Goal: Contribute content: Contribute content

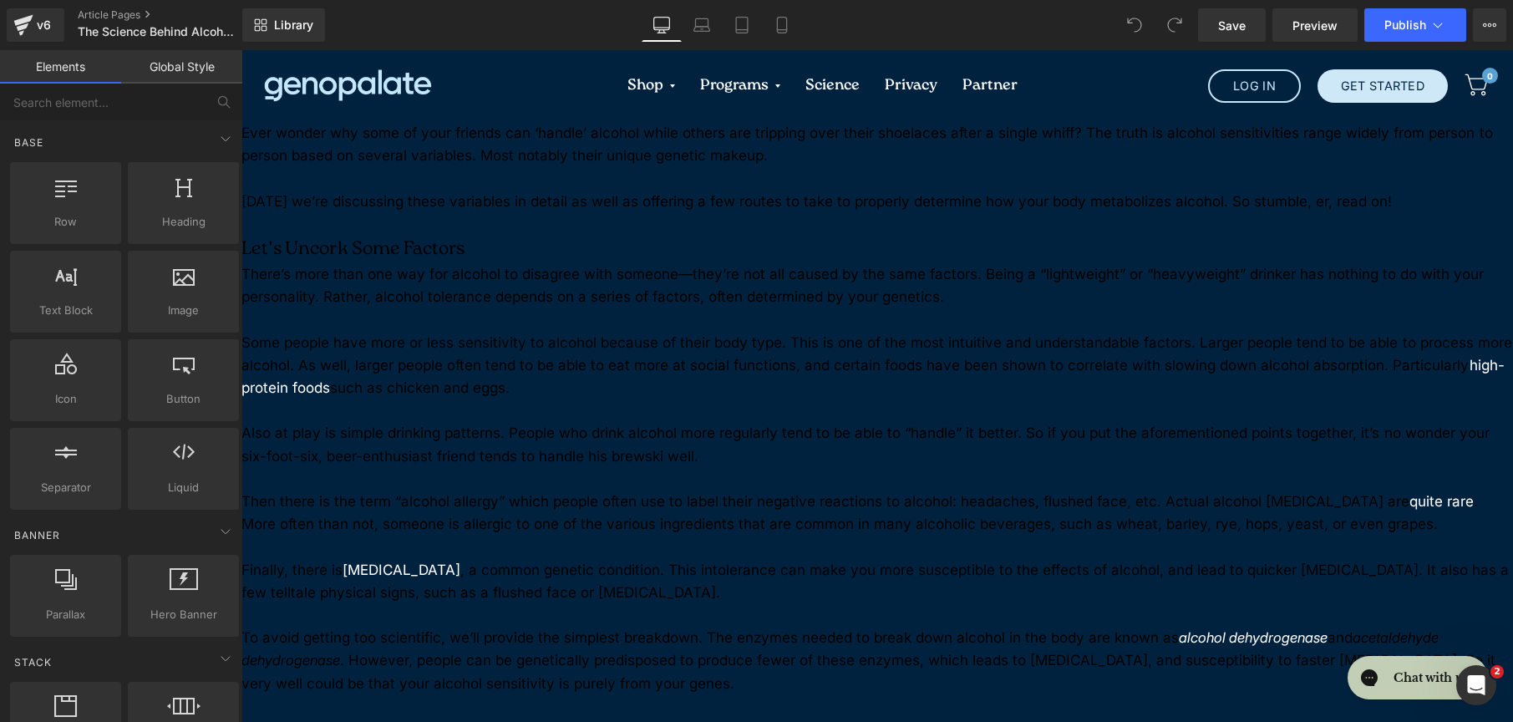
scroll to position [953, 0]
click at [550, 353] on p "Some people have more or less sensitivity to alcohol because of their body type…" at bounding box center [878, 366] width 1272 height 69
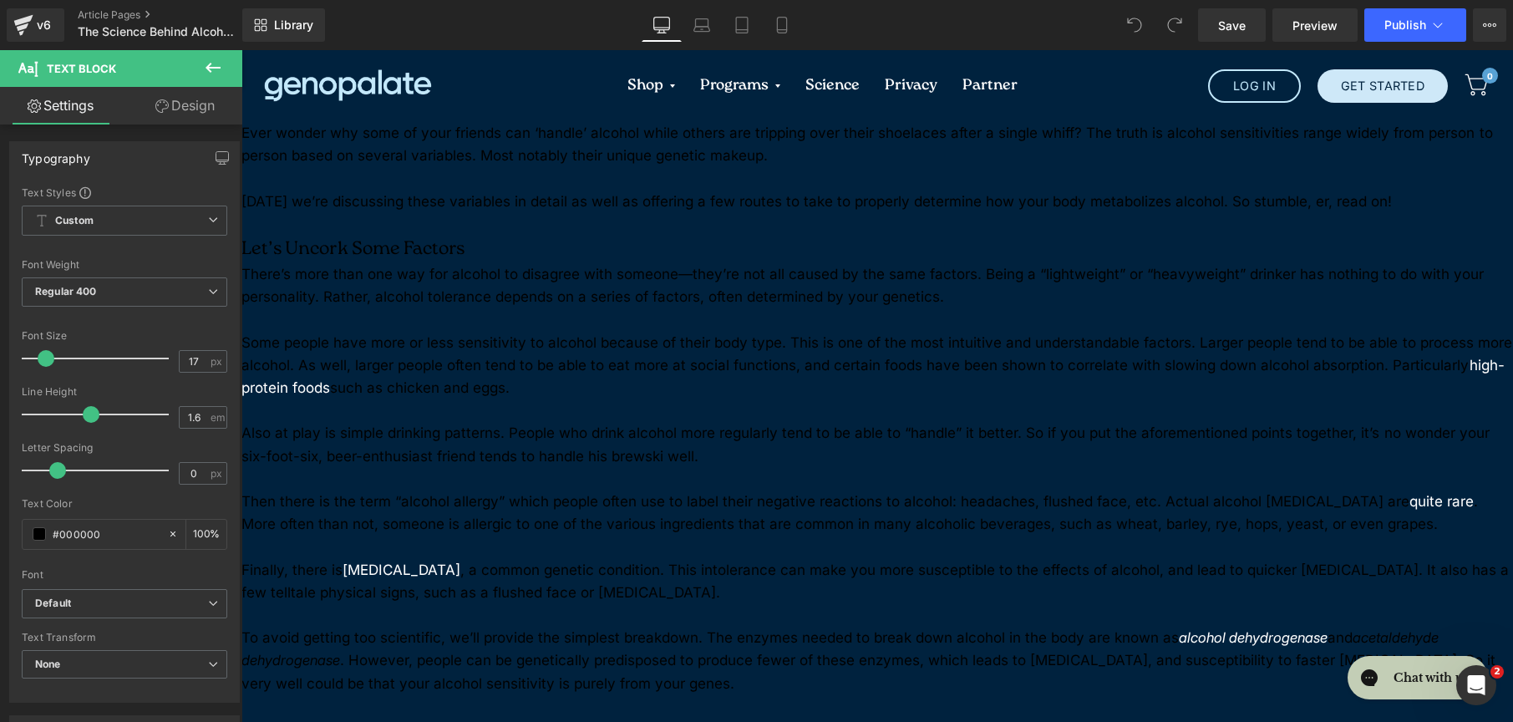
click at [191, 118] on link "Design" at bounding box center [185, 106] width 121 height 38
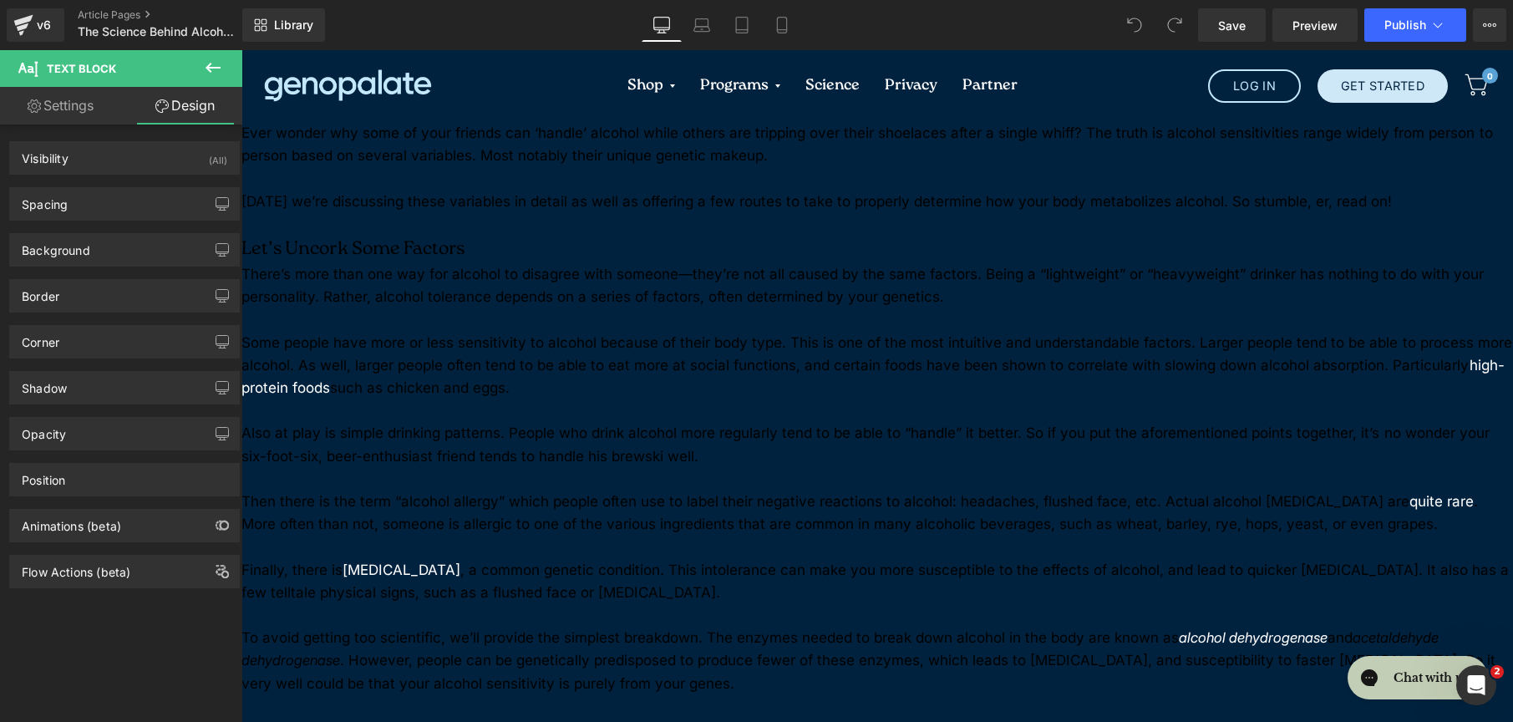
click at [211, 68] on icon at bounding box center [213, 68] width 15 height 10
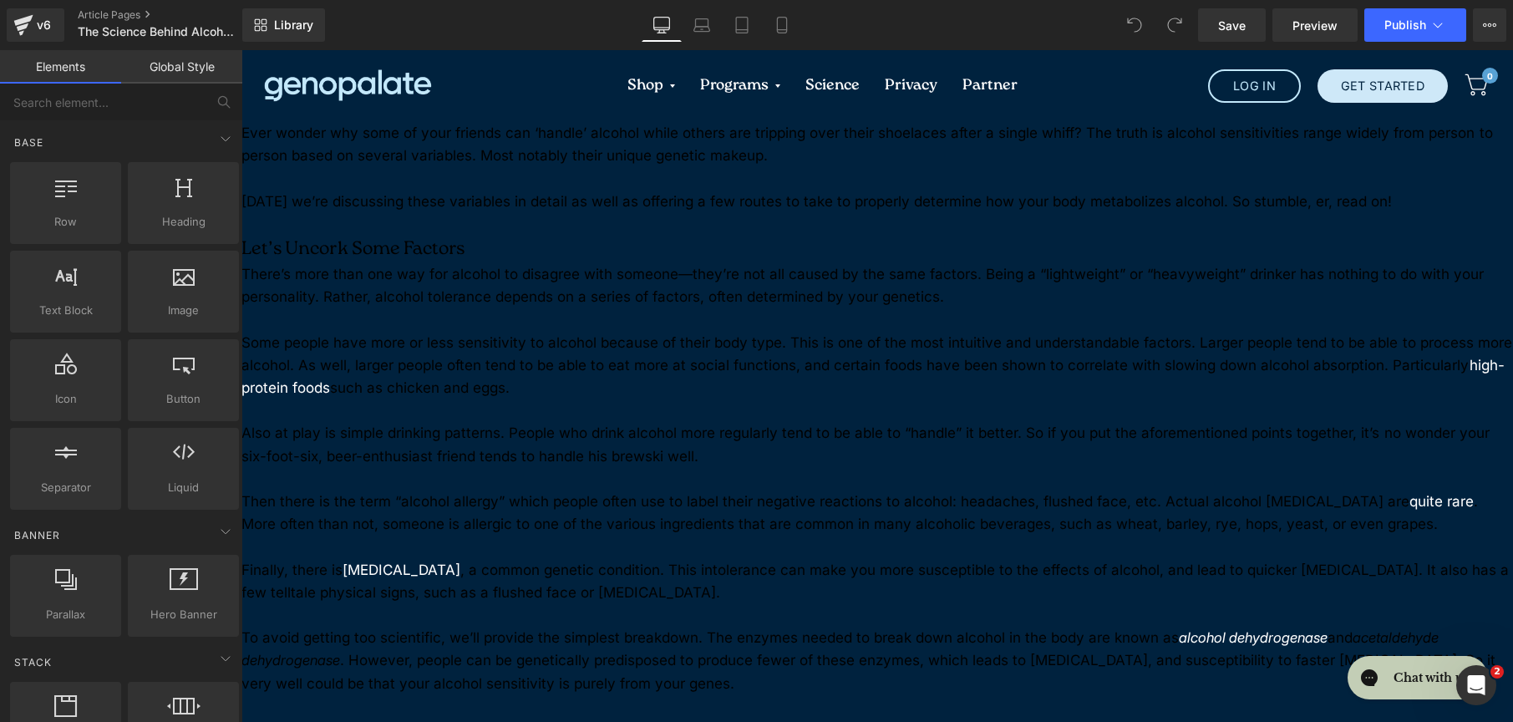
click at [191, 78] on link "Global Style" at bounding box center [181, 66] width 121 height 33
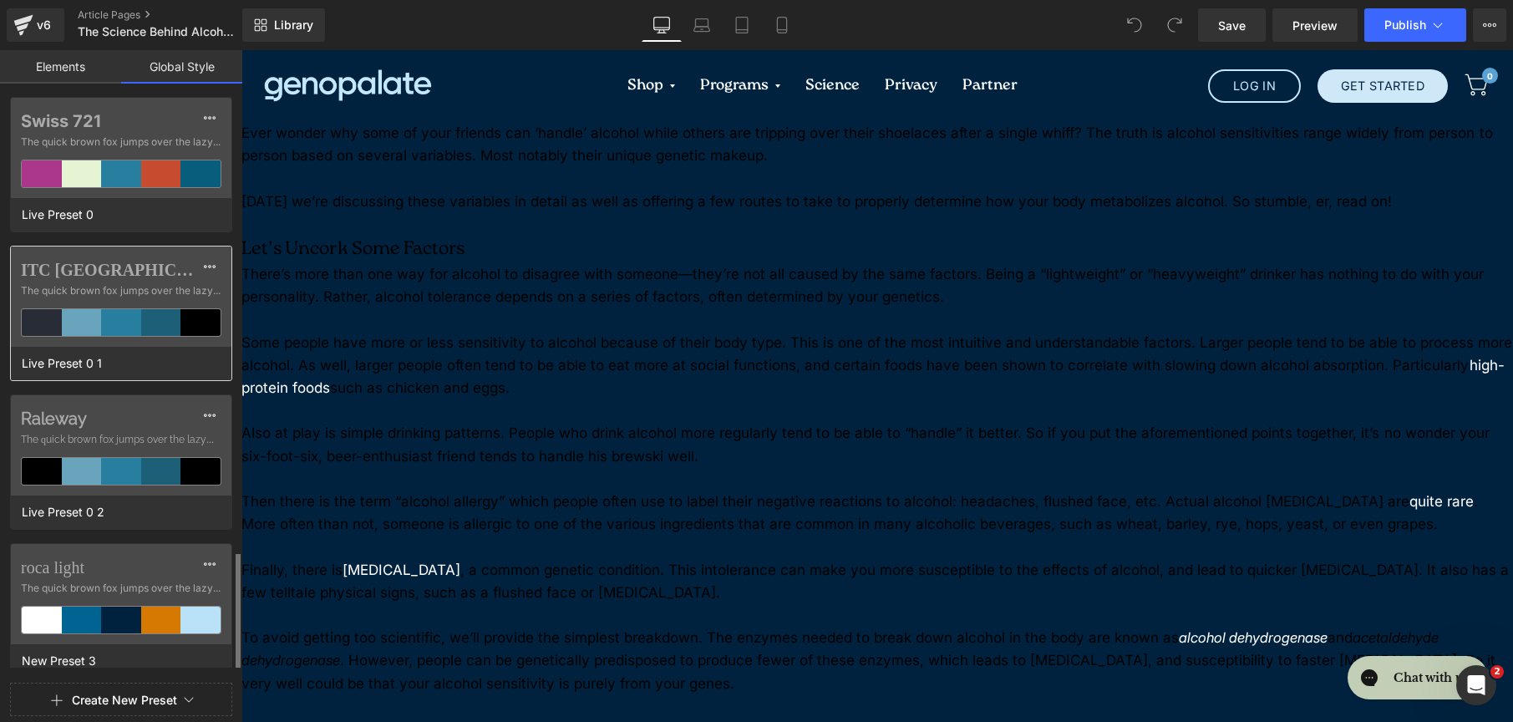
scroll to position [272, 0]
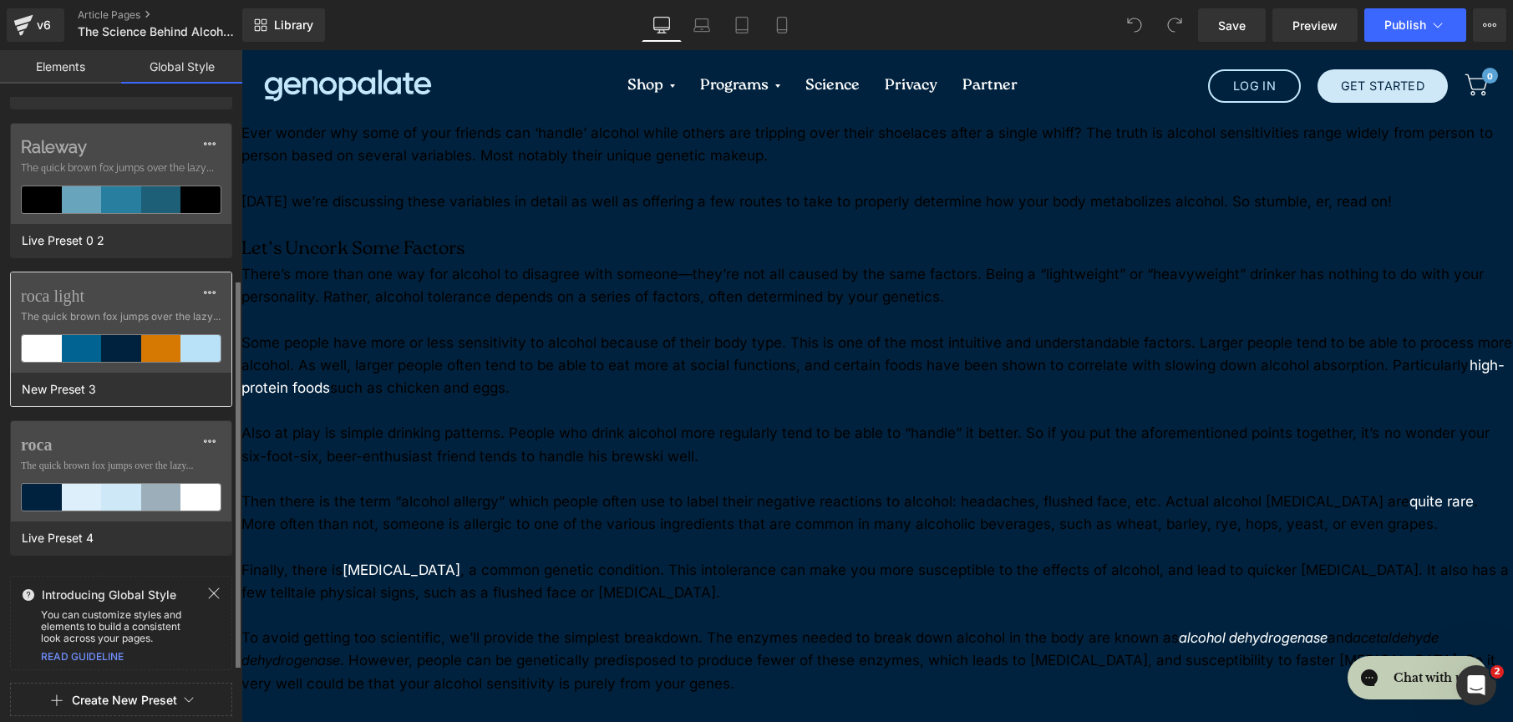
click at [143, 310] on span "The quick brown fox jumps over the lazy..." at bounding box center [121, 316] width 201 height 15
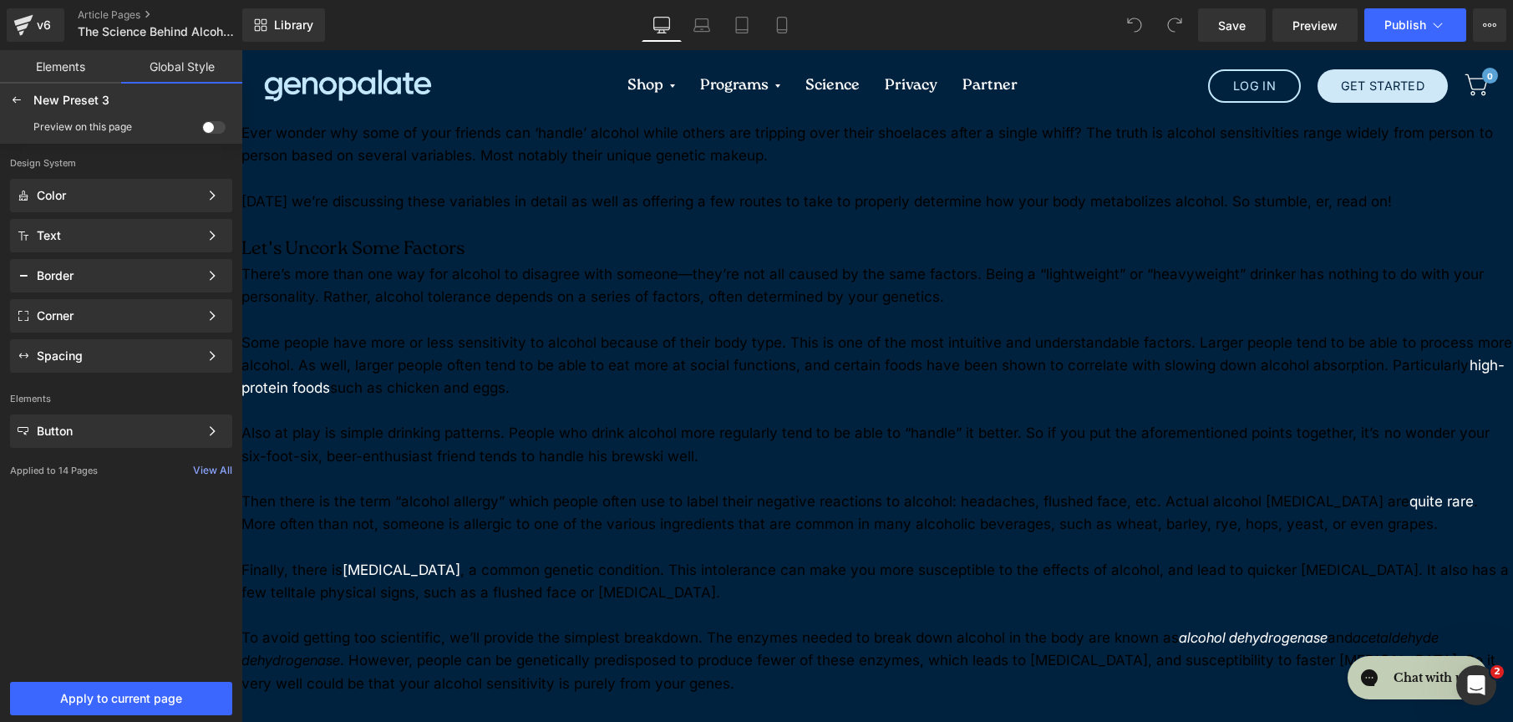
click at [215, 131] on span at bounding box center [213, 127] width 23 height 13
click at [202, 130] on input "checkbox" at bounding box center [202, 130] width 0 height 0
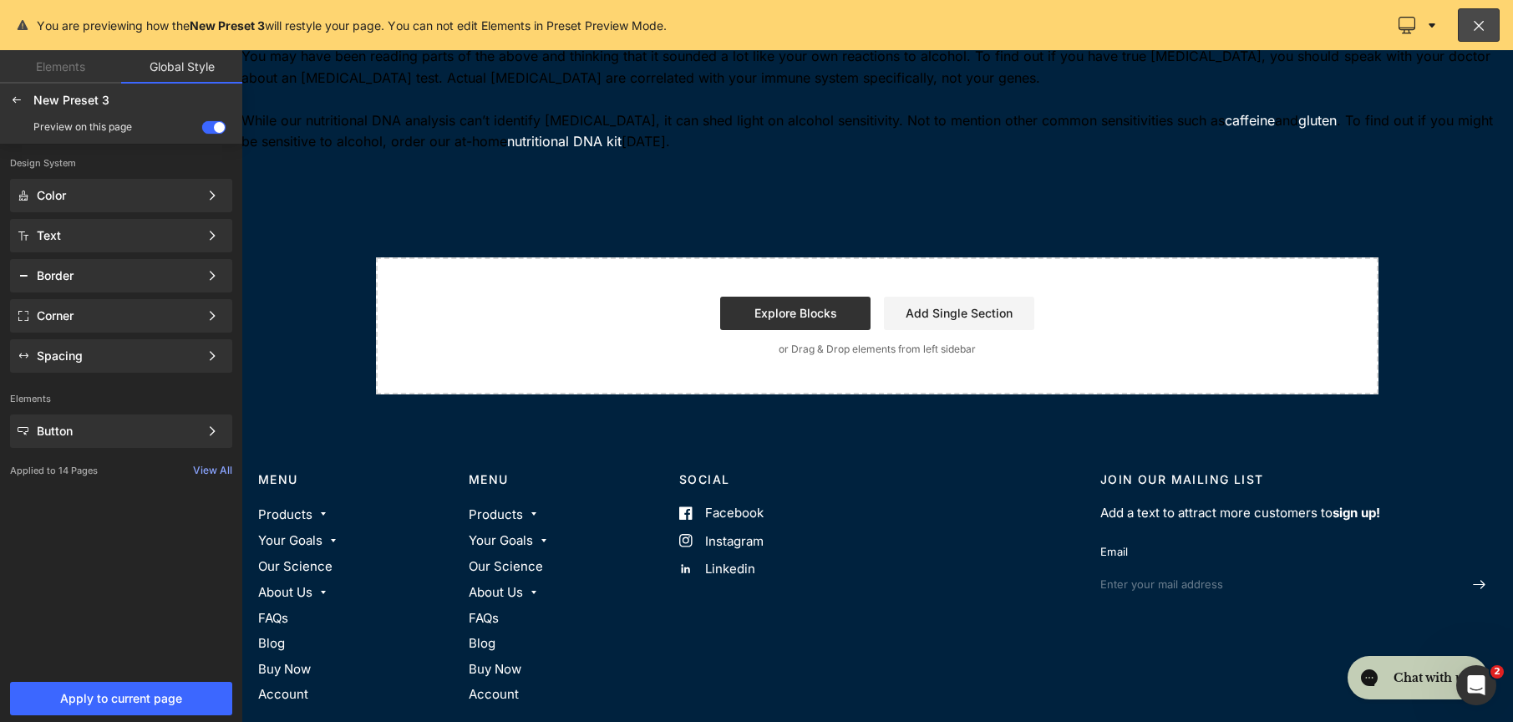
scroll to position [0, 0]
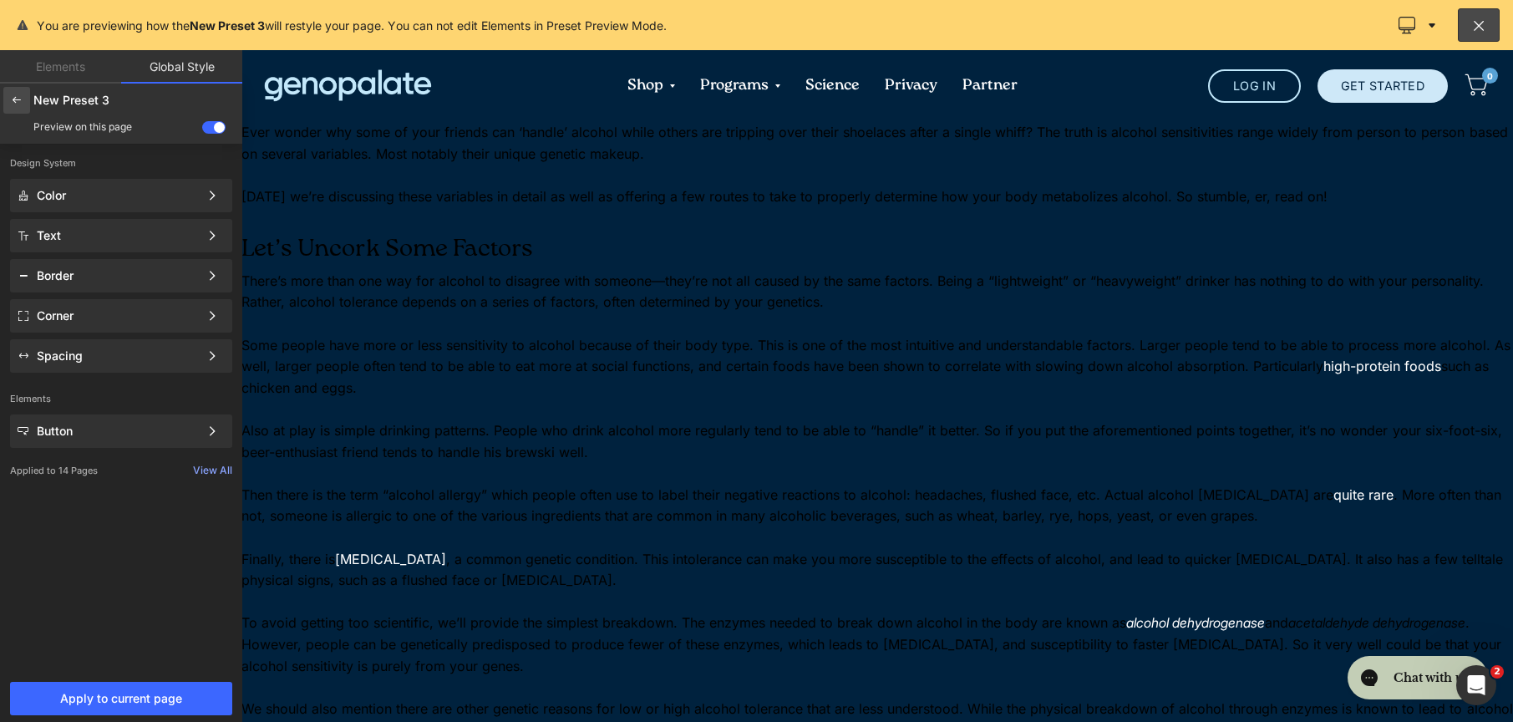
click at [13, 103] on icon at bounding box center [16, 100] width 13 height 13
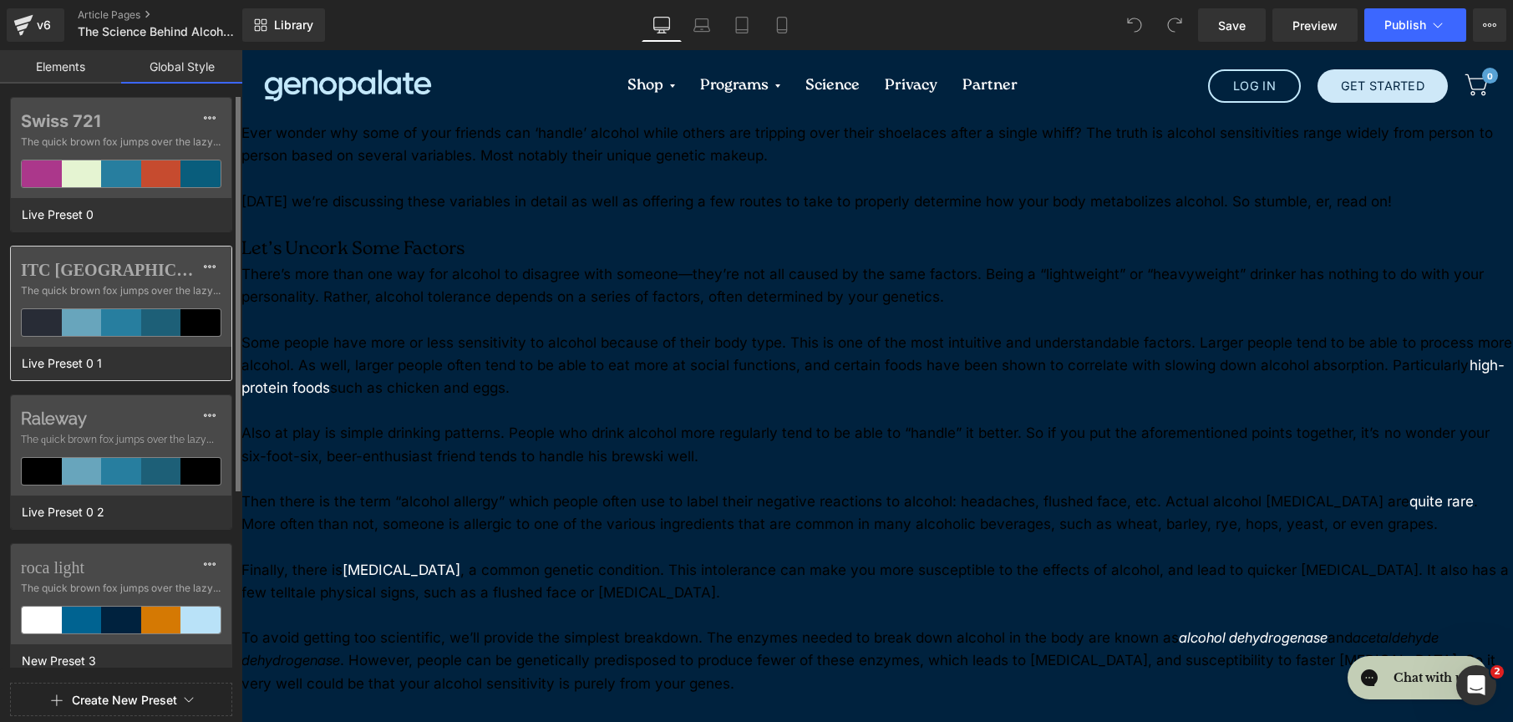
scroll to position [272, 0]
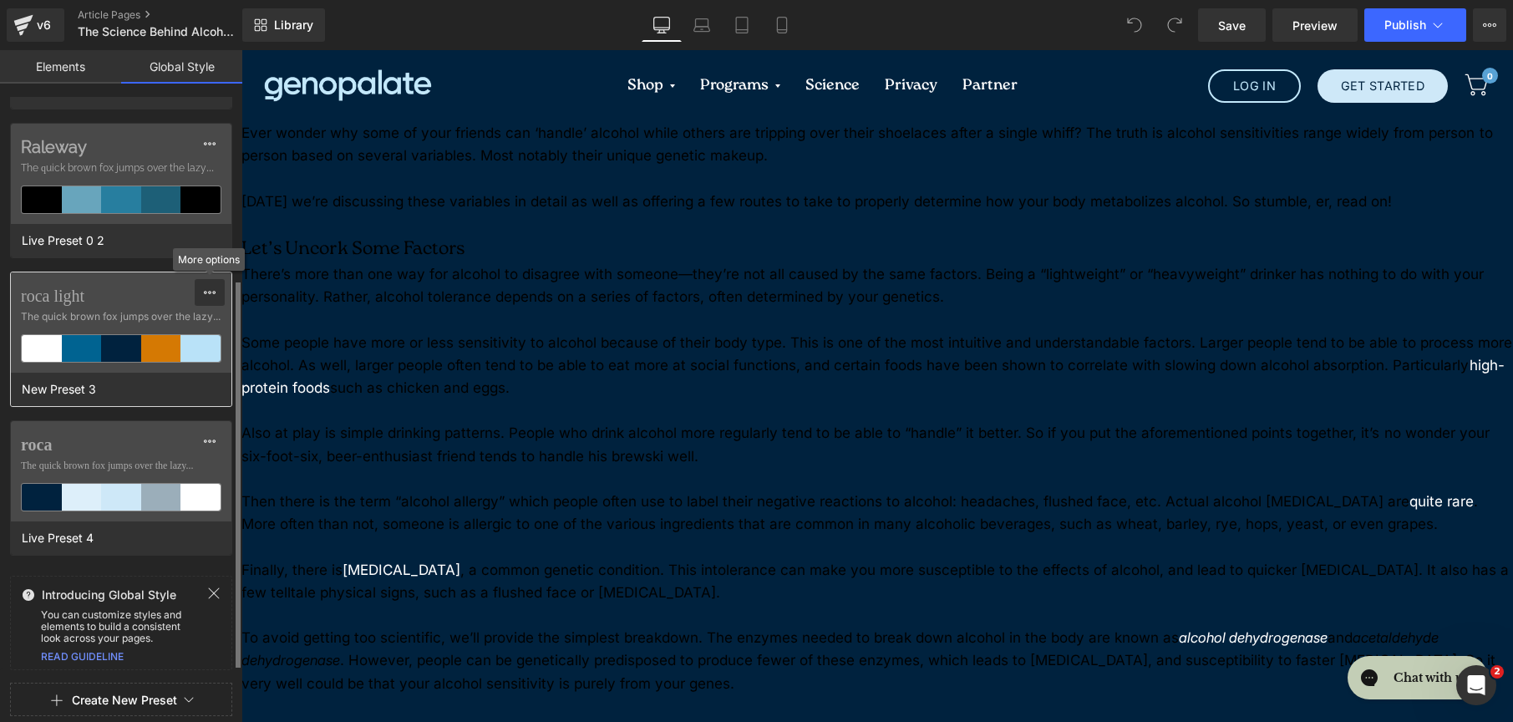
click at [217, 292] on button at bounding box center [210, 292] width 30 height 27
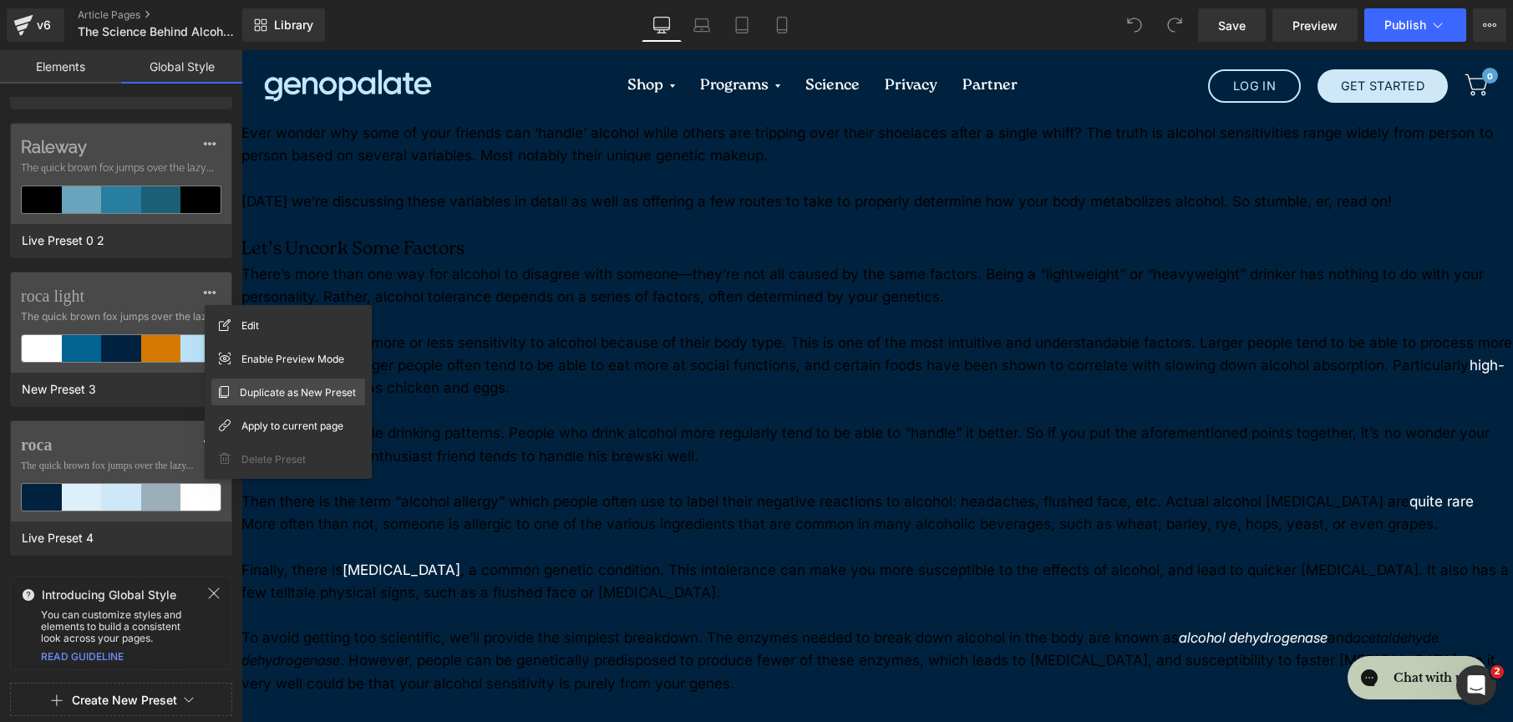
click at [247, 381] on div "Duplicate as New Preset" at bounding box center [288, 392] width 154 height 27
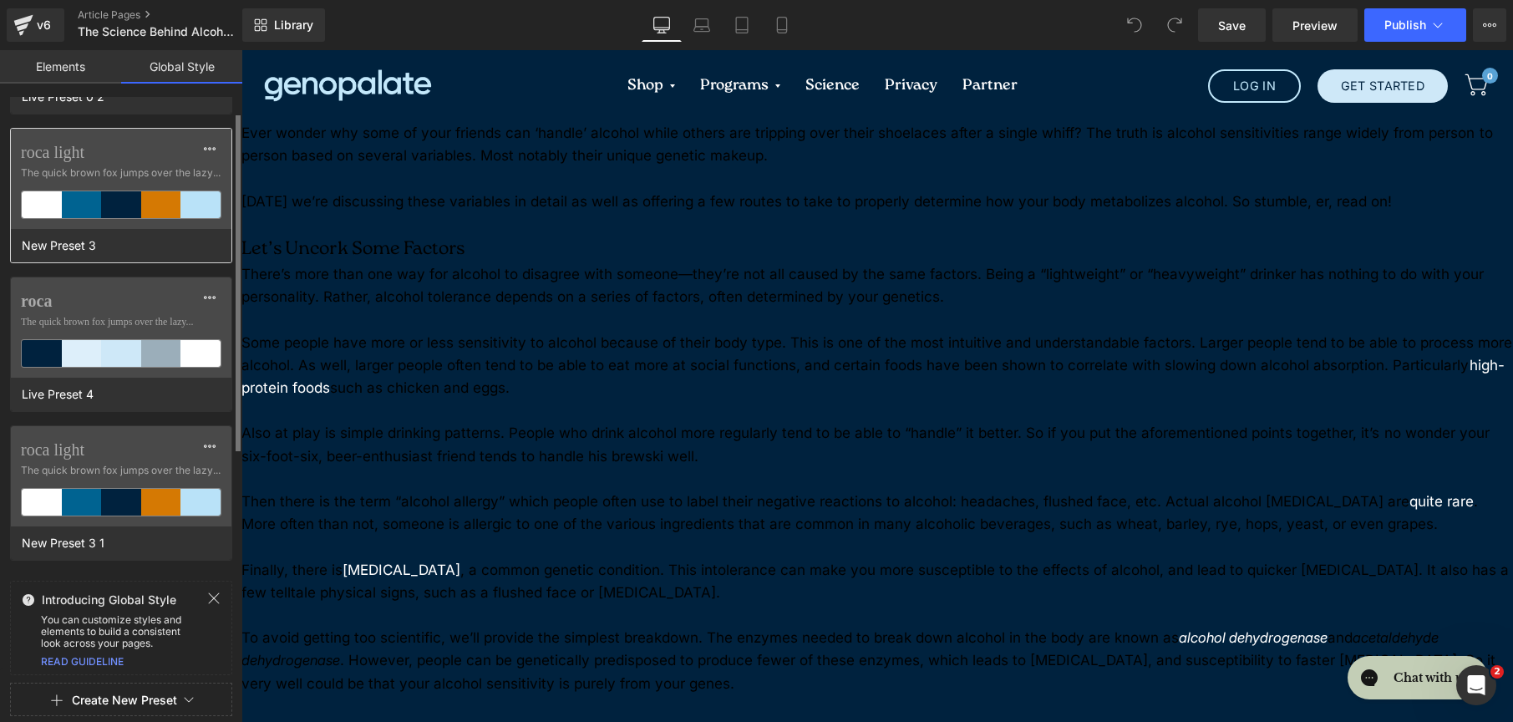
scroll to position [420, 0]
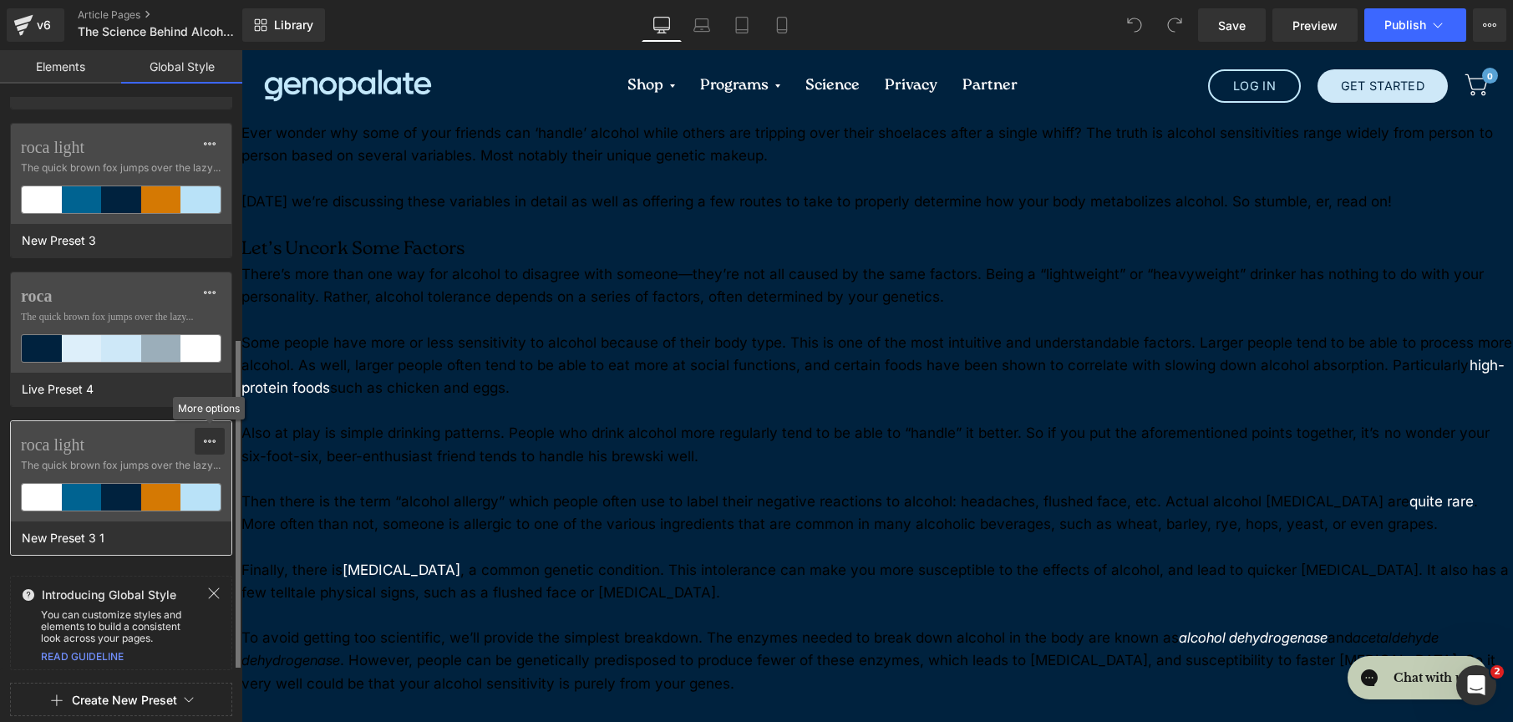
click at [212, 440] on icon at bounding box center [209, 441] width 13 height 13
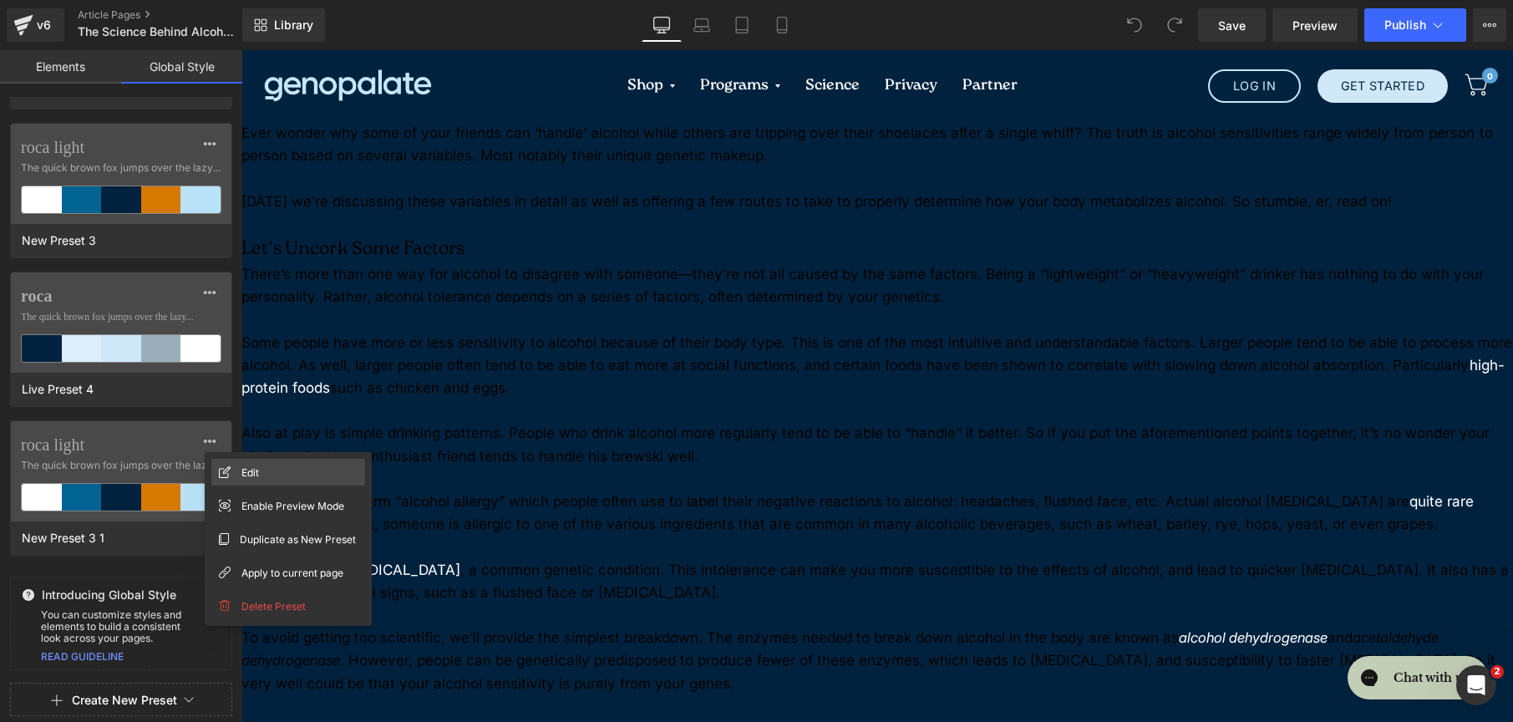
click at [229, 469] on icon at bounding box center [225, 472] width 12 height 12
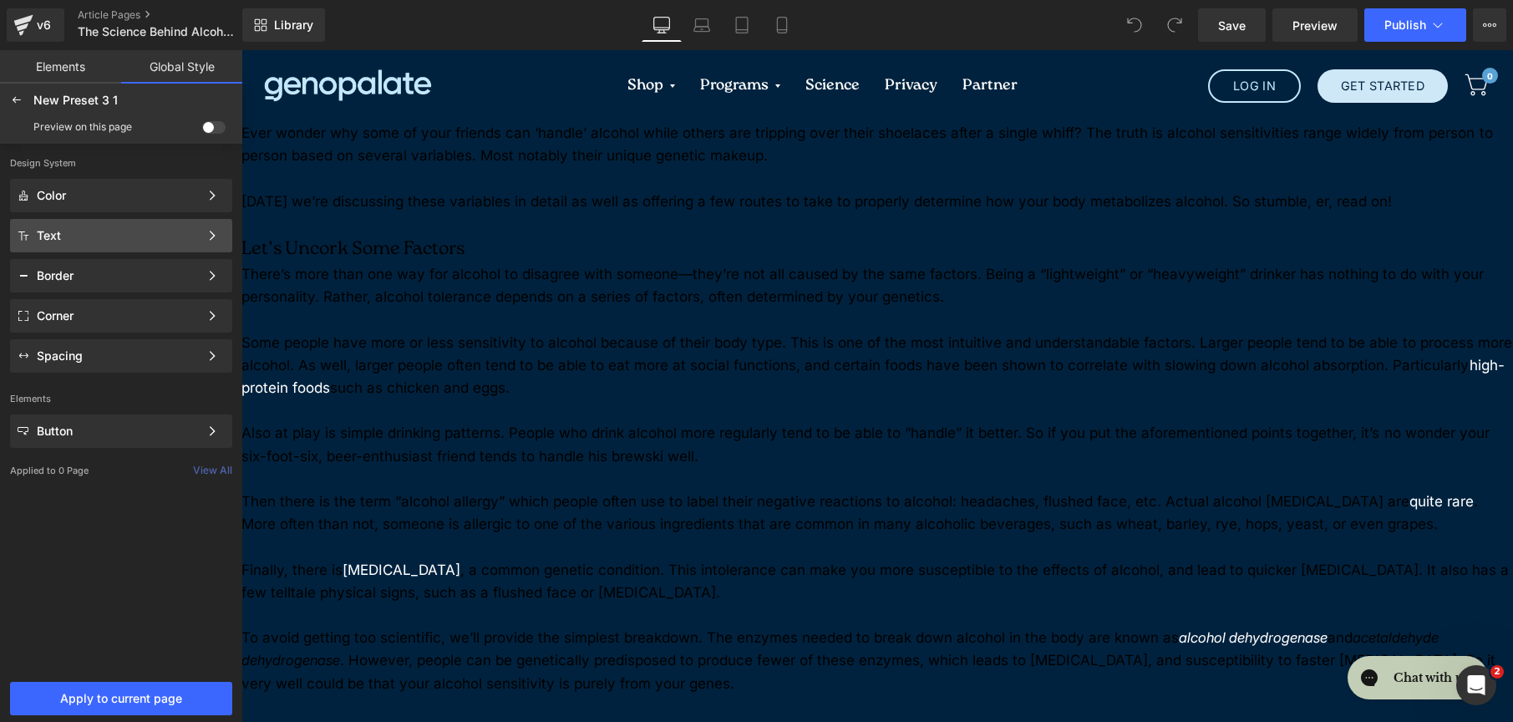
click at [119, 259] on div "Text Color Style Define a color palette and apply it to your pages 1 of 3 Next" at bounding box center [121, 275] width 222 height 33
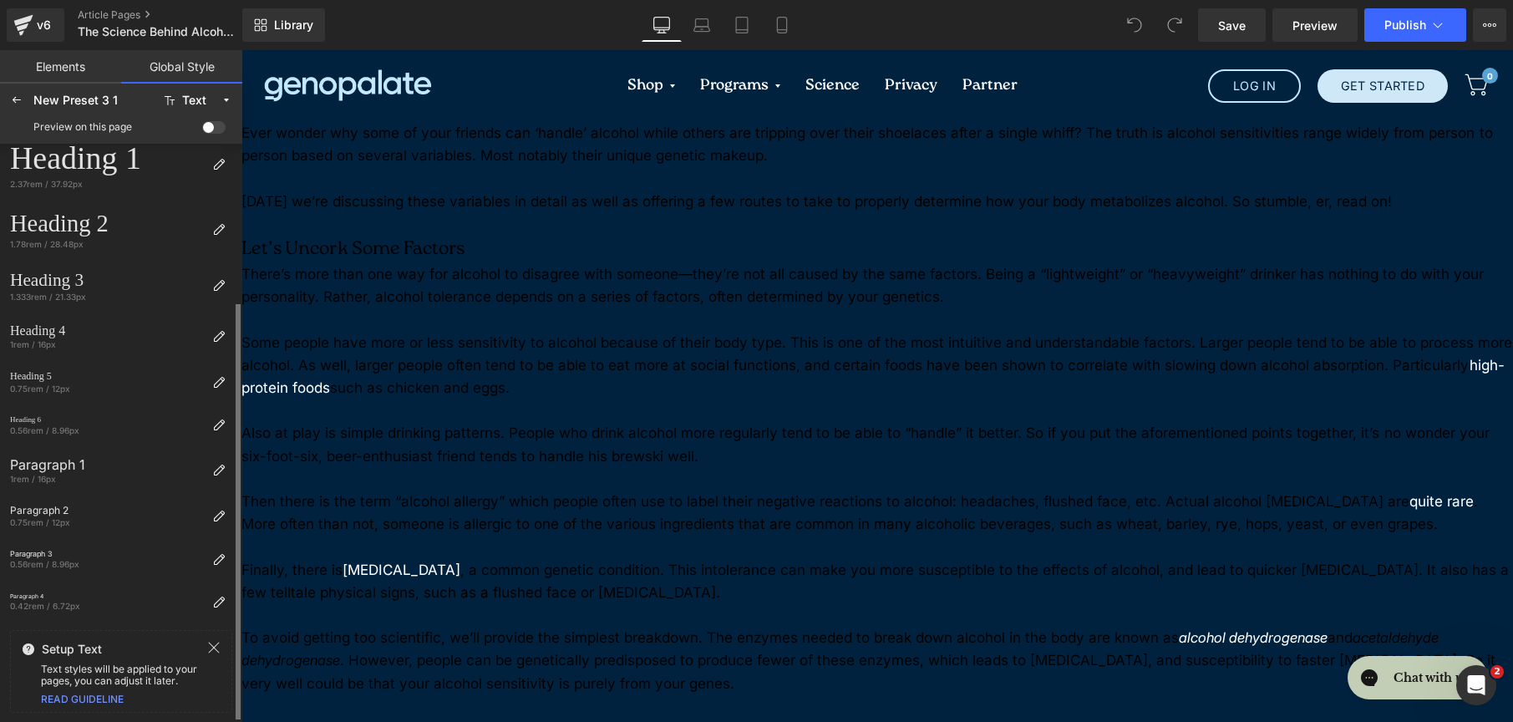
scroll to position [0, 0]
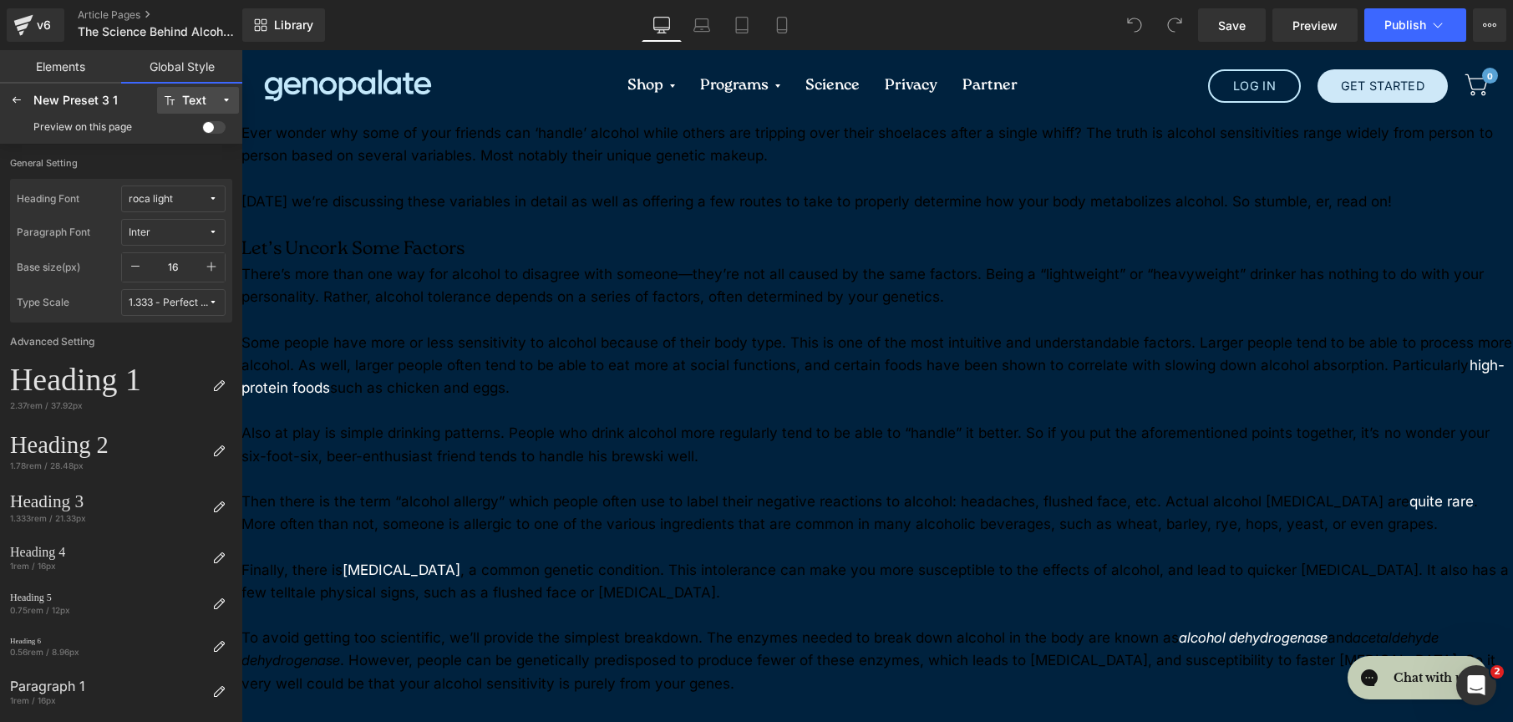
click at [168, 89] on button "Text" at bounding box center [198, 100] width 82 height 27
click at [186, 137] on label "Color" at bounding box center [188, 134] width 26 height 12
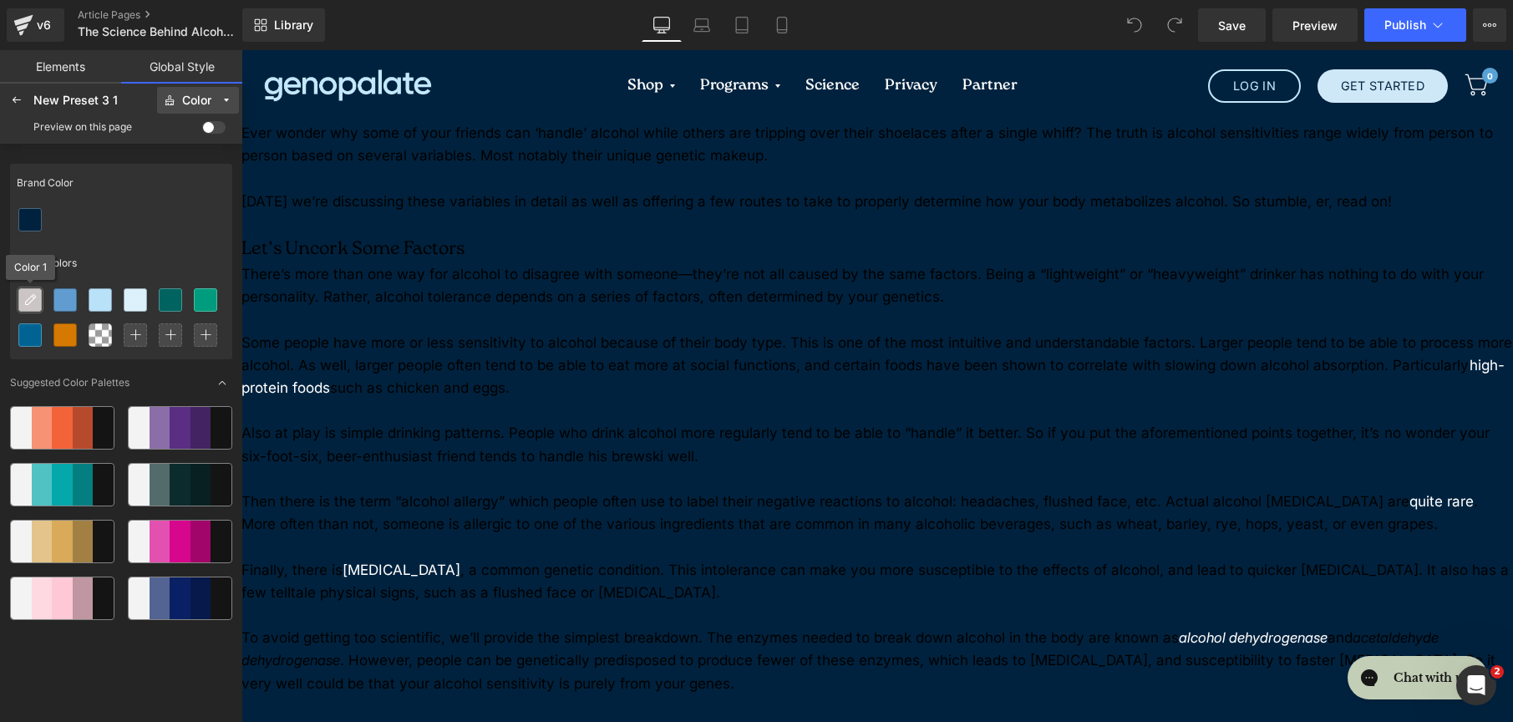
click at [29, 295] on icon at bounding box center [29, 299] width 13 height 13
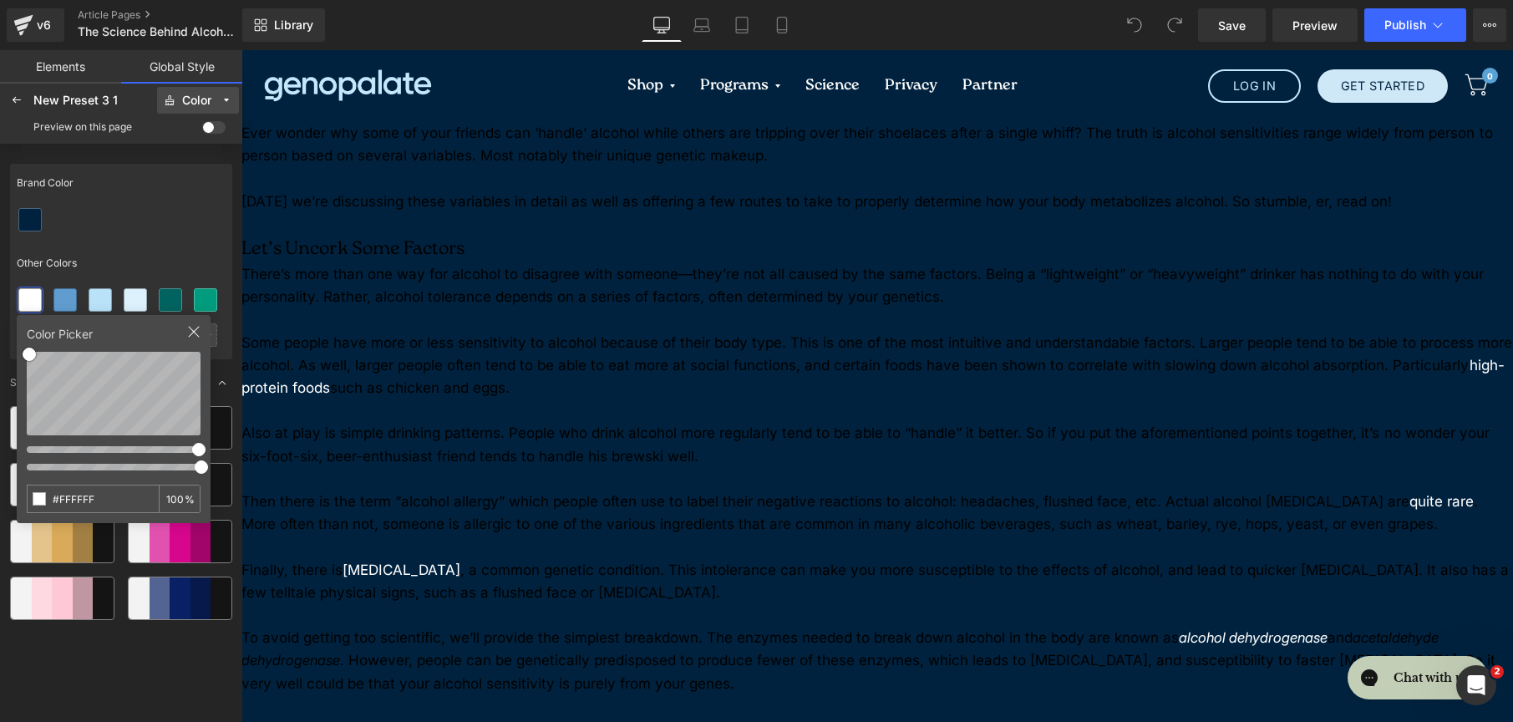
click at [113, 222] on div at bounding box center [121, 219] width 222 height 35
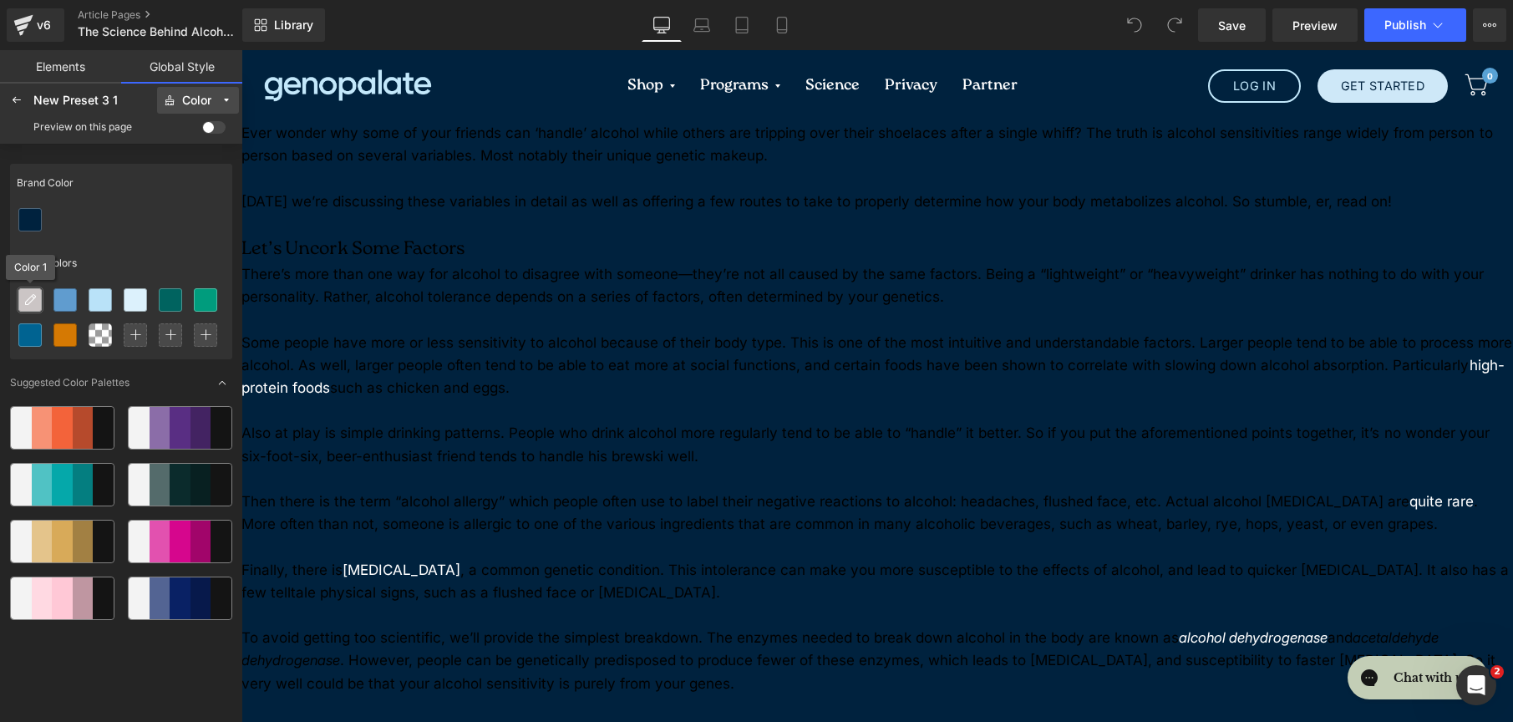
click at [28, 288] on div at bounding box center [29, 299] width 23 height 23
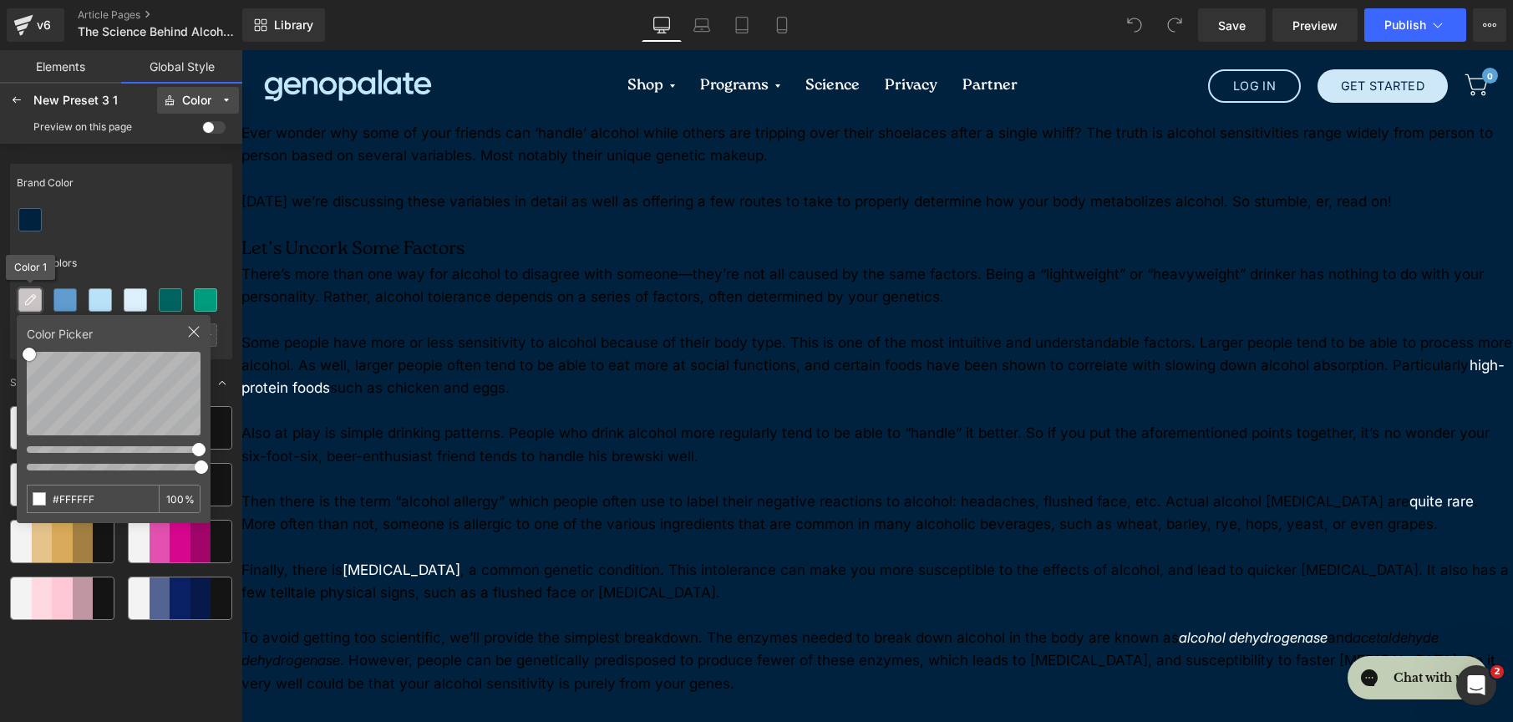
click at [28, 288] on div at bounding box center [29, 299] width 23 height 23
click at [206, 130] on span at bounding box center [213, 127] width 23 height 13
click at [202, 130] on input "checkbox" at bounding box center [202, 130] width 0 height 0
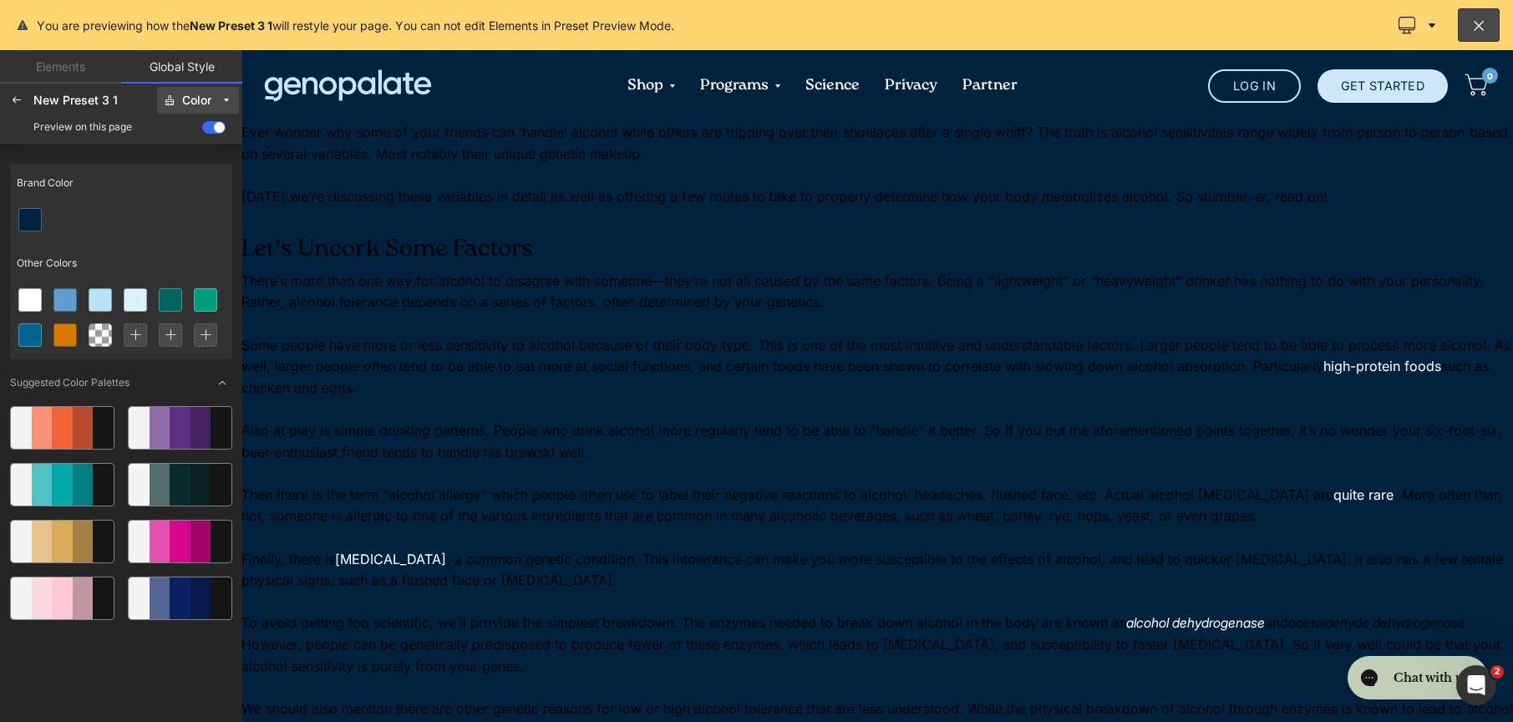
click at [206, 130] on span at bounding box center [213, 127] width 23 height 13
click at [202, 130] on input "checkbox" at bounding box center [202, 130] width 0 height 0
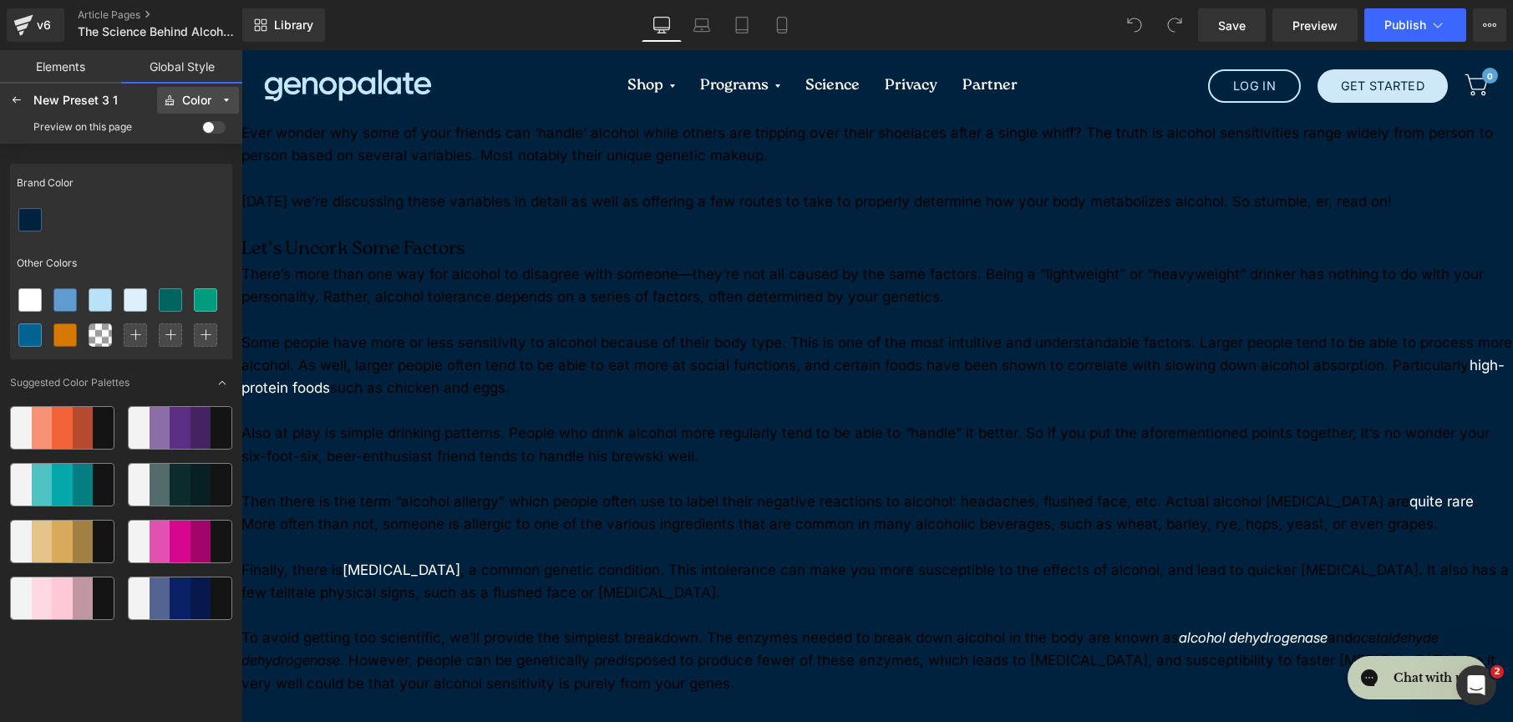
click at [206, 130] on span at bounding box center [213, 127] width 23 height 13
click at [202, 130] on input "checkbox" at bounding box center [202, 130] width 0 height 0
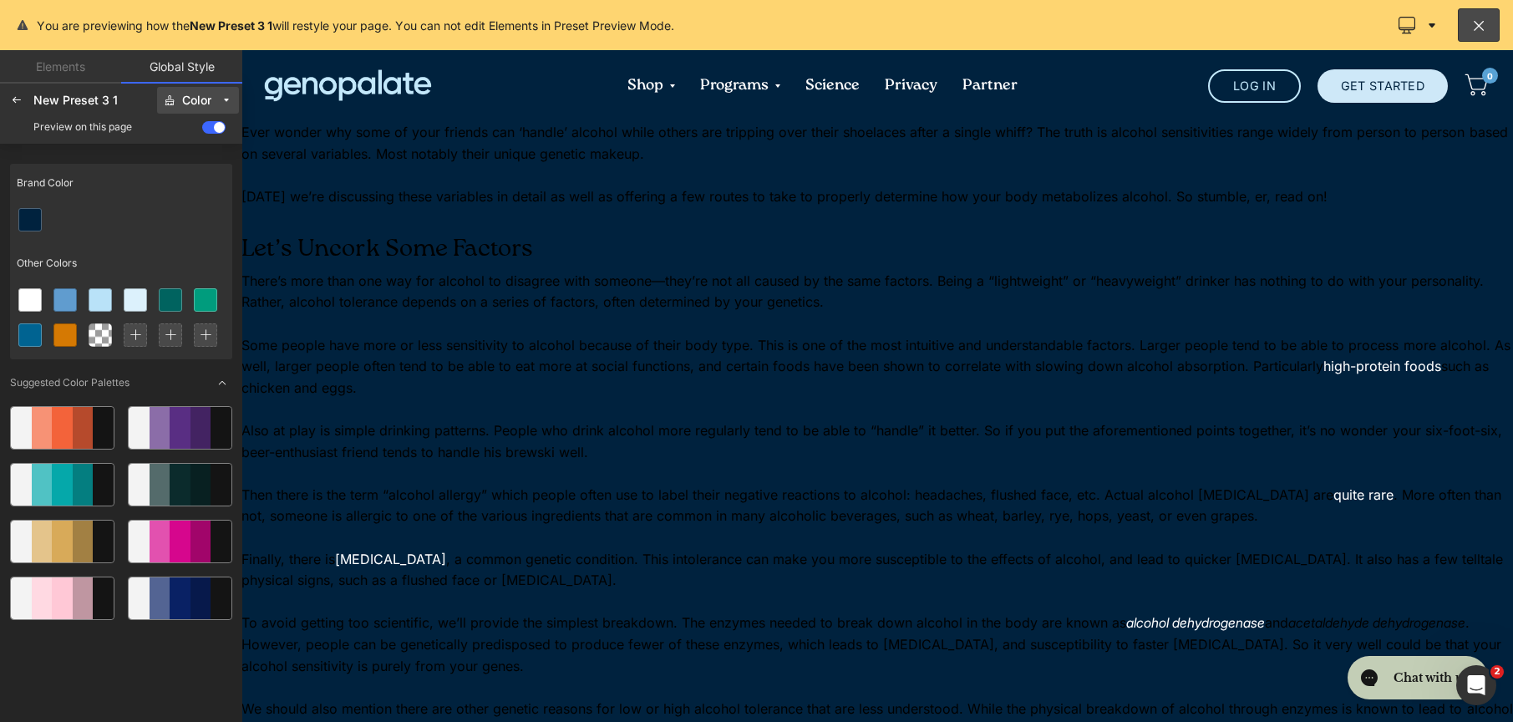
click at [206, 130] on span at bounding box center [213, 127] width 23 height 13
click at [202, 130] on input "checkbox" at bounding box center [202, 130] width 0 height 0
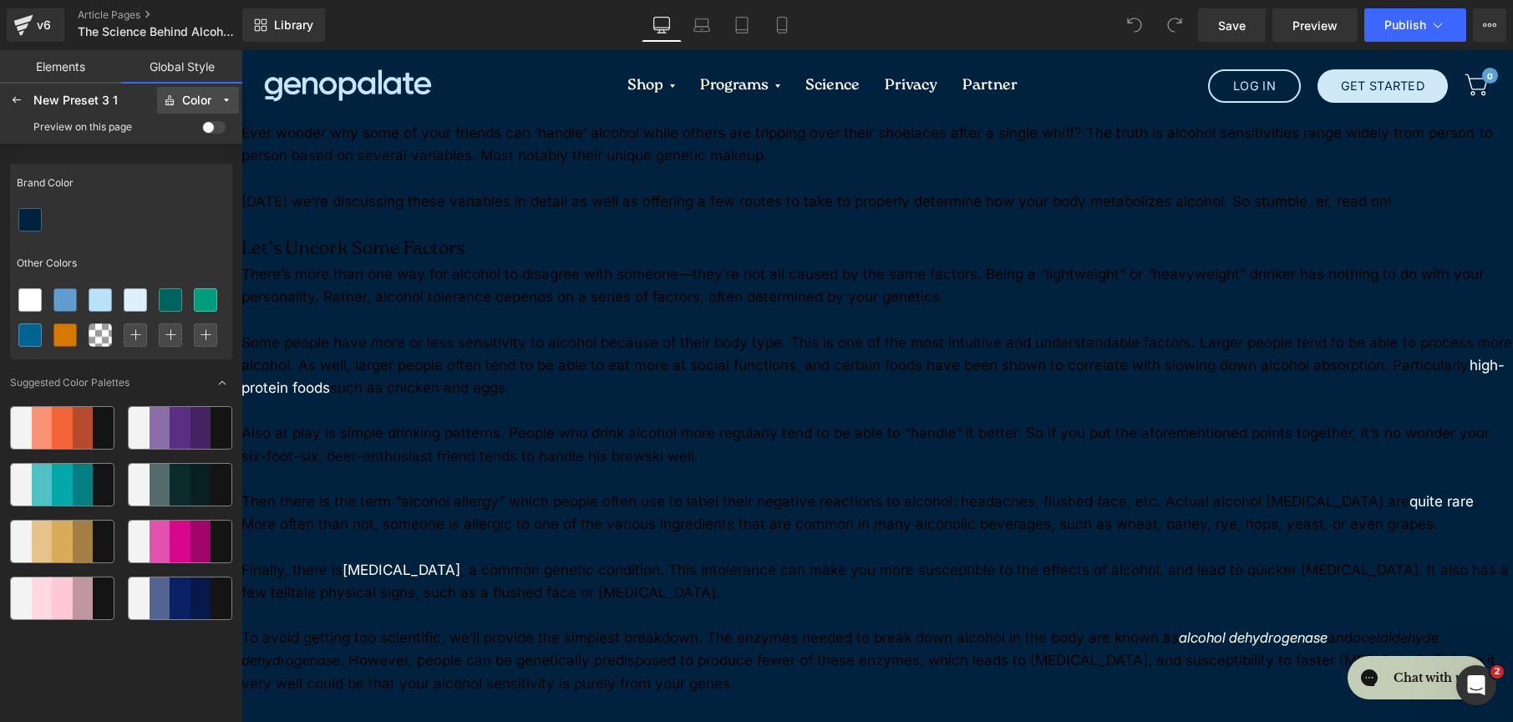
click at [206, 130] on span at bounding box center [213, 127] width 23 height 13
click at [202, 130] on input "checkbox" at bounding box center [202, 130] width 0 height 0
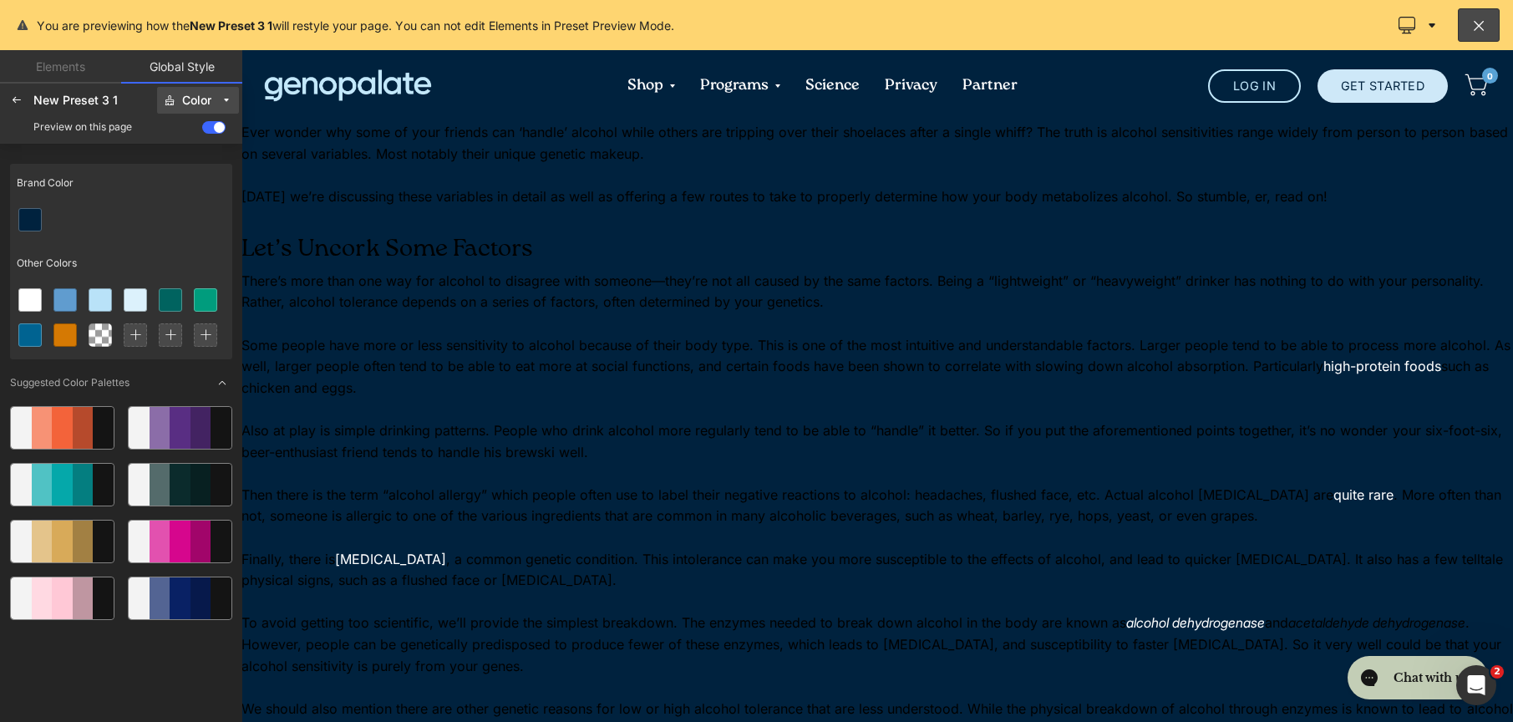
click at [200, 106] on div "Color" at bounding box center [196, 100] width 29 height 13
click at [199, 174] on div "Text" at bounding box center [191, 187] width 84 height 27
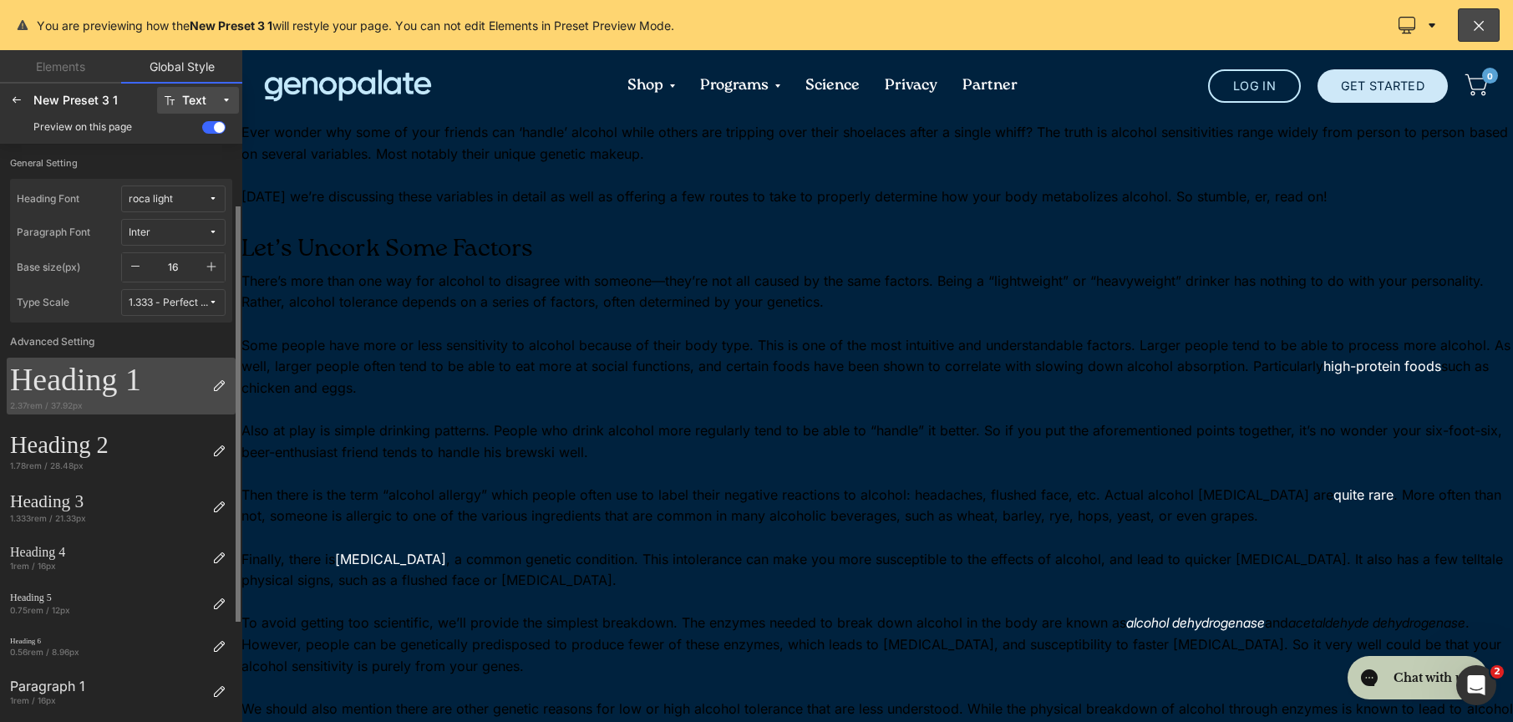
scroll to position [221, 0]
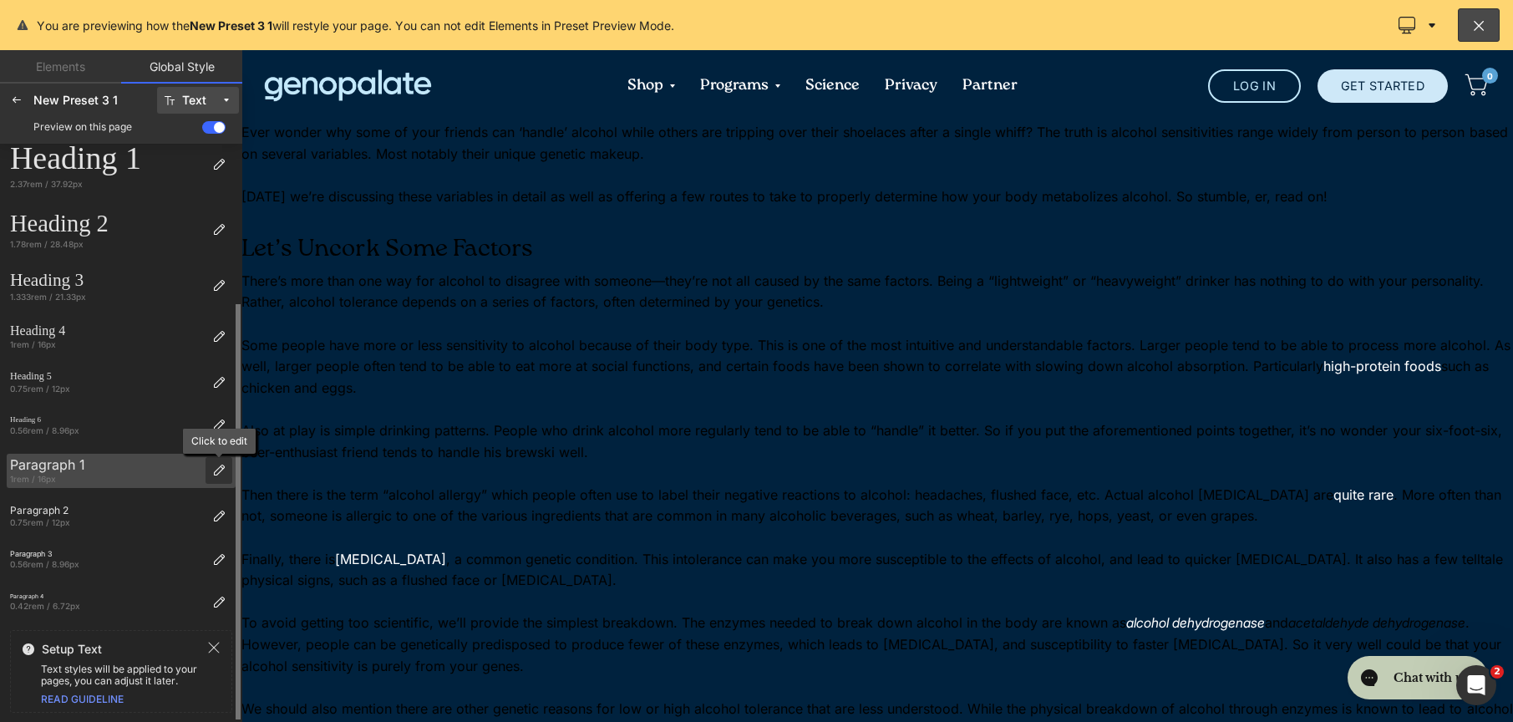
click at [213, 467] on icon at bounding box center [218, 470] width 13 height 13
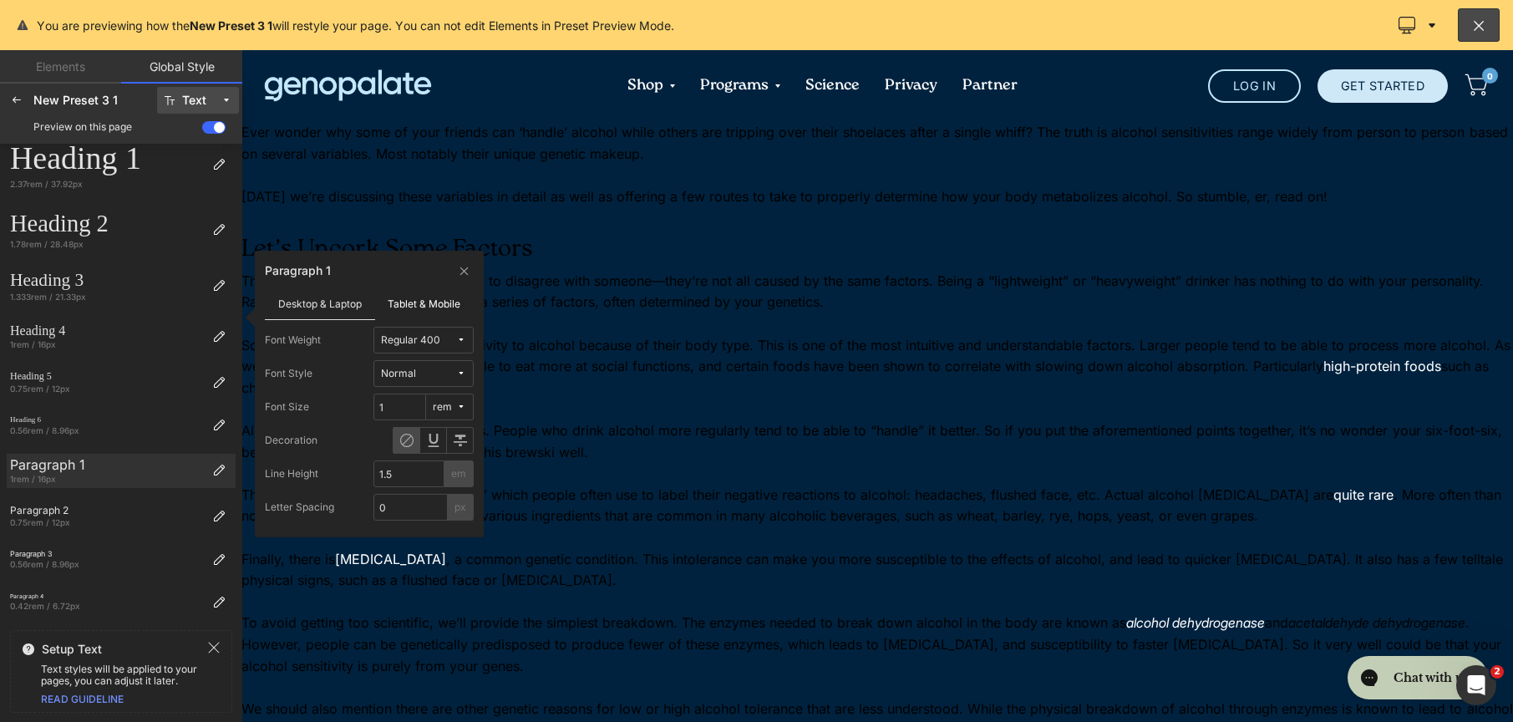
click at [396, 309] on label "Tablet & Mobile" at bounding box center [424, 303] width 99 height 32
click at [300, 309] on label "Desktop & Laptop" at bounding box center [320, 303] width 110 height 32
click at [196, 479] on div "1rem / 16px" at bounding box center [108, 479] width 196 height 12
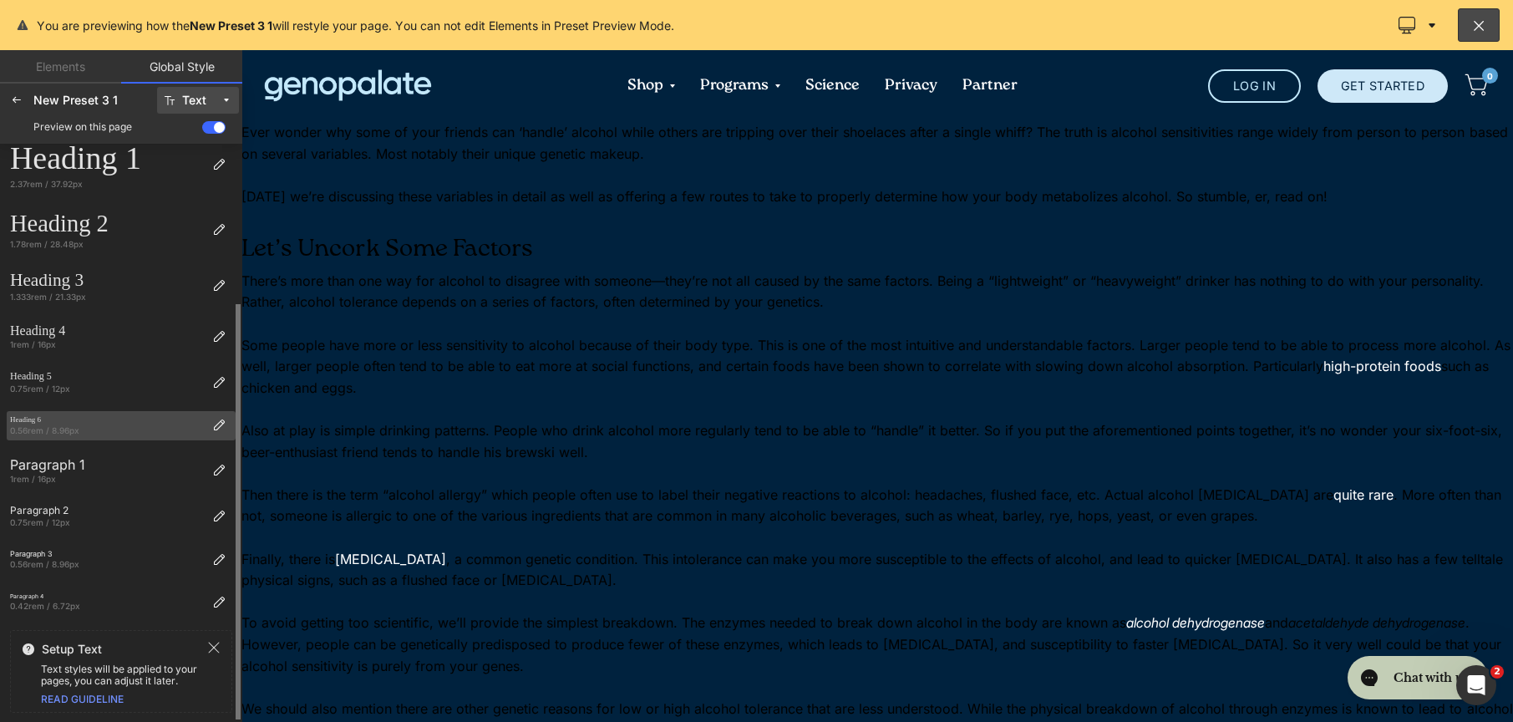
scroll to position [0, 0]
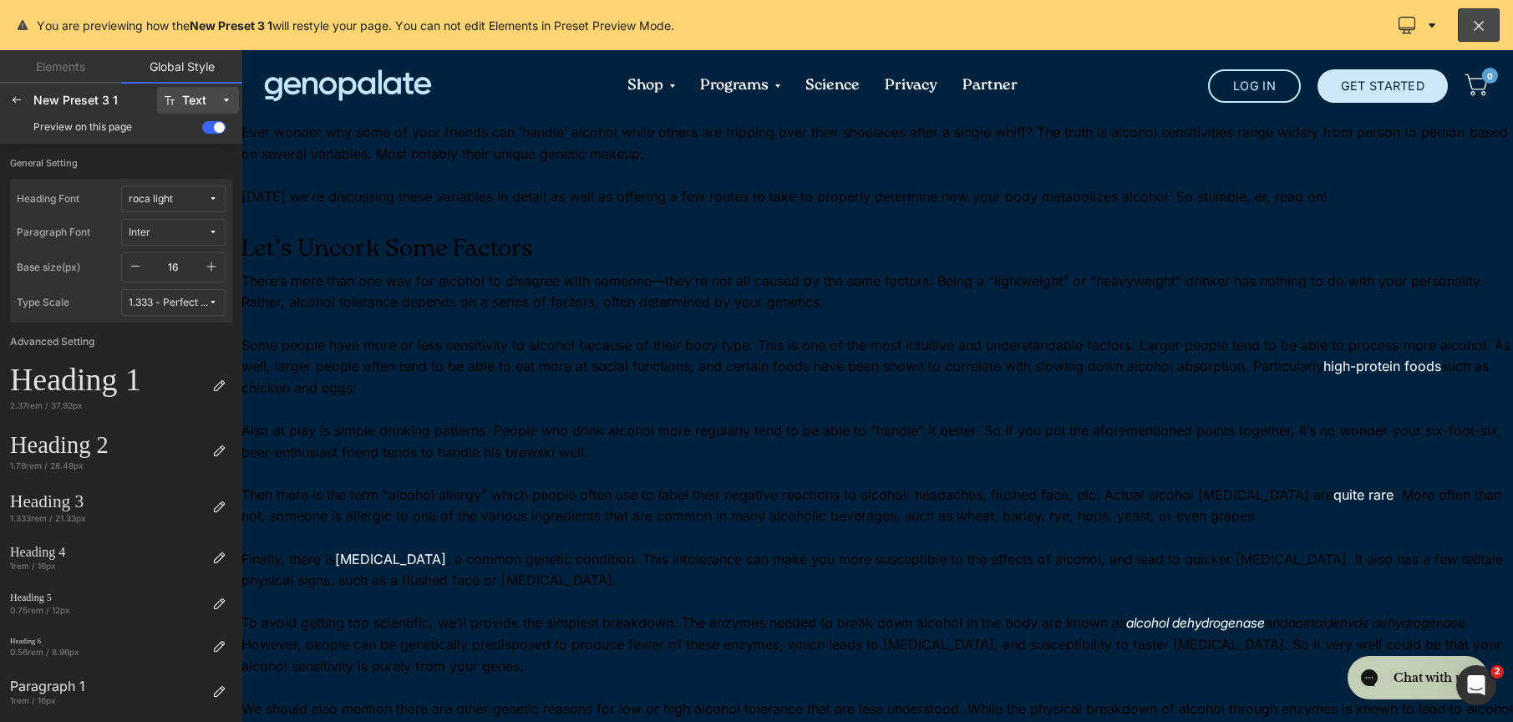
click at [631, 289] on div at bounding box center [878, 386] width 1272 height 672
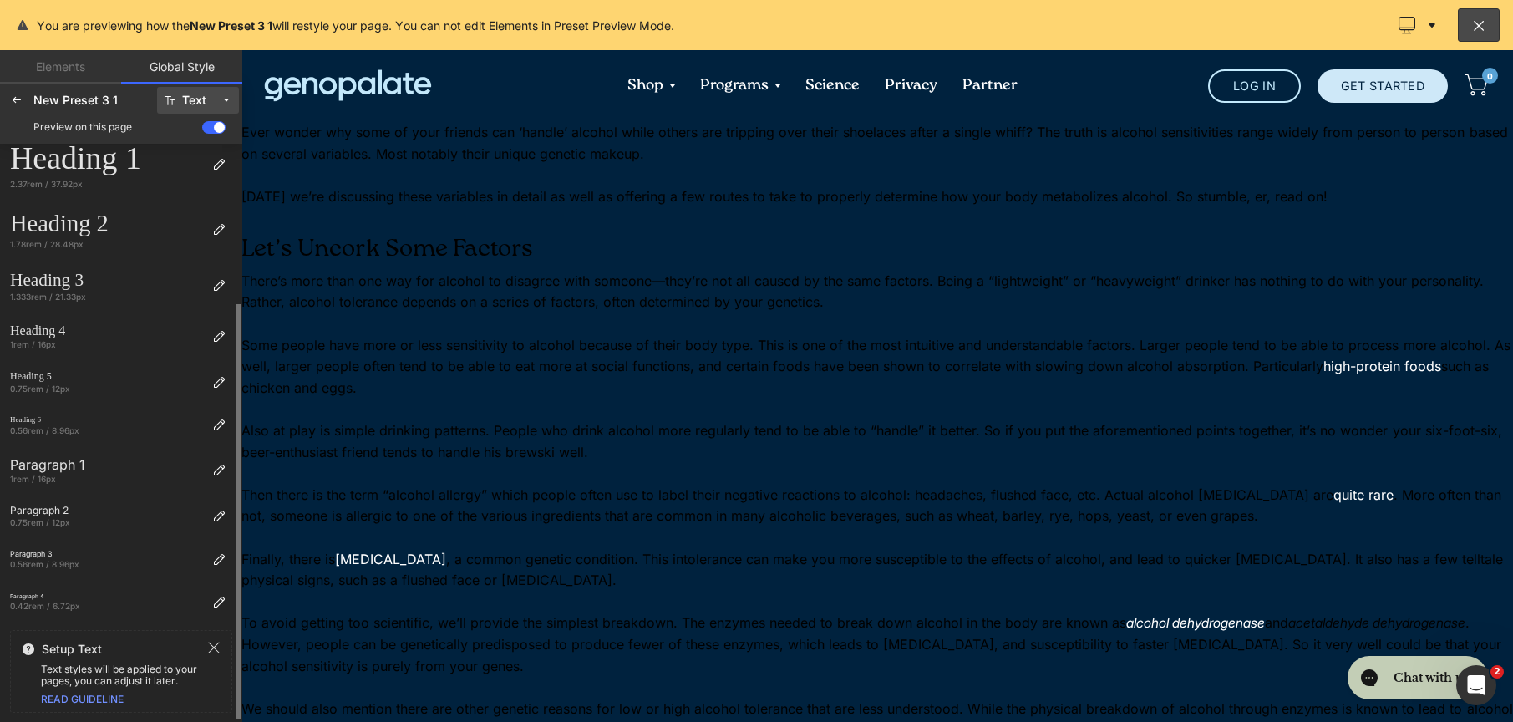
click at [214, 643] on icon at bounding box center [213, 647] width 13 height 13
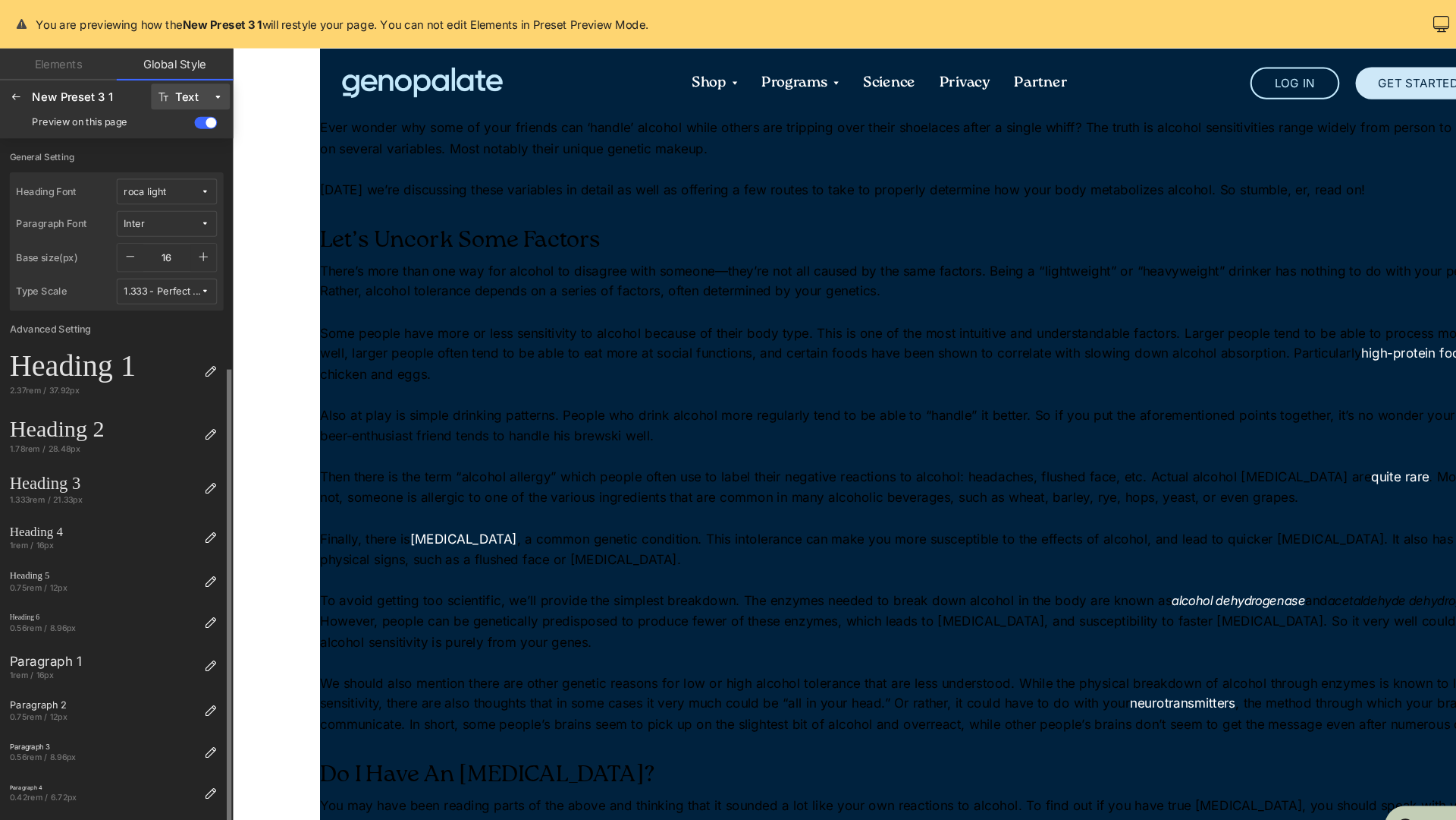
scroll to position [0, 0]
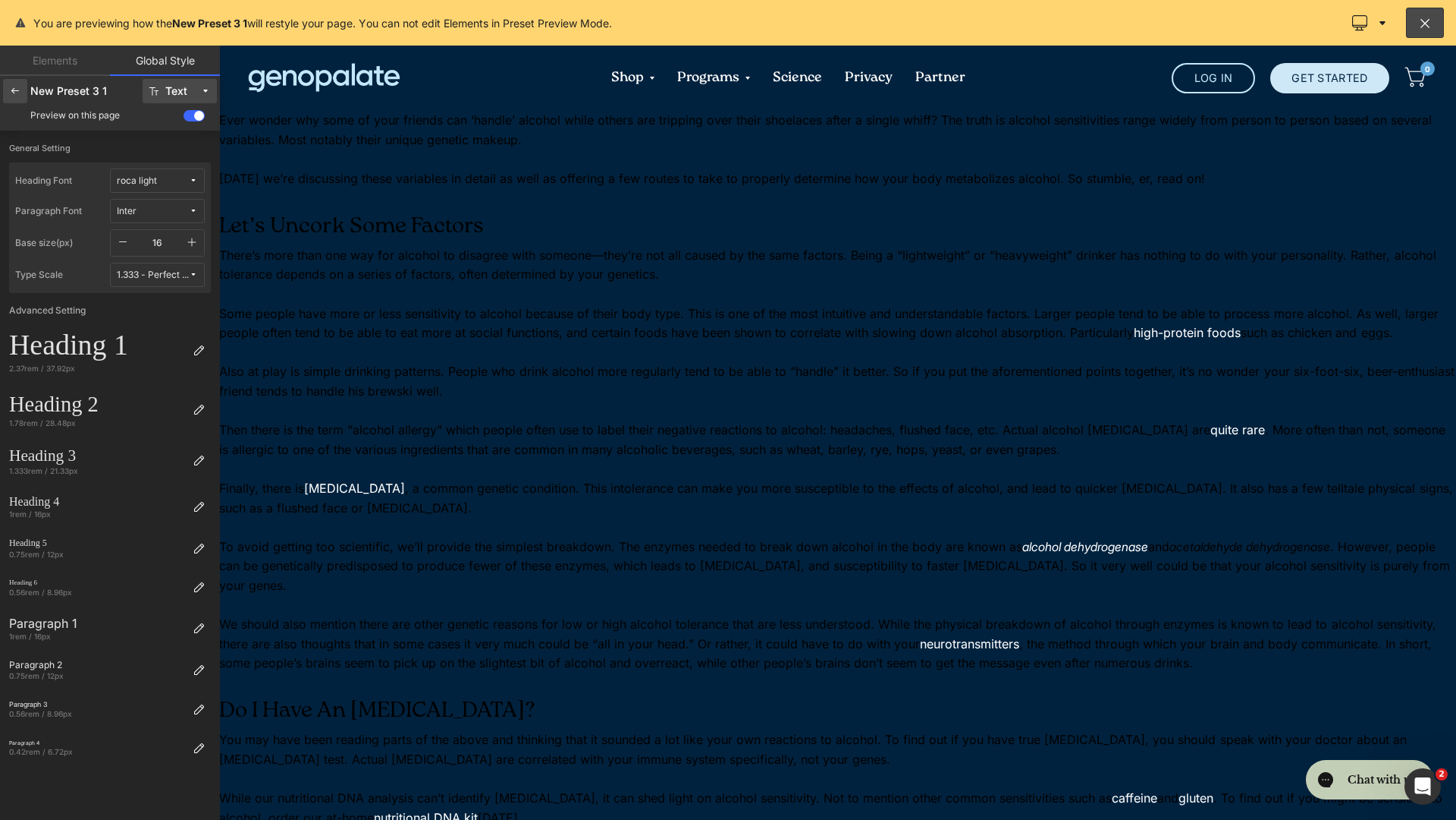
click at [18, 92] on icon at bounding box center [15, 91] width 12 height 12
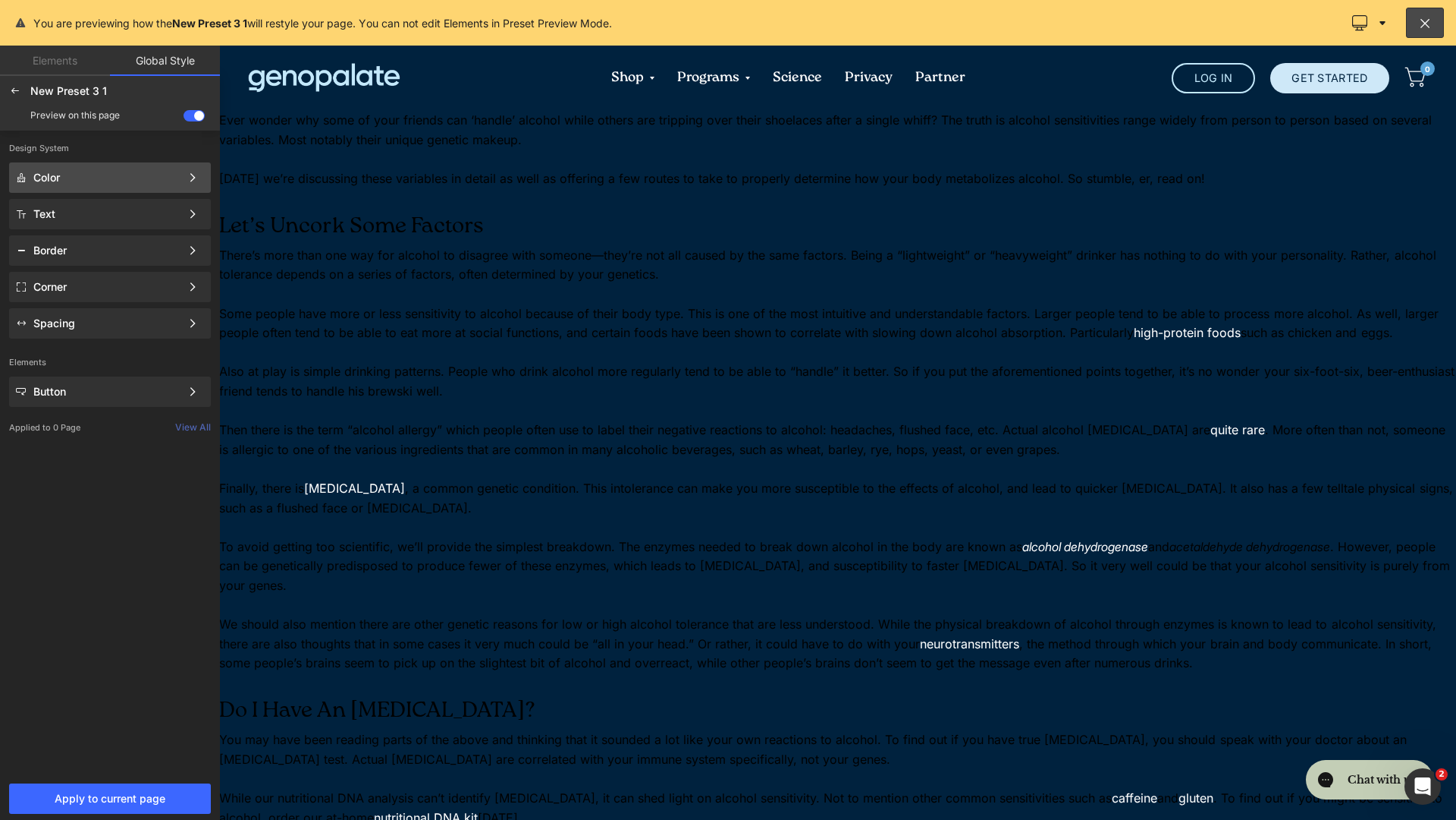
click at [121, 176] on div "Color" at bounding box center [107, 177] width 147 height 12
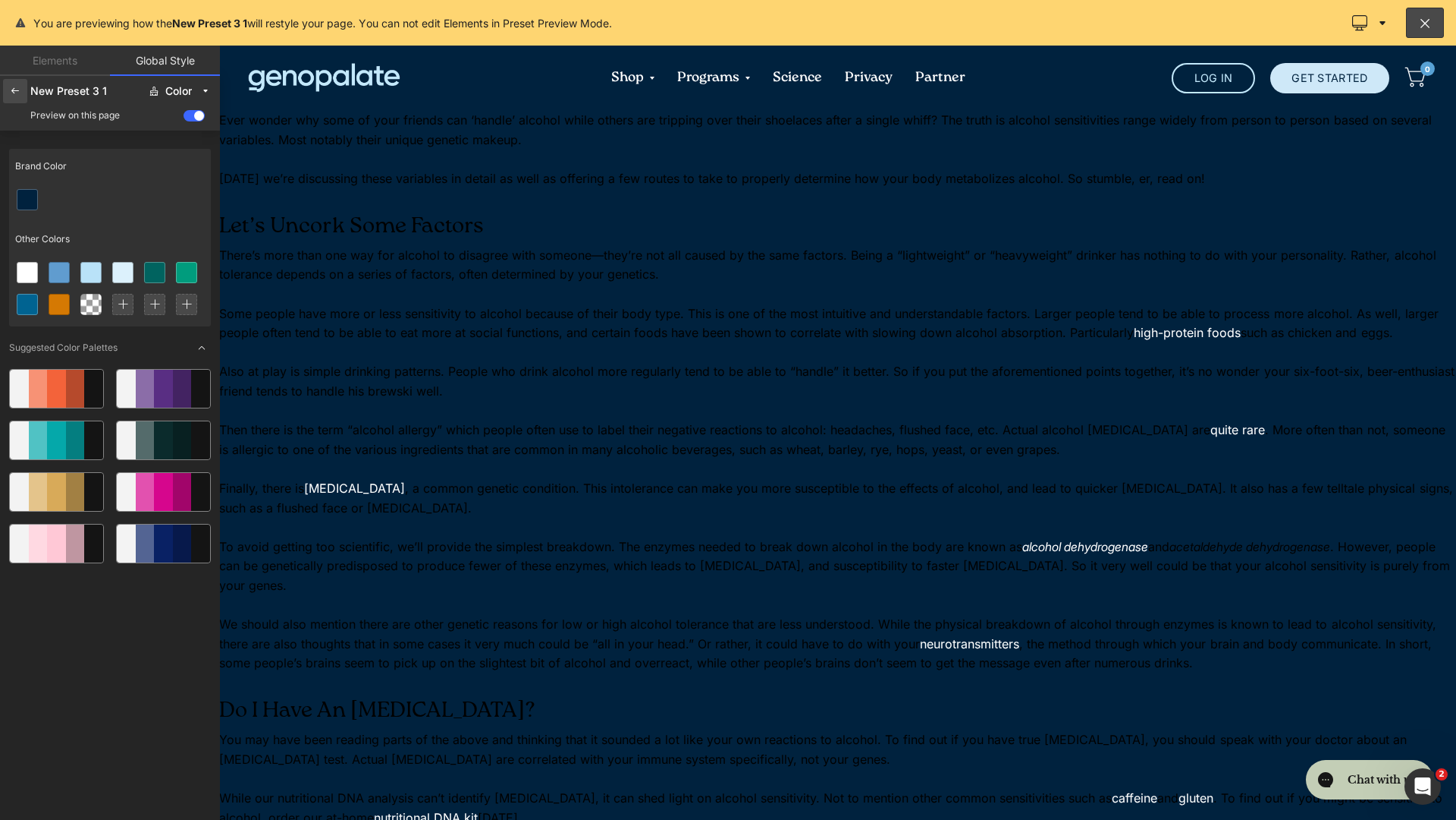
click at [12, 97] on div at bounding box center [15, 91] width 25 height 25
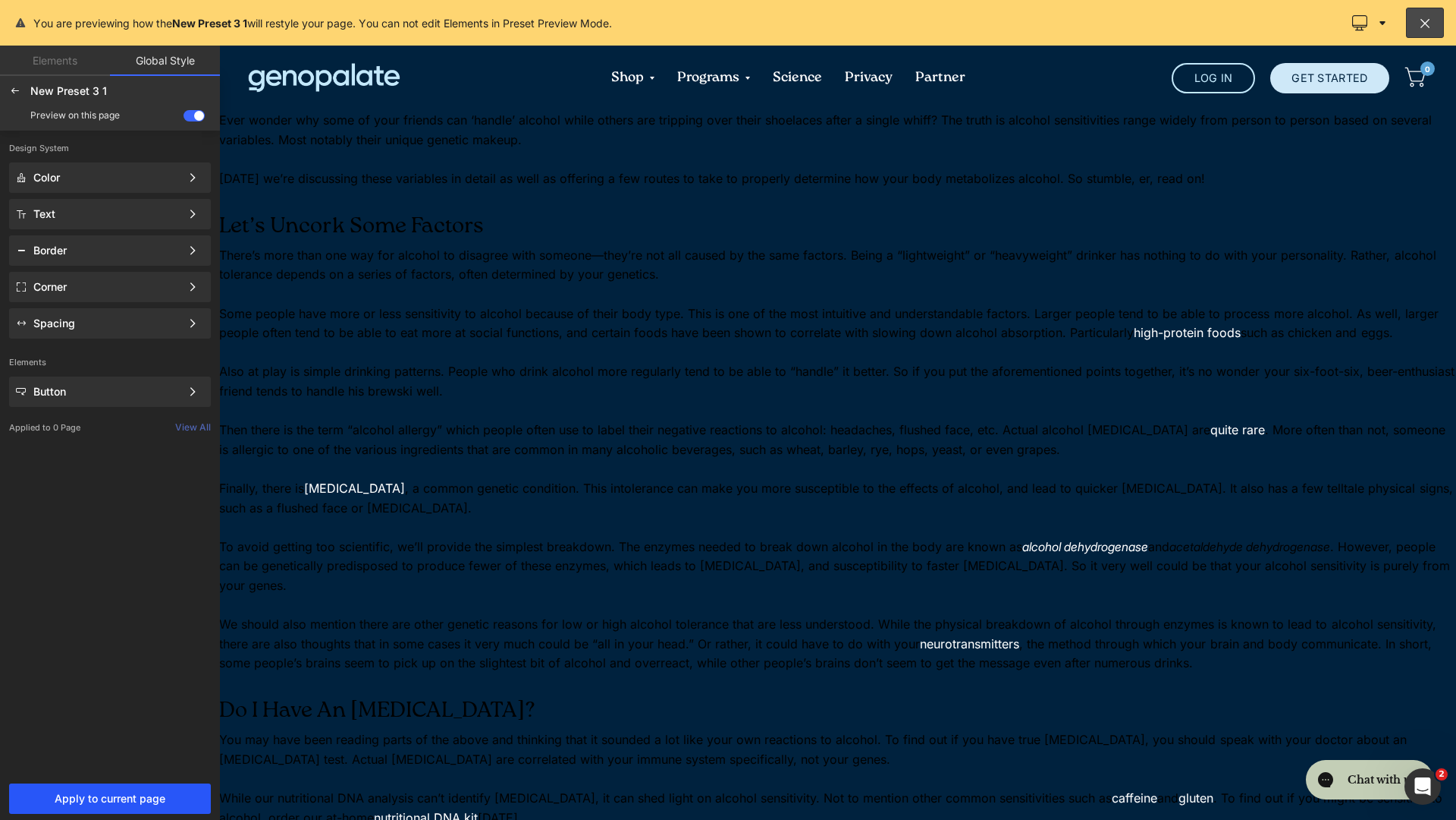
click at [123, 655] on button "Apply to current page" at bounding box center [110, 797] width 202 height 30
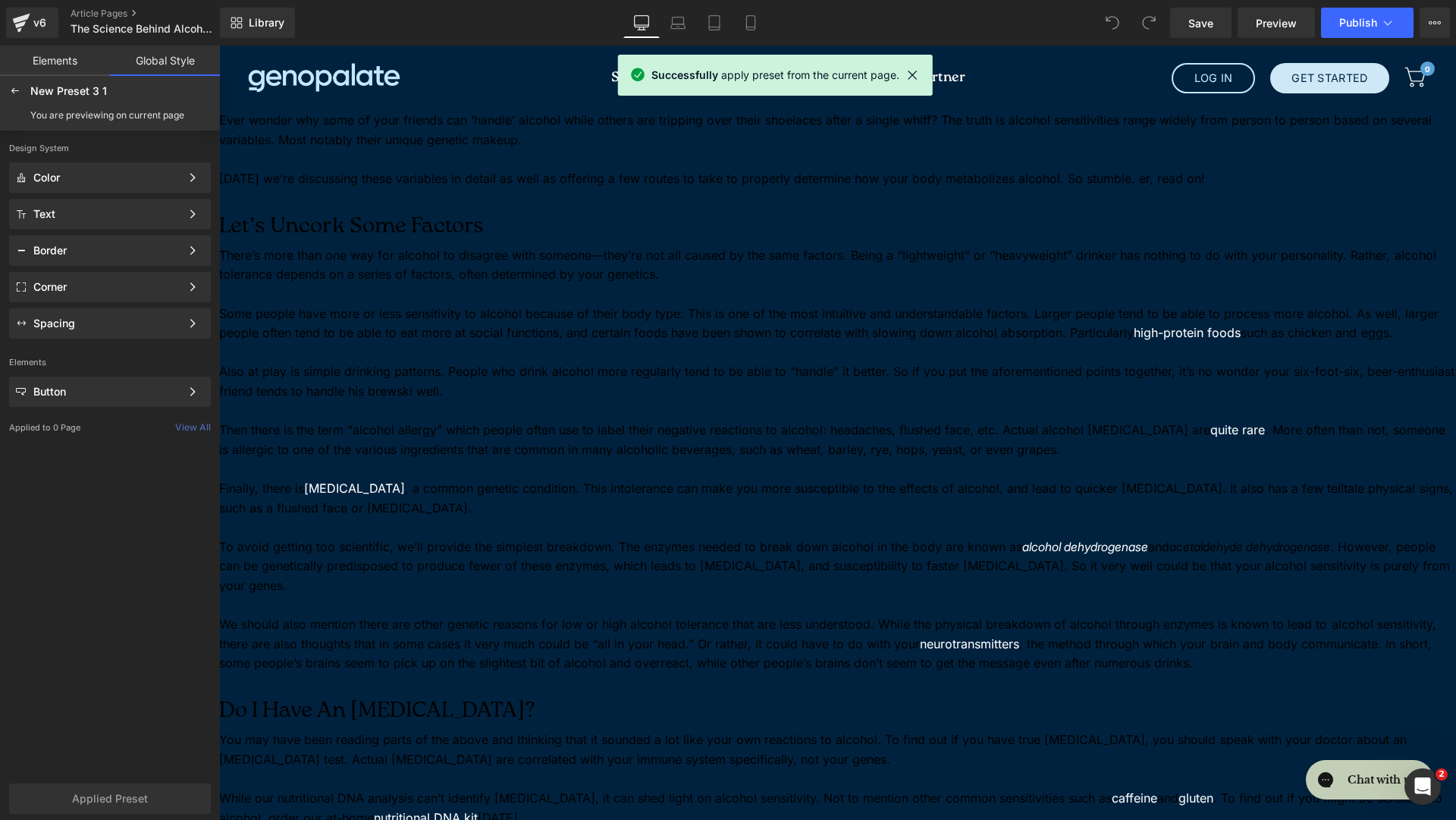
click at [325, 153] on p at bounding box center [838, 160] width 1237 height 20
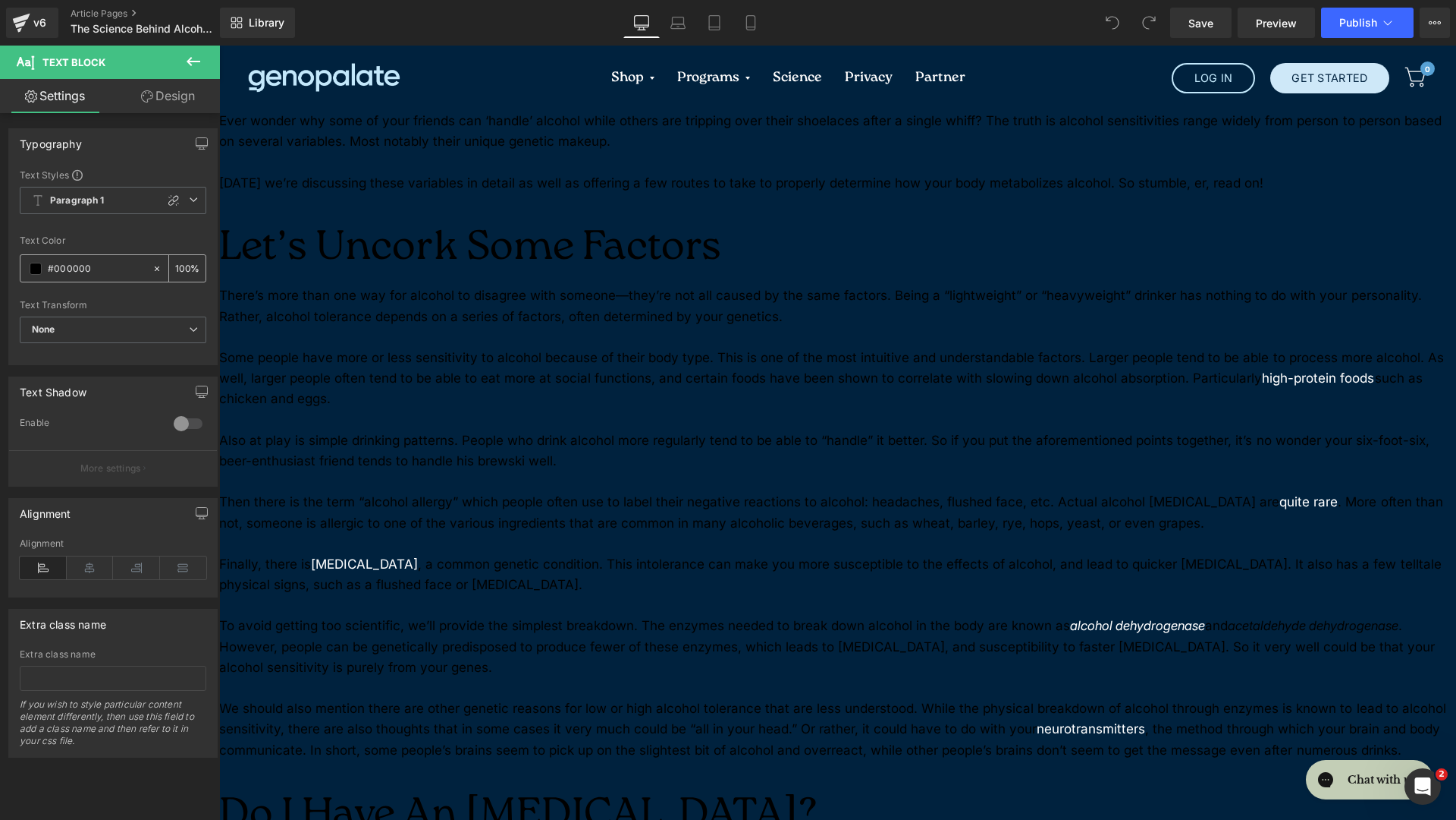
click at [26, 270] on div "#000000" at bounding box center [86, 268] width 132 height 26
click at [34, 271] on span at bounding box center [35, 268] width 12 height 12
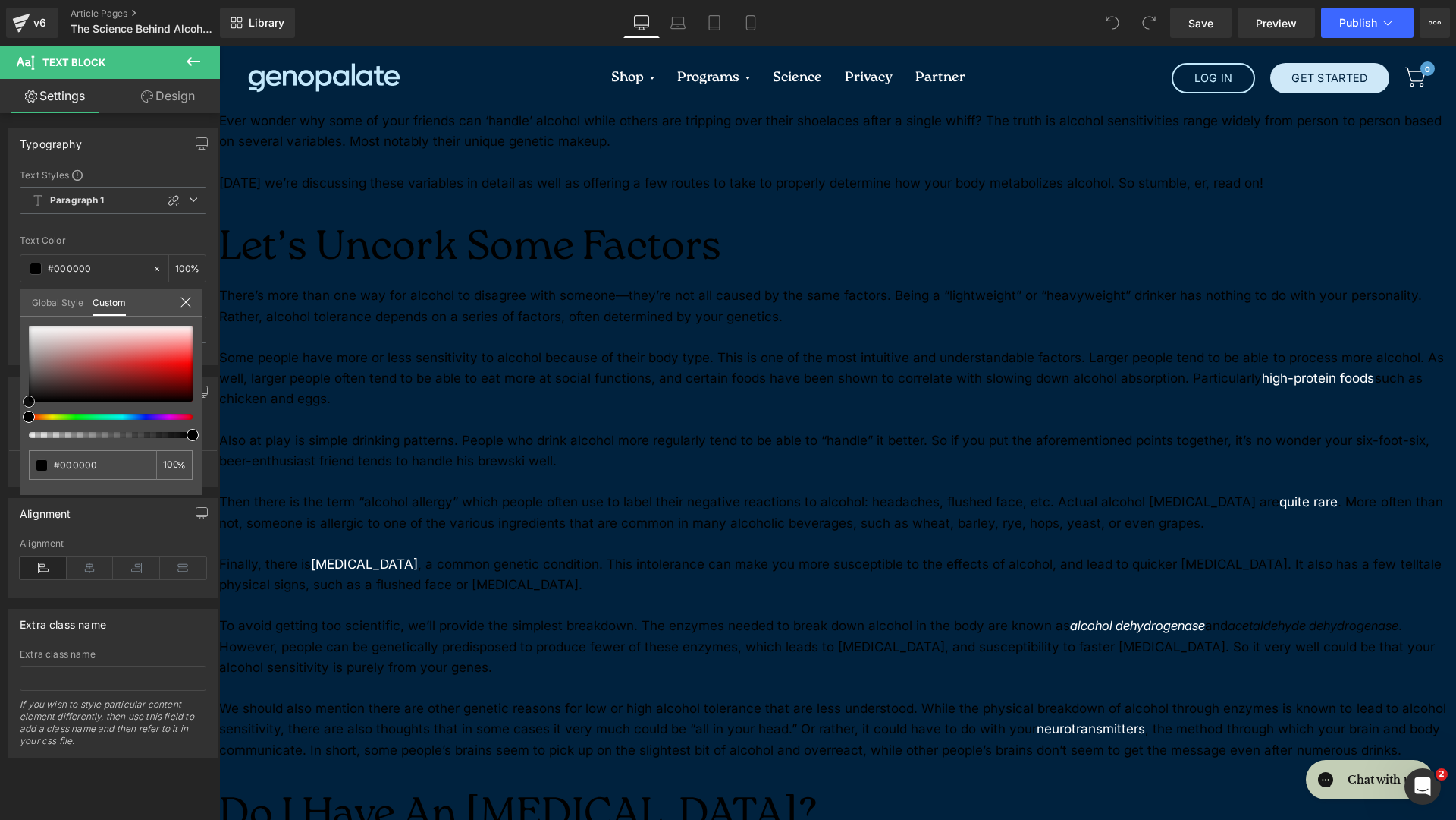
type input "#c9a5a5"
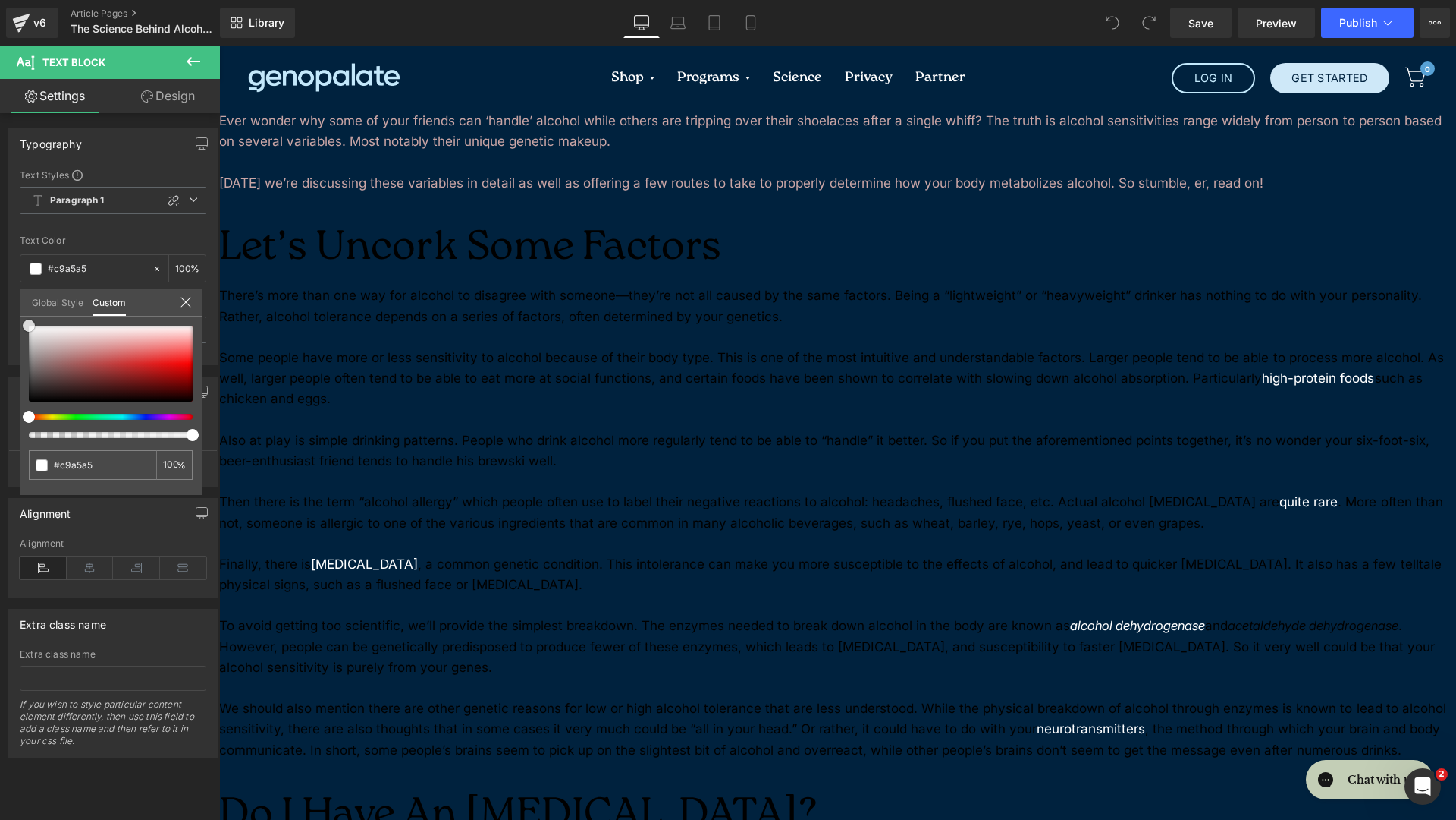
type input "#ffffff"
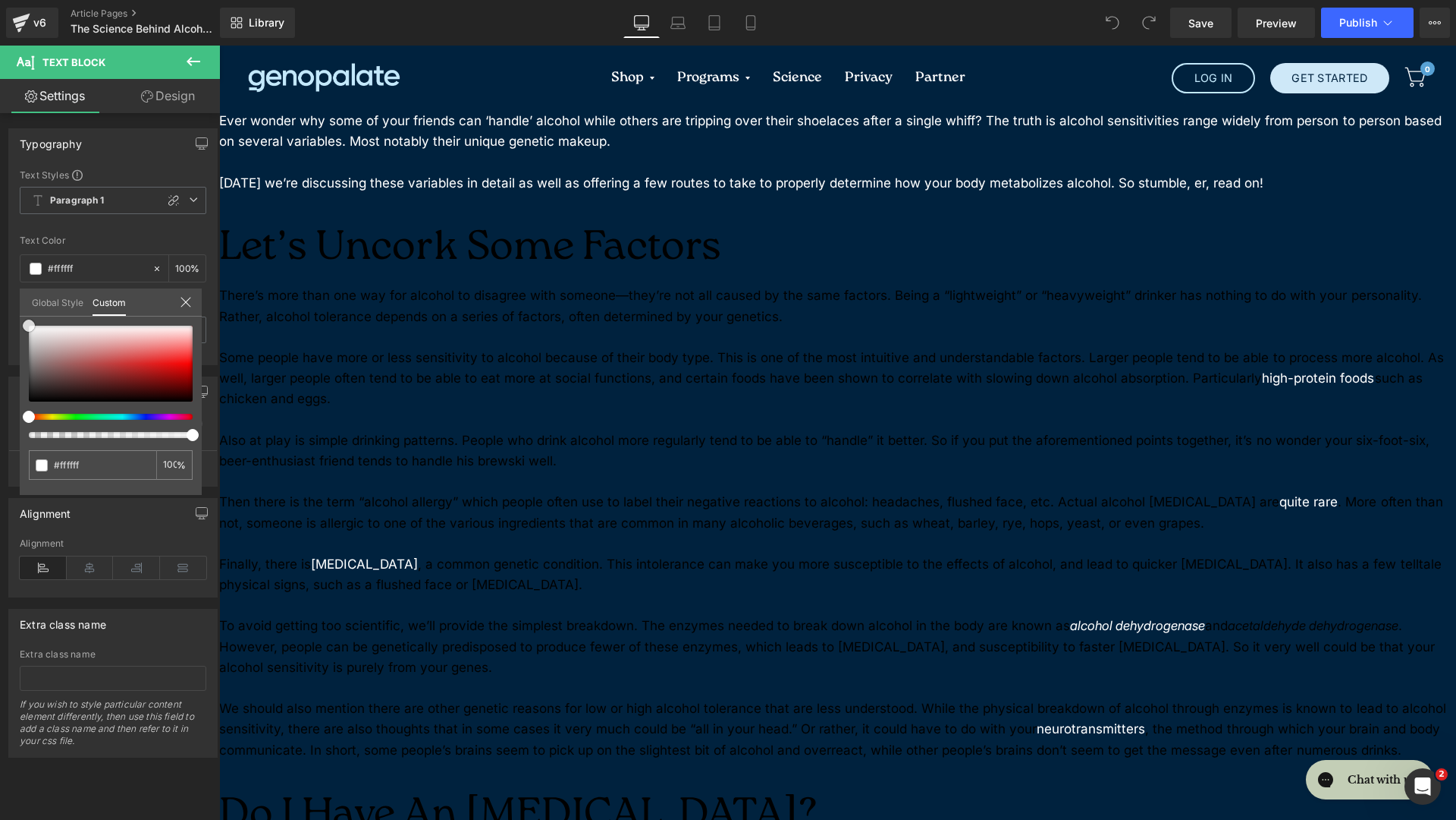
drag, startPoint x: 71, startPoint y: 347, endPoint x: 0, endPoint y: 238, distance: 130.1
click at [0, 238] on div "Typography Text Styles Custom Paragraph 1 Paragraph 2 Paragraph 3 Paragraph 4 P…" at bounding box center [113, 241] width 227 height 248
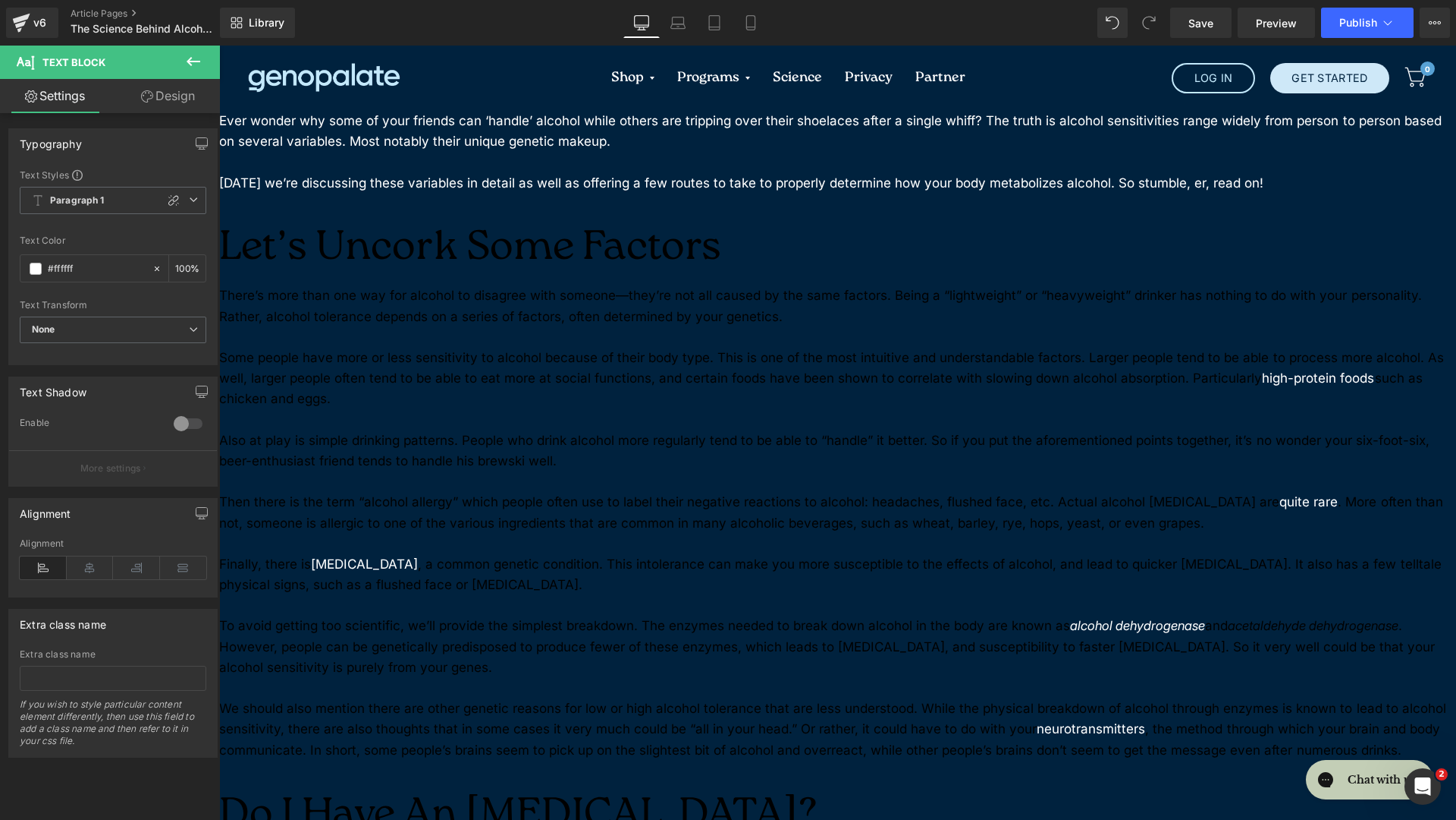
click at [380, 262] on body "Skip to content Shop Genetic Nutrition Analysis + Membership Nutrition Coaching…" at bounding box center [838, 819] width 1237 height 1547
click at [430, 327] on p at bounding box center [838, 337] width 1237 height 21
click at [364, 348] on p "Some people have more or less sensitivity to alcohol because of their body type…" at bounding box center [838, 379] width 1237 height 63
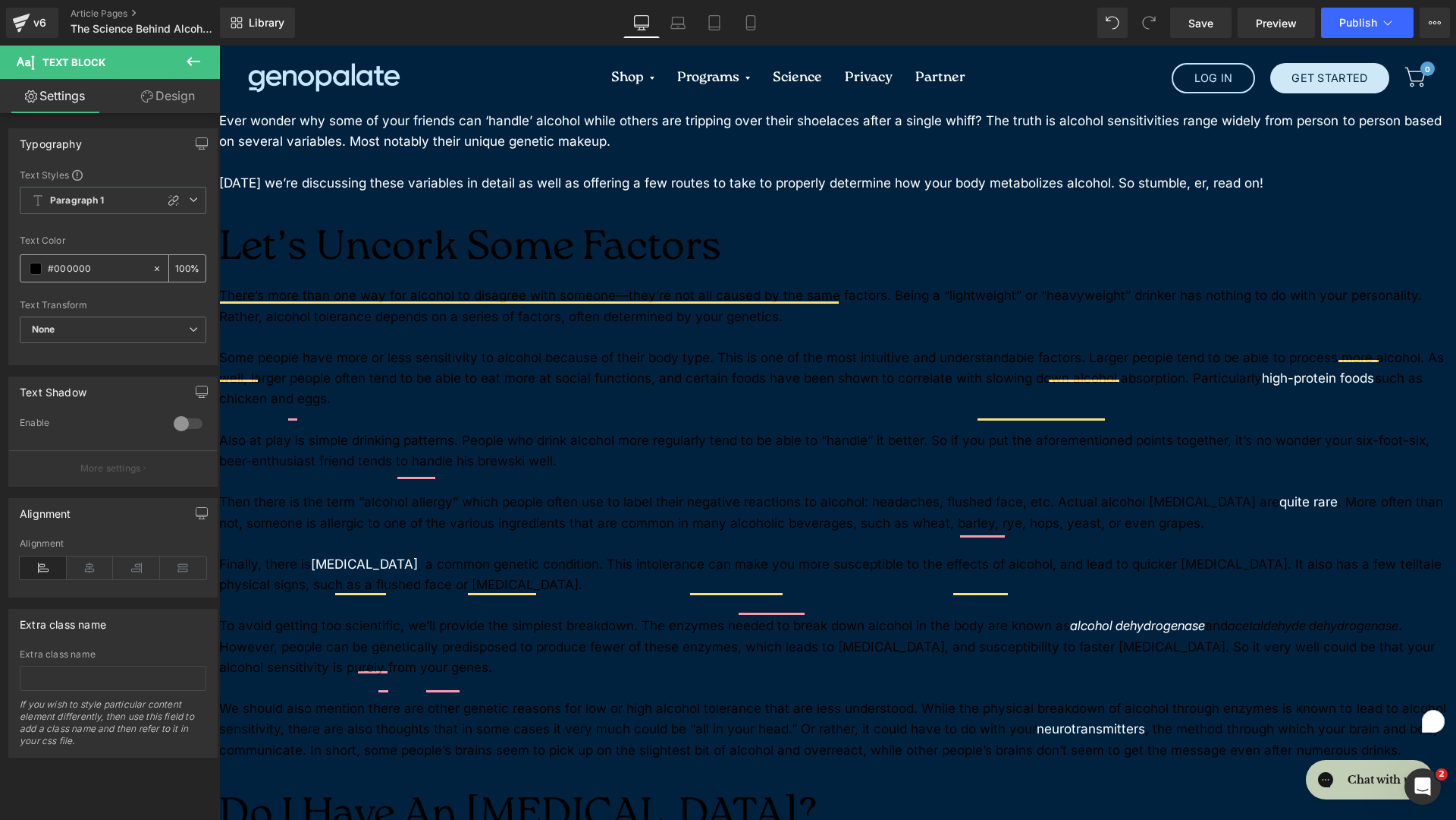
click at [36, 269] on span at bounding box center [35, 268] width 12 height 12
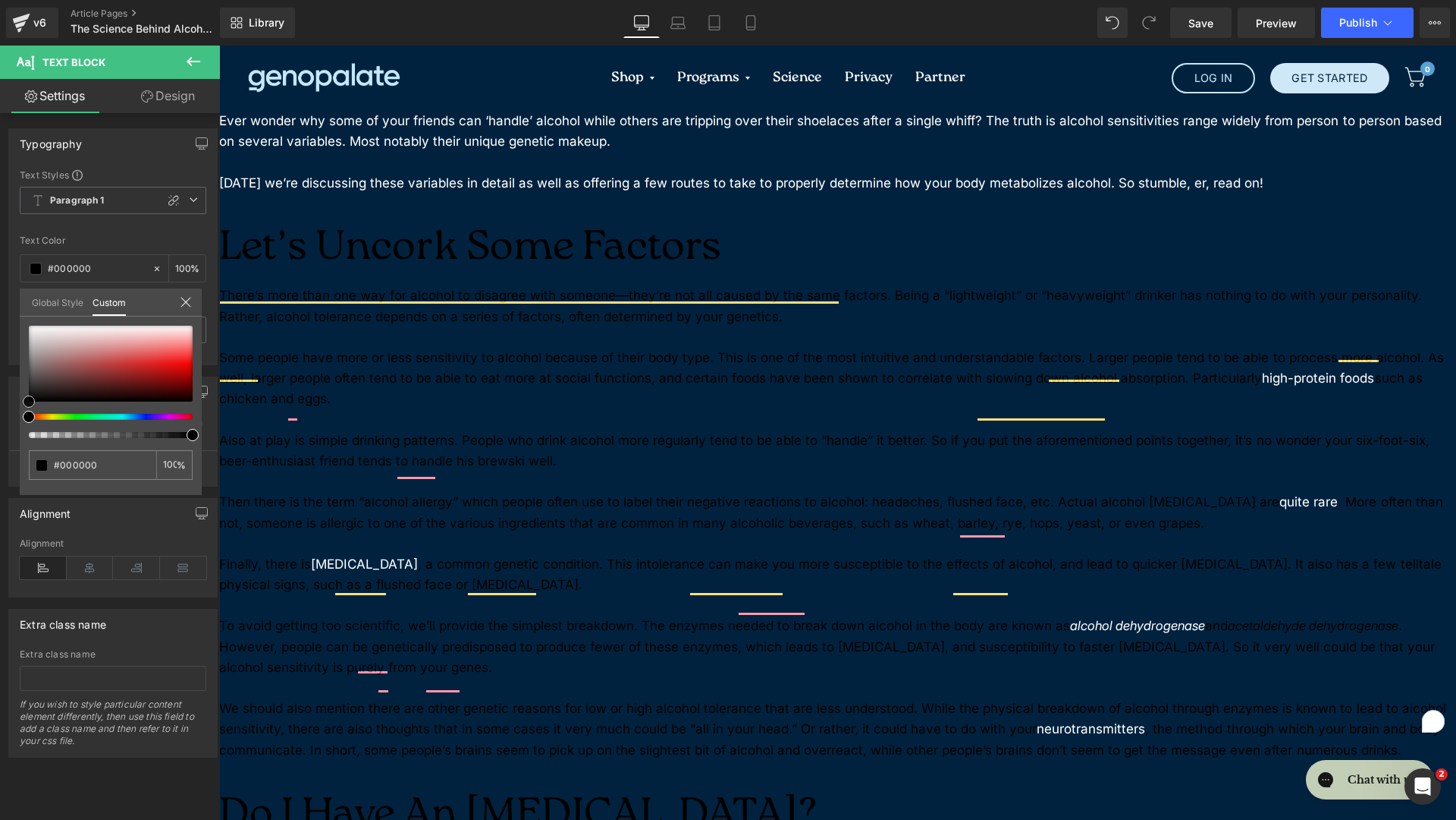
type input "#c49090"
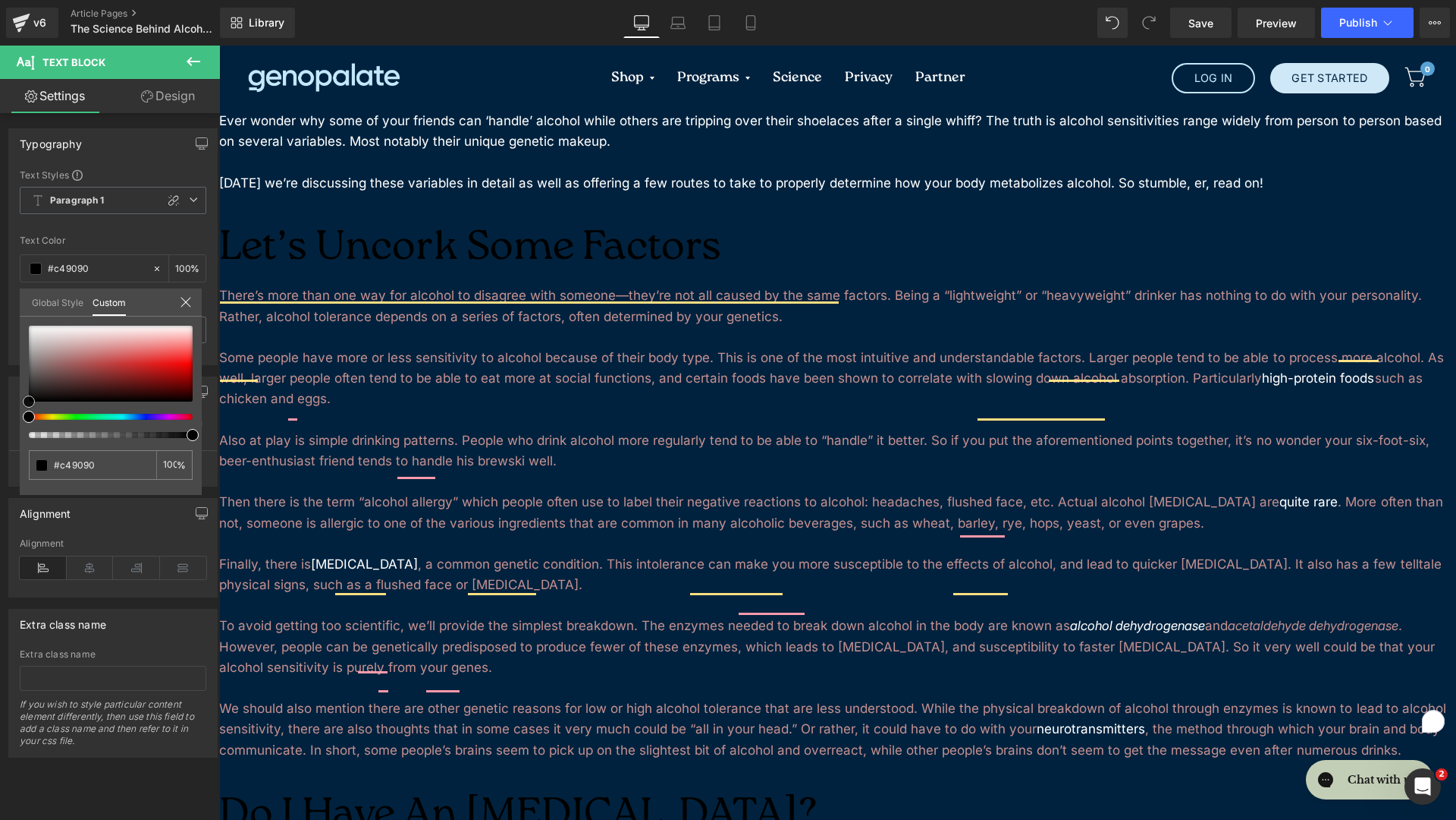
type input "#ffffff"
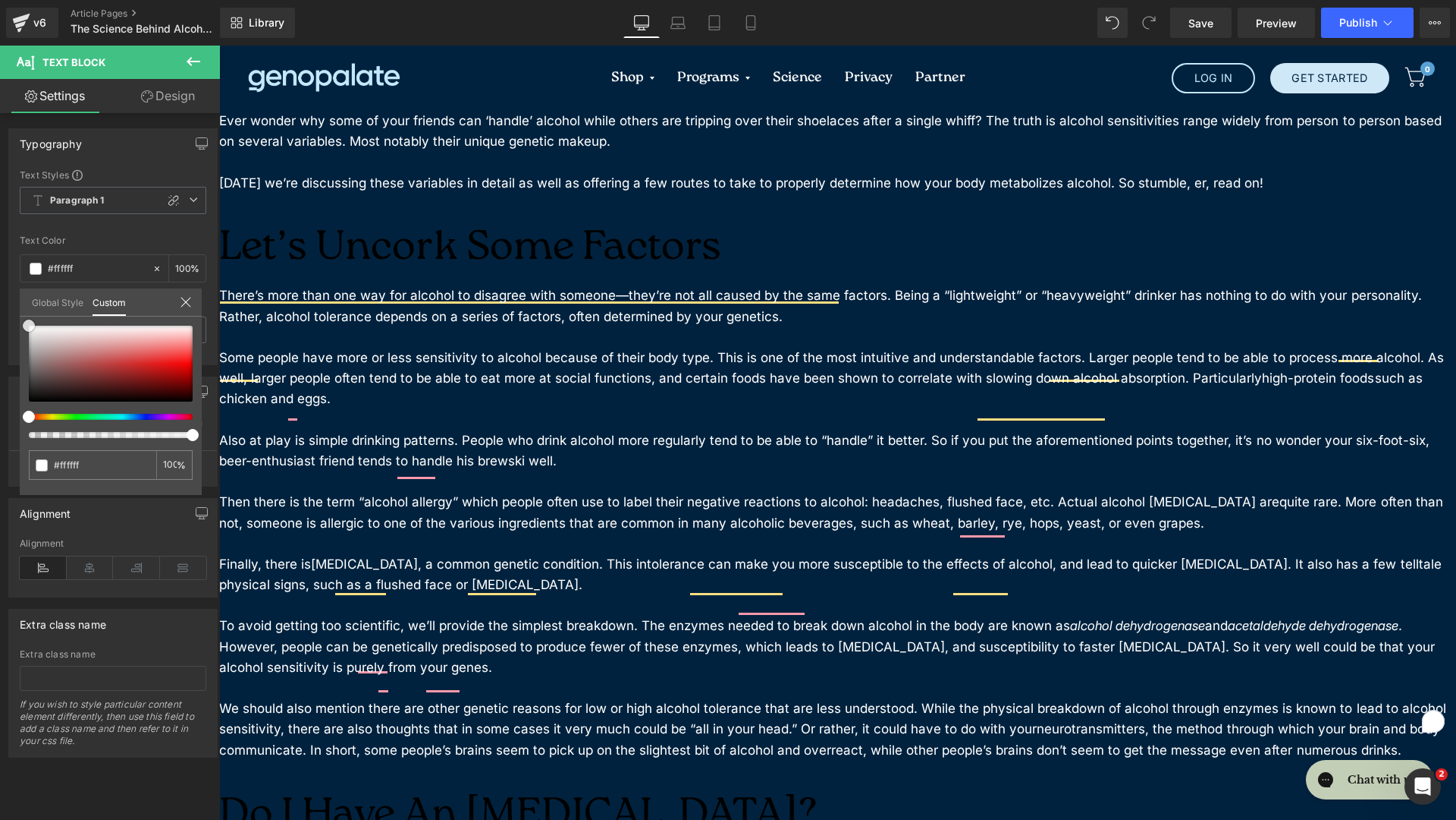
drag, startPoint x: 79, startPoint y: 351, endPoint x: 0, endPoint y: 261, distance: 119.8
click at [0, 261] on div "Typography Text Styles Custom Paragraph 1 Paragraph 2 Paragraph 3 Paragraph 4 P…" at bounding box center [113, 241] width 227 height 248
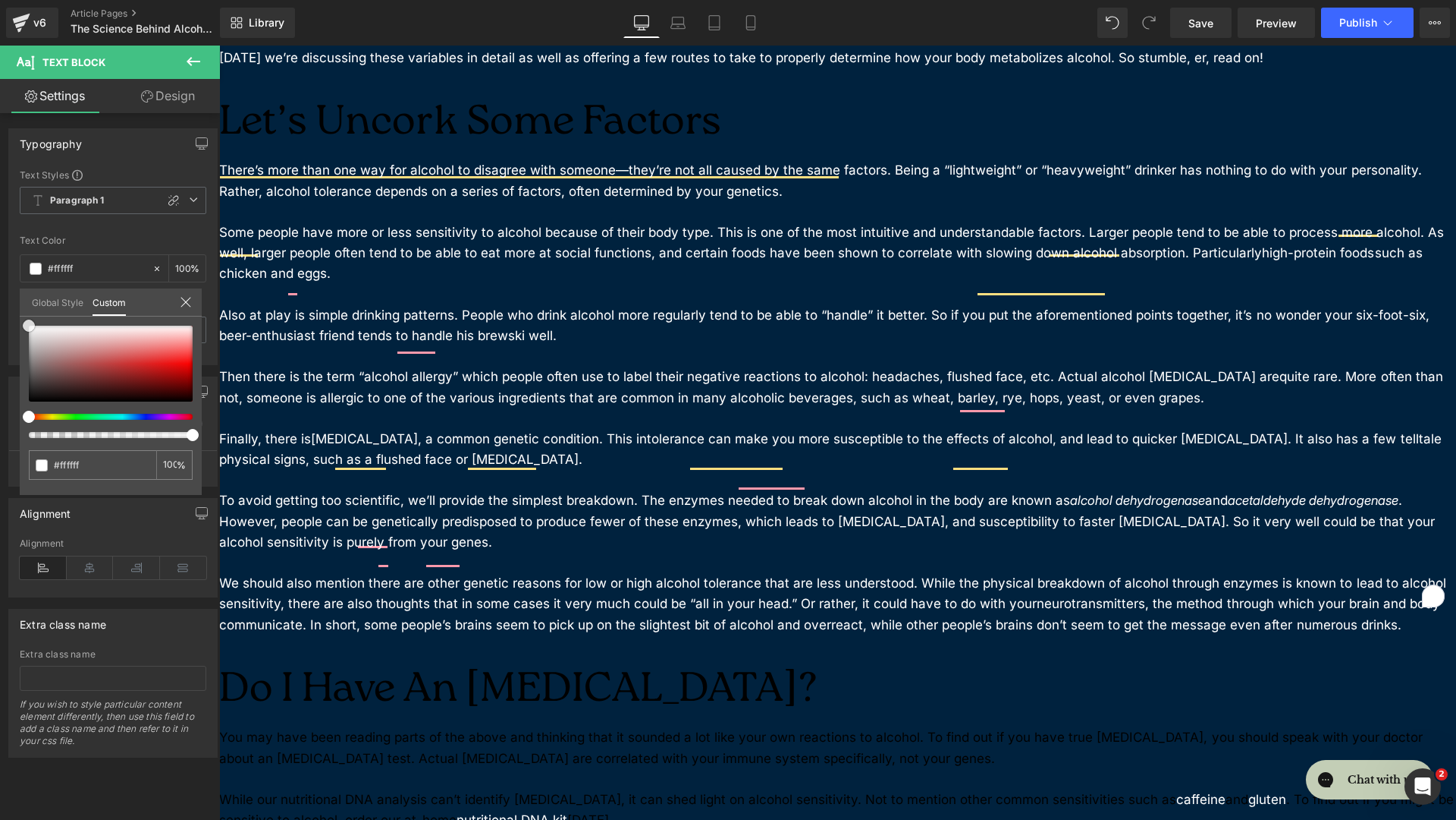
scroll to position [127, 0]
click at [487, 638] on body "Skip to content Shop Genetic Nutrition Analysis + Membership Nutrition Coaching…" at bounding box center [838, 693] width 1237 height 1547
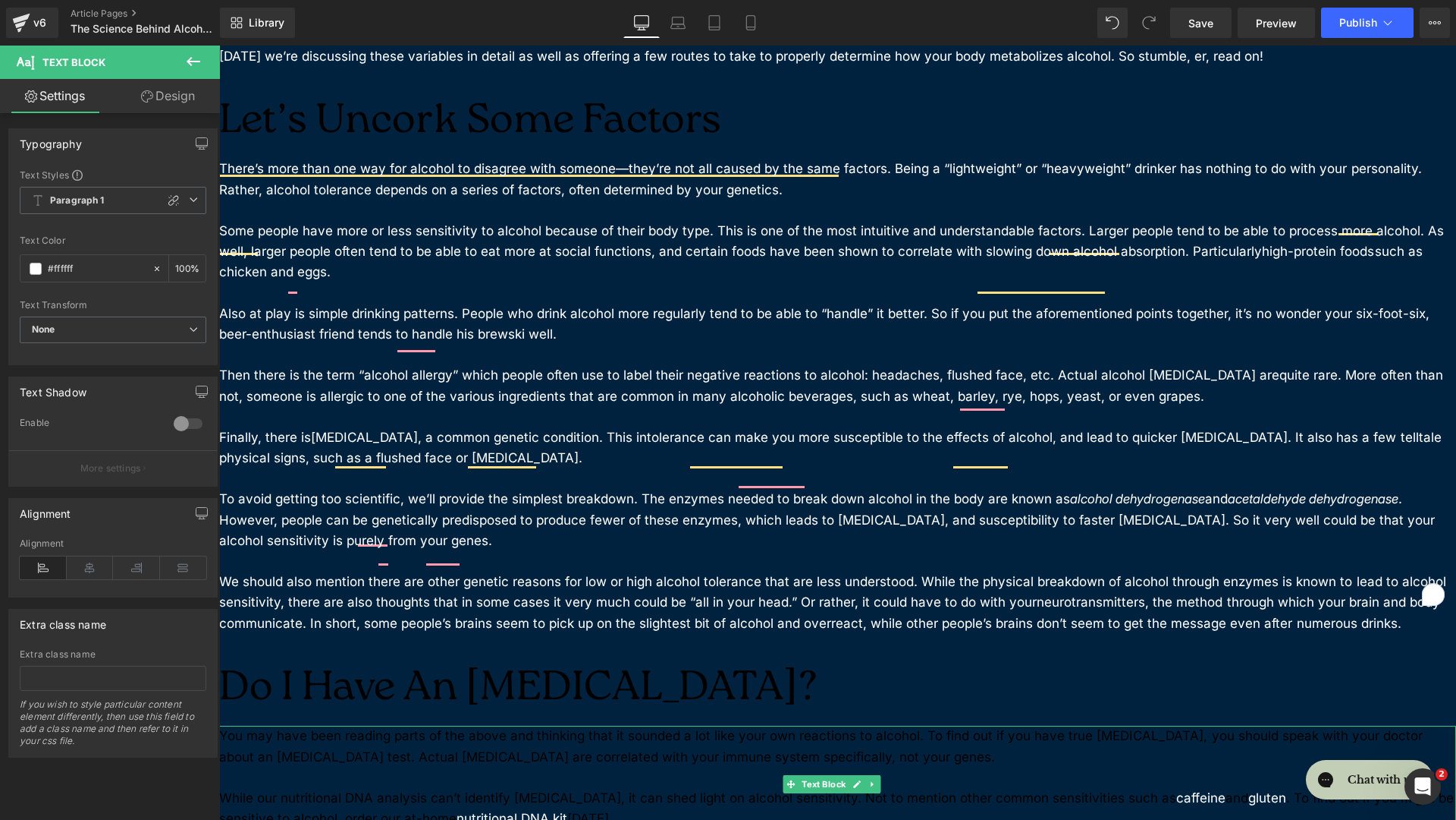
click at [536, 655] on p at bounding box center [838, 777] width 1237 height 21
click at [39, 270] on span at bounding box center [35, 268] width 12 height 12
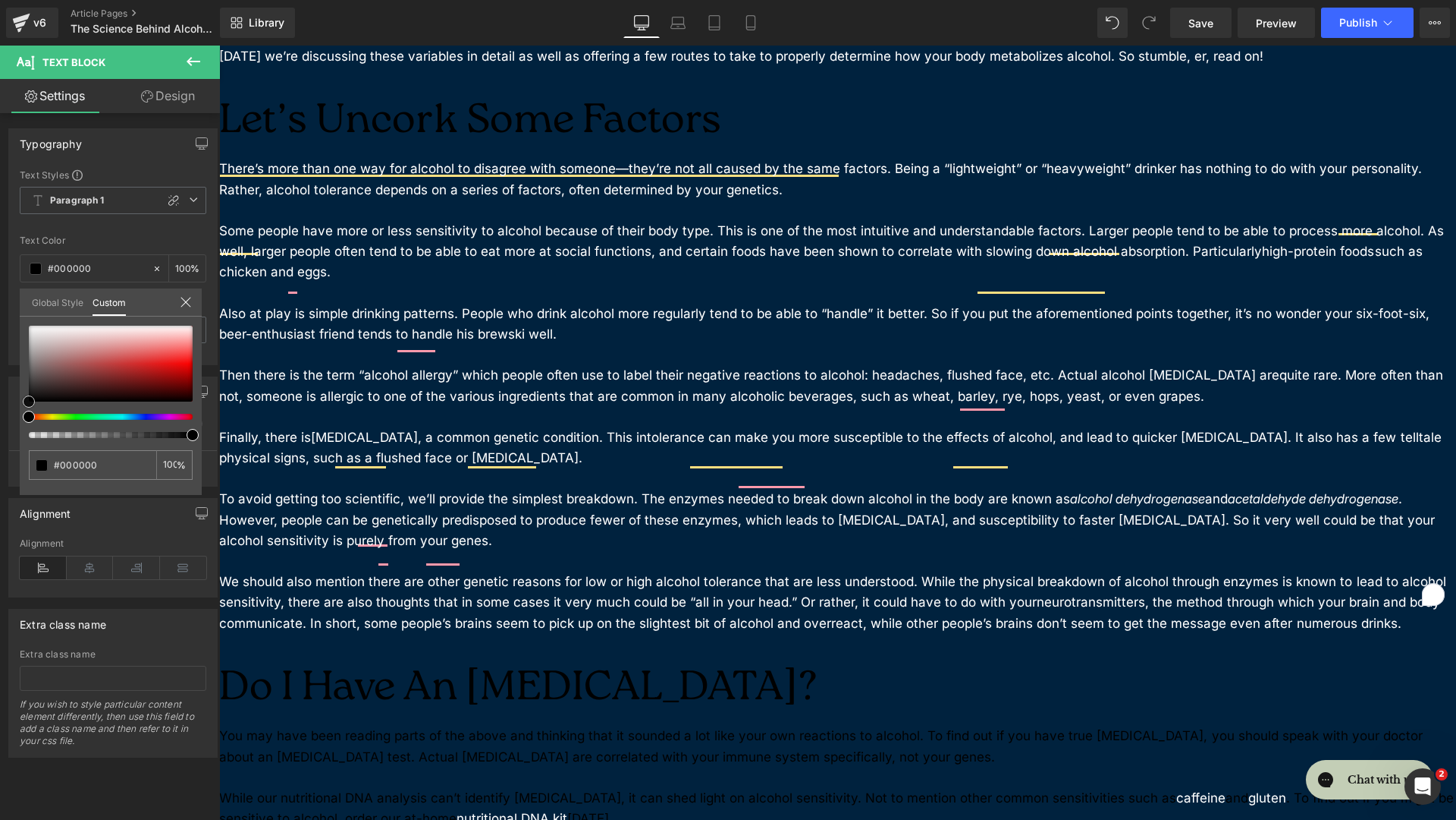
type input "#4c1f1f"
type input "#ffffff"
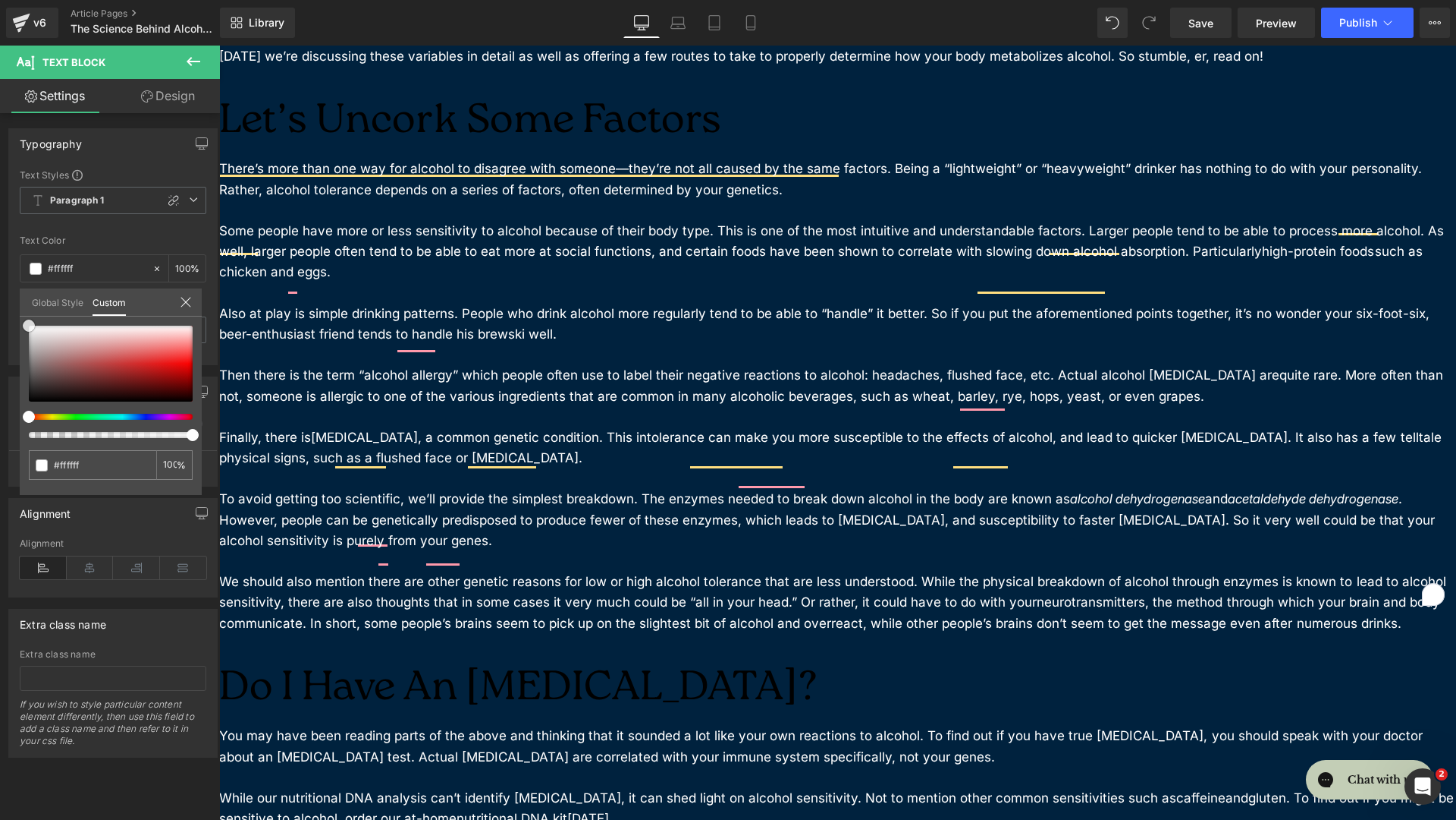
drag, startPoint x: 97, startPoint y: 386, endPoint x: 0, endPoint y: 262, distance: 157.4
click at [0, 262] on div "Typography Text Styles Custom Paragraph 1 Paragraph 2 Paragraph 3 Paragraph 4 P…" at bounding box center [113, 241] width 227 height 248
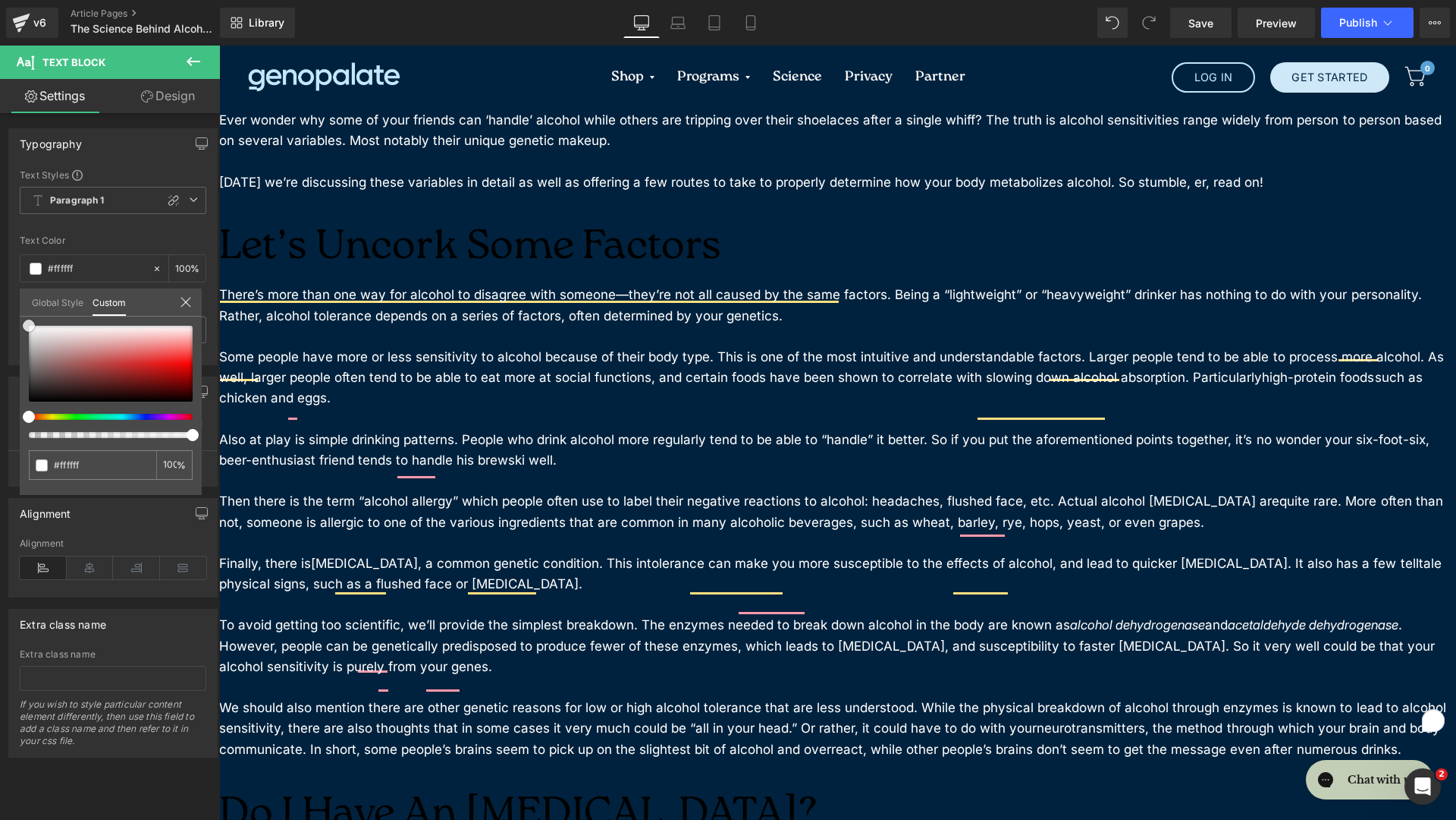
scroll to position [0, 0]
click at [352, 214] on body "Skip to content Shop Genetic Nutrition Analysis + Membership Nutrition Coaching…" at bounding box center [838, 819] width 1237 height 1547
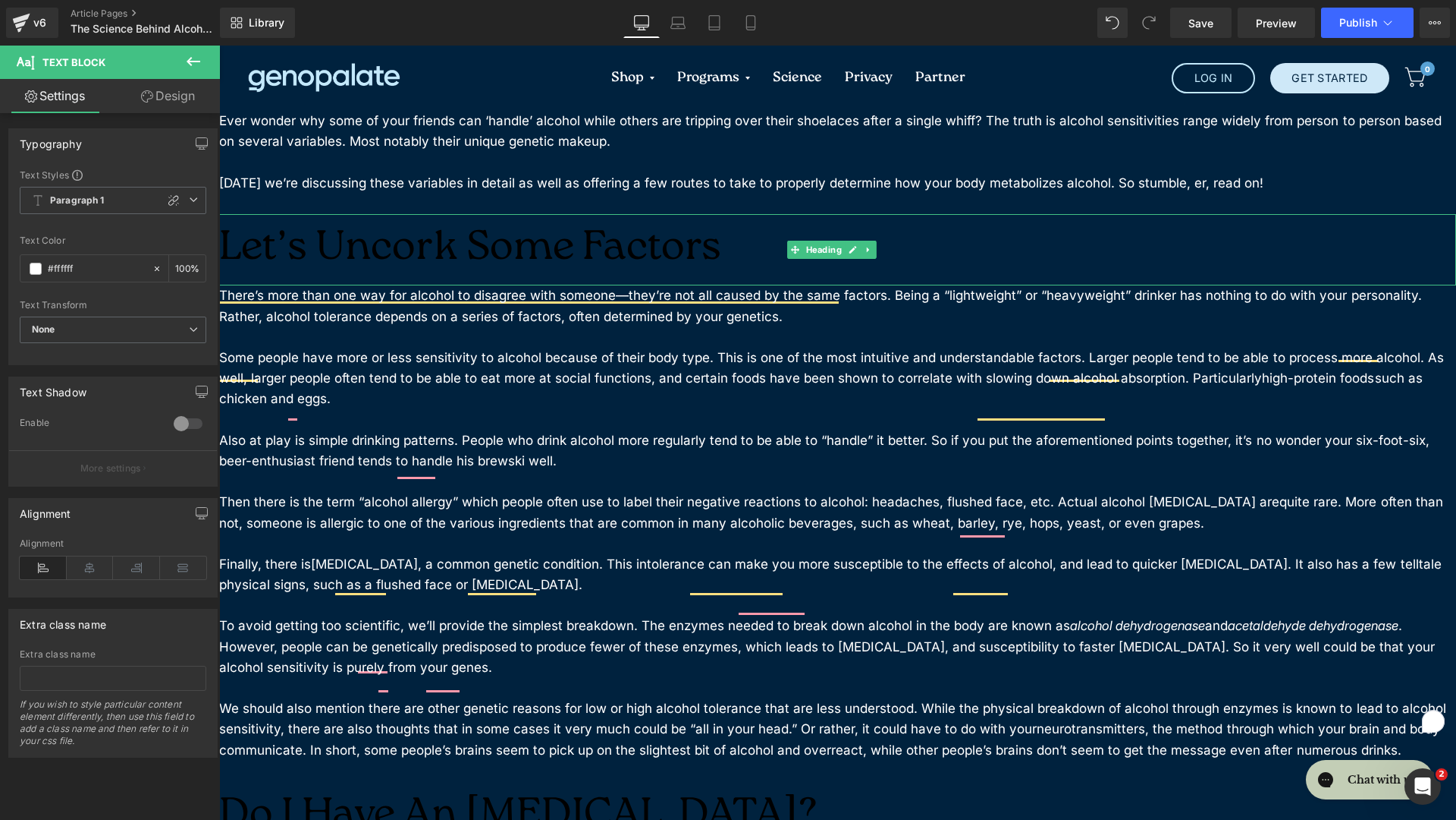
click at [364, 220] on h2 "Let’s Uncork Some Factors" at bounding box center [838, 250] width 1237 height 72
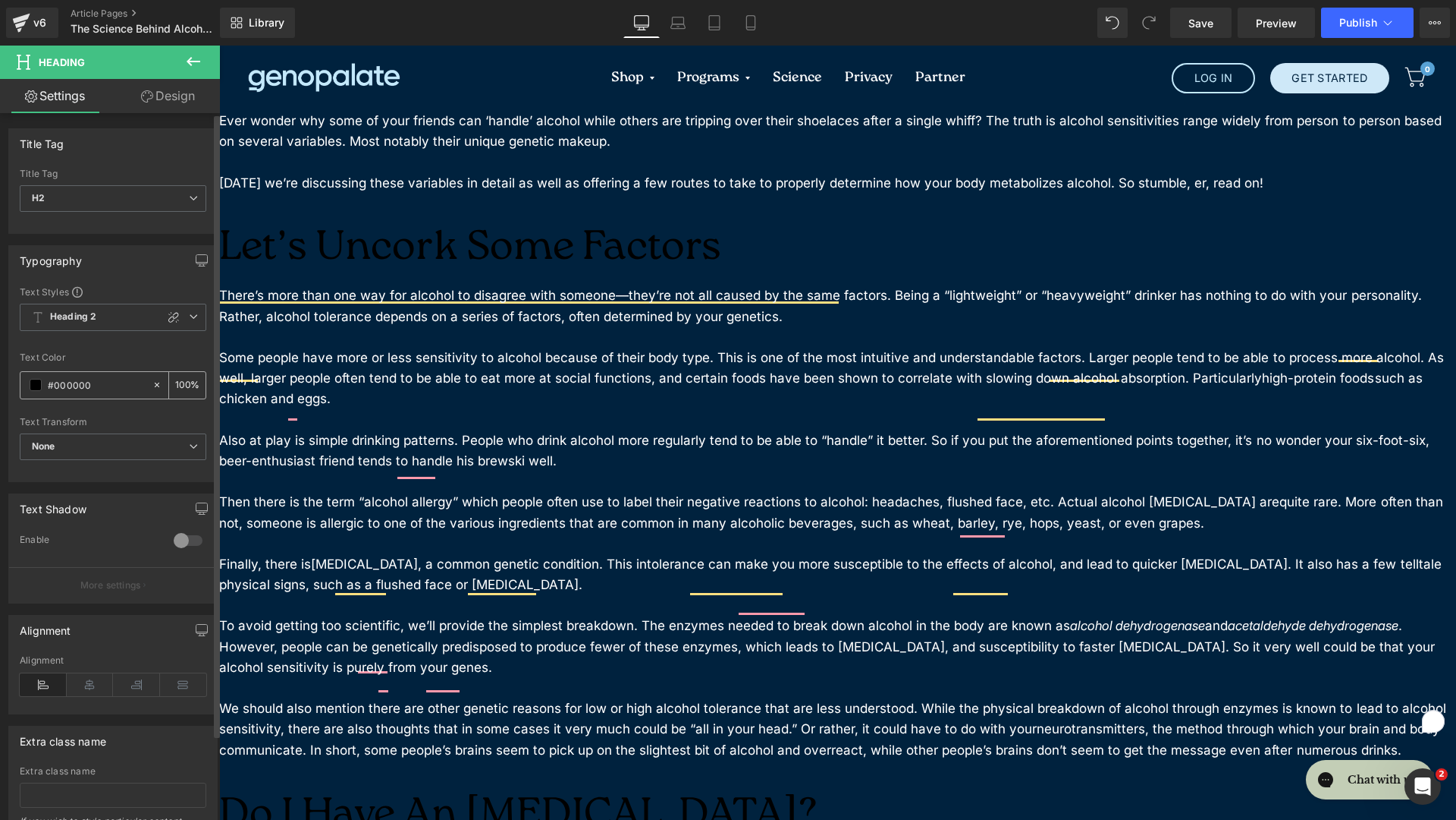
click at [36, 389] on span at bounding box center [35, 384] width 12 height 12
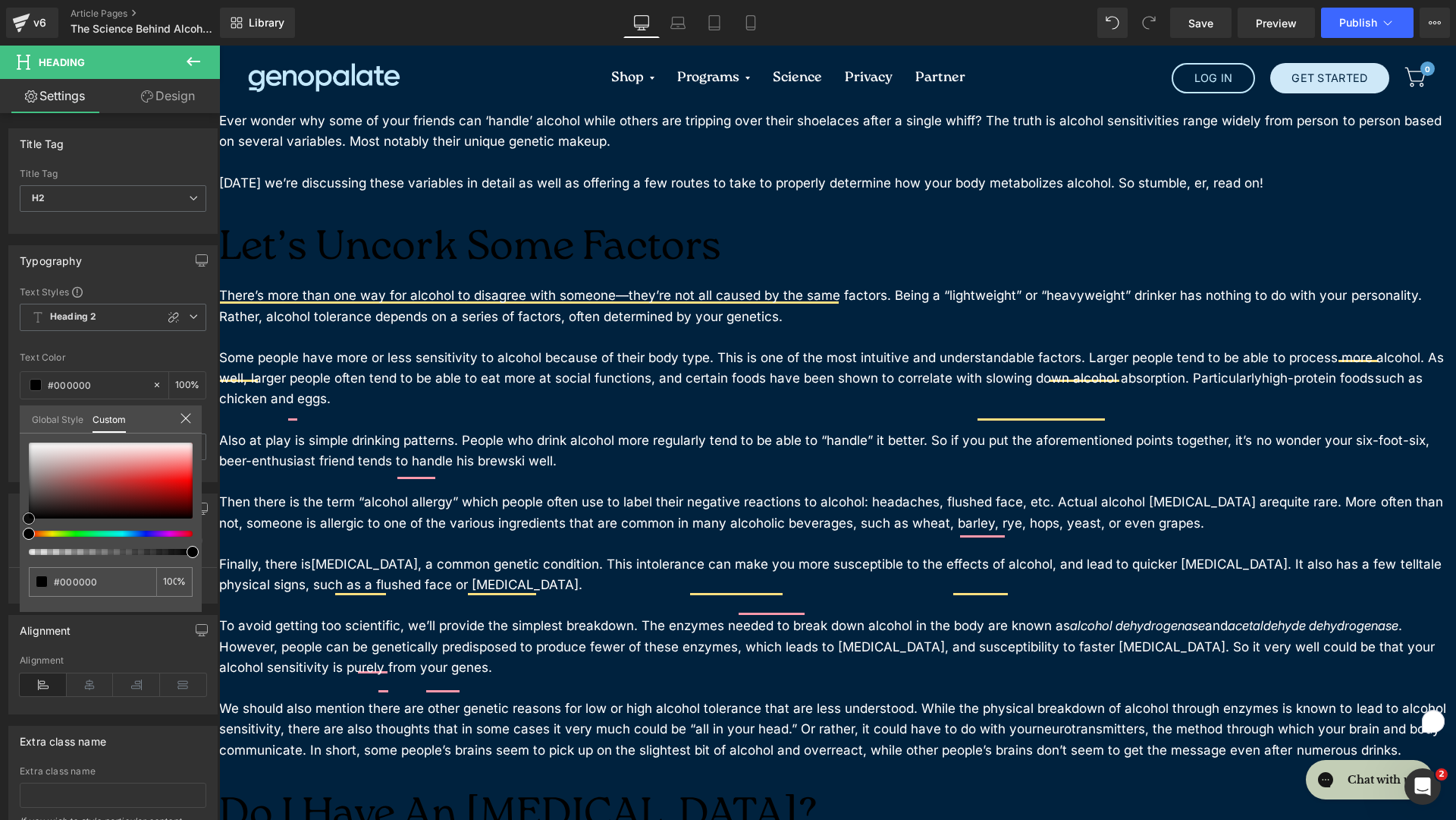
type input "#d5b8b8"
type input "#ffffff"
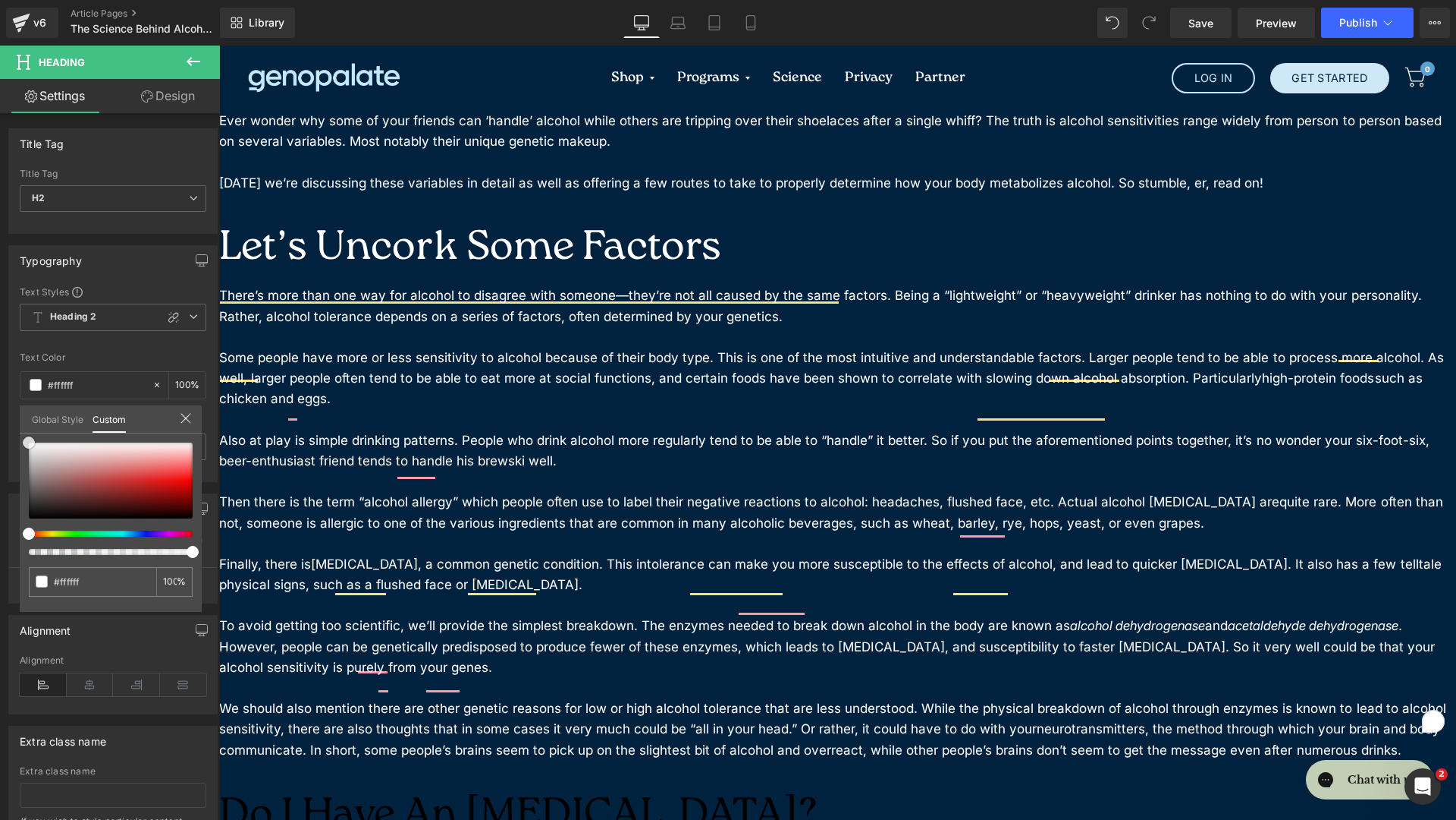
drag, startPoint x: -53, startPoint y: 375, endPoint x: -82, endPoint y: 360, distance: 32.6
click at [0, 360] on html "You are previewing how the New Preset 3 1 will restyle your page. You can not e…" at bounding box center [728, 410] width 1456 height 820
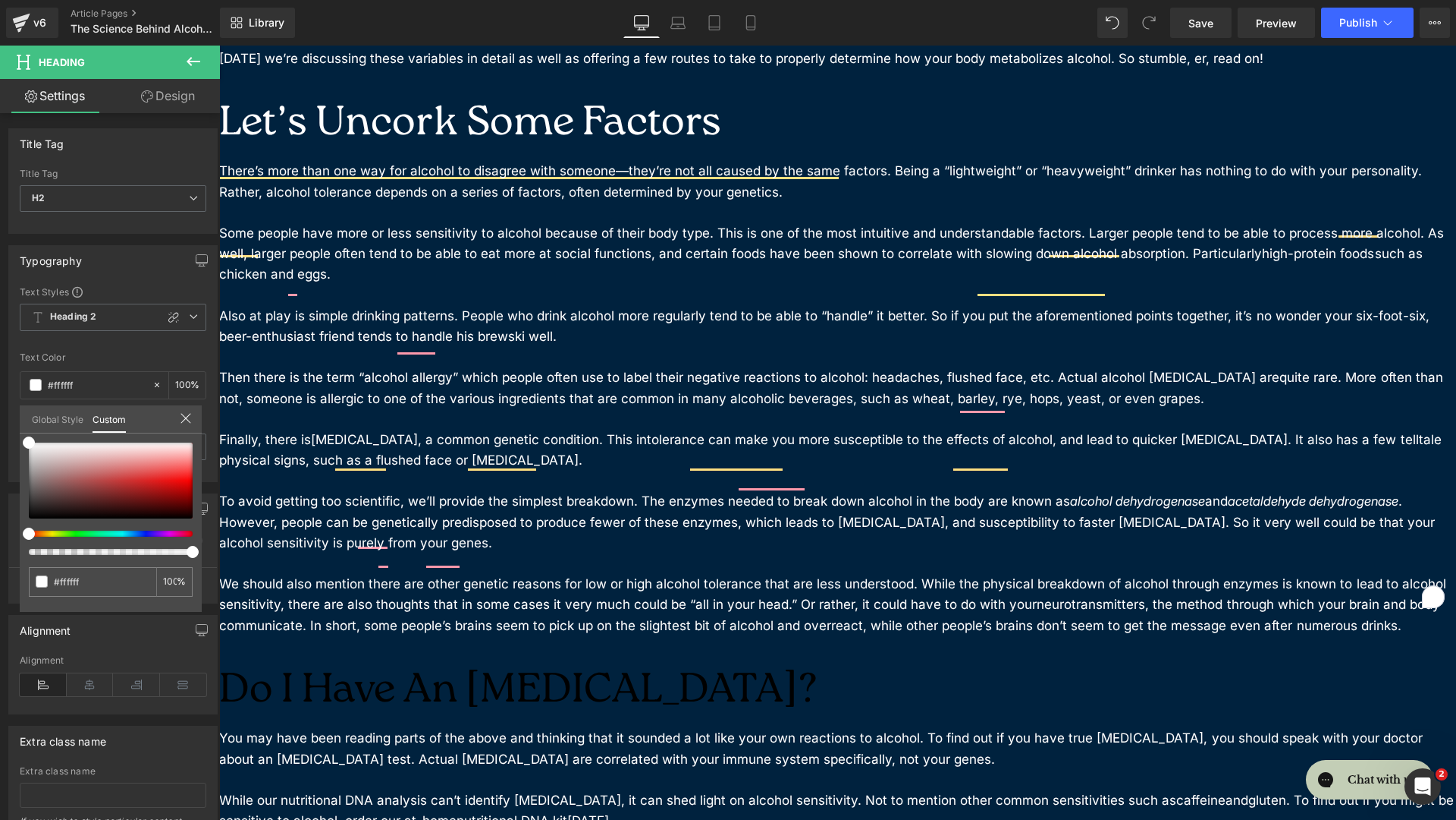
click at [302, 591] on body "Skip to content Shop Genetic Nutrition Analysis + Membership Nutrition Coaching…" at bounding box center [838, 695] width 1237 height 1547
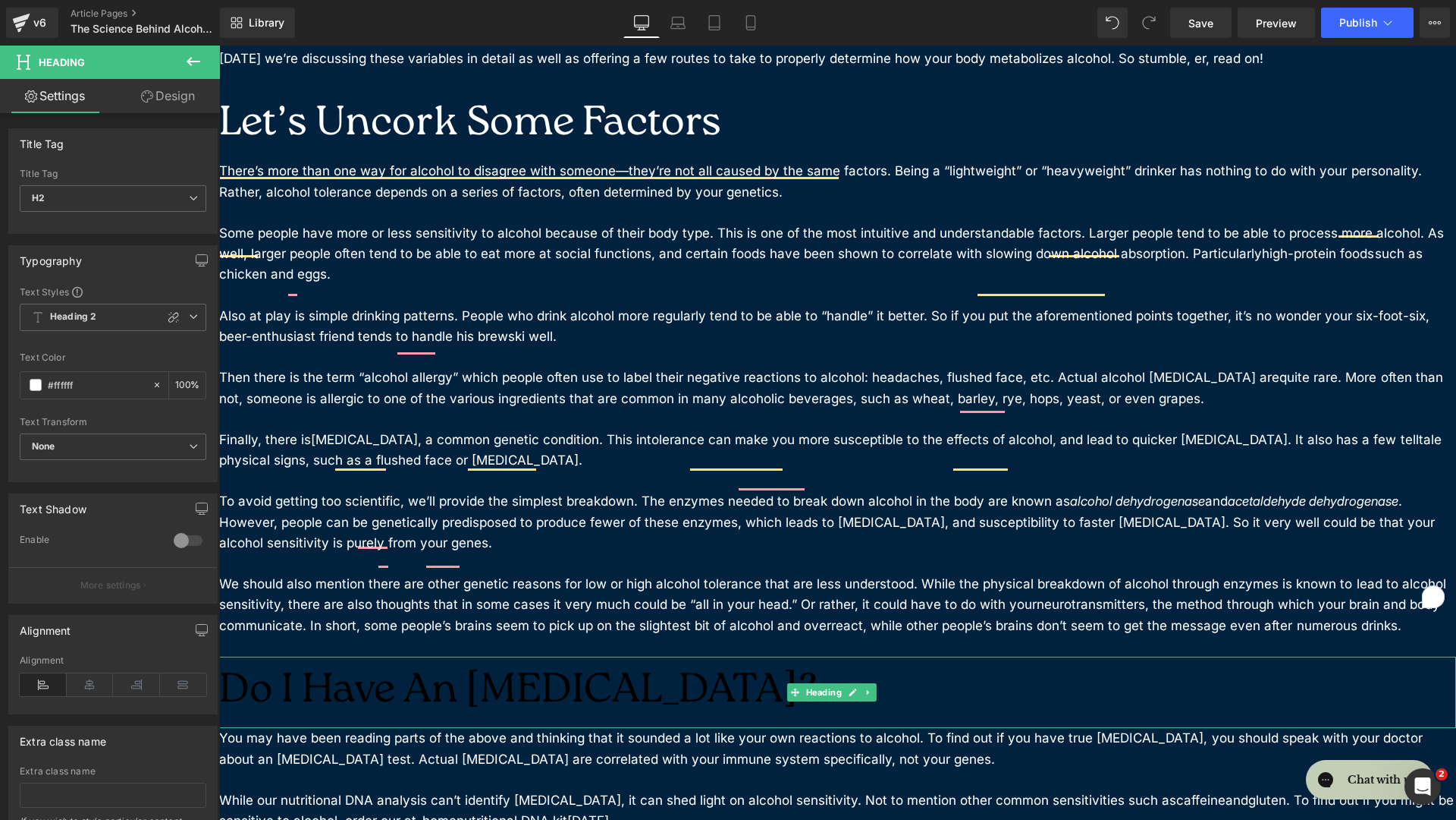
click at [314, 655] on h2 "Do I Have An Alcohol Intolerance?" at bounding box center [838, 692] width 1237 height 72
click at [43, 383] on div "#000000" at bounding box center [86, 384] width 132 height 26
click at [34, 390] on div "#000000" at bounding box center [86, 384] width 132 height 26
click at [36, 384] on span at bounding box center [35, 384] width 12 height 12
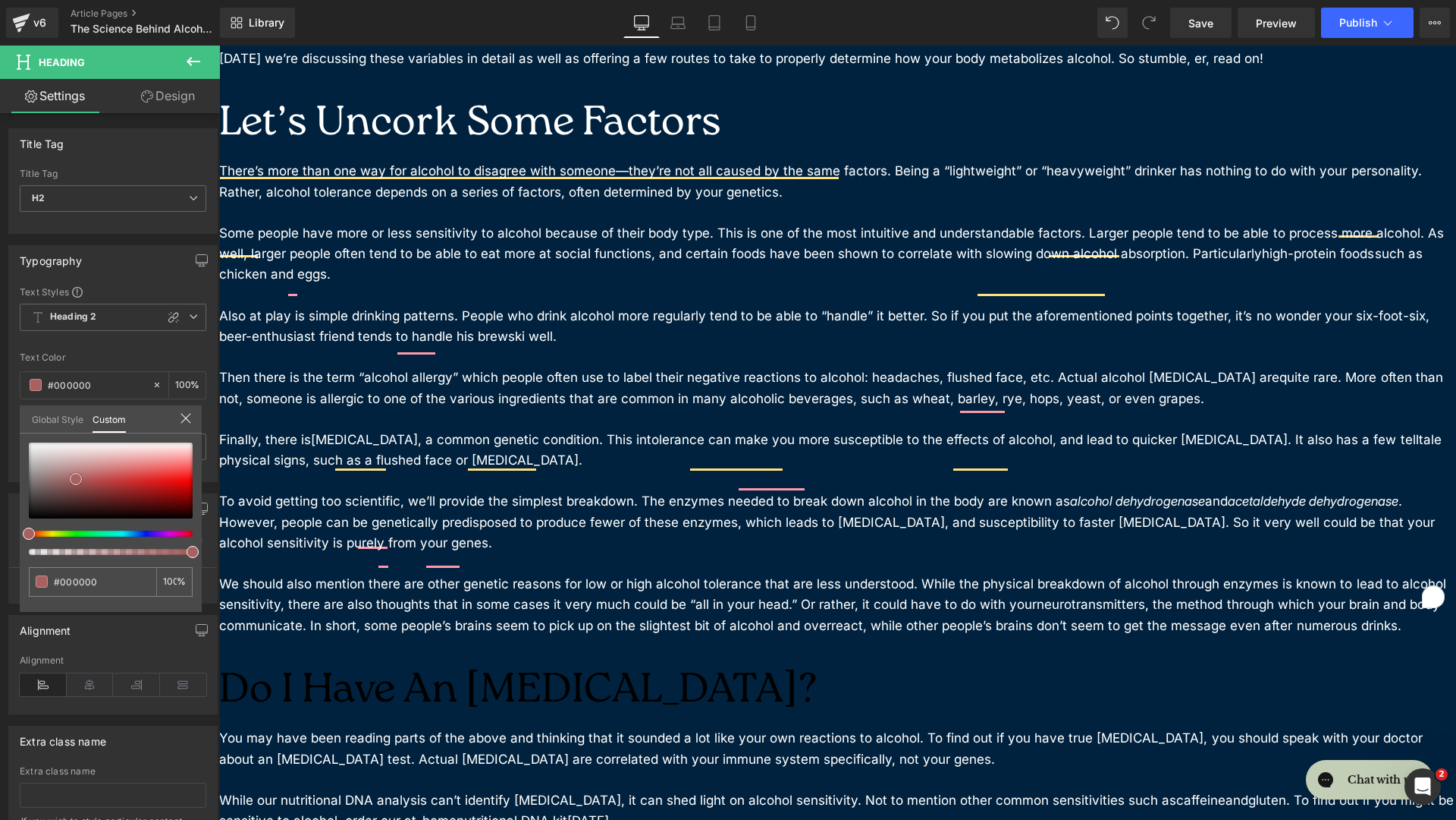
type input "#a86161"
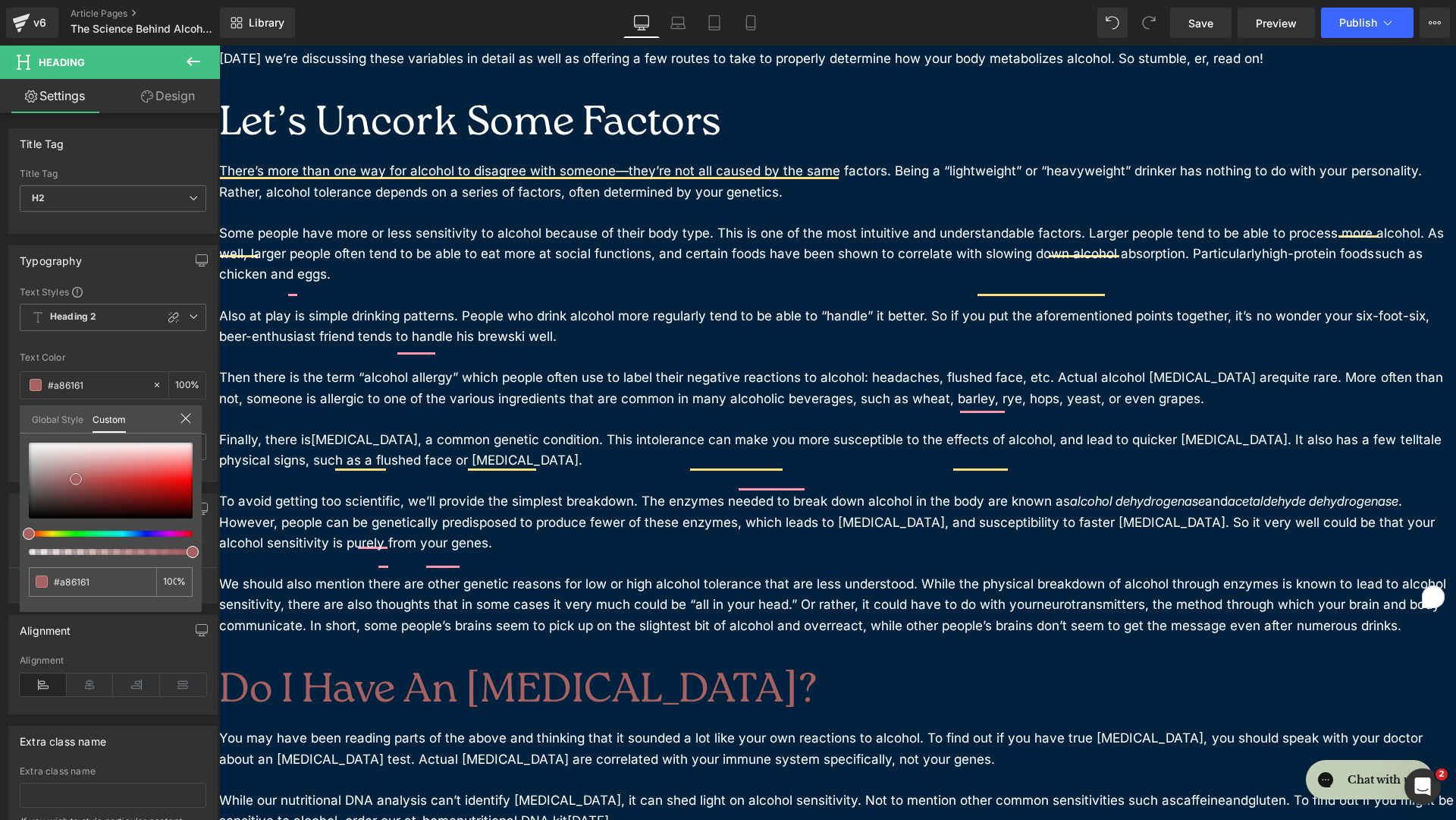
type input "#ffffff"
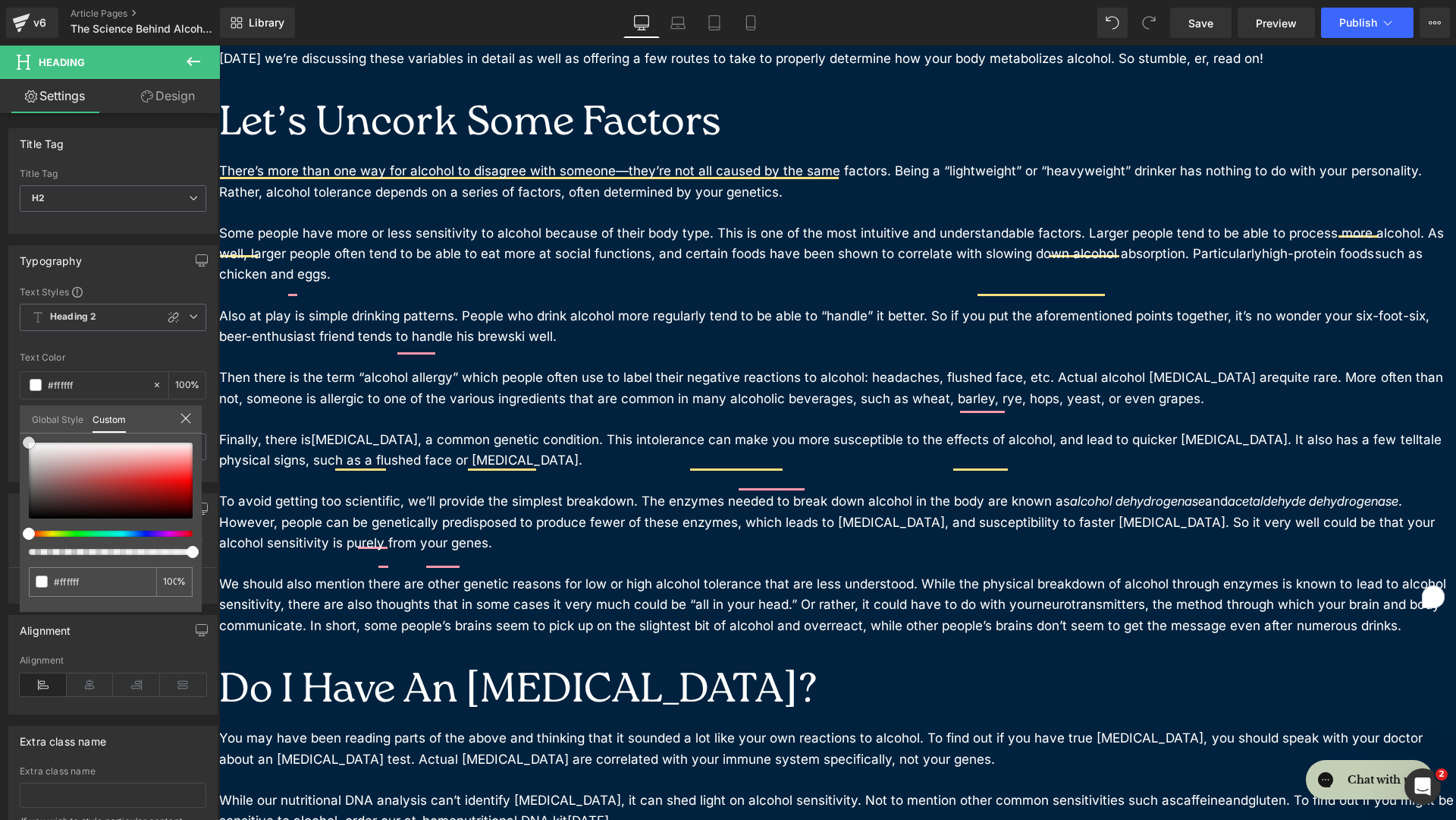
drag, startPoint x: 76, startPoint y: 479, endPoint x: -43, endPoint y: 383, distance: 152.9
click at [0, 383] on html "You are previewing how the New Preset 3 1 will restyle your page. You can not e…" at bounding box center [728, 410] width 1456 height 820
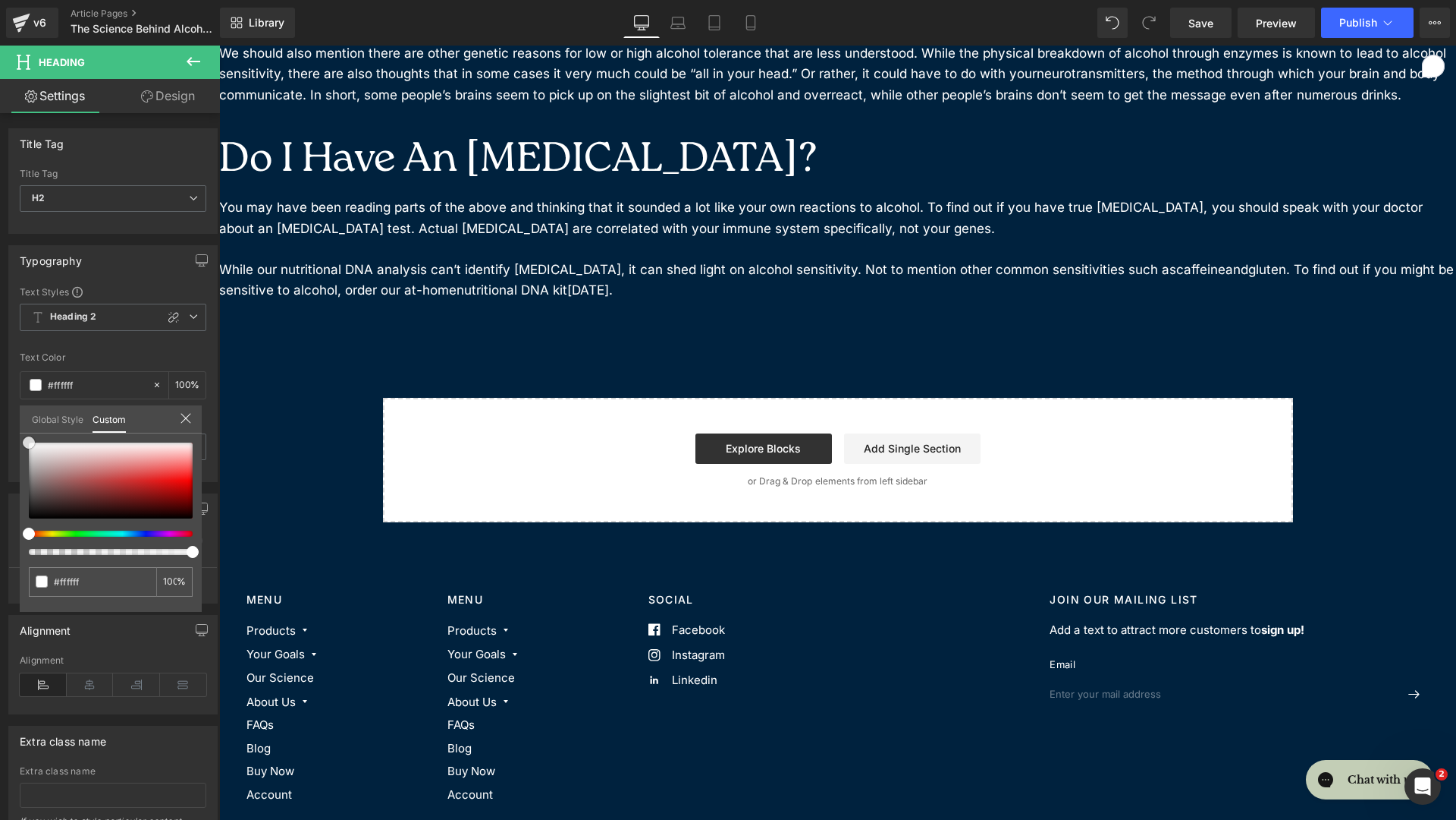
scroll to position [0, 0]
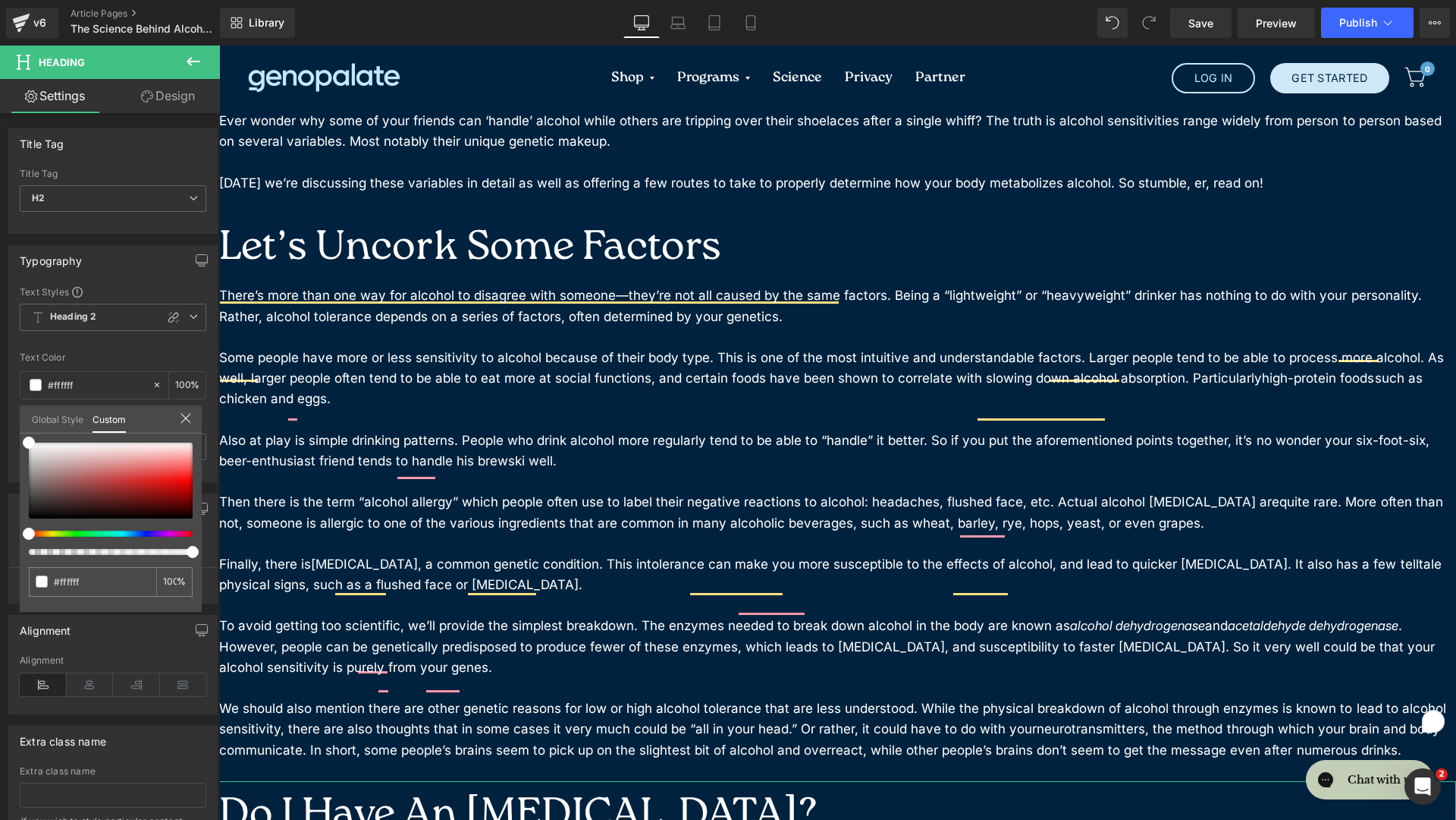
click at [197, 86] on link "Design" at bounding box center [168, 96] width 110 height 35
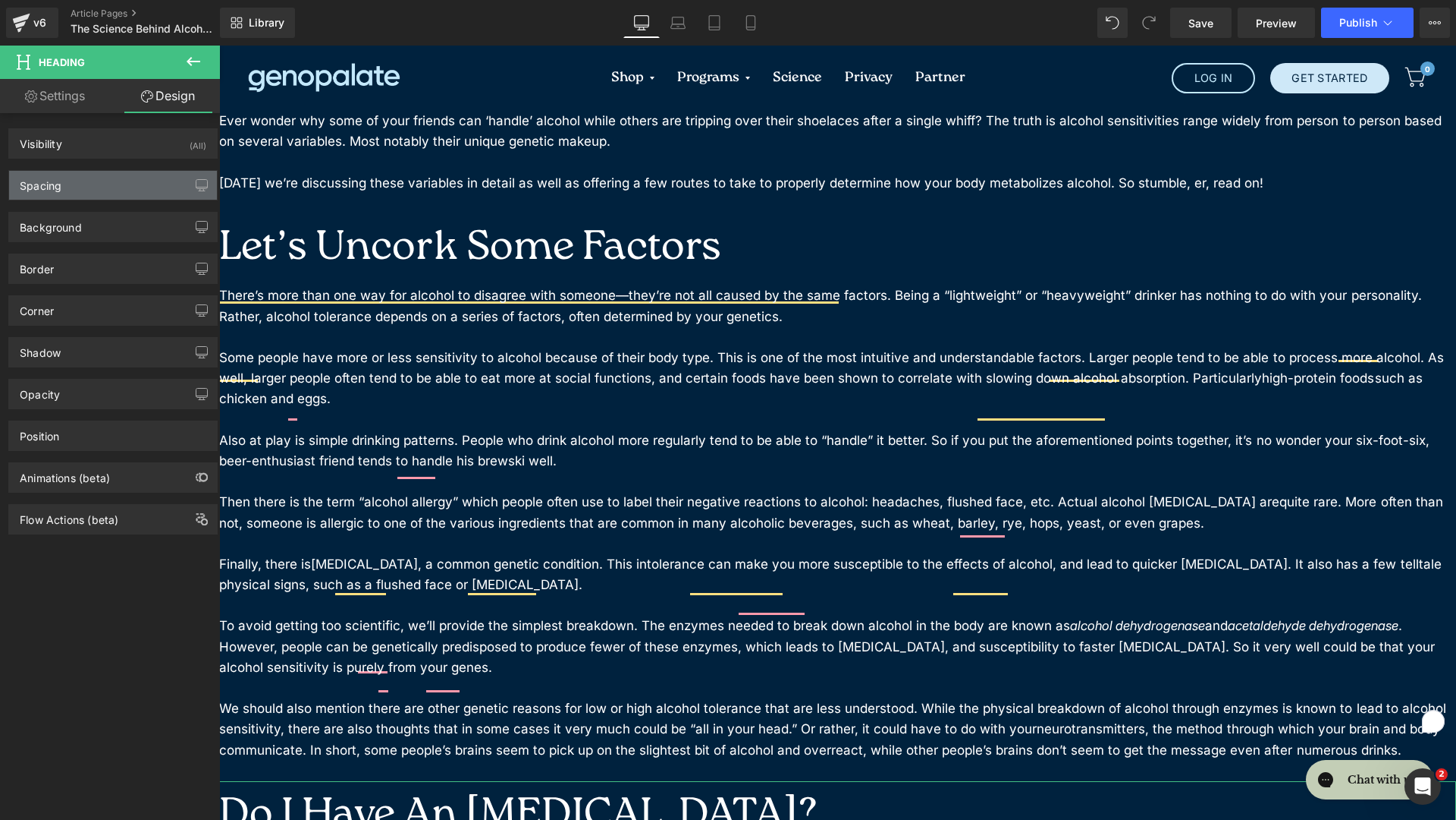
click at [87, 193] on div "Spacing" at bounding box center [113, 185] width 208 height 29
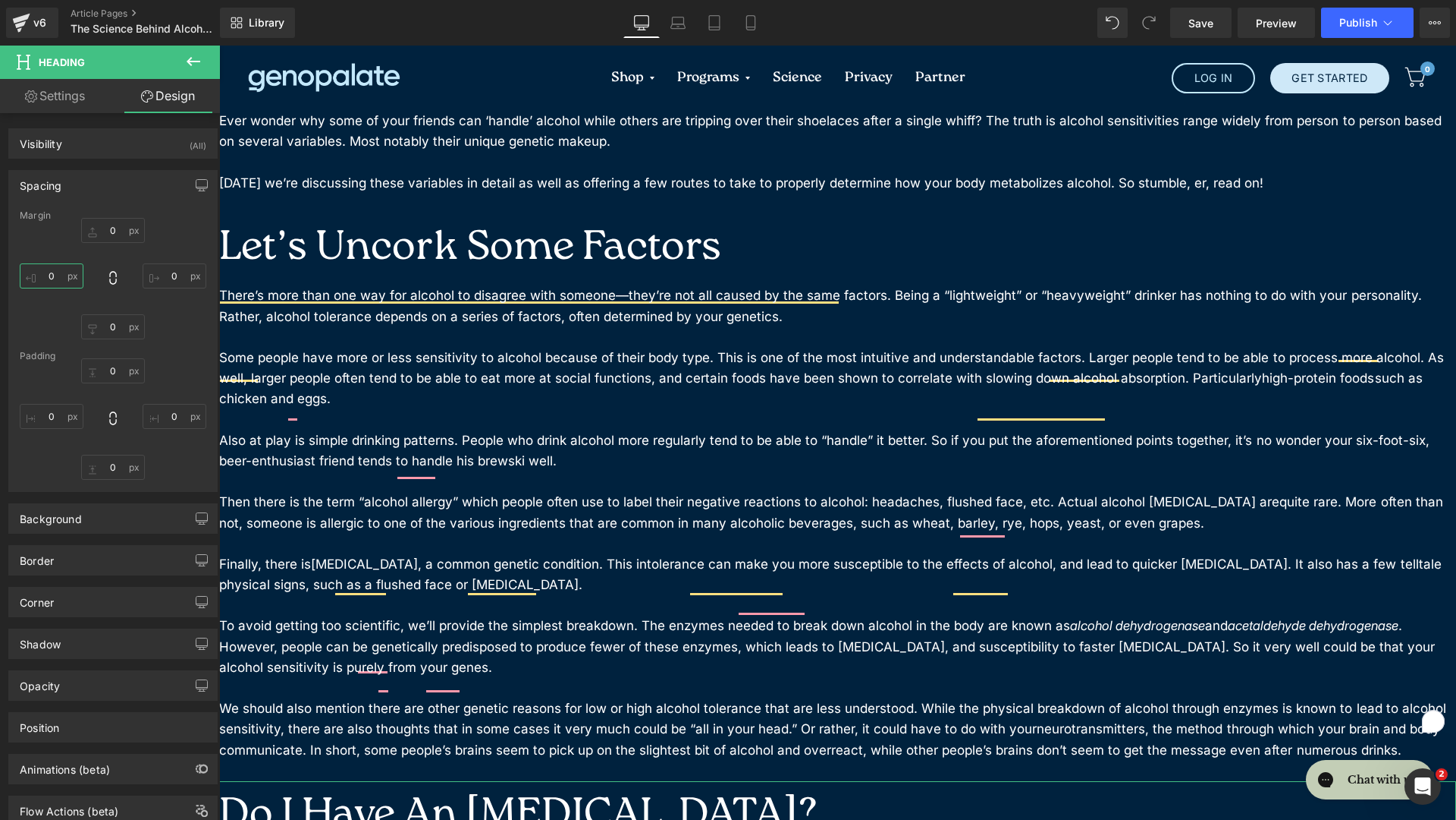
click at [54, 277] on input "0" at bounding box center [52, 276] width 64 height 25
type input "M"
type input "0"
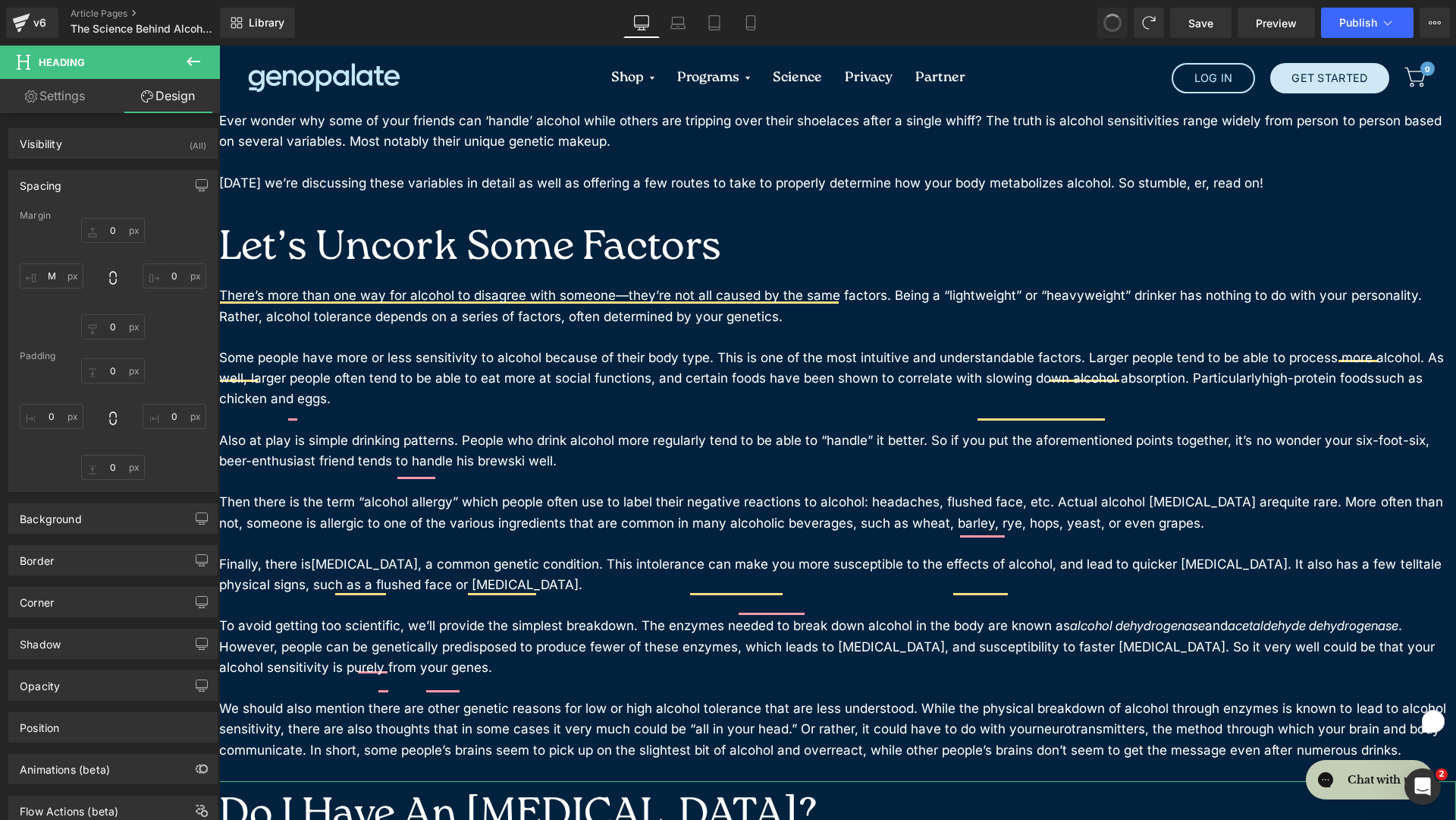
type input "0"
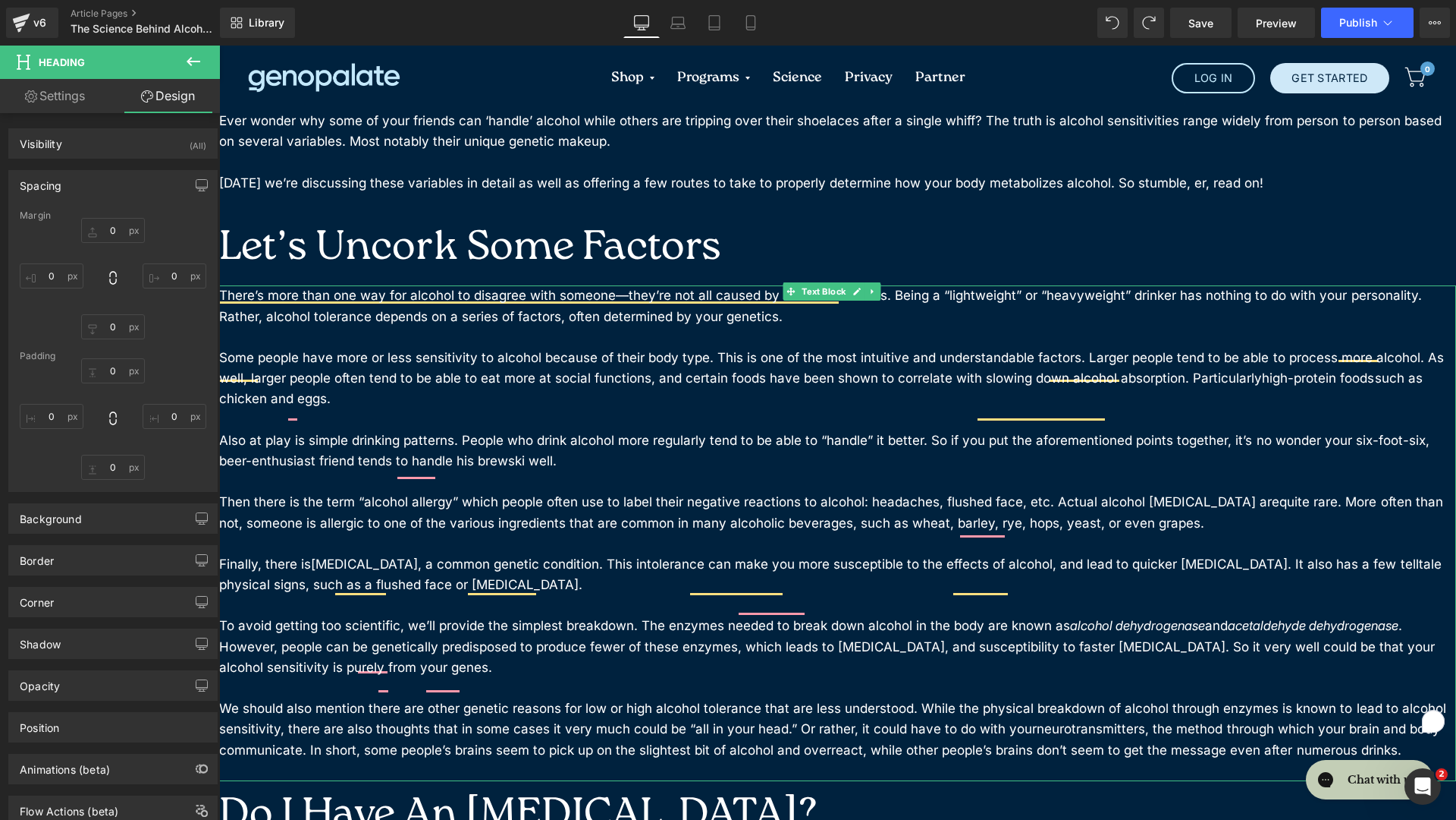
click at [452, 430] on p "Also at play is simple drinking patterns. People who drink alcohol more regular…" at bounding box center [838, 450] width 1237 height 41
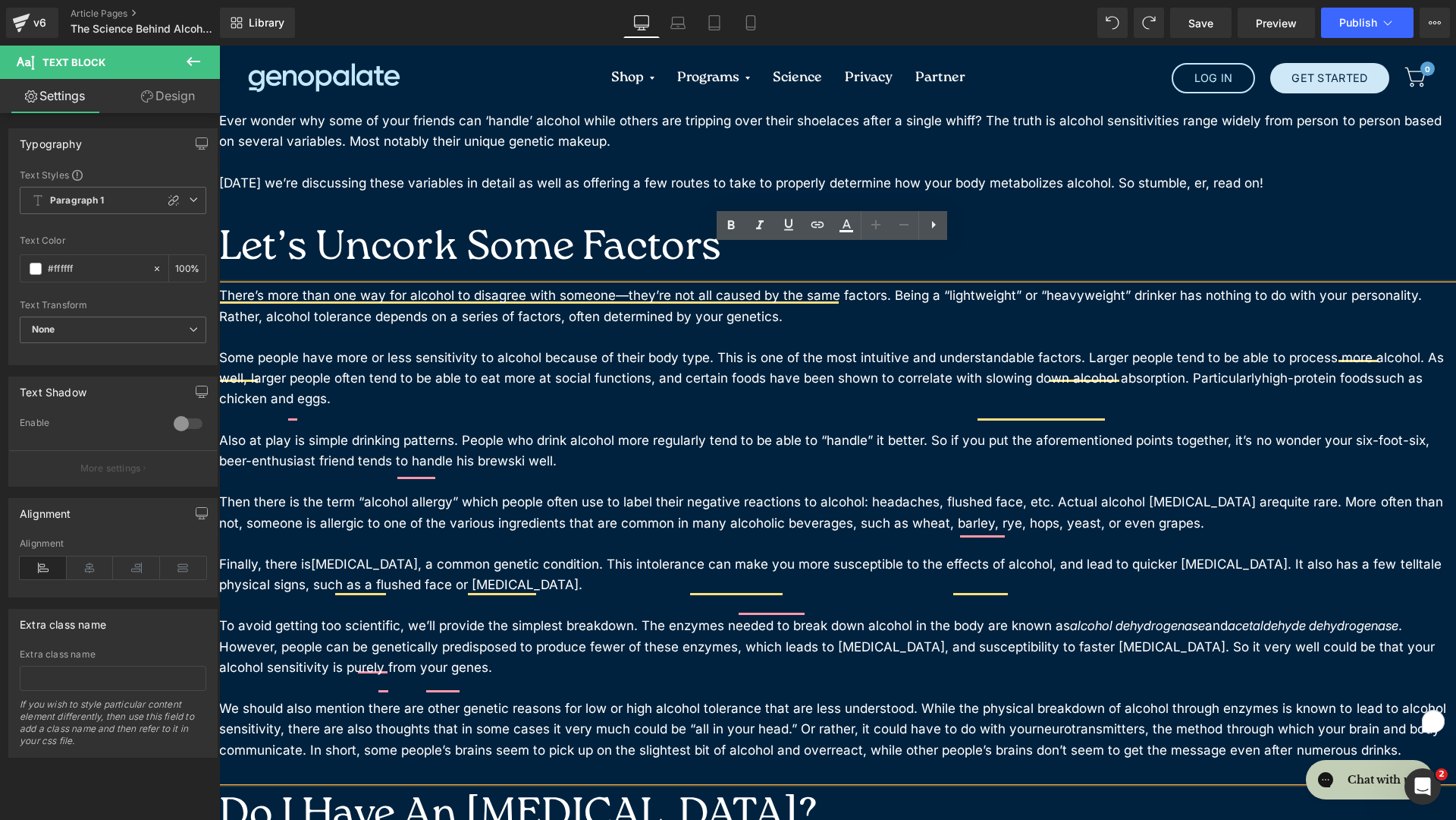
click at [497, 87] on div "Shop Genetic Nutrition Analysis + Membership Nutrition Coaching Supplements Gif…" at bounding box center [838, 78] width 1214 height 65
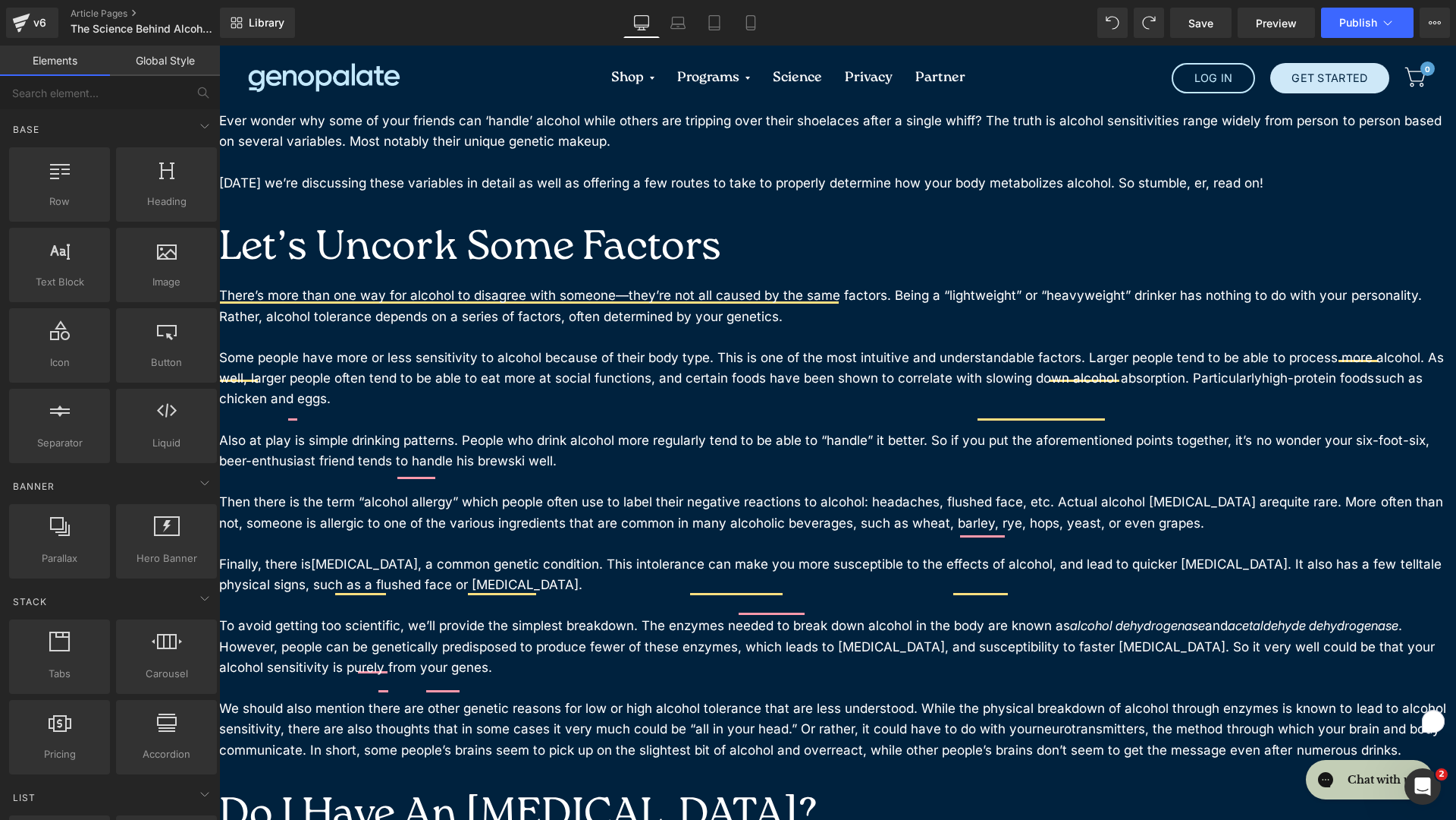
click at [497, 87] on div "Shop Genetic Nutrition Analysis + Membership Nutrition Coaching Supplements Gif…" at bounding box center [838, 78] width 1214 height 65
click at [159, 72] on link "Global Style" at bounding box center [164, 60] width 110 height 30
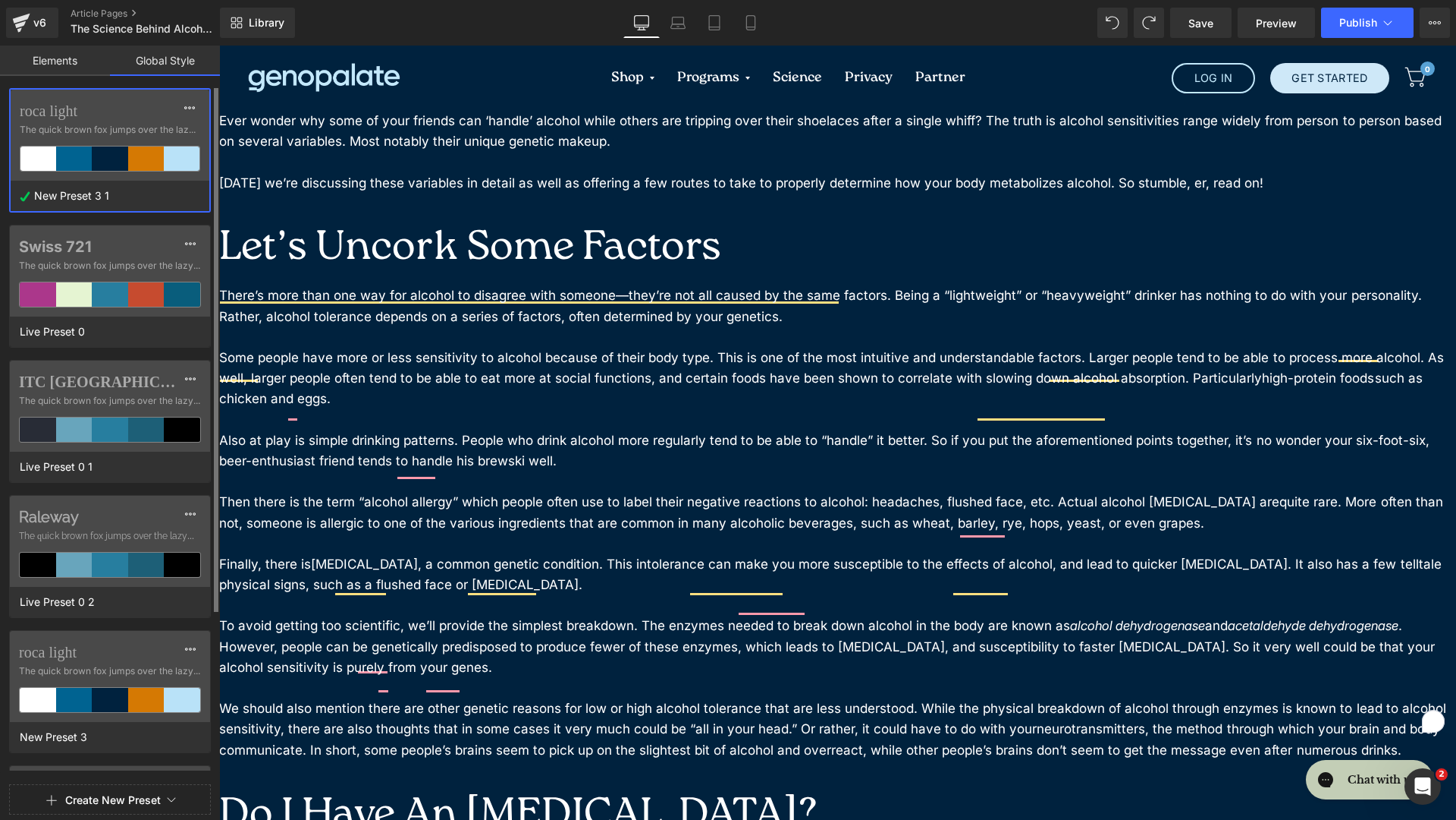
click at [144, 196] on div "New Preset 3 1" at bounding box center [106, 195] width 192 height 30
click at [192, 105] on icon at bounding box center [189, 107] width 12 height 12
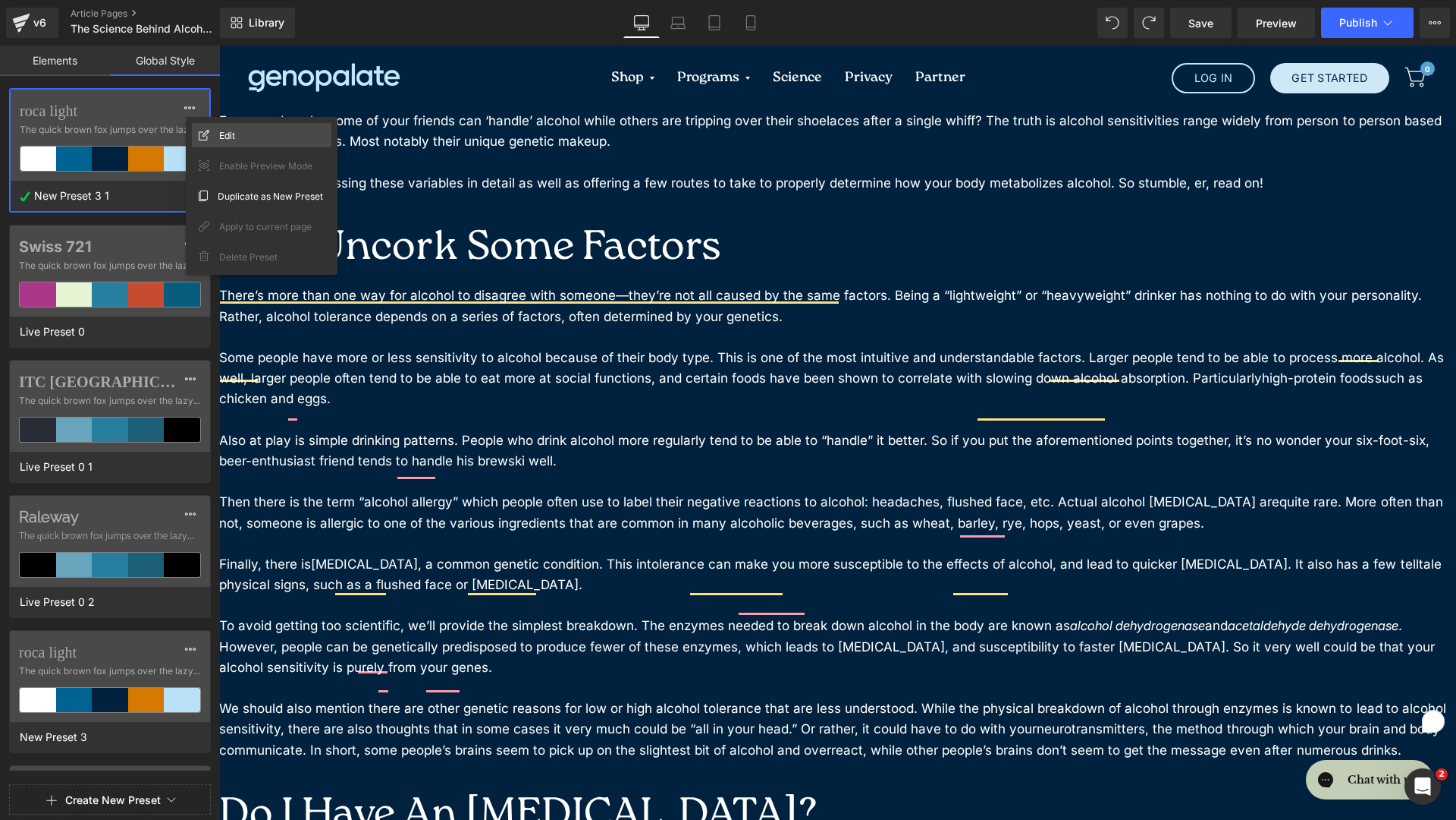
click at [202, 132] on icon at bounding box center [204, 135] width 11 height 11
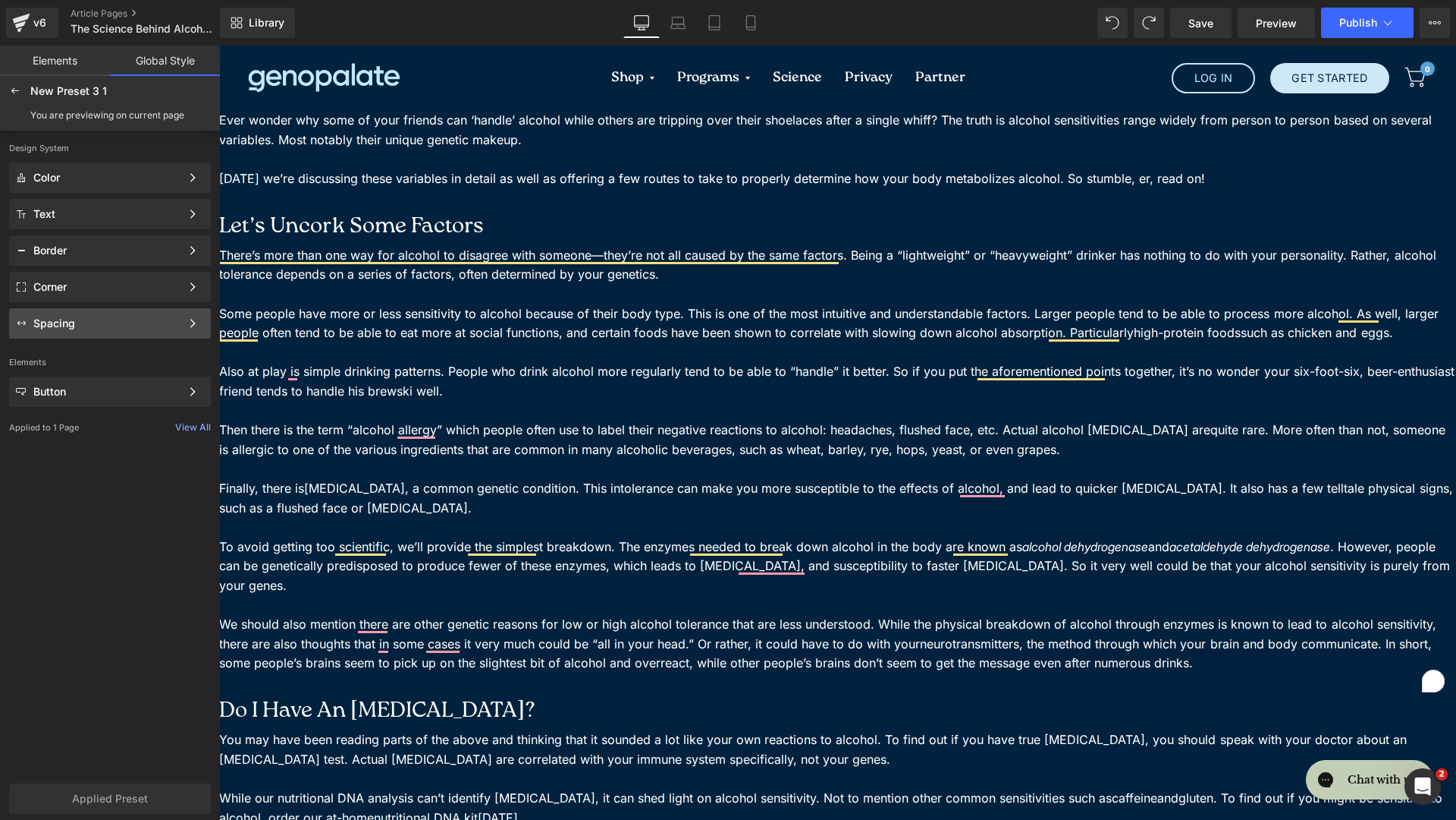
click at [106, 321] on div "Spacing" at bounding box center [107, 322] width 147 height 12
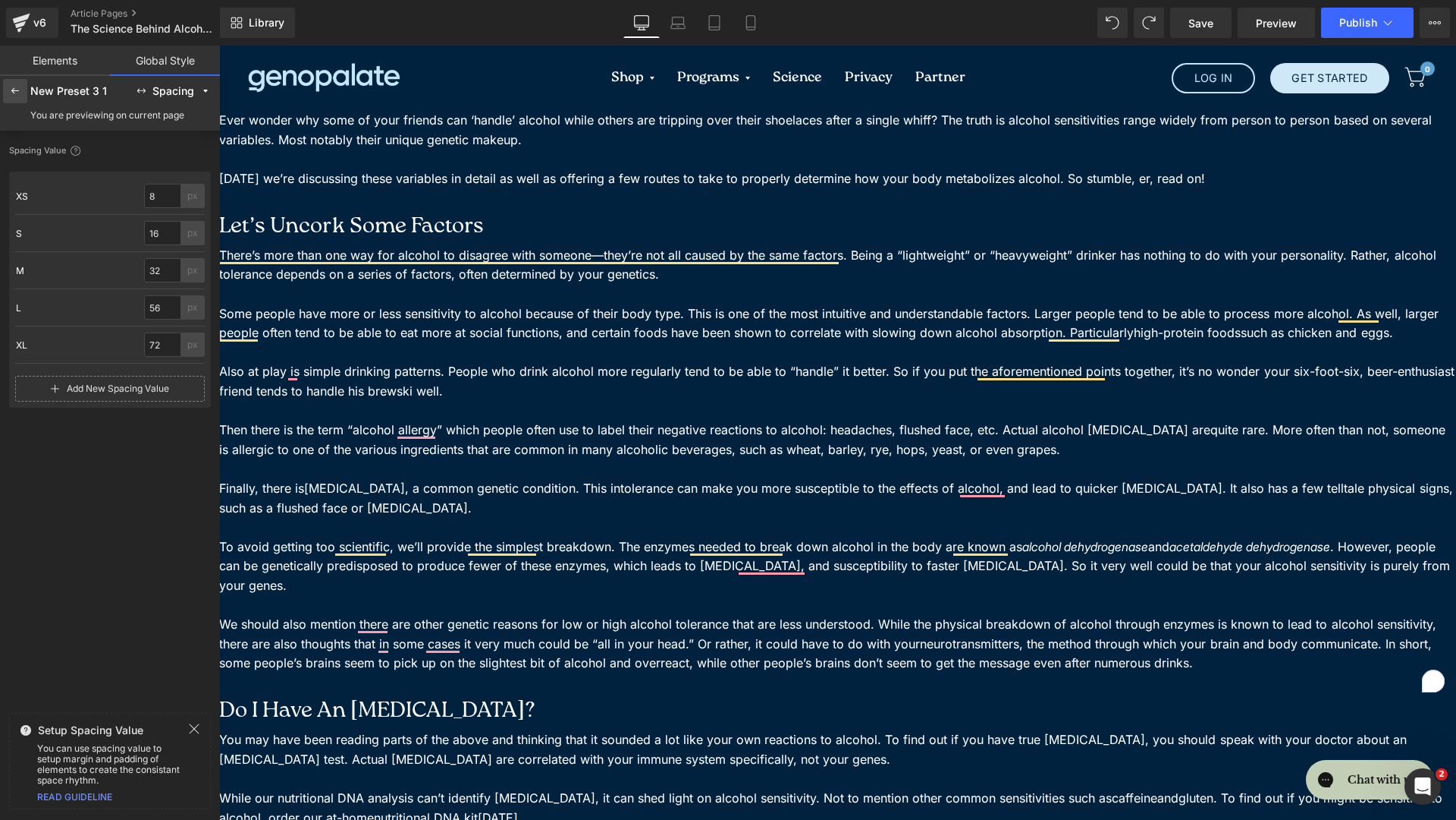
click at [9, 92] on icon at bounding box center [15, 91] width 12 height 12
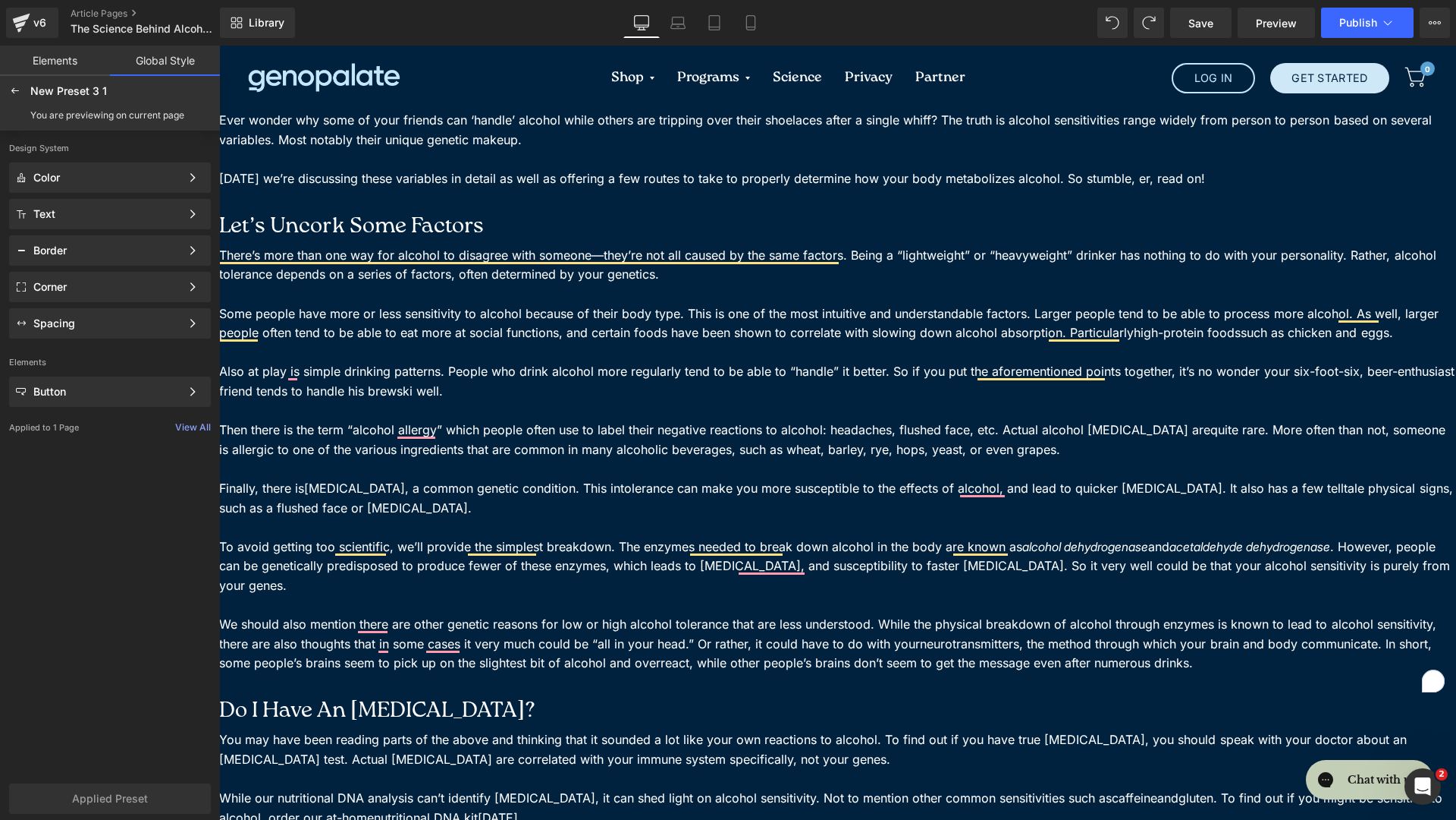
click at [9, 92] on icon at bounding box center [15, 91] width 12 height 12
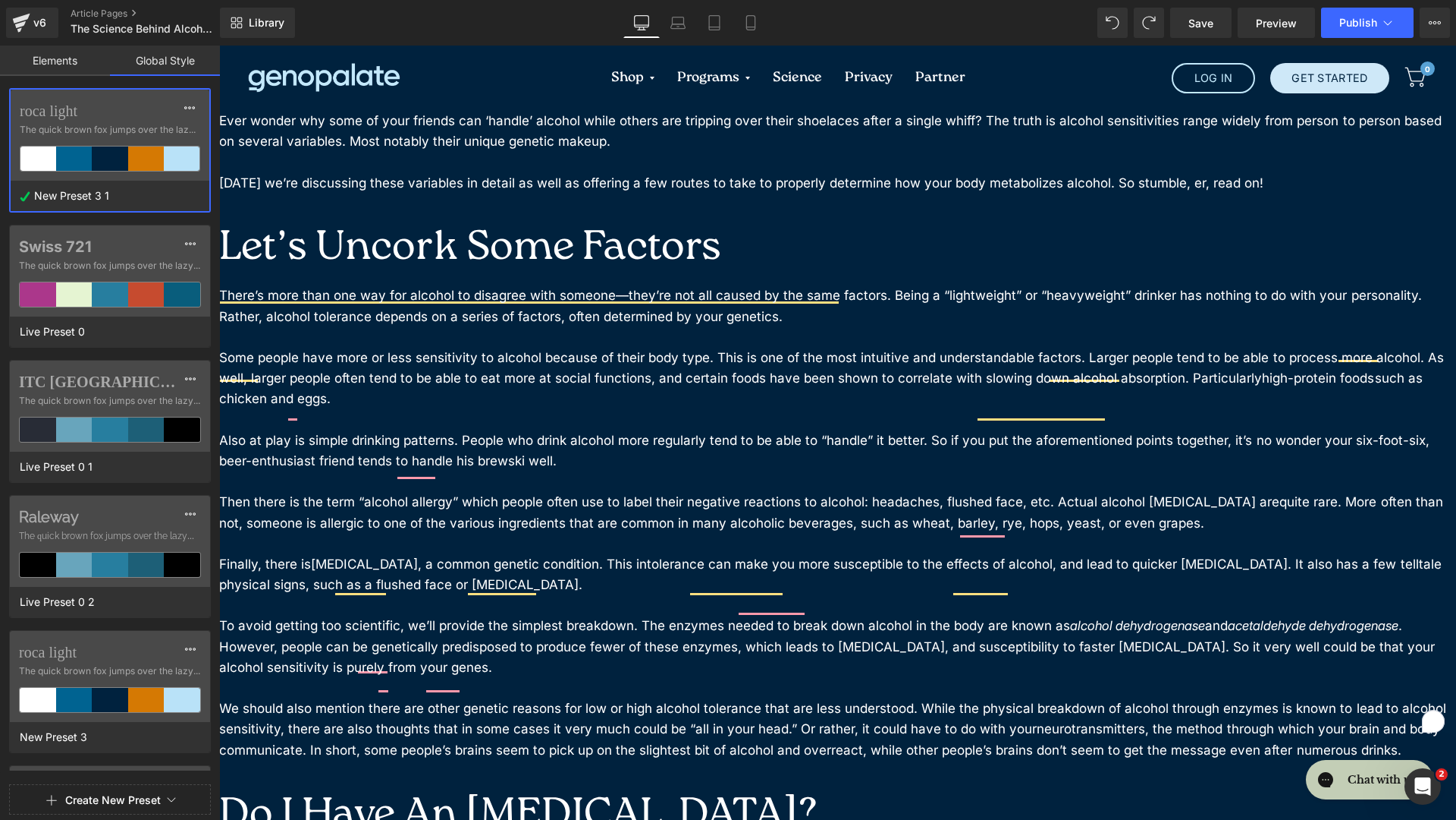
click at [38, 60] on link "Elements" at bounding box center [54, 60] width 110 height 30
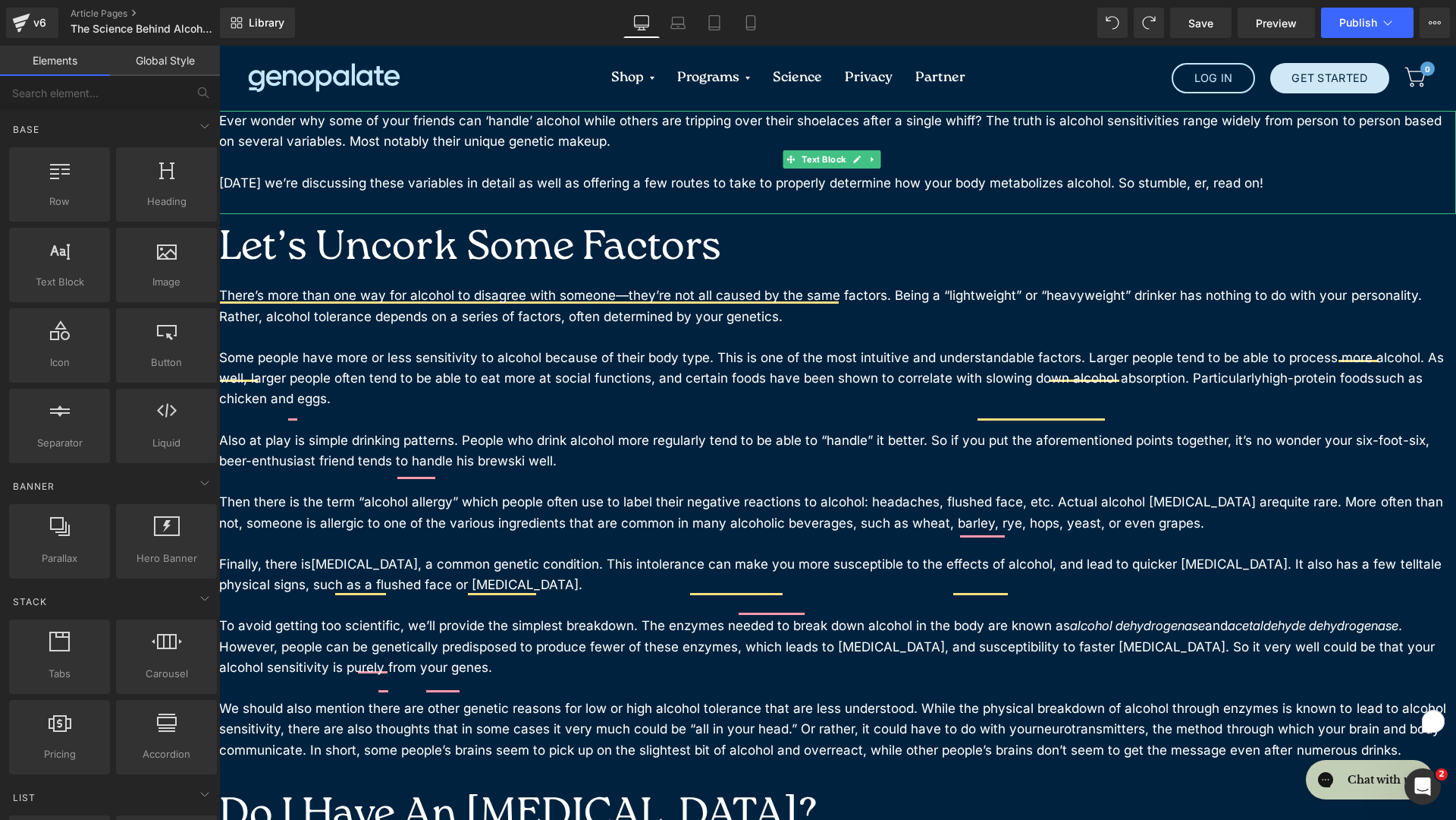
click at [226, 154] on p at bounding box center [838, 162] width 1237 height 21
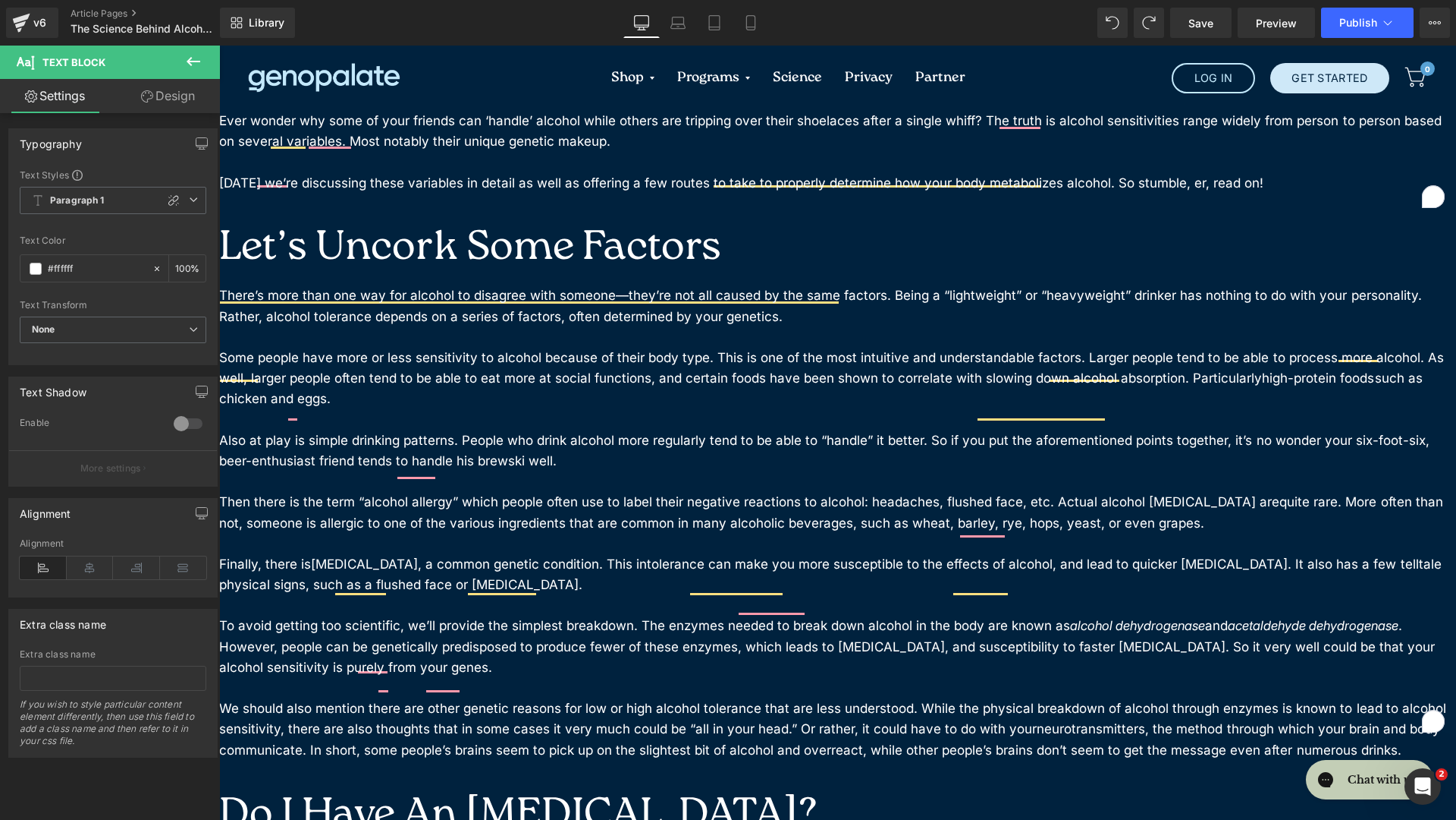
click at [159, 101] on link "Design" at bounding box center [168, 96] width 110 height 35
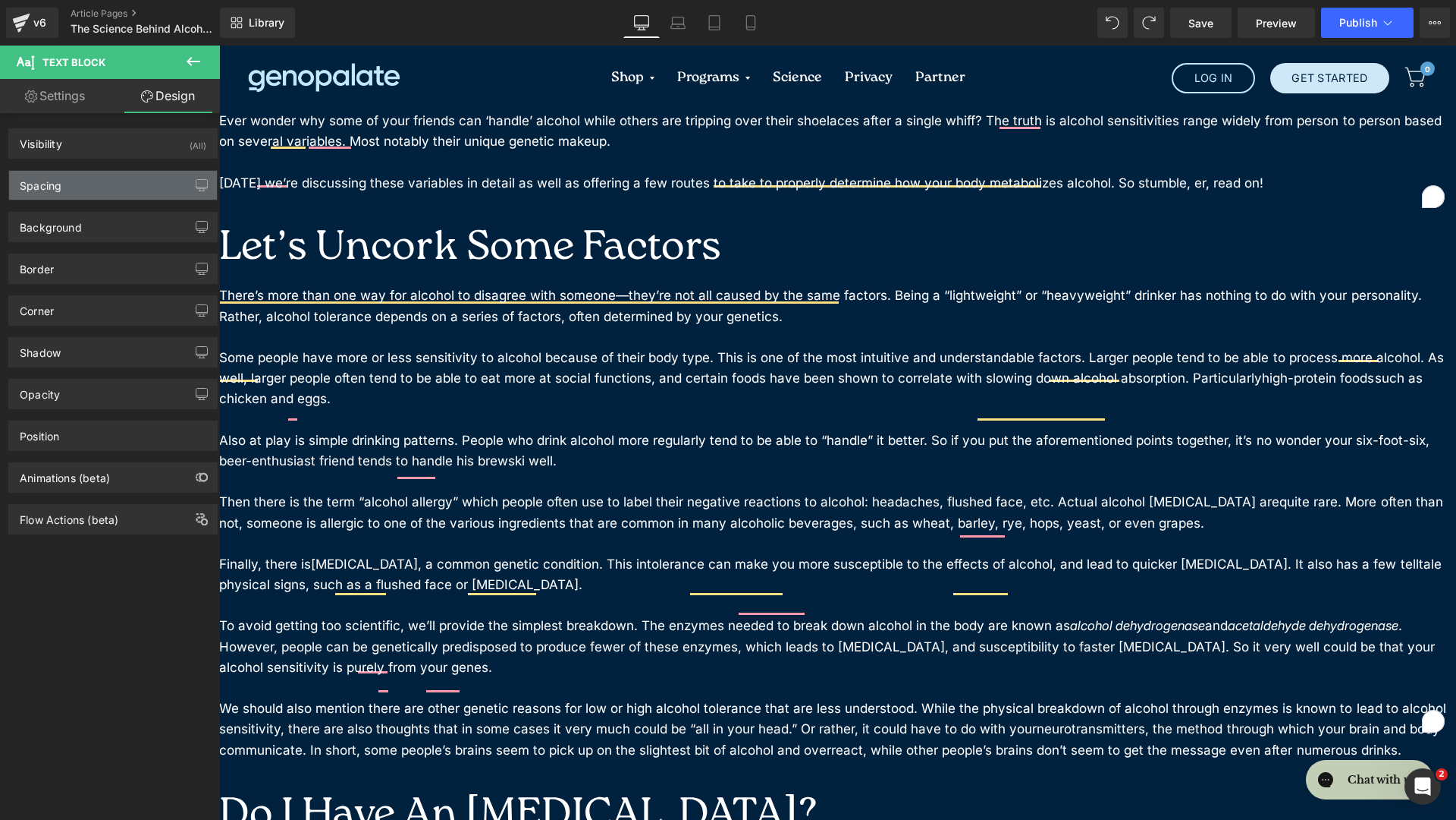
click at [82, 193] on div "Spacing" at bounding box center [113, 185] width 208 height 29
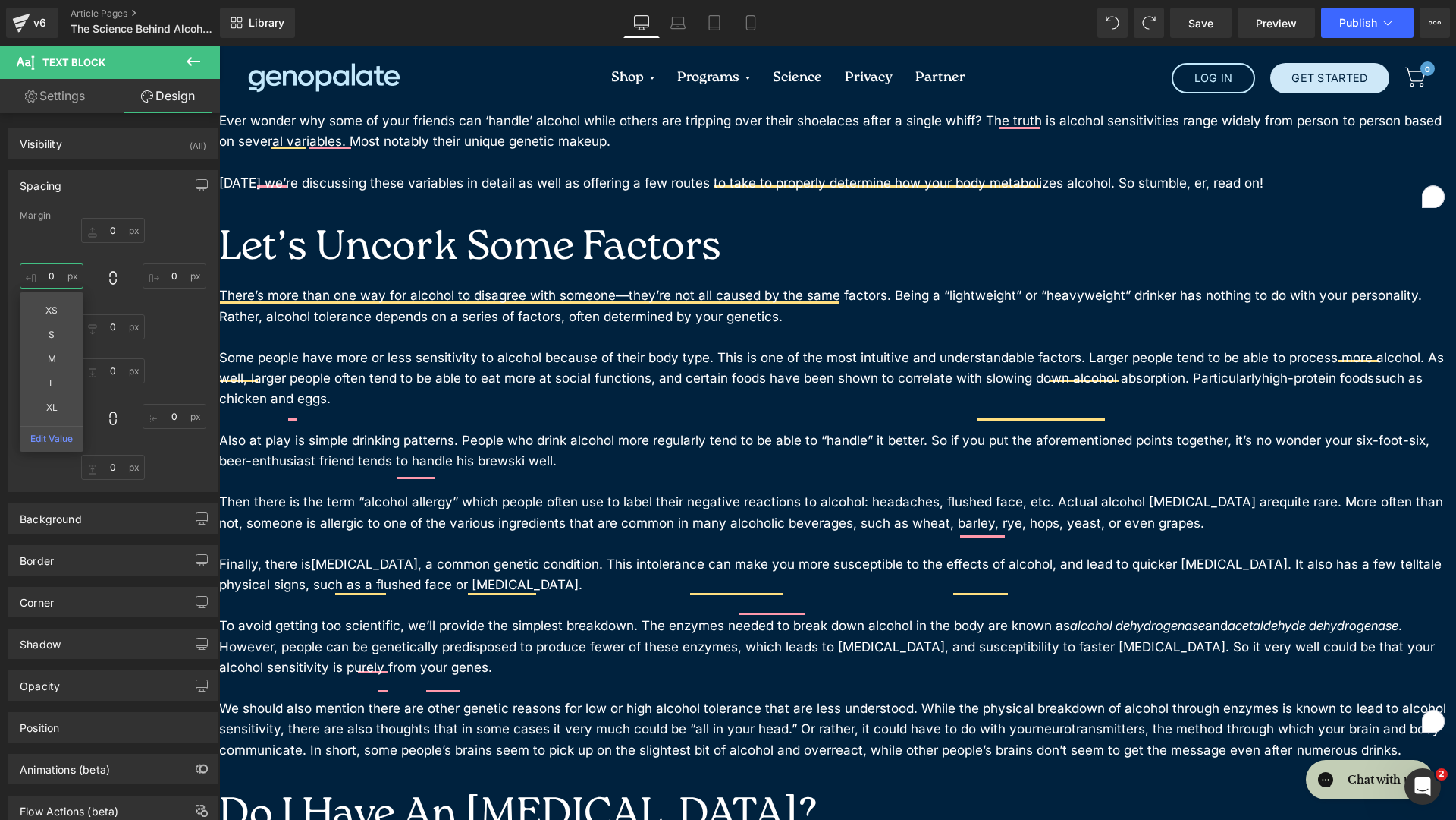
click at [44, 280] on input "0" at bounding box center [52, 276] width 64 height 25
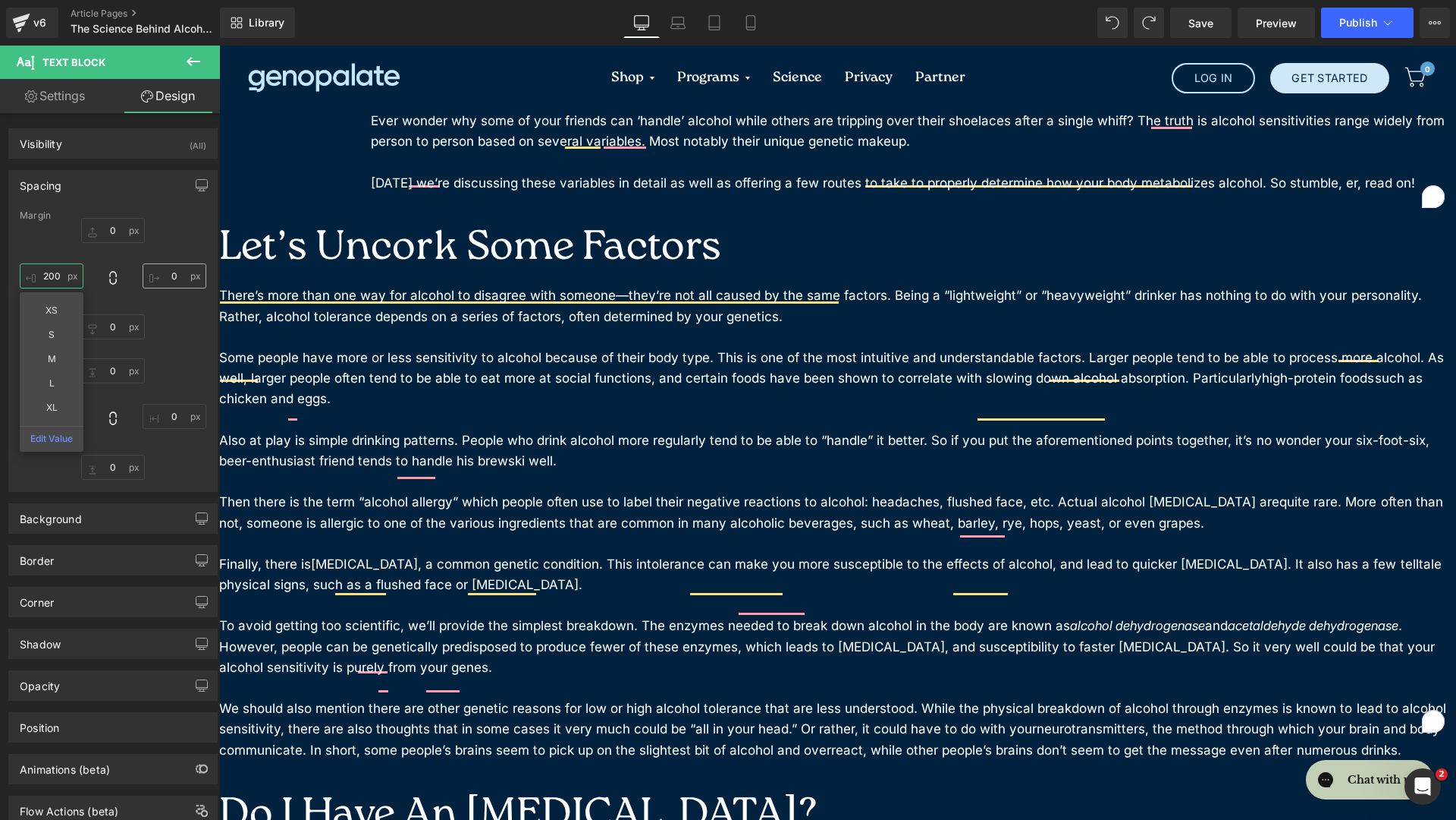
type input "200"
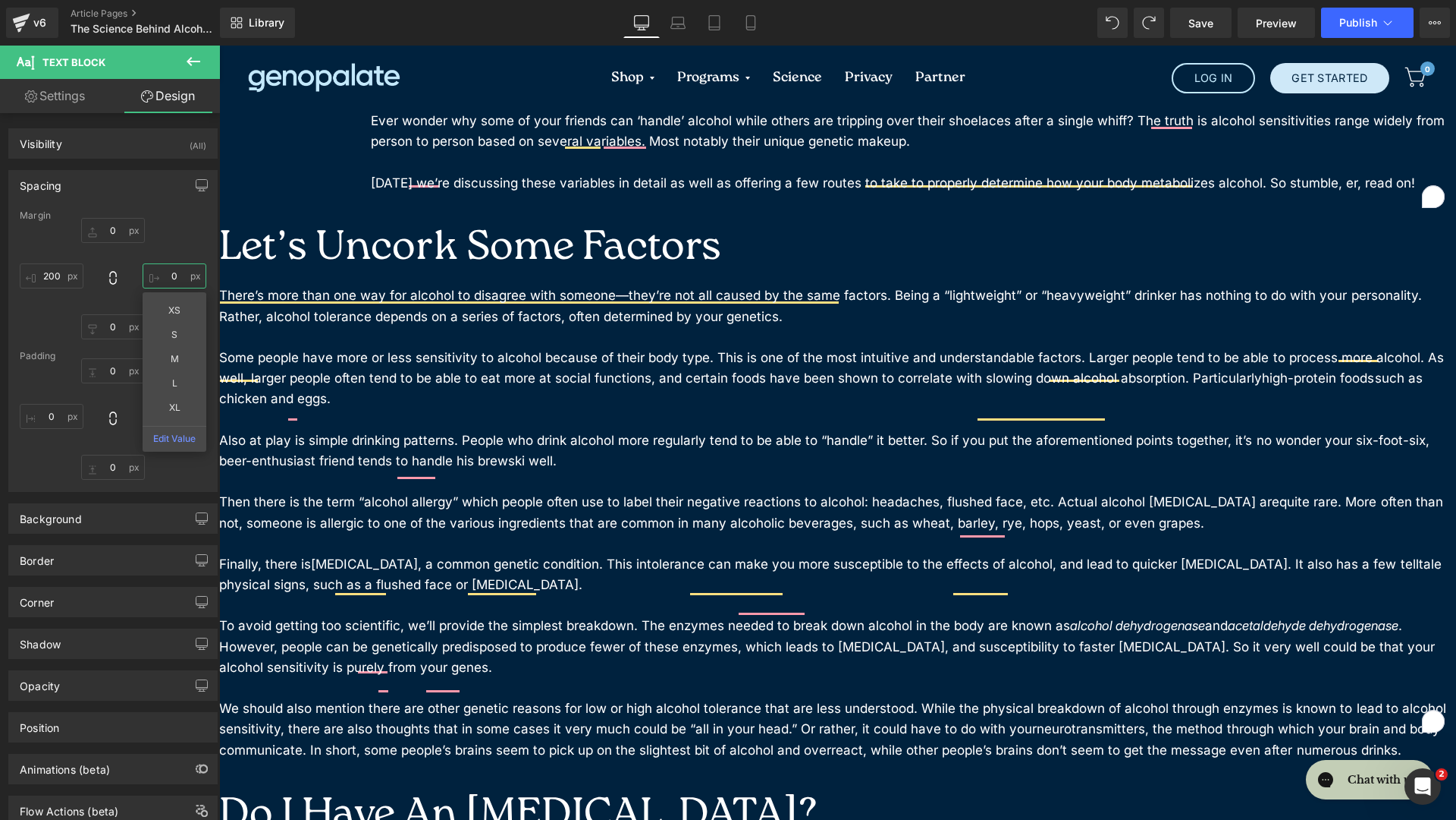
click at [159, 281] on input "0" at bounding box center [174, 276] width 64 height 25
type input "200"
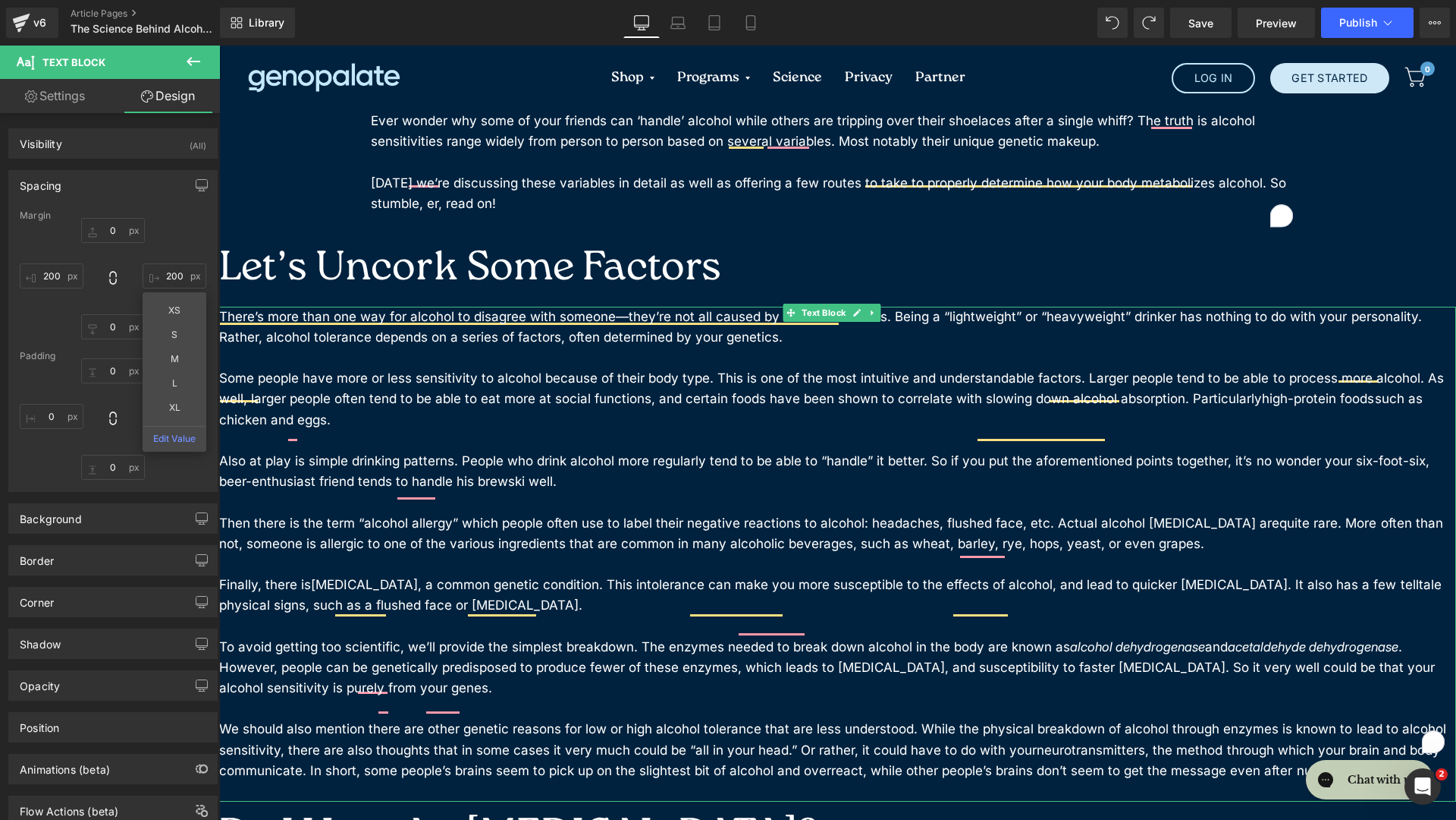
click at [821, 450] on p "Also at play is simple drinking patterns. People who drink alcohol more regular…" at bounding box center [838, 470] width 1237 height 41
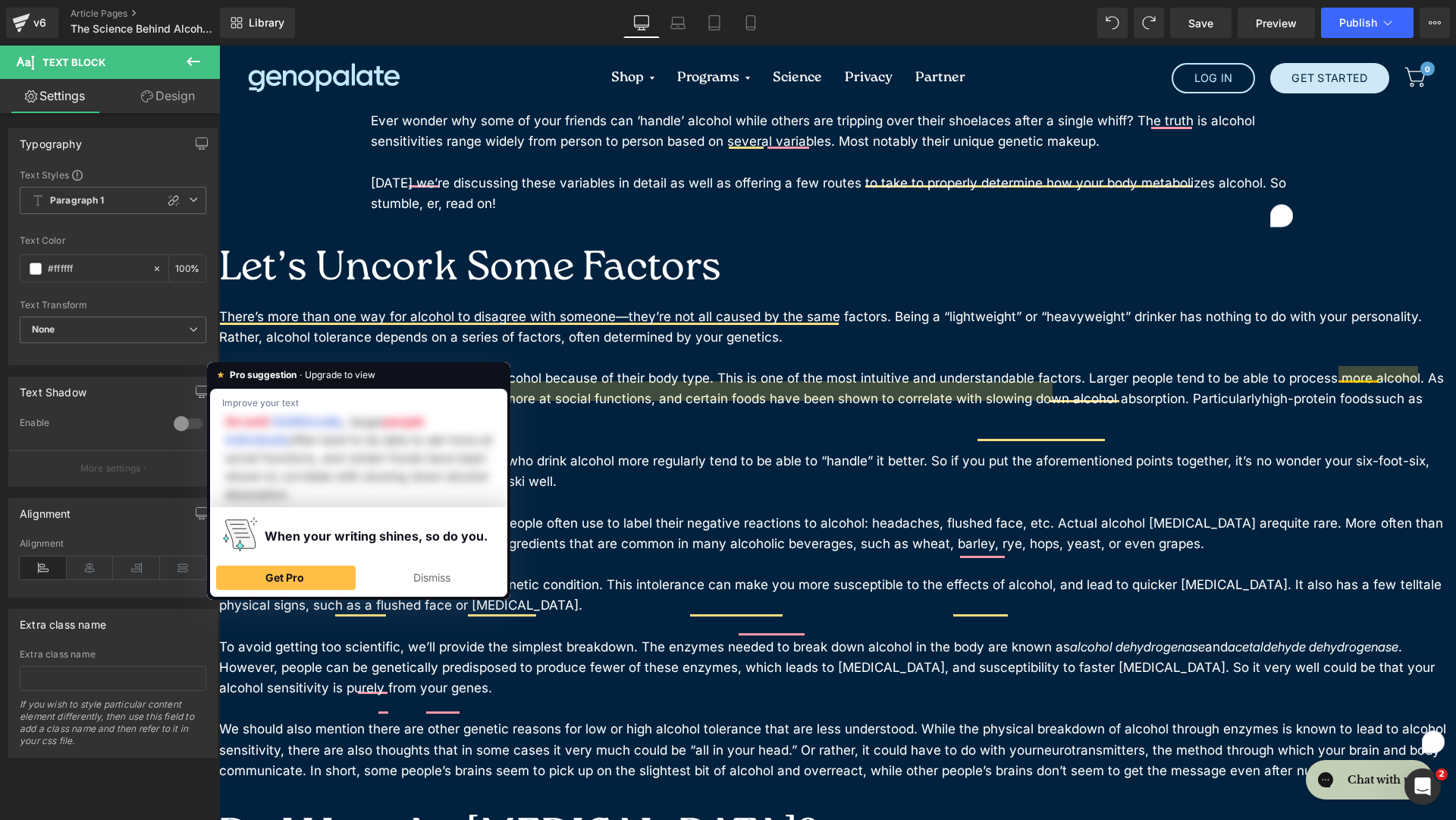
click at [153, 74] on span "Text Block" at bounding box center [91, 62] width 152 height 34
click at [154, 89] on link "Design" at bounding box center [168, 96] width 110 height 35
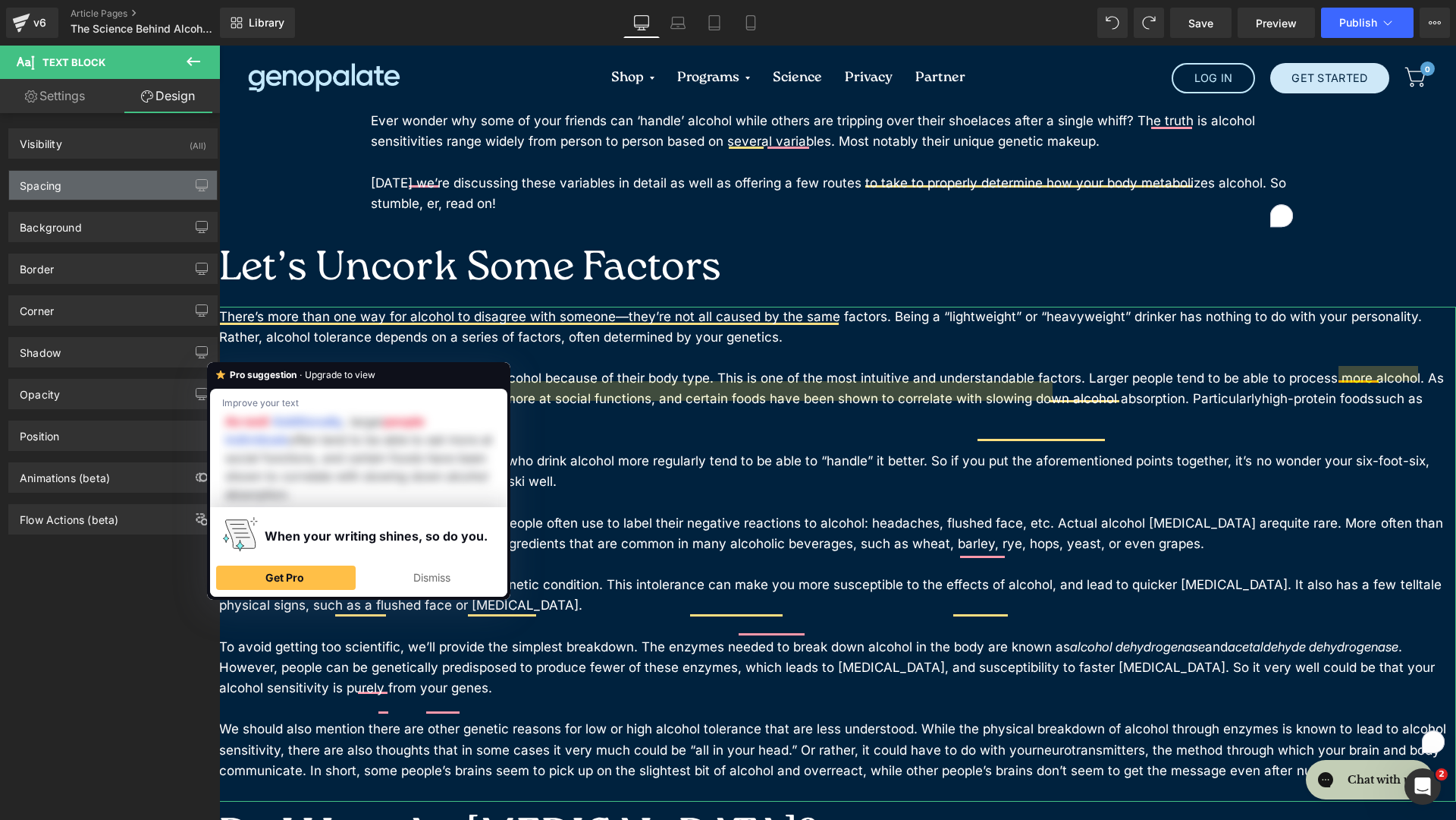
click at [90, 189] on div "Spacing" at bounding box center [113, 185] width 208 height 29
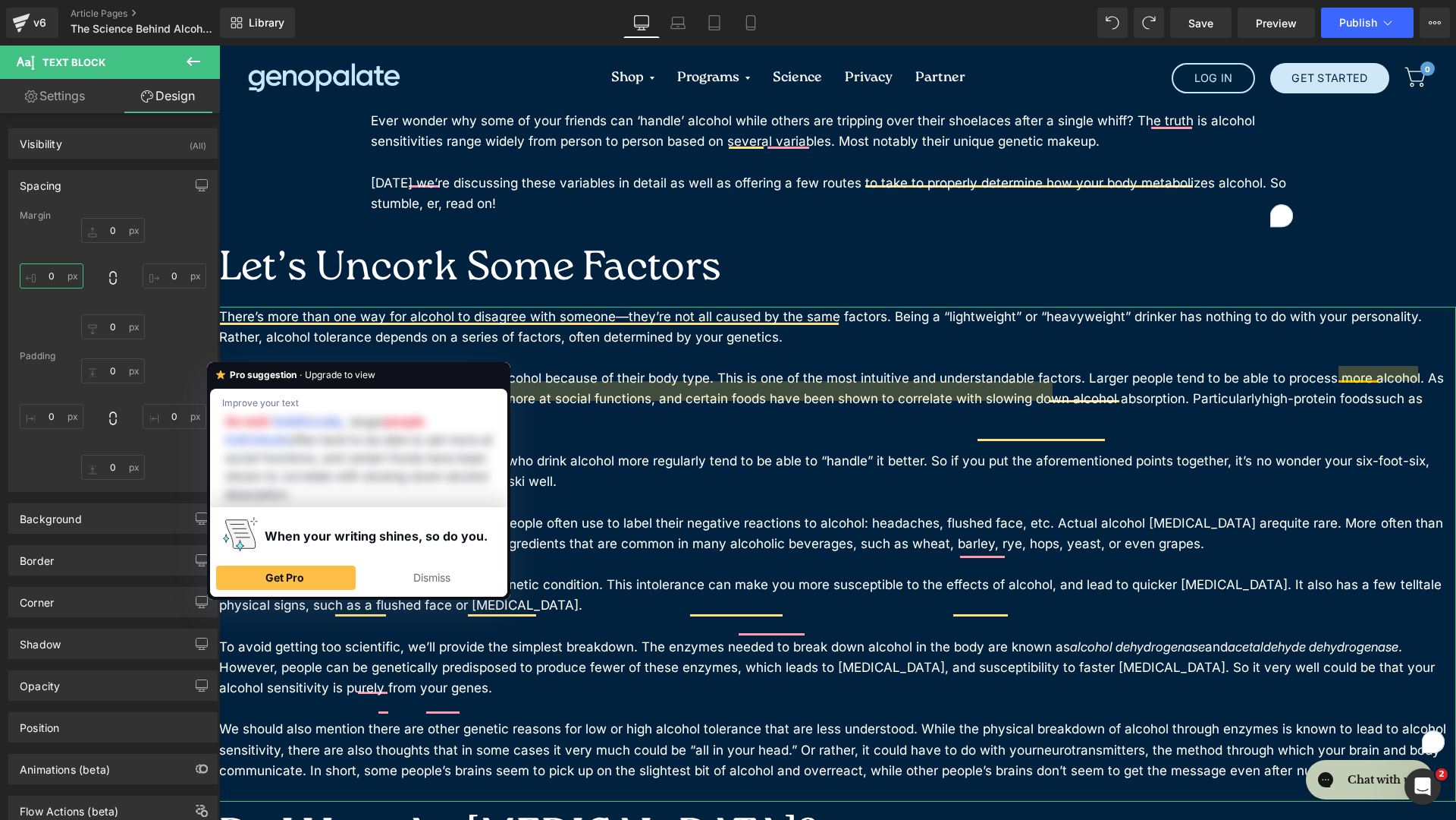
click at [64, 286] on input "0" at bounding box center [52, 276] width 64 height 25
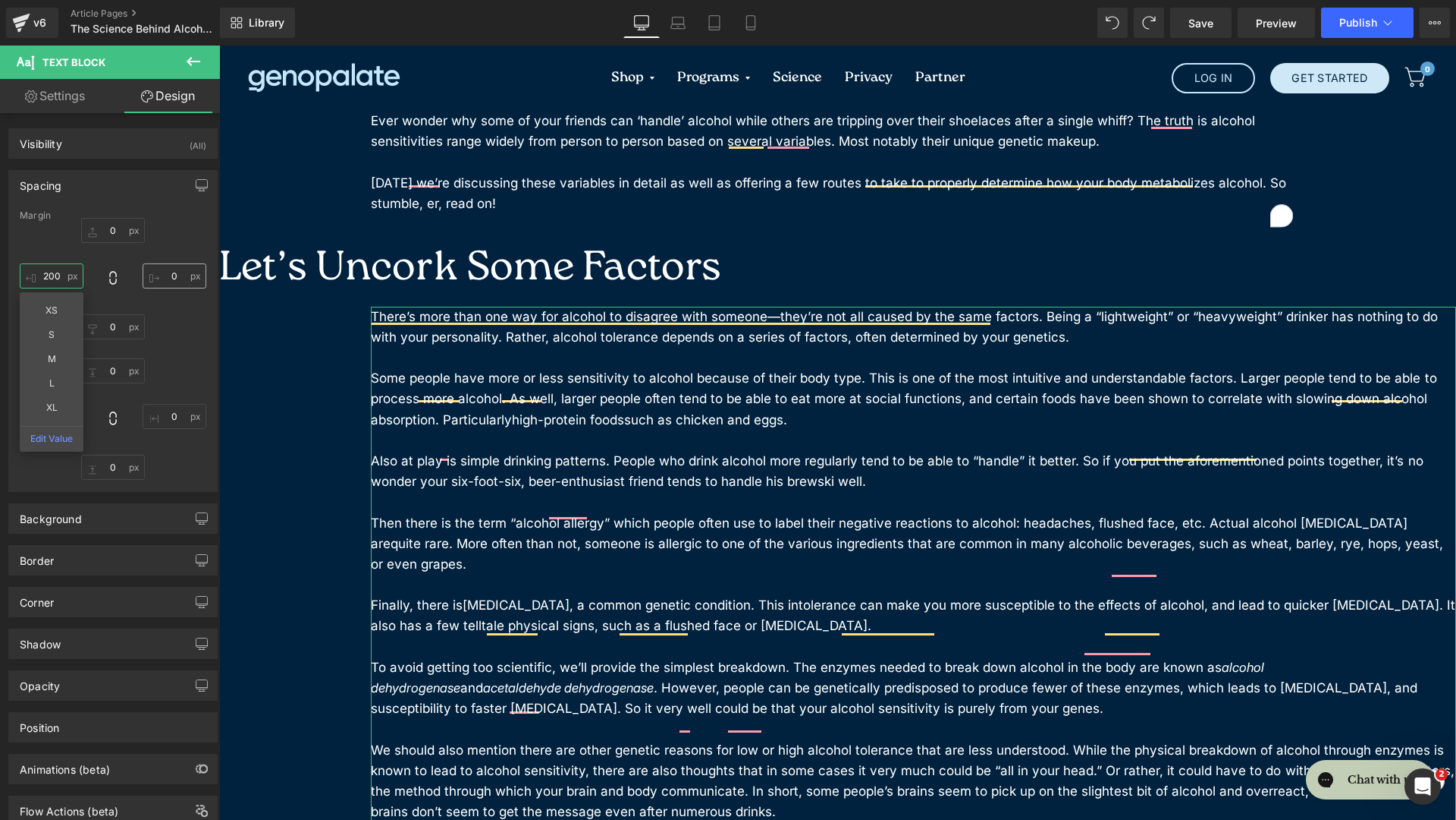
type input "200"
click at [164, 274] on input "0" at bounding box center [174, 276] width 64 height 25
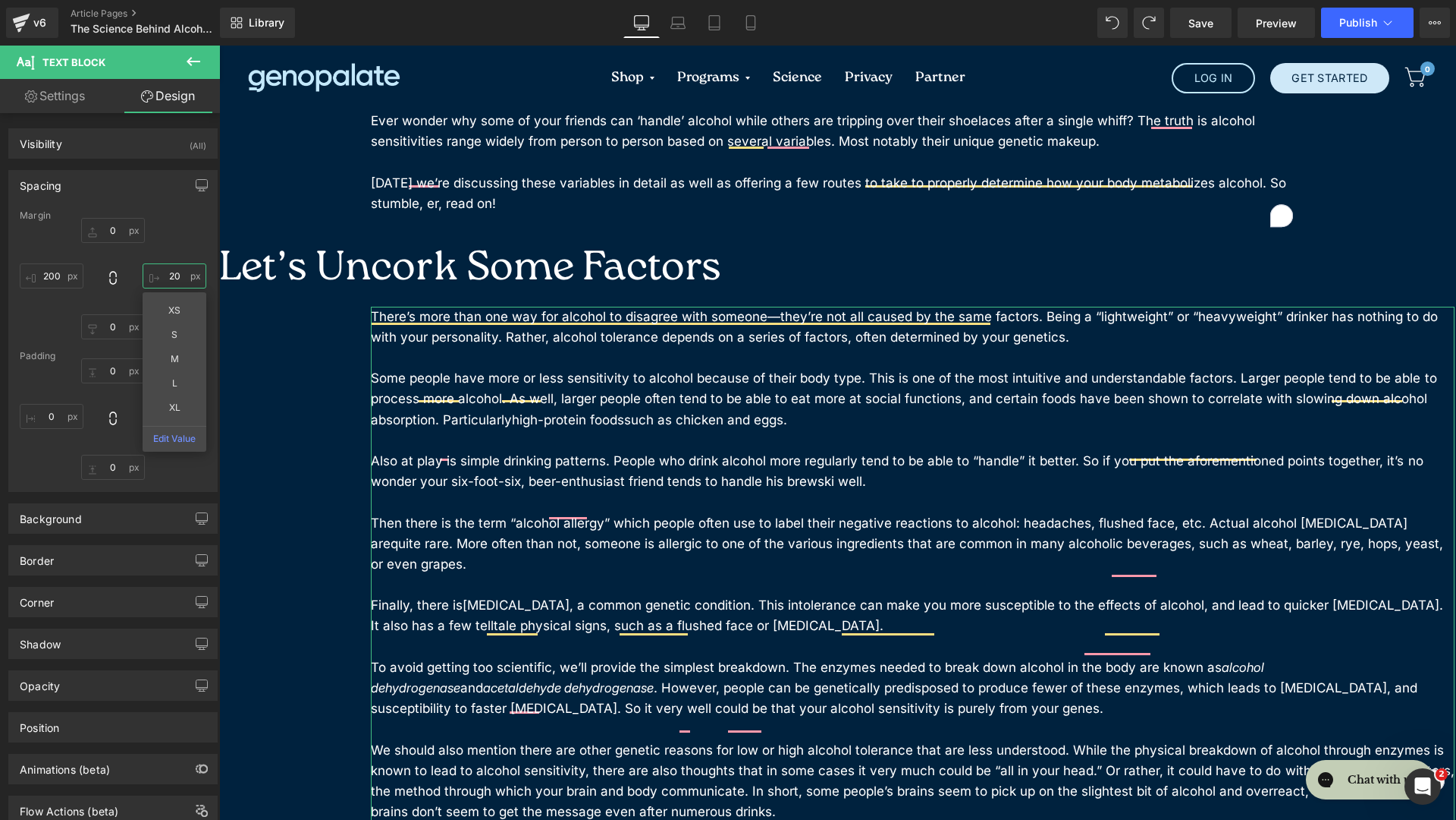
type input "200"
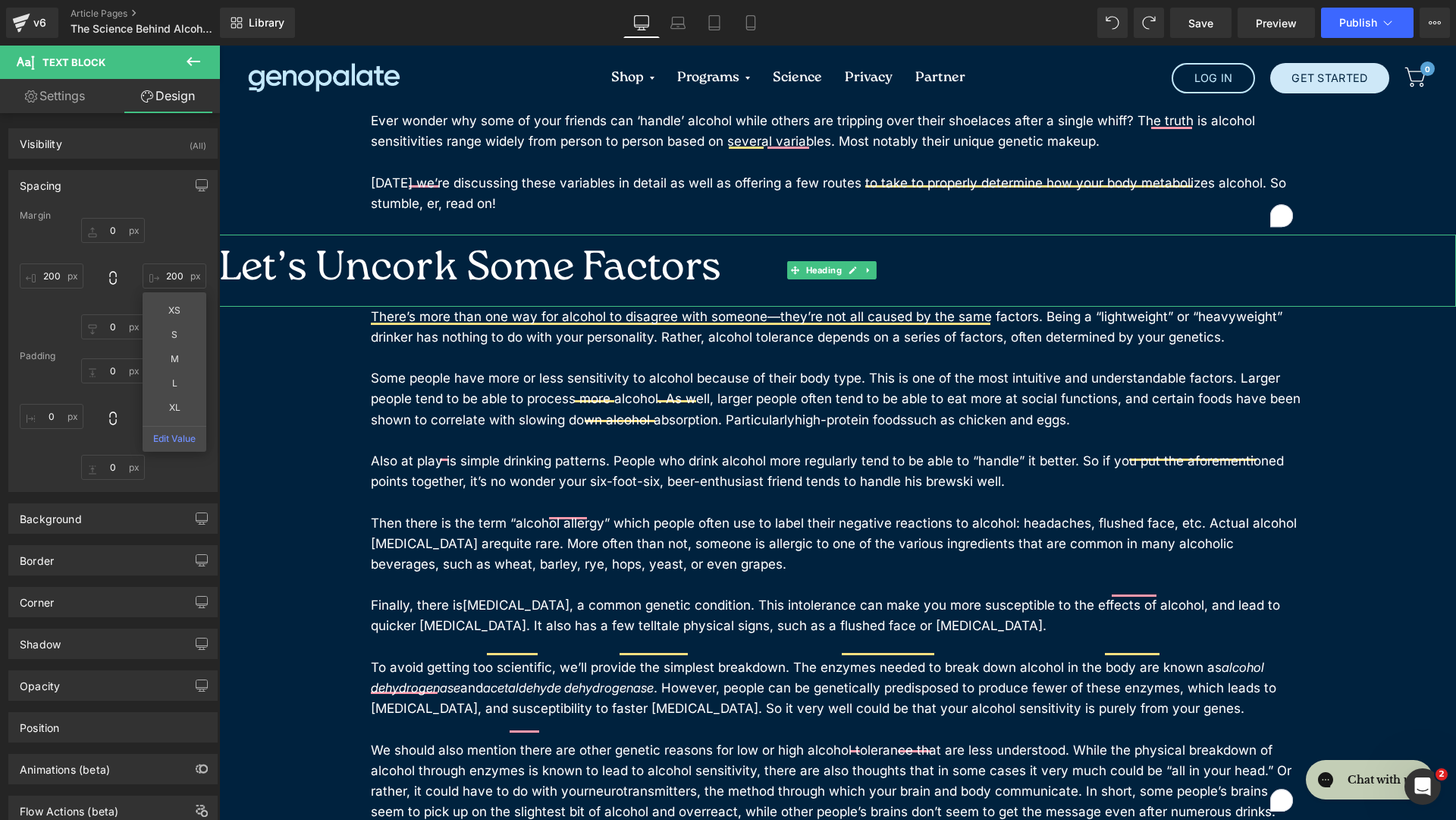
click at [365, 252] on h2 "Let’s Uncork Some Factors" at bounding box center [838, 270] width 1237 height 72
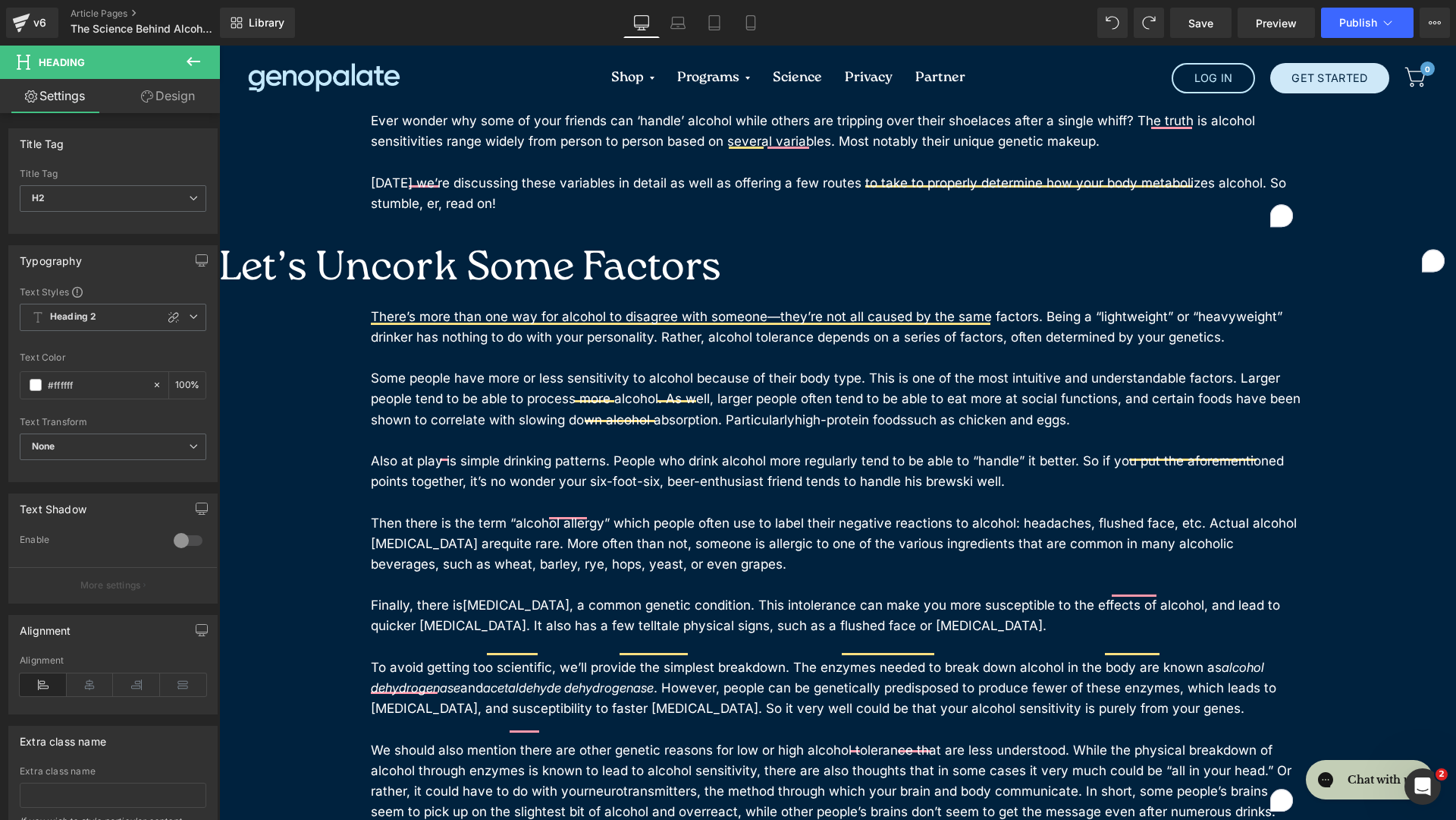
click at [192, 99] on link "Design" at bounding box center [168, 96] width 110 height 35
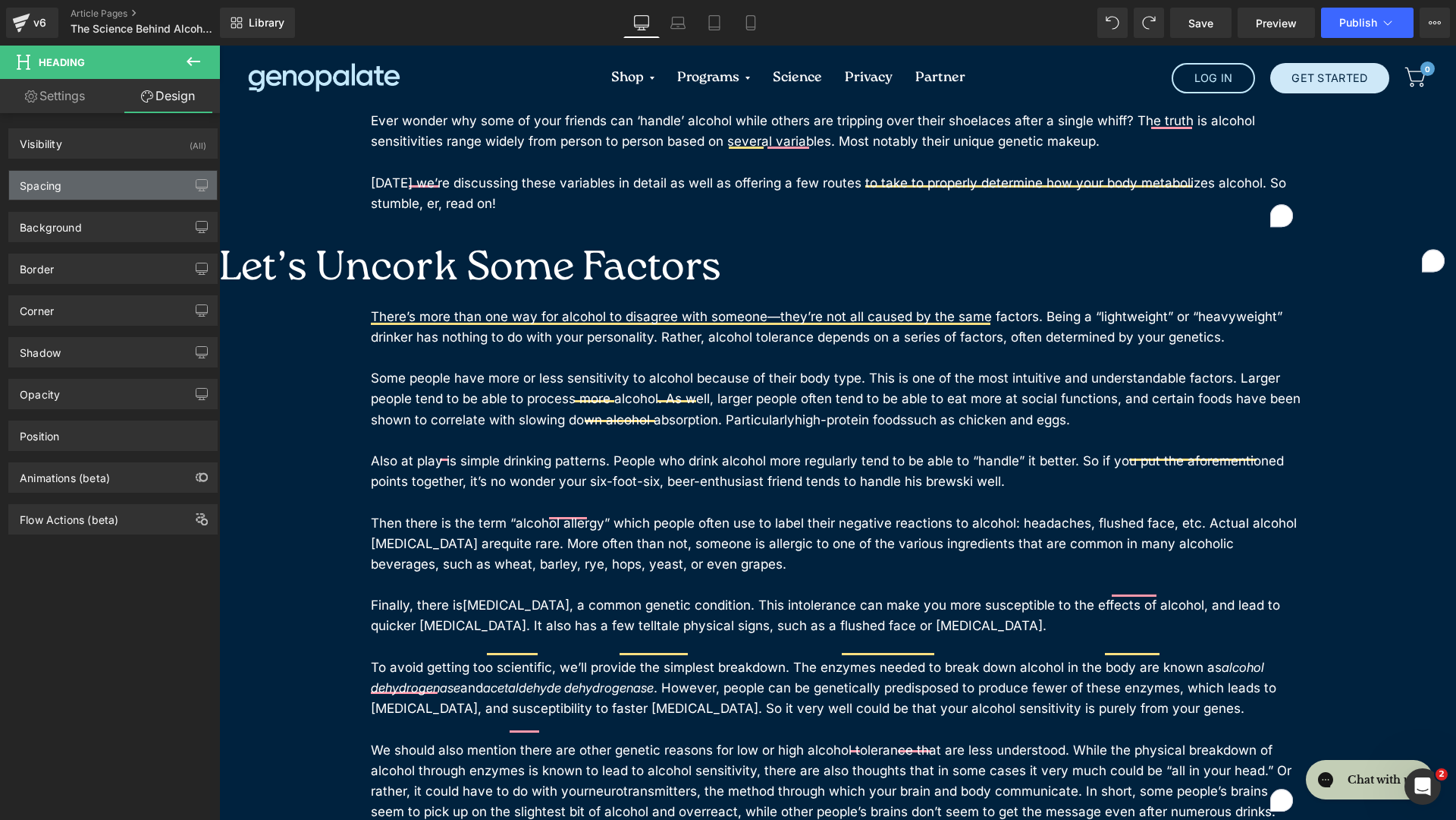
click at [137, 187] on div "Spacing" at bounding box center [113, 185] width 208 height 29
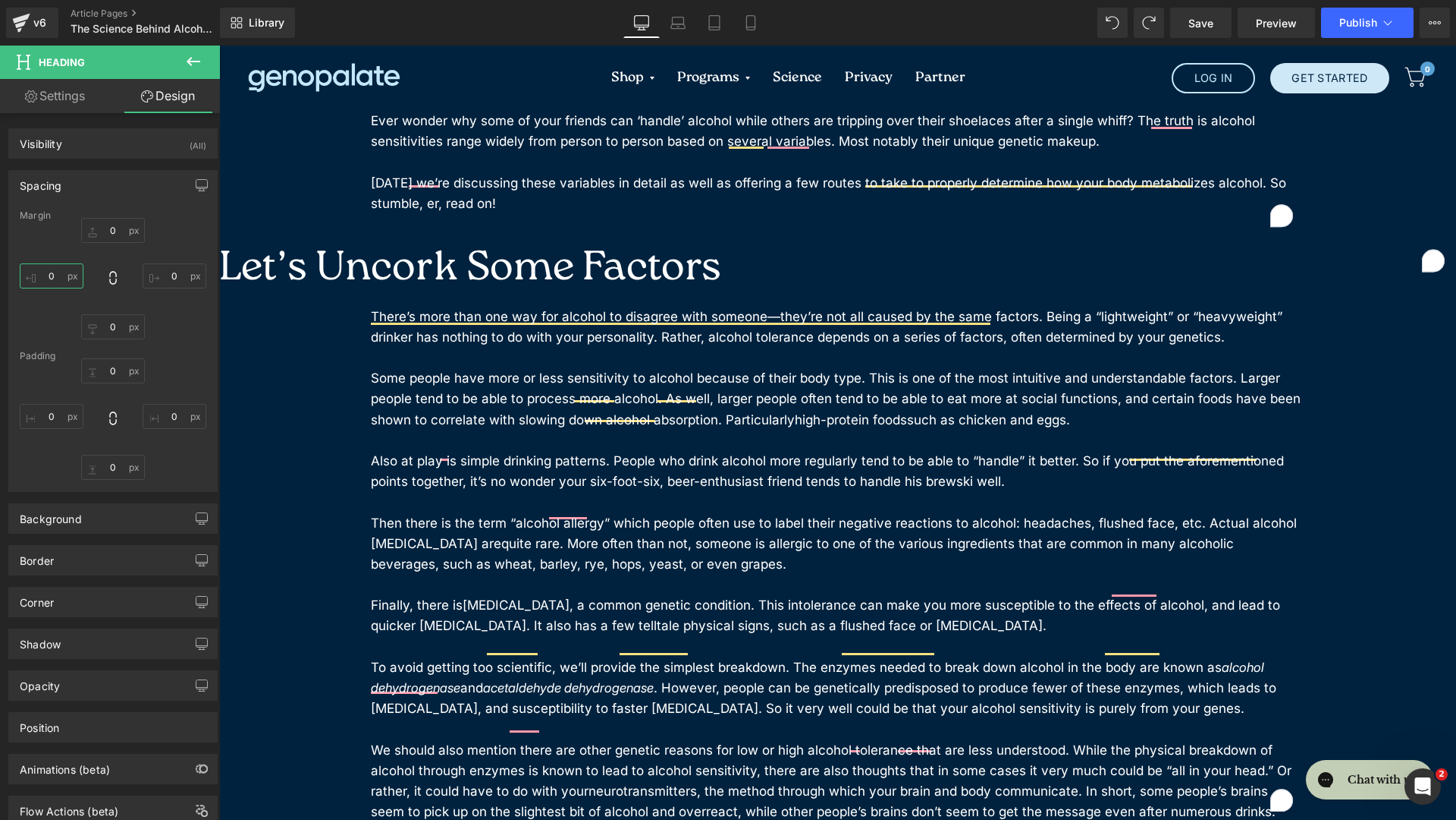
click at [54, 277] on input "0" at bounding box center [52, 276] width 64 height 25
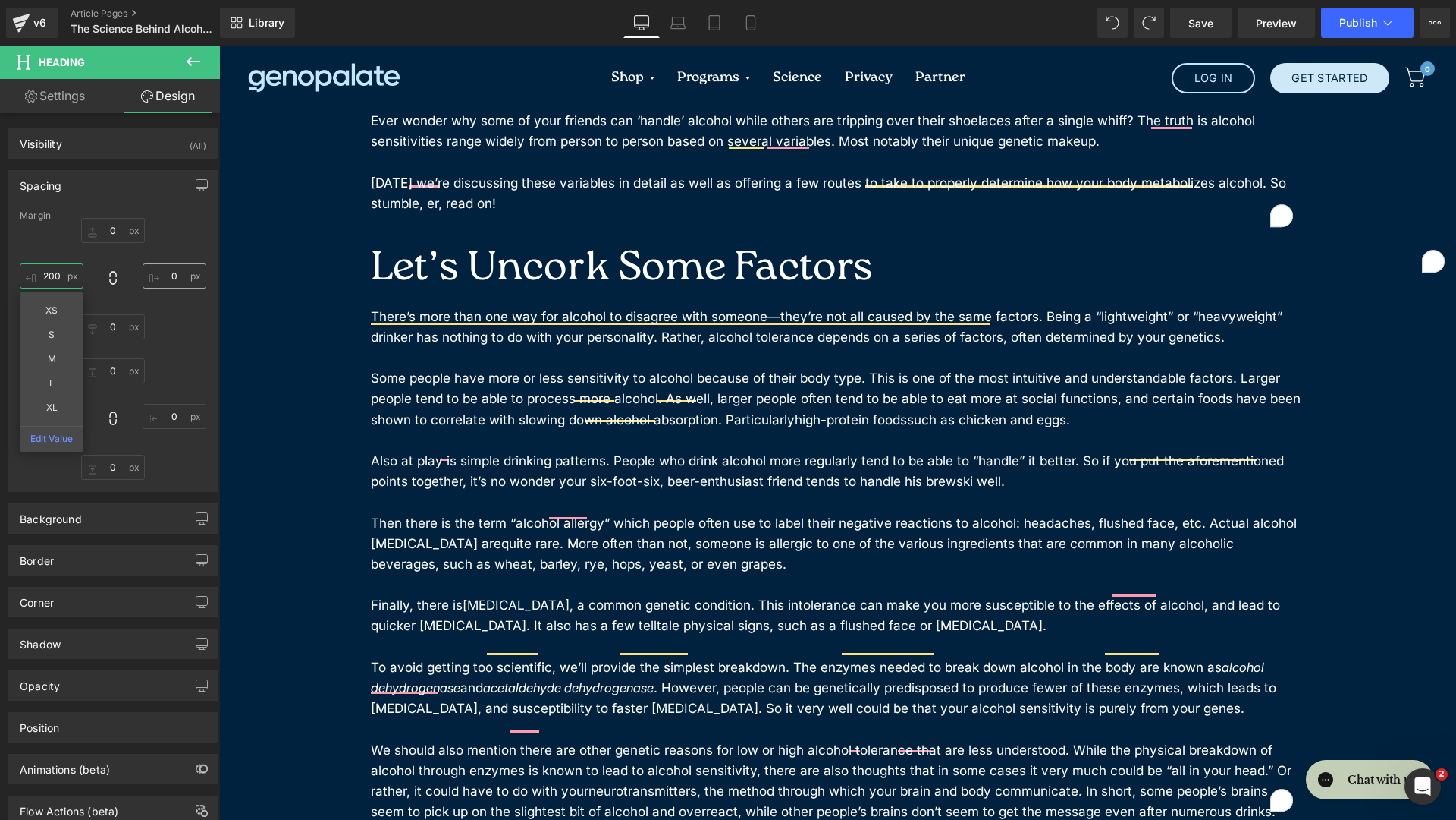
type input "200"
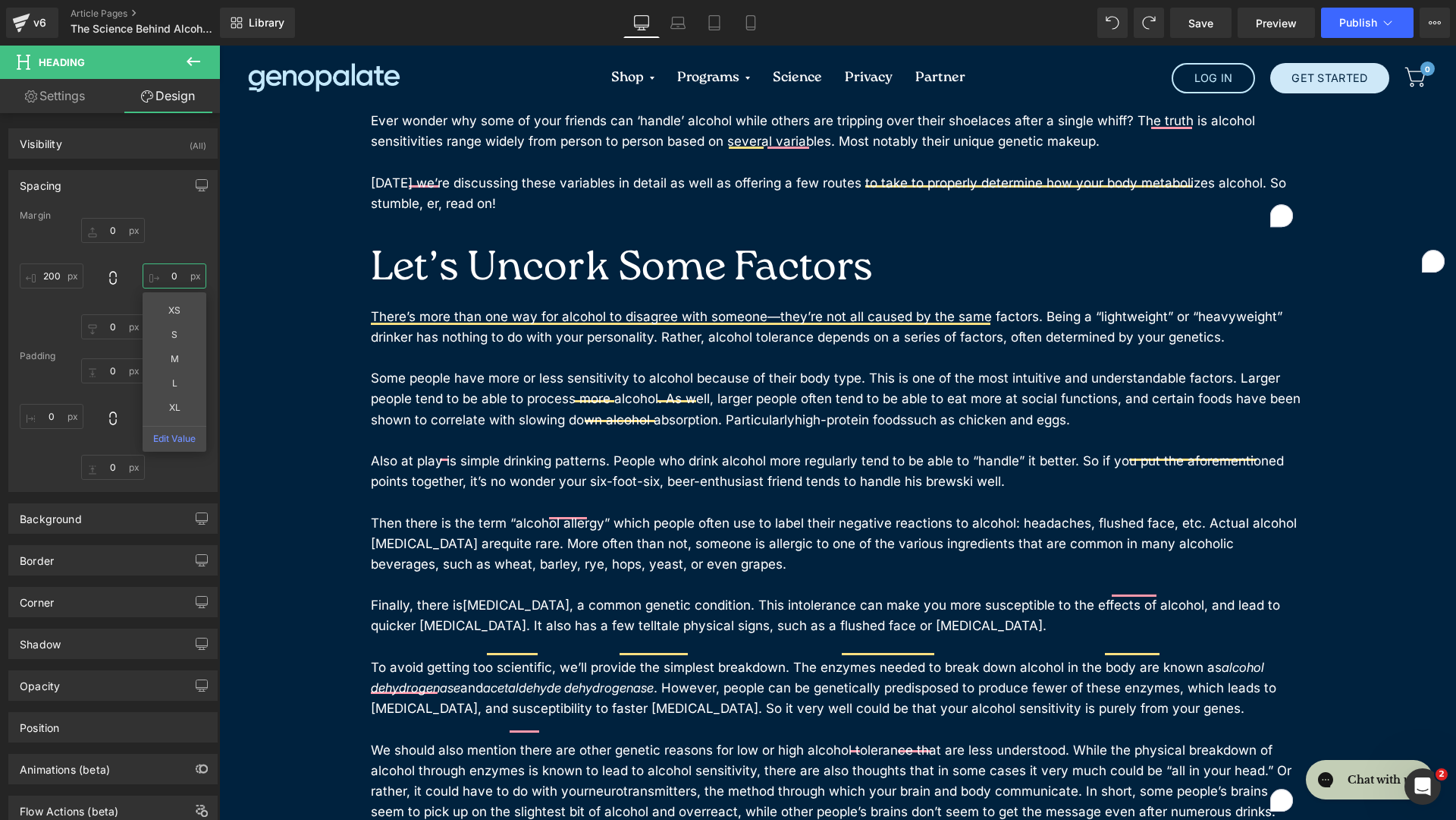
click at [162, 280] on input "0" at bounding box center [174, 276] width 64 height 25
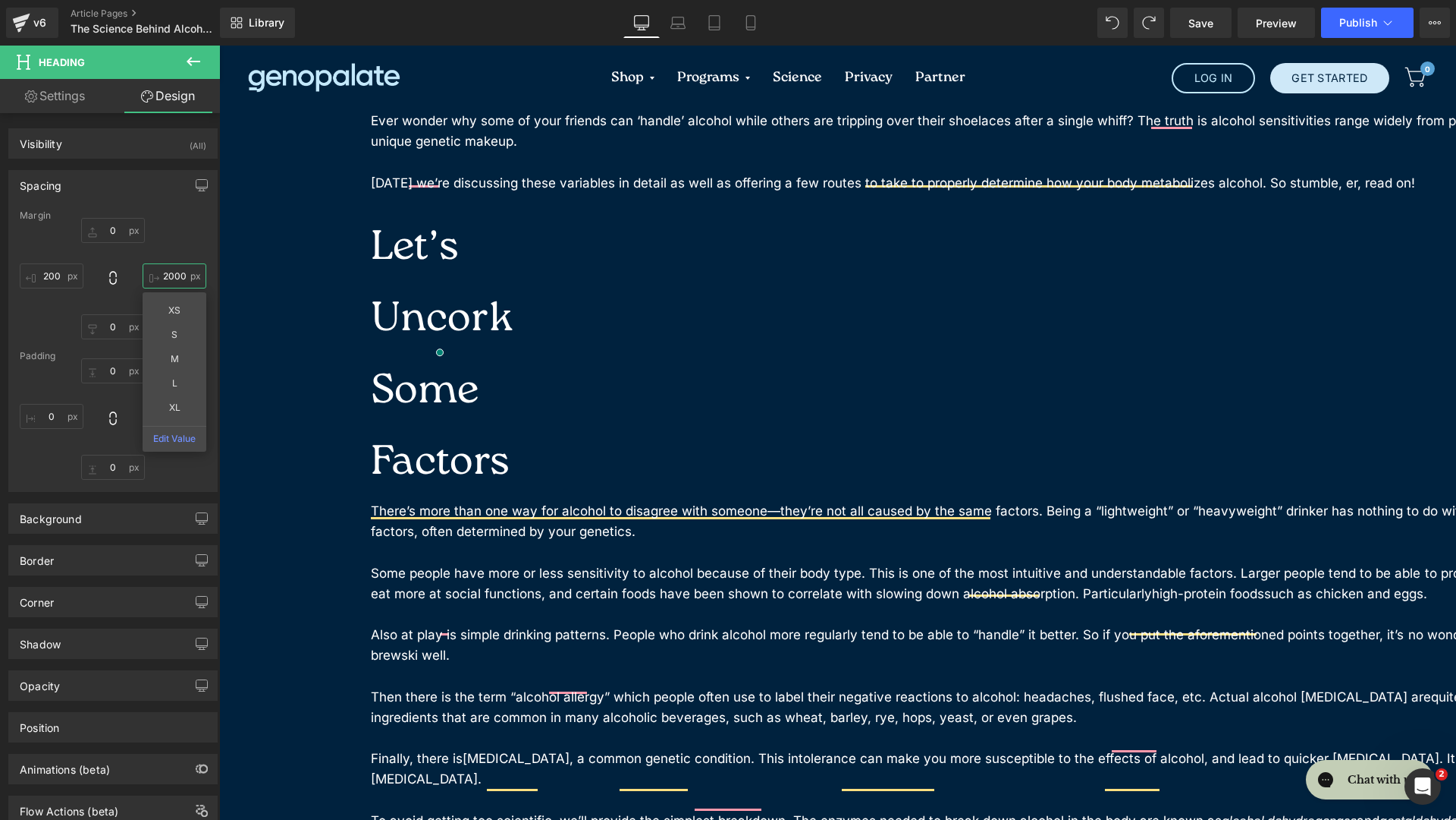
type input "200"
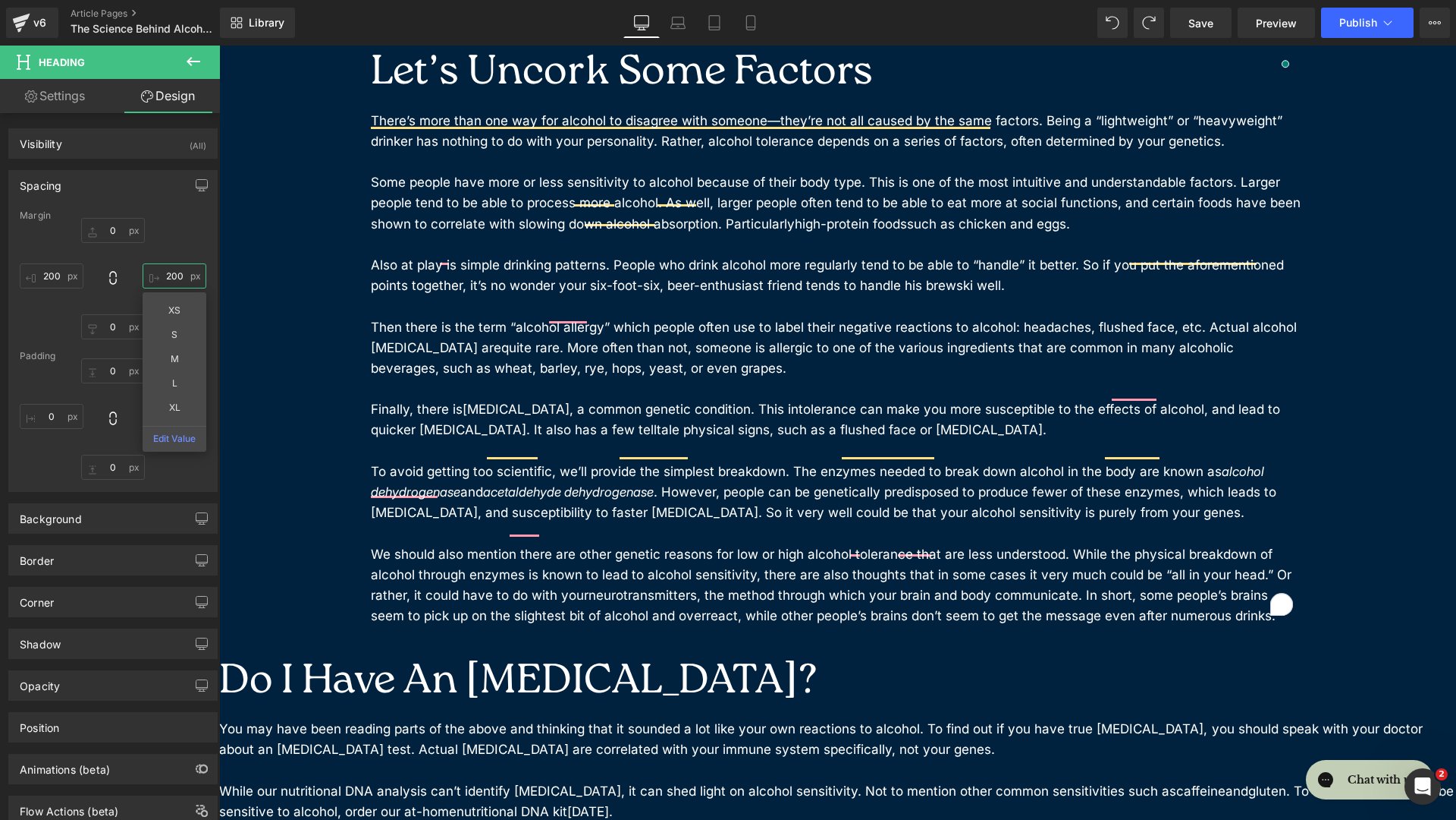
scroll to position [267, 0]
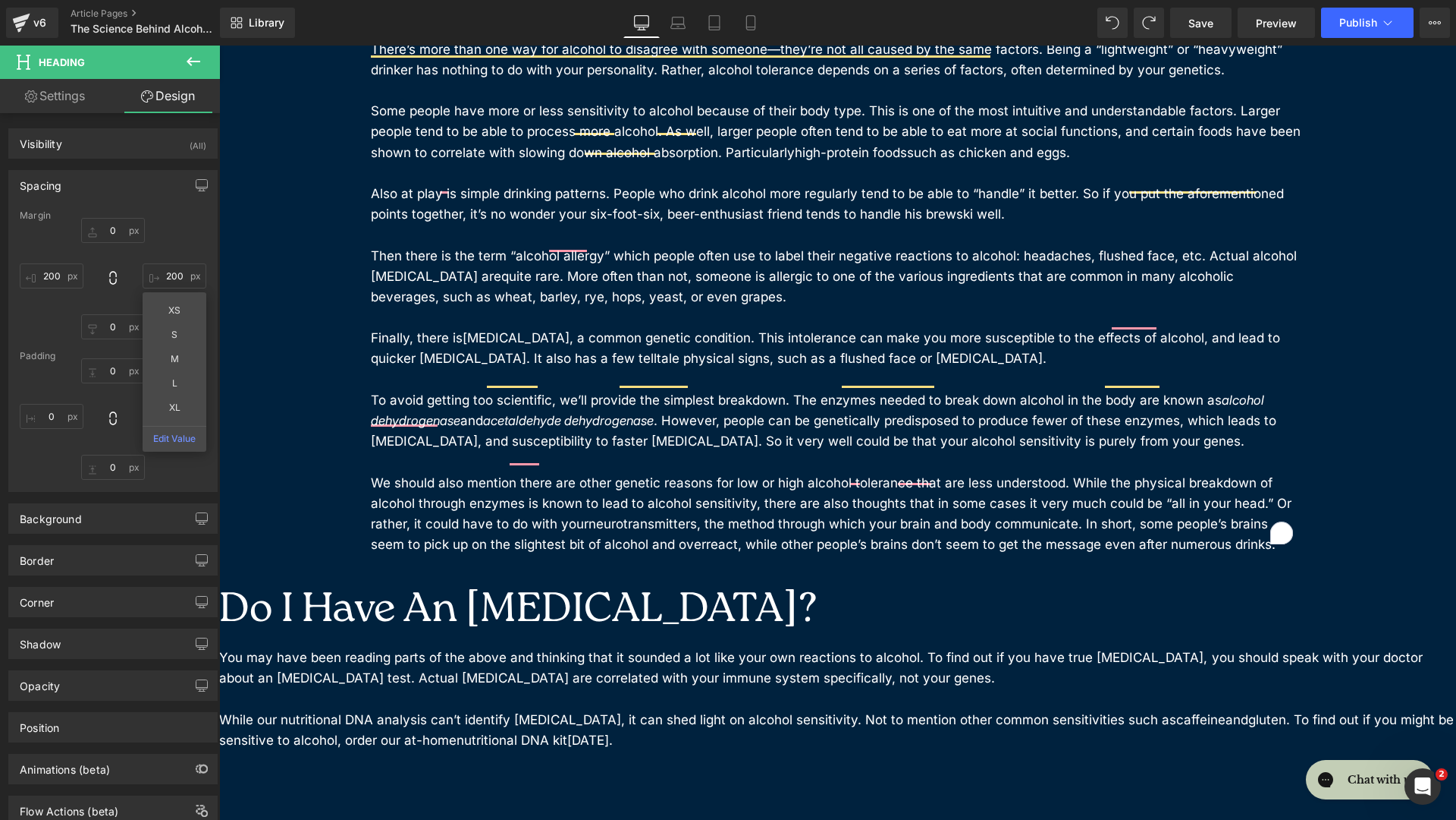
click at [454, 576] on h2 "Do I Have An Alcohol Intolerance?" at bounding box center [838, 611] width 1237 height 72
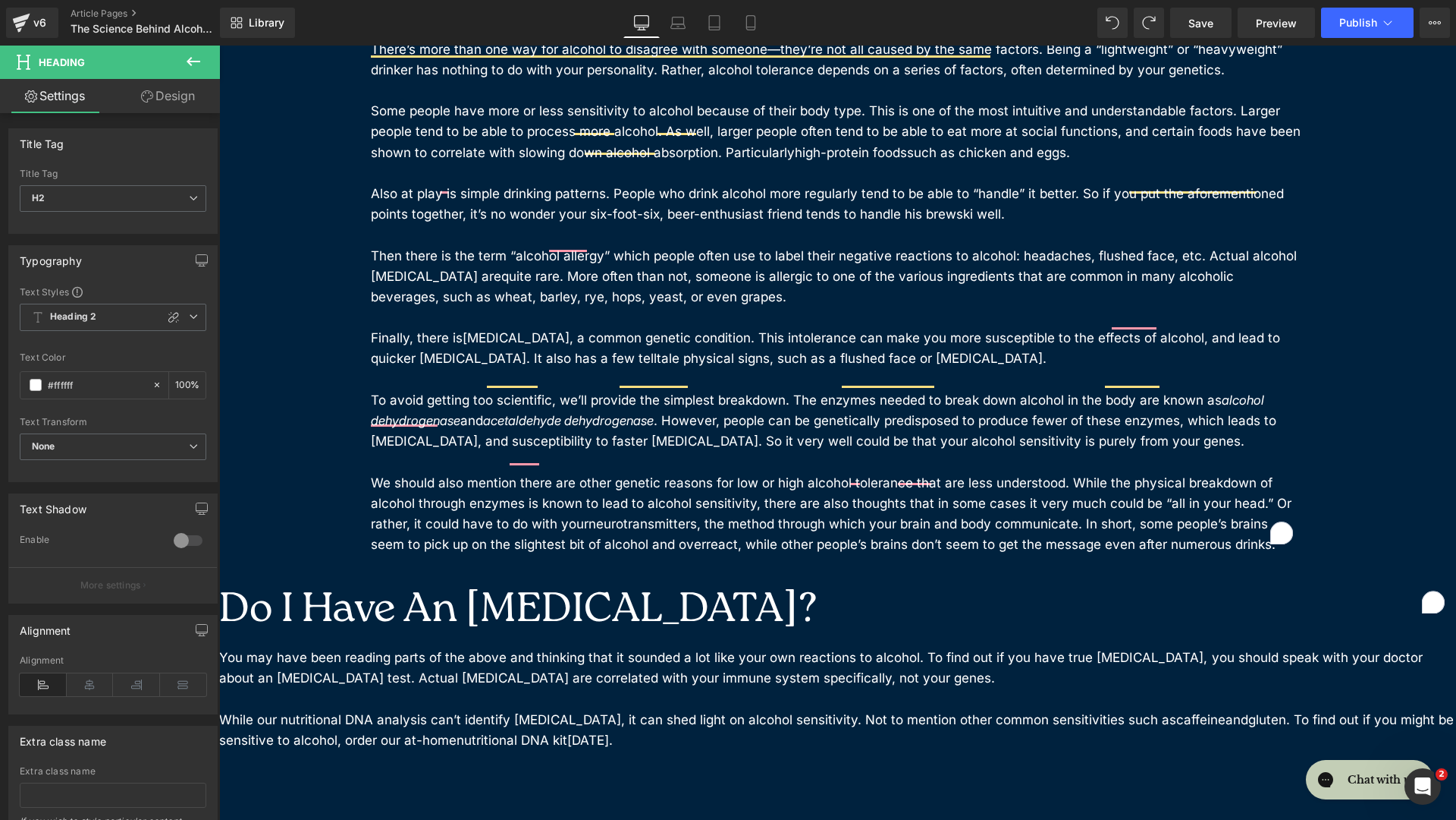
click at [162, 90] on link "Design" at bounding box center [168, 96] width 110 height 35
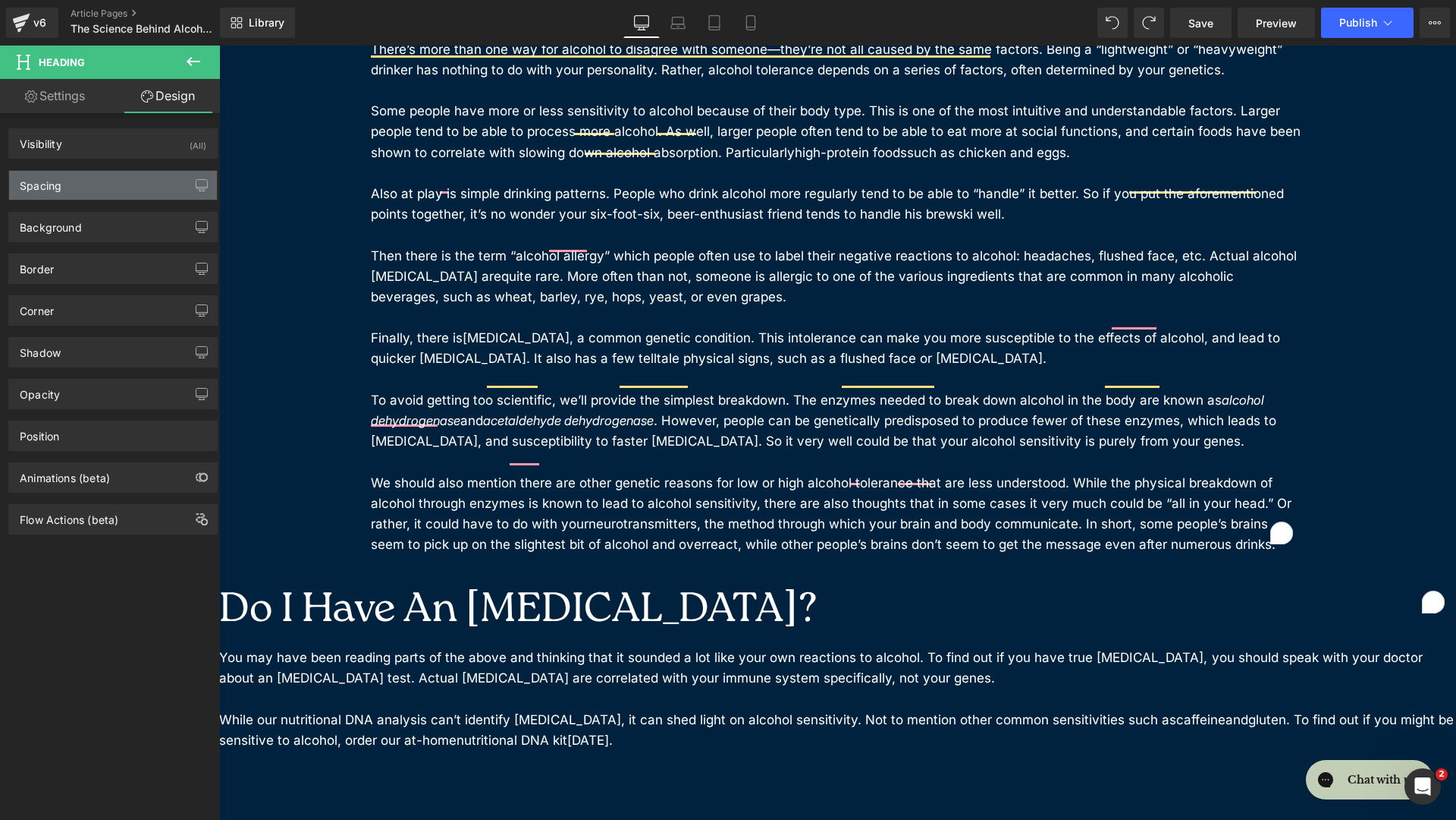
click at [123, 183] on div "Spacing" at bounding box center [113, 185] width 208 height 29
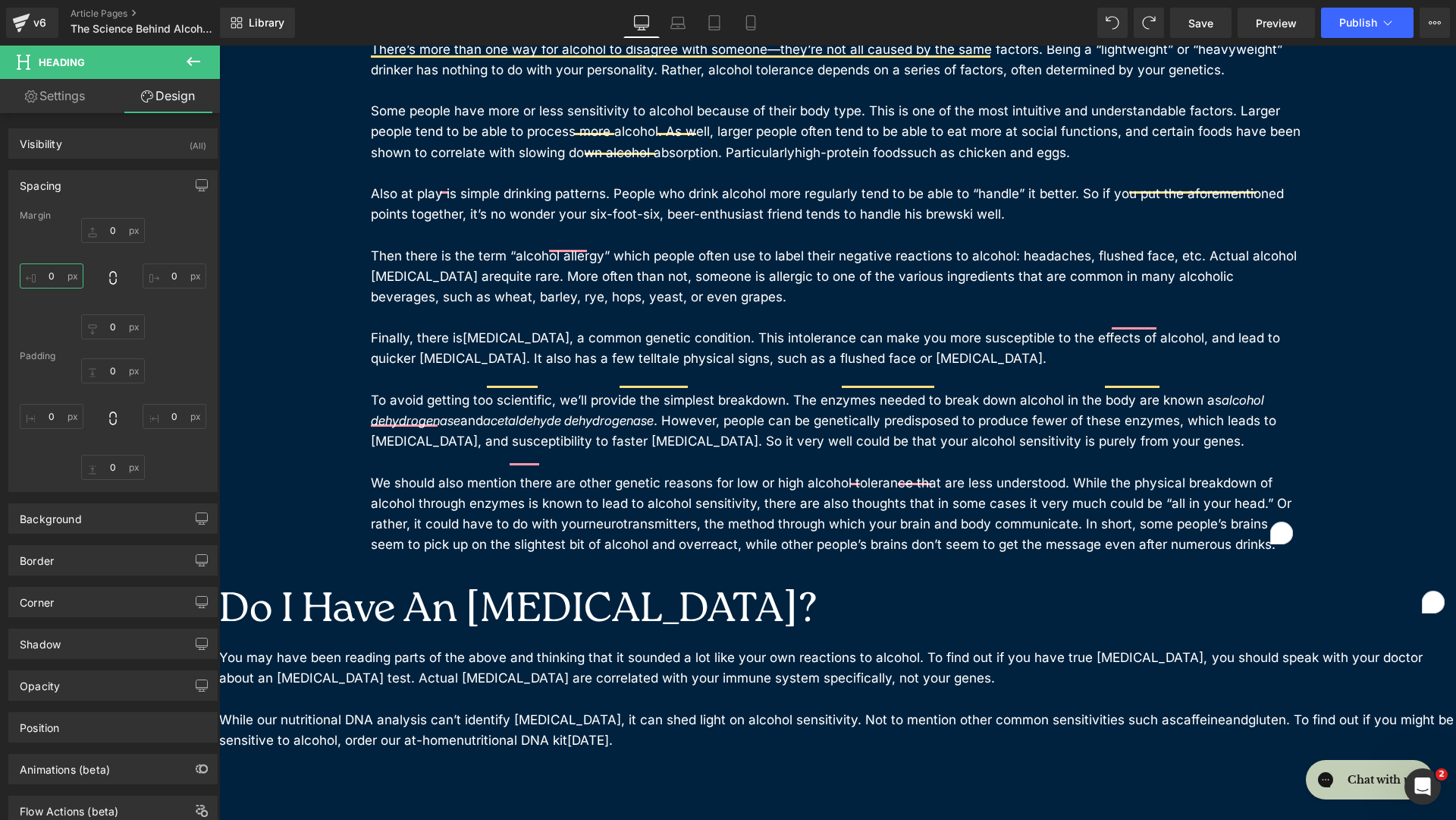
click at [57, 269] on input "0" at bounding box center [52, 276] width 64 height 25
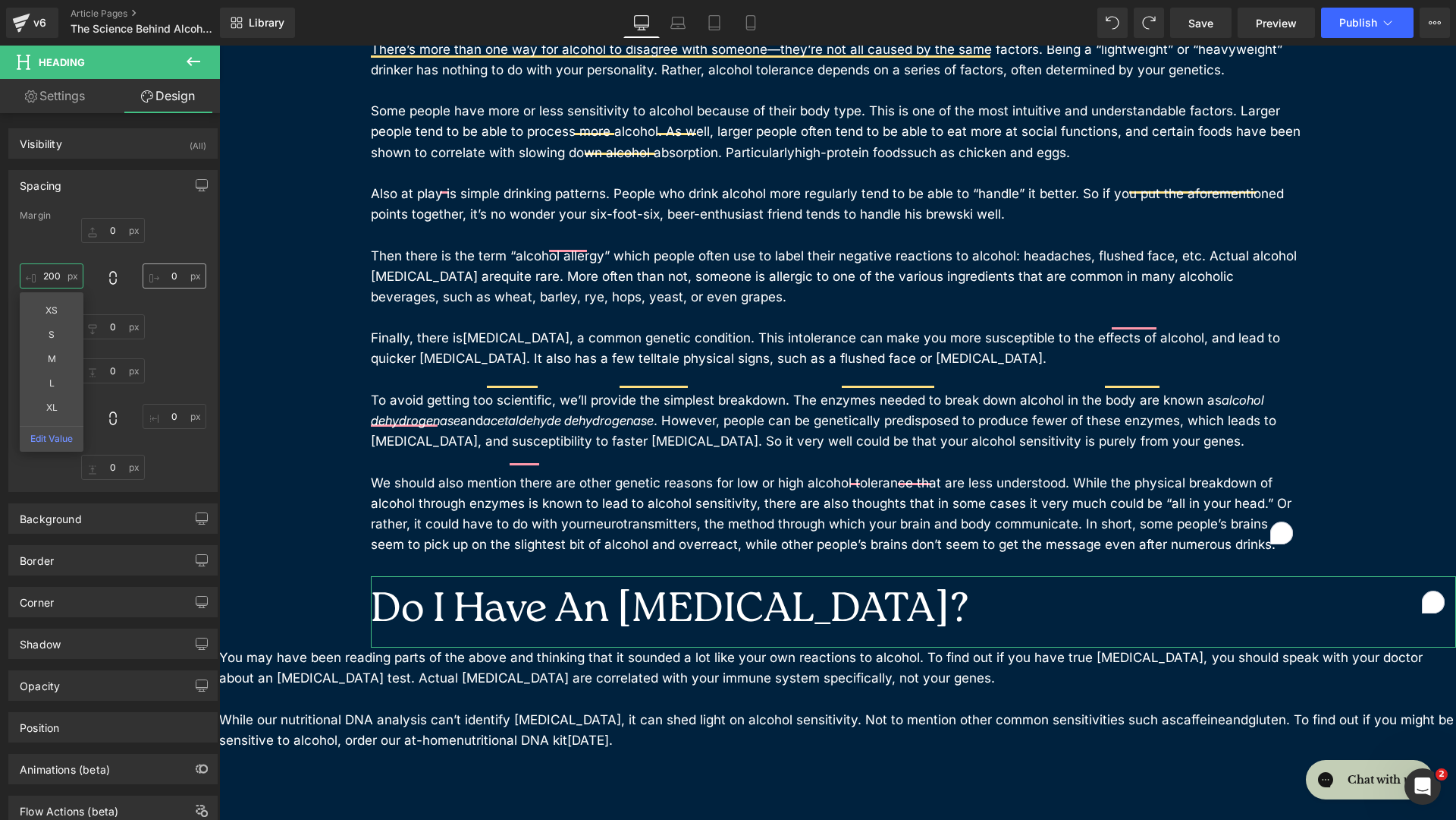
type input "200"
click at [165, 276] on input "0" at bounding box center [174, 276] width 64 height 25
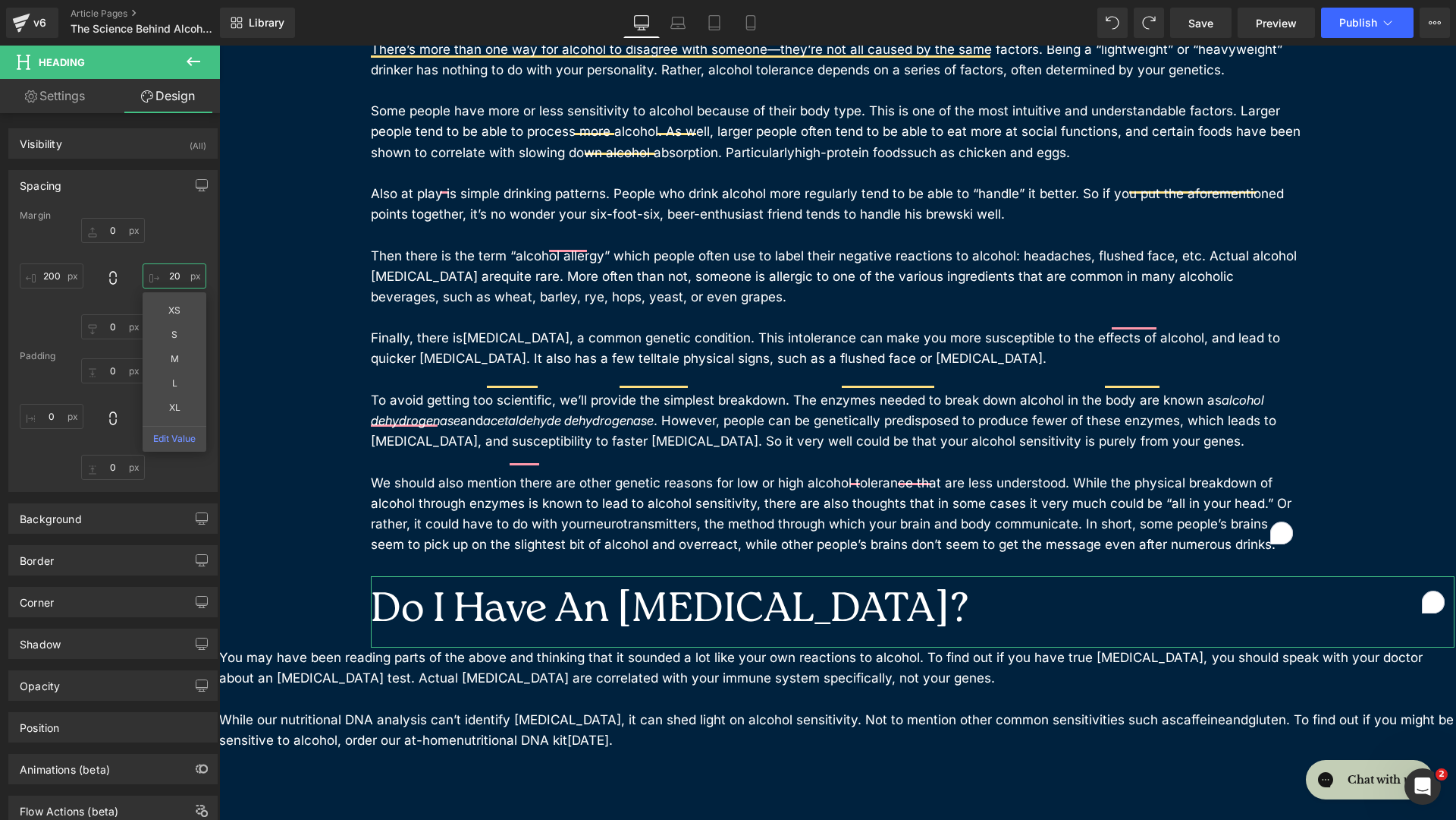
type input "200"
click at [395, 655] on p at bounding box center [838, 698] width 1237 height 21
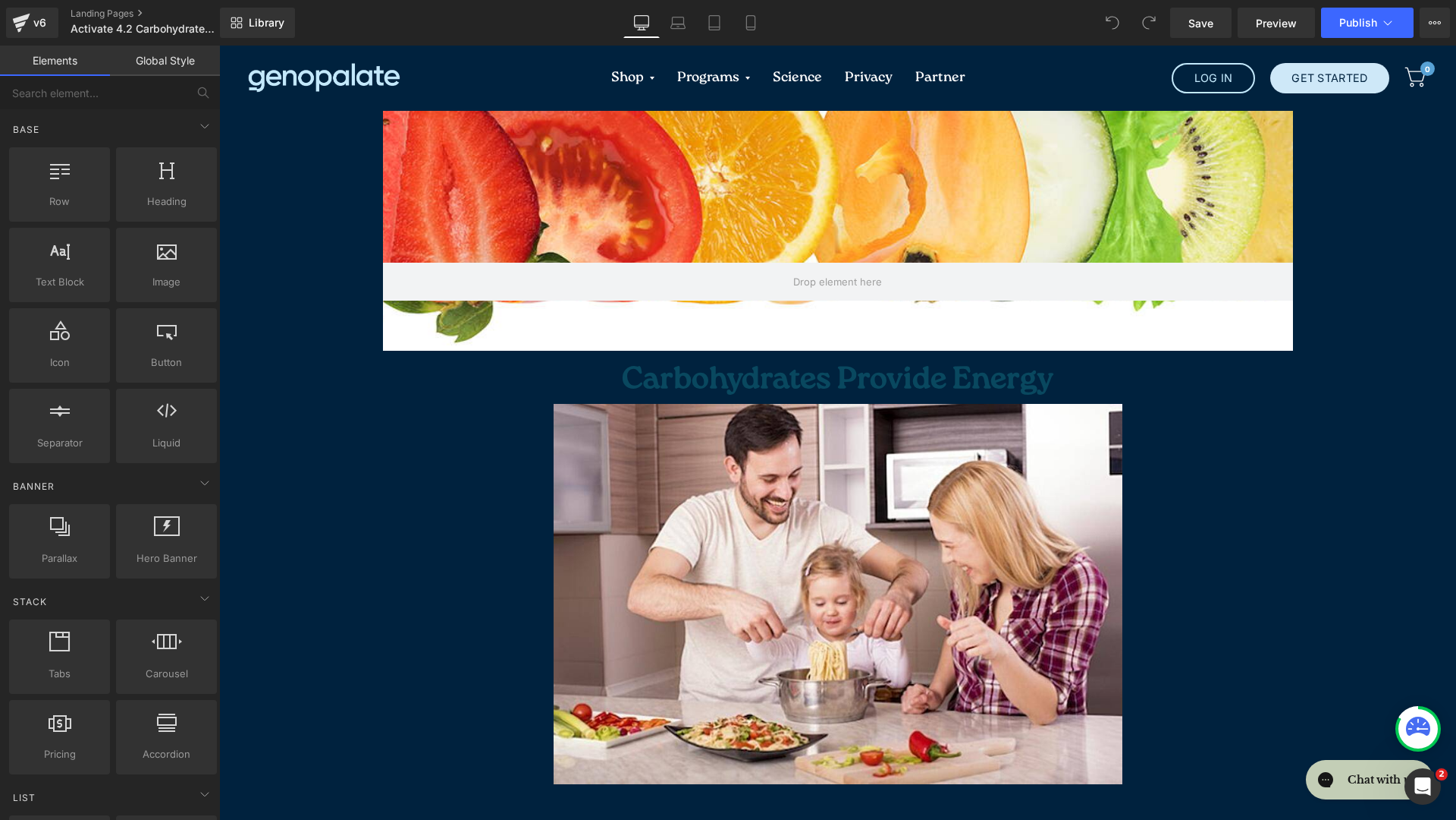
click at [1318, 275] on div "Hero Banner 66px Carbohydrates Provide Energy Heading Image Why do I need carbs…" at bounding box center [838, 817] width 1237 height 1414
click at [141, 57] on link "Global Style" at bounding box center [164, 60] width 110 height 30
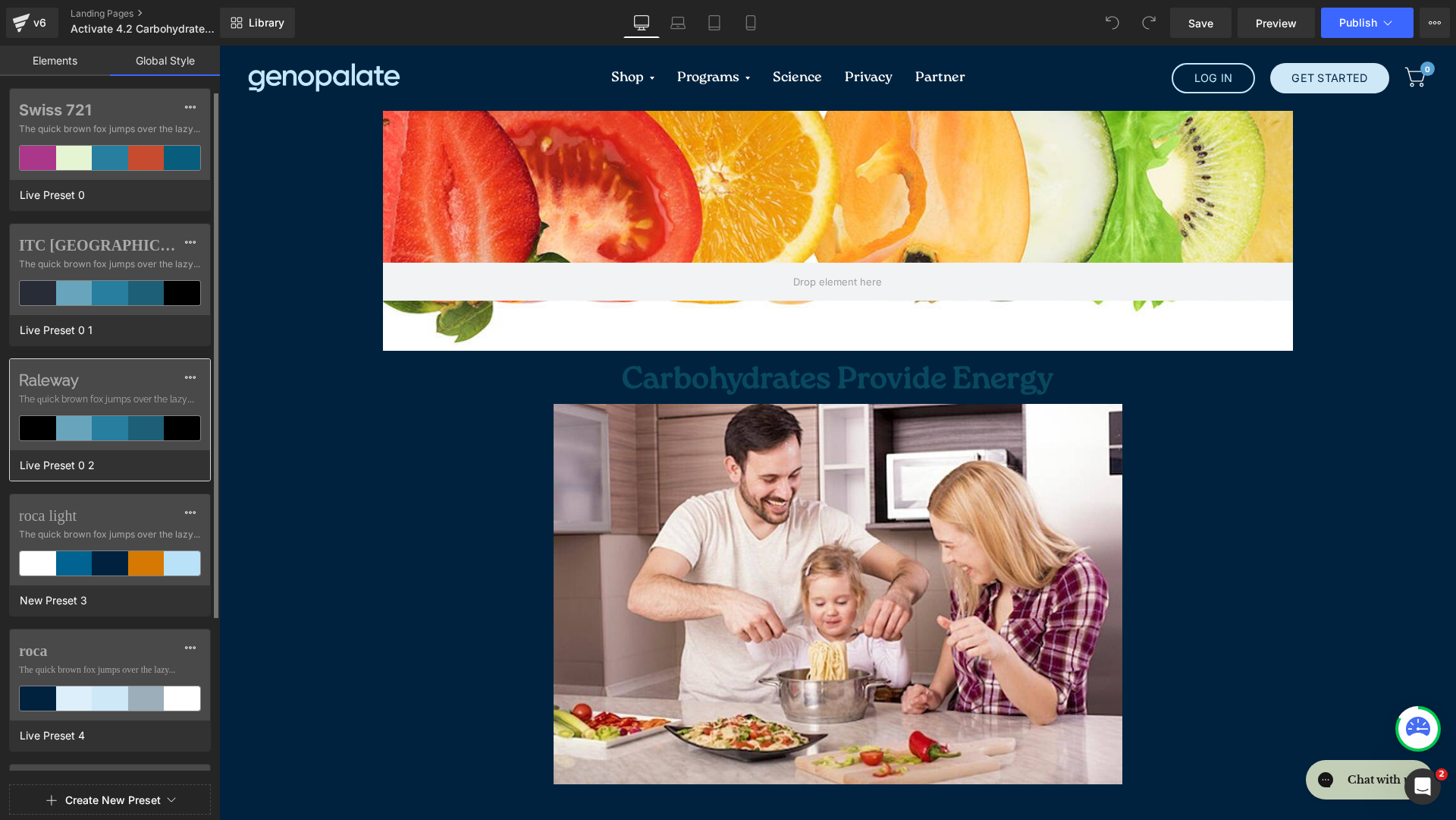
scroll to position [218, 0]
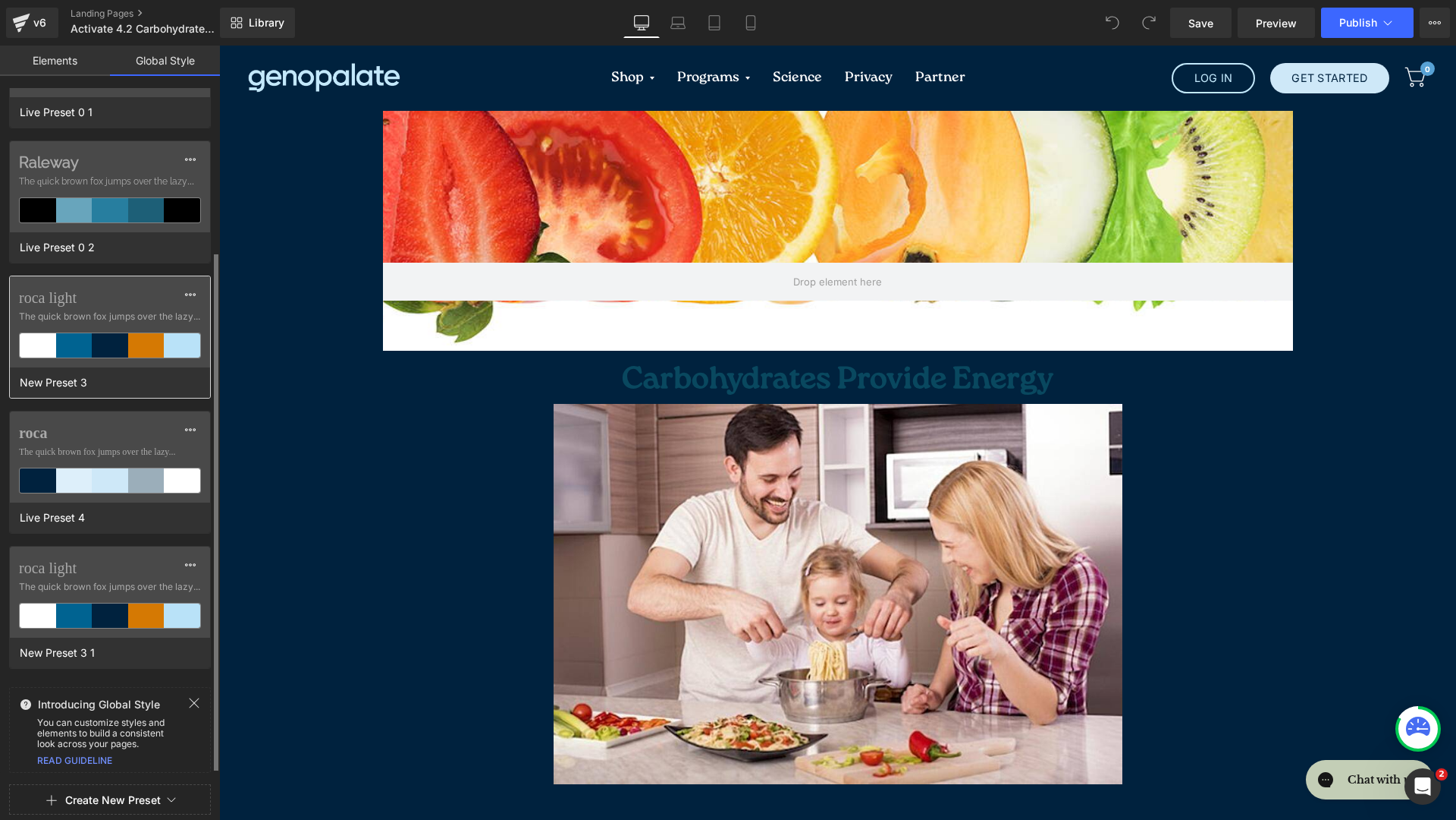
click at [163, 297] on label "roca light" at bounding box center [110, 298] width 182 height 18
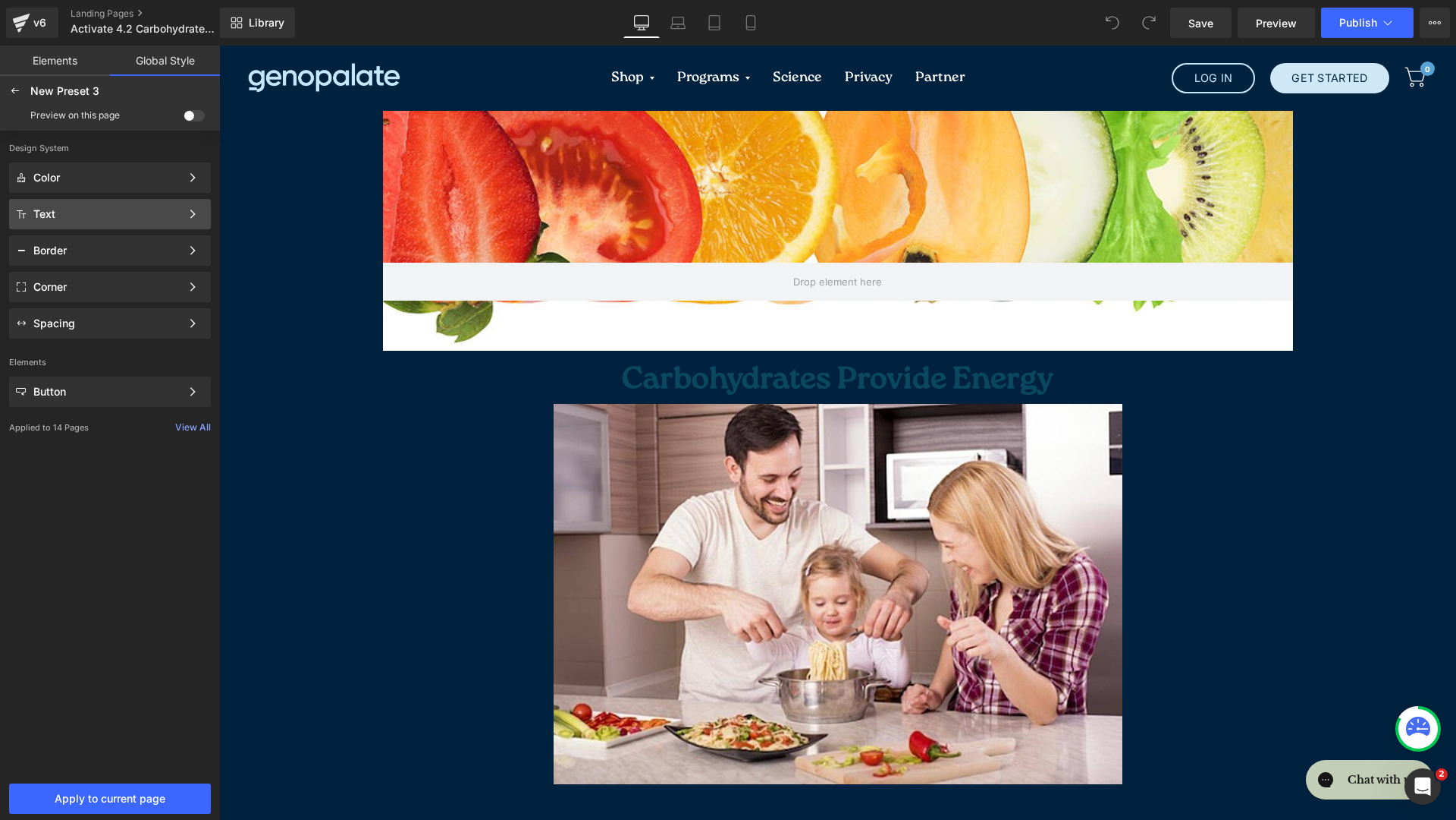
click at [118, 215] on div "Text" at bounding box center [107, 213] width 147 height 12
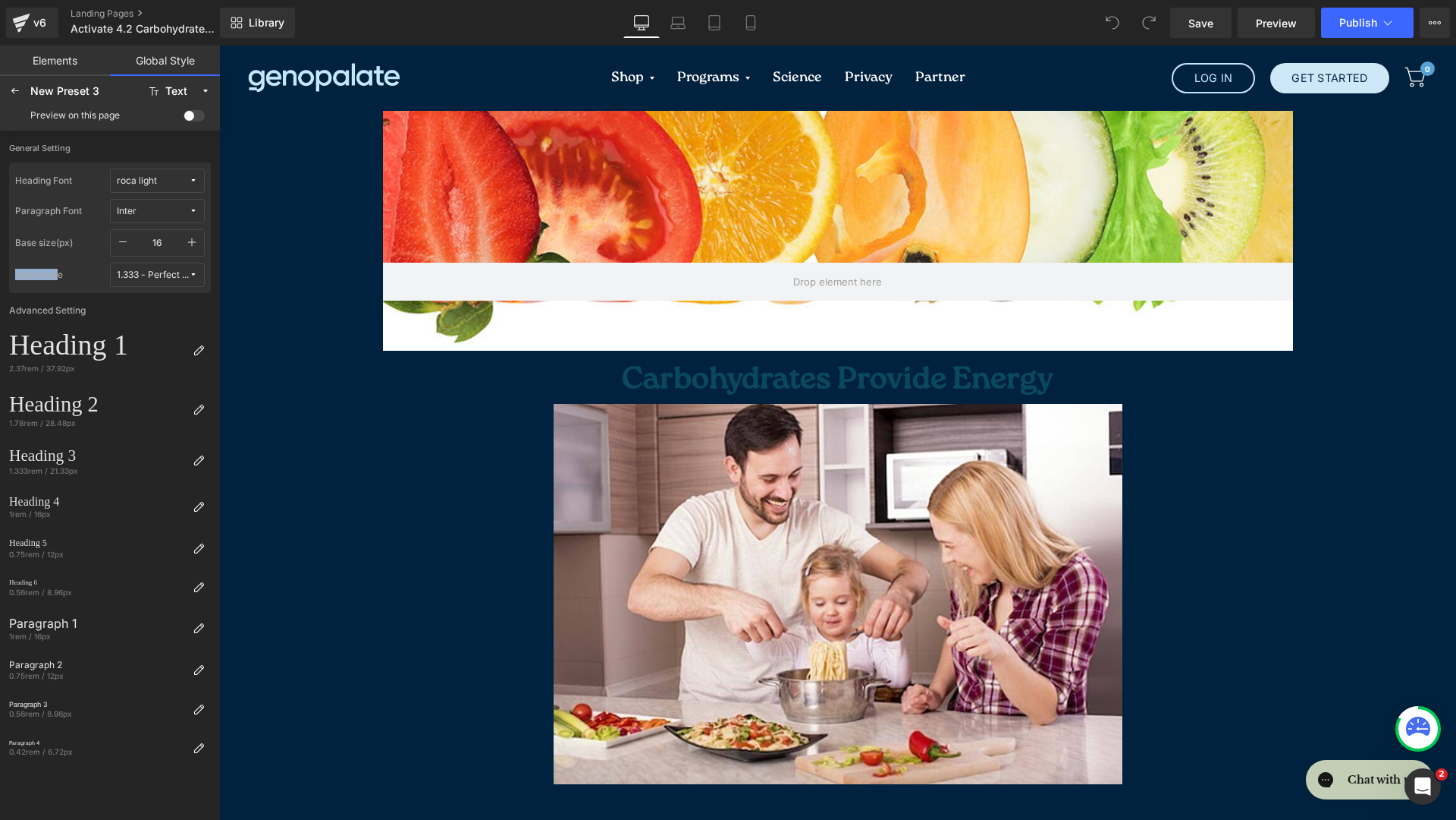
drag, startPoint x: 57, startPoint y: 279, endPoint x: 56, endPoint y: 263, distance: 16.0
click at [56, 263] on label "Type Scale" at bounding box center [63, 274] width 94 height 25
click at [205, 346] on div at bounding box center [199, 351] width 25 height 25
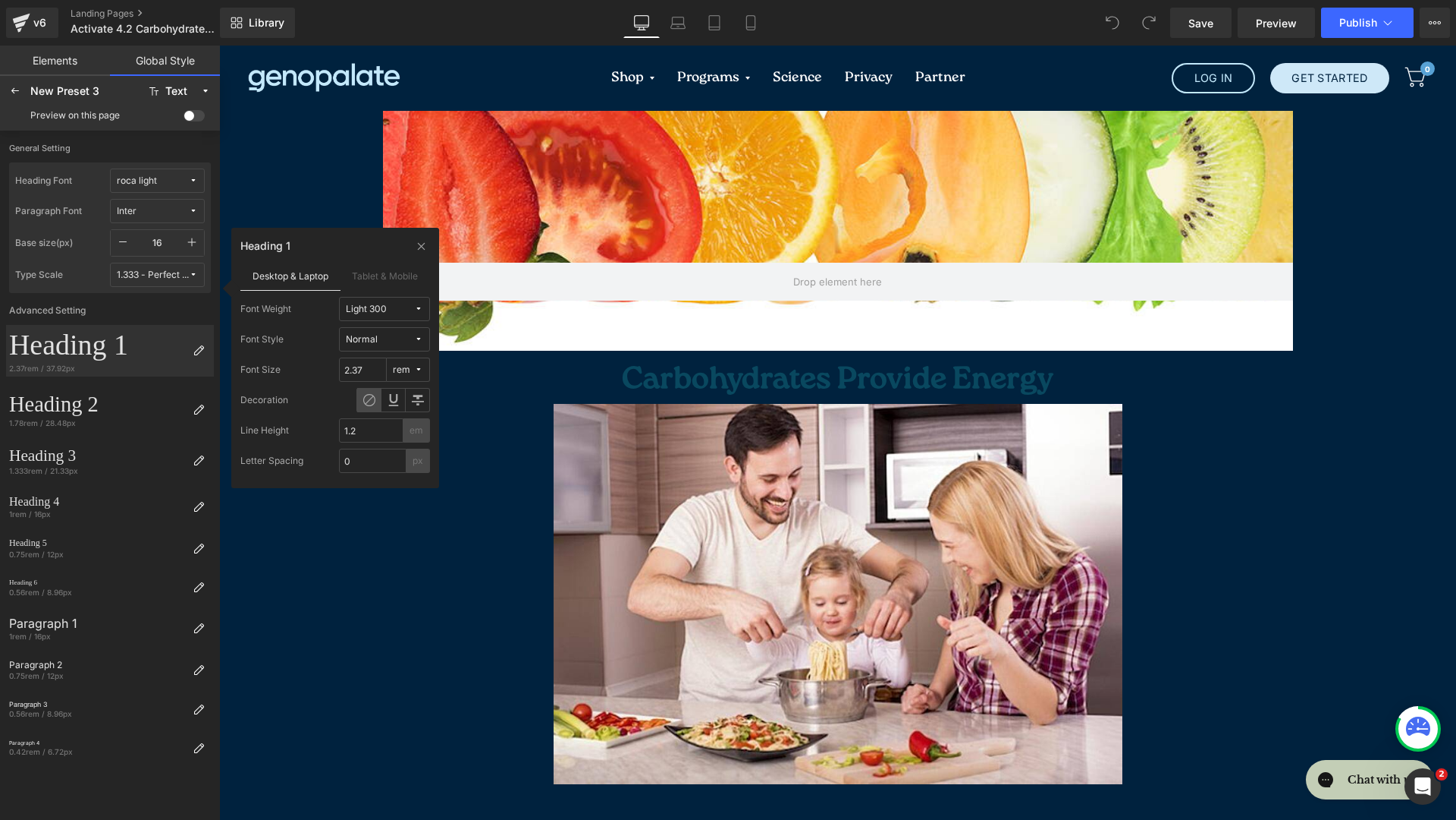
click at [315, 430] on div "Line Height 1.2 em" at bounding box center [335, 430] width 190 height 25
click at [353, 342] on div "Normal" at bounding box center [361, 340] width 32 height 12
click at [400, 367] on div "rem" at bounding box center [401, 370] width 17 height 12
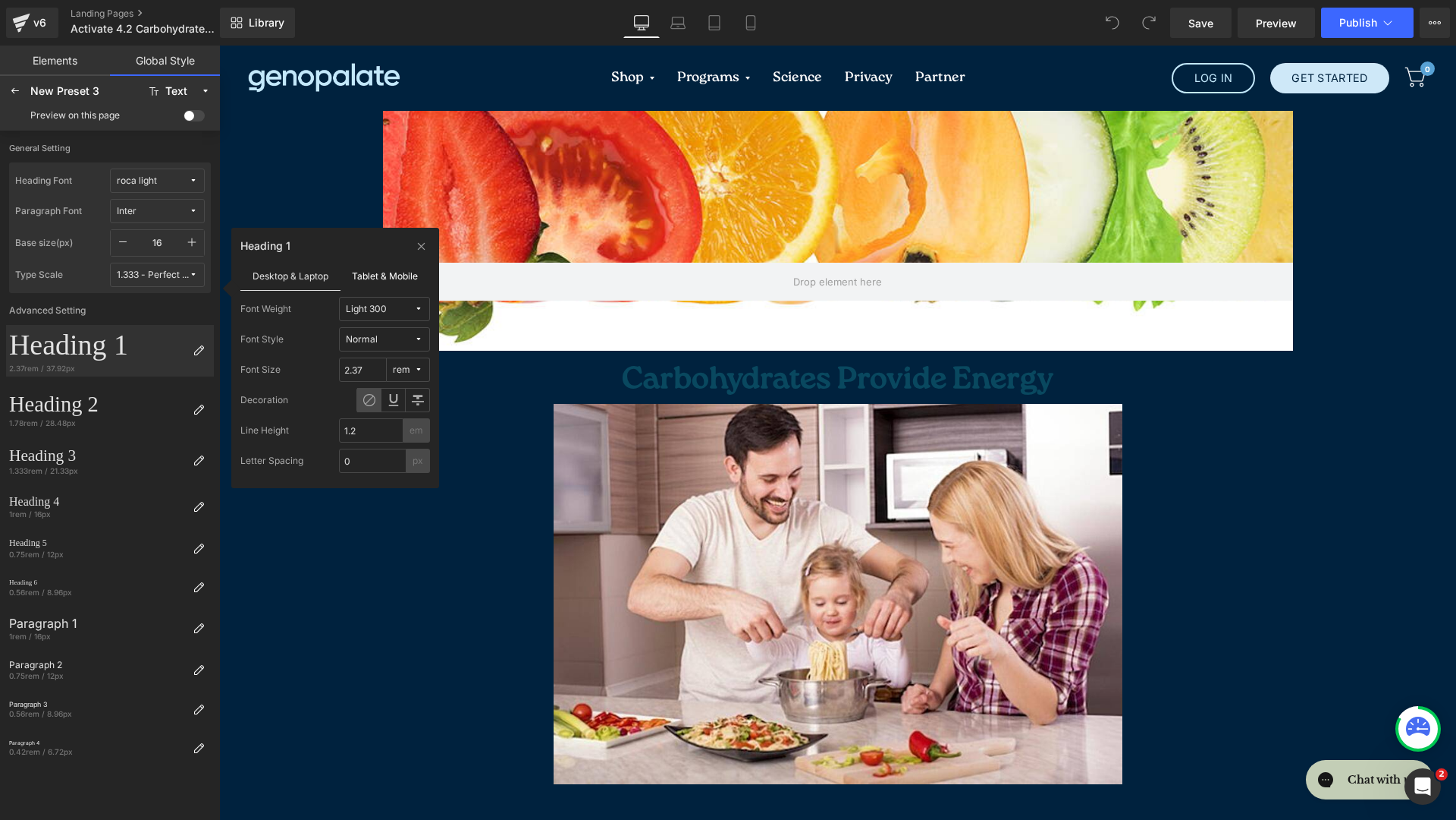
click at [423, 279] on label "Tablet & Mobile" at bounding box center [385, 275] width 90 height 29
click at [431, 238] on div "Heading 1 Desktop & Laptop Tablet & Mobile Font Weight Light 300 Font Style Nor…" at bounding box center [335, 358] width 208 height 261
drag, startPoint x: 427, startPoint y: 245, endPoint x: 206, endPoint y: 201, distance: 225.3
click at [427, 245] on icon at bounding box center [421, 245] width 12 height 12
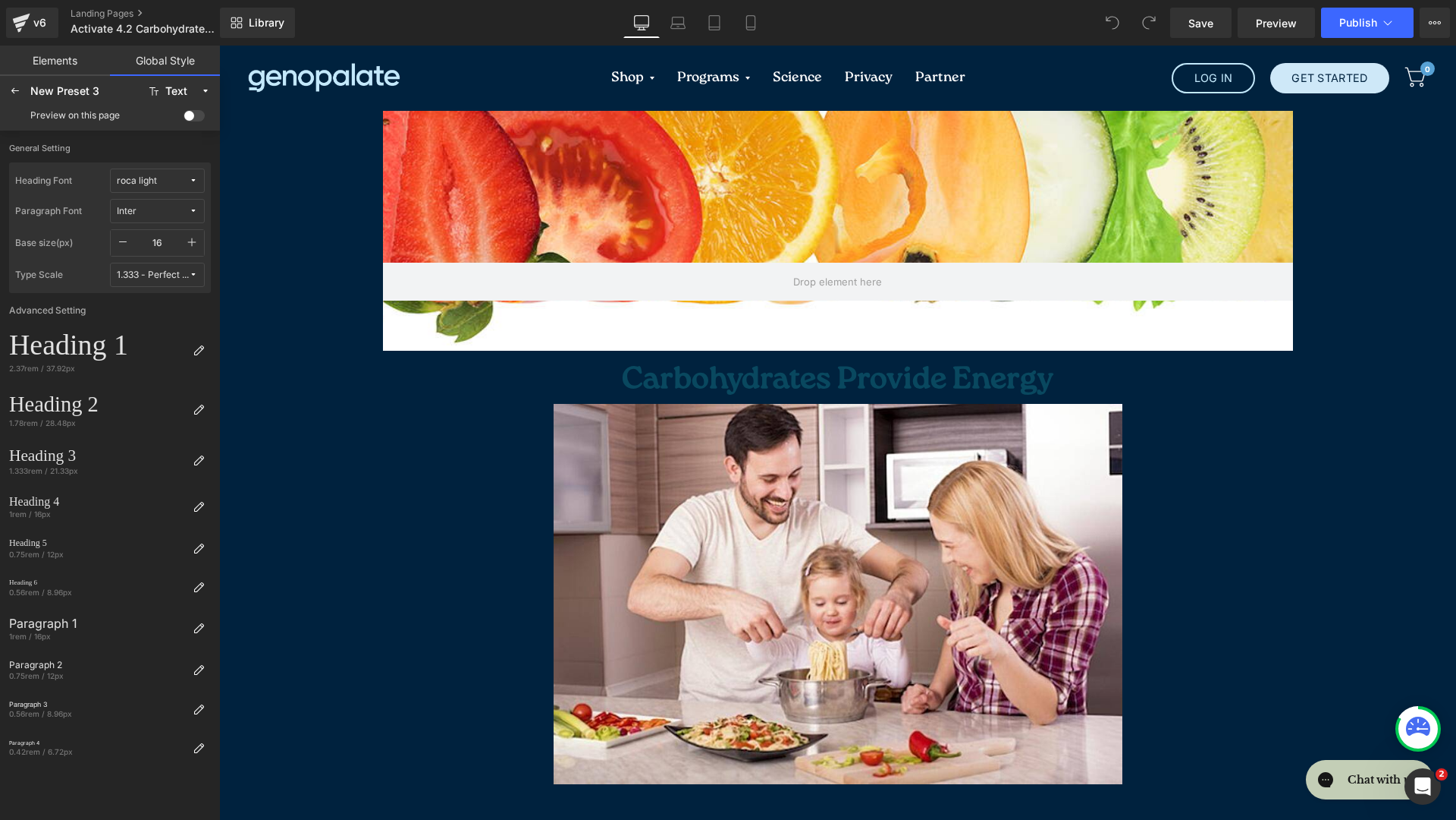
click at [184, 115] on span at bounding box center [193, 115] width 21 height 12
click at [183, 118] on input "checkbox" at bounding box center [183, 118] width 0 height 0
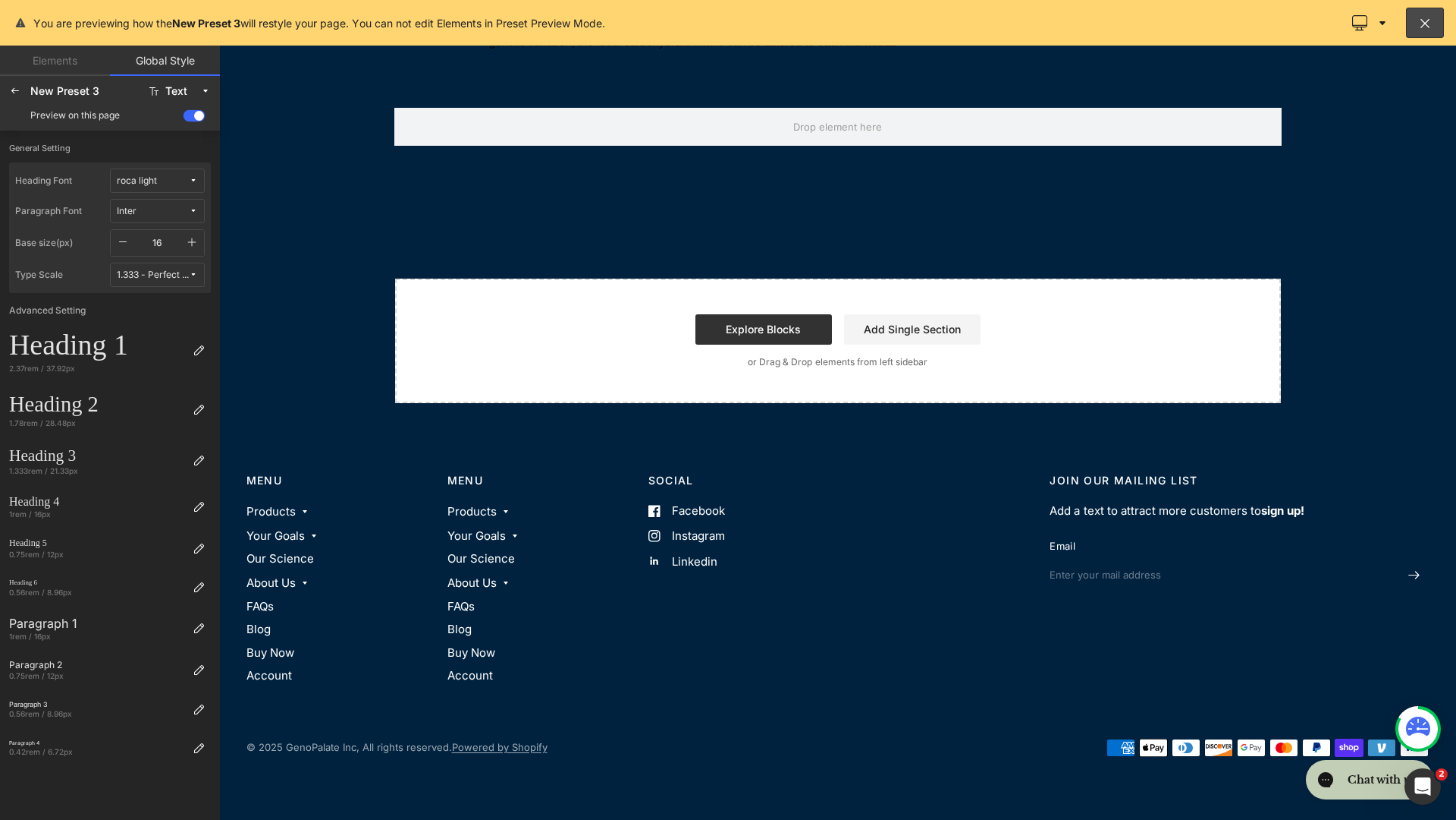
scroll to position [0, 0]
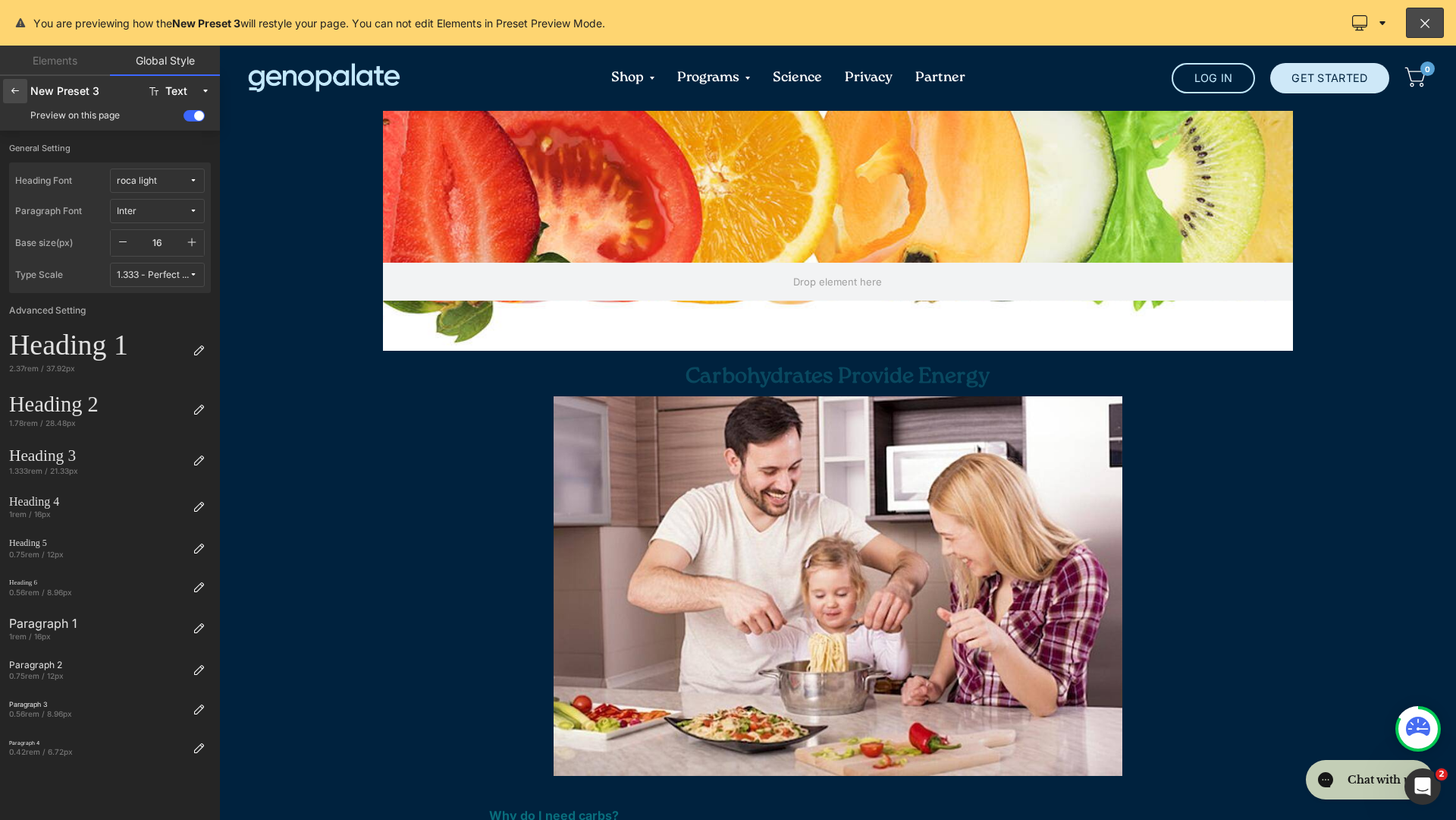
click at [17, 89] on icon at bounding box center [15, 91] width 12 height 12
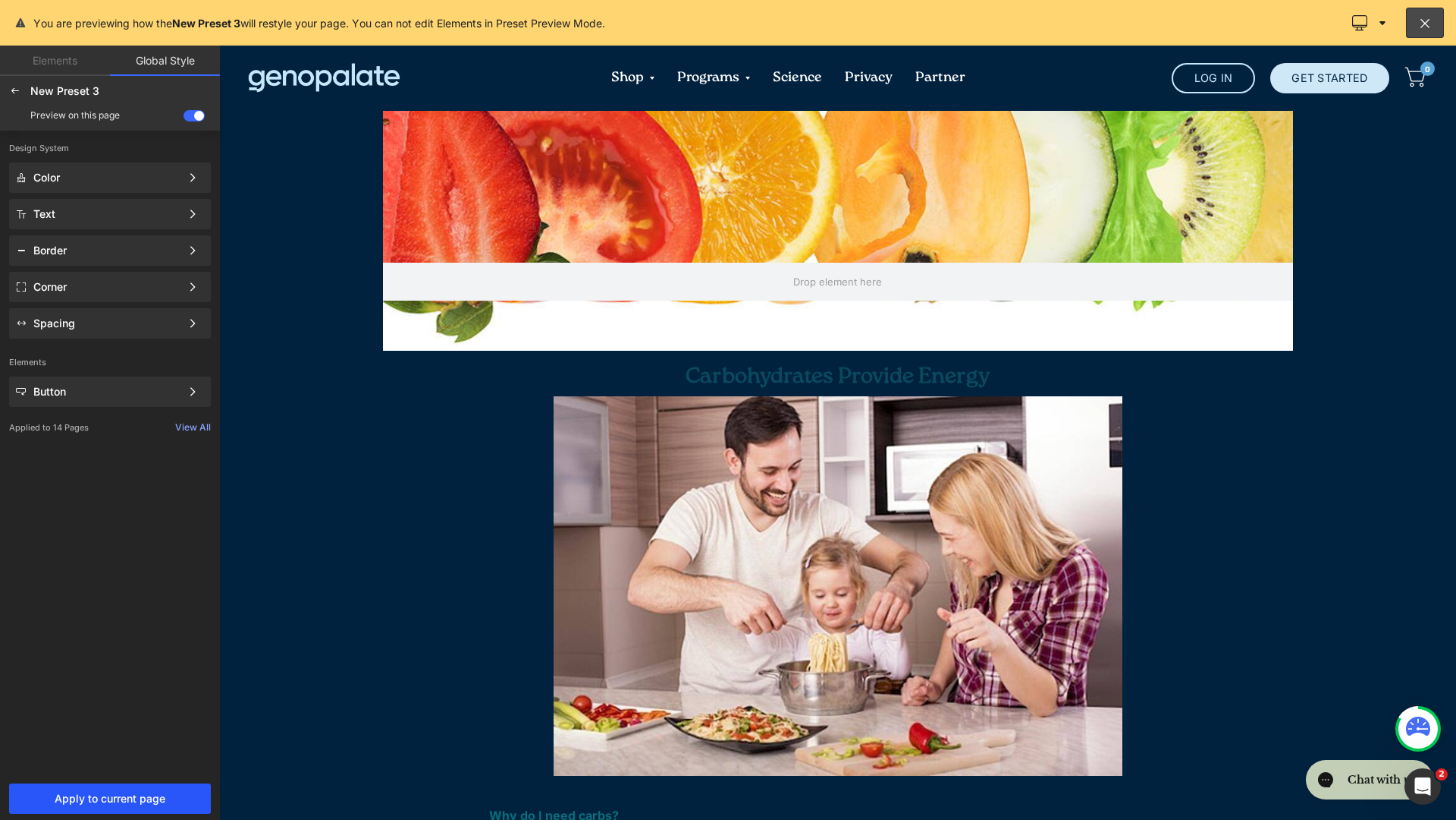
click at [166, 786] on button "Apply to current page" at bounding box center [110, 797] width 202 height 30
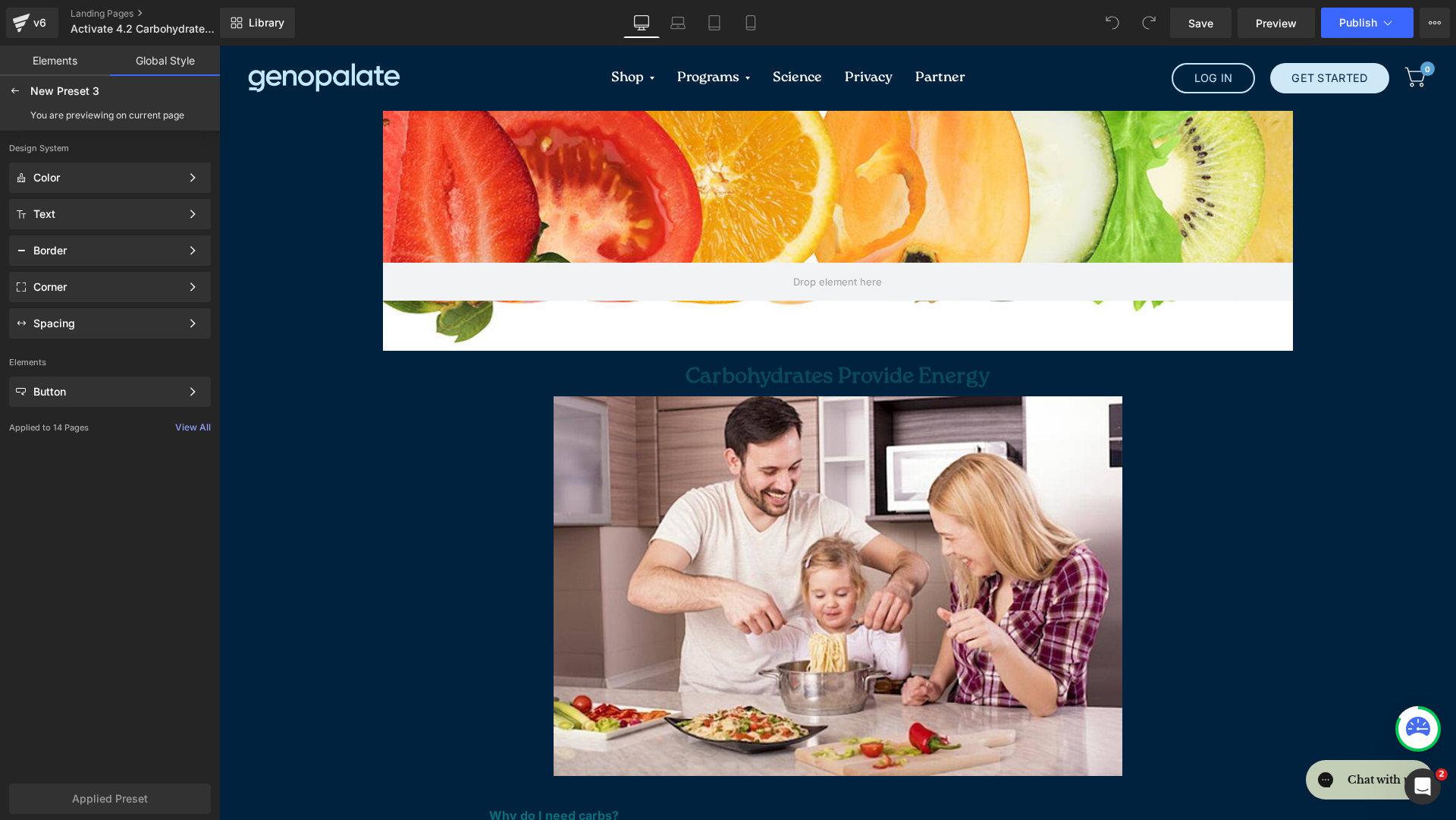
click at [880, 119] on icon at bounding box center [885, 123] width 11 height 12
click at [885, 123] on link at bounding box center [895, 122] width 20 height 23
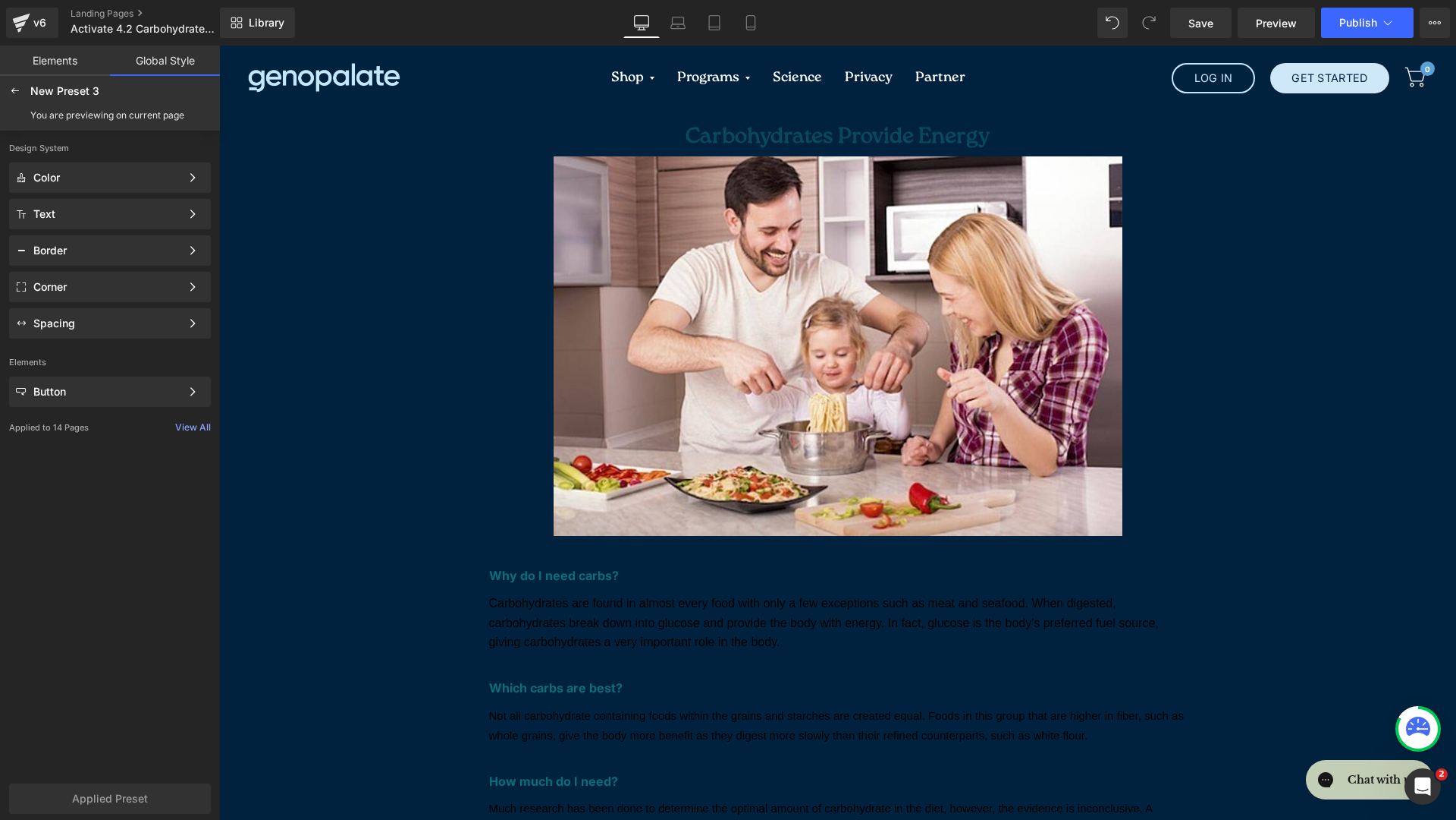
click at [47, 70] on link "Elements" at bounding box center [54, 60] width 110 height 30
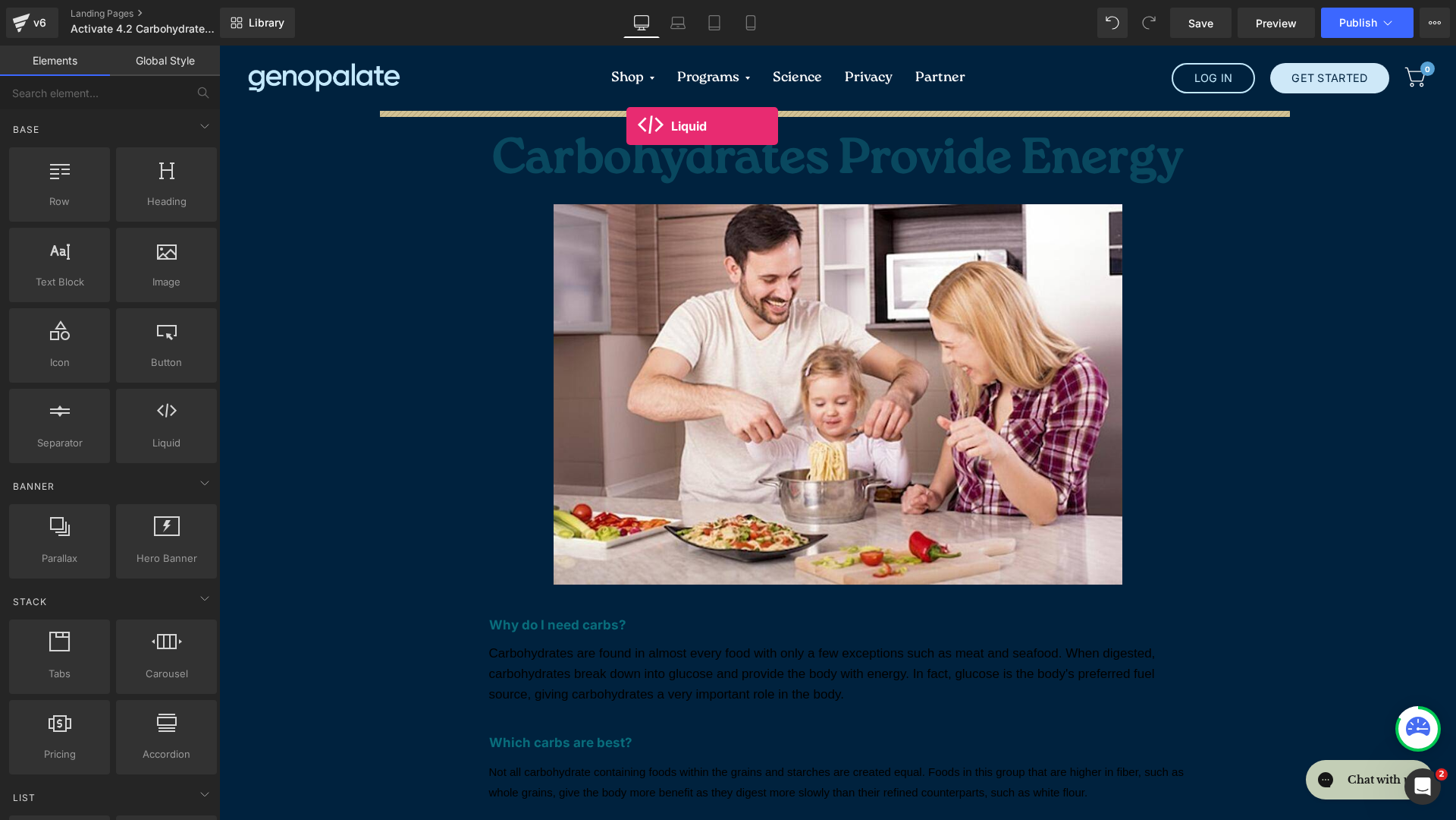
drag, startPoint x: 406, startPoint y: 497, endPoint x: 626, endPoint y: 126, distance: 431.3
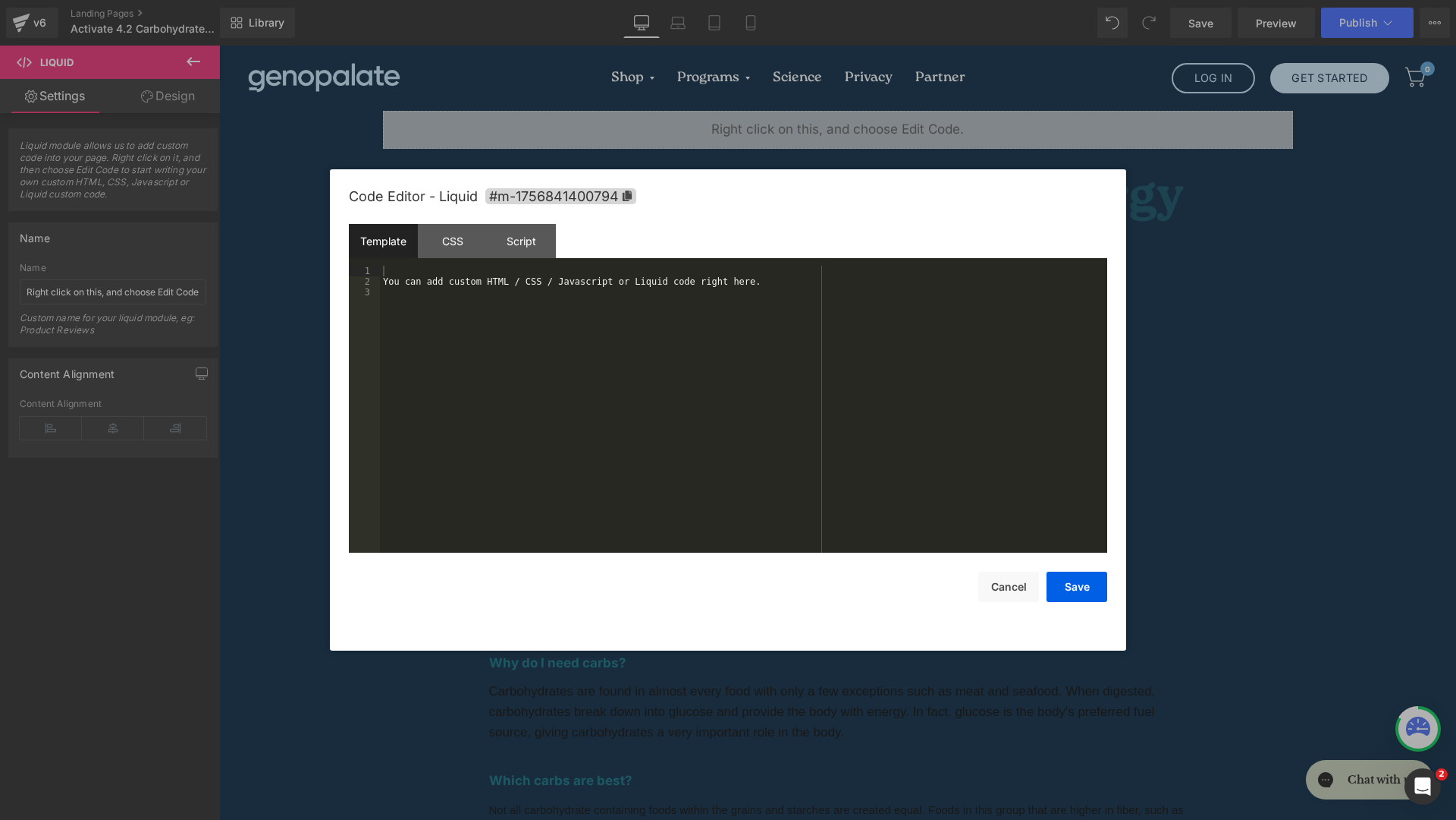
click at [725, 0] on div "Liquid You are previewing how the New Preset 3 will restyle your page. You can …" at bounding box center [728, 0] width 1456 height 0
click at [450, 238] on div "CSS" at bounding box center [452, 242] width 69 height 35
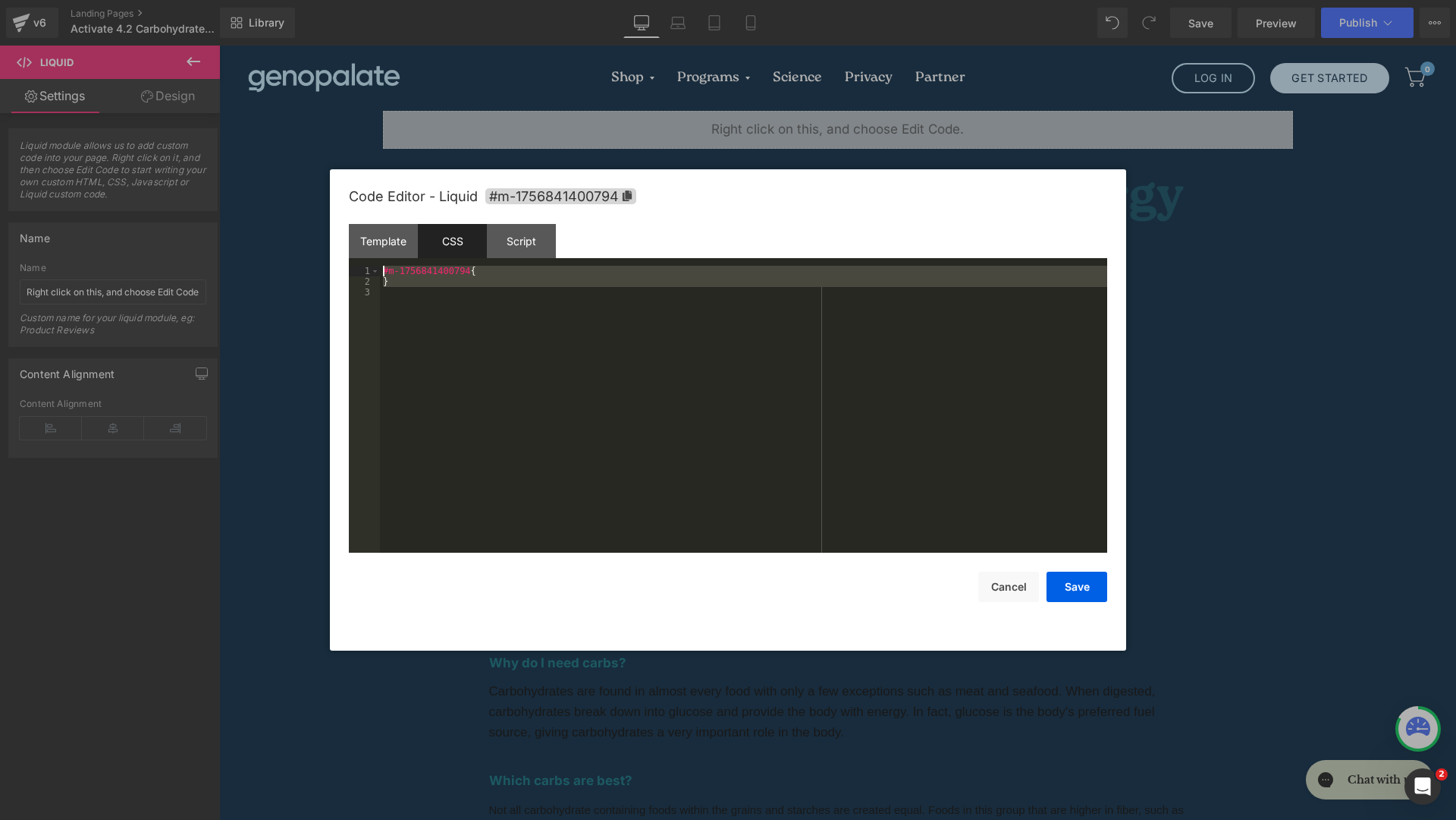
drag, startPoint x: 481, startPoint y: 340, endPoint x: 331, endPoint y: 224, distance: 189.6
click at [331, 224] on div "Code Editor - Liquid #m-1756841400794 Template CSS Script Data 1 2 3 You can ad…" at bounding box center [728, 410] width 796 height 481
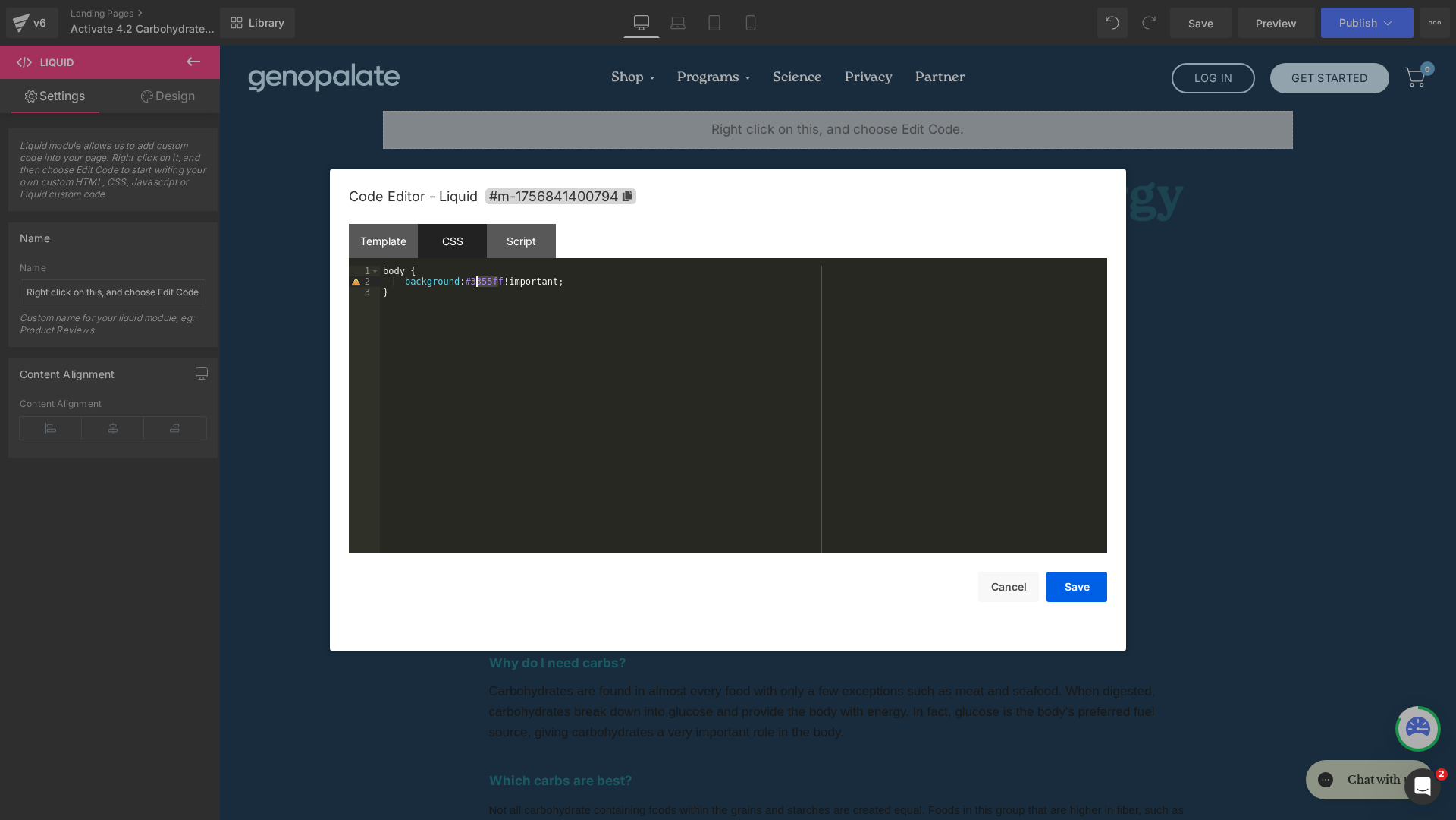
drag, startPoint x: 493, startPoint y: 280, endPoint x: 476, endPoint y: 280, distance: 17.0
click at [476, 280] on div "body { background : #3355ff !important; }" at bounding box center [743, 419] width 727 height 308
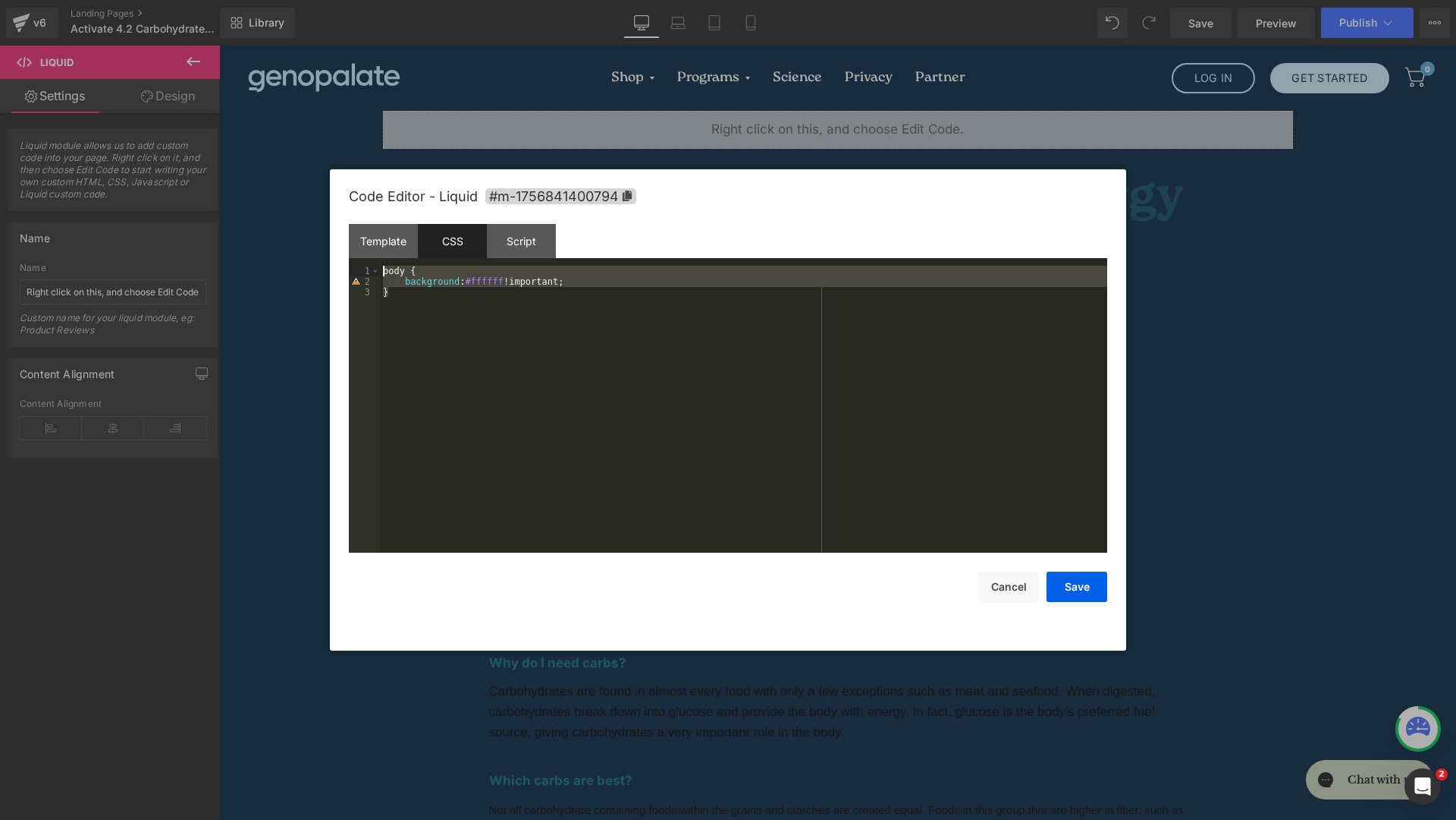
drag, startPoint x: 512, startPoint y: 321, endPoint x: 265, endPoint y: 214, distance: 269.2
click at [265, 214] on body "Liquid You are previewing how the New Preset 3 will restyle your page. You can …" at bounding box center [728, 410] width 1456 height 820
click at [1071, 590] on button "Save" at bounding box center [1077, 586] width 61 height 30
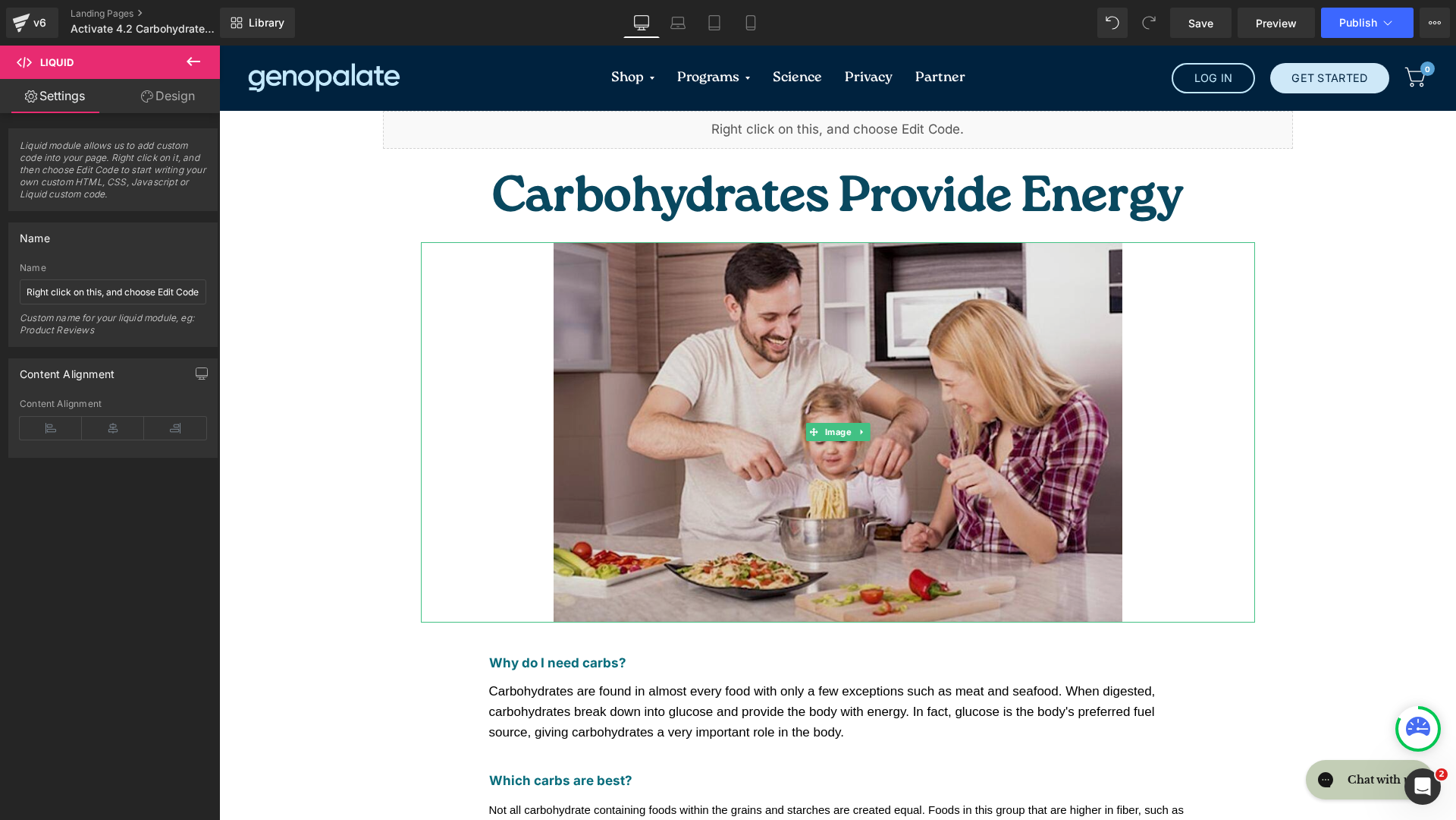
click at [831, 261] on img at bounding box center [838, 432] width 569 height 380
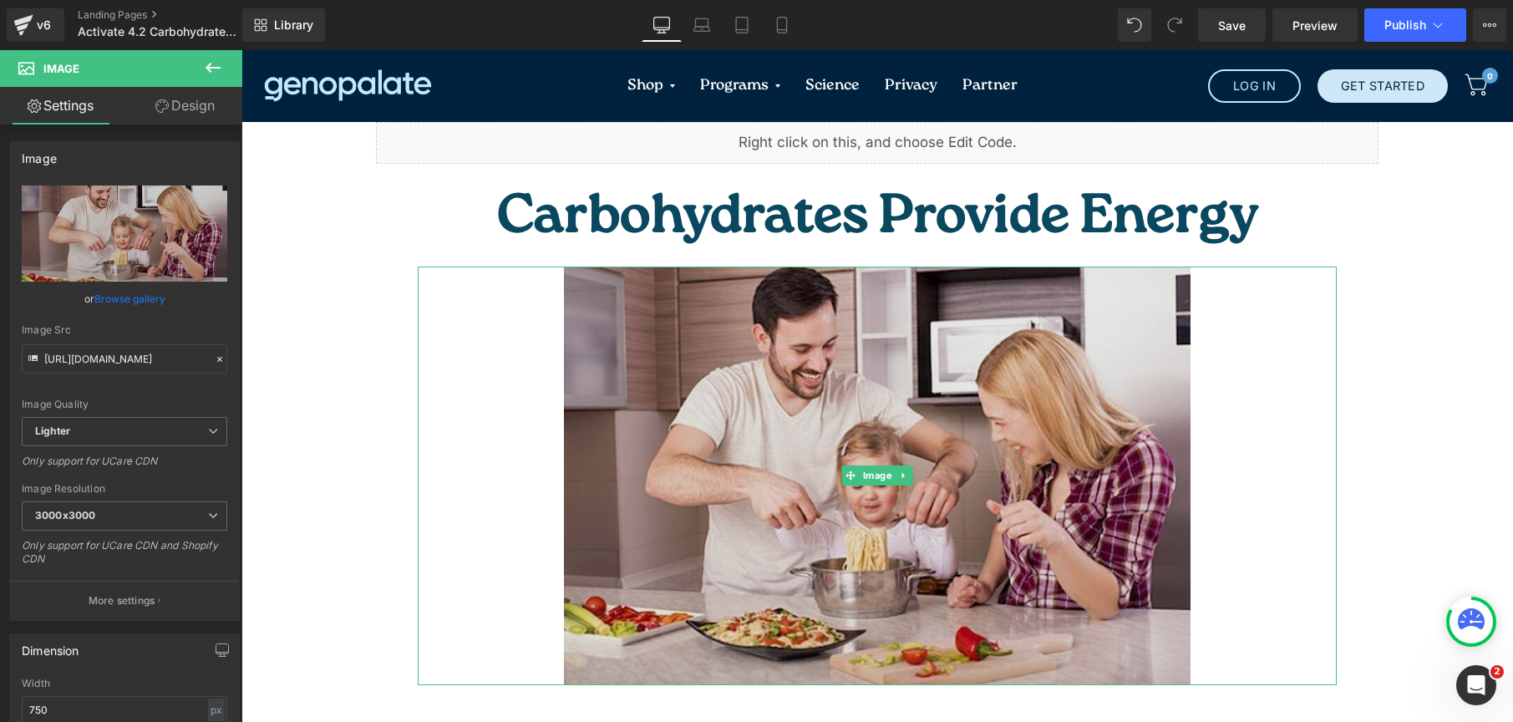
click at [811, 370] on img at bounding box center [877, 476] width 627 height 419
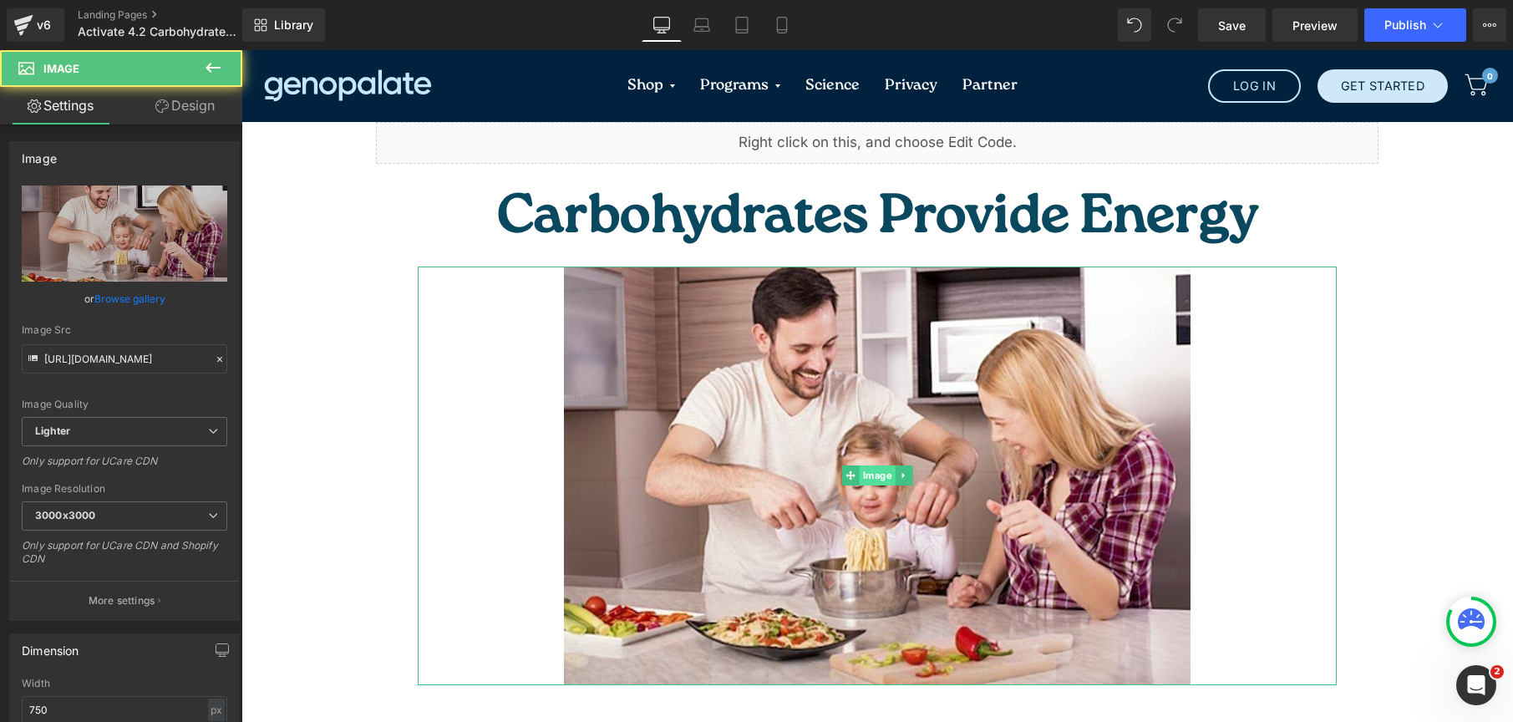
click at [860, 465] on span "Image" at bounding box center [878, 475] width 36 height 20
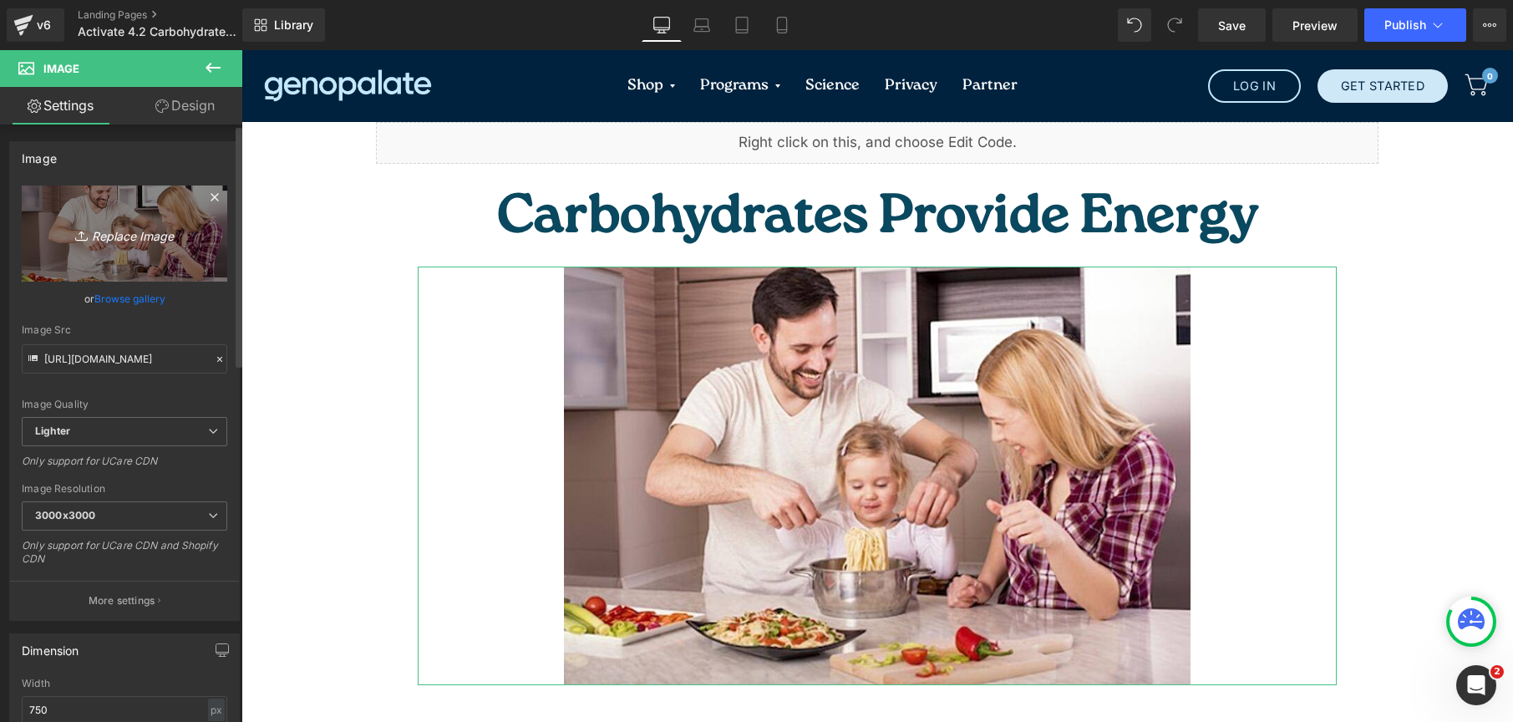
click at [135, 242] on icon "Replace Image" at bounding box center [125, 233] width 134 height 21
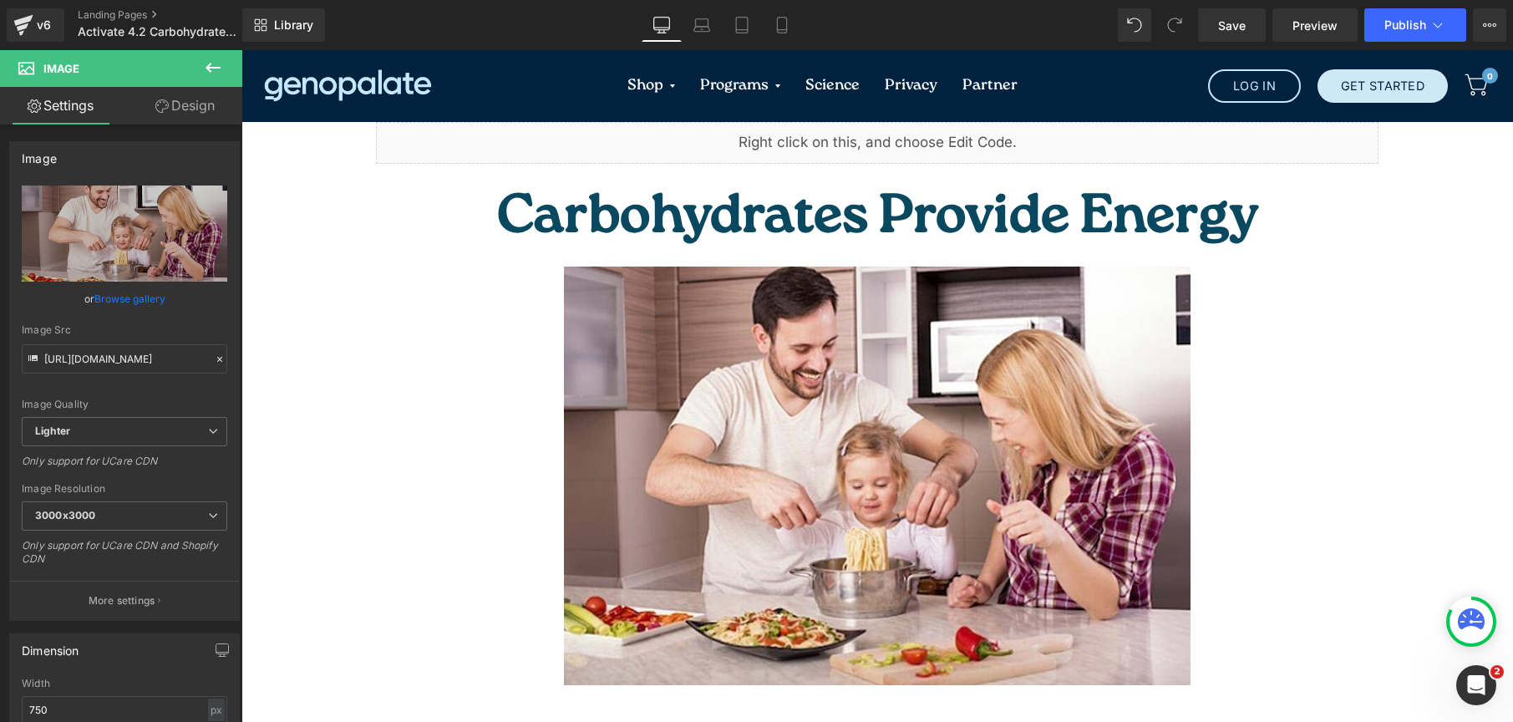
type input "C:\fakepath\pexels-jonathanborba-18426432.jpg"
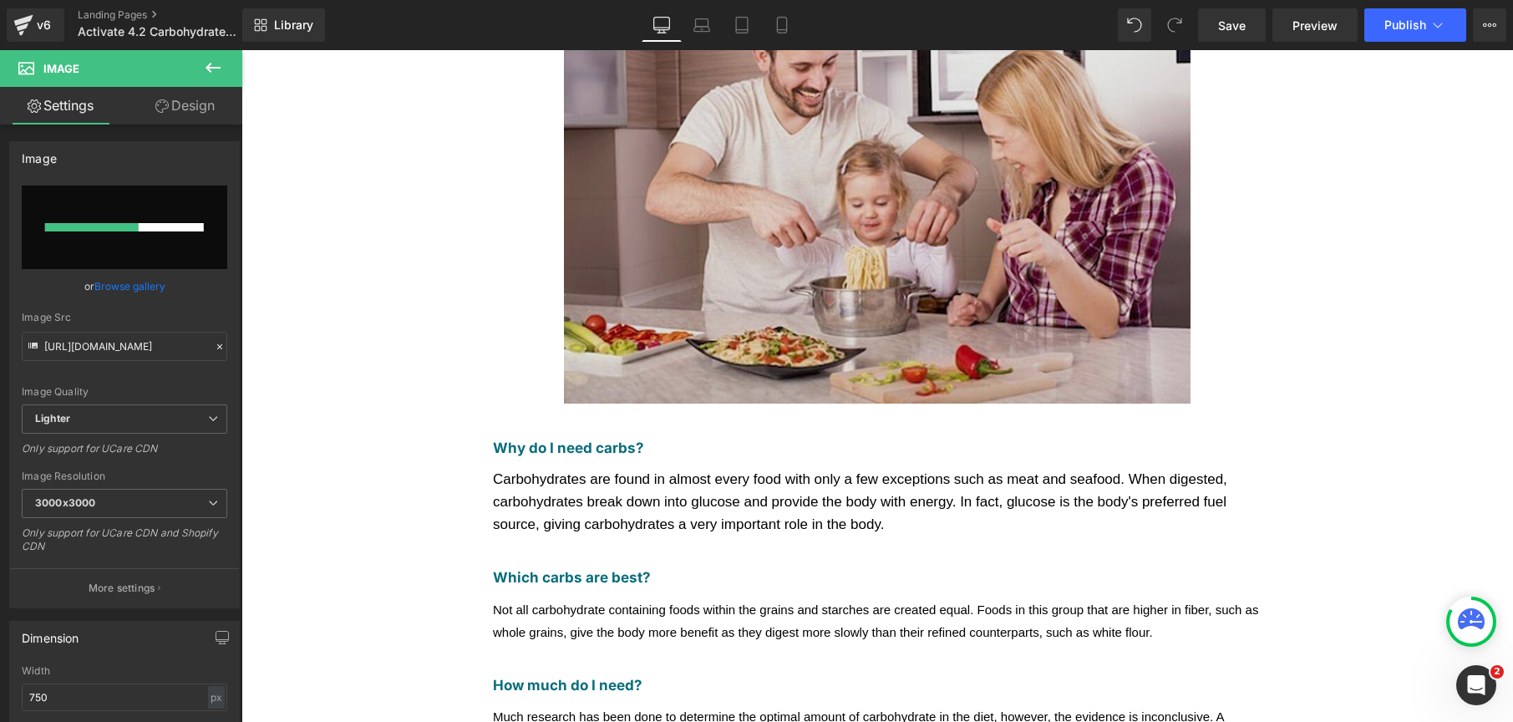
scroll to position [211, 0]
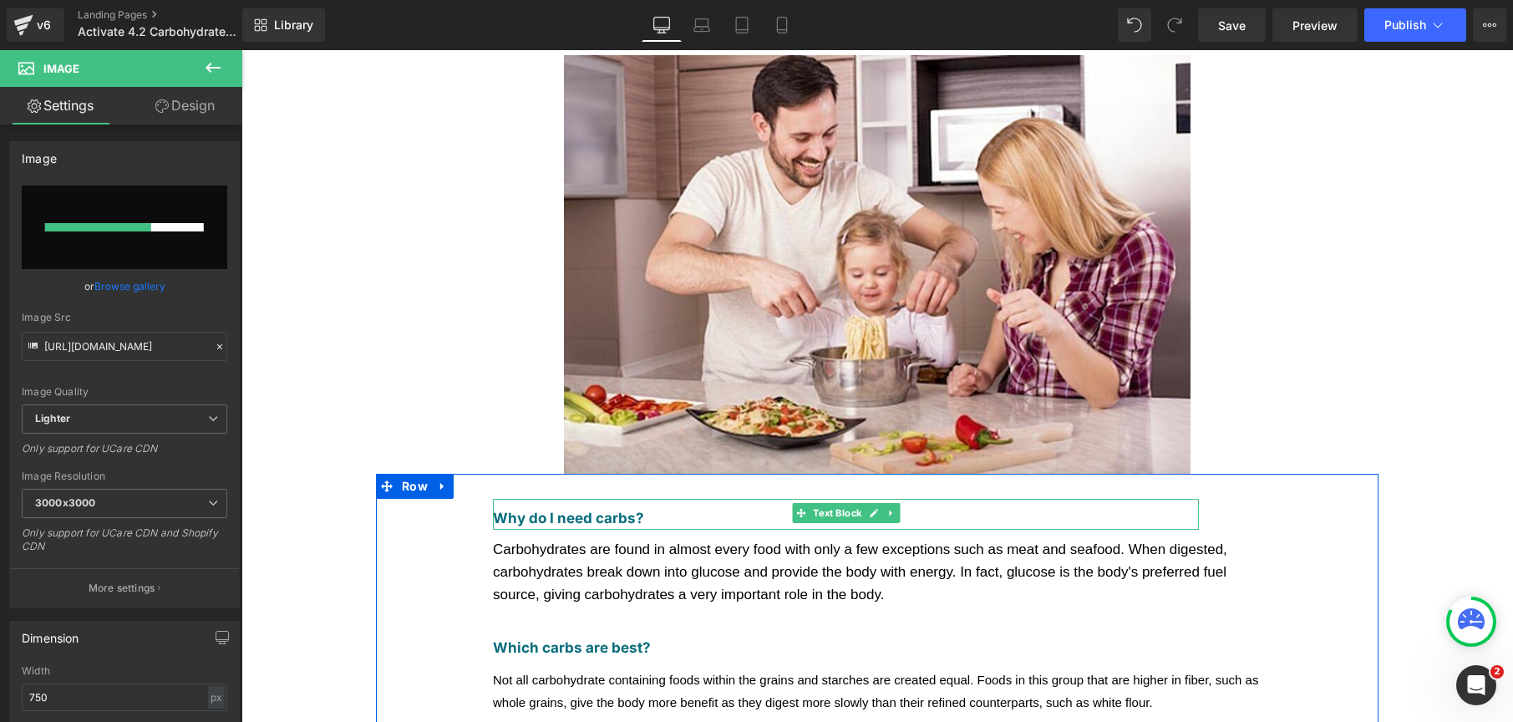
click at [606, 510] on b "Why do I need carbs?" at bounding box center [568, 518] width 151 height 17
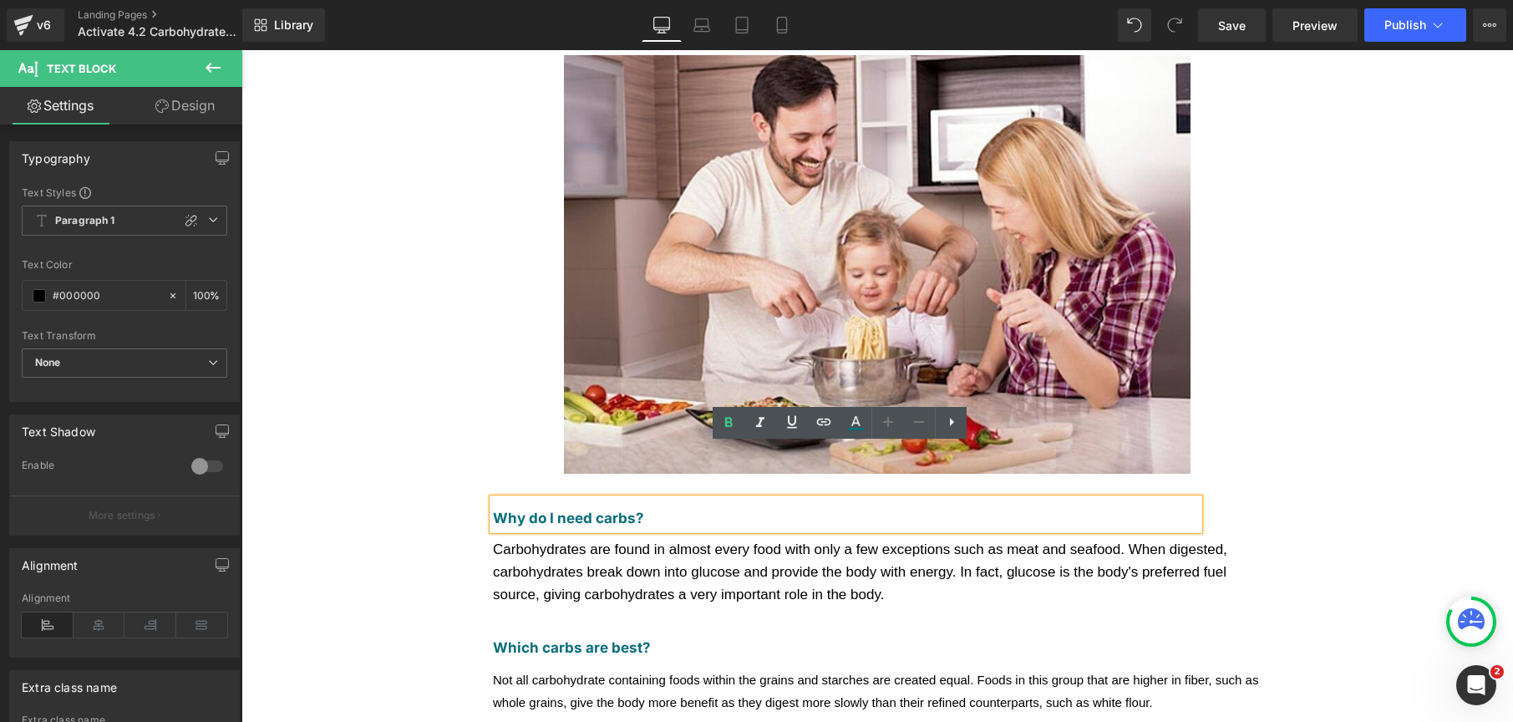
click at [674, 542] on span "Carbohydrates are found in almost every food with only a few exceptions such as…" at bounding box center [860, 572] width 735 height 61
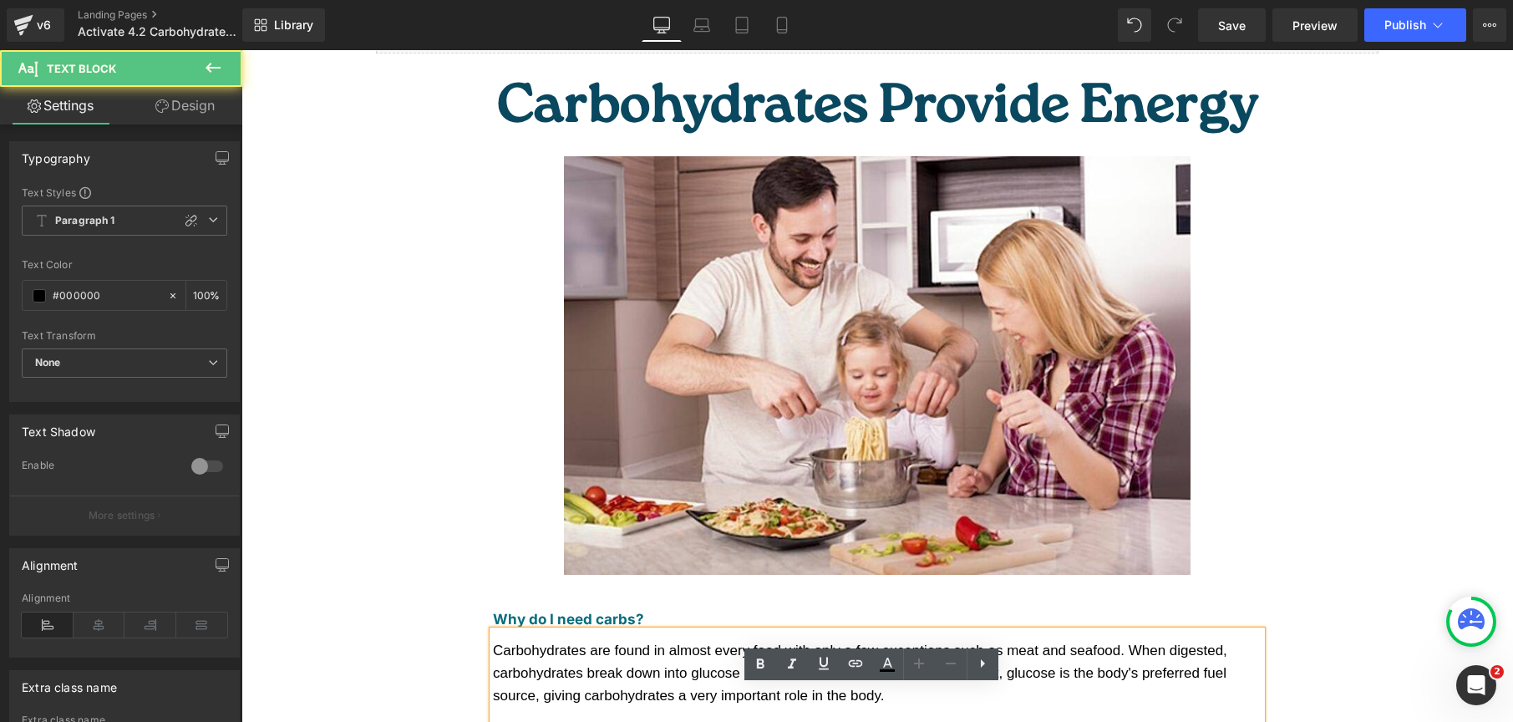
scroll to position [0, 0]
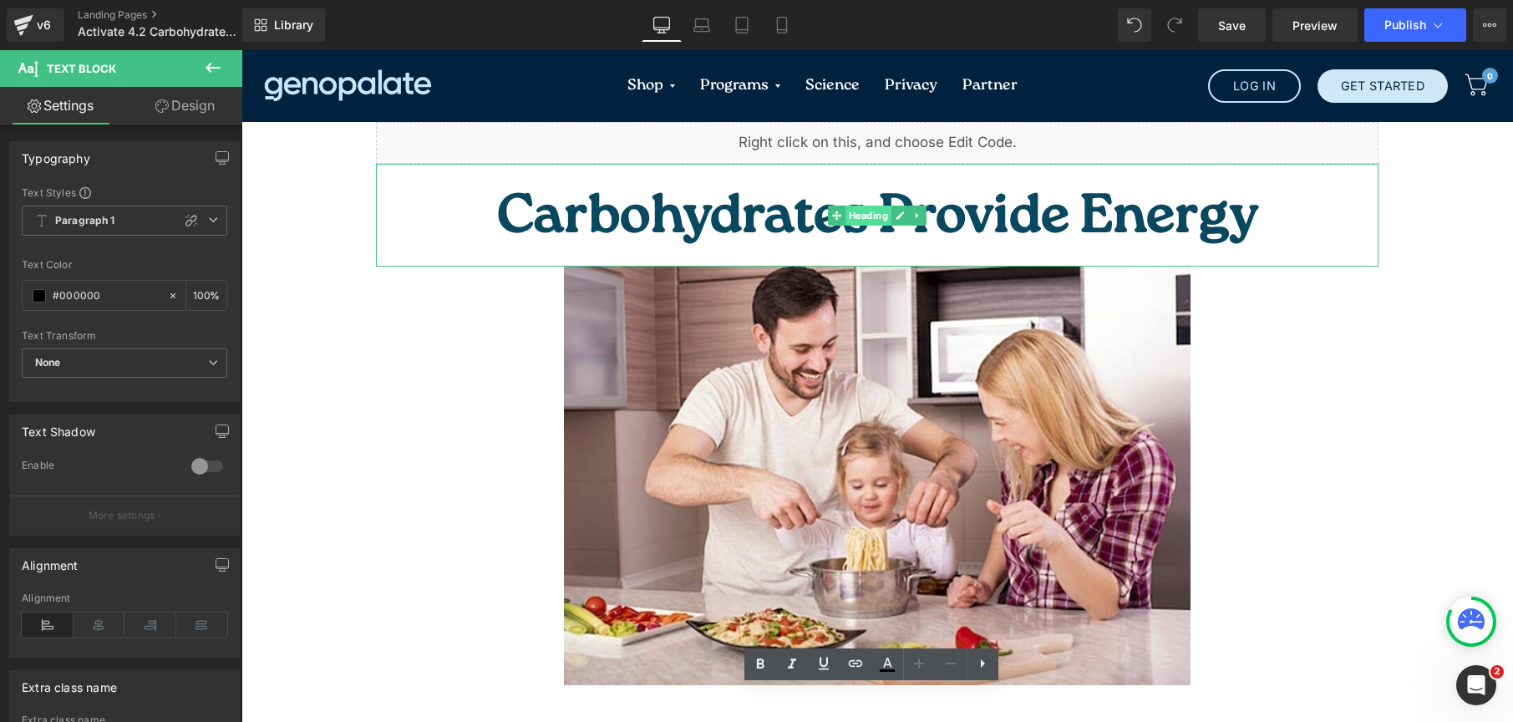
click at [853, 206] on span "Heading" at bounding box center [869, 216] width 46 height 20
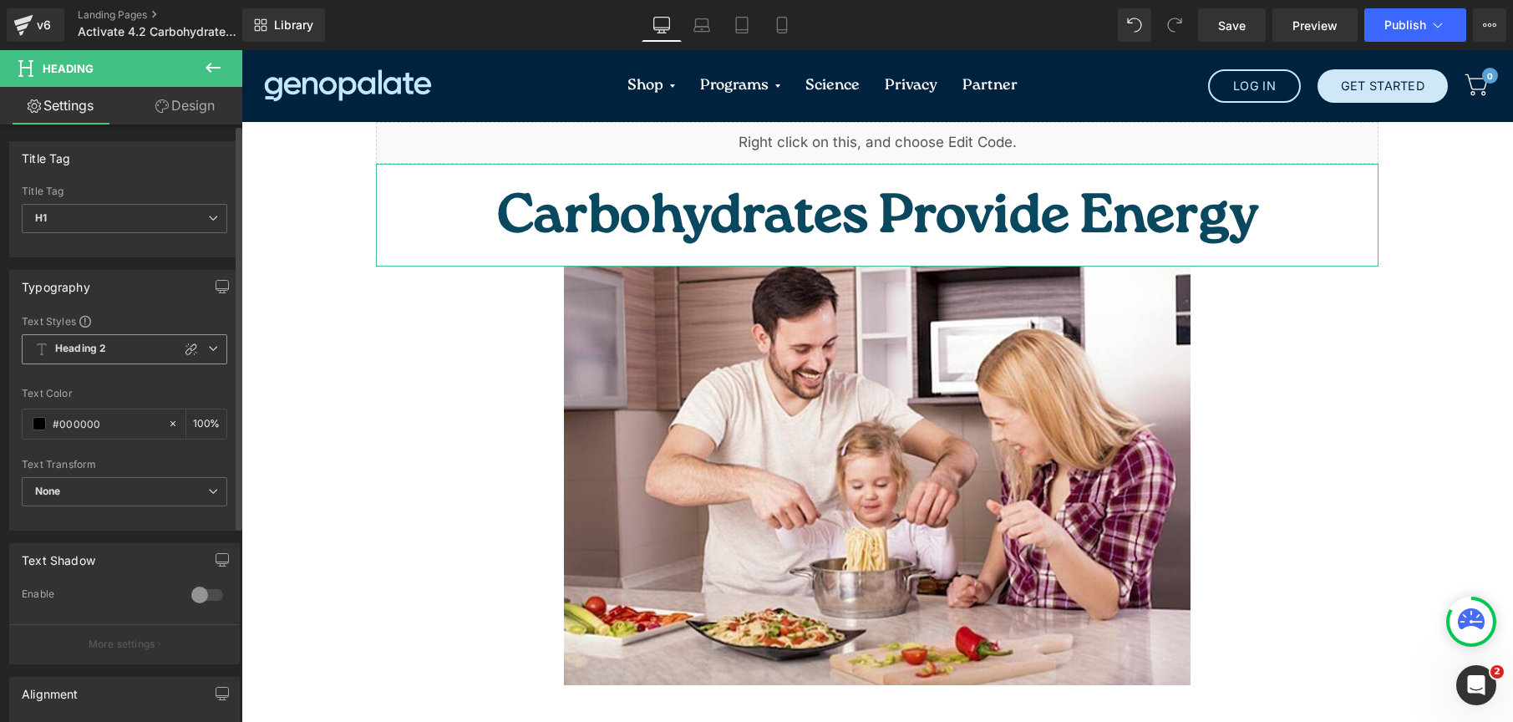
click at [197, 347] on span "Heading 2" at bounding box center [125, 349] width 206 height 30
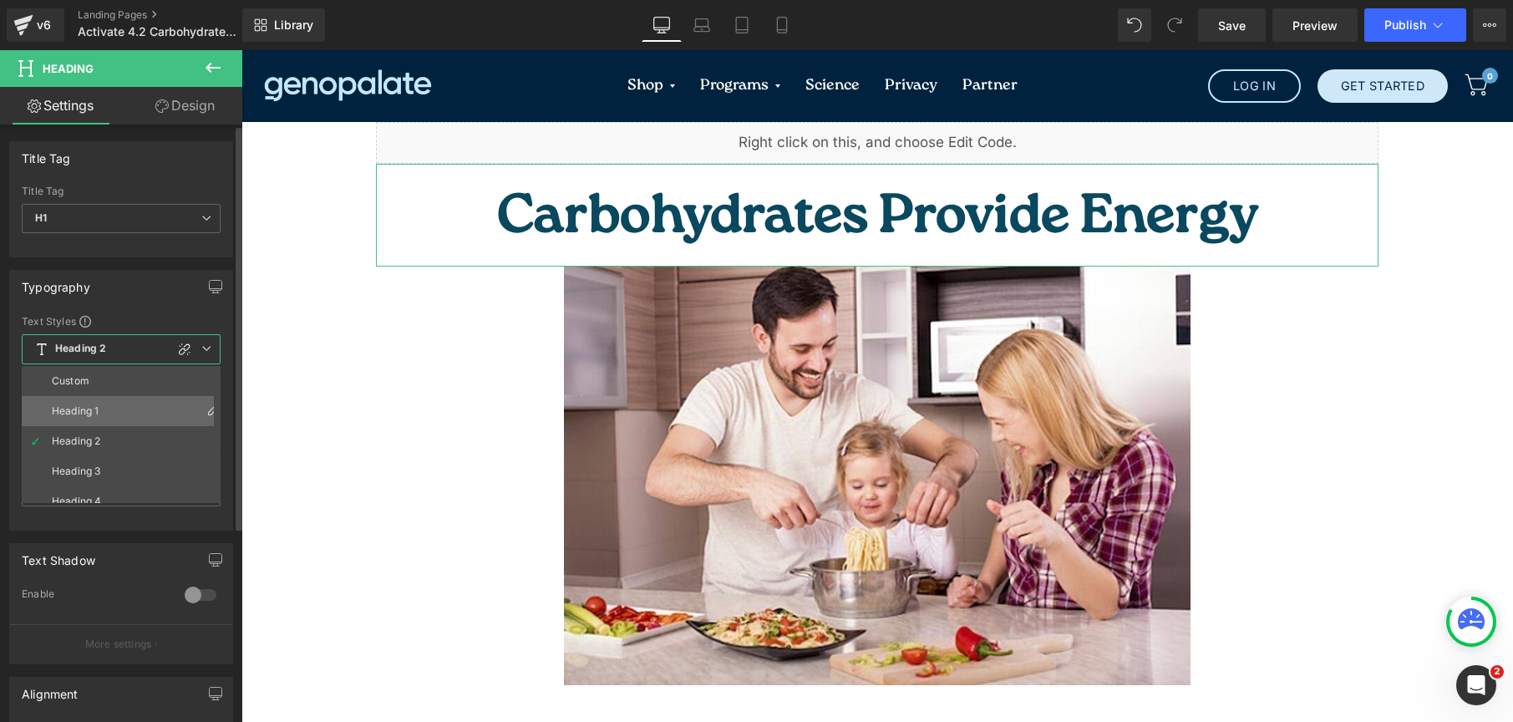
click at [159, 402] on li "Heading 1" at bounding box center [125, 411] width 206 height 30
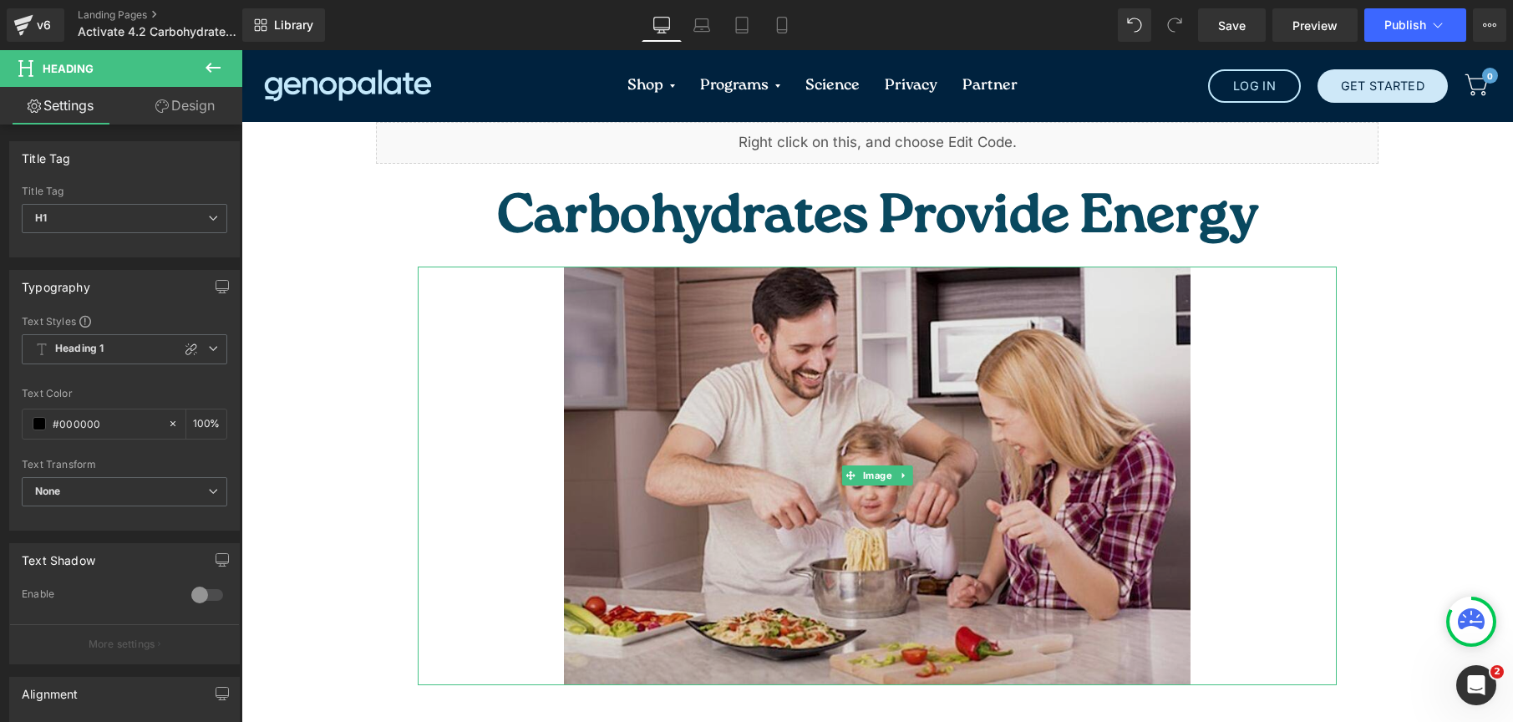
click at [856, 371] on img at bounding box center [877, 476] width 627 height 419
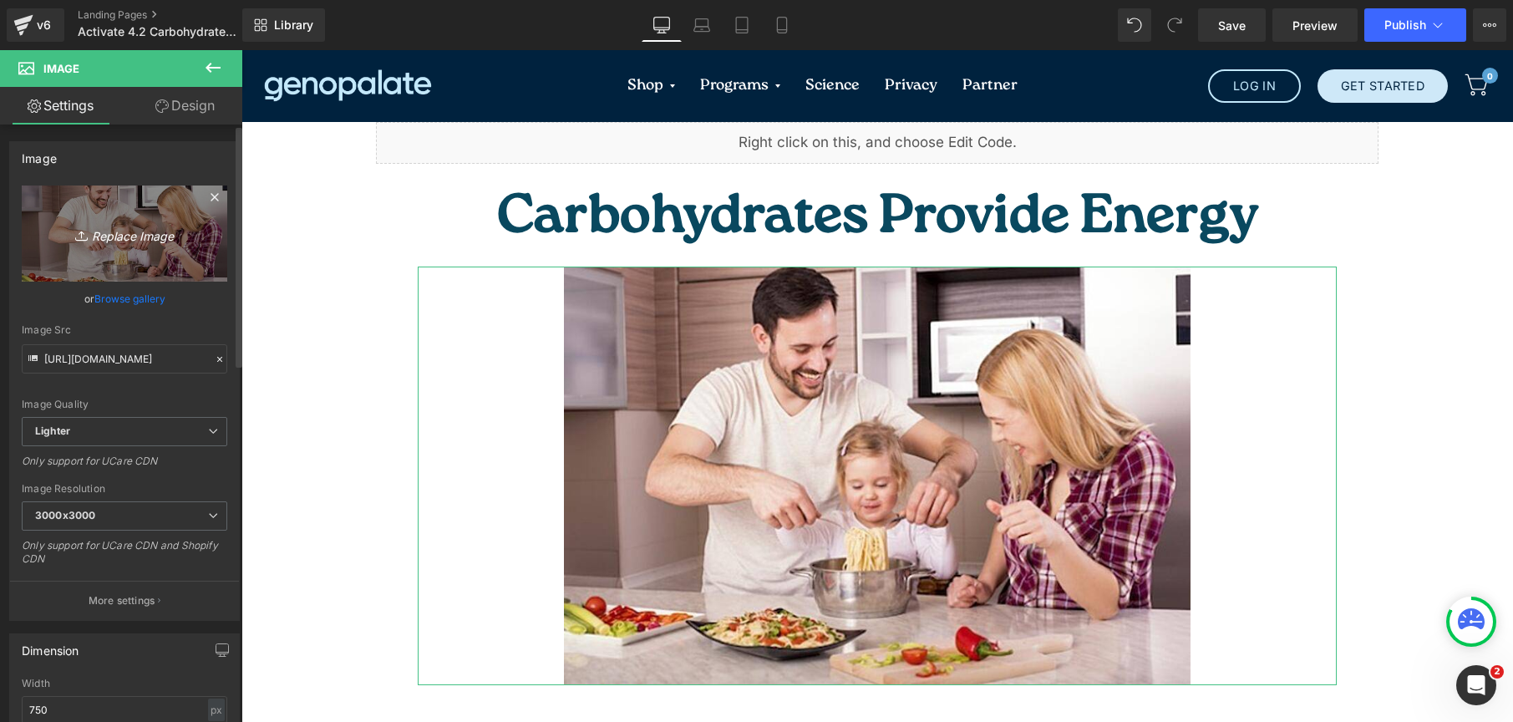
click at [139, 250] on link "Replace Image" at bounding box center [125, 234] width 206 height 96
type input "C:\fakepath\pexels-jonathanborba-18426432.jpg"
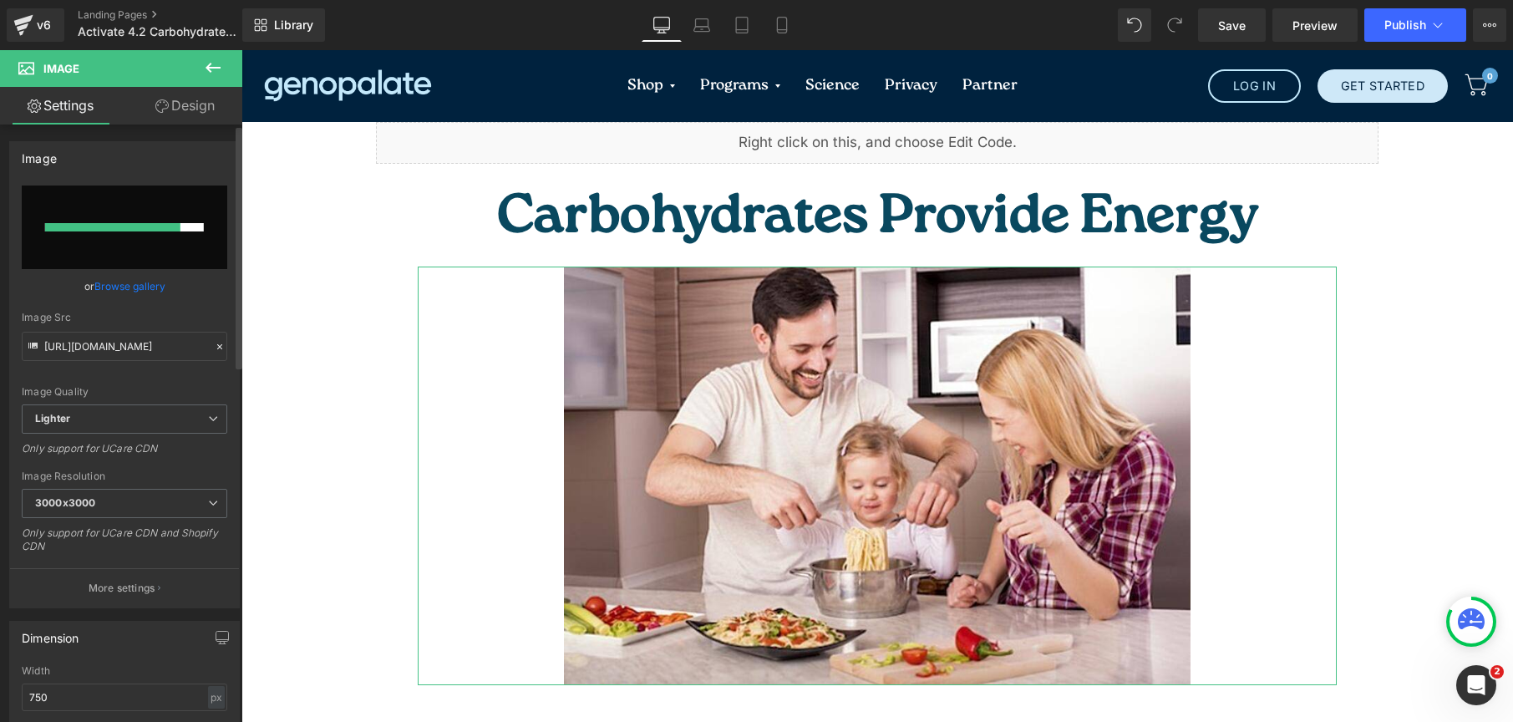
click at [186, 210] on input "file" at bounding box center [125, 228] width 206 height 84
type input "C:\fakepath\pexels-jonathanborba-18426432 (1).jpg"
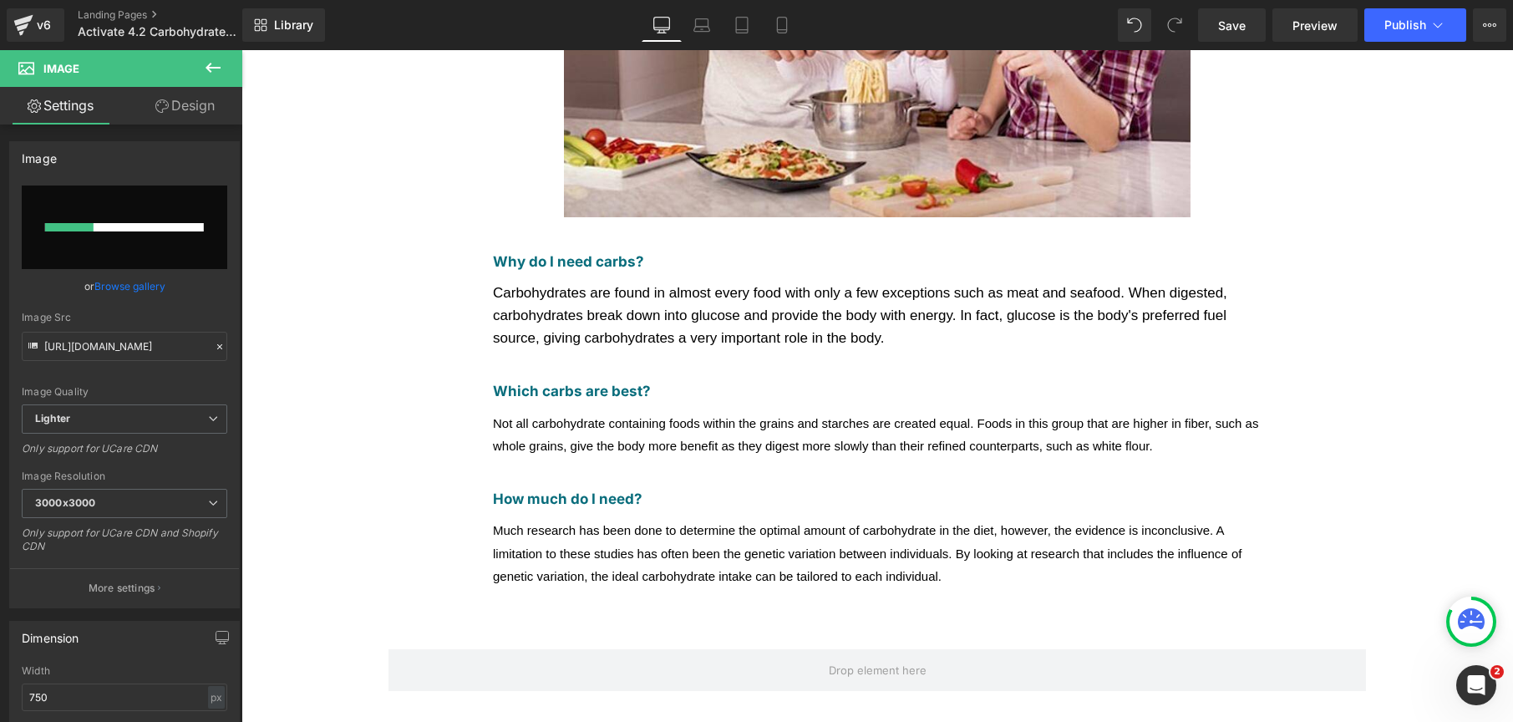
scroll to position [473, 0]
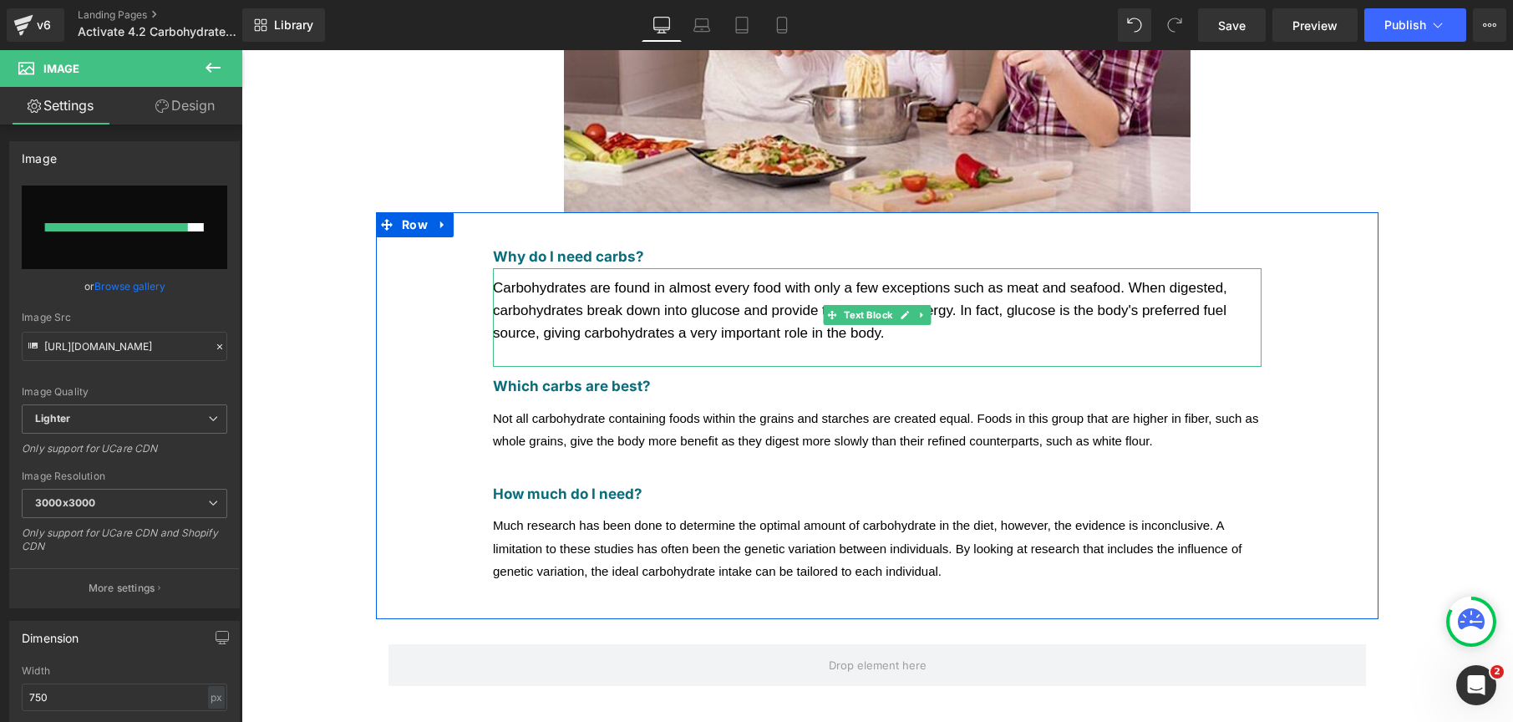
click at [661, 344] on div at bounding box center [877, 355] width 769 height 23
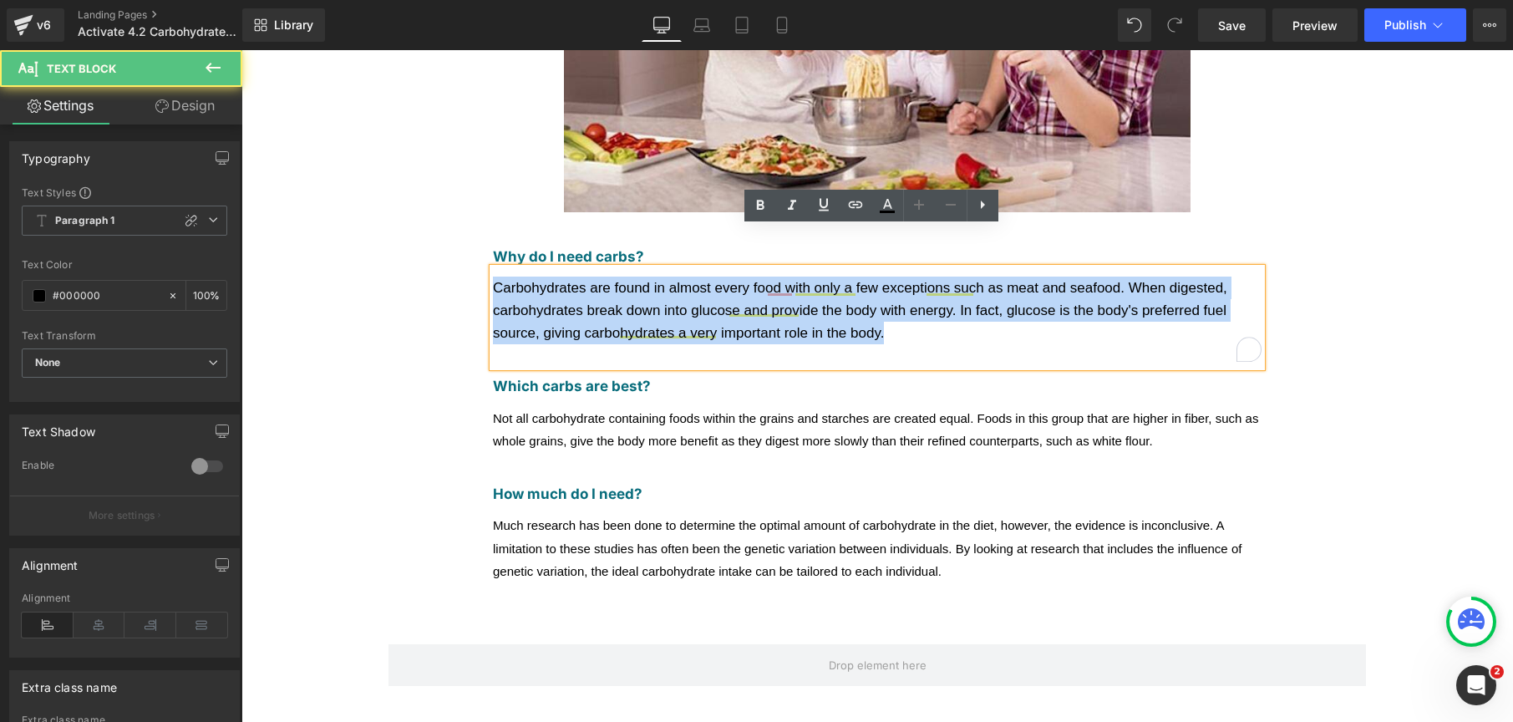
drag, startPoint x: 896, startPoint y: 302, endPoint x: 425, endPoint y: 232, distance: 476.4
click at [425, 232] on div "Why do I need carbs? Text Block Carbohydrates are found in almost every food wi…" at bounding box center [877, 415] width 1003 height 407
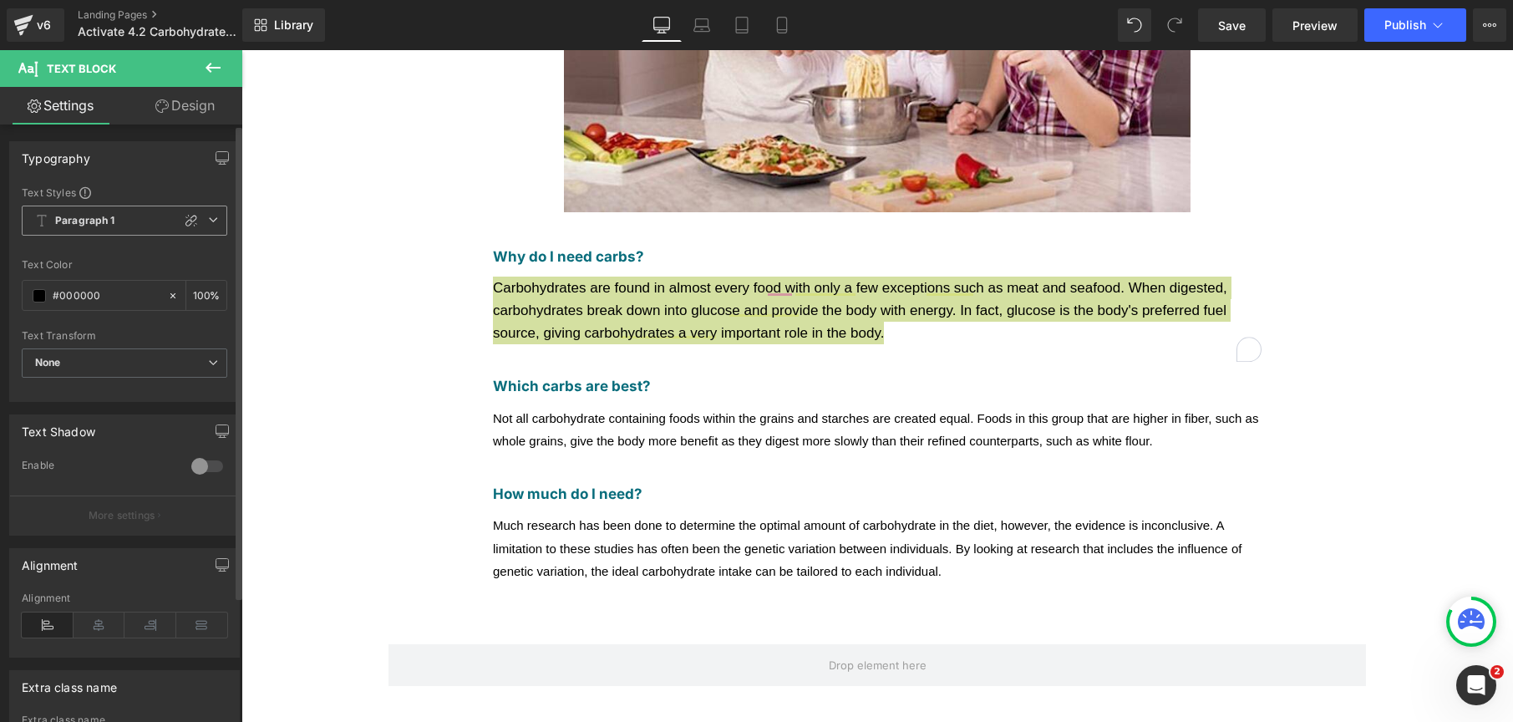
click at [129, 225] on span "Paragraph 1" at bounding box center [125, 221] width 206 height 30
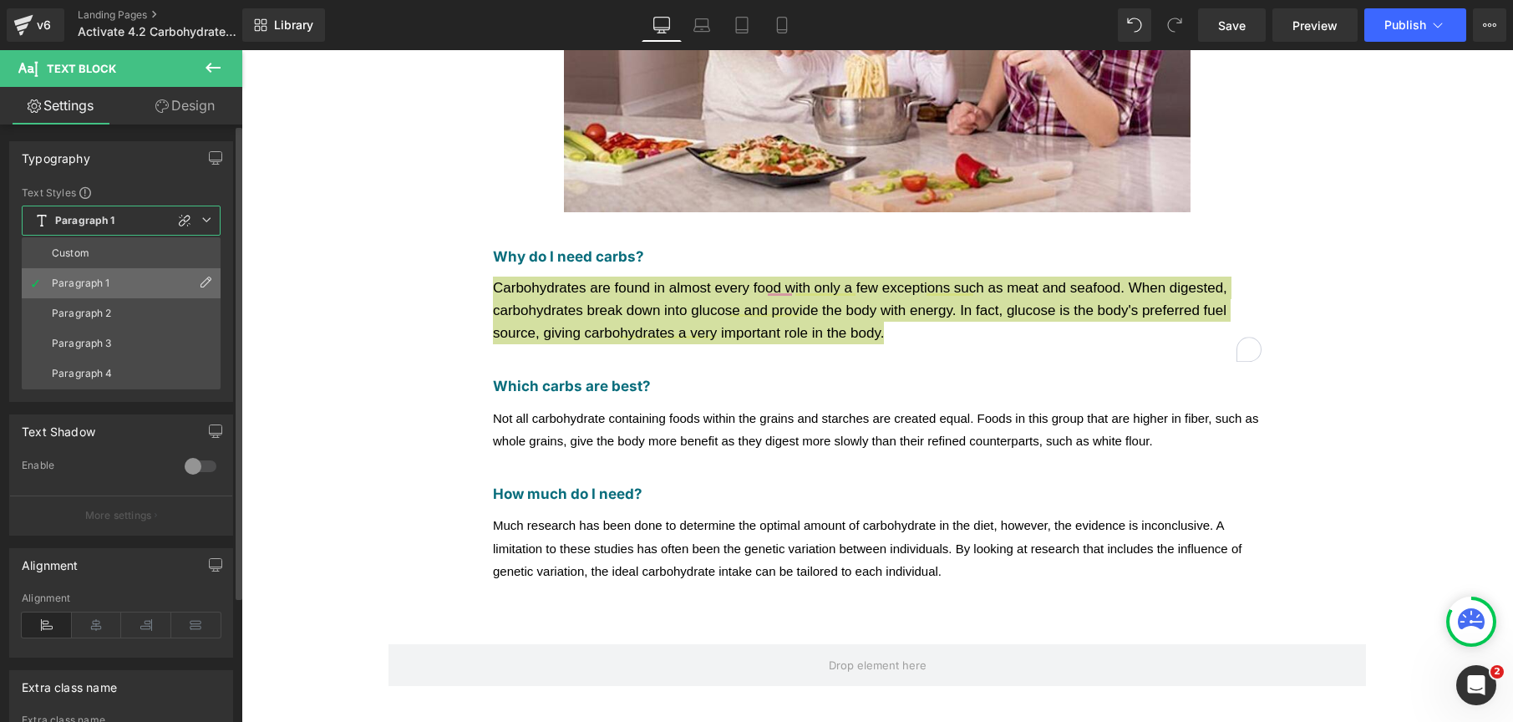
click at [110, 277] on li "Paragraph 1" at bounding box center [121, 283] width 199 height 30
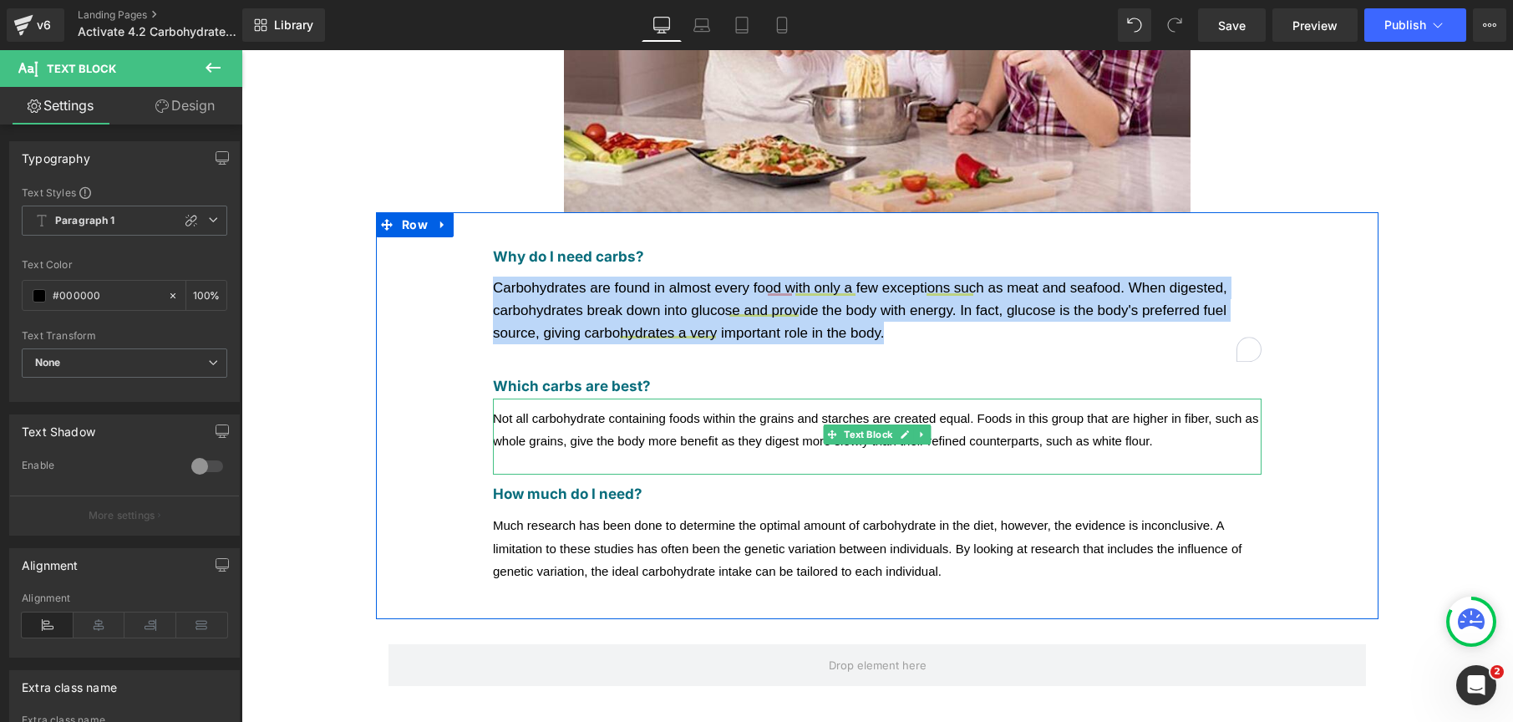
click at [564, 411] on span "Not all carbohydrate containing foods within the grains and starches are create…" at bounding box center [875, 429] width 765 height 37
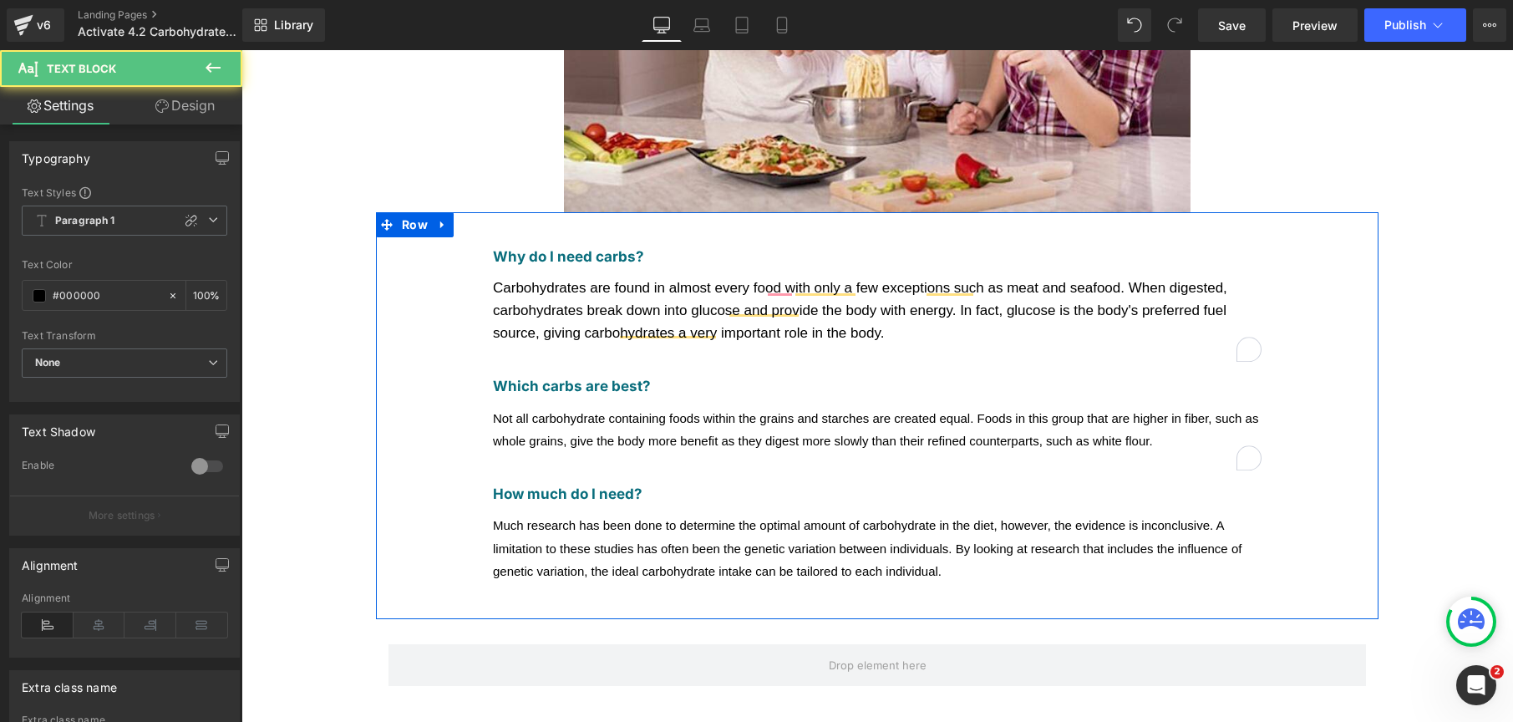
drag, startPoint x: 662, startPoint y: 389, endPoint x: 410, endPoint y: 380, distance: 251.7
click at [410, 380] on div "Why do I need carbs? Text Block Carbohydrates are found in almost every food wi…" at bounding box center [877, 415] width 1003 height 407
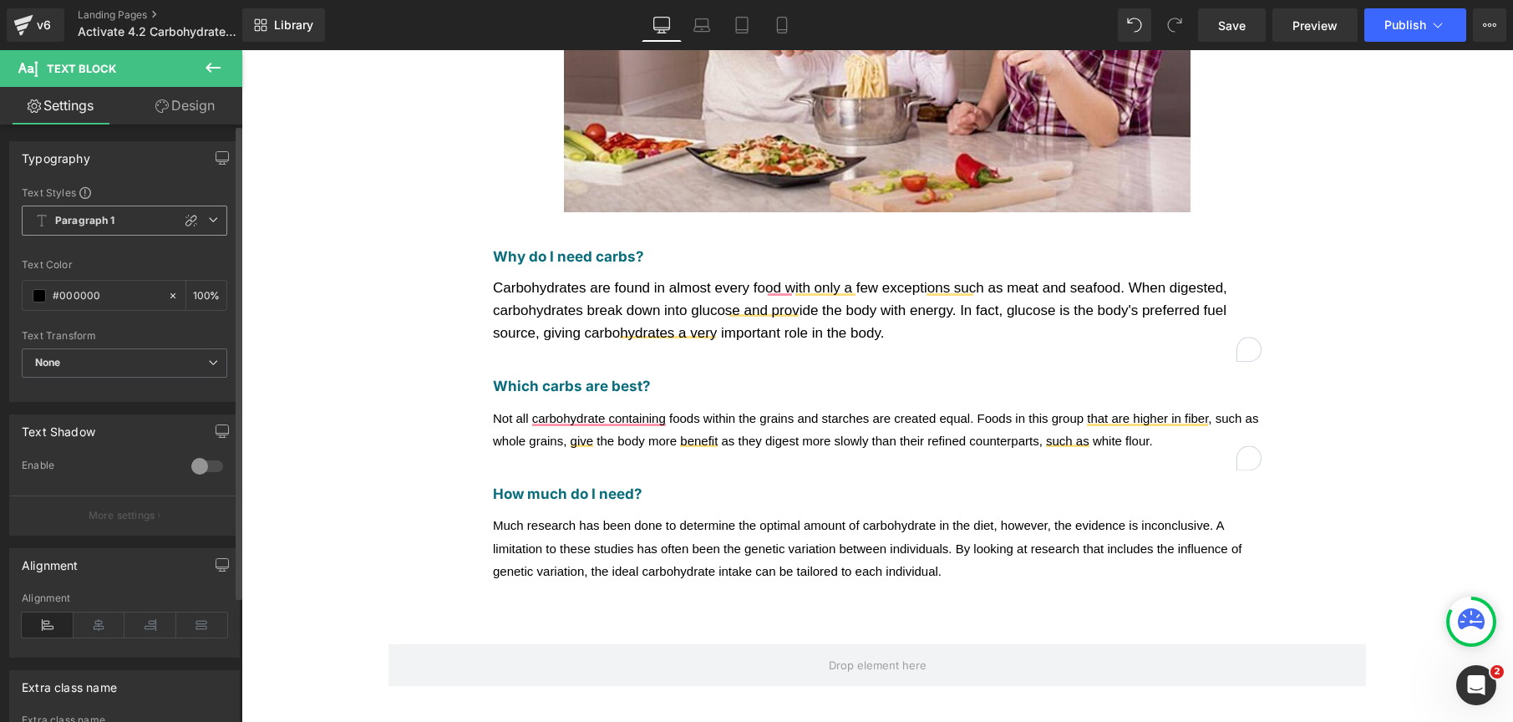
click at [120, 212] on span "Paragraph 1" at bounding box center [125, 221] width 206 height 30
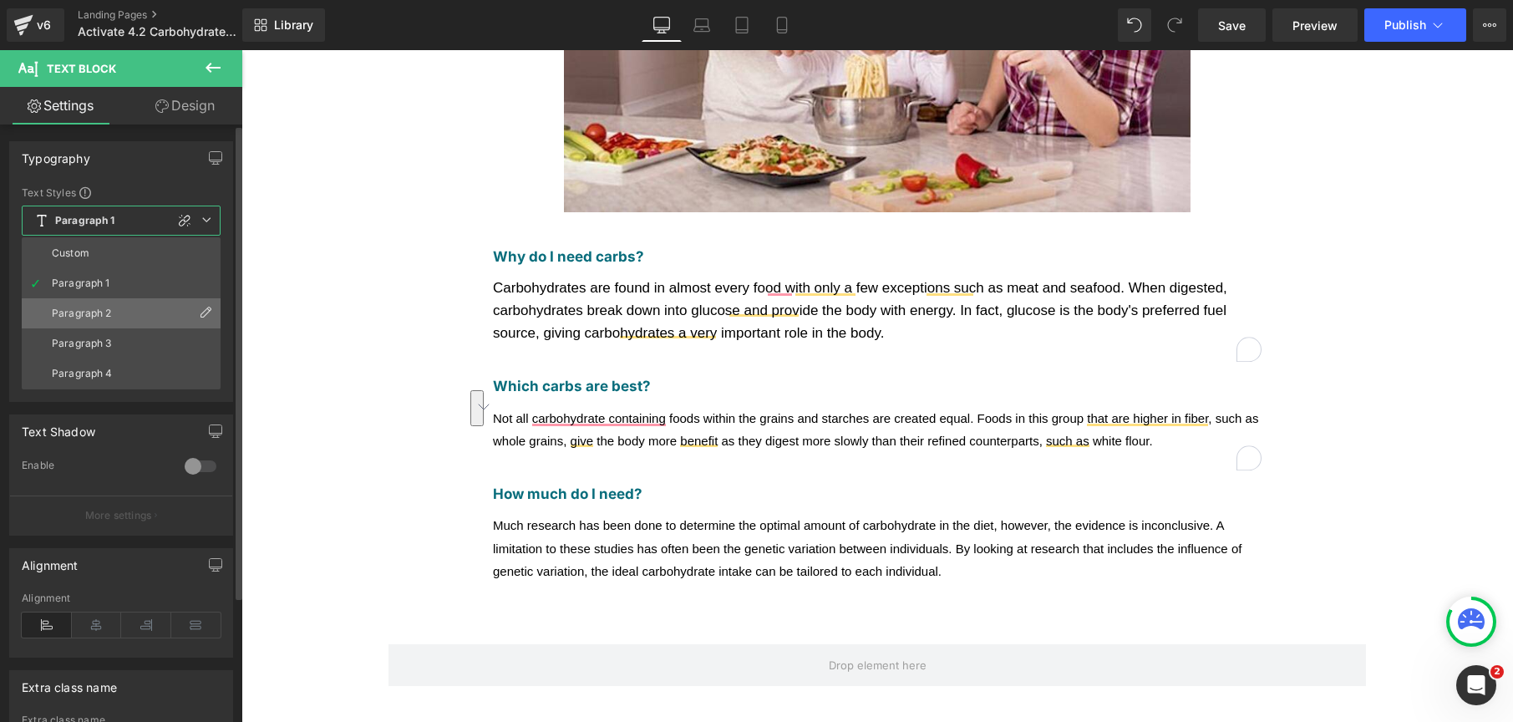
click at [106, 303] on li "Paragraph 2" at bounding box center [121, 313] width 199 height 30
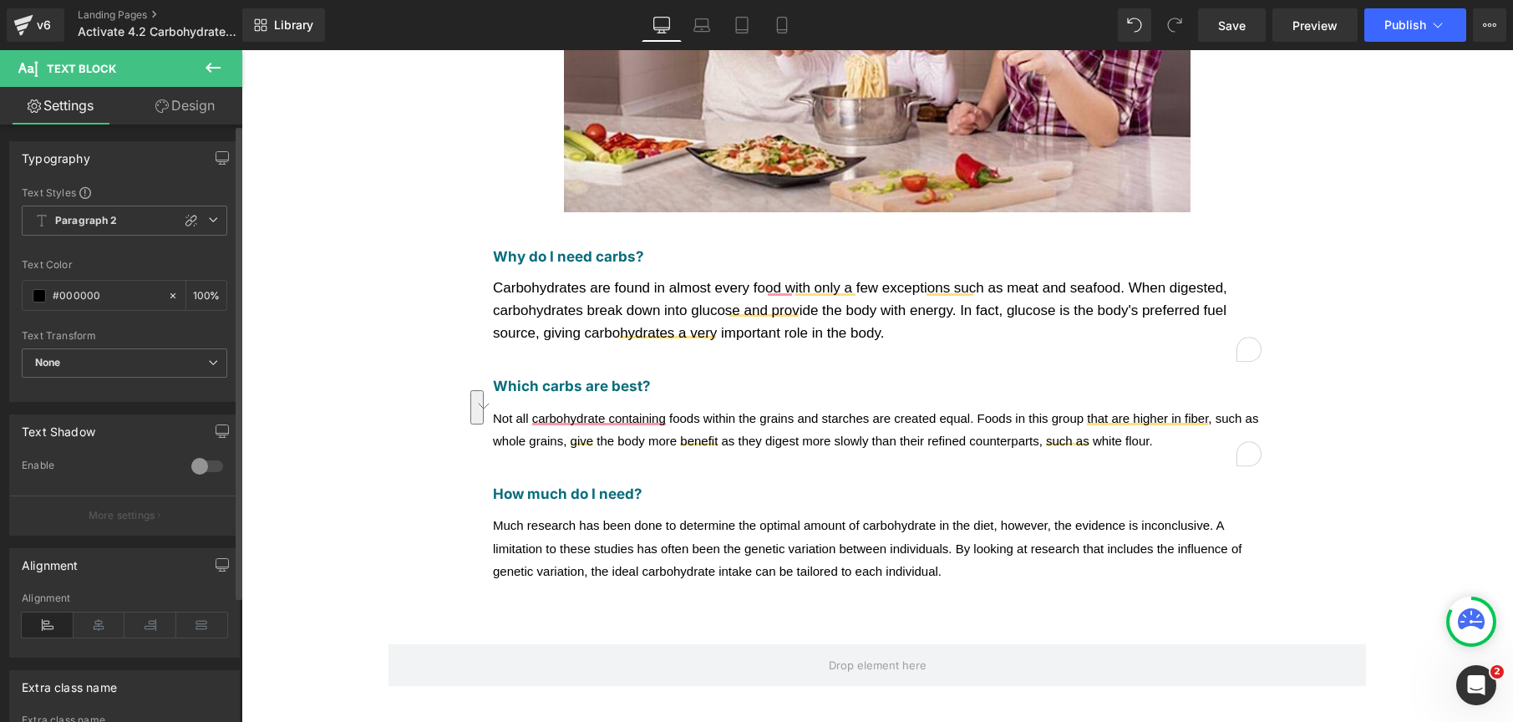
click at [107, 202] on div "Text Styles Custom Paragraph 1 Paragraph 2 Paragraph 3 Paragraph 4 Paragraph 2 …" at bounding box center [124, 294] width 229 height 216
click at [105, 216] on b "Paragraph 2" at bounding box center [86, 221] width 63 height 14
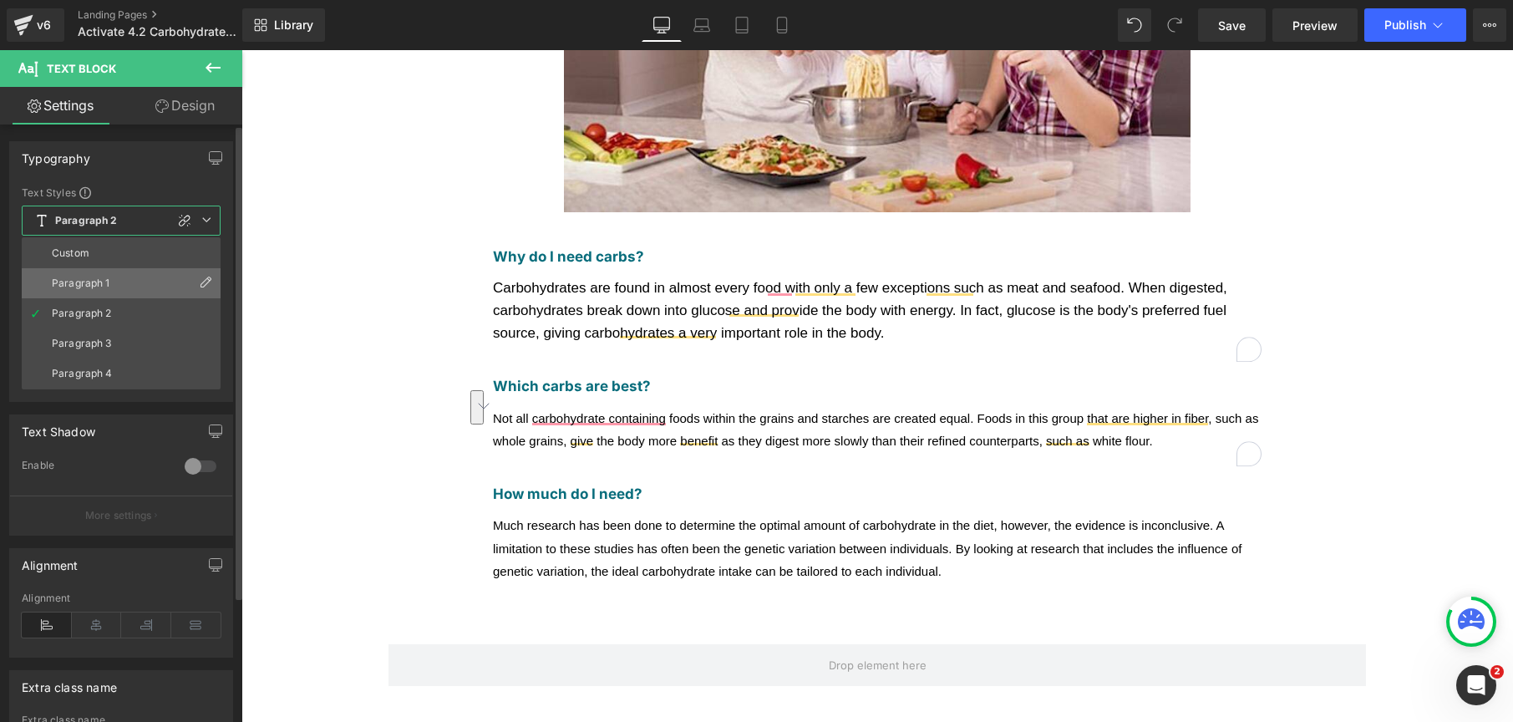
click at [77, 279] on div "Paragraph 1" at bounding box center [81, 283] width 58 height 12
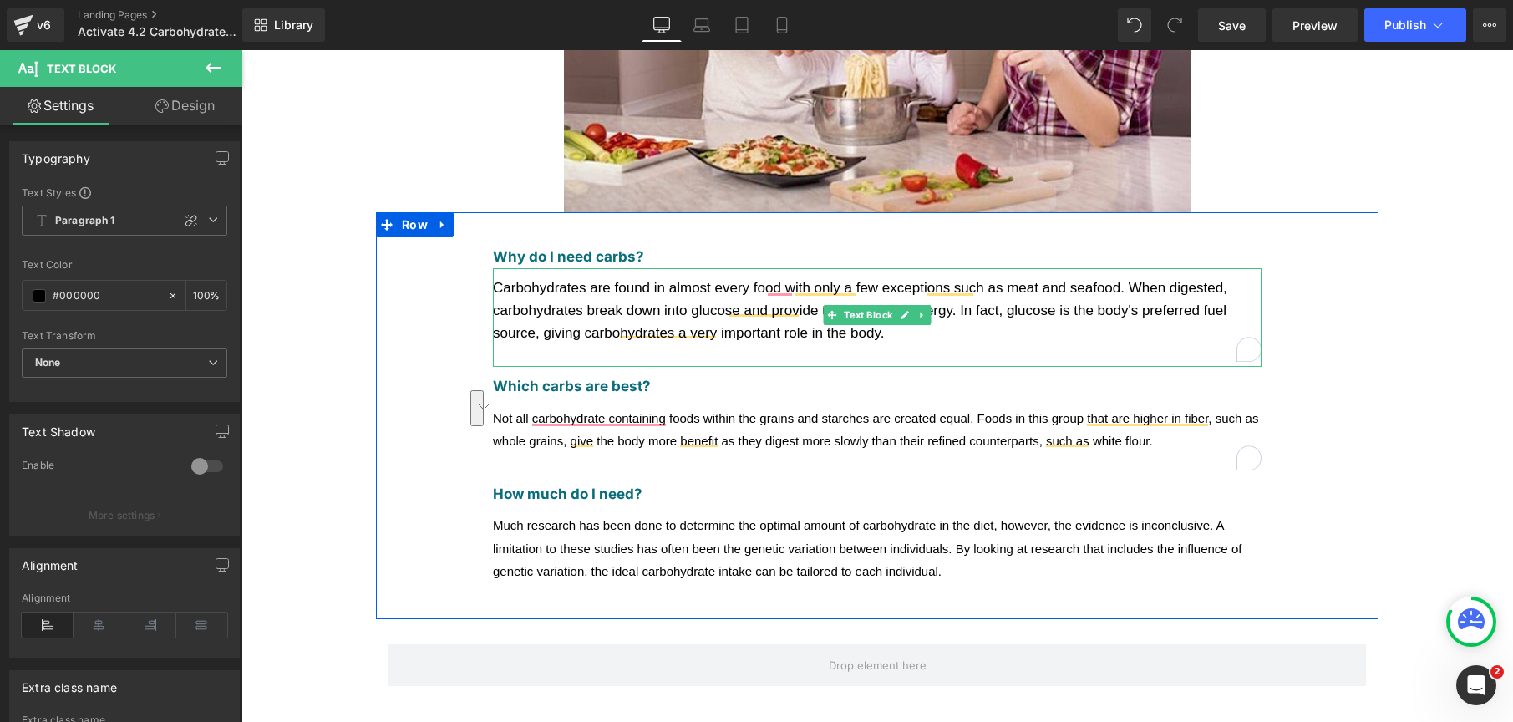
click at [642, 277] on div "Carbohydrates are found in almost every food with only a few exceptions such as…" at bounding box center [877, 311] width 769 height 69
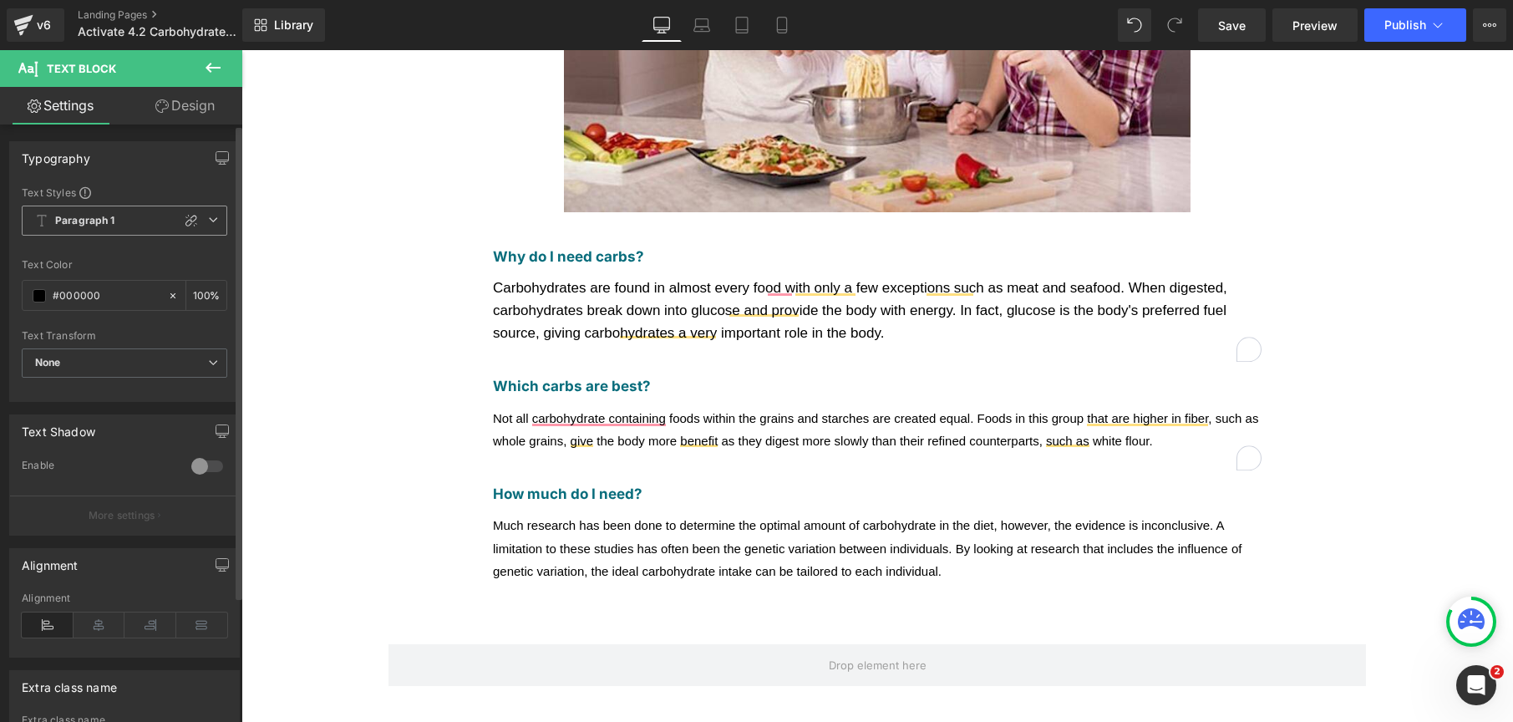
click at [208, 223] on icon at bounding box center [213, 220] width 10 height 10
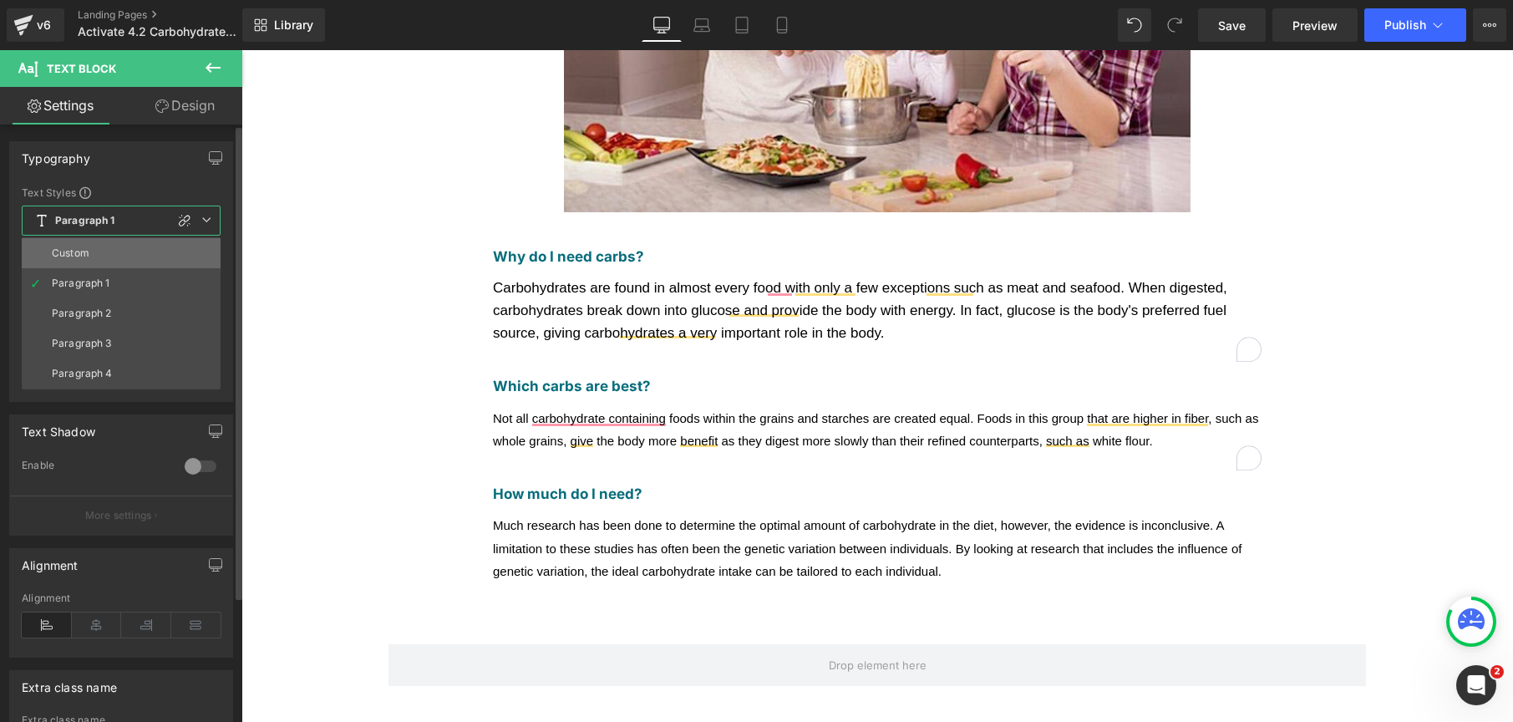
click at [155, 263] on li "Custom" at bounding box center [121, 253] width 199 height 30
type input "1.5"
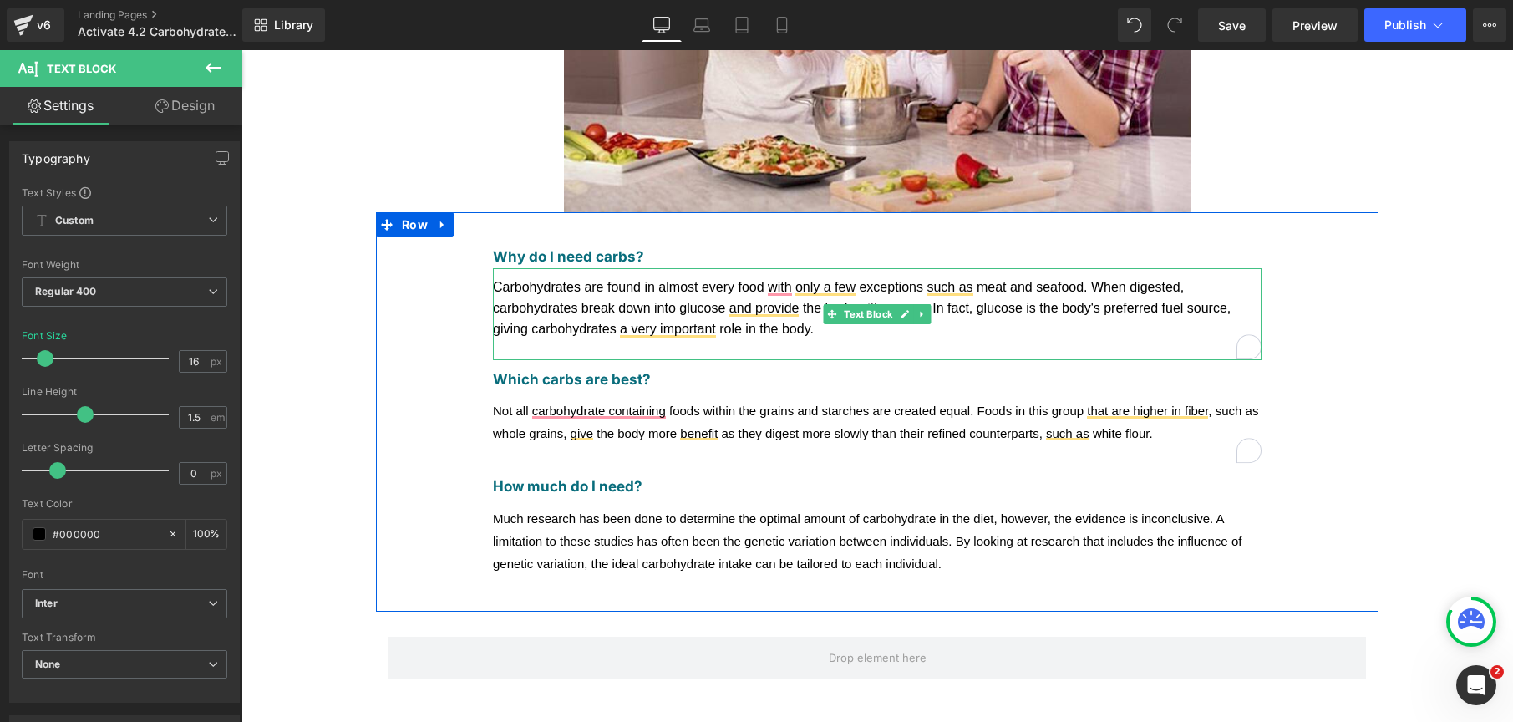
click at [612, 280] on span "Carbohydrates are found in almost every food with only a few exceptions such as…" at bounding box center [862, 308] width 738 height 56
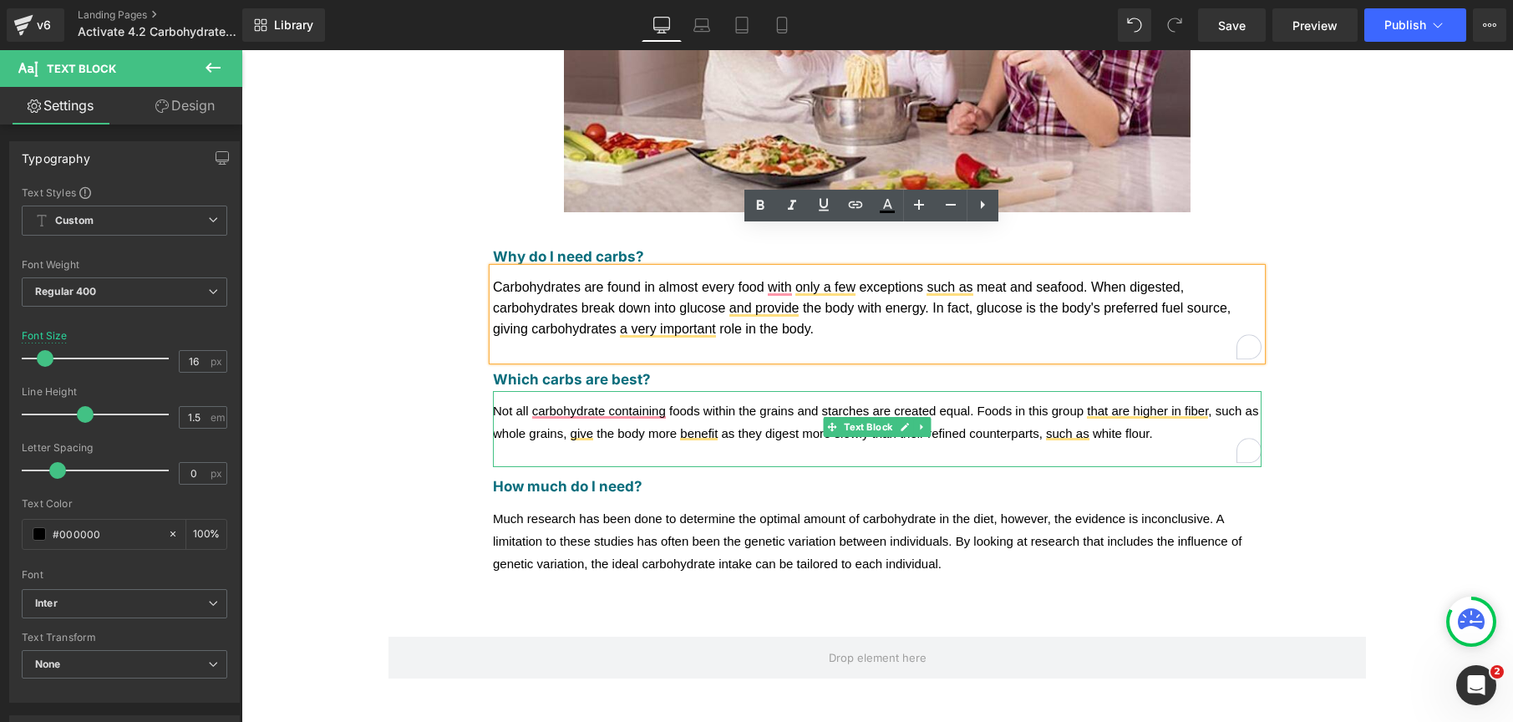
click at [653, 391] on div "Not all carbohydrate containing foods within the grains and starches are create…" at bounding box center [877, 429] width 769 height 77
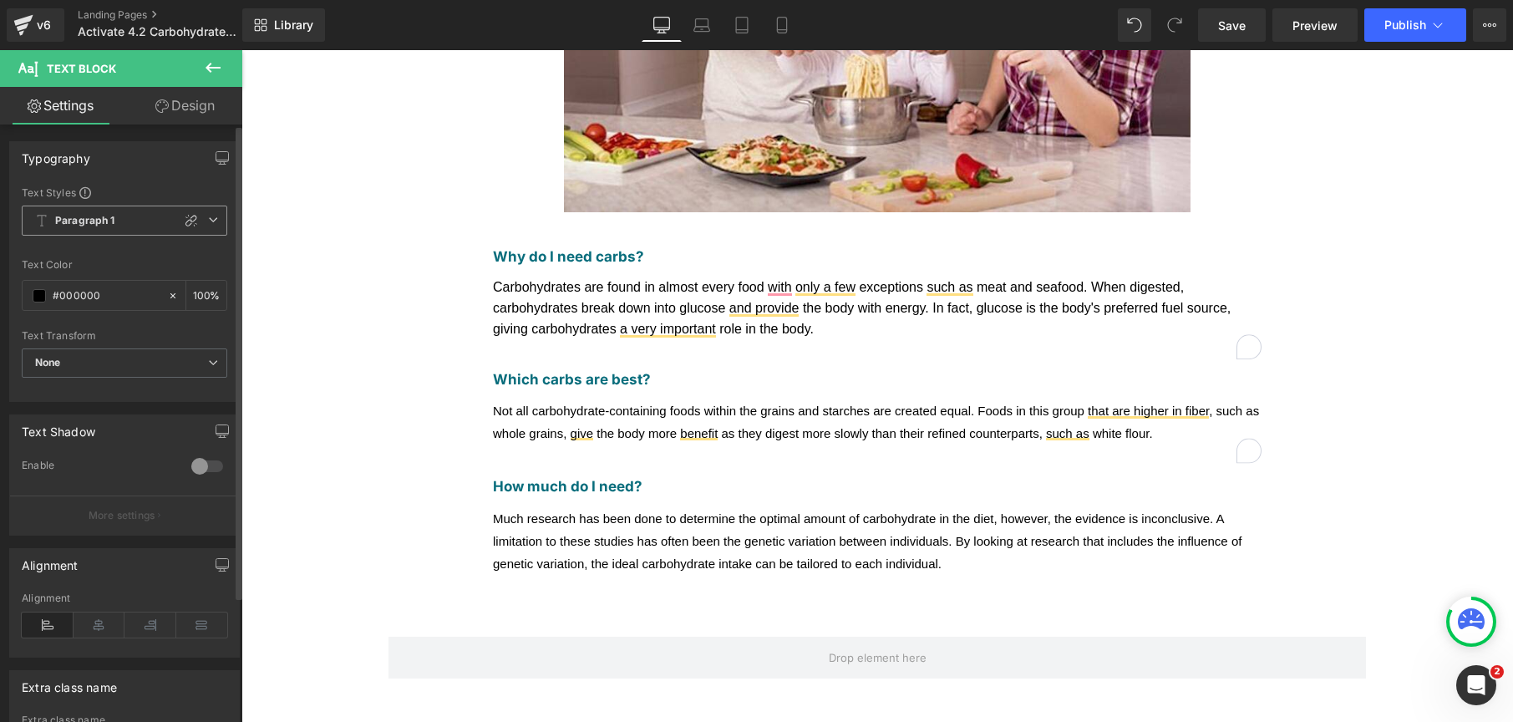
click at [151, 216] on span "Paragraph 1" at bounding box center [125, 221] width 206 height 30
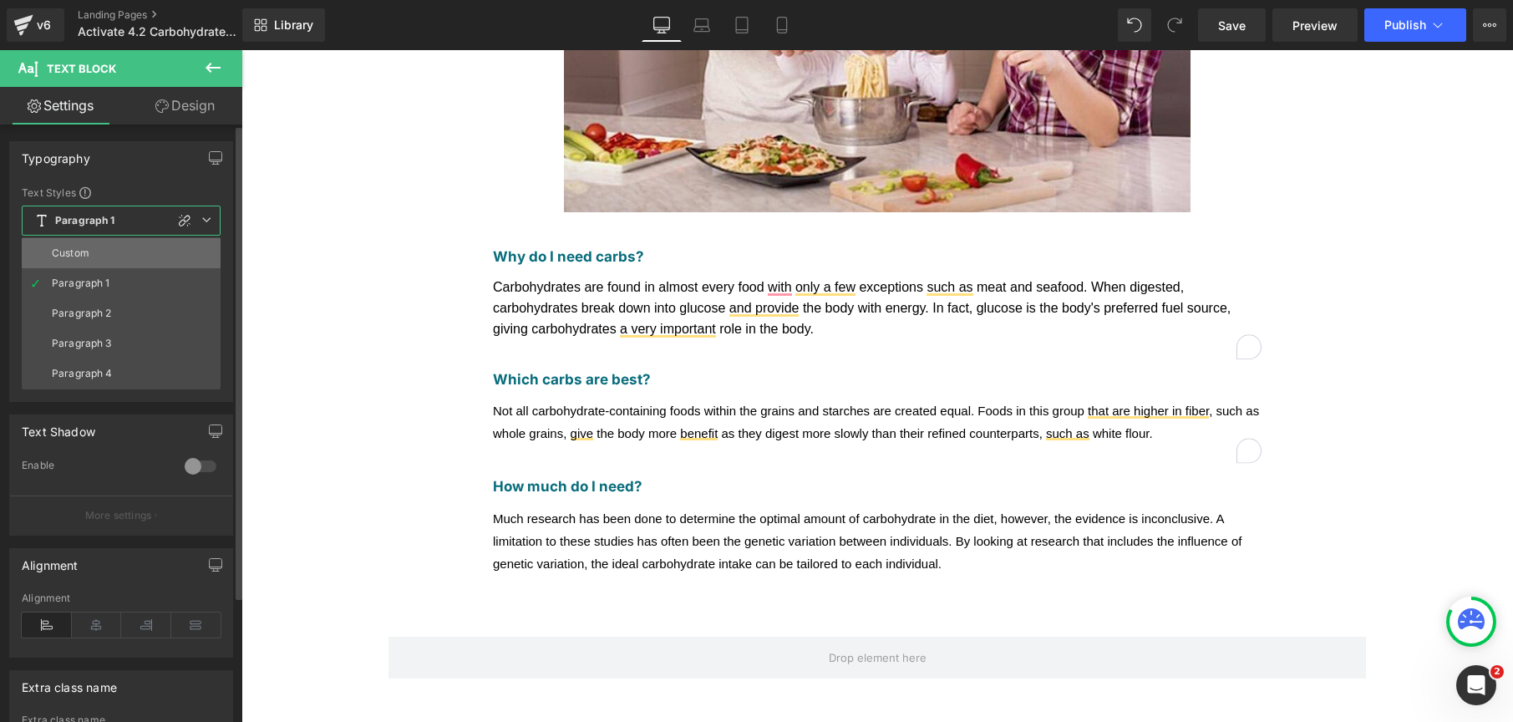
click at [129, 243] on li "Custom" at bounding box center [121, 253] width 199 height 30
type input "1.5"
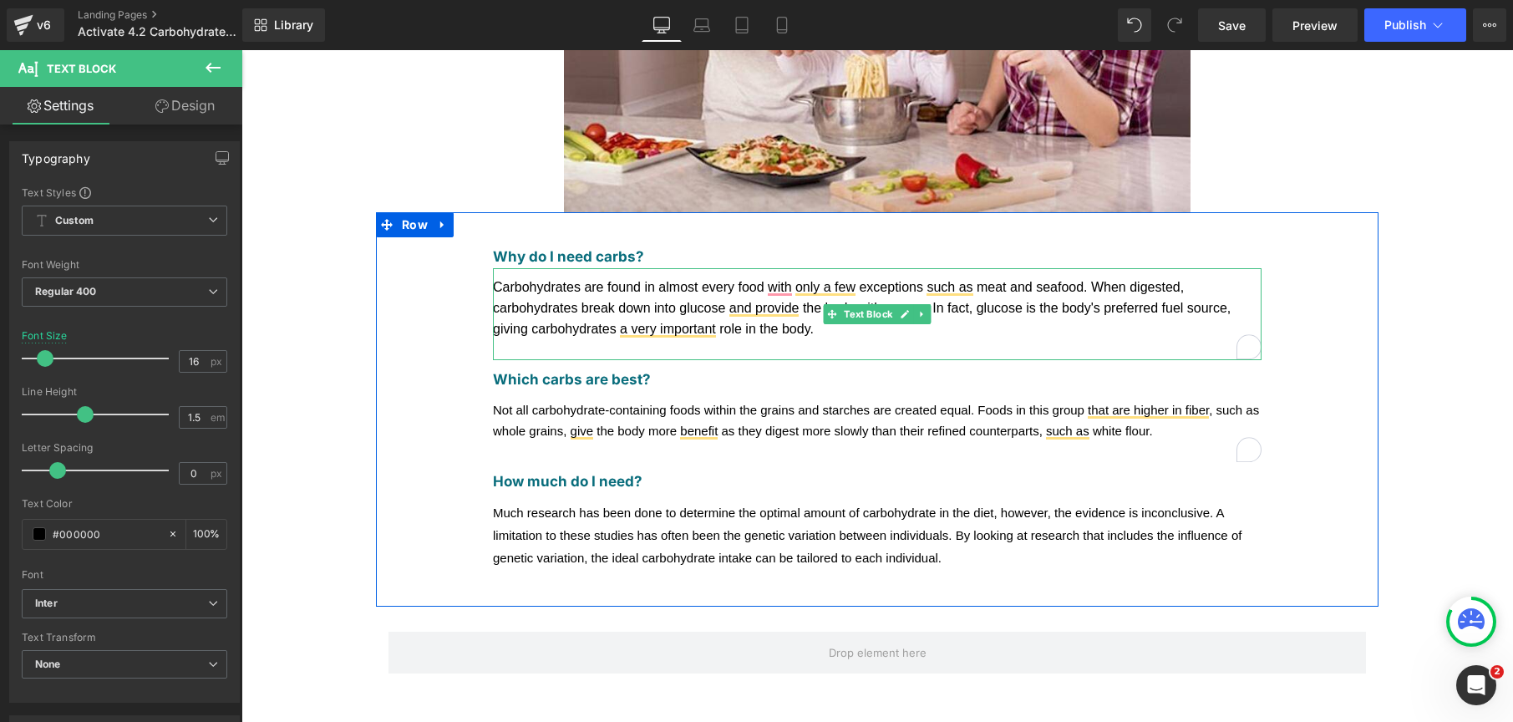
click at [567, 280] on span "Carbohydrates are found in almost every food with only a few exceptions such as…" at bounding box center [862, 308] width 738 height 56
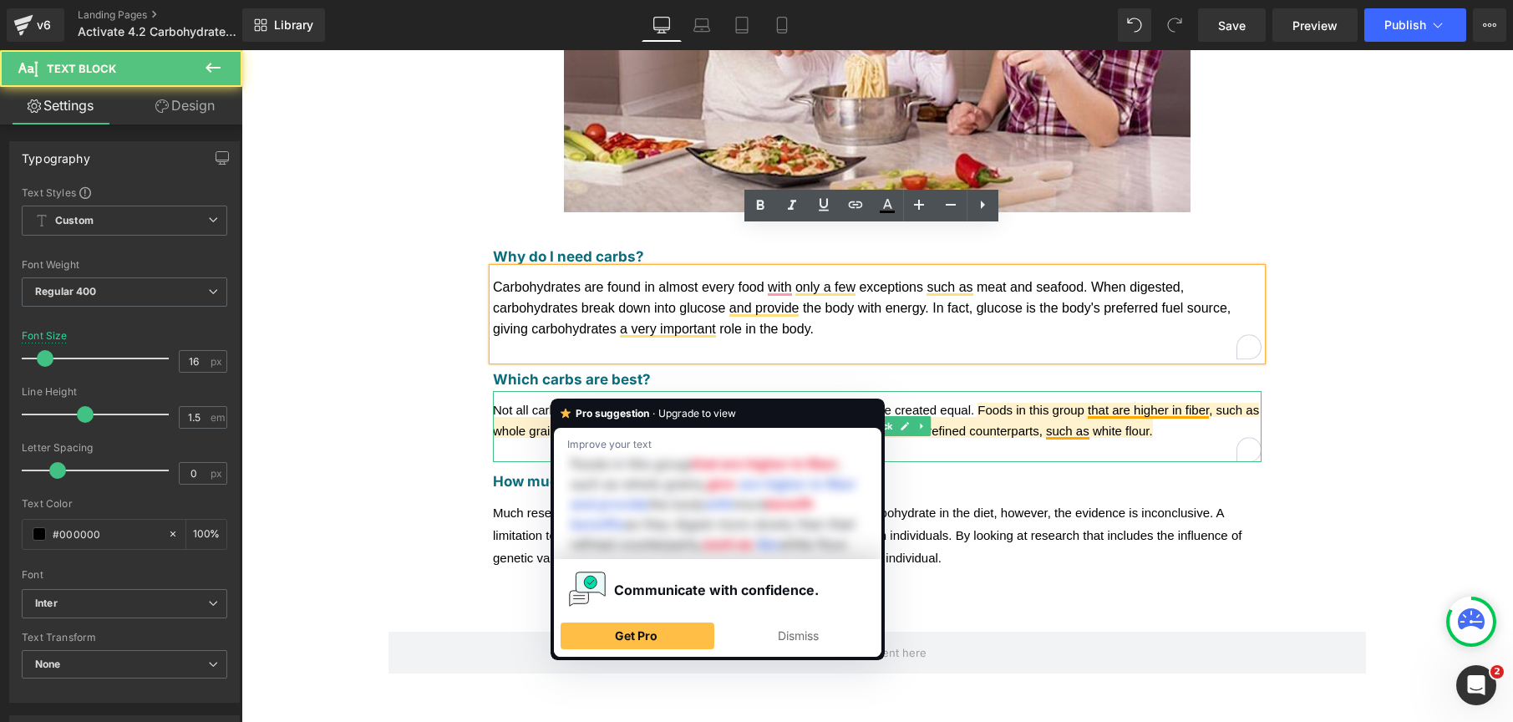
click at [567, 403] on span "Not all carbohydrate-containing foods within the grains and starches are create…" at bounding box center [876, 420] width 766 height 35
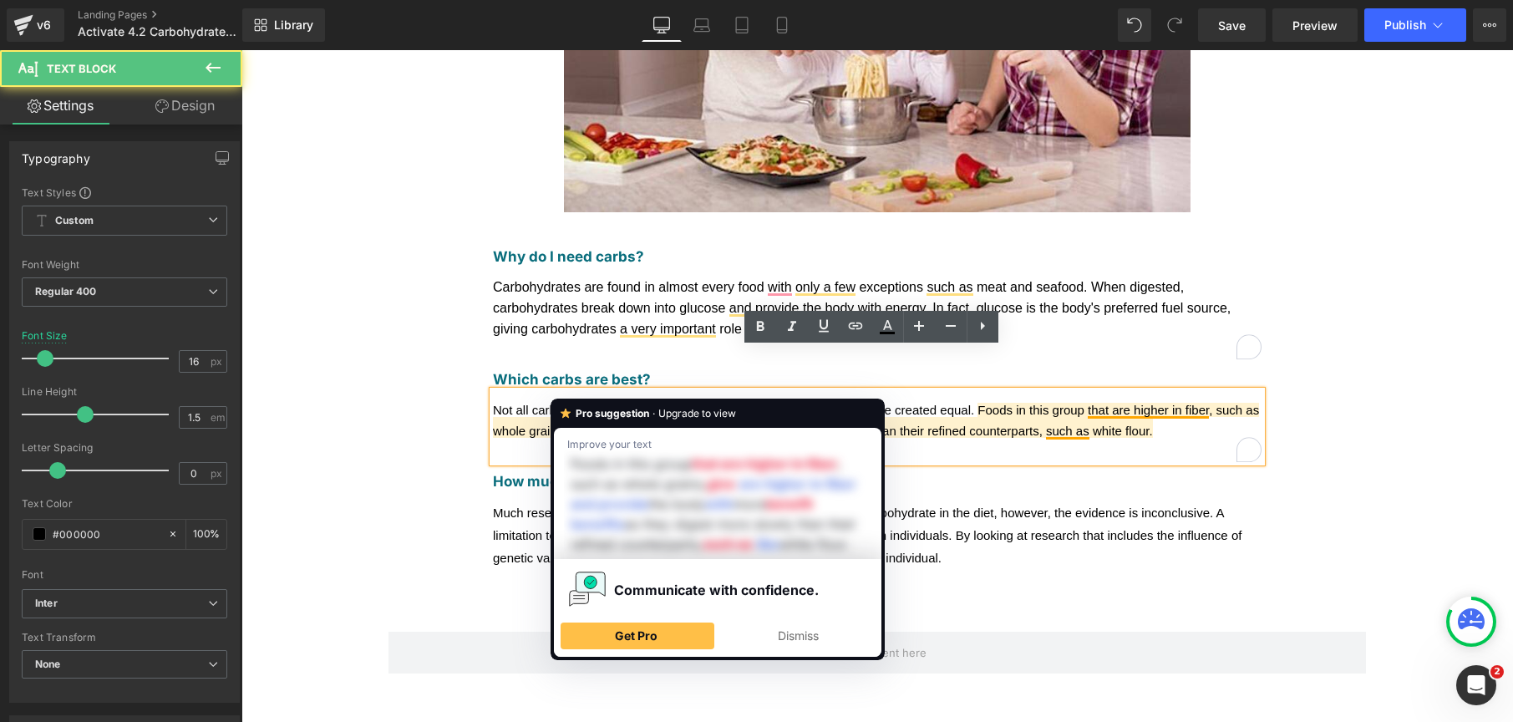
click at [557, 391] on div "Not all carbohydrate-containing foods within the grains and starches are create…" at bounding box center [877, 426] width 769 height 71
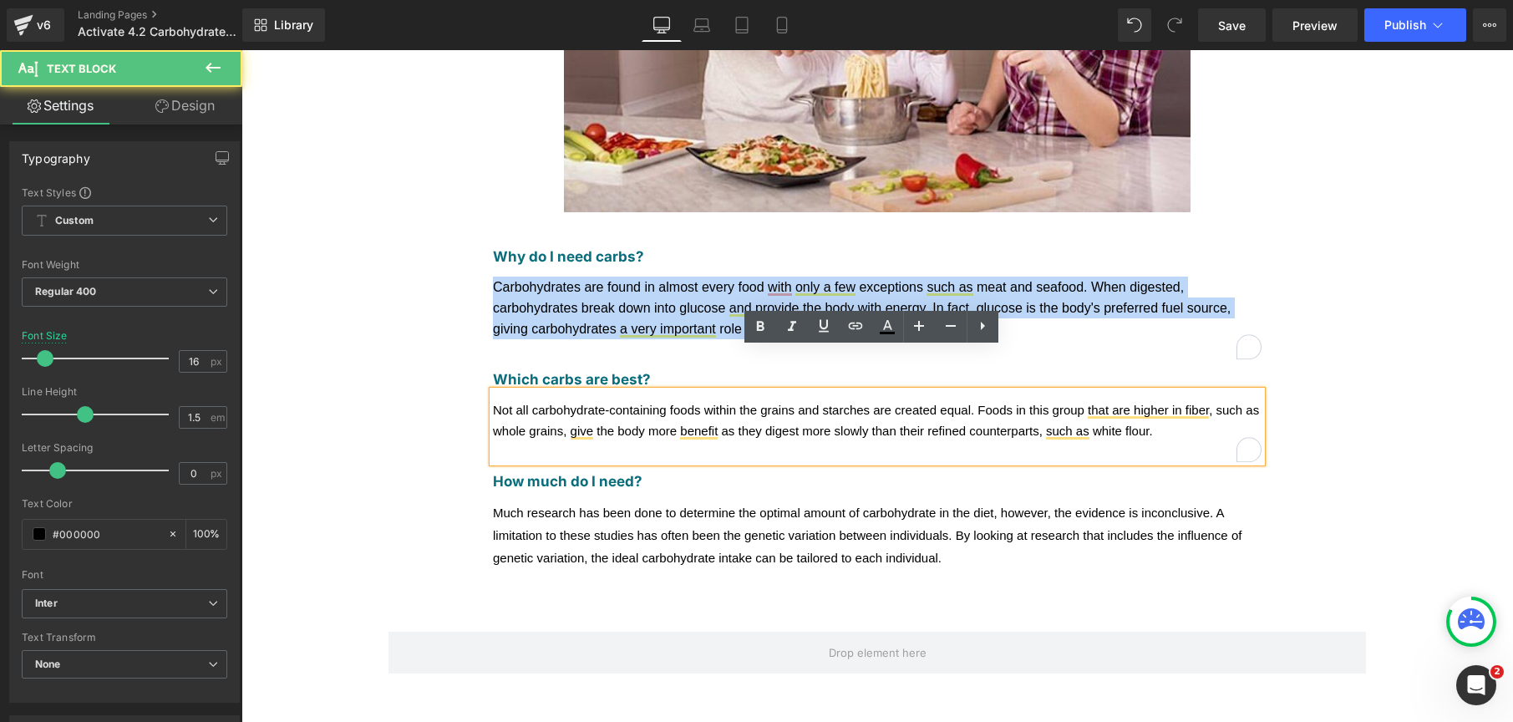
click at [478, 238] on div "Why do I need carbs? Text Block Carbohydrates are found in almost every food wi…" at bounding box center [878, 403] width 836 height 333
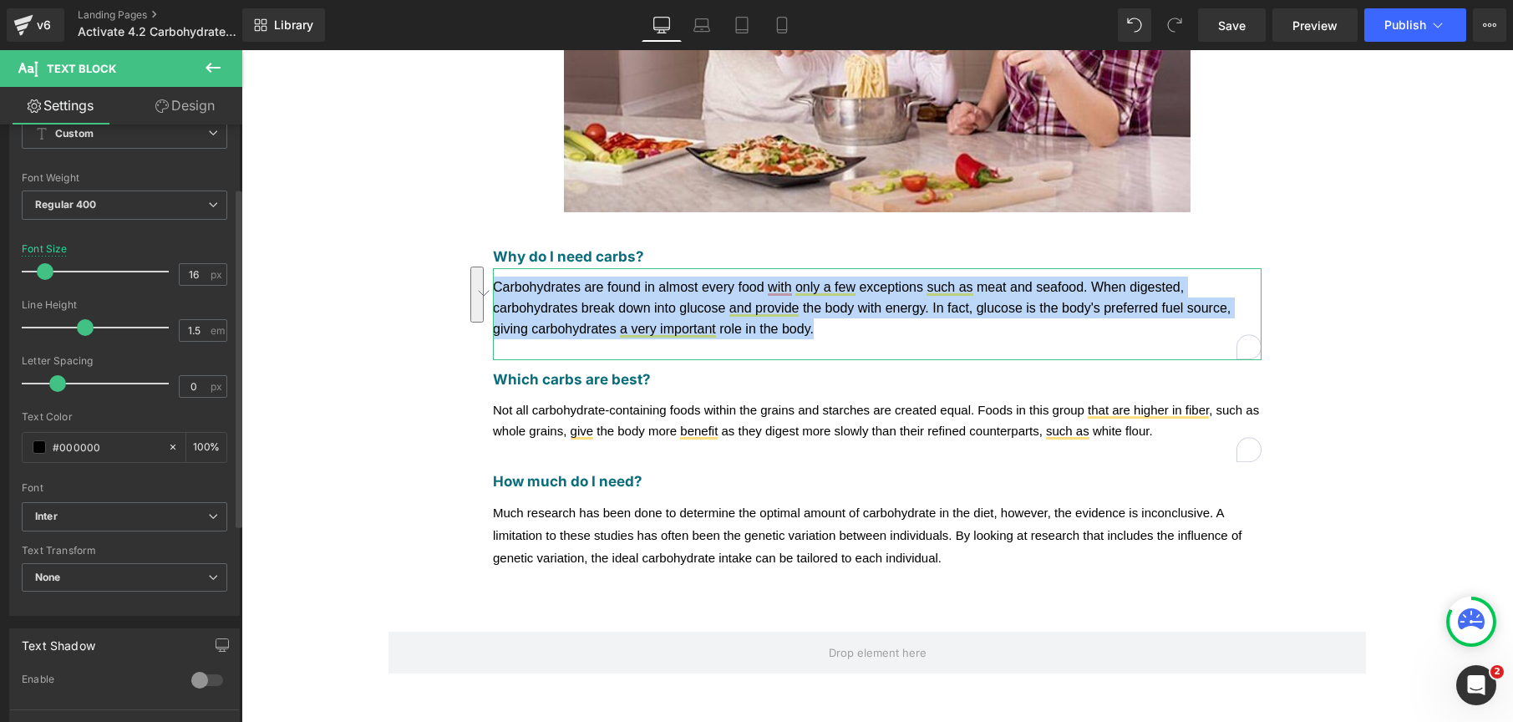
scroll to position [111, 0]
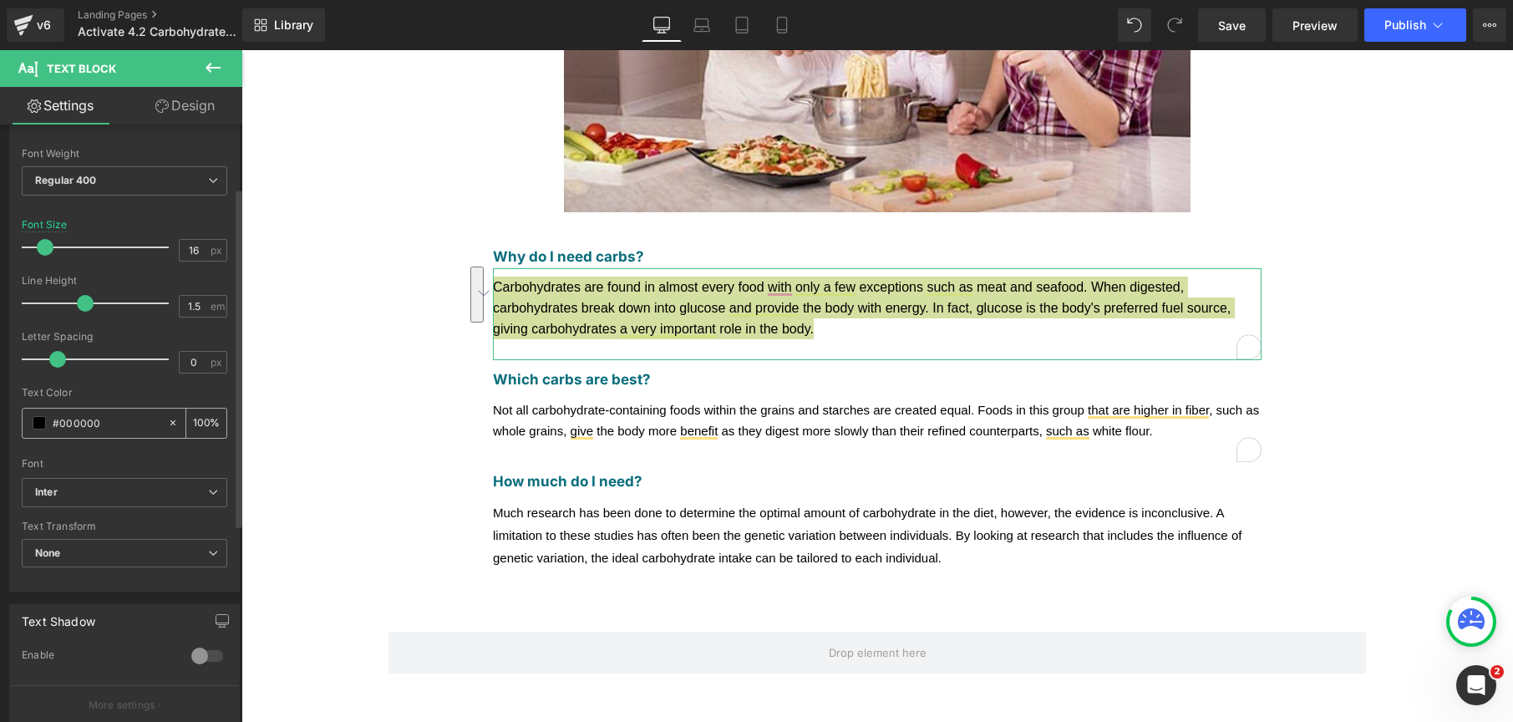
click at [42, 420] on span at bounding box center [39, 422] width 13 height 13
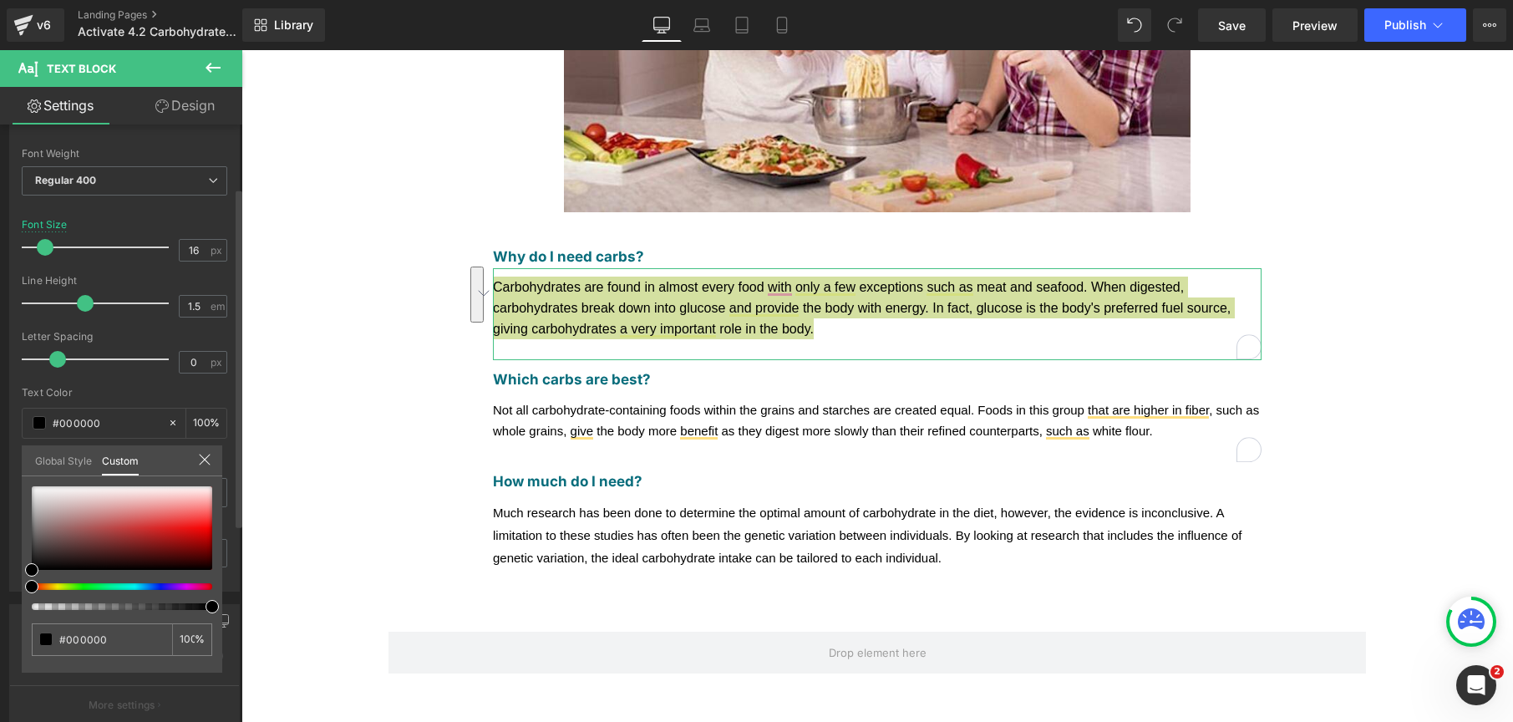
click at [72, 456] on link "Global Style" at bounding box center [63, 459] width 57 height 28
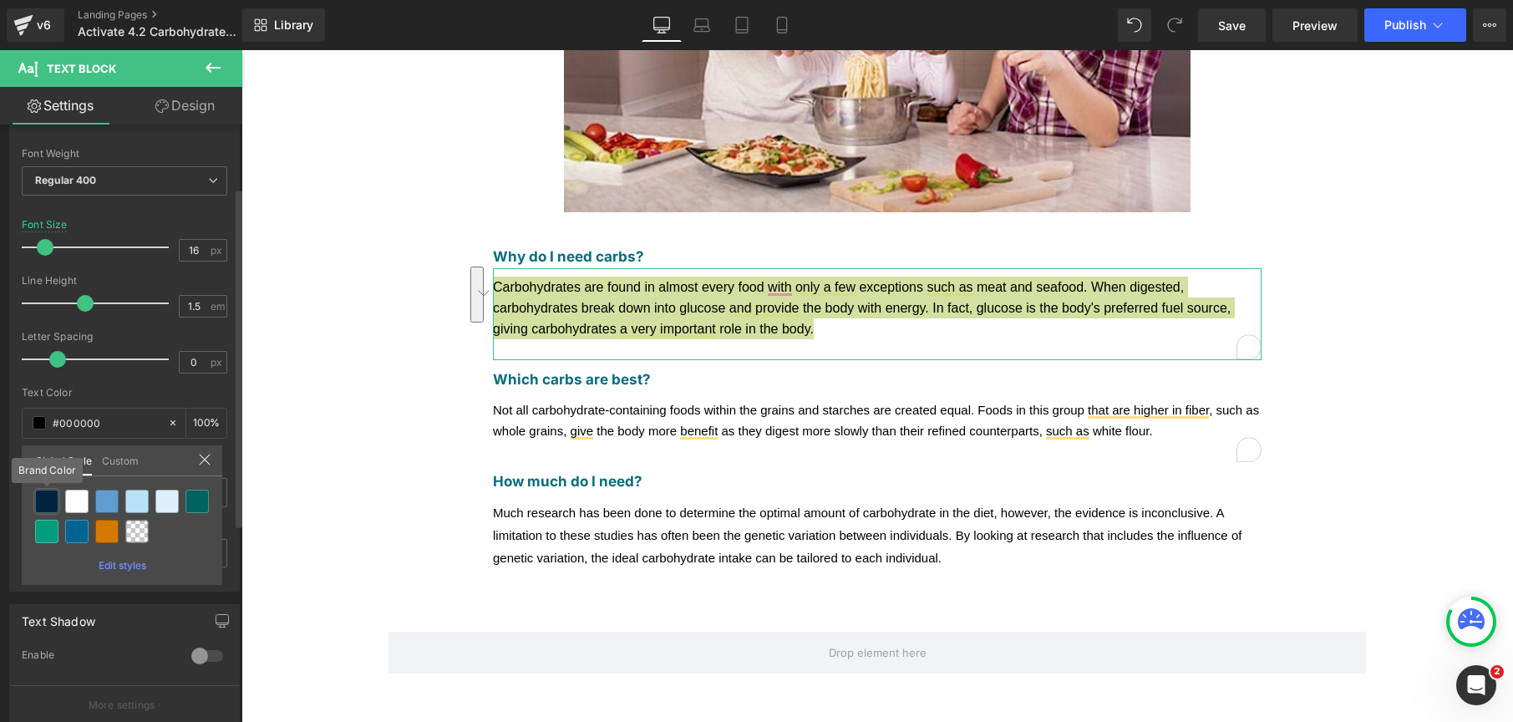
click at [51, 496] on div at bounding box center [46, 501] width 23 height 23
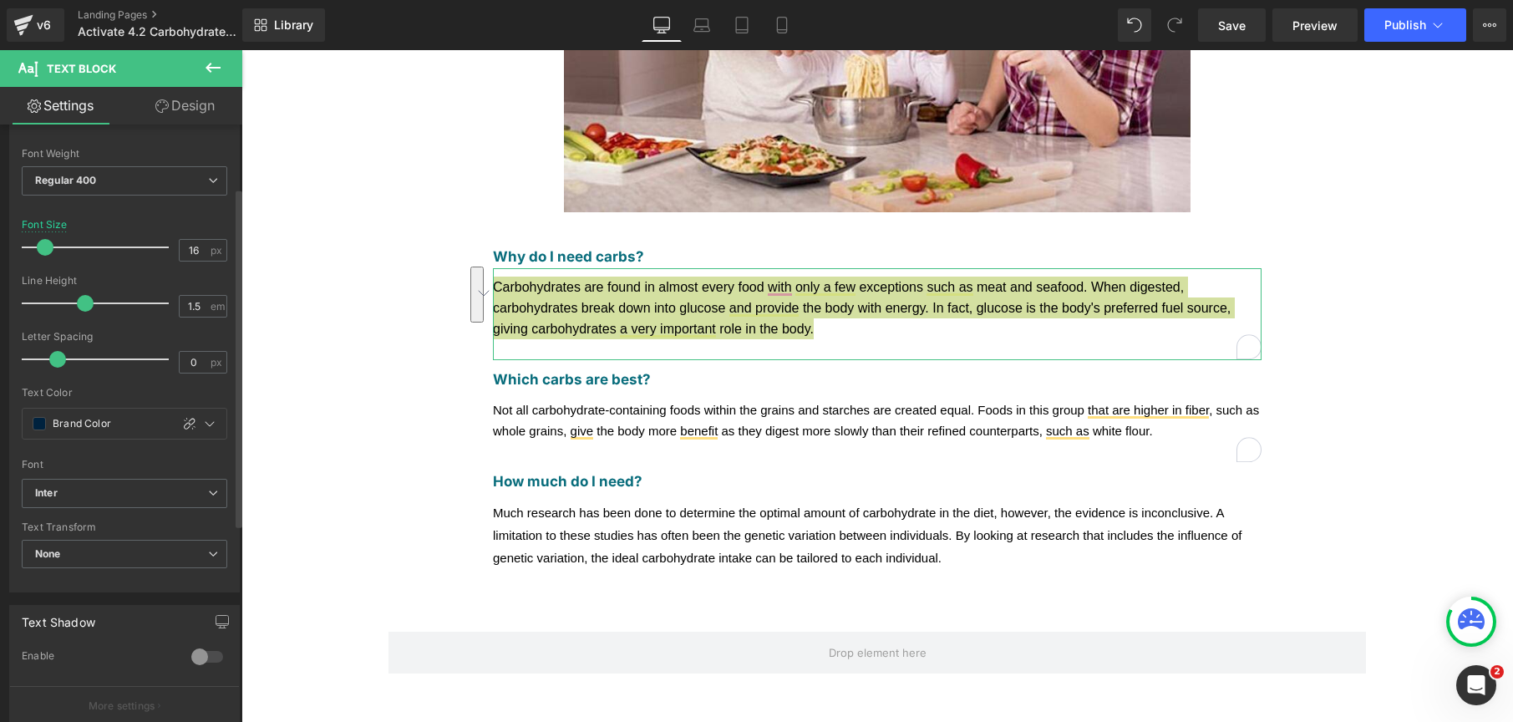
type input "Brand Color"
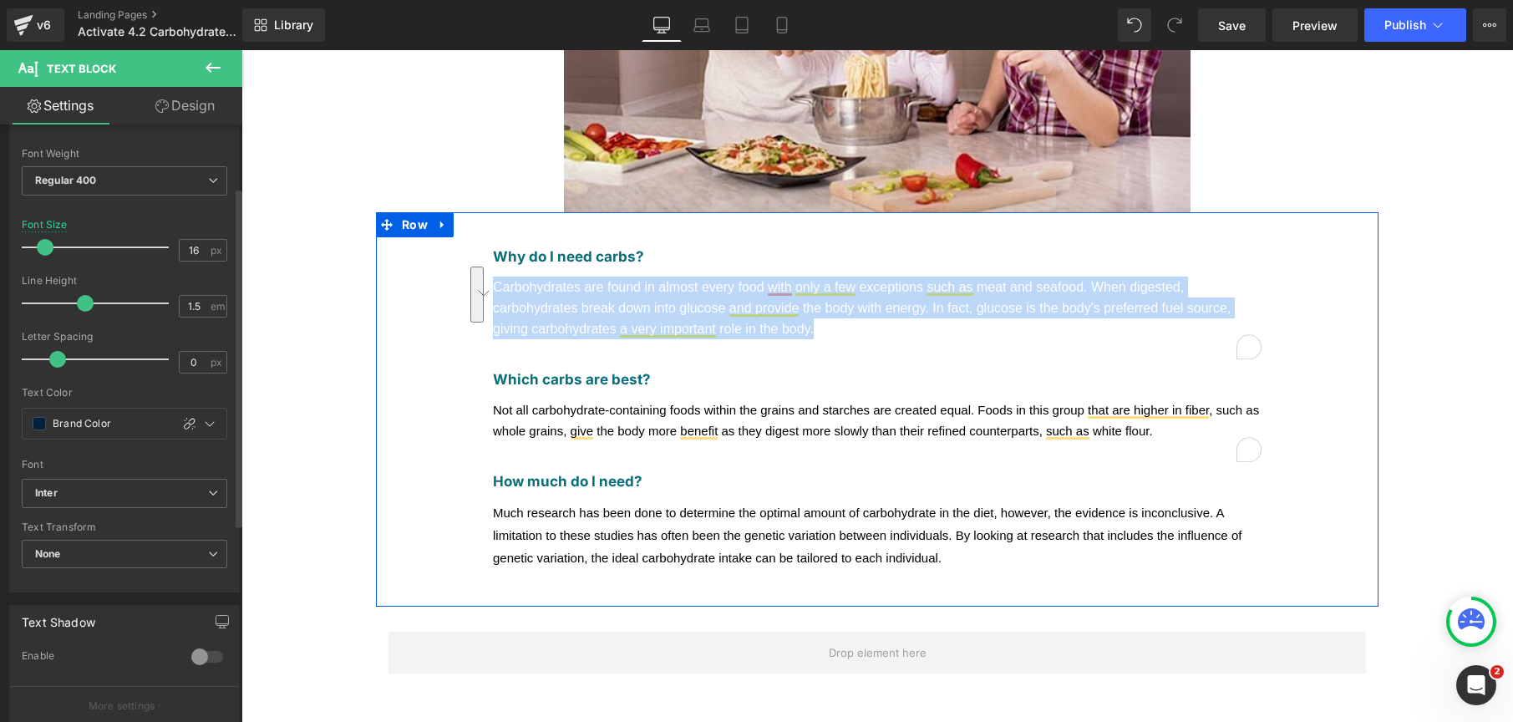
click at [733, 403] on span "Not all carbohydrate-containing foods within the grains and starches are create…" at bounding box center [876, 420] width 766 height 35
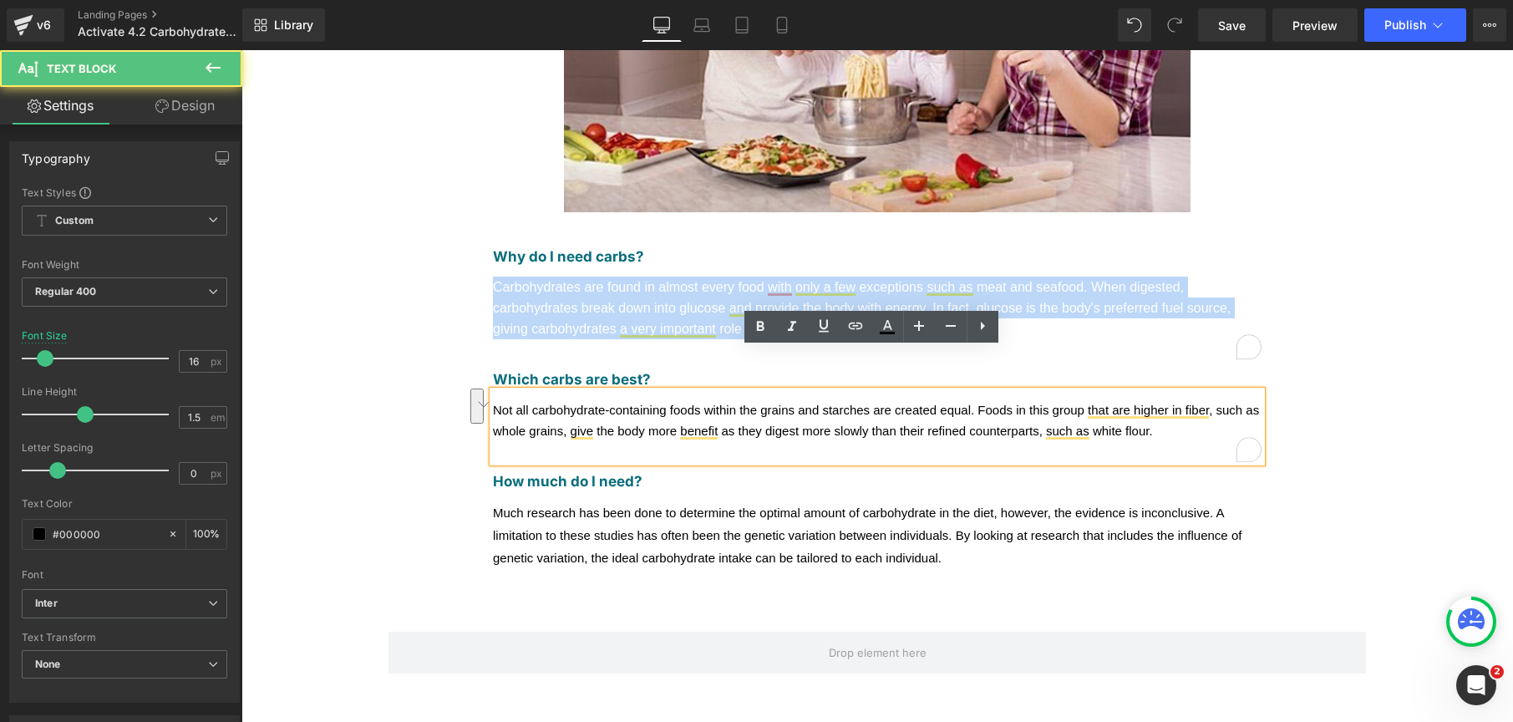
drag, startPoint x: 1141, startPoint y: 398, endPoint x: 436, endPoint y: 353, distance: 705.9
click at [436, 353] on div "Why do I need carbs? Text Block Carbohydrates are found in almost every food wi…" at bounding box center [877, 409] width 1003 height 394
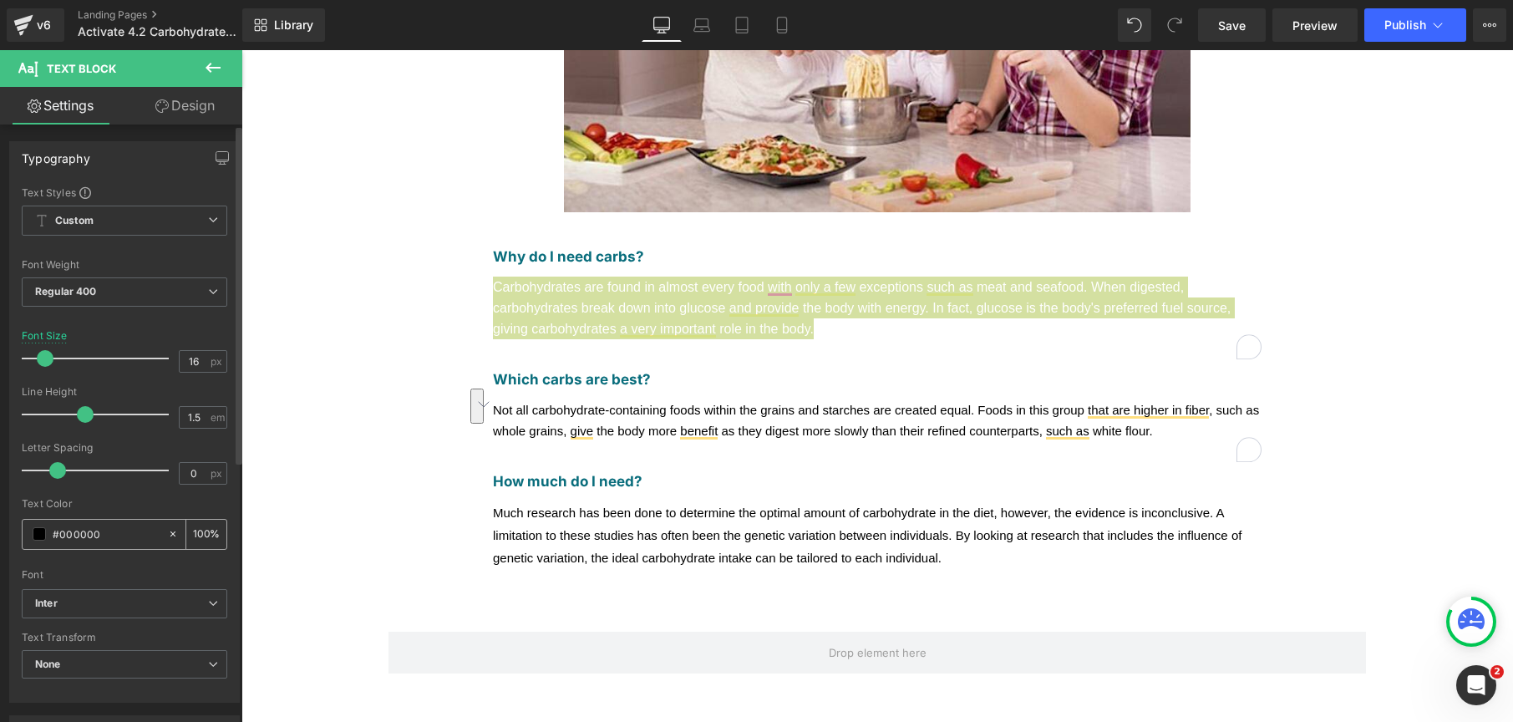
click at [33, 530] on span at bounding box center [39, 533] width 13 height 13
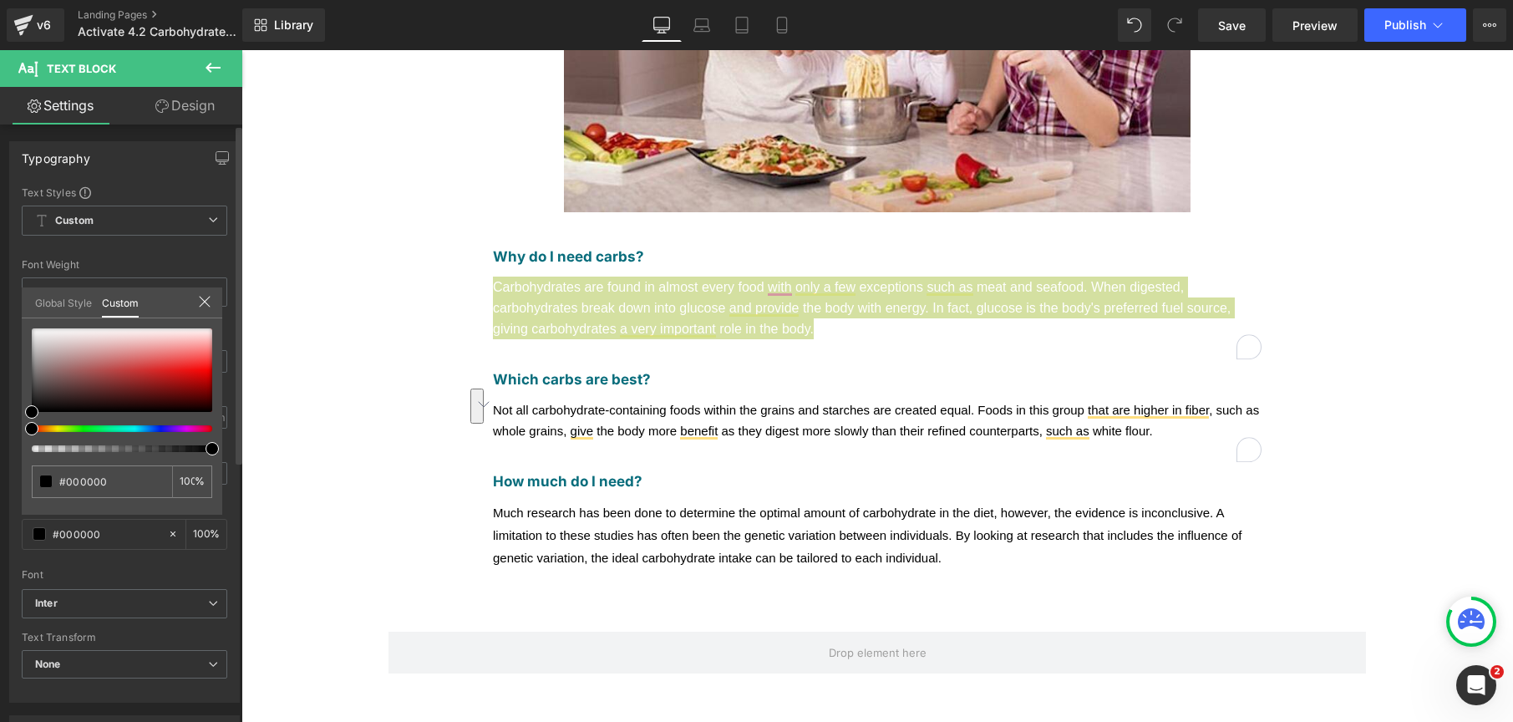
click at [95, 311] on div "Global Style" at bounding box center [63, 302] width 67 height 30
click at [84, 305] on link "Global Style" at bounding box center [63, 301] width 57 height 28
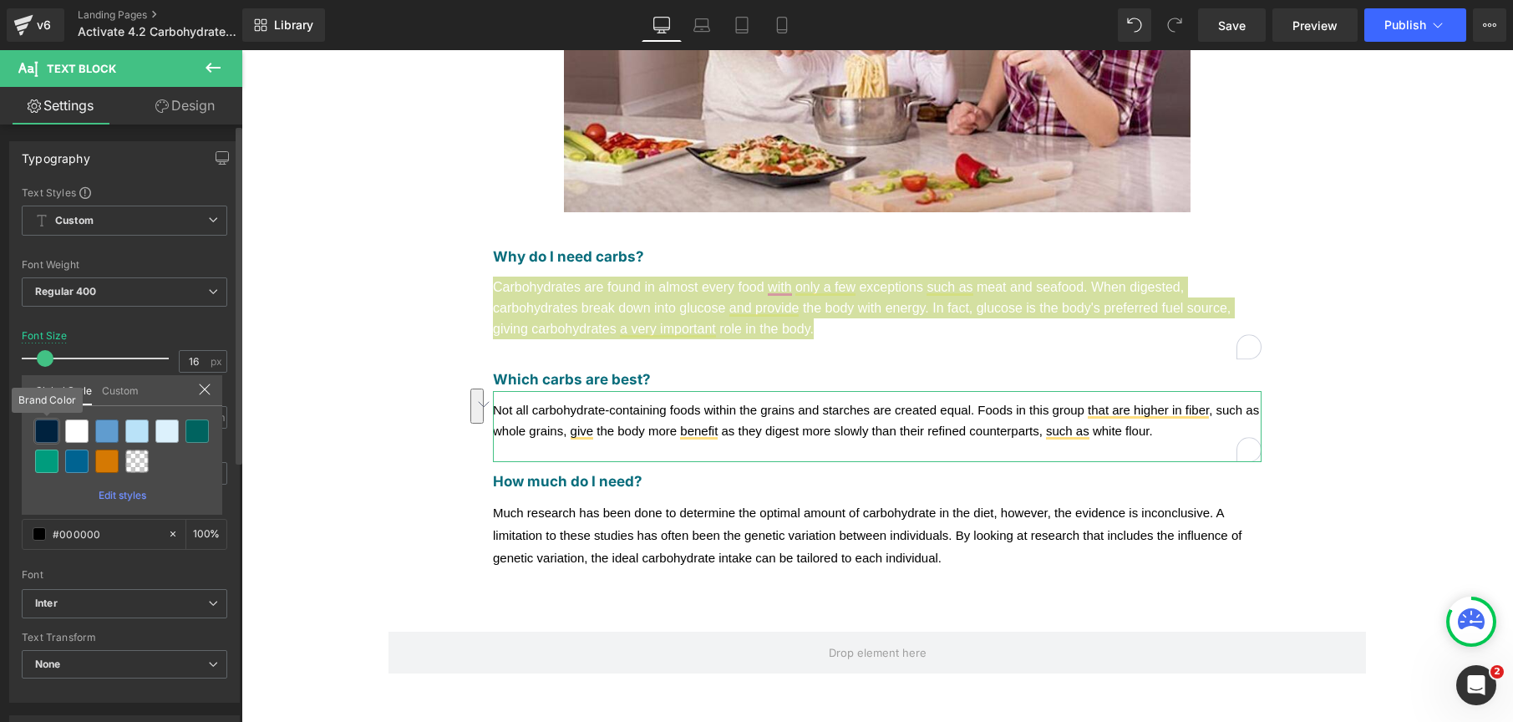
click at [45, 430] on div at bounding box center [46, 431] width 23 height 23
type input "Brand Color"
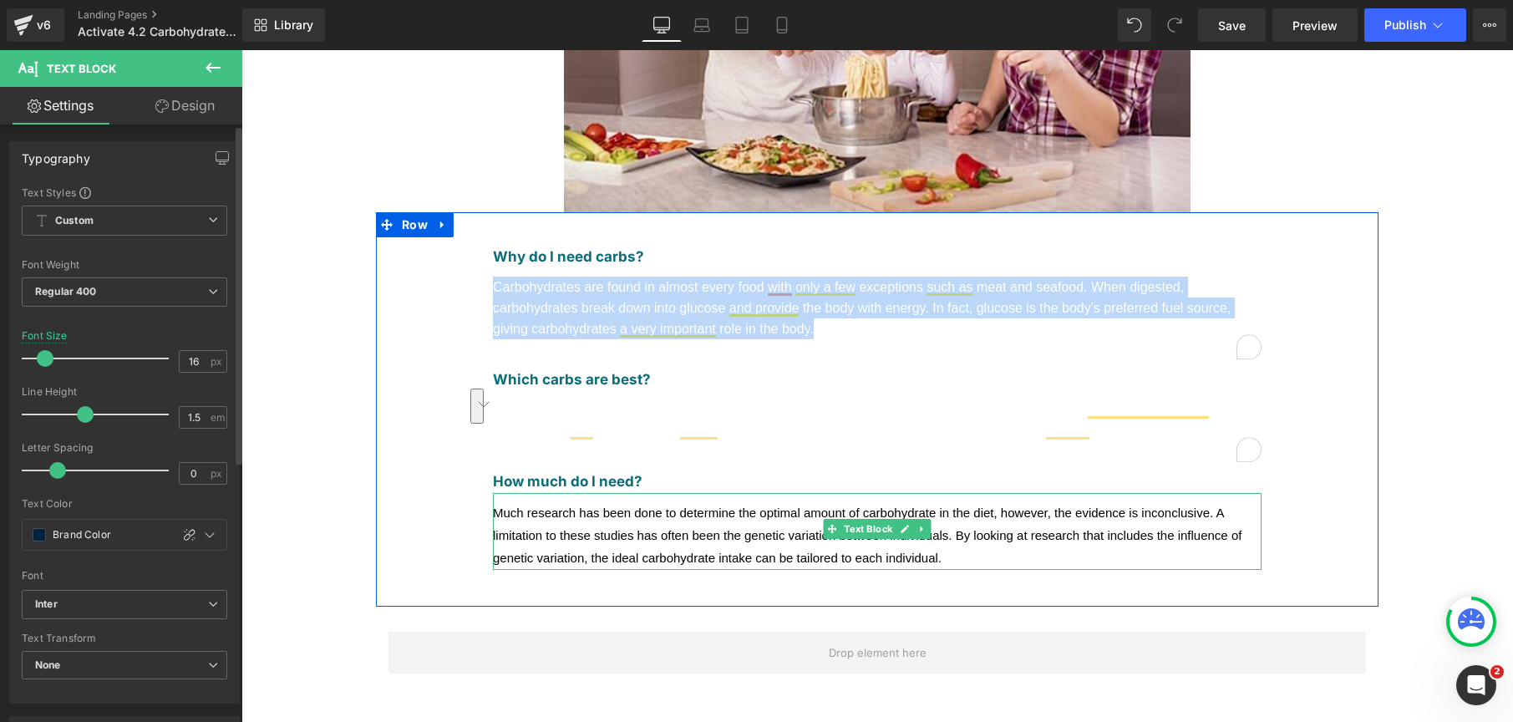
click at [604, 506] on span "Much research has been done to determine the optimal amount of carbohydrate in …" at bounding box center [867, 535] width 749 height 59
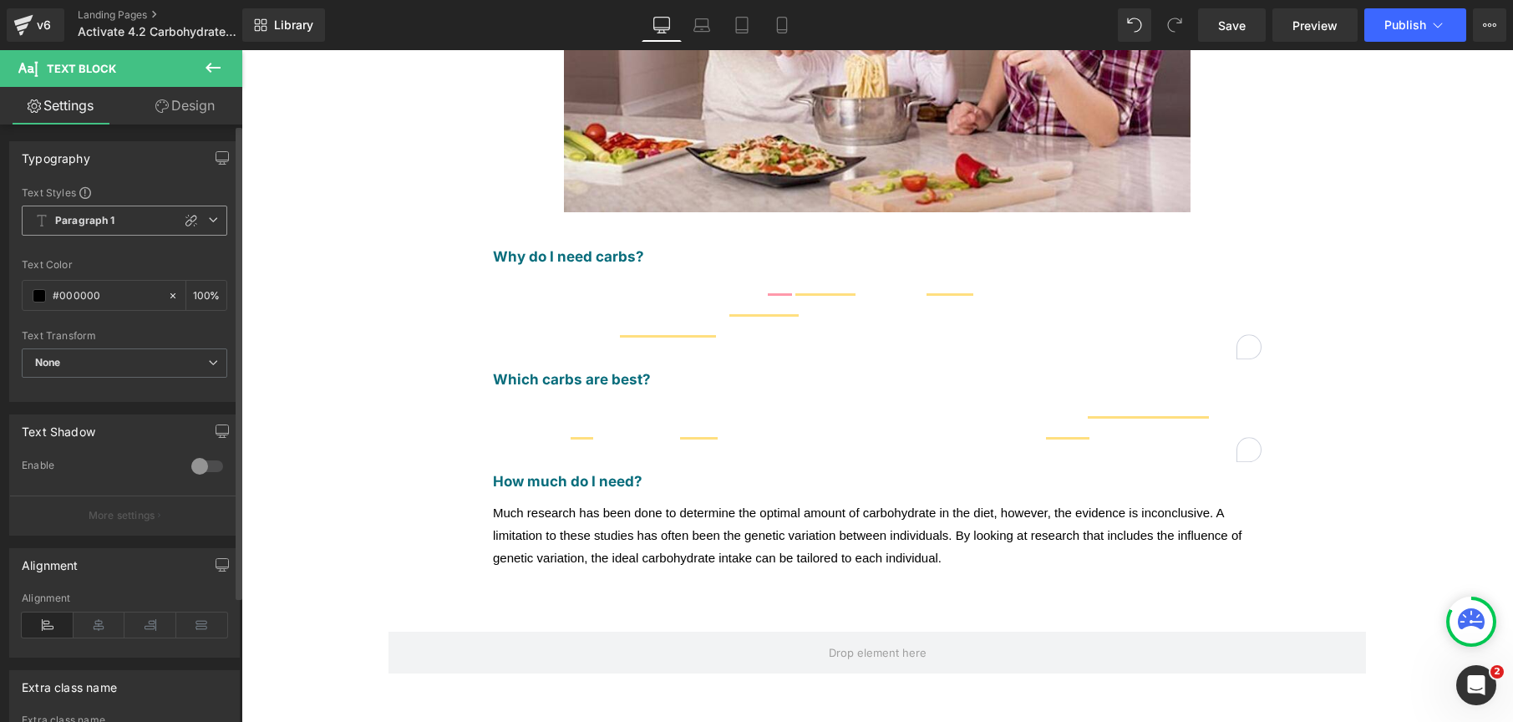
click at [64, 226] on b "Paragraph 1" at bounding box center [85, 221] width 60 height 14
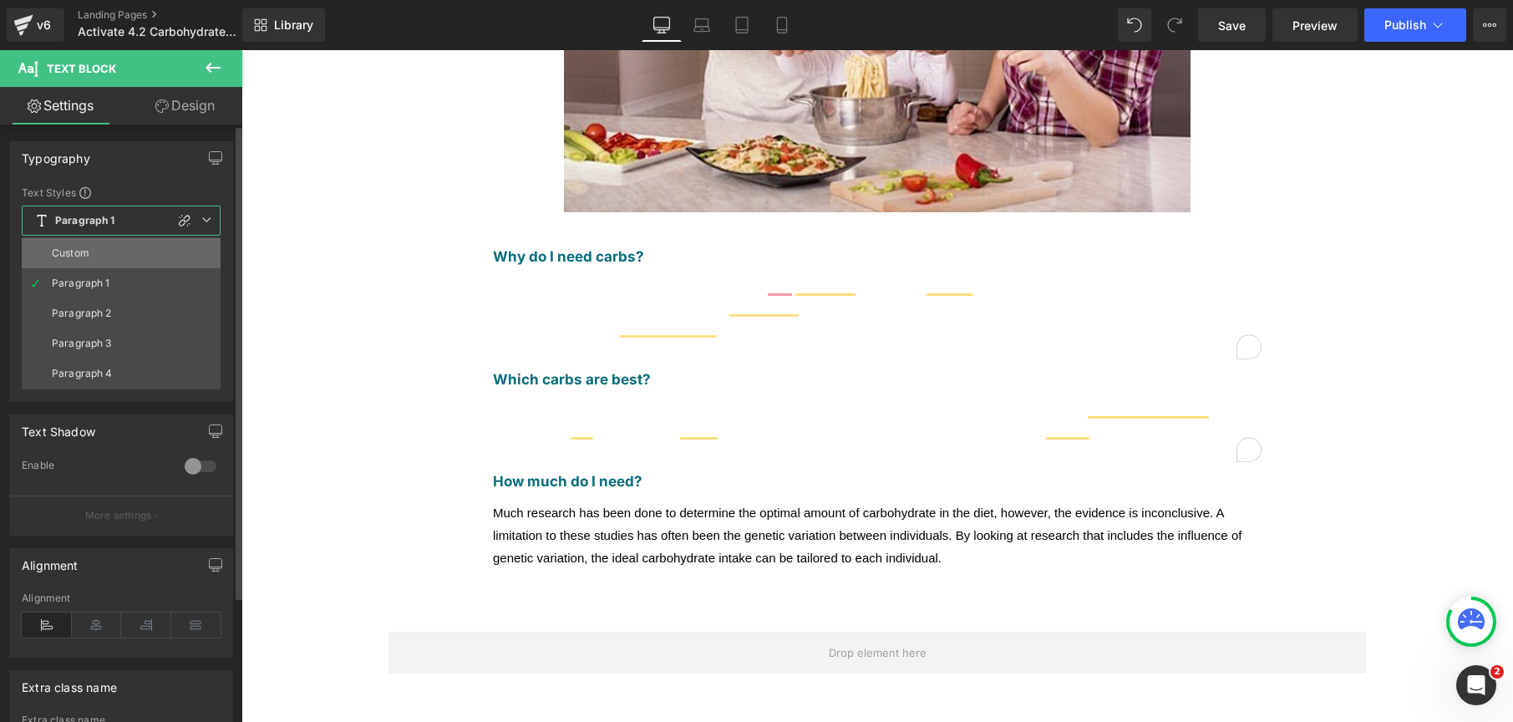
click at [69, 248] on div "Custom" at bounding box center [71, 253] width 38 height 12
type input "1.5"
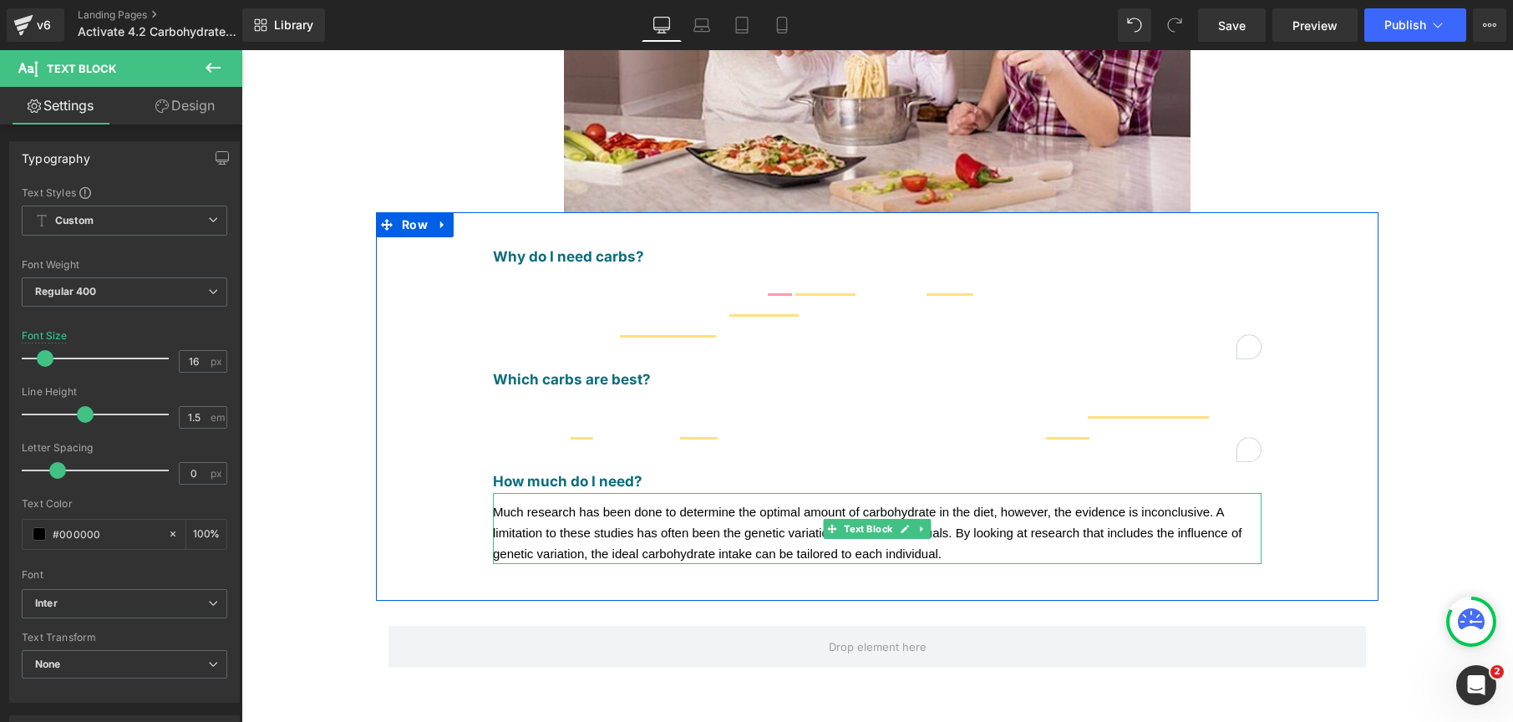
click at [1015, 509] on div "Much research has been done to determine the optimal amount of carbohydrate in …" at bounding box center [877, 528] width 769 height 71
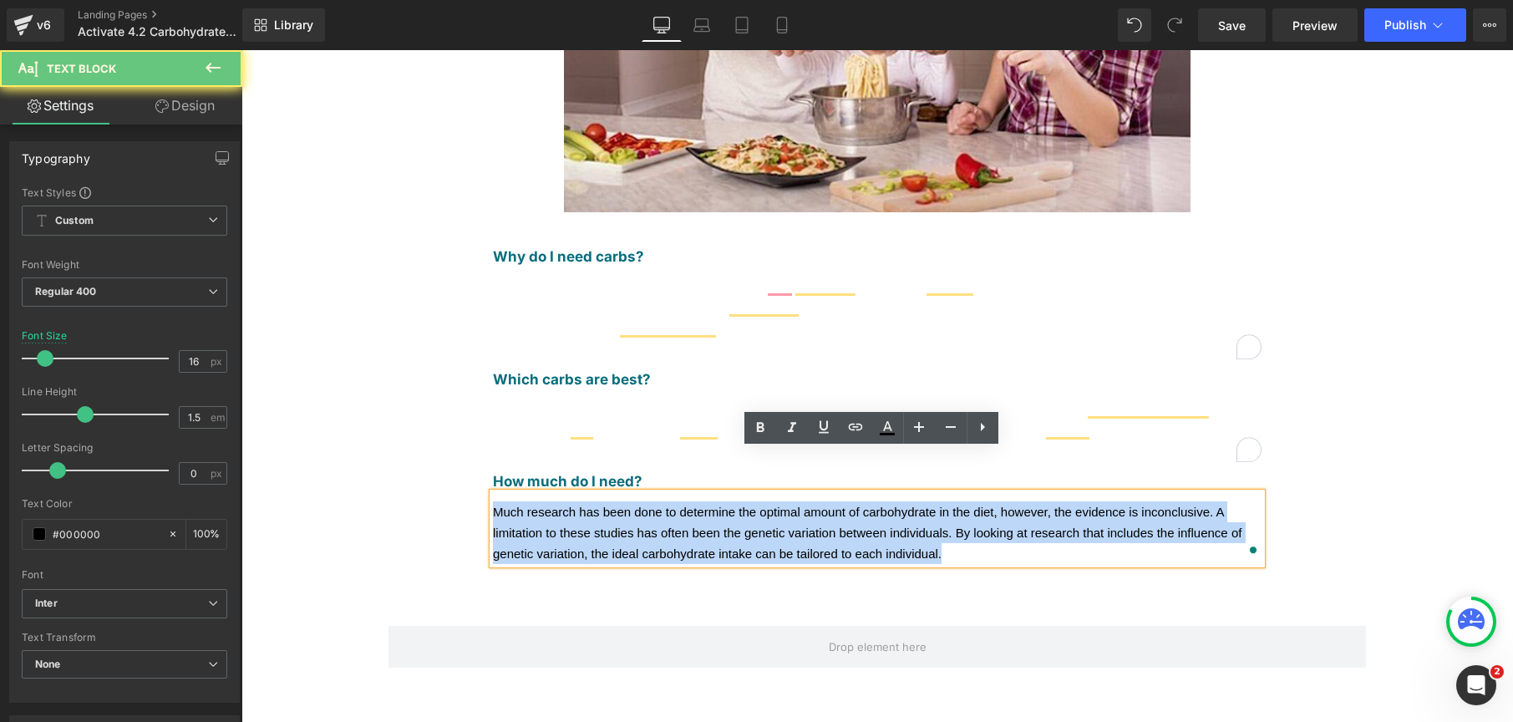
drag, startPoint x: 585, startPoint y: 465, endPoint x: 277, endPoint y: 400, distance: 314.2
click at [277, 400] on div "Liquid Carbohydrates Provide Energy Heading Image Why do I need carbs? Text Blo…" at bounding box center [878, 312] width 1272 height 1327
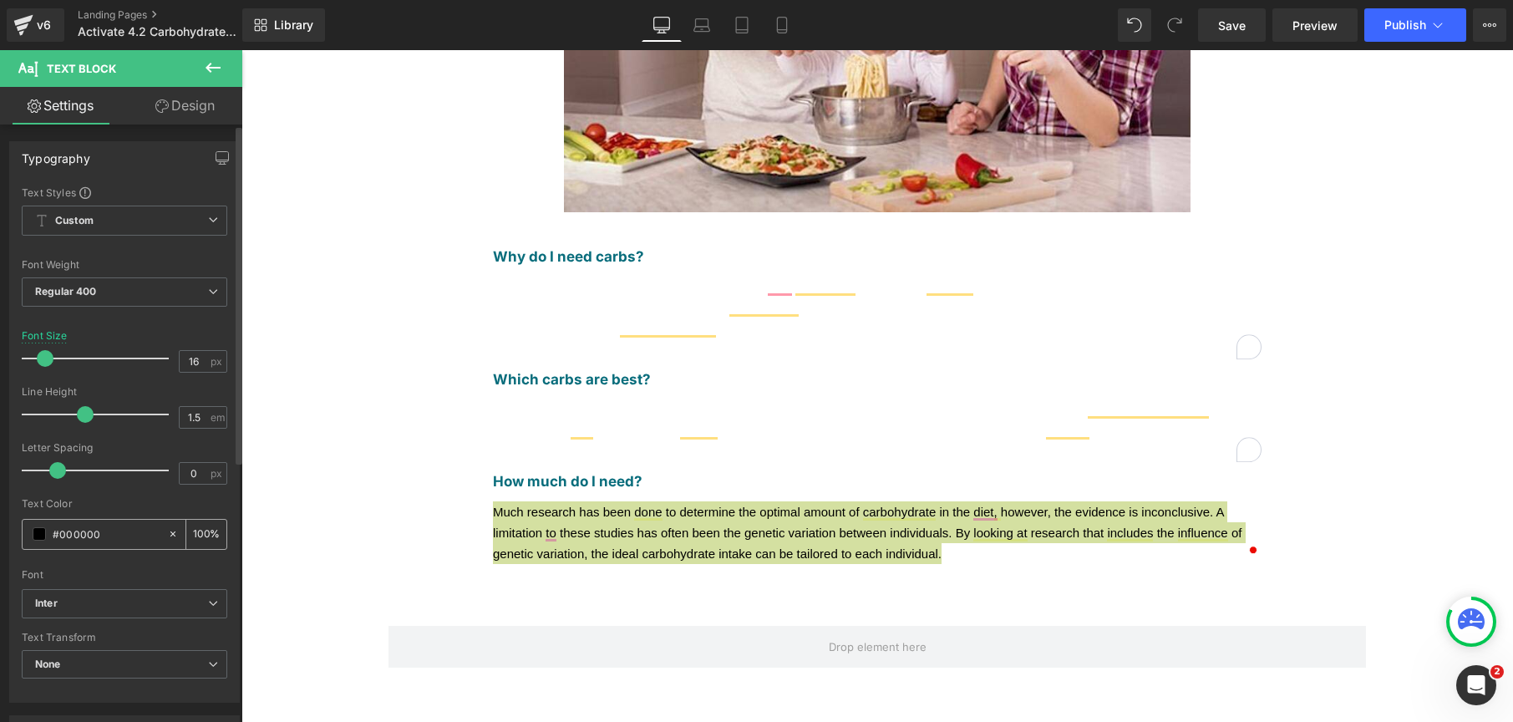
click at [38, 538] on span at bounding box center [39, 533] width 13 height 13
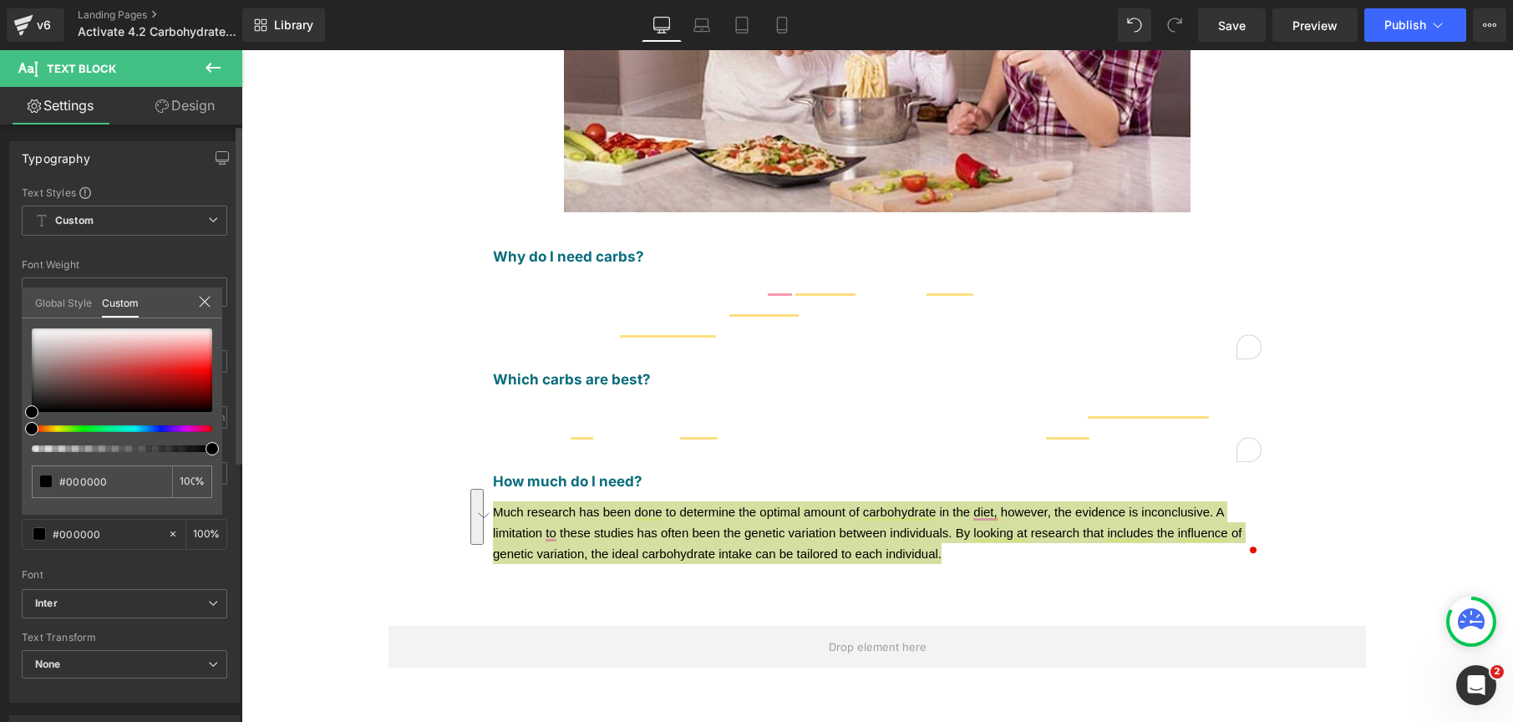
click at [51, 306] on link "Global Style" at bounding box center [63, 301] width 57 height 28
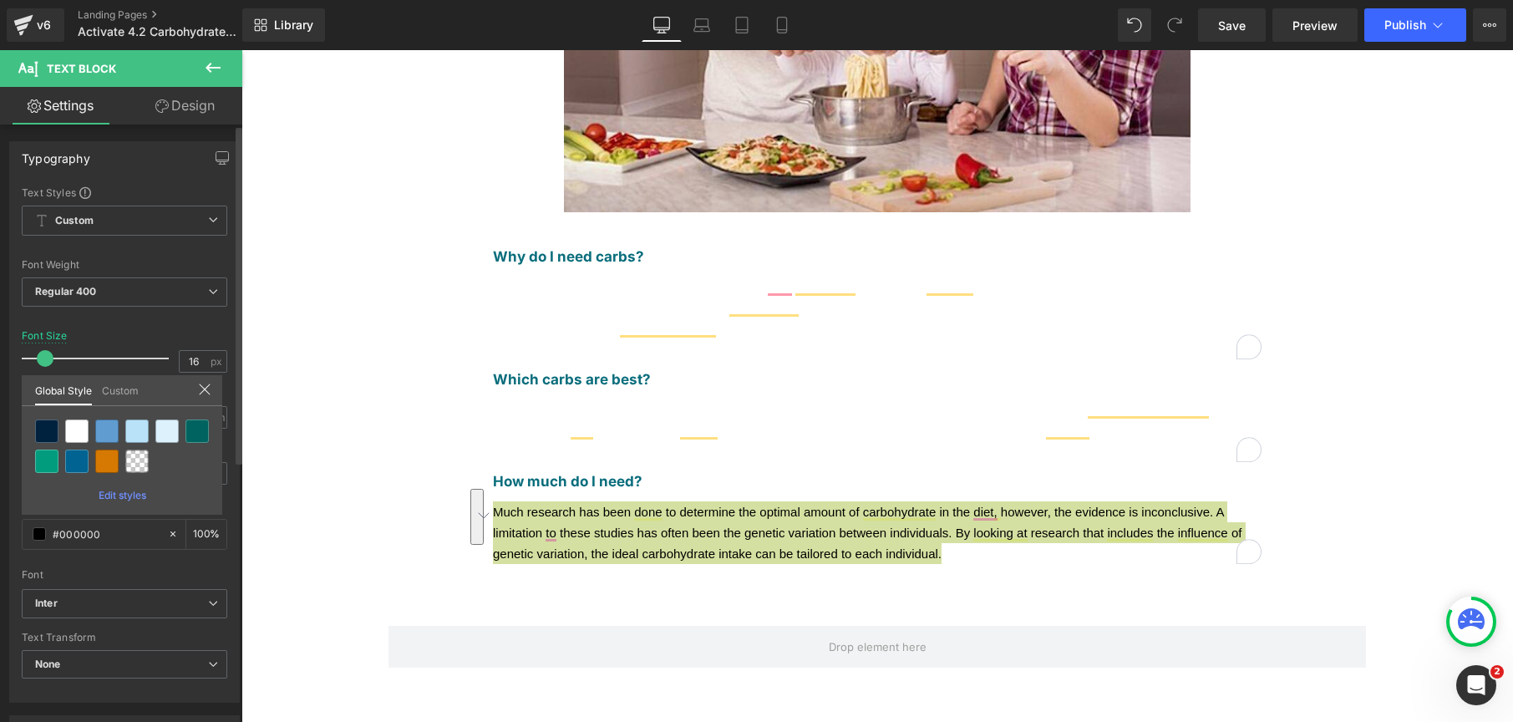
click at [42, 418] on div at bounding box center [46, 431] width 27 height 27
click at [43, 430] on div at bounding box center [46, 431] width 23 height 23
type input "Brand Color"
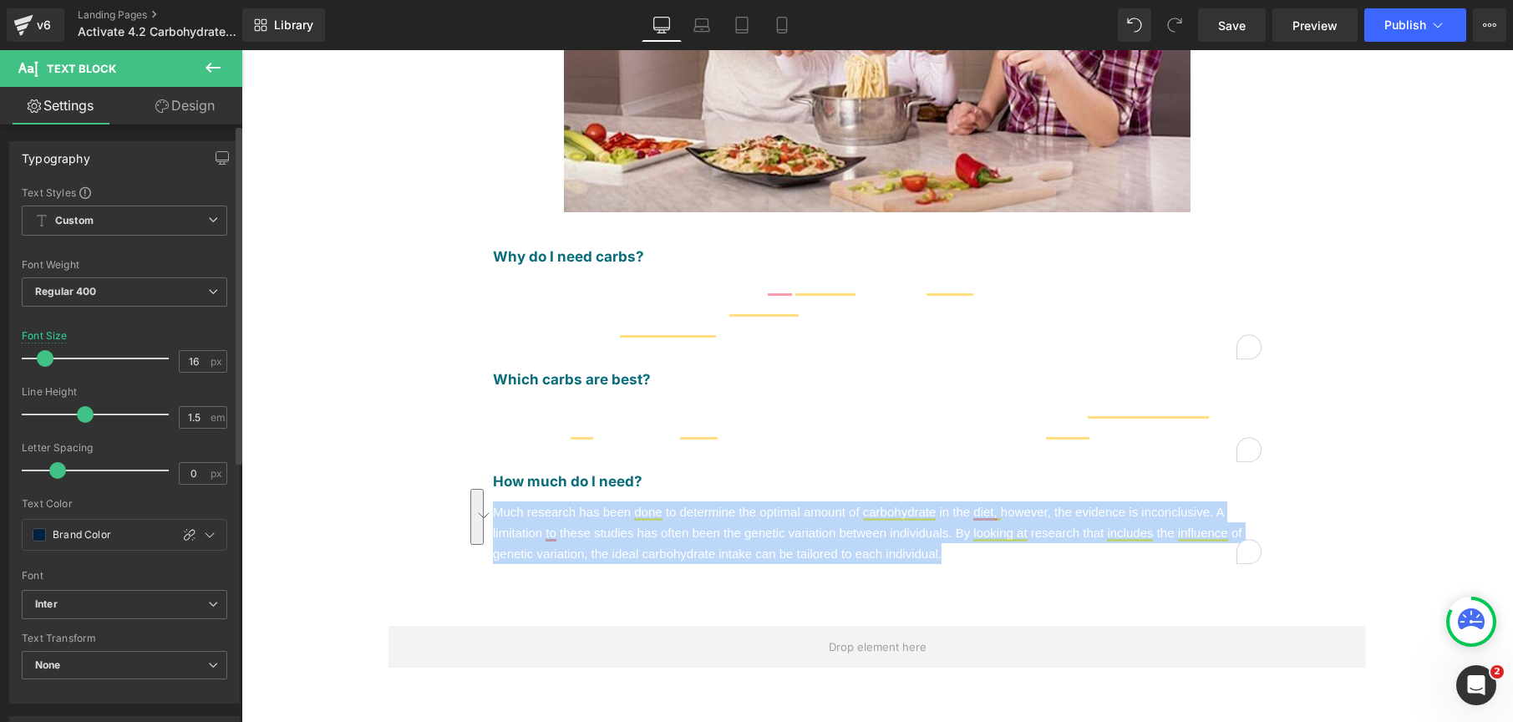
click at [313, 389] on div "Liquid Carbohydrates Provide Energy Heading Image Why do I need carbs? Text Blo…" at bounding box center [878, 312] width 1272 height 1327
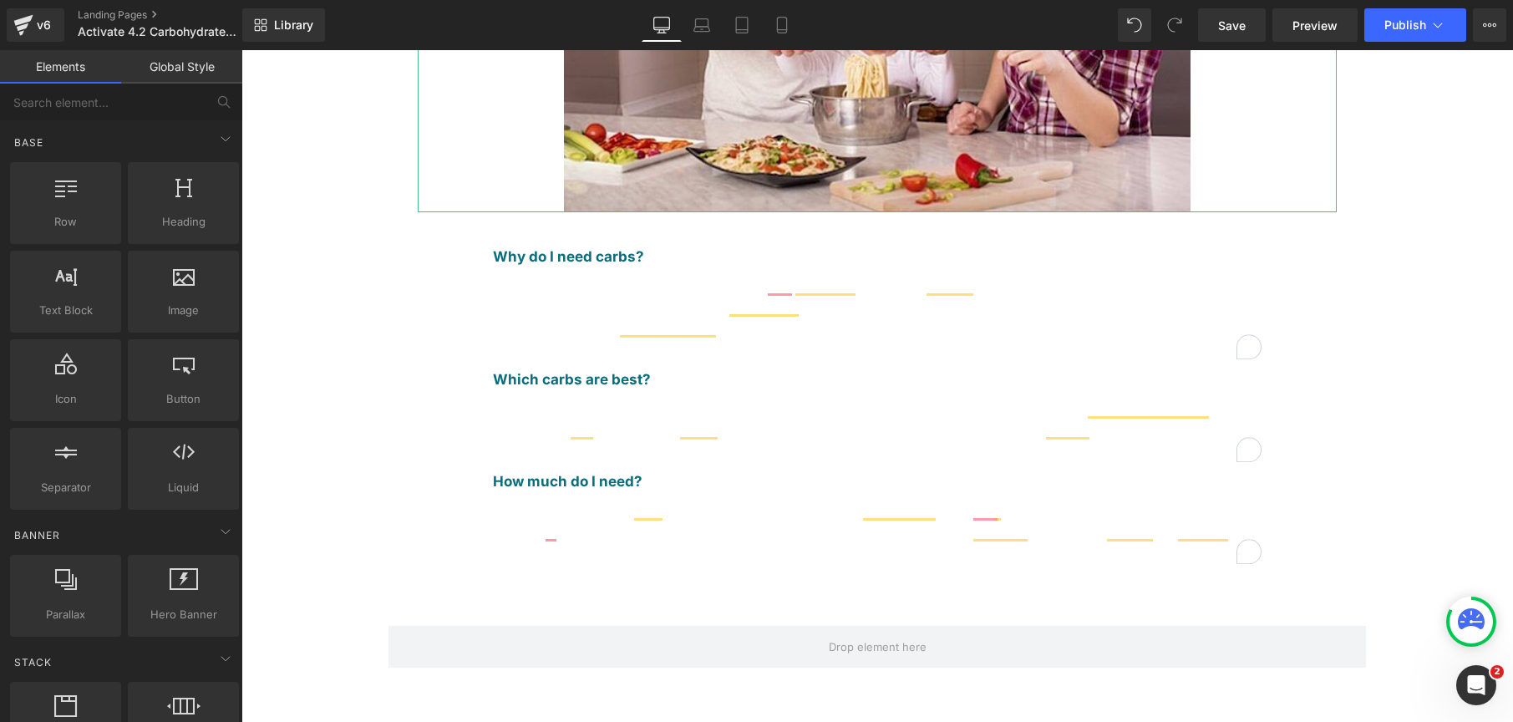
scroll to position [220, 0]
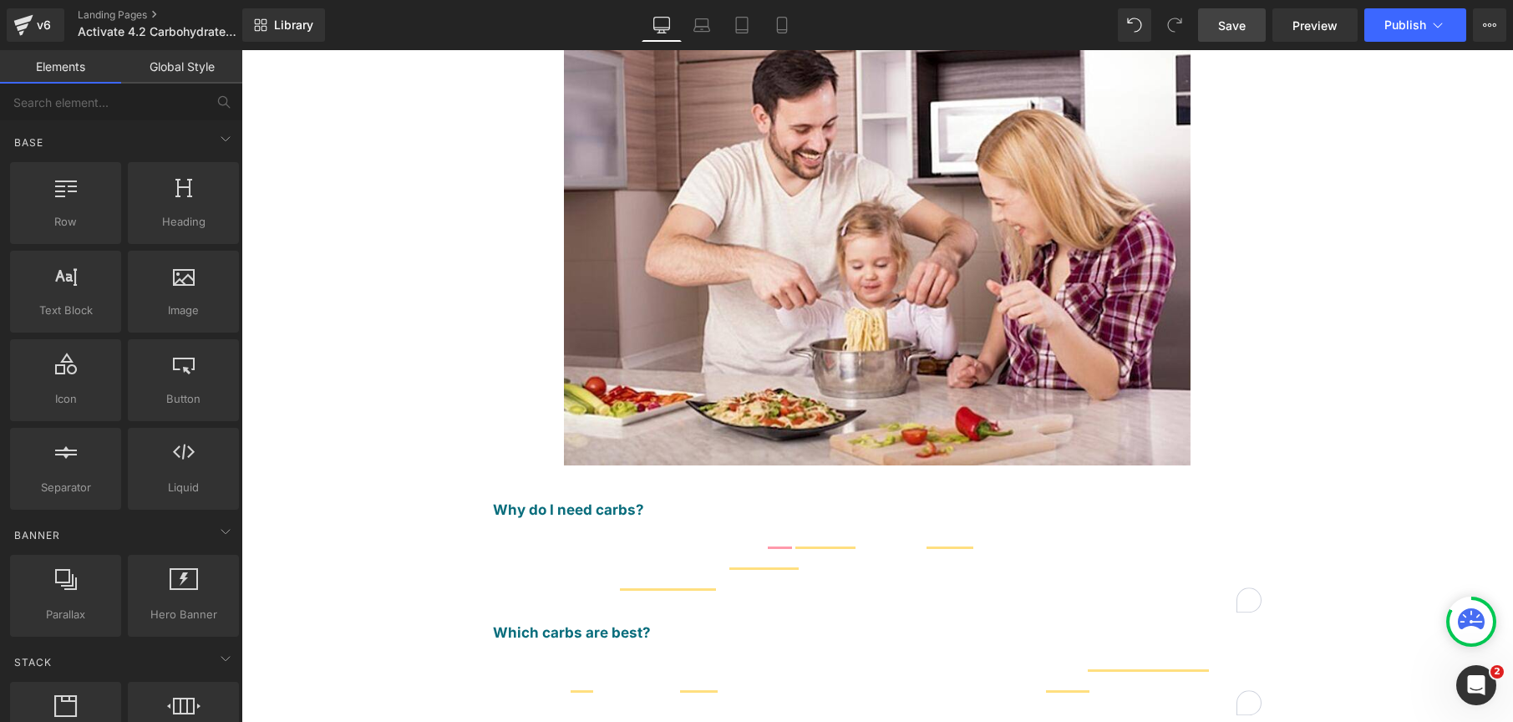
click at [1238, 17] on span "Save" at bounding box center [1232, 26] width 28 height 18
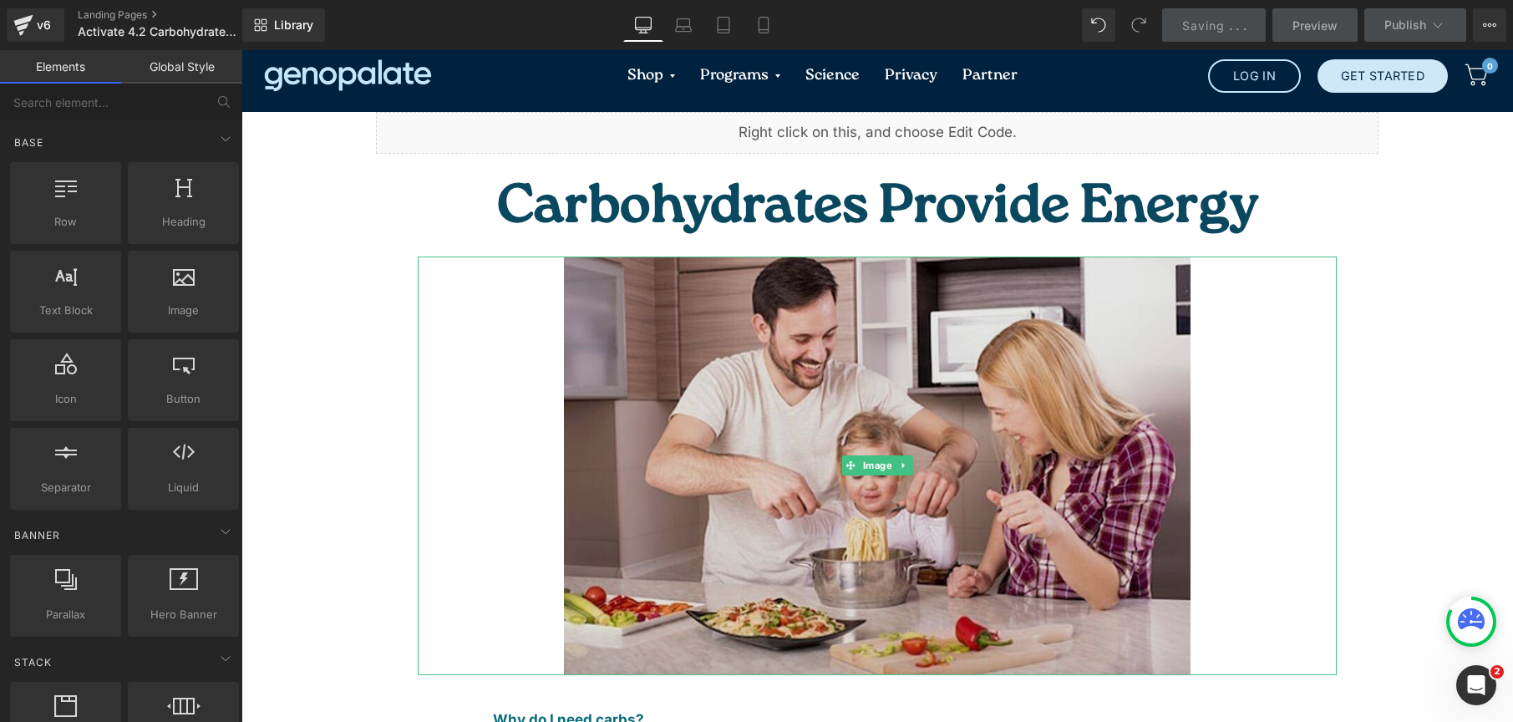
scroll to position [0, 0]
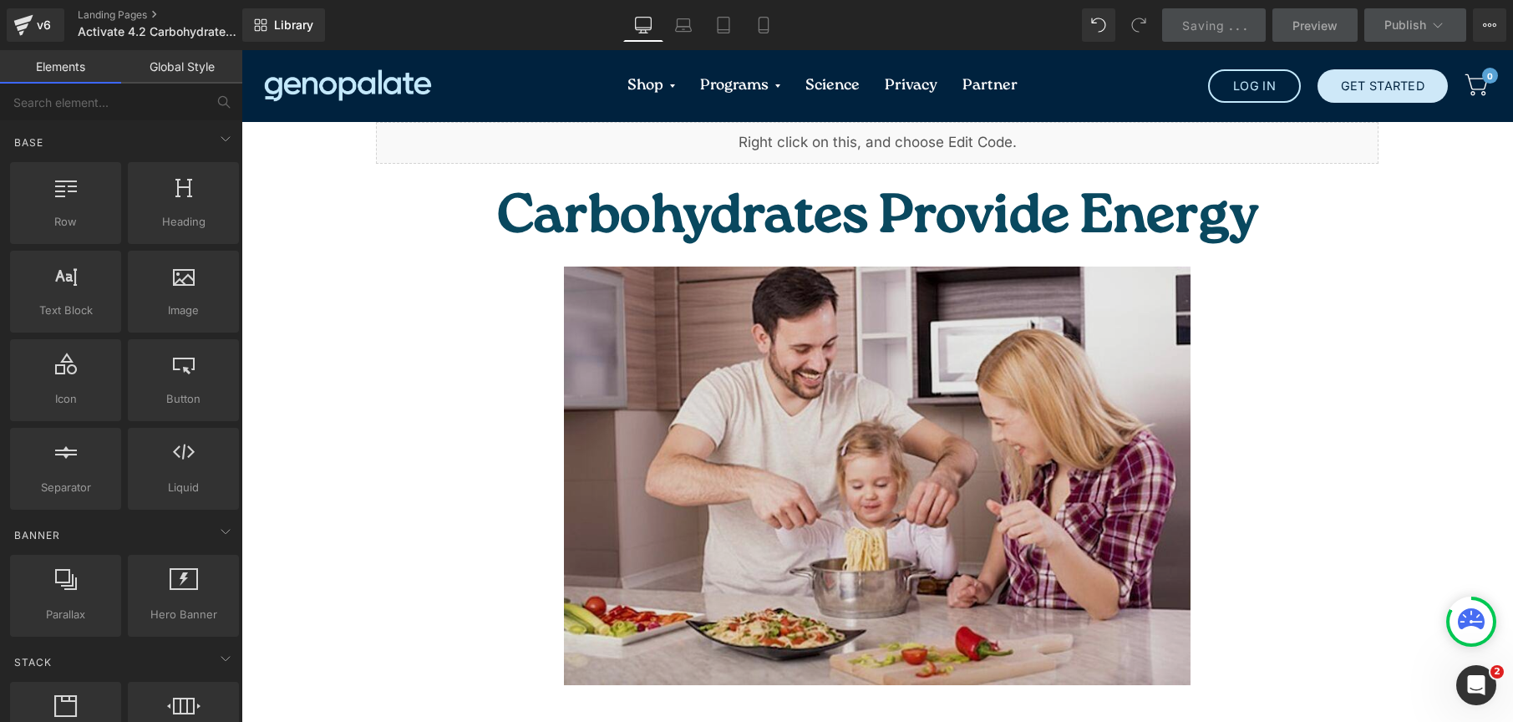
click at [800, 353] on img at bounding box center [877, 476] width 627 height 419
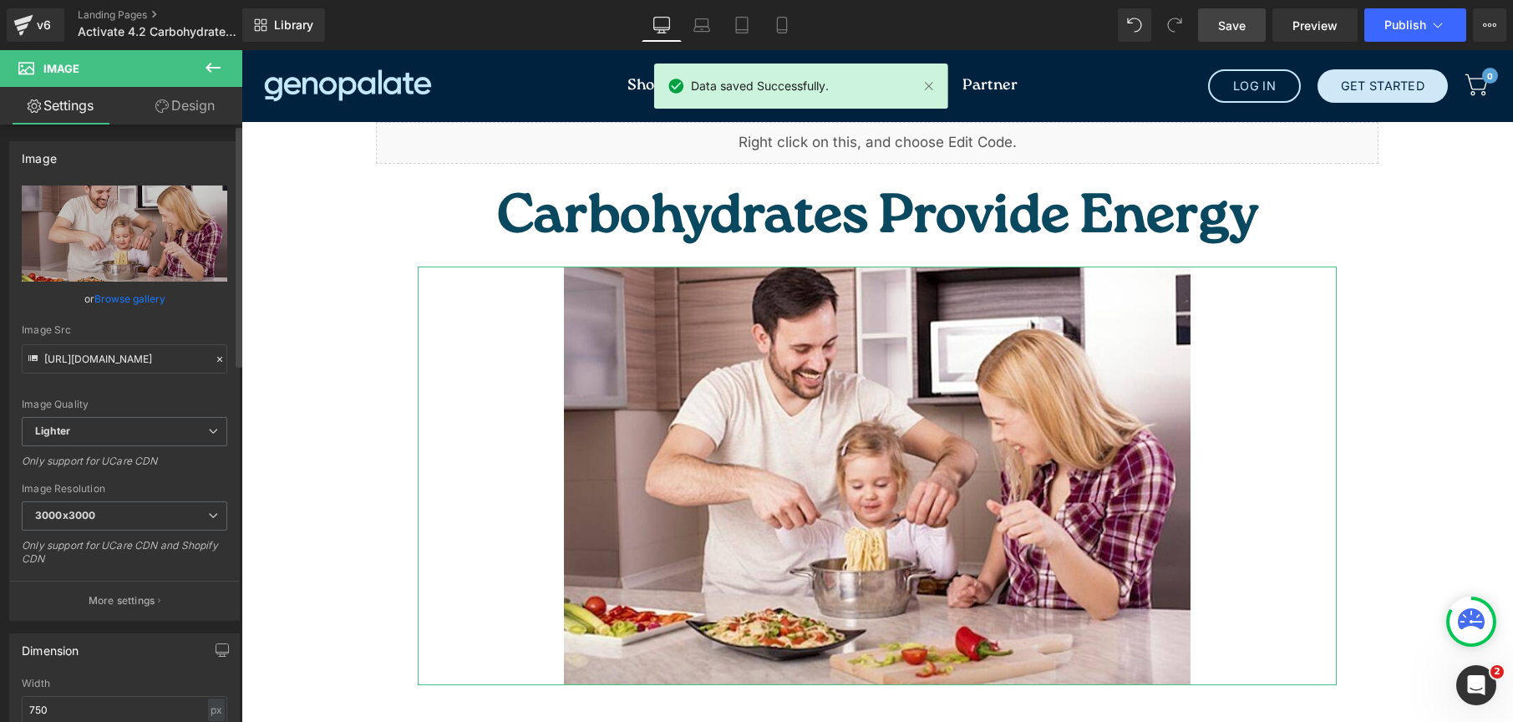
click at [119, 294] on link "Browse gallery" at bounding box center [129, 298] width 71 height 29
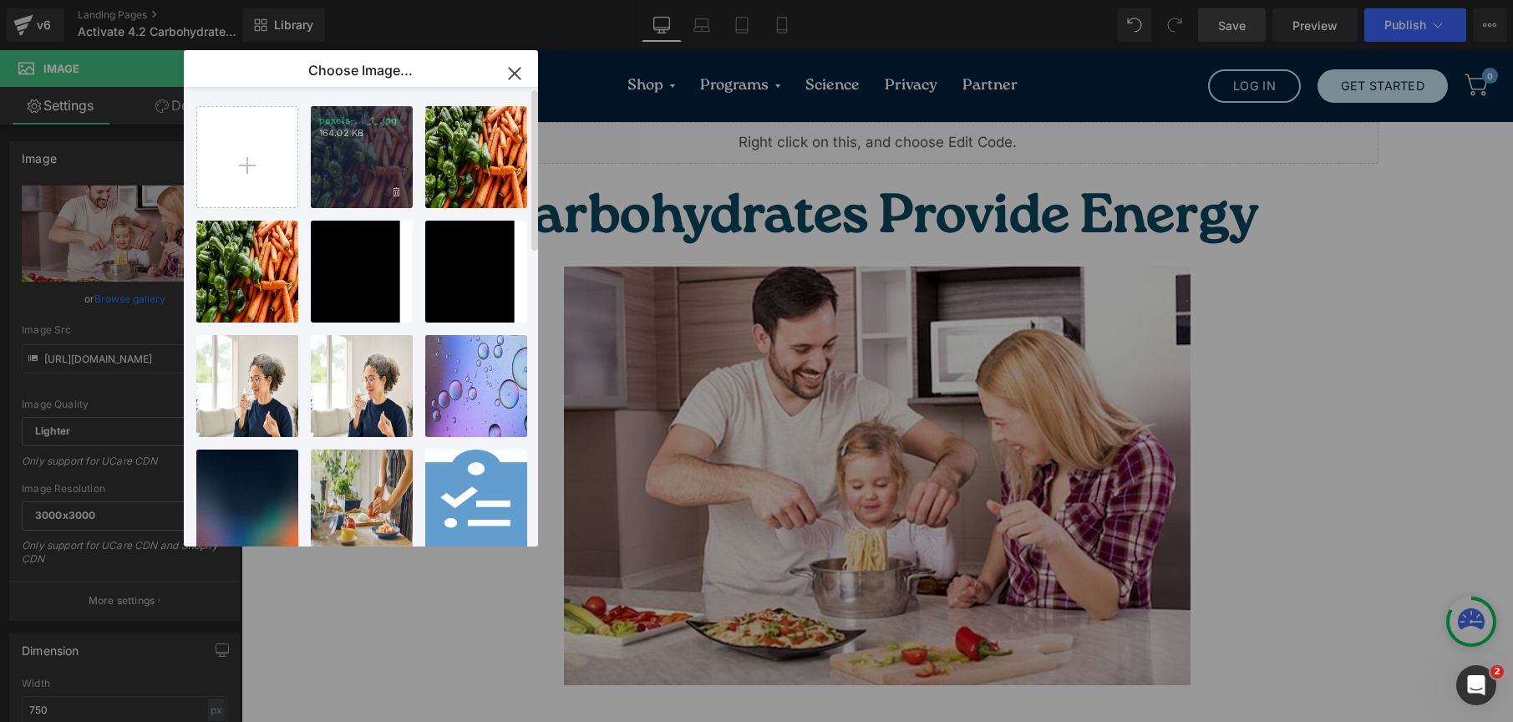
click at [343, 138] on p "164.02 KB" at bounding box center [361, 133] width 85 height 13
type input "https://ucarecdn.com/519b7502-9360-4fb1-a405-8305f1c5f664/-/format/auto/-/previ…"
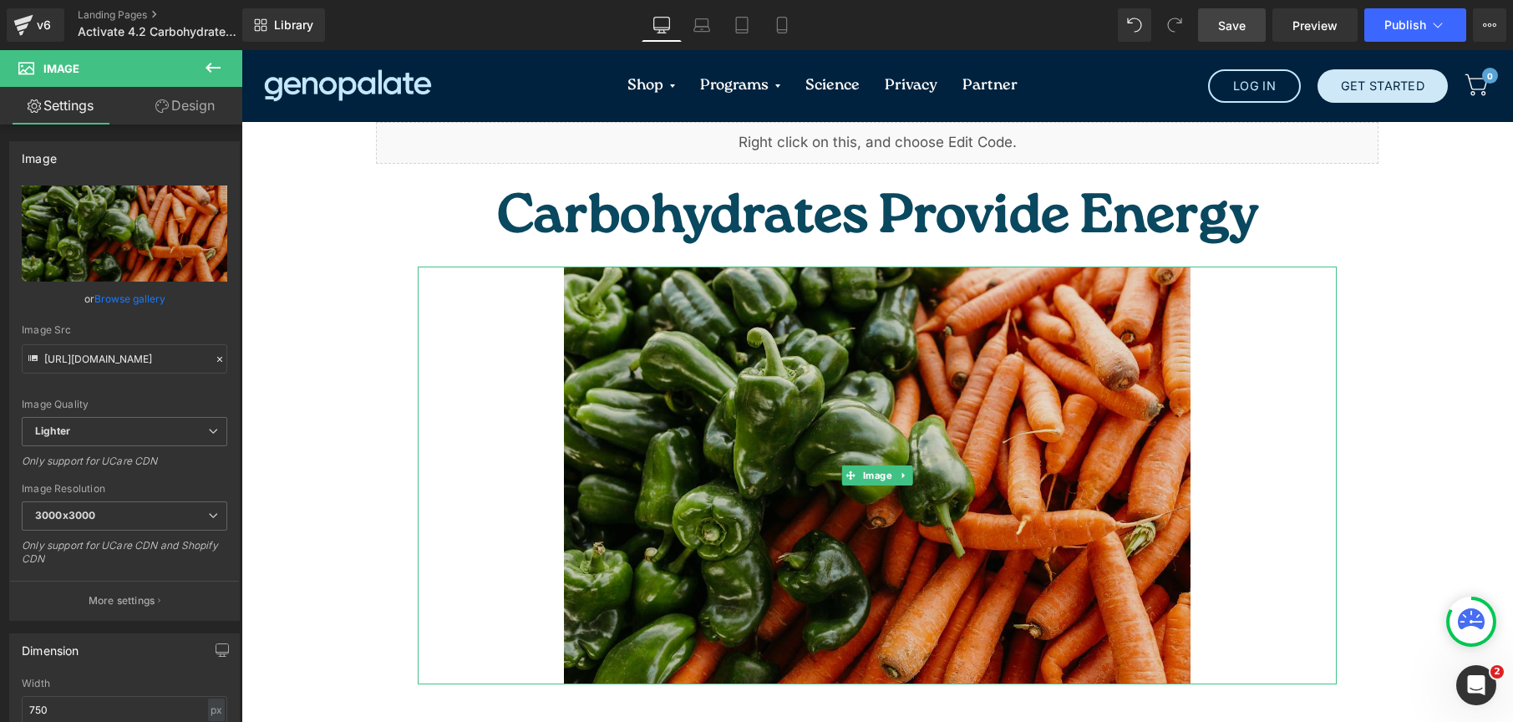
click at [808, 389] on img at bounding box center [877, 476] width 627 height 418
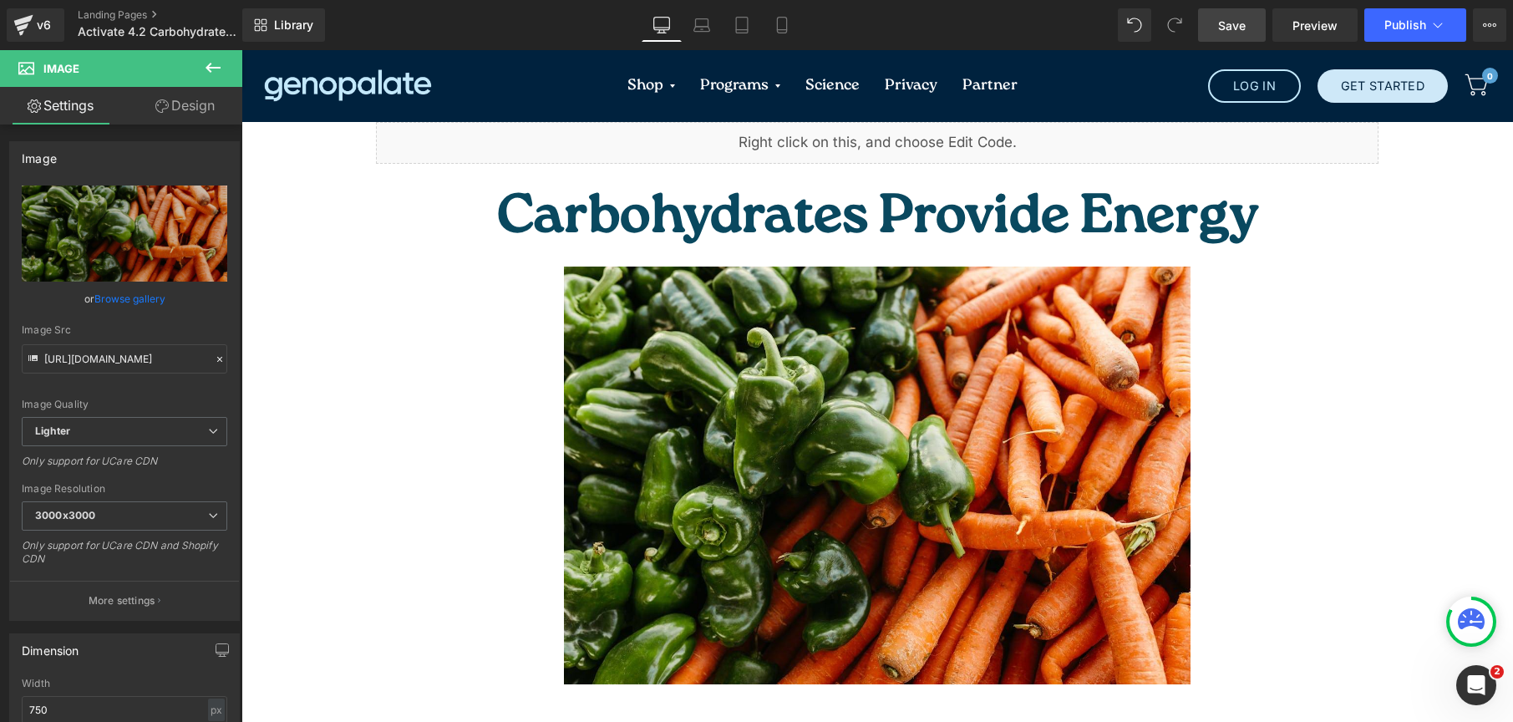
click at [1227, 34] on link "Save" at bounding box center [1232, 24] width 68 height 33
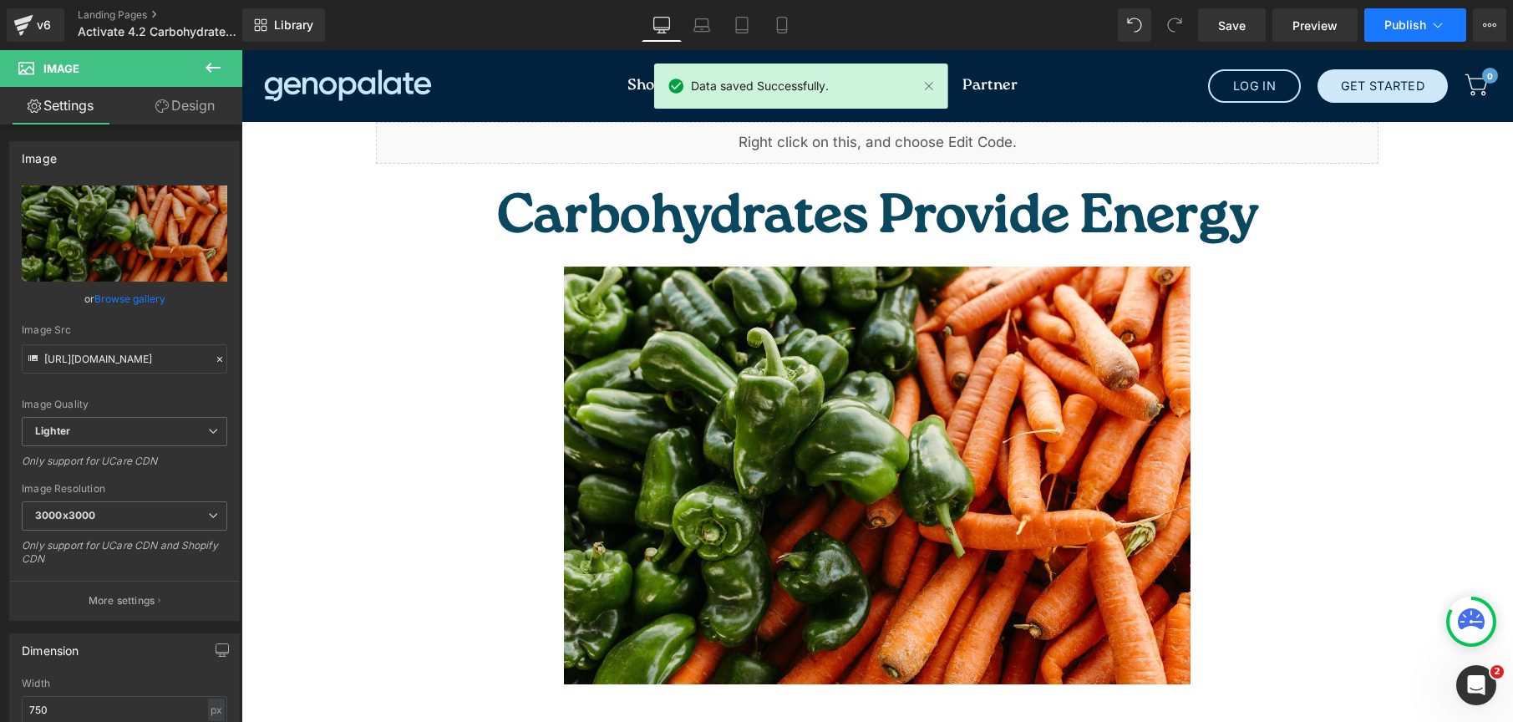
click at [1410, 28] on span "Publish" at bounding box center [1406, 24] width 42 height 13
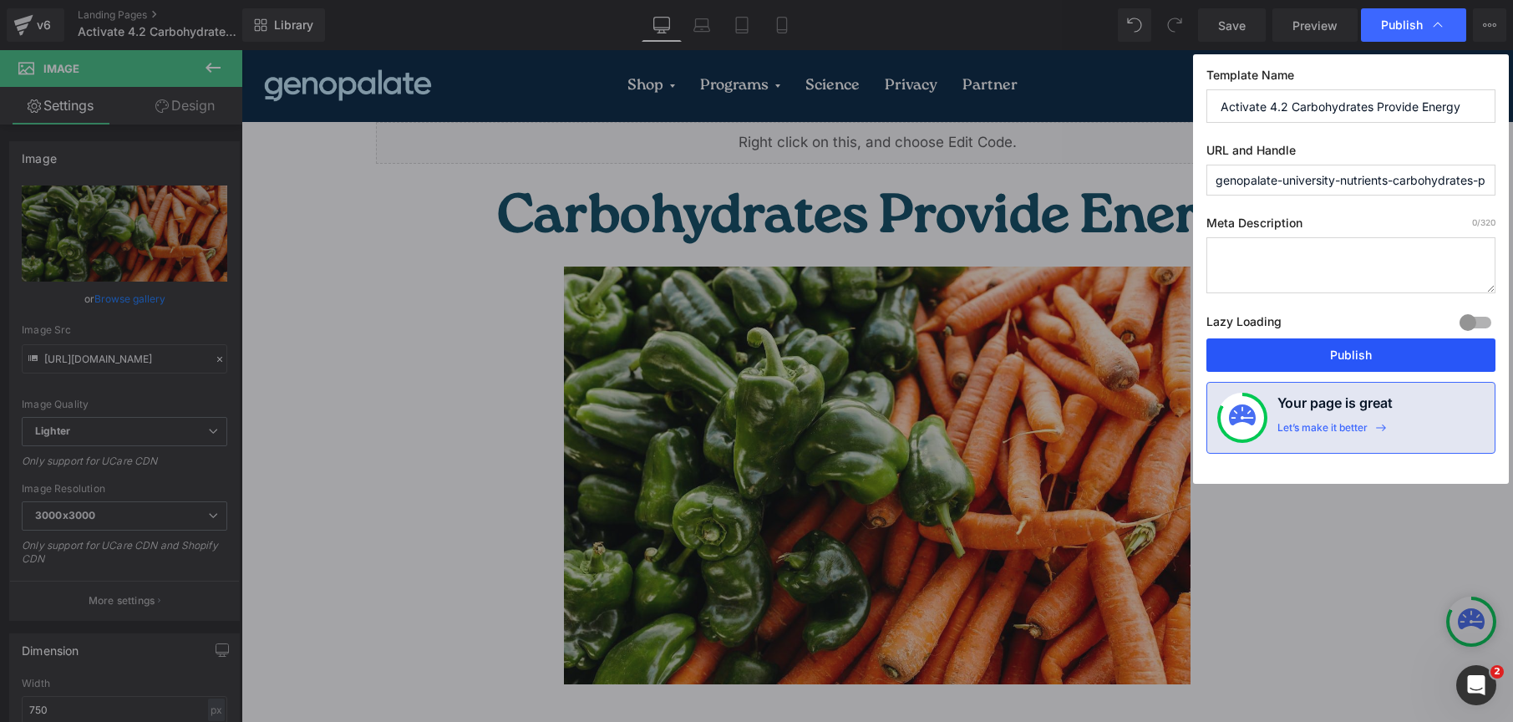
click at [1374, 365] on button "Publish" at bounding box center [1351, 354] width 289 height 33
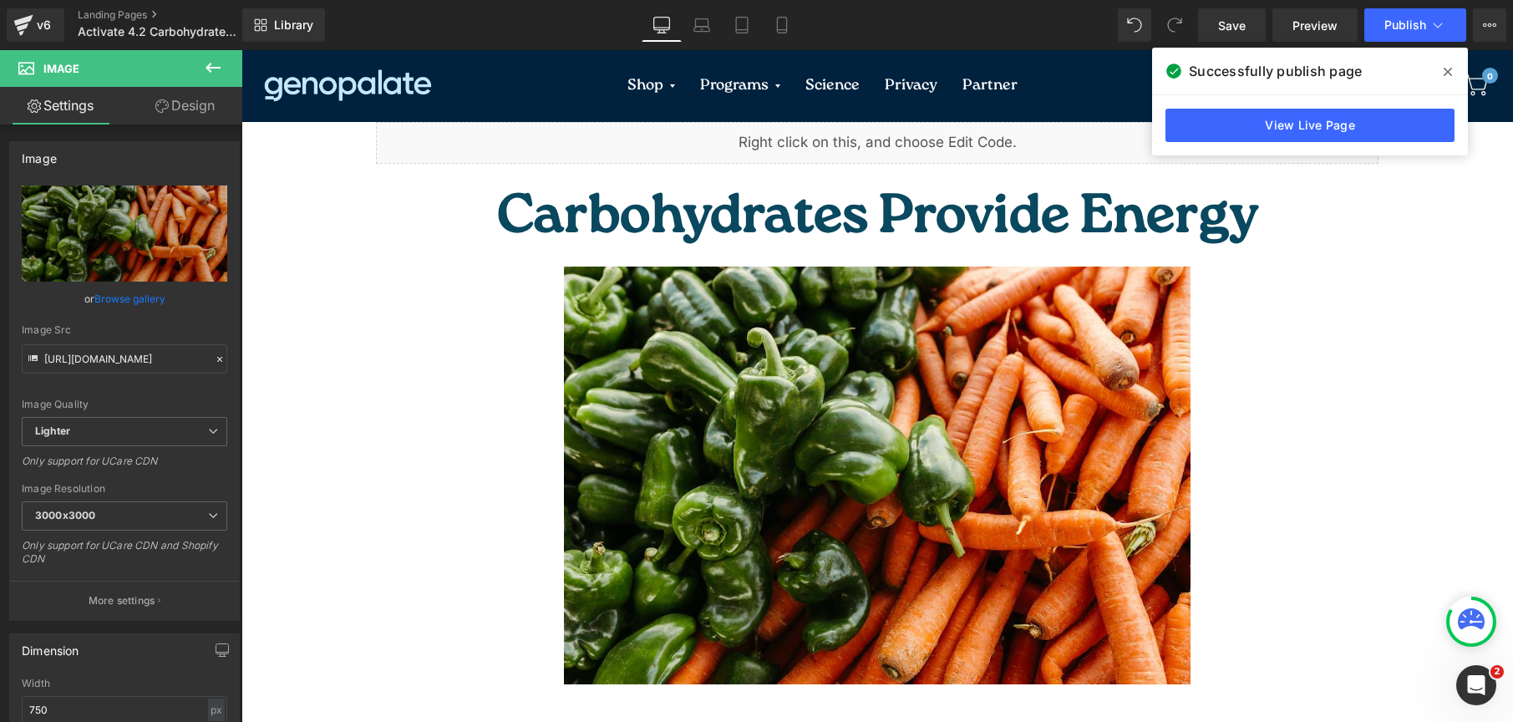
scroll to position [572, 0]
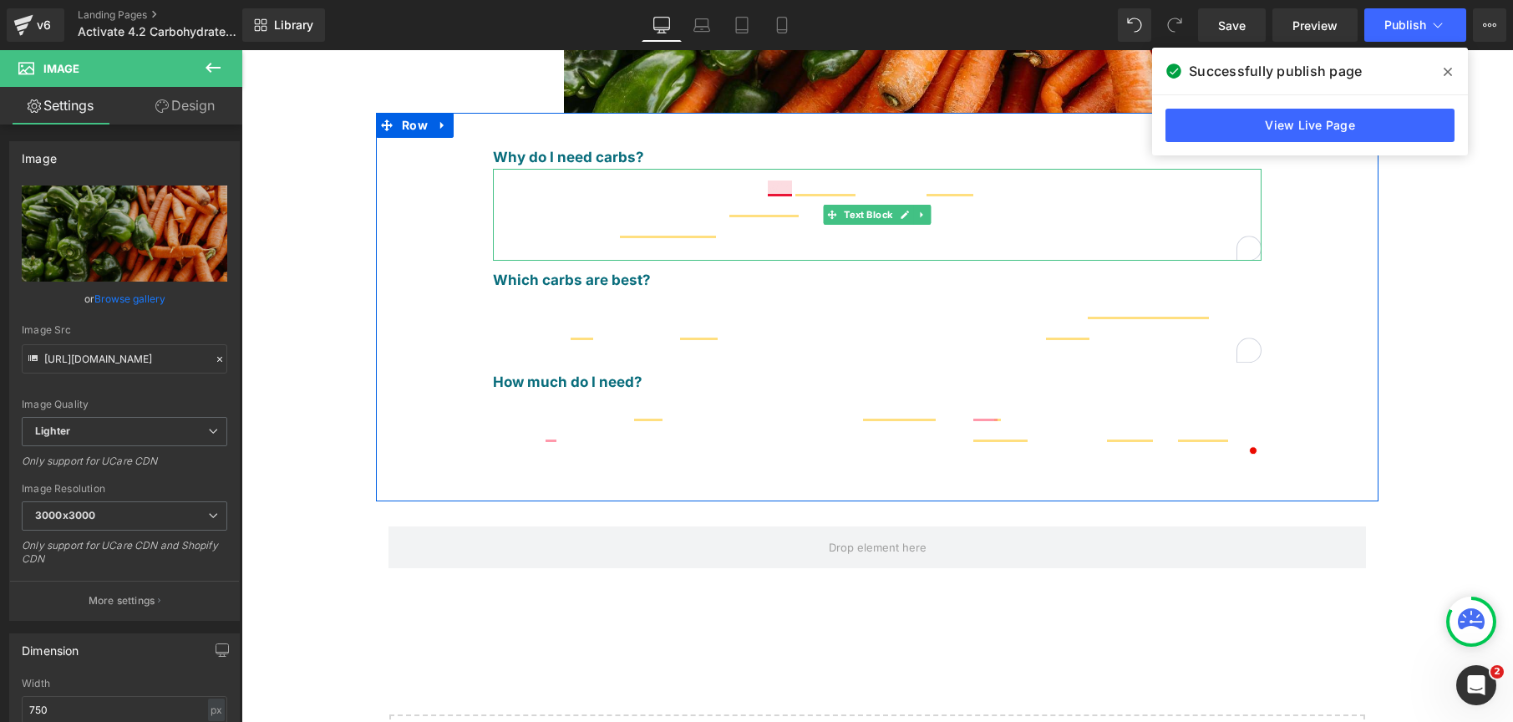
click at [777, 181] on span "Carbohydrates are found in almost every food with only a few exceptions such as…" at bounding box center [862, 209] width 738 height 56
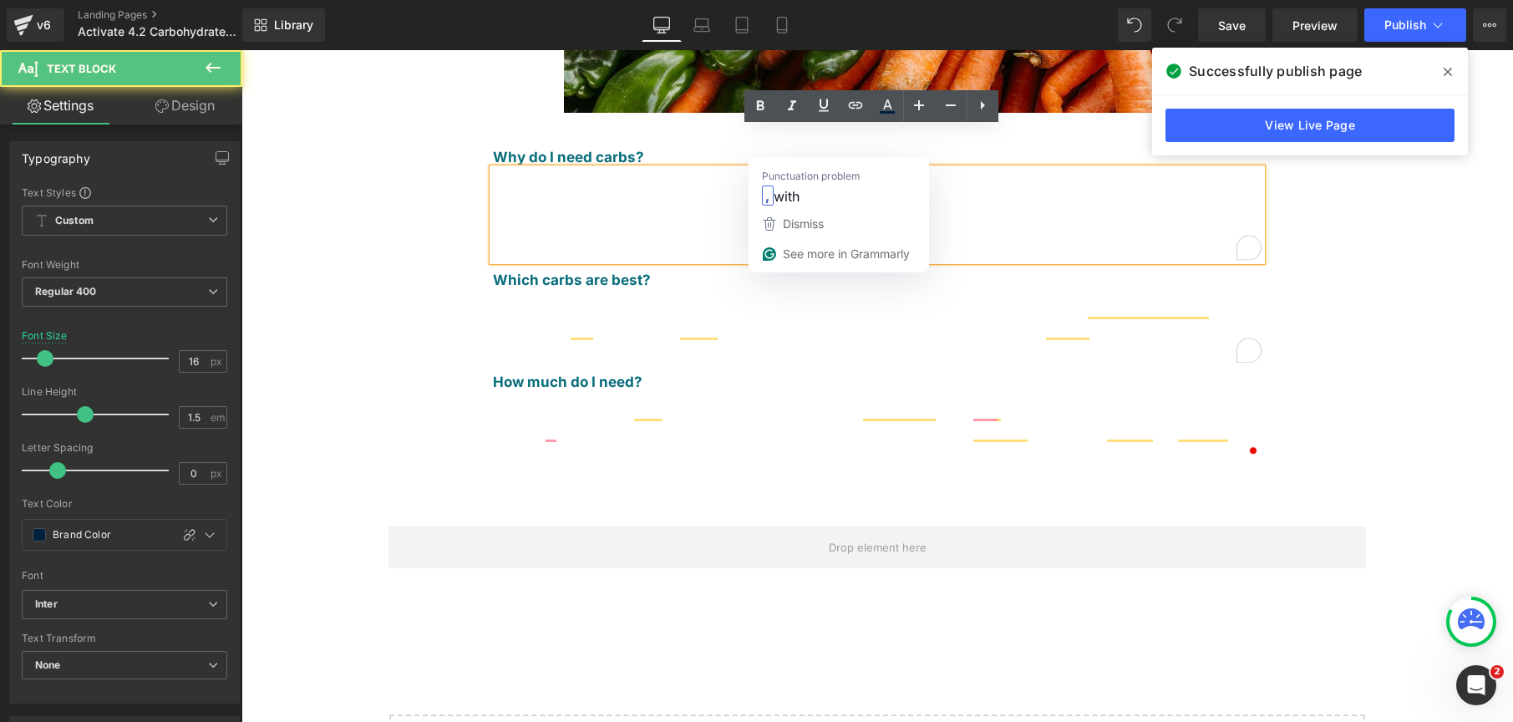
click at [795, 191] on span "Carbohydrates are found in almost every food with only a few exceptions such as…" at bounding box center [862, 209] width 738 height 56
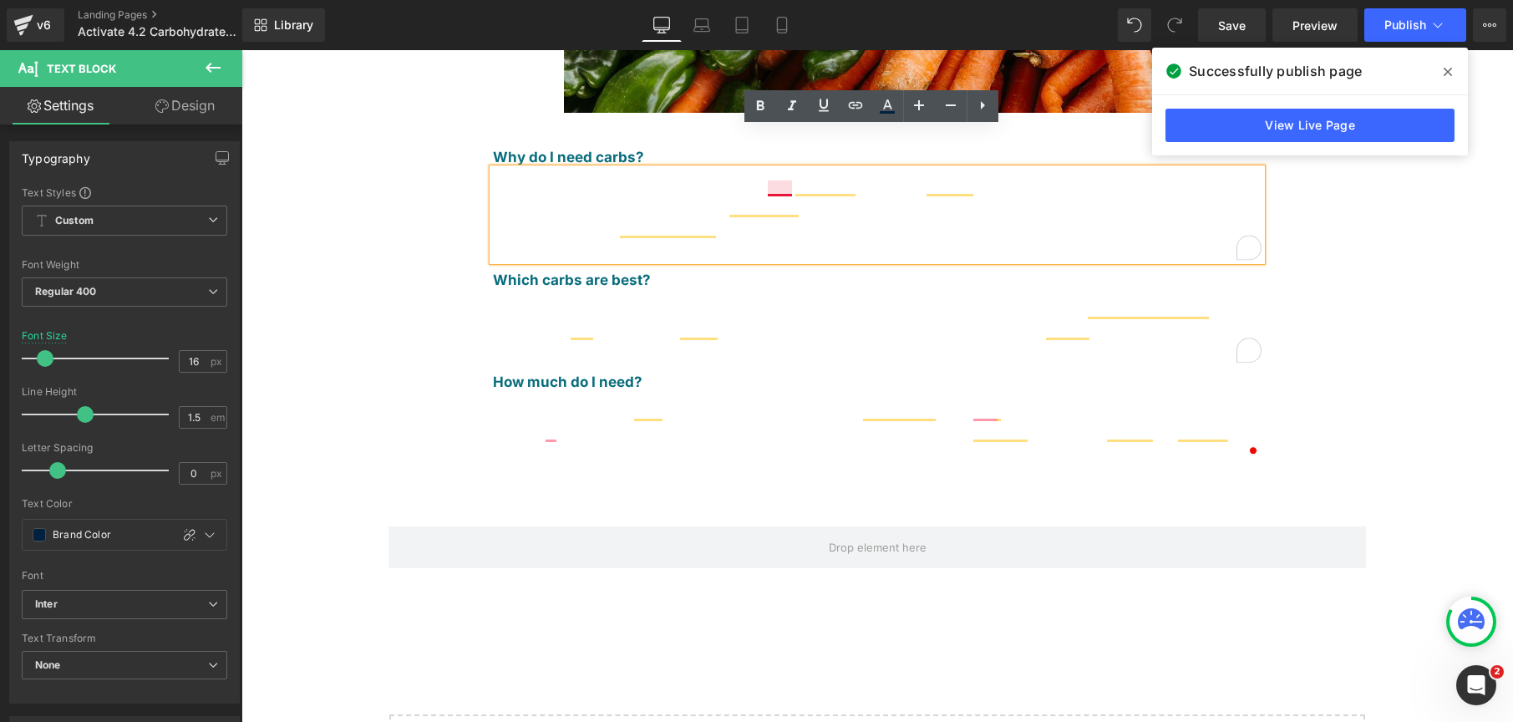
click at [776, 181] on span "Carbohydrates are found in almost every food with only a few exceptions such as…" at bounding box center [862, 209] width 738 height 56
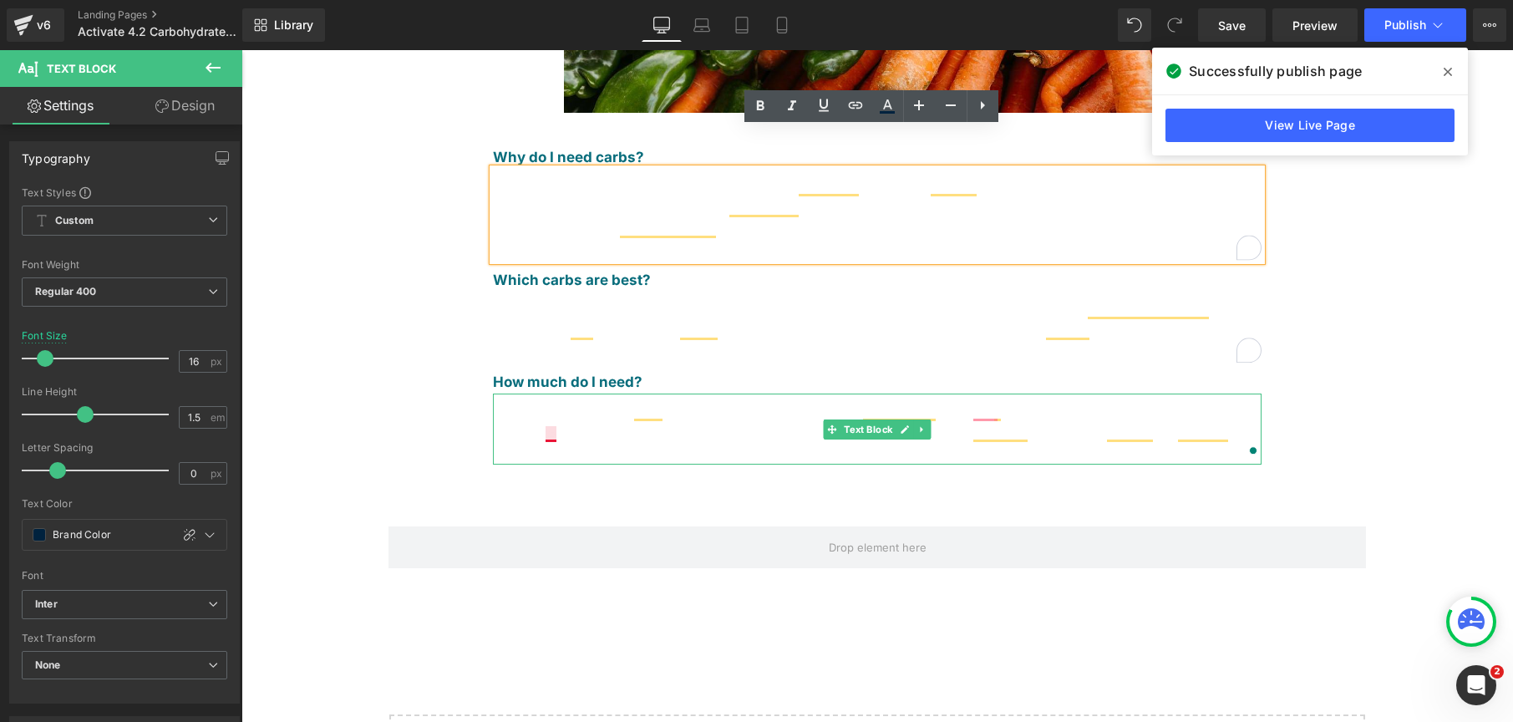
click at [542, 405] on span "Much research has been done to determine the optimal amount of carbohydrate in …" at bounding box center [867, 433] width 749 height 56
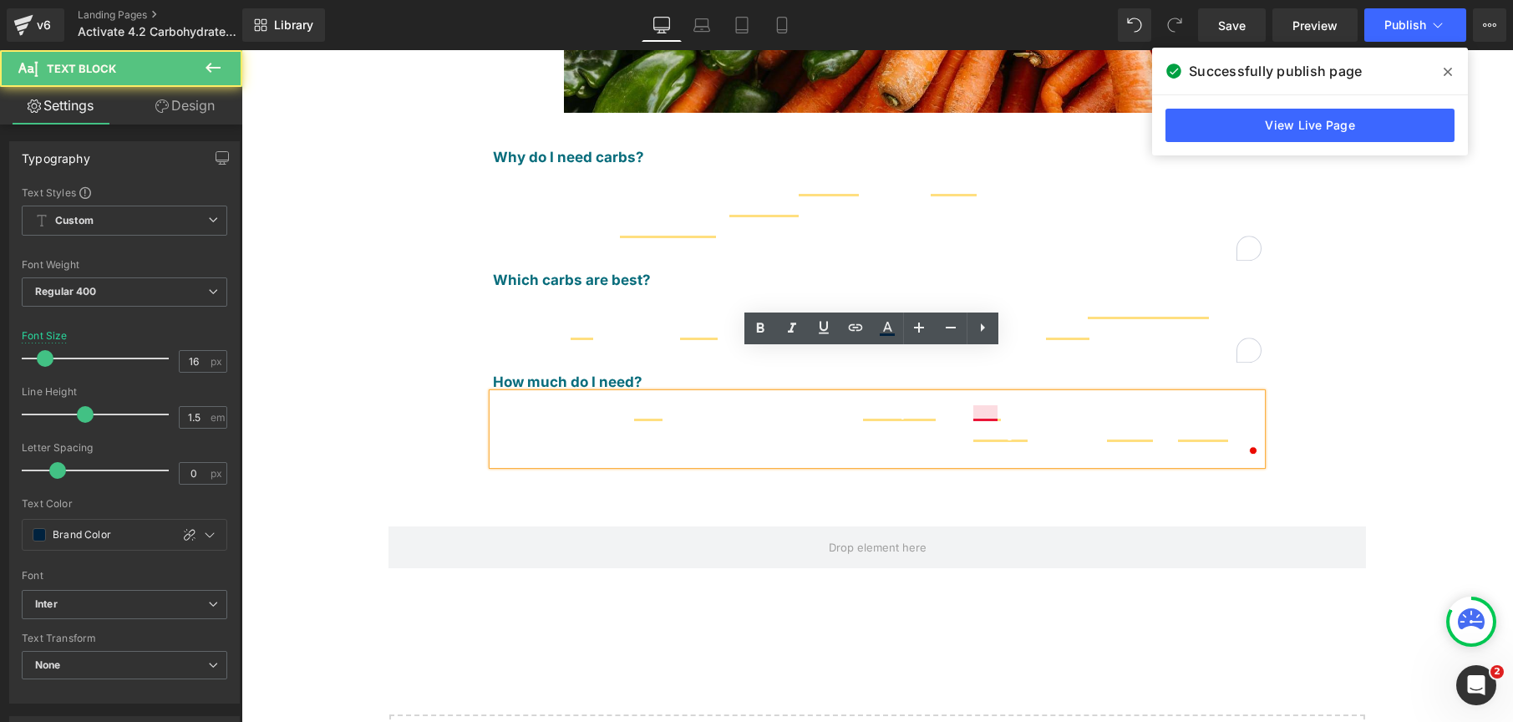
click at [969, 405] on span "Much research has been done to determine the optimal amount of carbohydrate in …" at bounding box center [867, 433] width 749 height 56
click at [1012, 501] on div "Row" at bounding box center [877, 566] width 1003 height 130
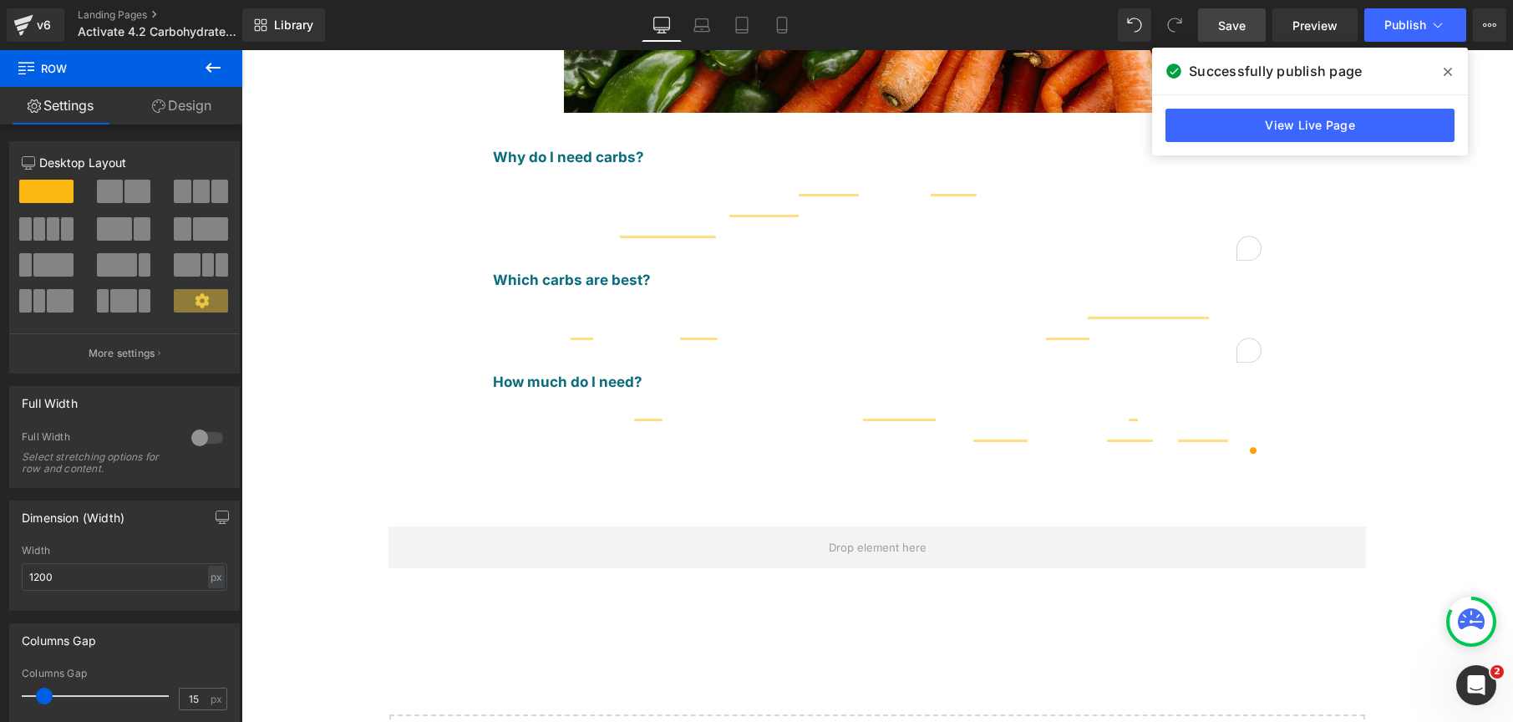
click at [1250, 22] on link "Save" at bounding box center [1232, 24] width 68 height 33
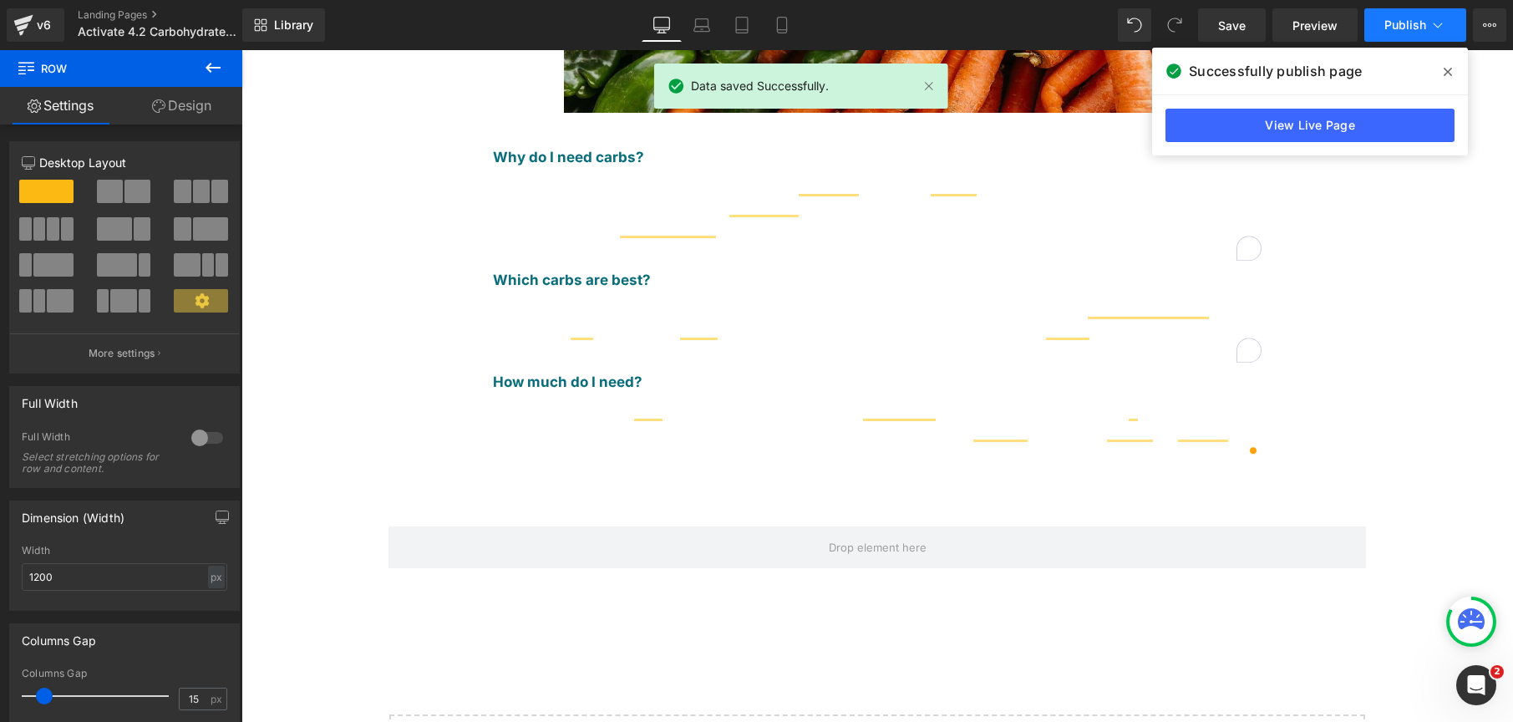
click at [1404, 27] on span "Publish" at bounding box center [1406, 24] width 42 height 13
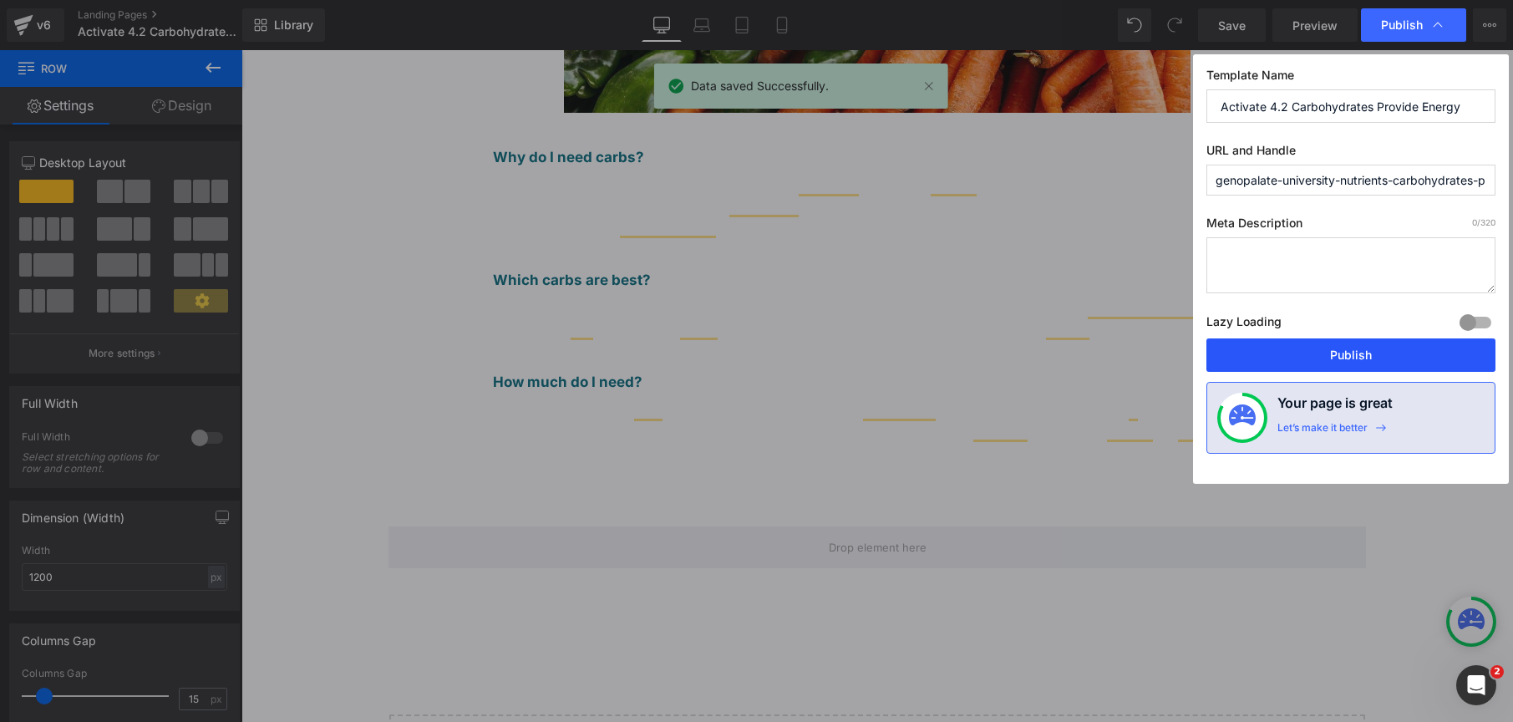
click at [1383, 359] on button "Publish" at bounding box center [1351, 354] width 289 height 33
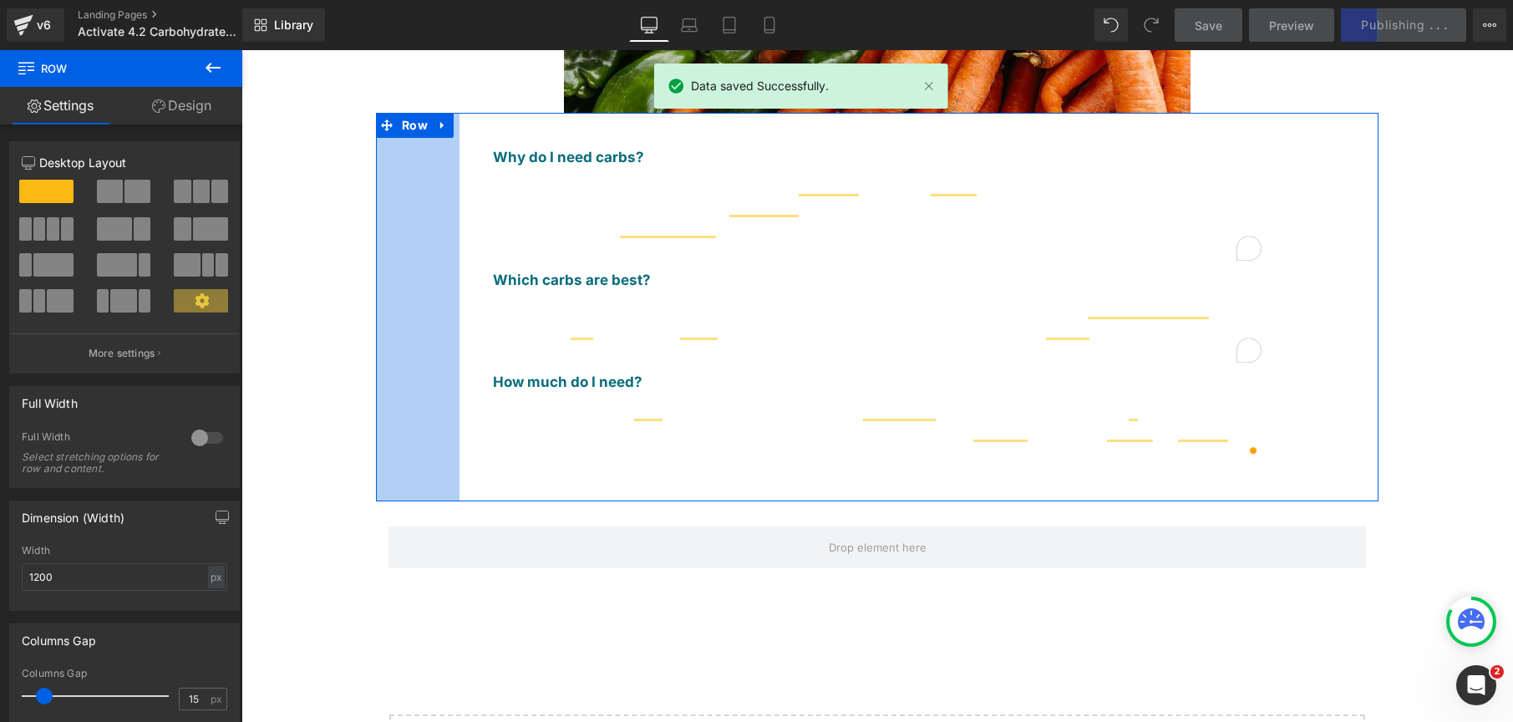
scroll to position [0, 0]
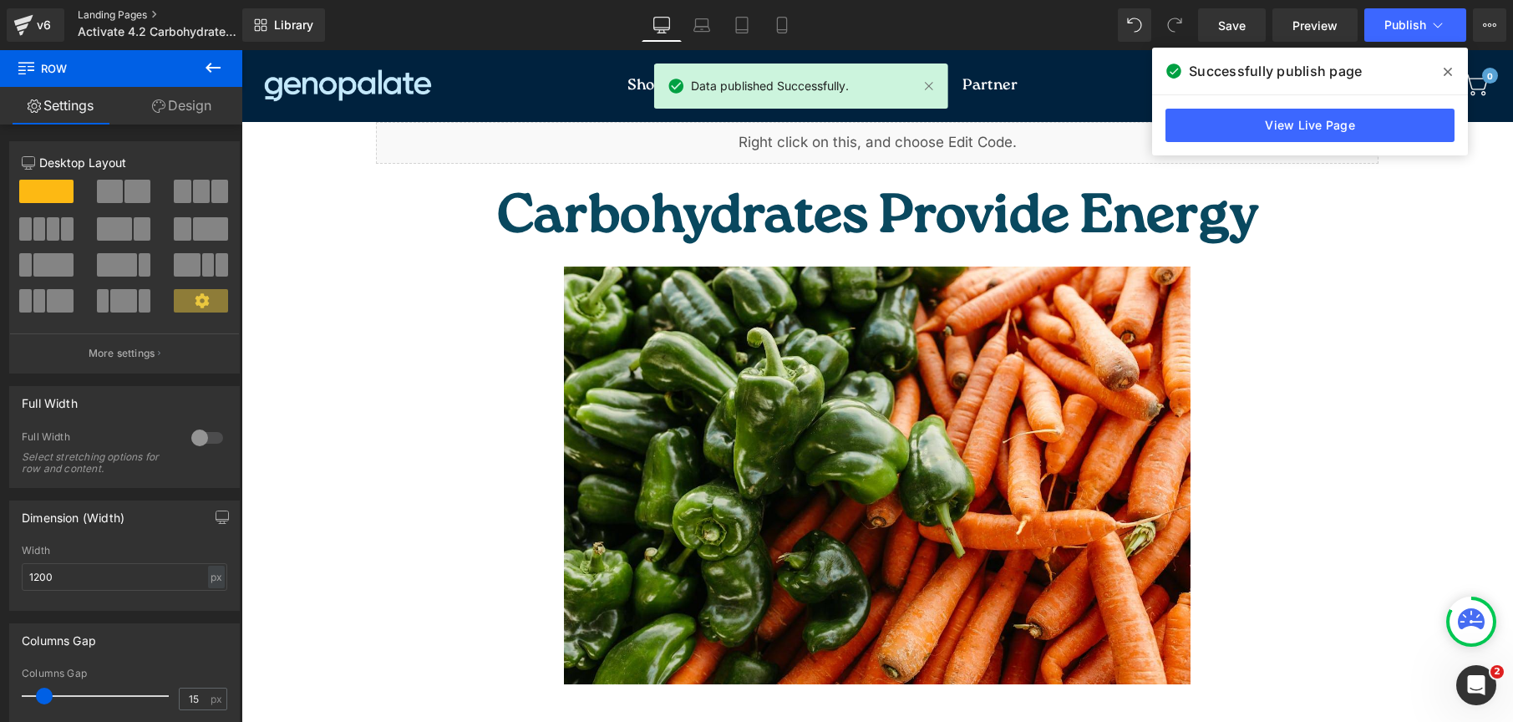
click at [106, 8] on link "Landing Pages" at bounding box center [174, 14] width 192 height 13
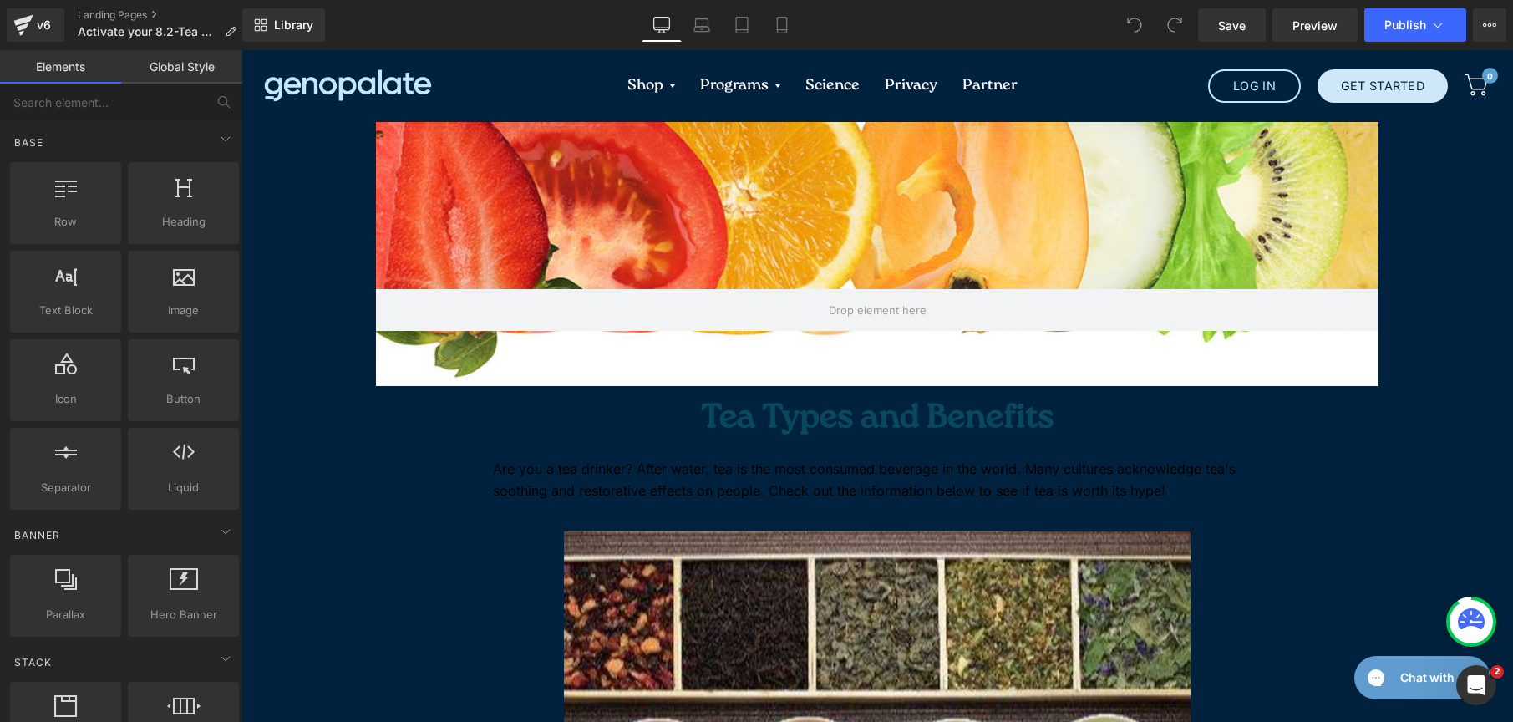
click at [205, 74] on link "Global Style" at bounding box center [181, 66] width 121 height 33
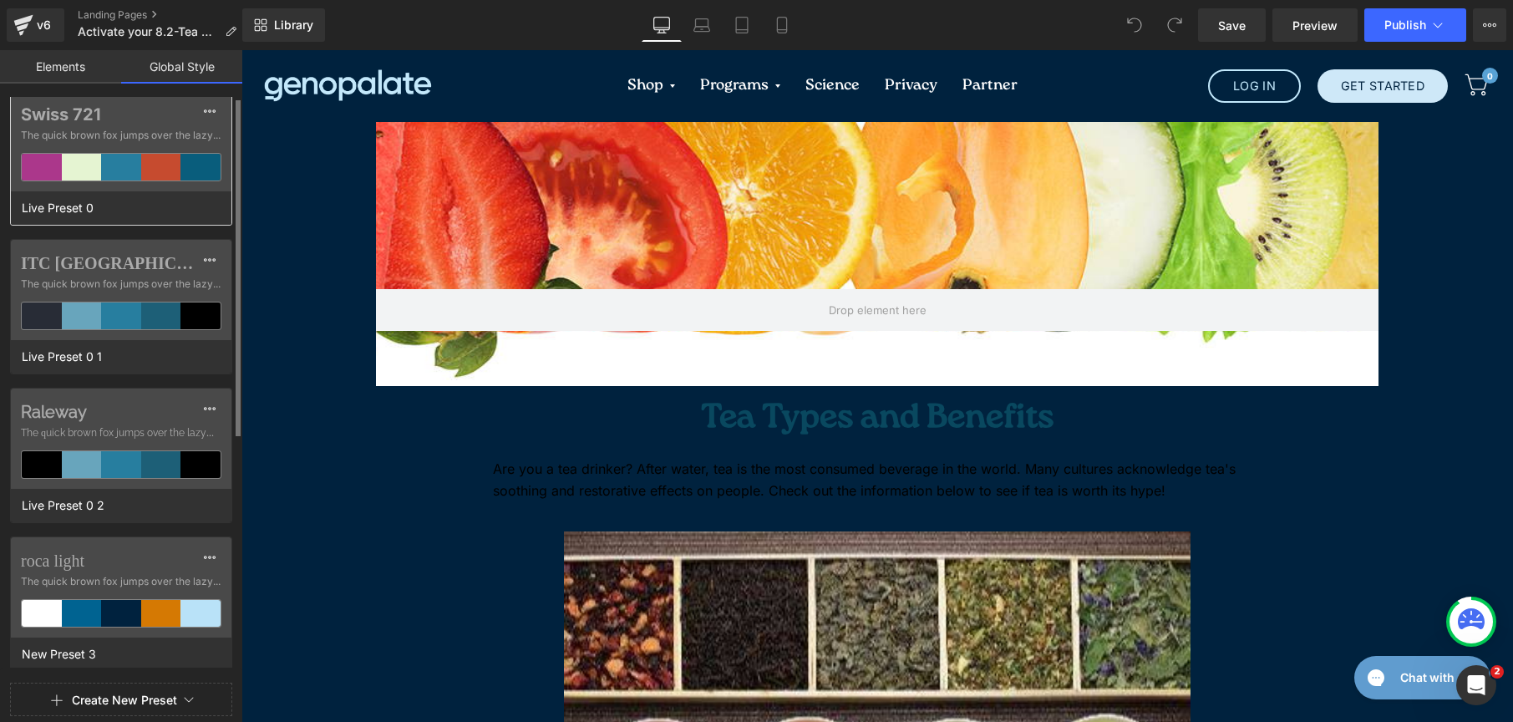
scroll to position [300, 0]
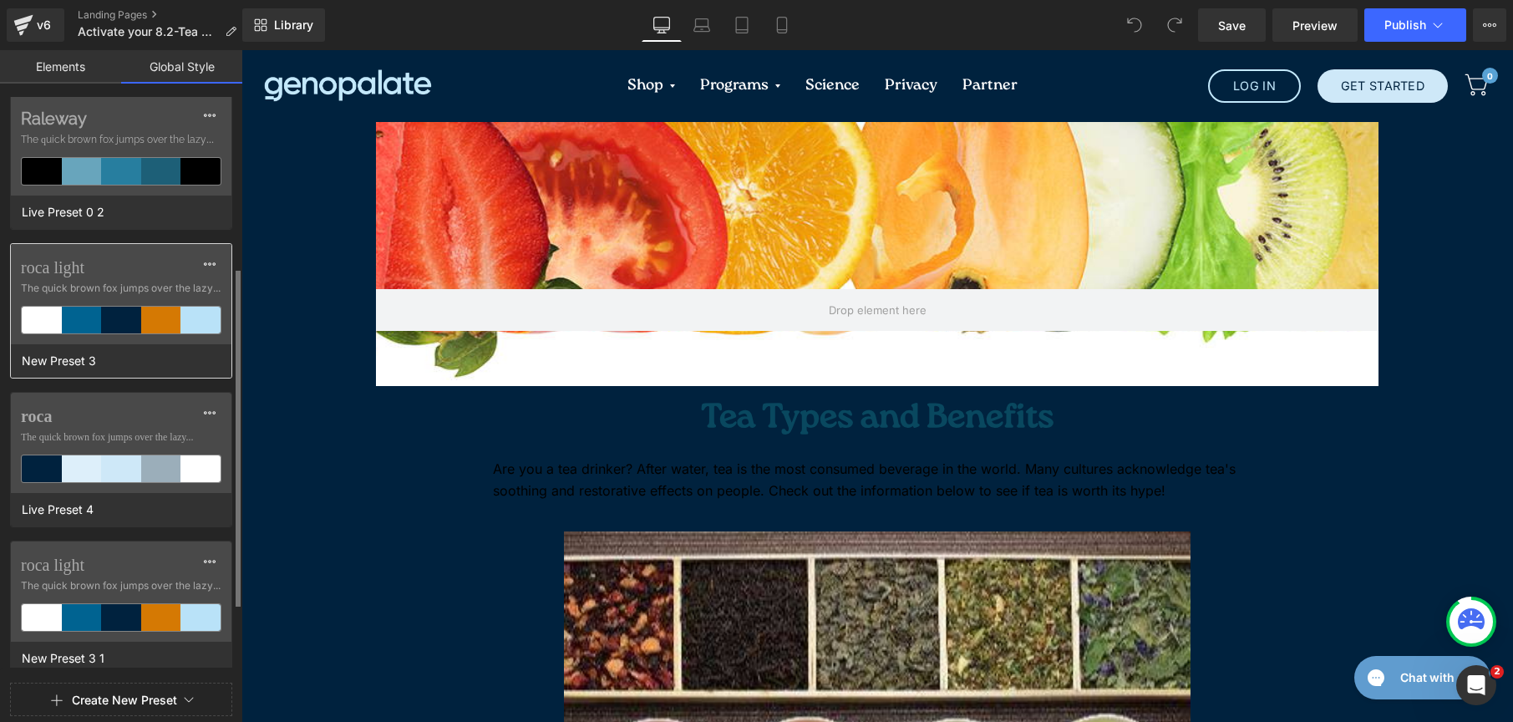
click at [175, 269] on label "roca light" at bounding box center [121, 267] width 201 height 20
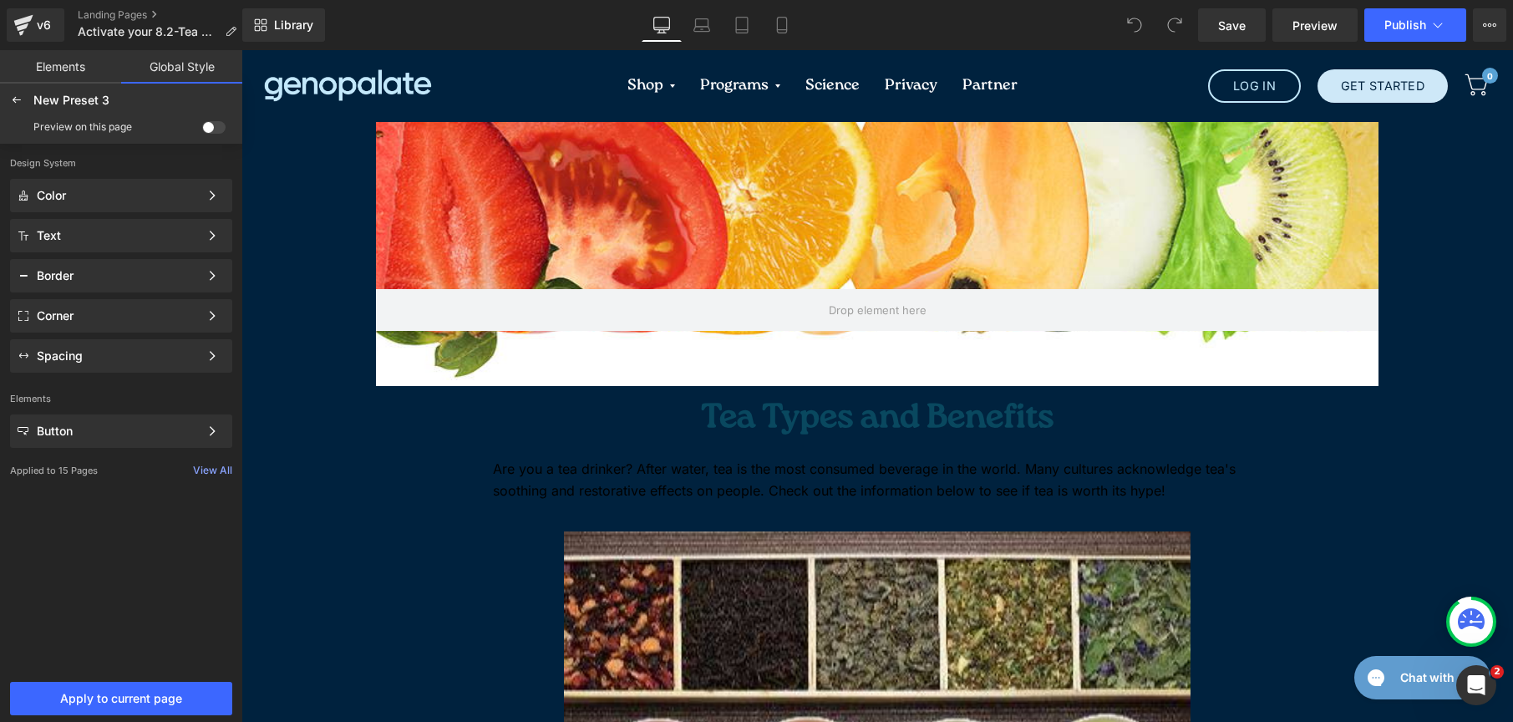
click at [221, 125] on span at bounding box center [213, 127] width 23 height 13
click at [202, 130] on input "checkbox" at bounding box center [202, 130] width 0 height 0
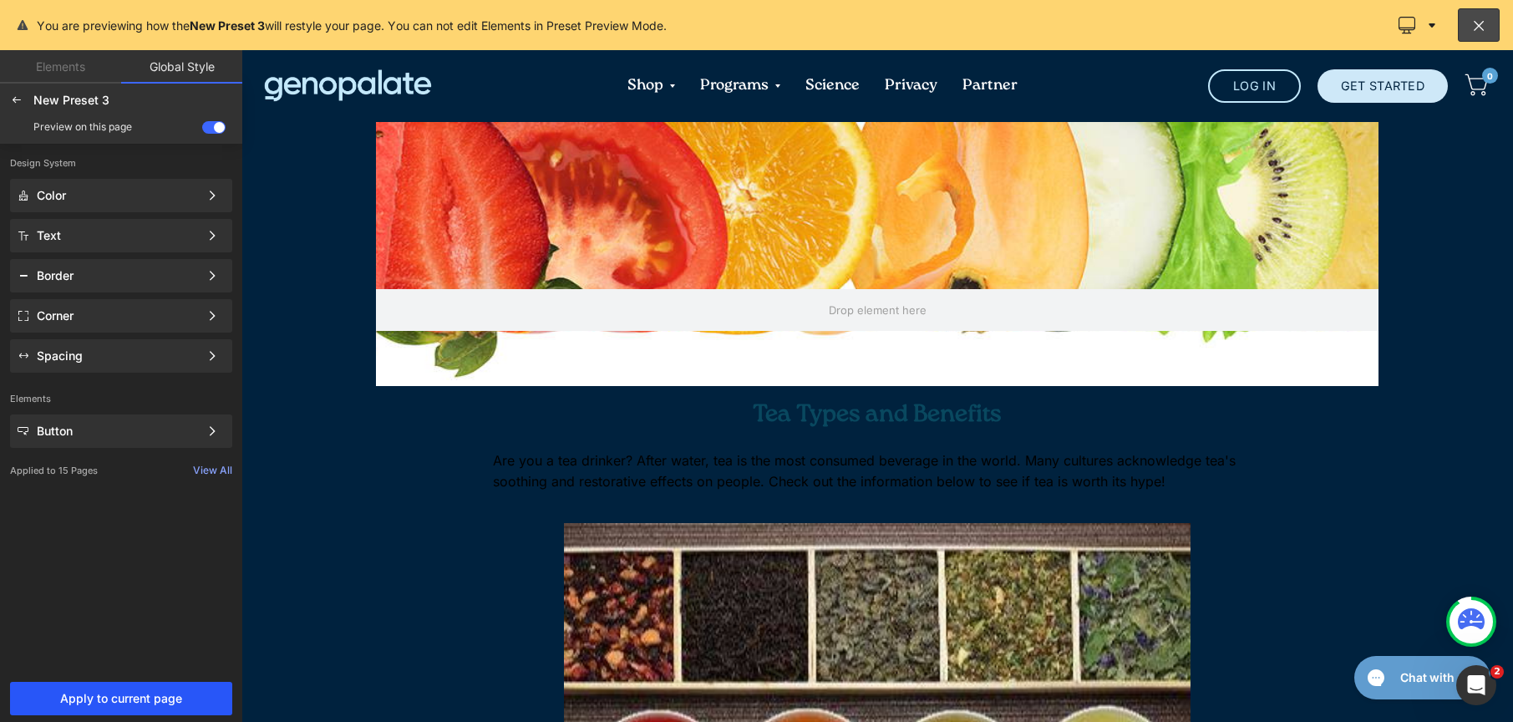
click at [39, 690] on button "Apply to current page" at bounding box center [121, 698] width 222 height 33
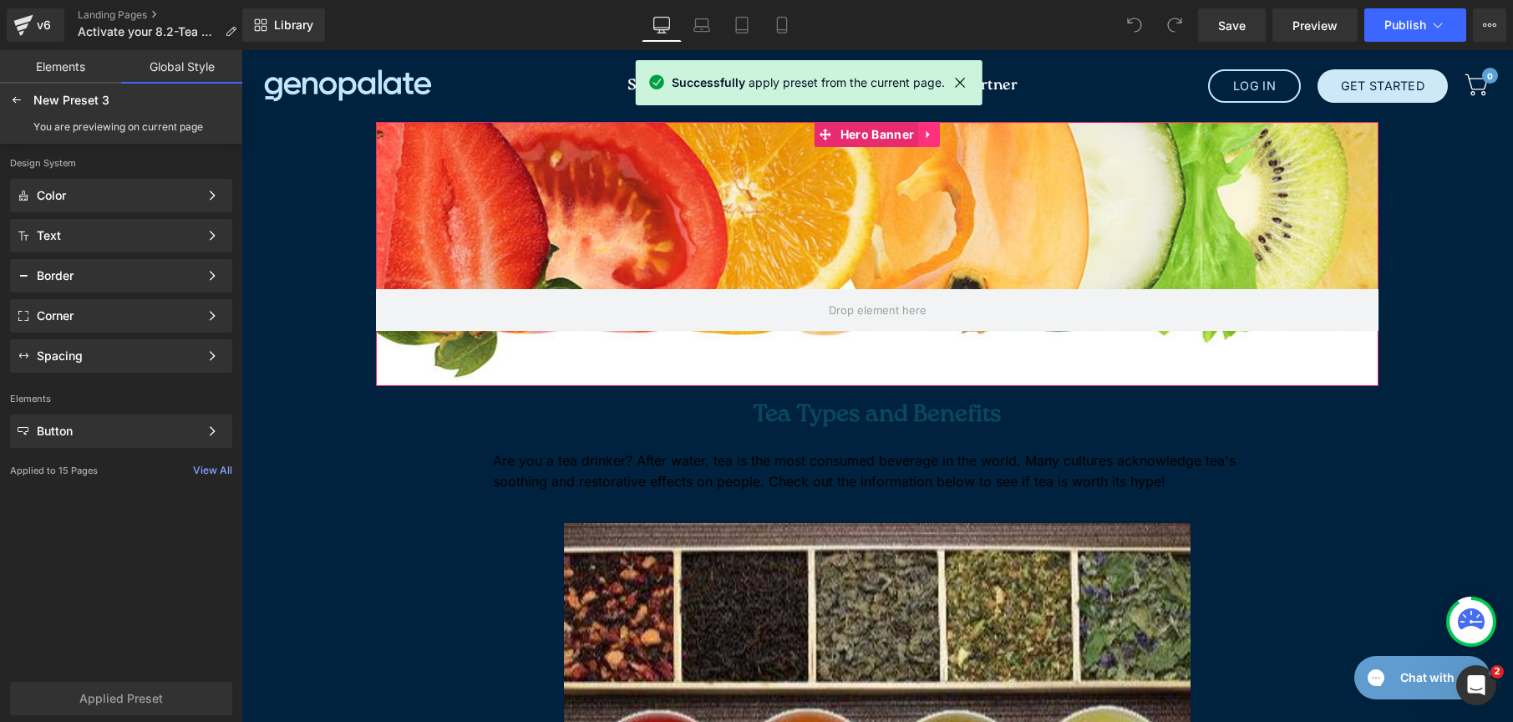
click at [923, 135] on icon at bounding box center [929, 135] width 12 height 13
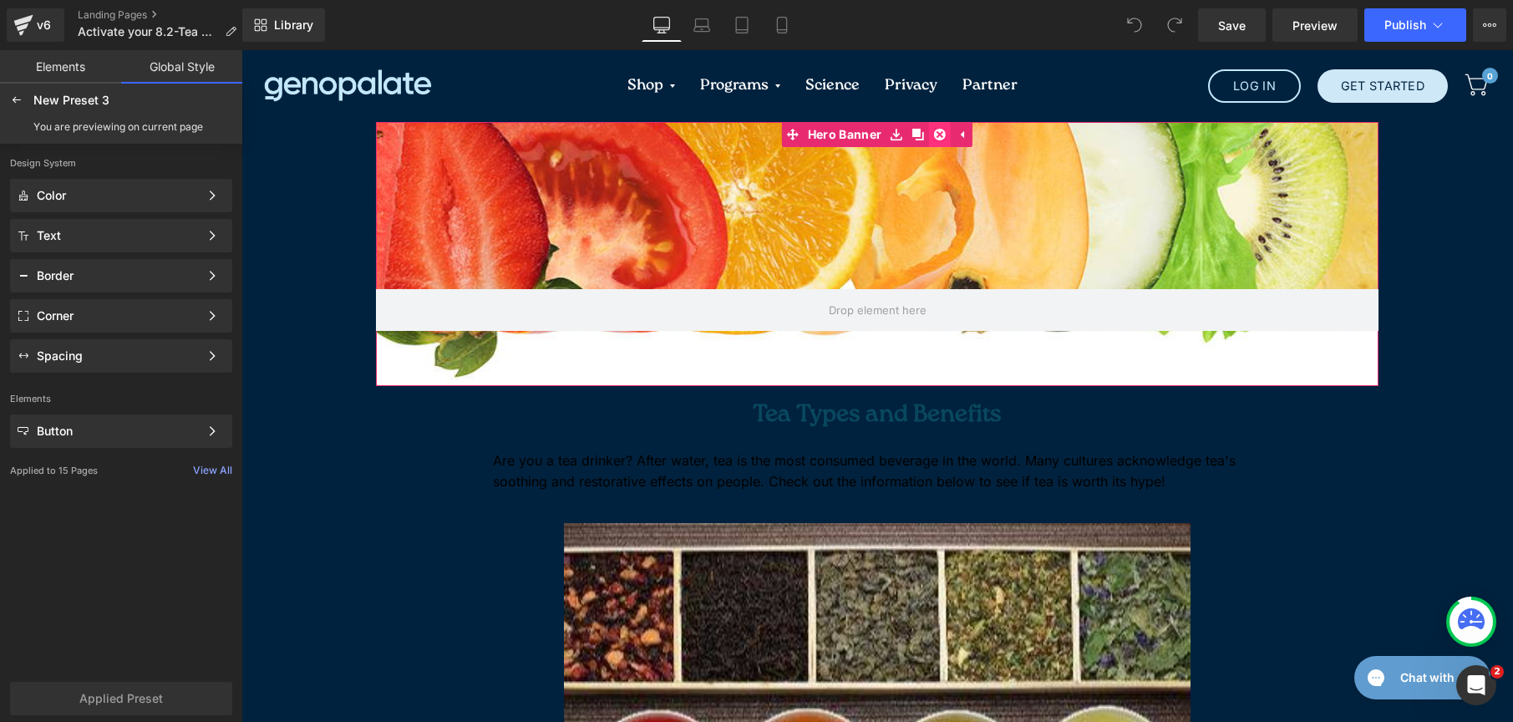
click at [934, 135] on icon at bounding box center [940, 135] width 12 height 12
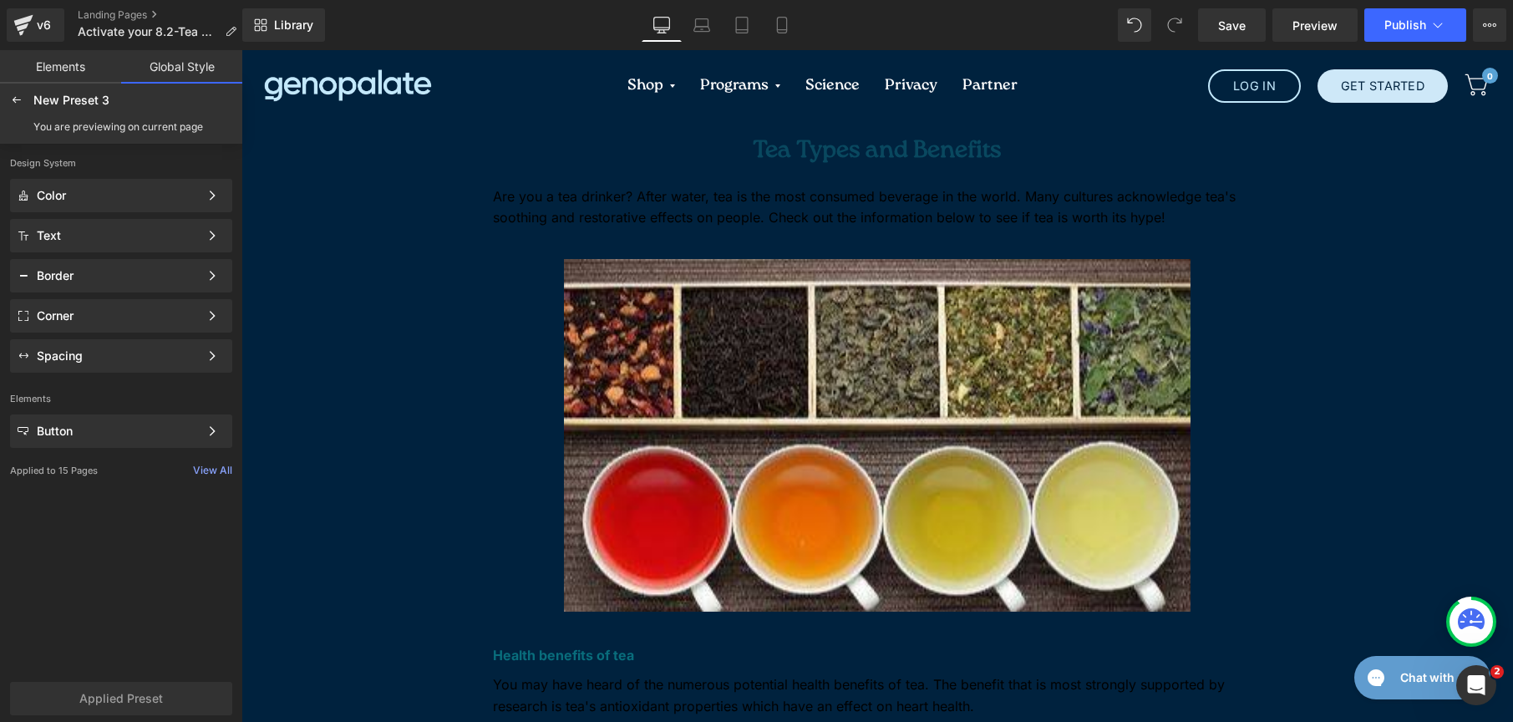
click at [55, 74] on link "Elements" at bounding box center [60, 66] width 121 height 33
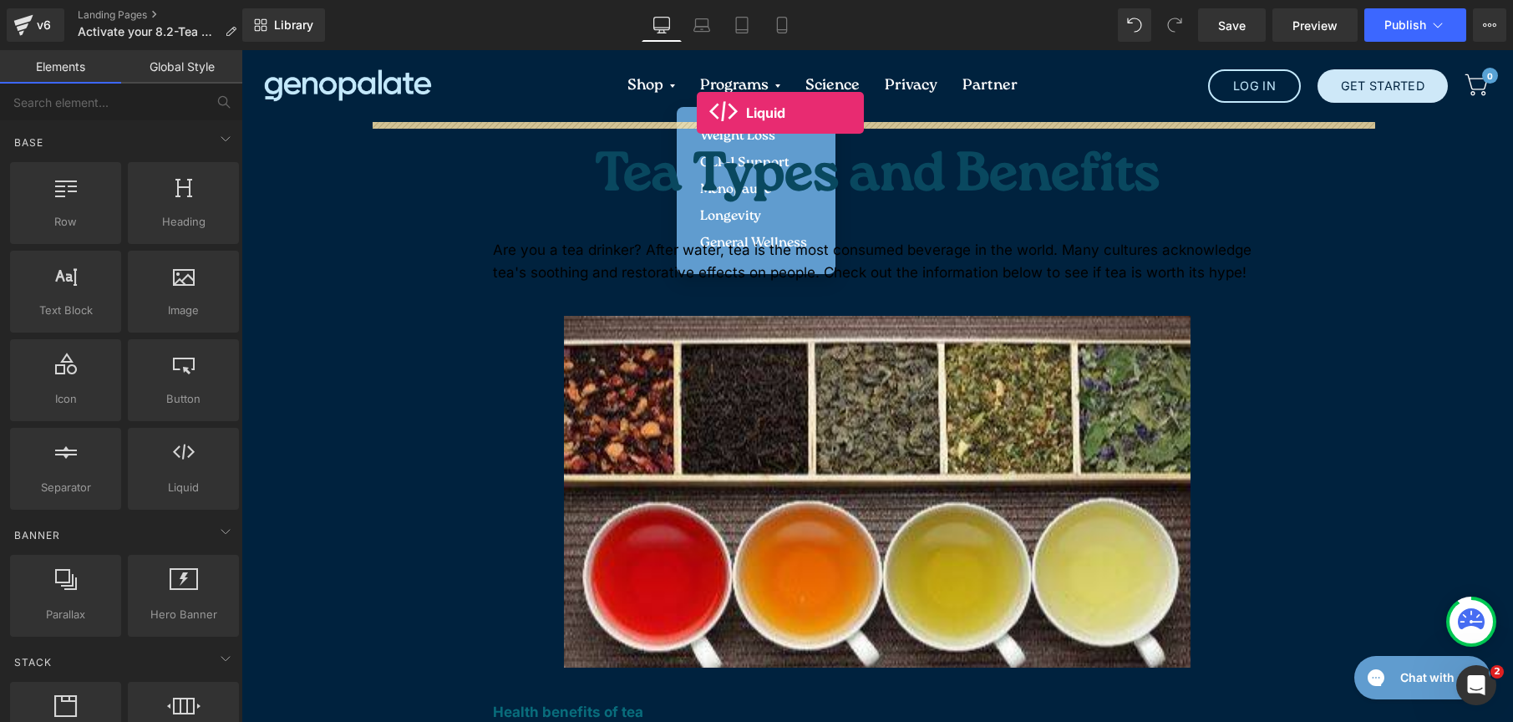
drag, startPoint x: 375, startPoint y: 506, endPoint x: 697, endPoint y: 113, distance: 508.4
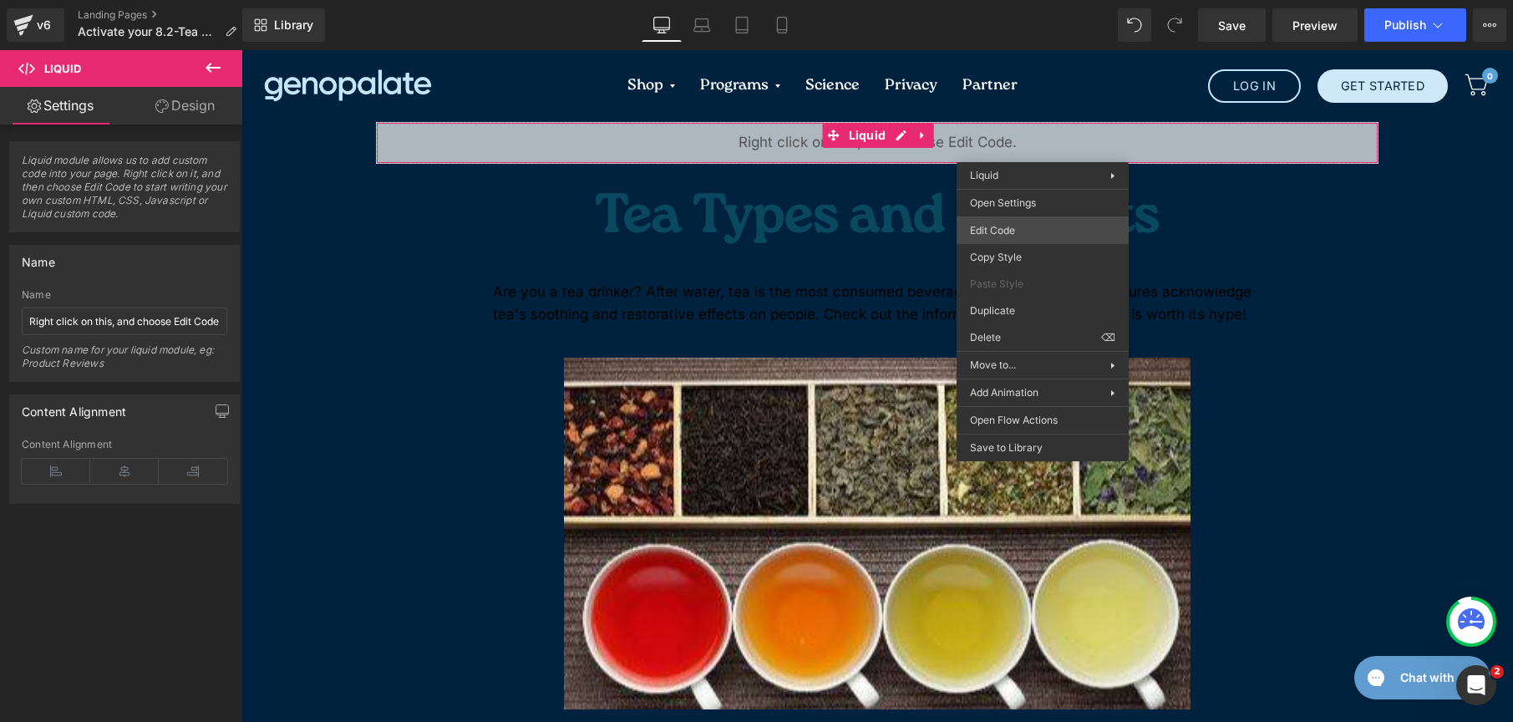
click at [1039, 0] on div "Liquid You are previewing how the New Preset 3 will restyle your page. You can …" at bounding box center [756, 0] width 1513 height 0
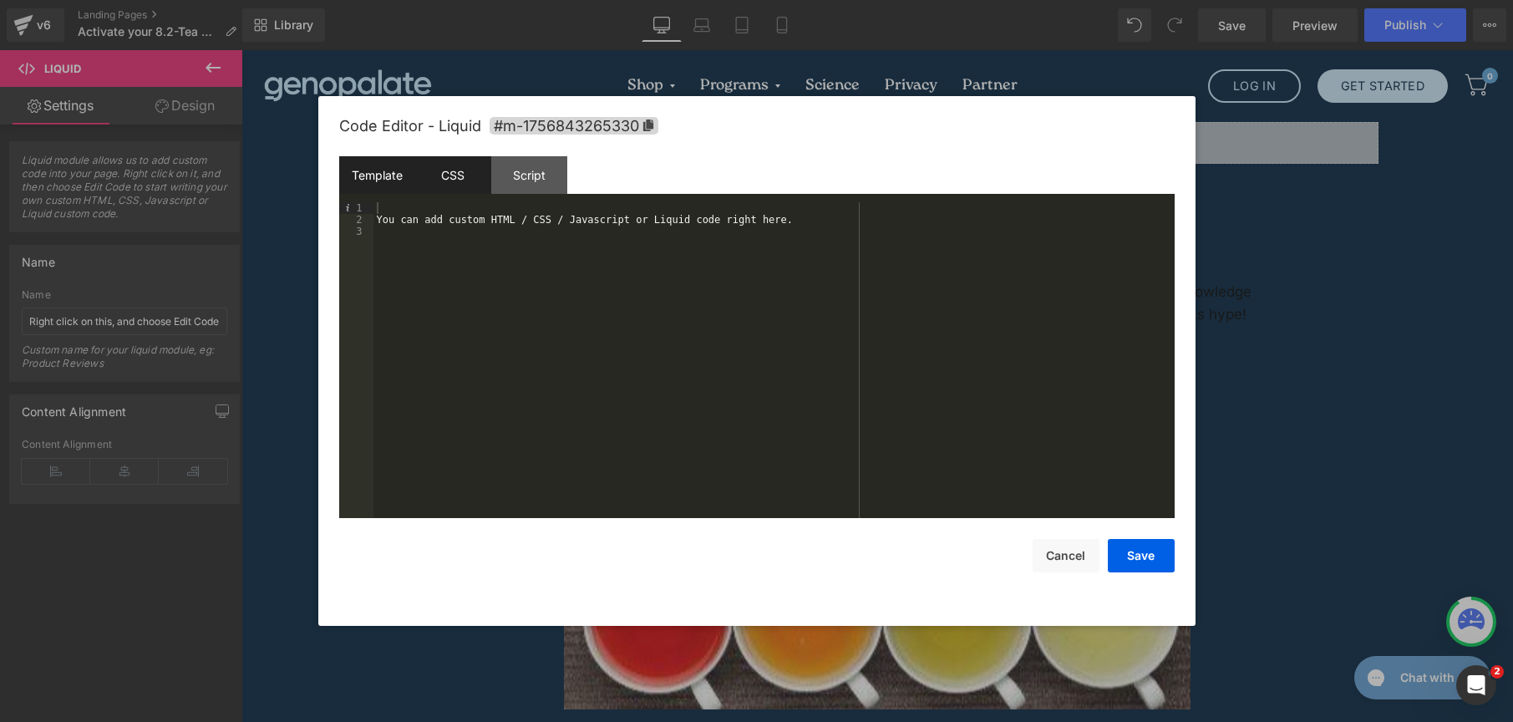
click at [437, 162] on div "CSS" at bounding box center [453, 175] width 76 height 38
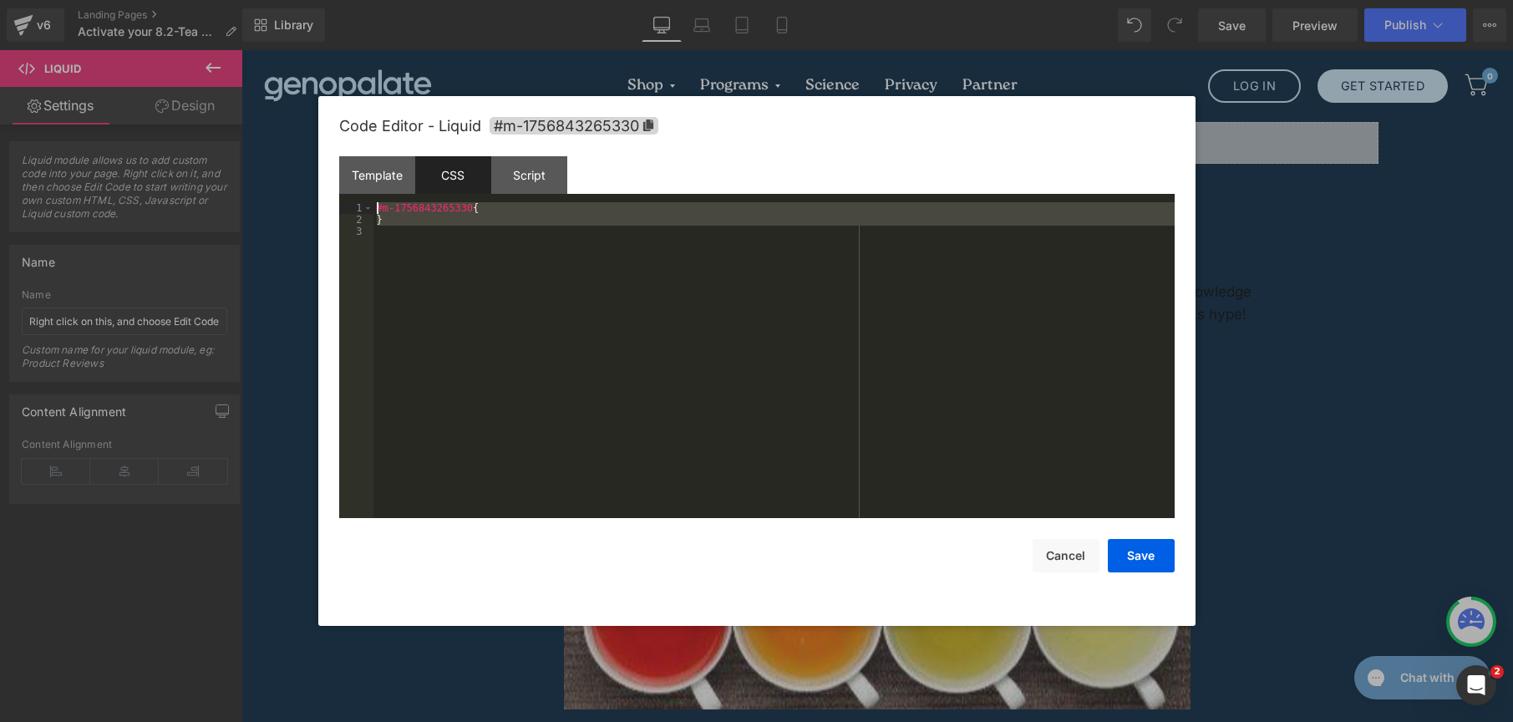
drag, startPoint x: 585, startPoint y: 345, endPoint x: 236, endPoint y: 132, distance: 408.5
click at [236, 132] on body "Liquid You are previewing how the New Preset 3 will restyle your page. You can …" at bounding box center [756, 361] width 1513 height 722
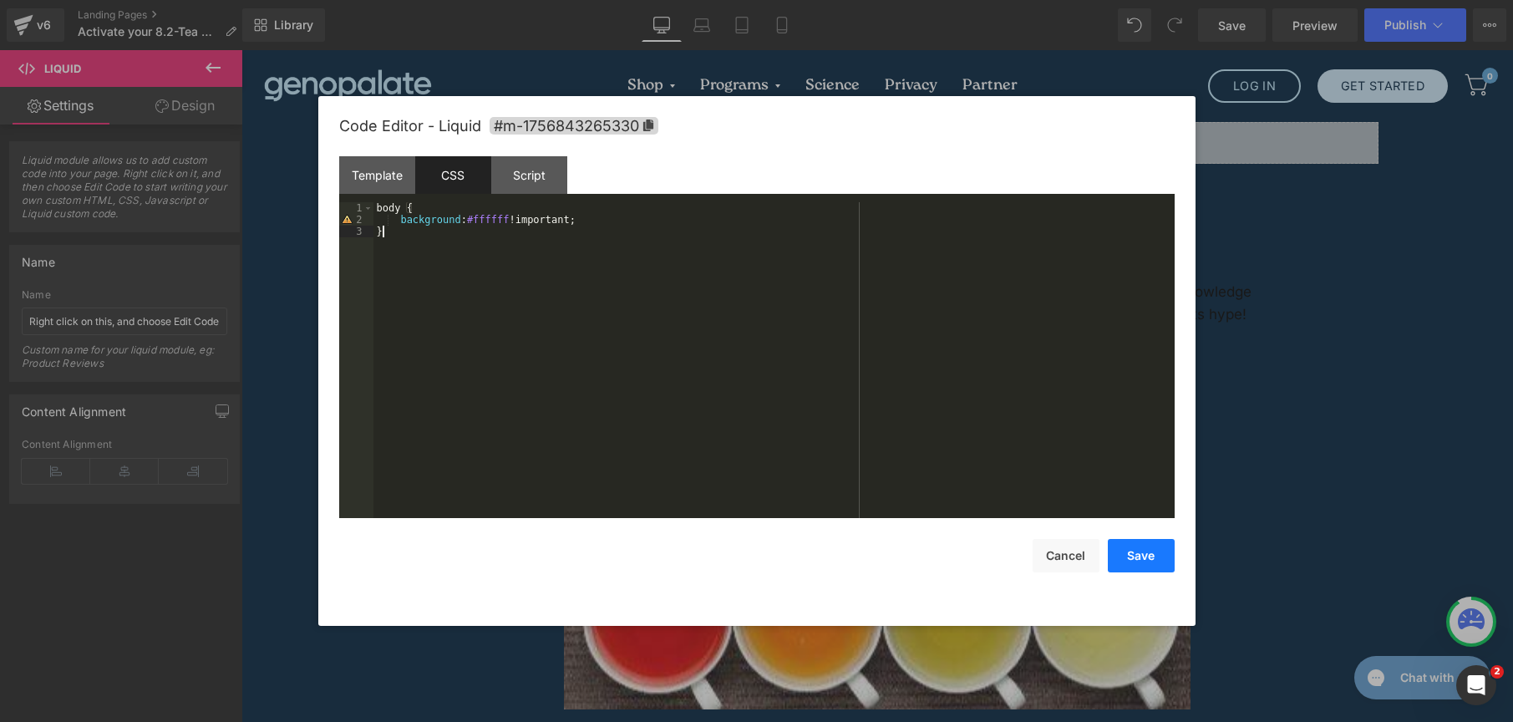
click at [1165, 557] on button "Save" at bounding box center [1141, 555] width 67 height 33
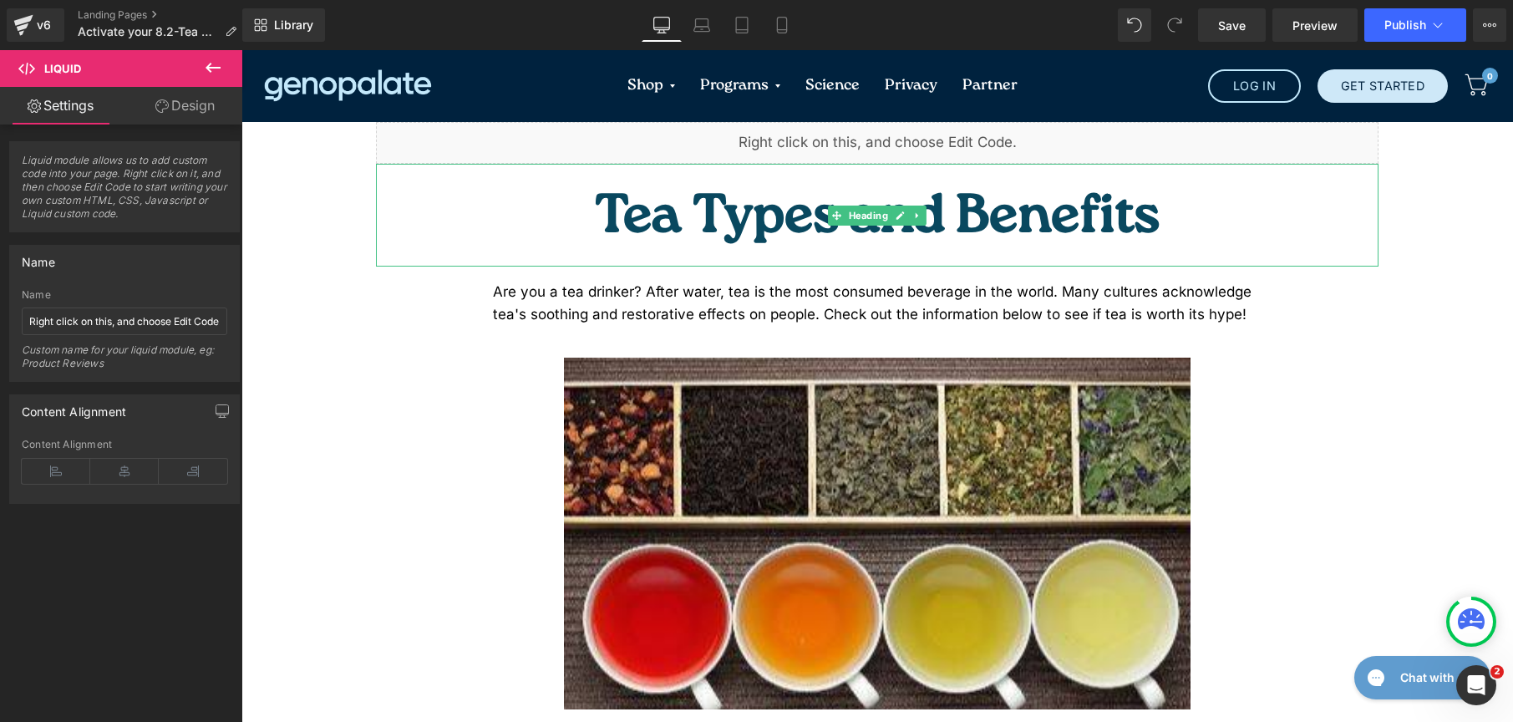
click at [846, 206] on span "Heading" at bounding box center [869, 216] width 46 height 20
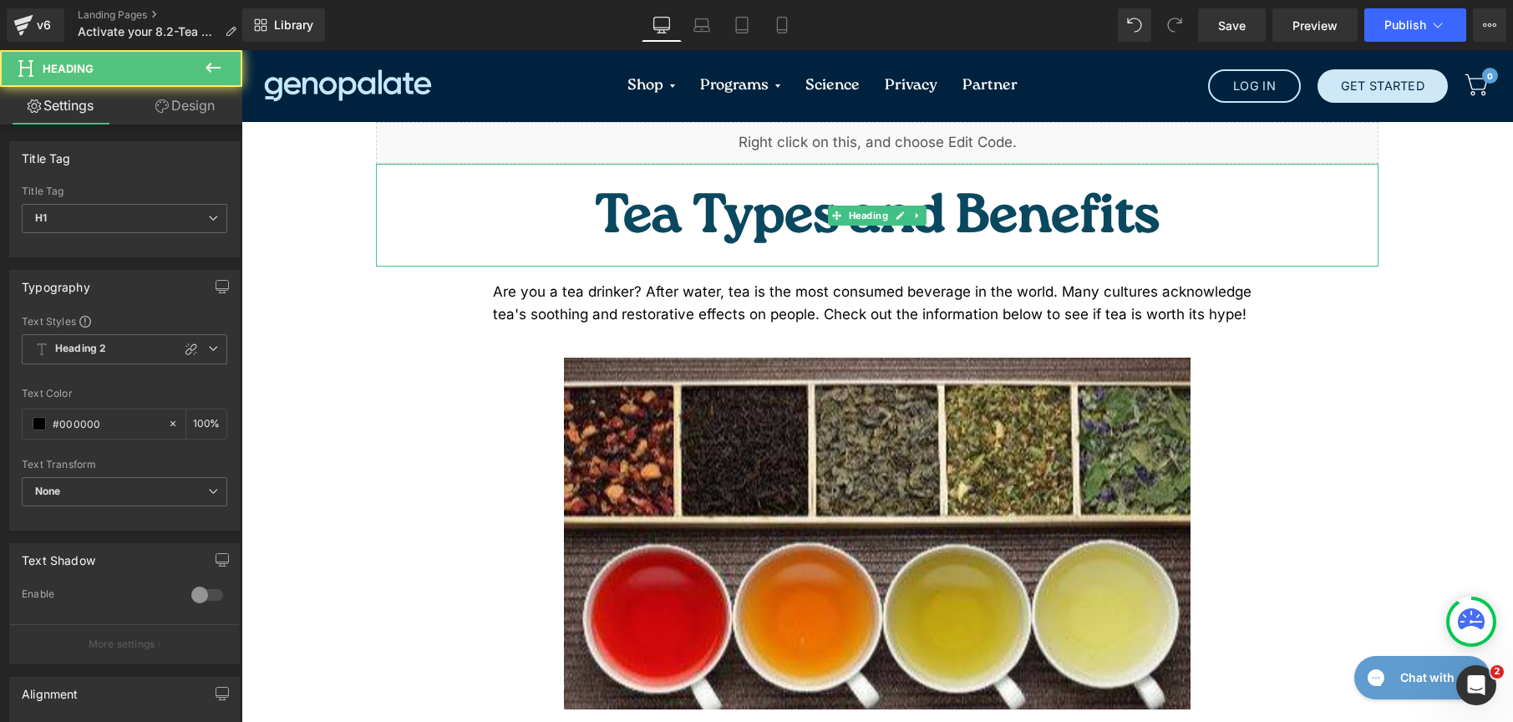
click at [1042, 183] on h1 "Tea Types and Benefits" at bounding box center [877, 219] width 1003 height 94
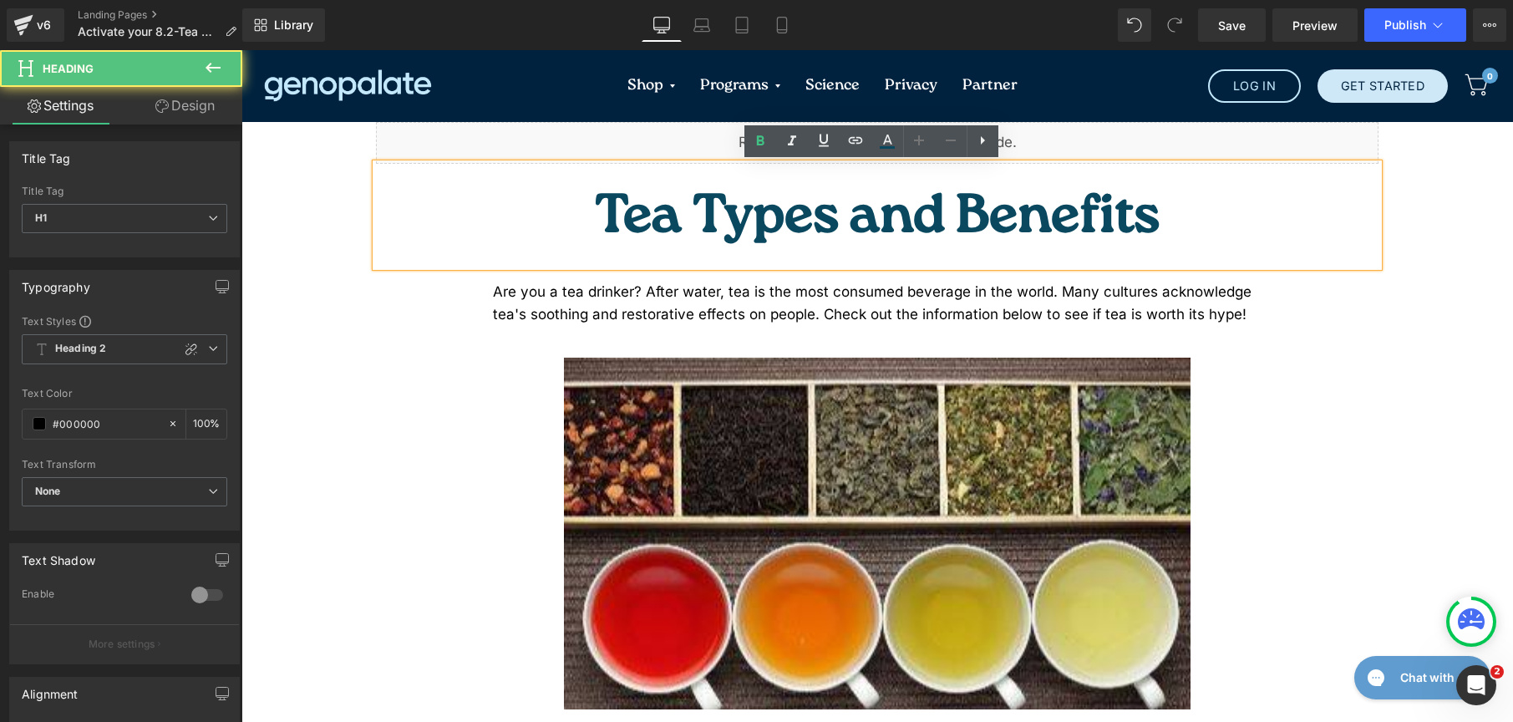
click at [816, 196] on span "Tea Types and Benefits" at bounding box center [877, 219] width 565 height 77
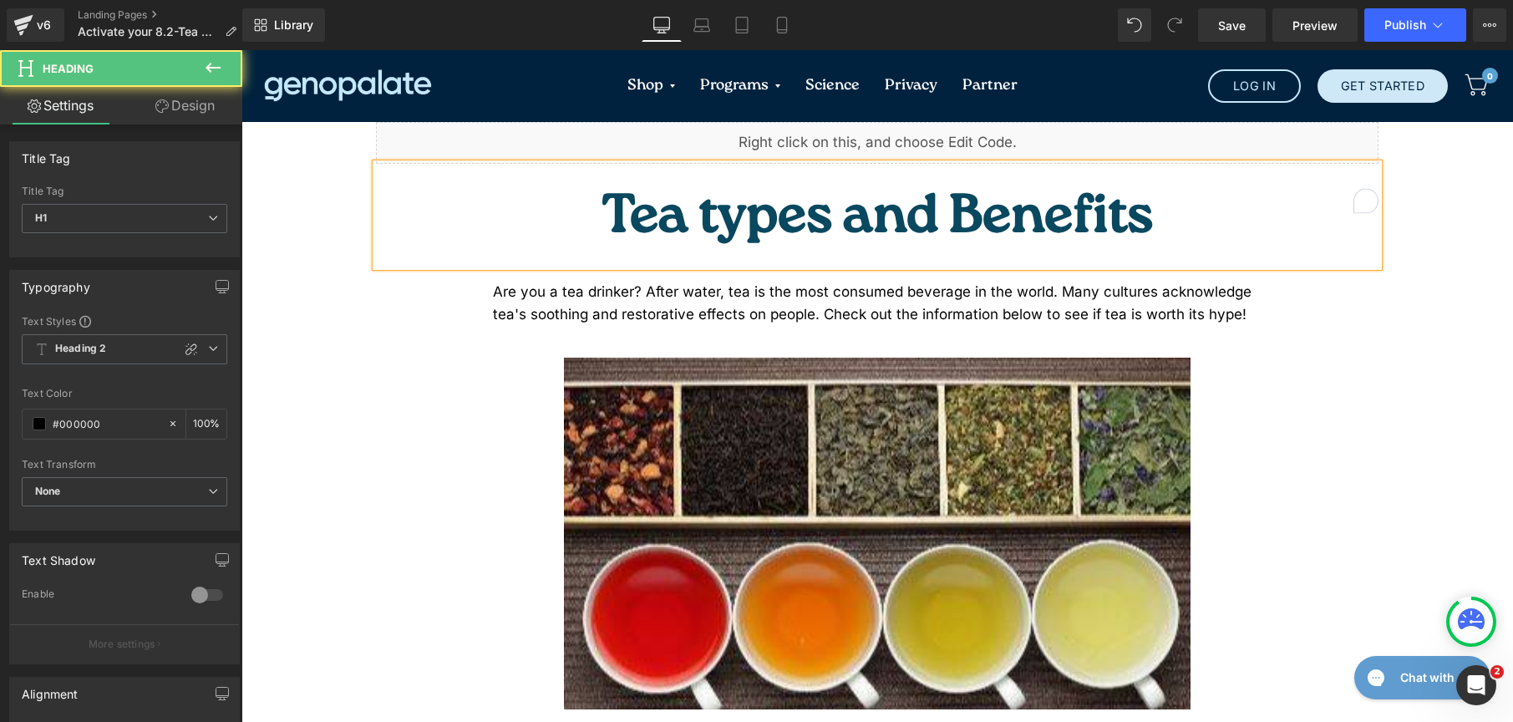
click at [918, 187] on span "Tea types and Benefits" at bounding box center [878, 219] width 552 height 77
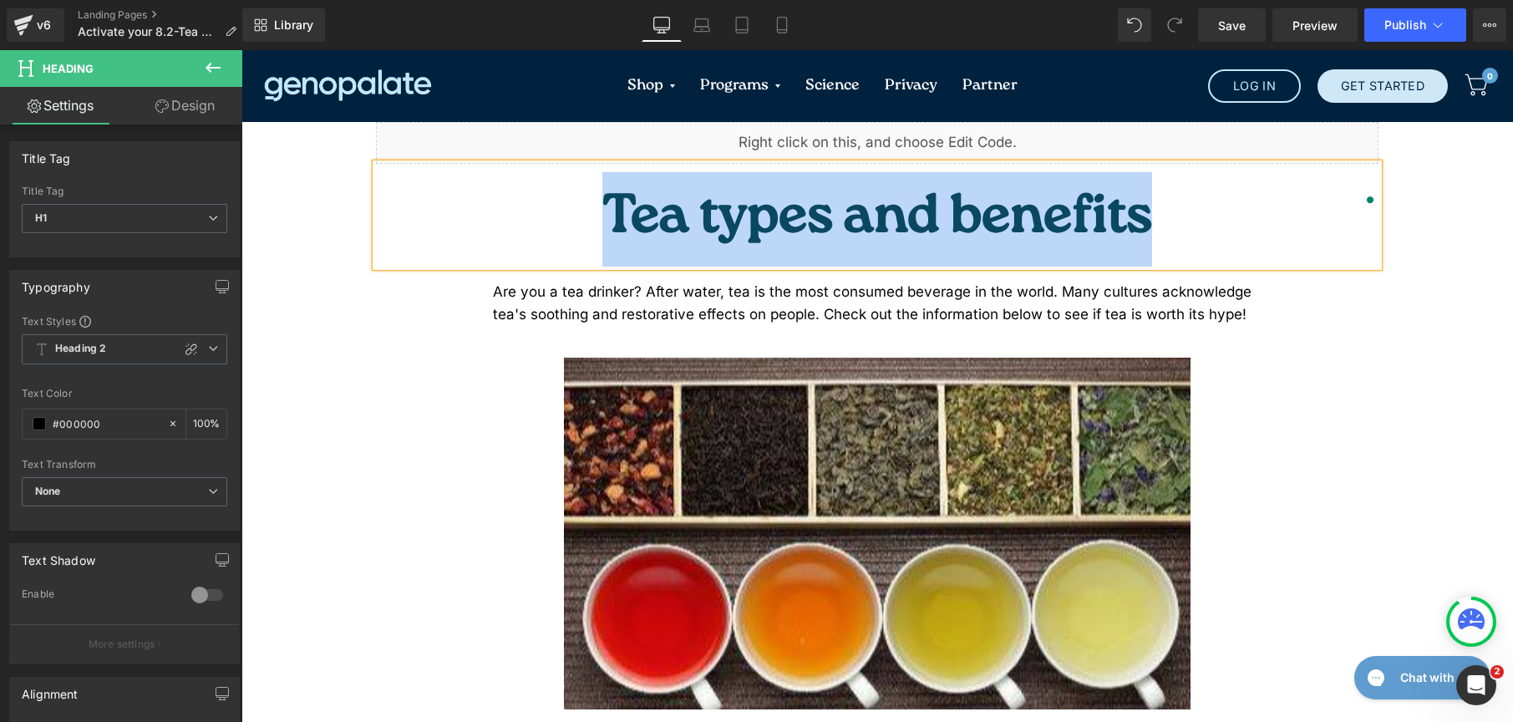
drag, startPoint x: 1025, startPoint y: 195, endPoint x: 633, endPoint y: 176, distance: 392.4
click at [633, 176] on h1 "Tea types and benefits" at bounding box center [877, 219] width 1003 height 94
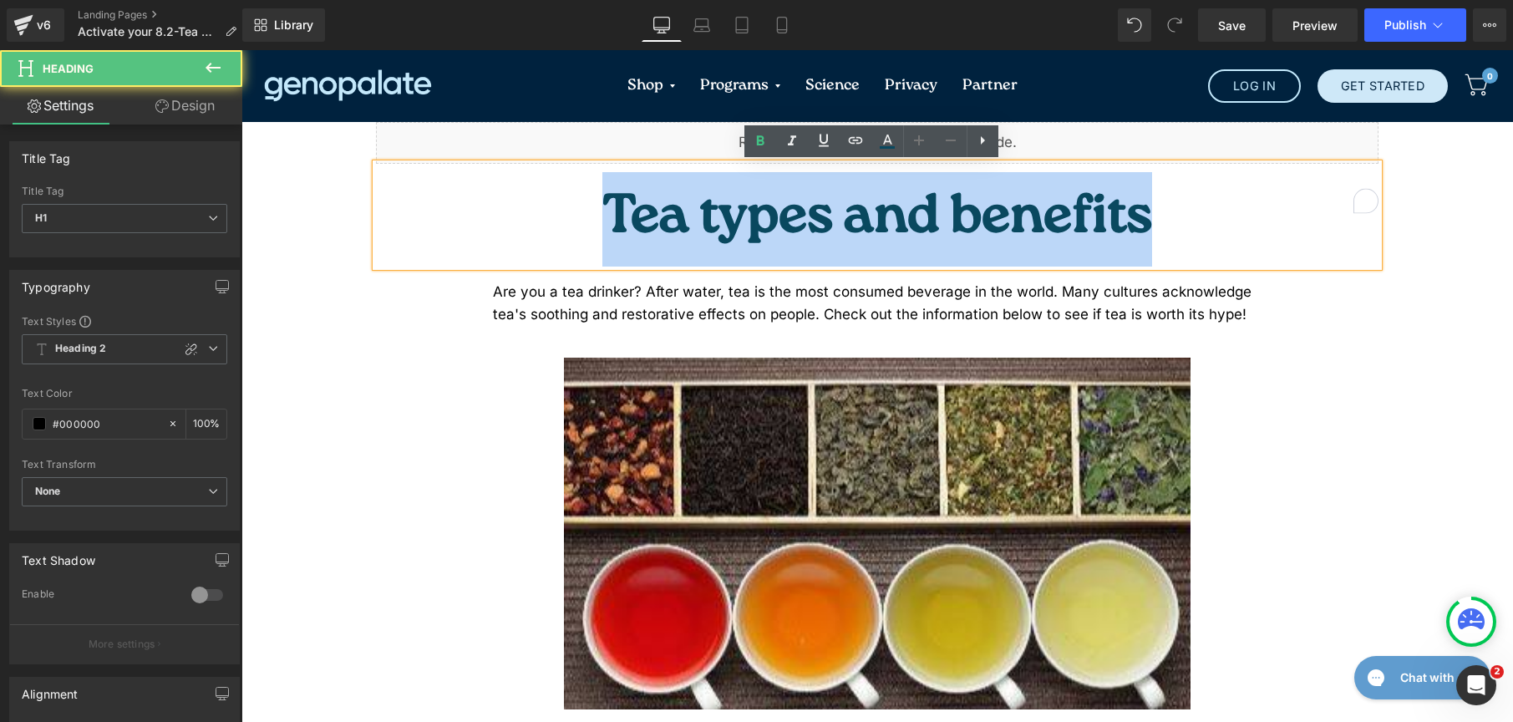
click at [392, 286] on div "Are you a tea drinker? After water, tea is the most consumed beverage in the wo…" at bounding box center [877, 312] width 1003 height 91
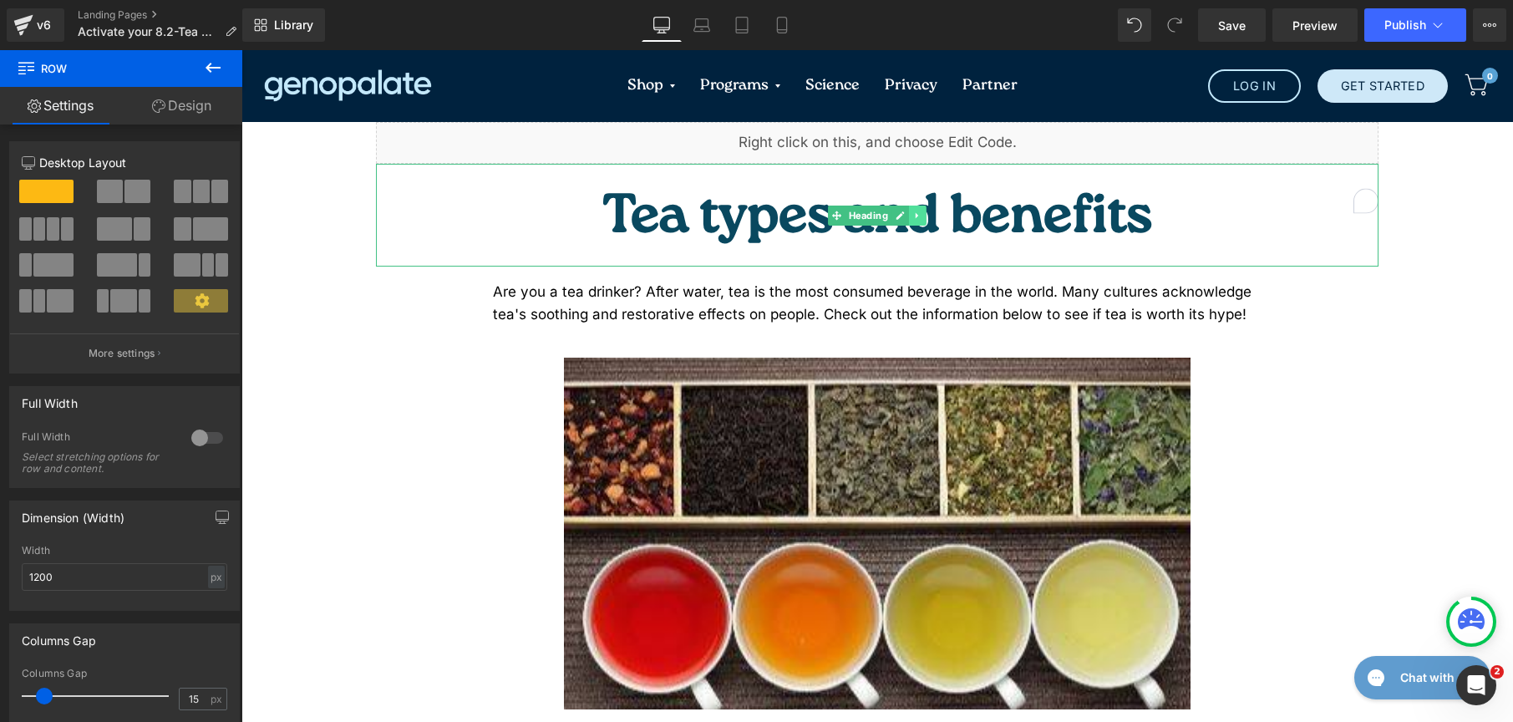
click at [916, 206] on link at bounding box center [918, 216] width 18 height 20
click at [684, 192] on h1 "Tea types and benefits" at bounding box center [877, 219] width 1003 height 94
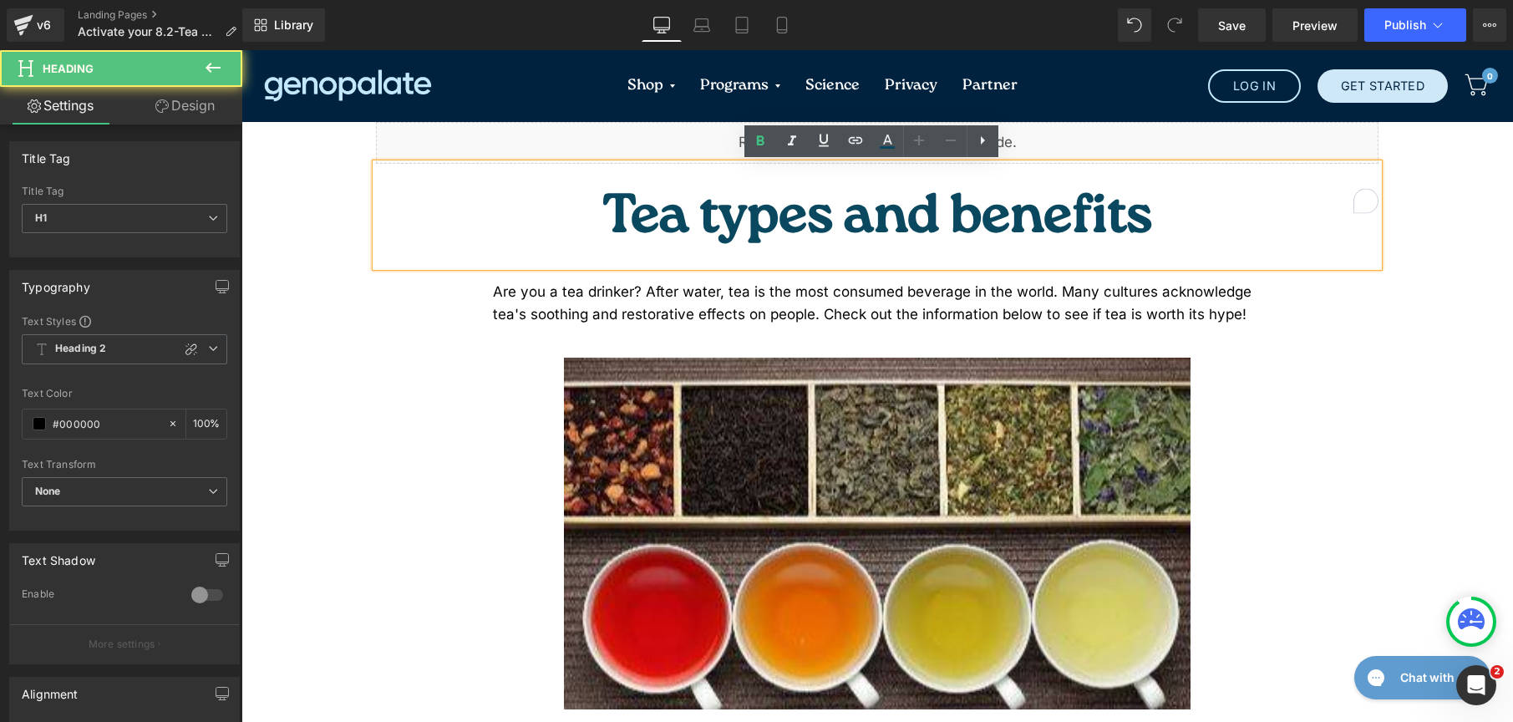
click at [422, 269] on div "Are you a tea drinker? After water, tea is the most consumed beverage in the wo…" at bounding box center [877, 312] width 1003 height 91
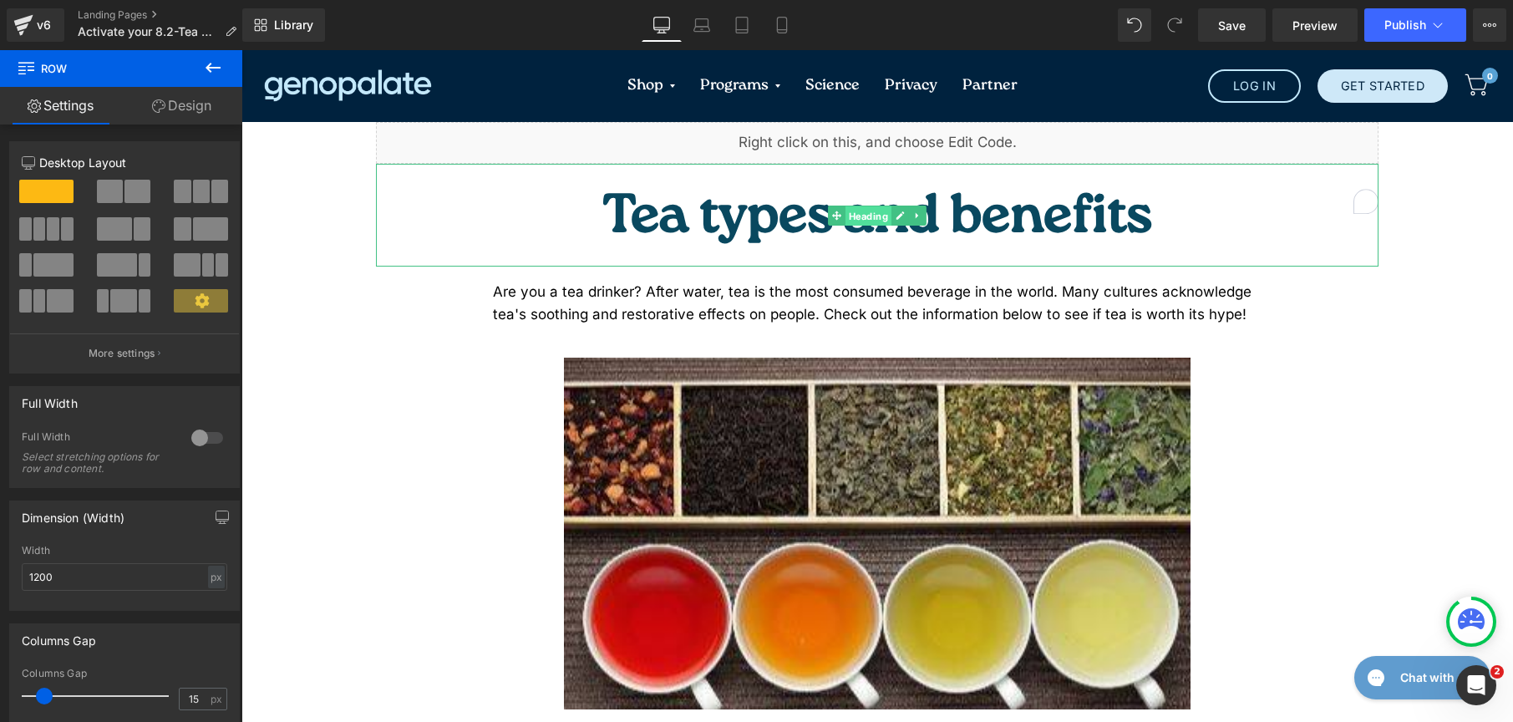
click at [828, 206] on link "Heading" at bounding box center [860, 216] width 64 height 20
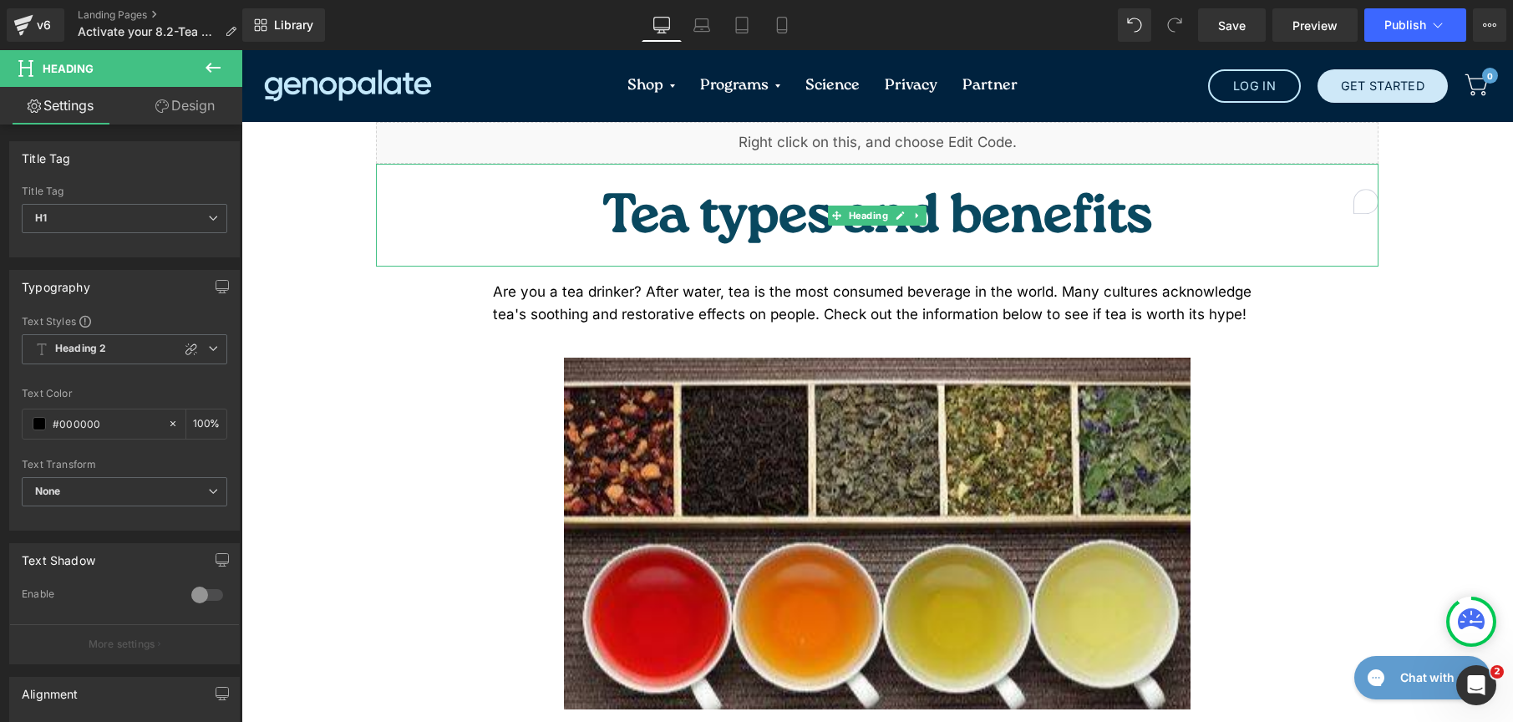
drag, startPoint x: 711, startPoint y: 201, endPoint x: 1076, endPoint y: 199, distance: 365.2
click at [783, 193] on h1 "Tea types and benefits" at bounding box center [877, 219] width 1003 height 94
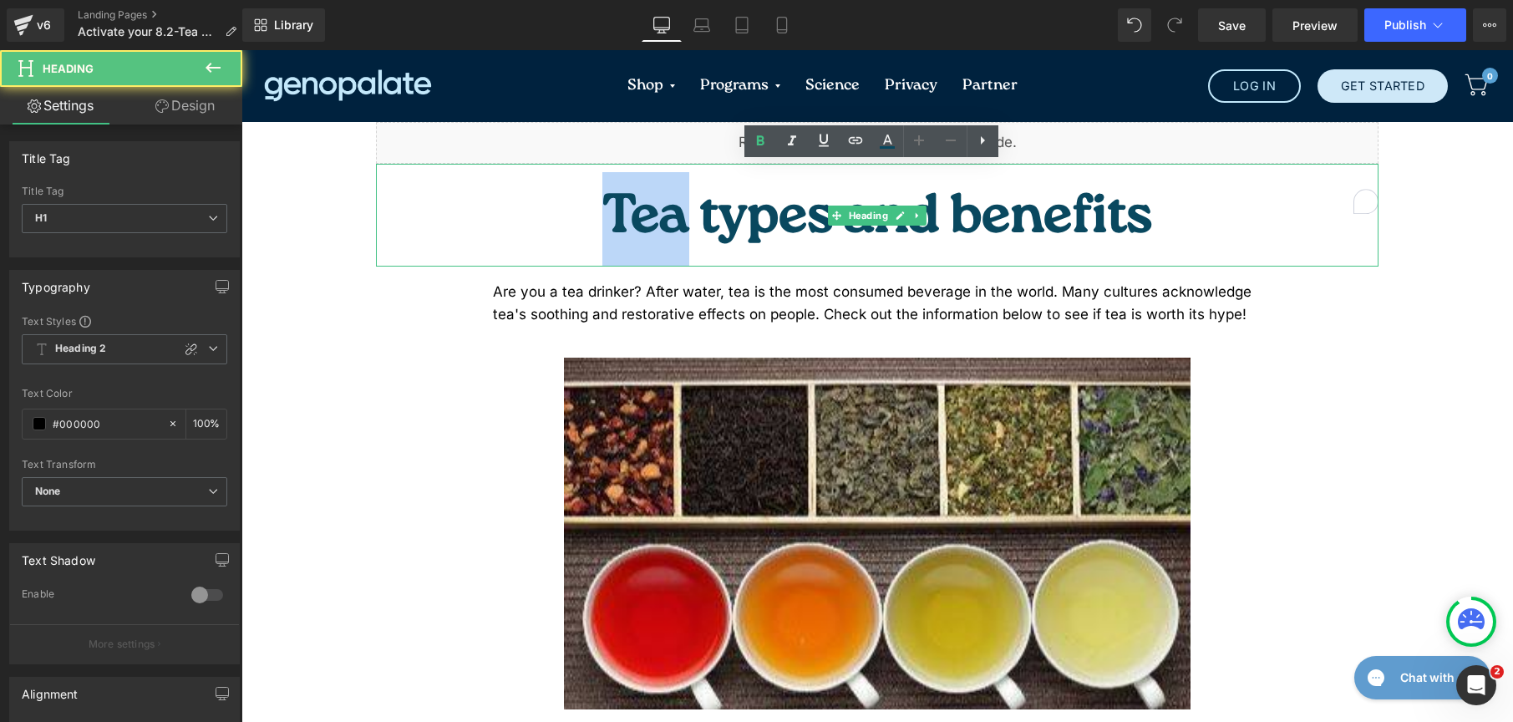
click at [1076, 199] on div "Tea types and benefits Heading" at bounding box center [877, 215] width 1003 height 103
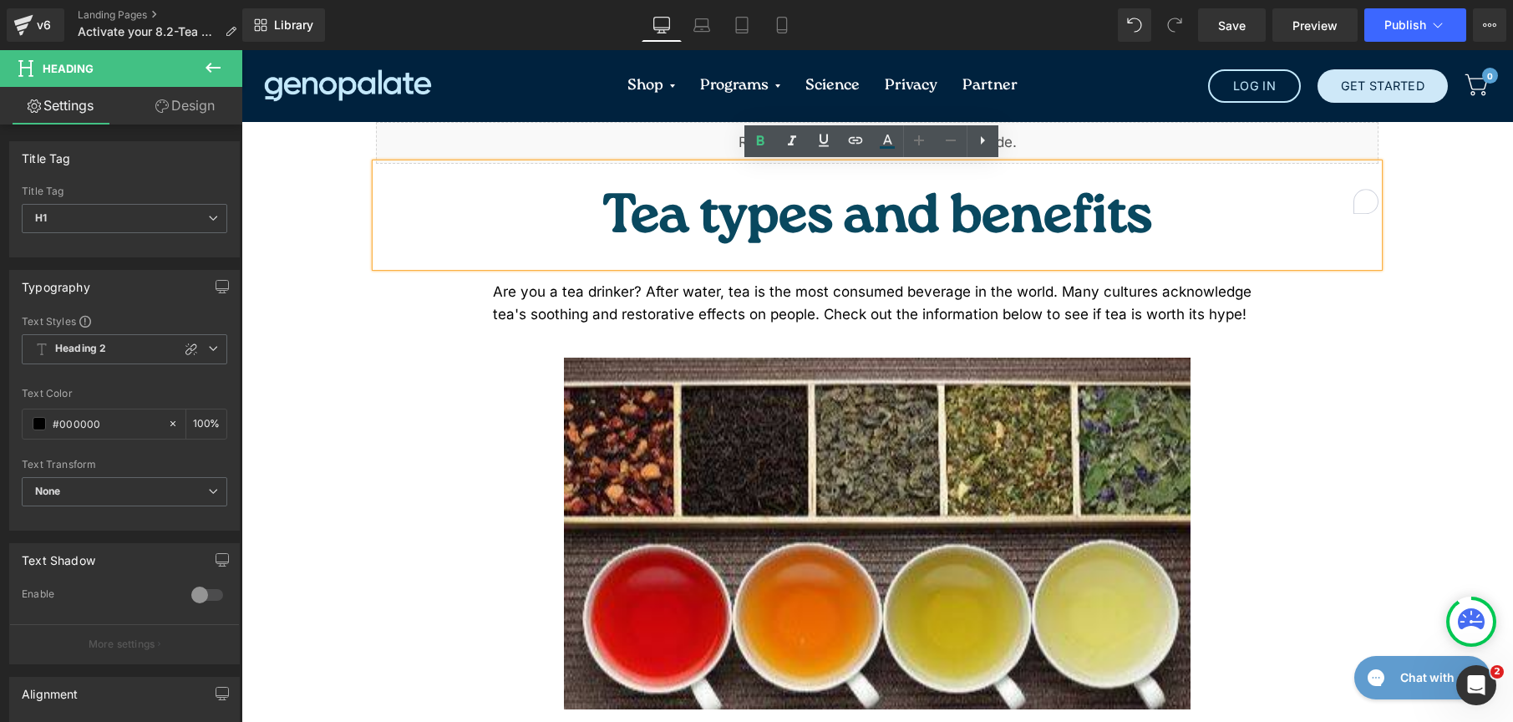
click at [987, 209] on h1 "Tea types and benefits" at bounding box center [877, 219] width 1003 height 94
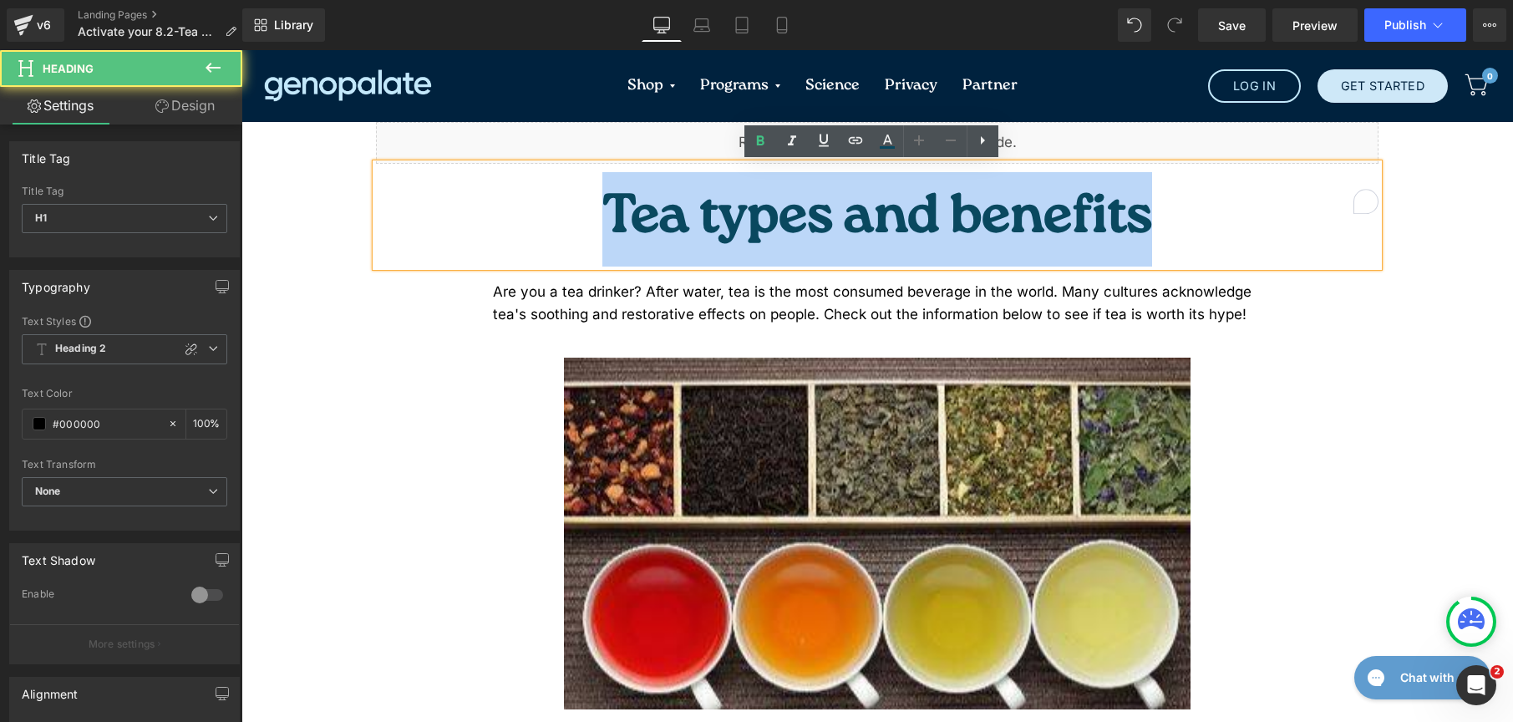
click at [726, 202] on h1 "Tea types and benefits" at bounding box center [877, 219] width 1003 height 94
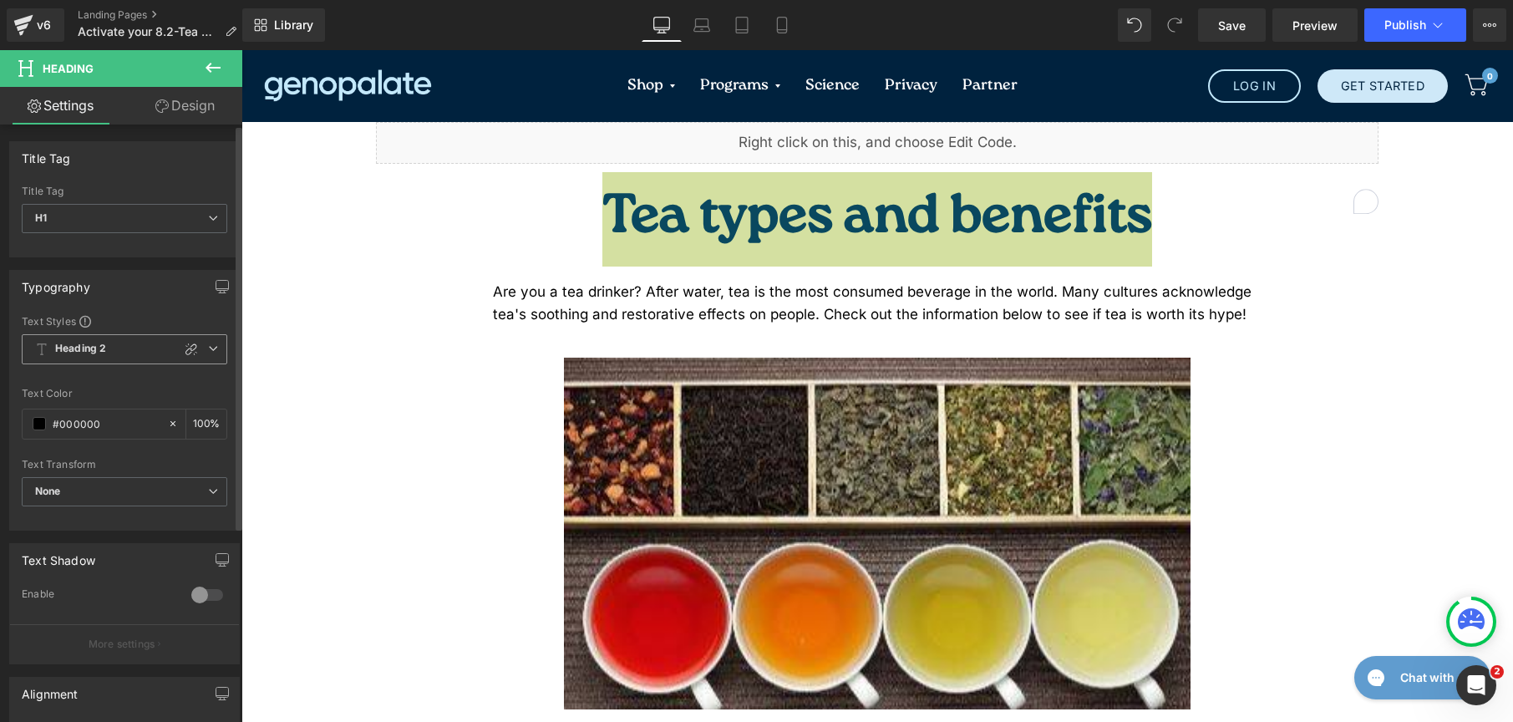
click at [211, 342] on span "Heading 2" at bounding box center [125, 349] width 206 height 30
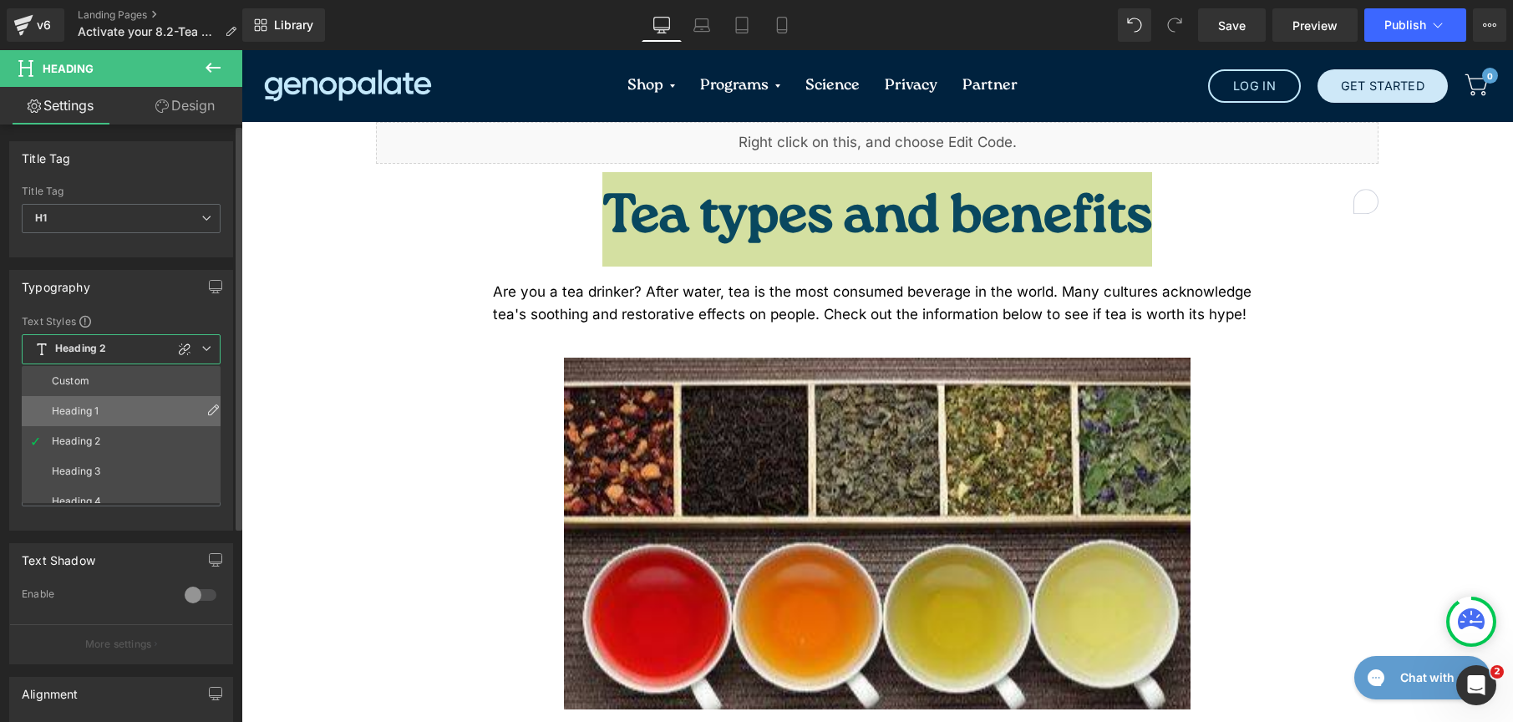
click at [125, 404] on li "Heading 1" at bounding box center [125, 411] width 206 height 30
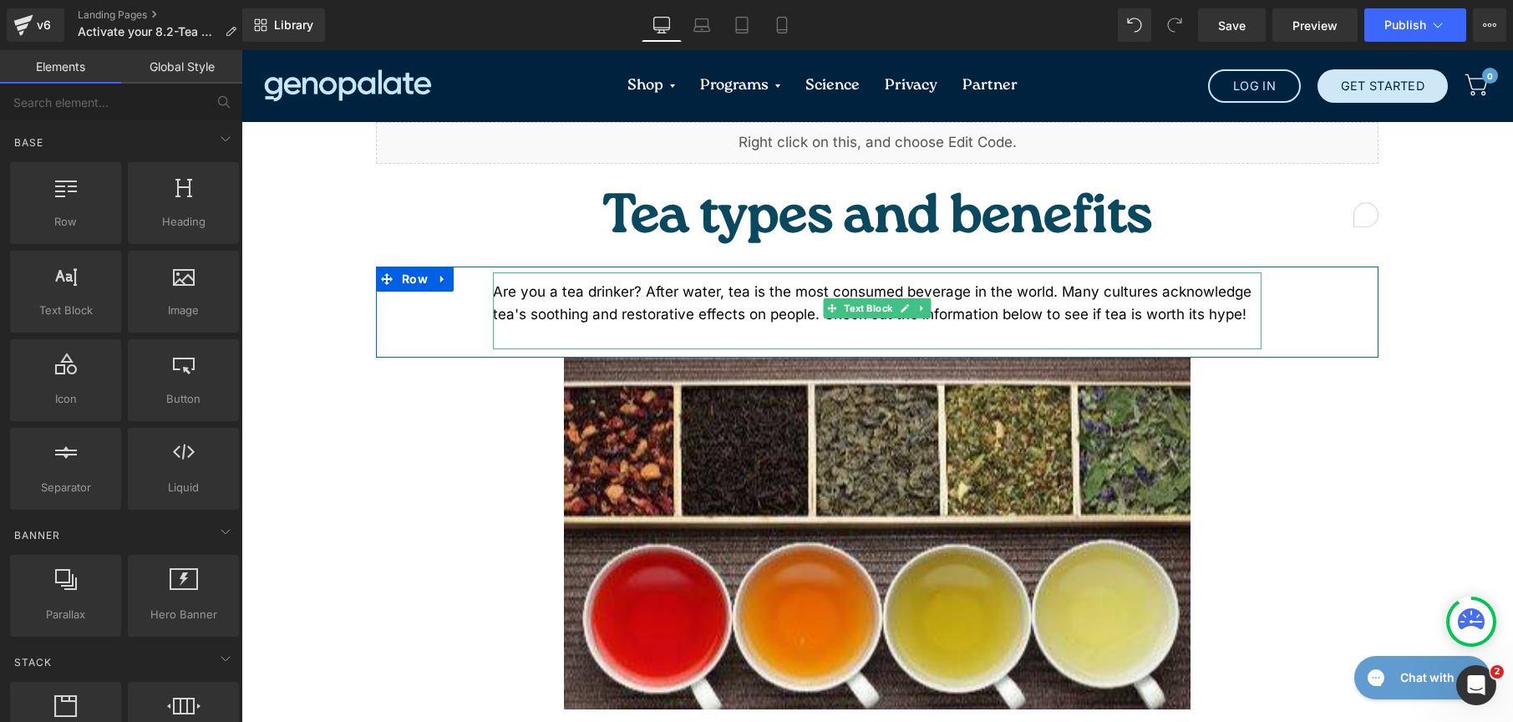
click at [520, 281] on div "Are you a tea drinker? After water, tea is the most consumed beverage in the wo…" at bounding box center [877, 303] width 769 height 45
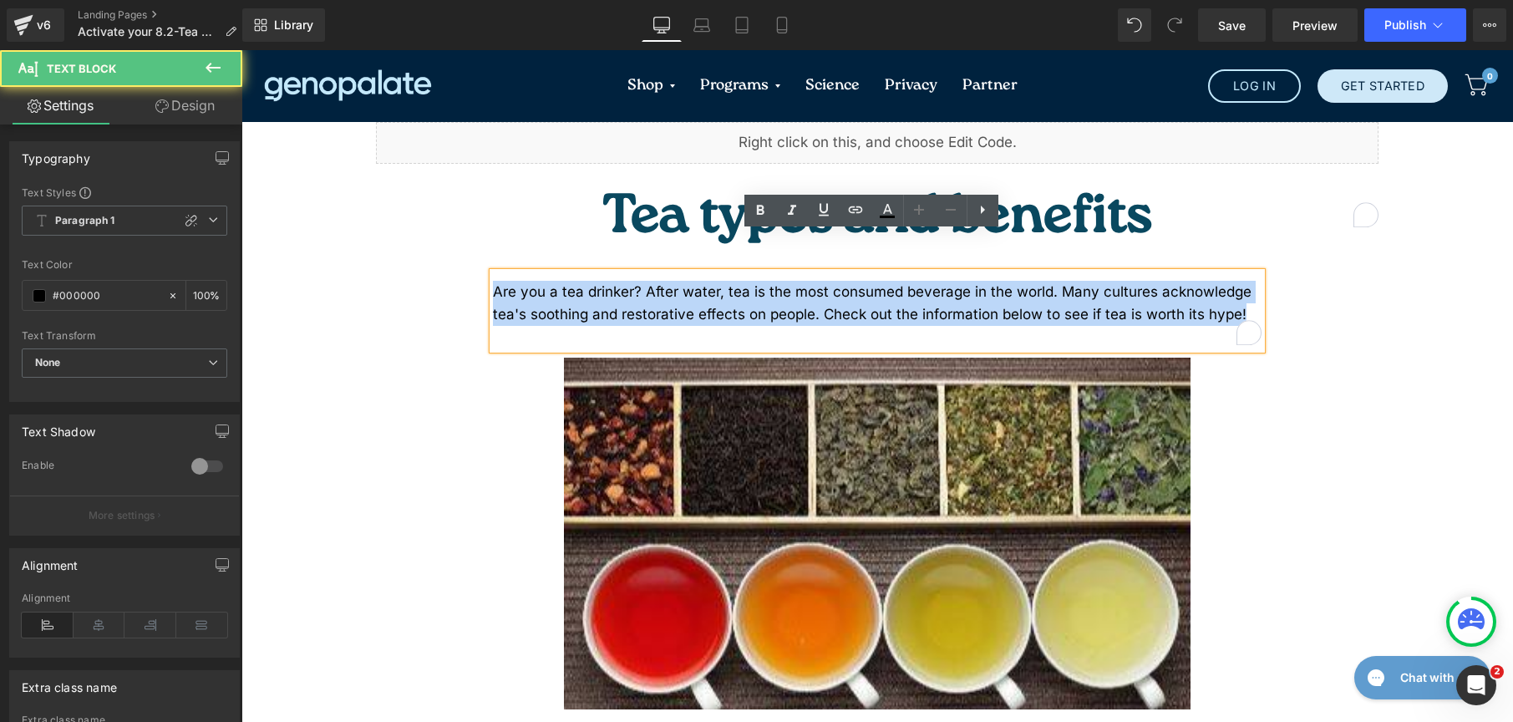
drag, startPoint x: 907, startPoint y: 275, endPoint x: 435, endPoint y: 258, distance: 472.5
click at [435, 267] on div "Are you a tea drinker? After water, tea is the most consumed beverage in the wo…" at bounding box center [877, 312] width 1003 height 91
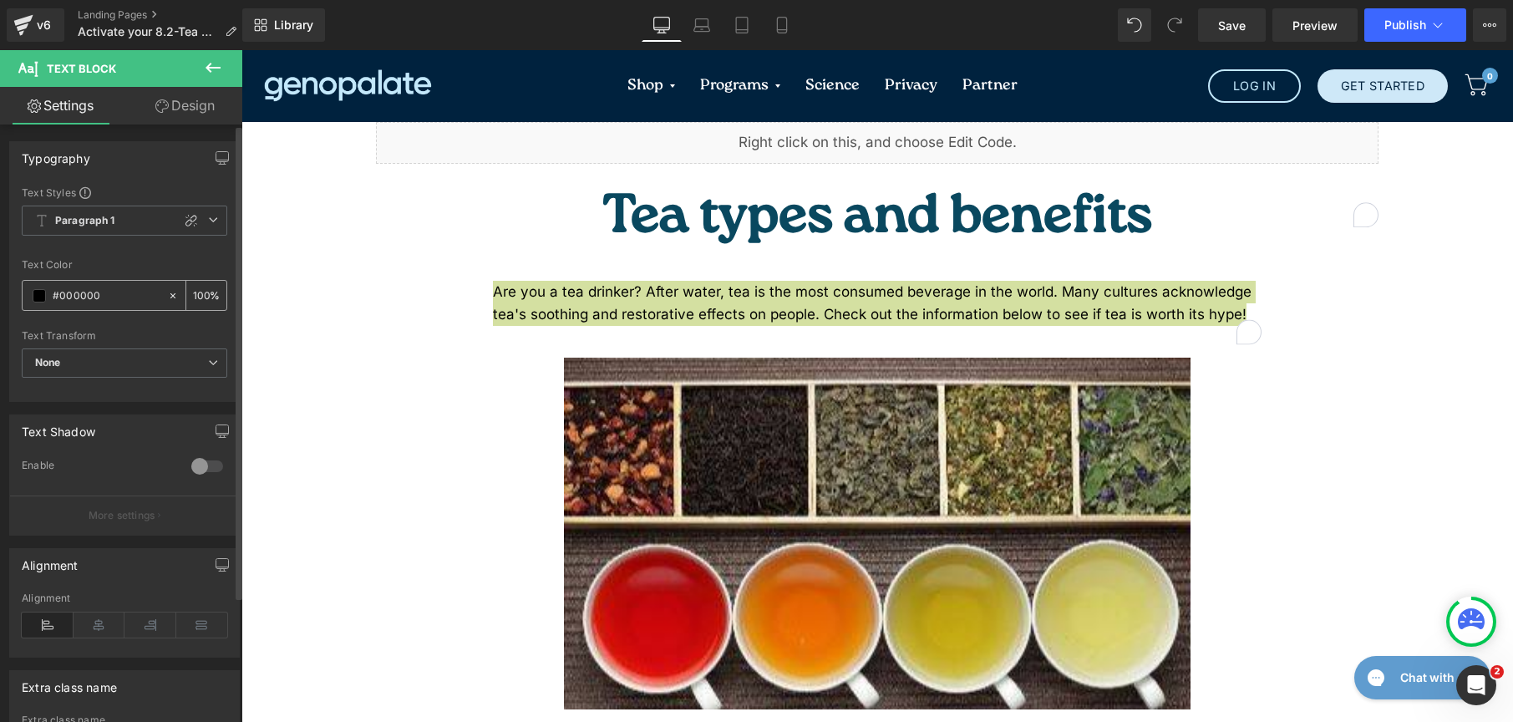
click at [38, 295] on span at bounding box center [39, 295] width 13 height 13
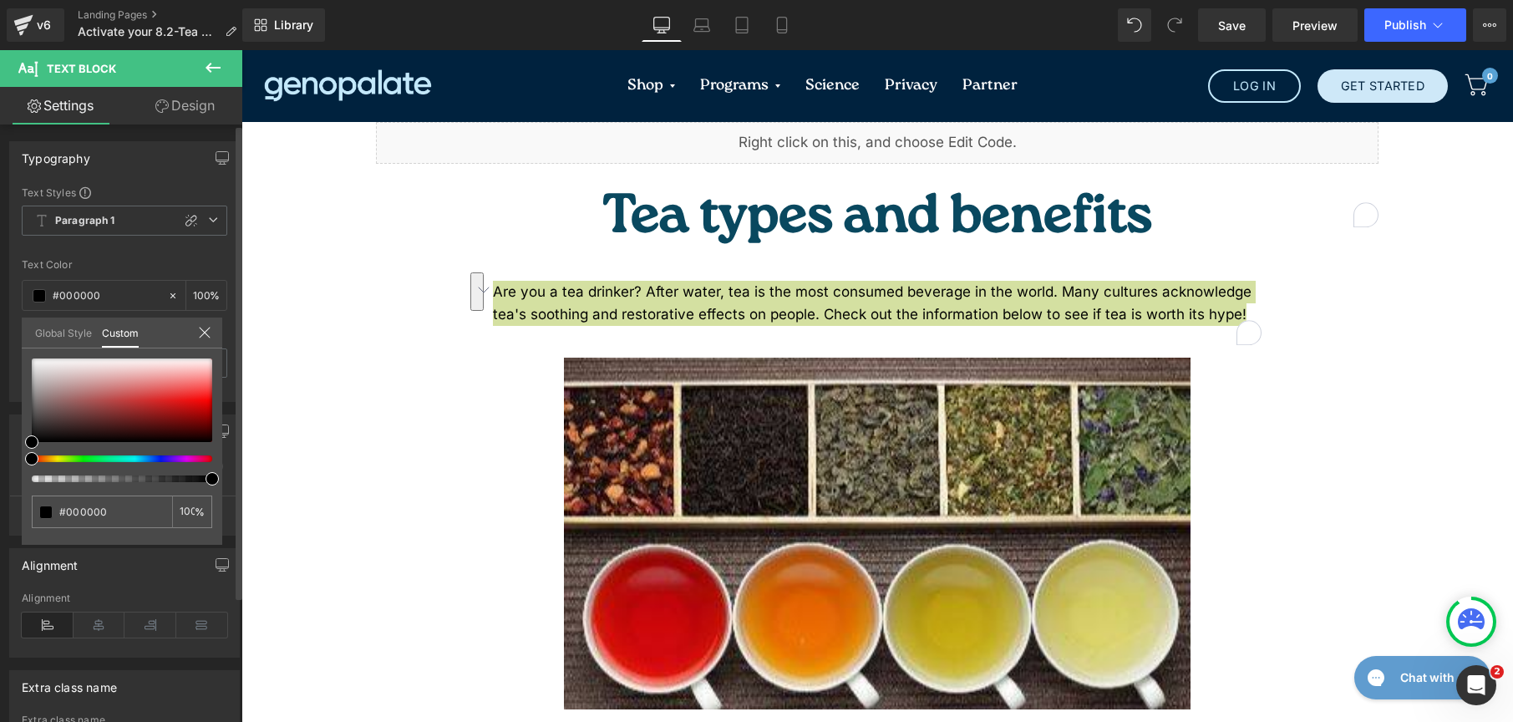
click at [42, 338] on link "Global Style" at bounding box center [63, 332] width 57 height 28
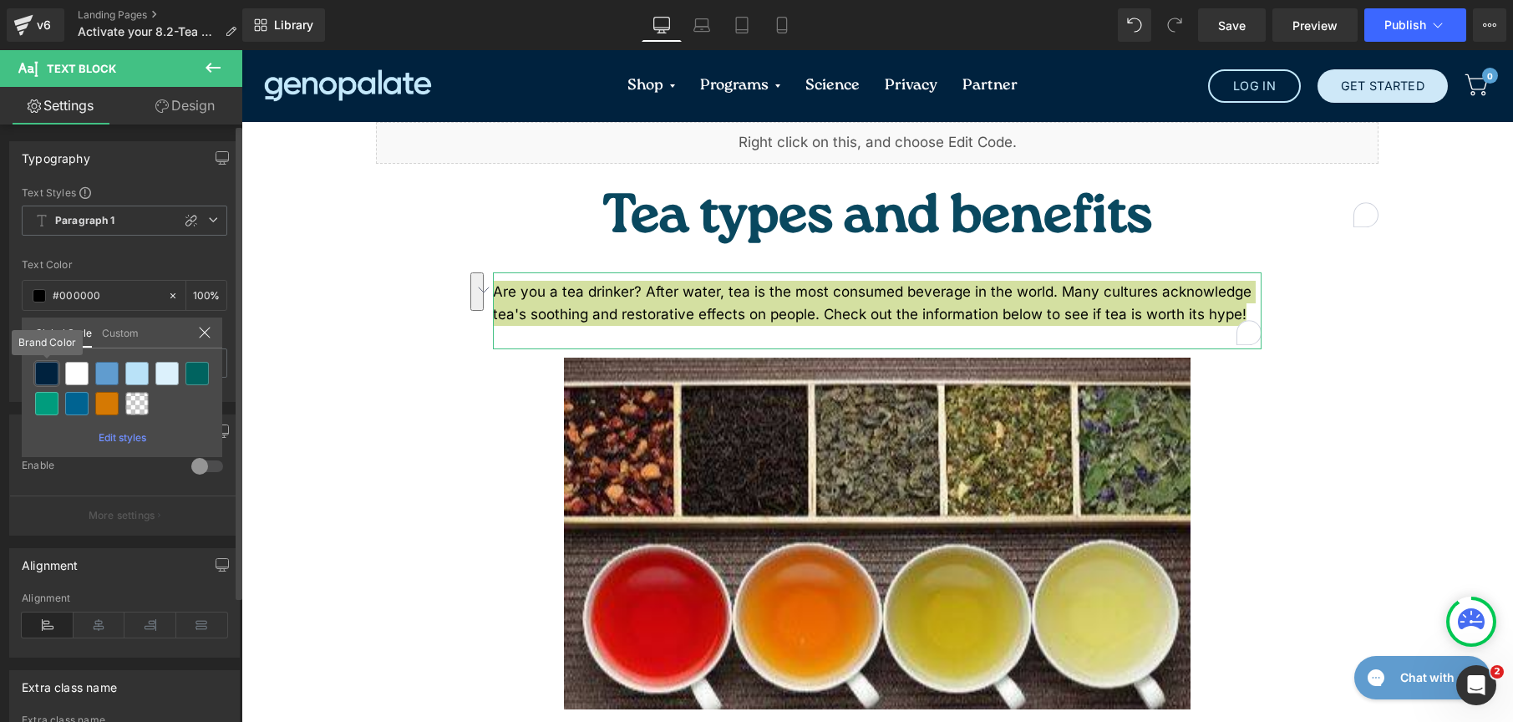
click at [48, 372] on div at bounding box center [46, 373] width 23 height 23
type input "Brand Color"
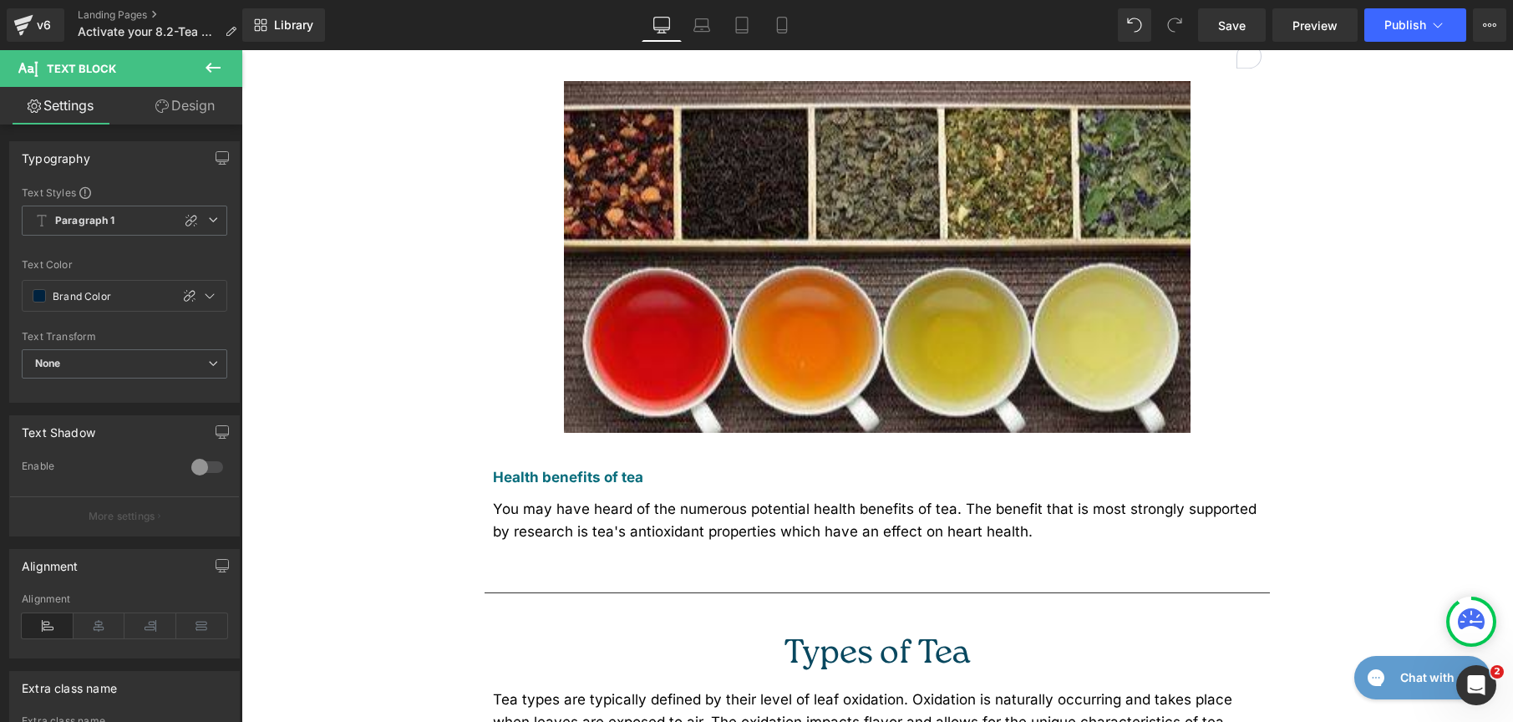
scroll to position [557, 0]
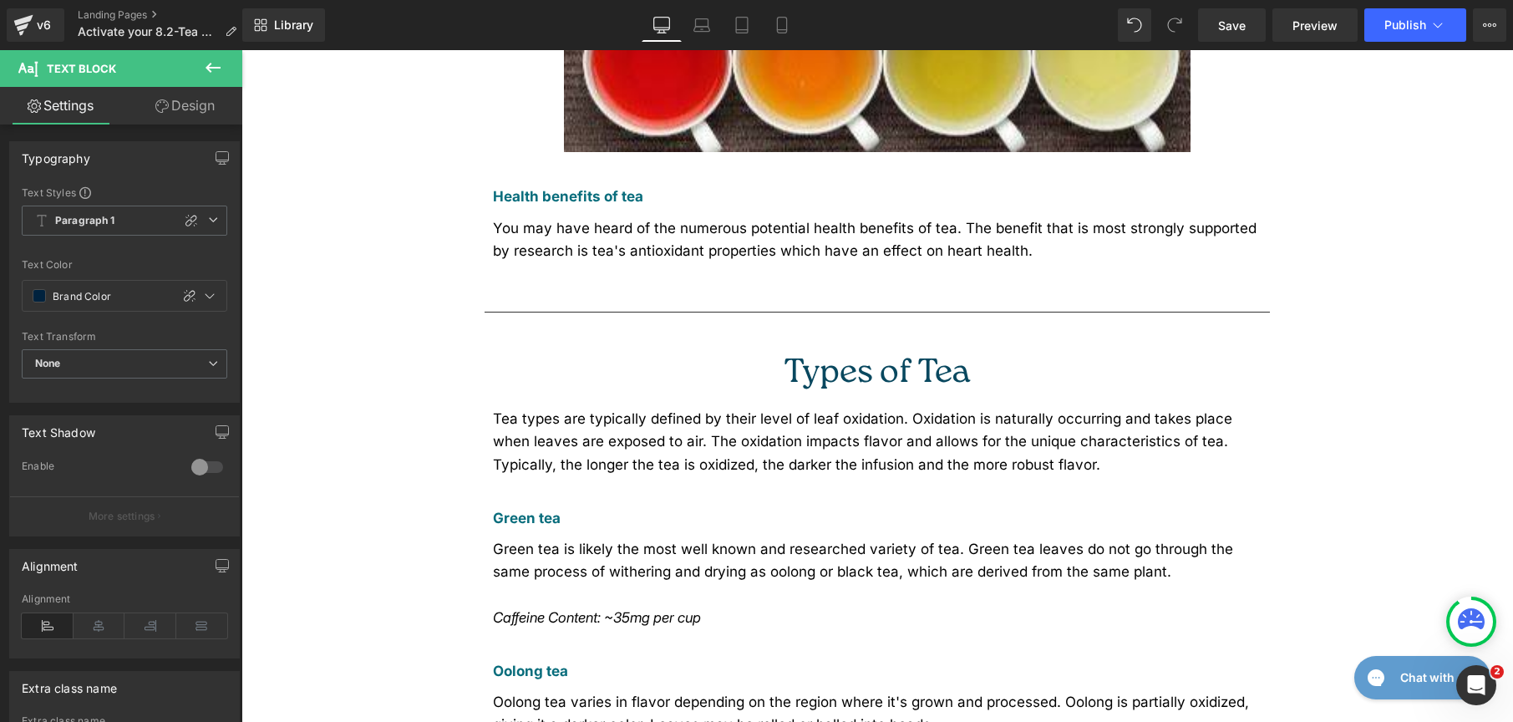
click at [563, 217] on div "You may have heard of the numerous potential health benefits of tea. The benefi…" at bounding box center [877, 239] width 769 height 45
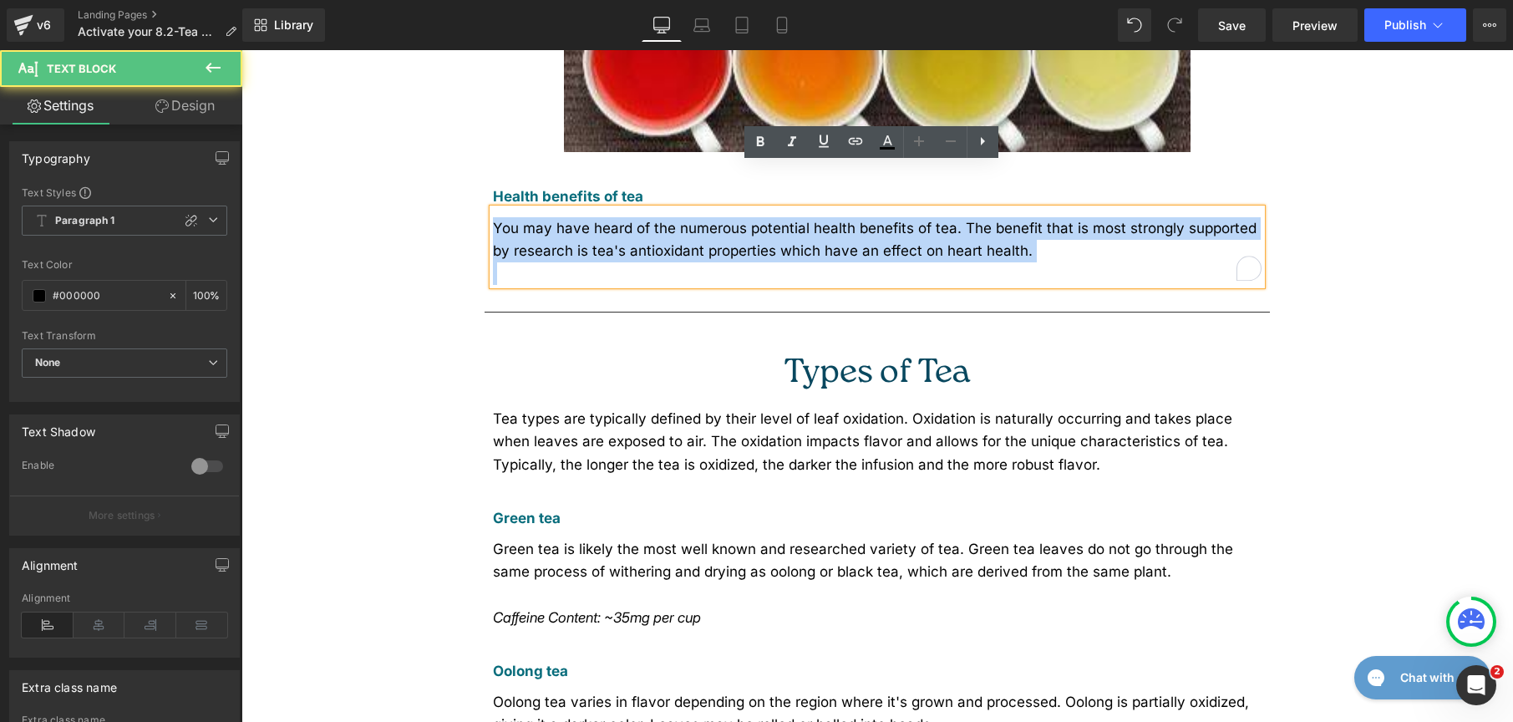
drag, startPoint x: 489, startPoint y: 182, endPoint x: 1097, endPoint y: 221, distance: 609.6
click at [1097, 221] on div "You may have heard of the numerous potential health benefits of tea. The benefi…" at bounding box center [877, 247] width 769 height 77
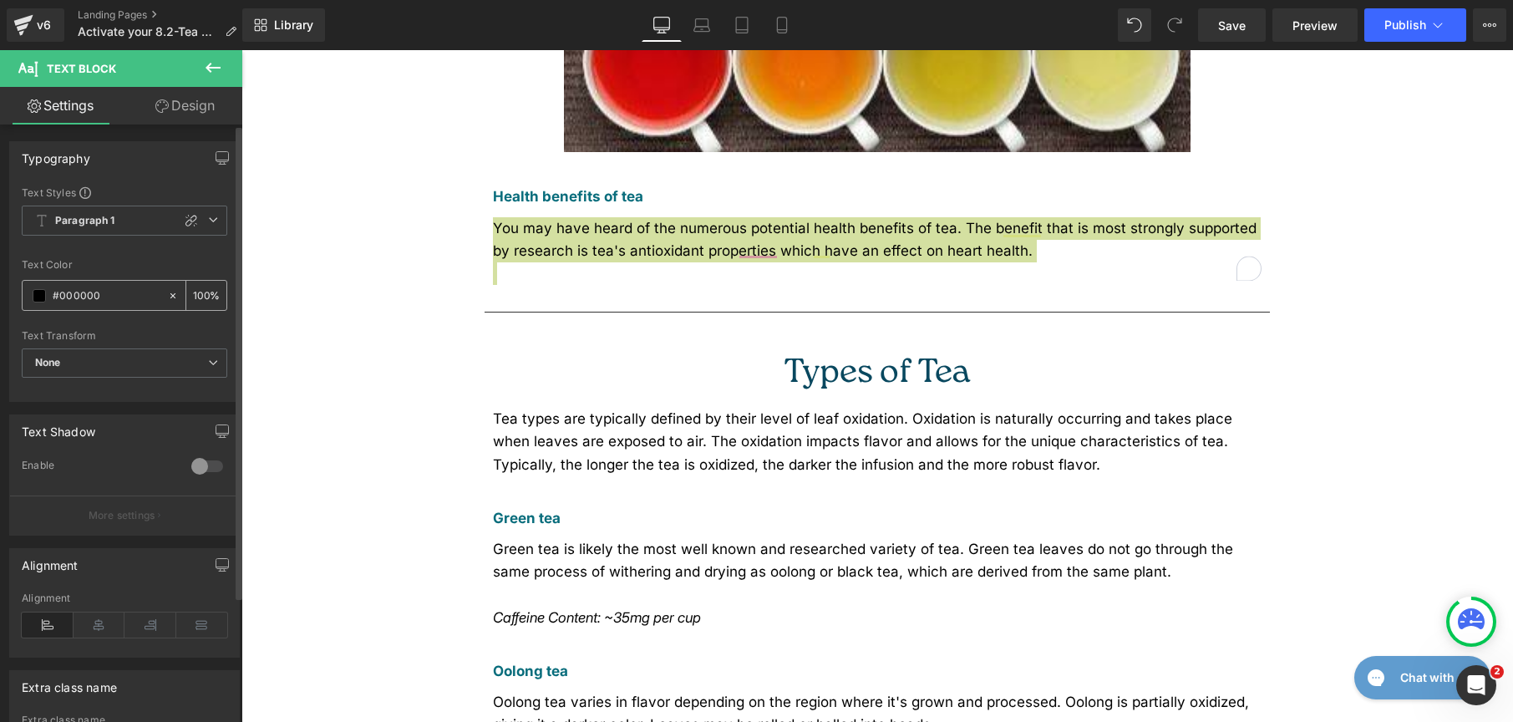
click at [37, 298] on span at bounding box center [39, 295] width 13 height 13
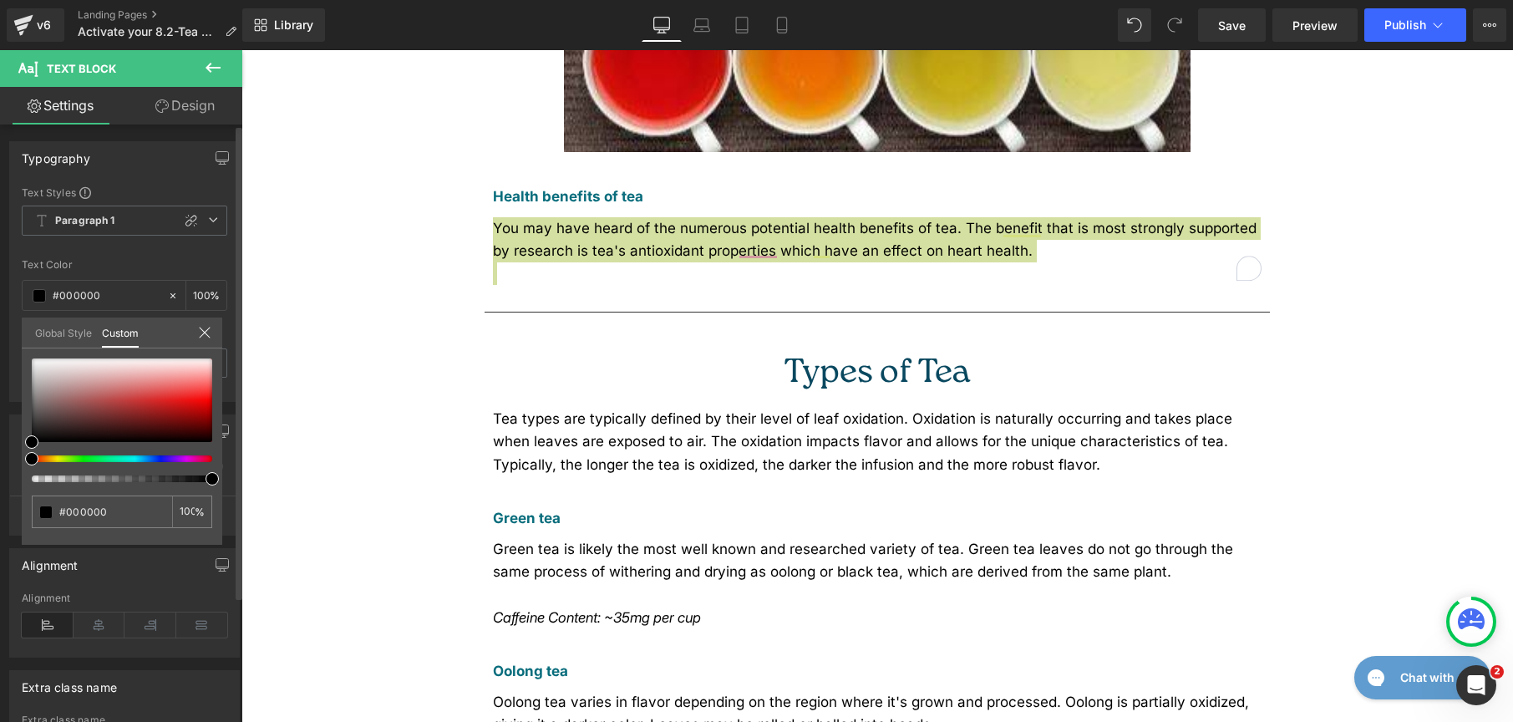
click at [66, 325] on link "Global Style" at bounding box center [63, 332] width 57 height 28
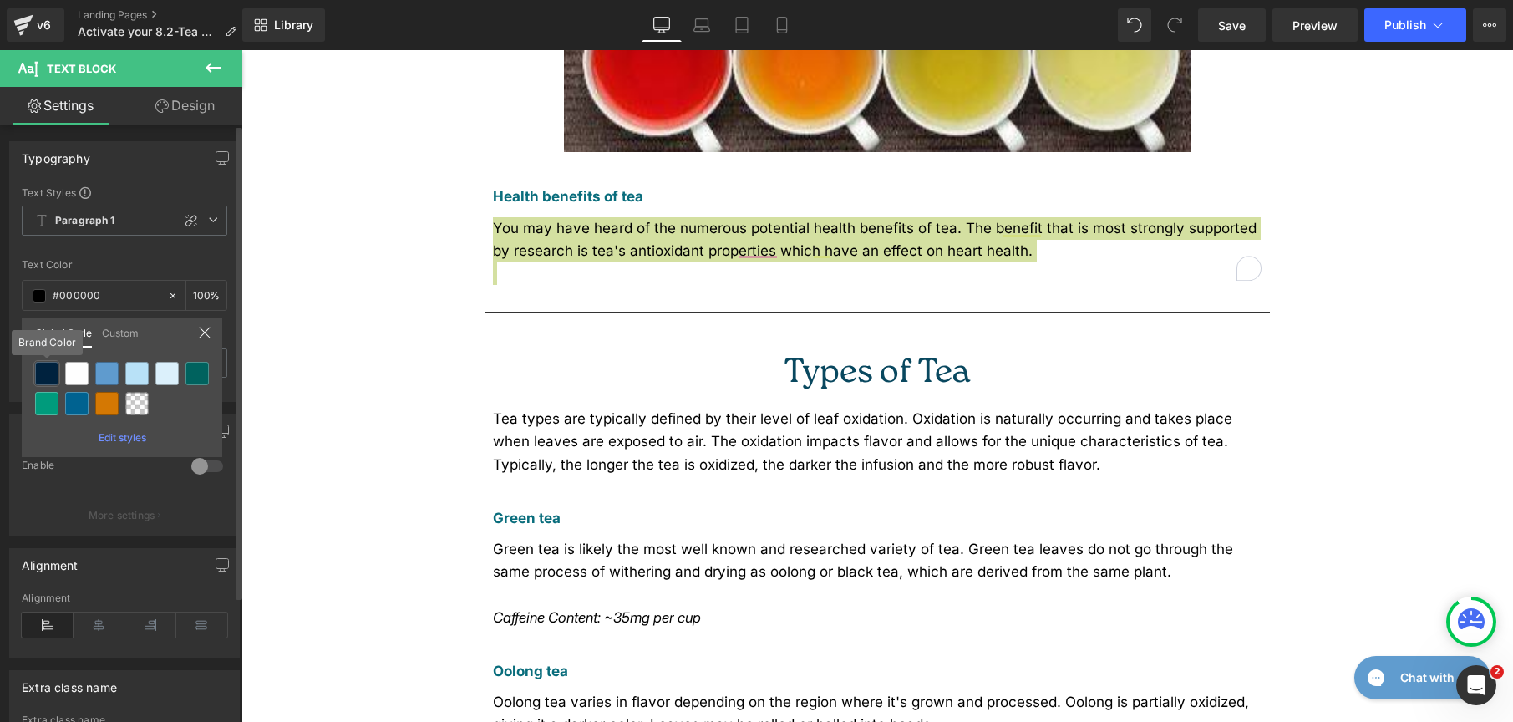
click at [50, 375] on div at bounding box center [46, 373] width 23 height 23
type input "Brand Color"
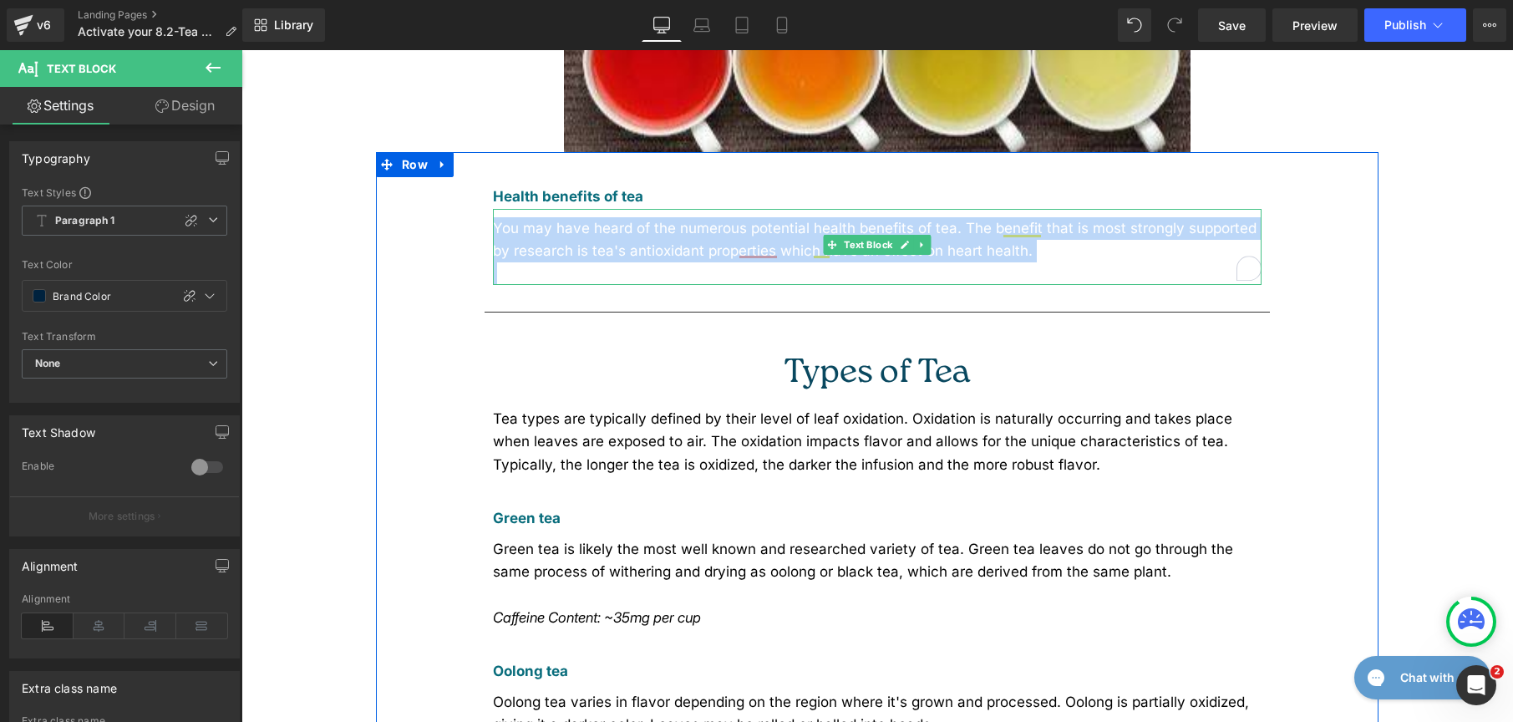
click at [776, 217] on div "You may have heard of the numerous potential health benefits of tea. The benefi…" at bounding box center [877, 239] width 769 height 45
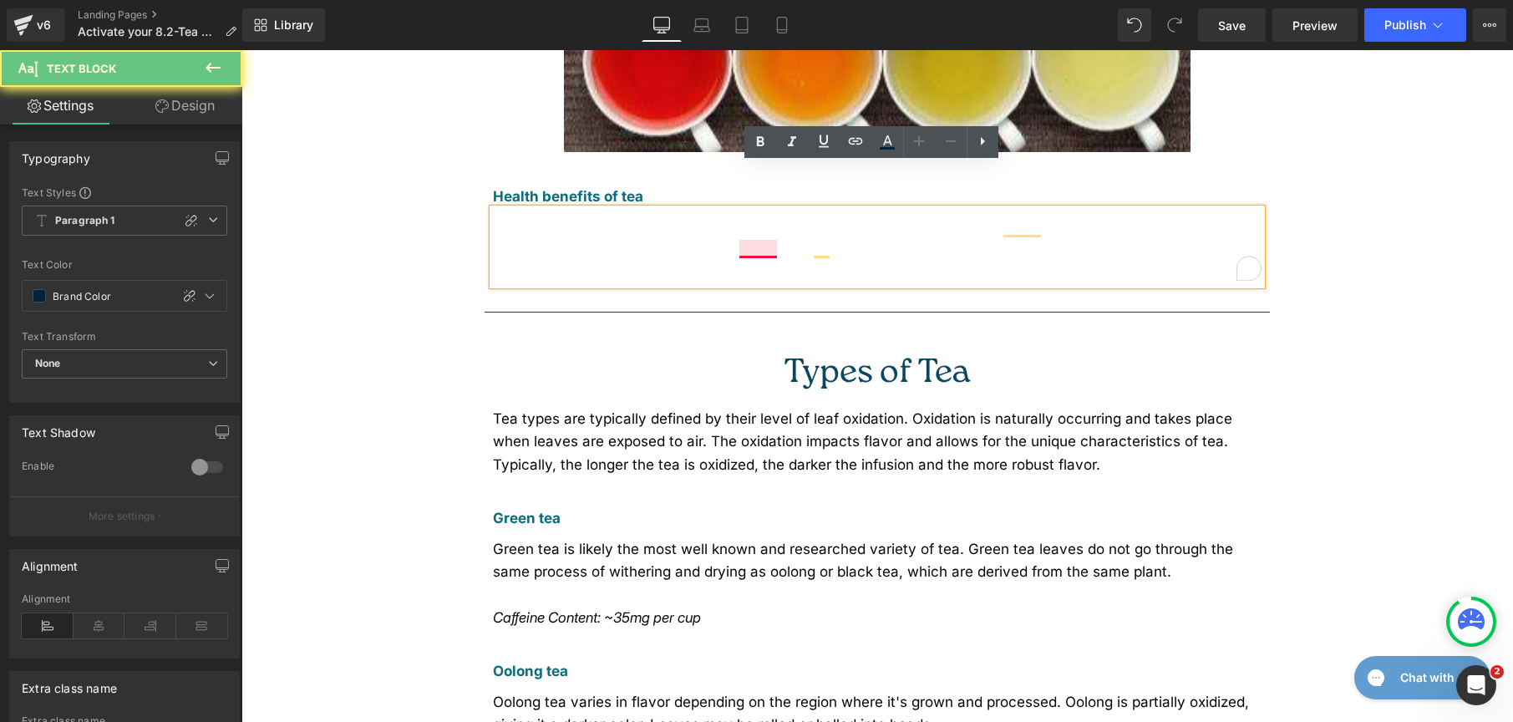
click at [765, 217] on div "You may have heard of the numerous potential health benefits of tea. The benefi…" at bounding box center [877, 239] width 769 height 45
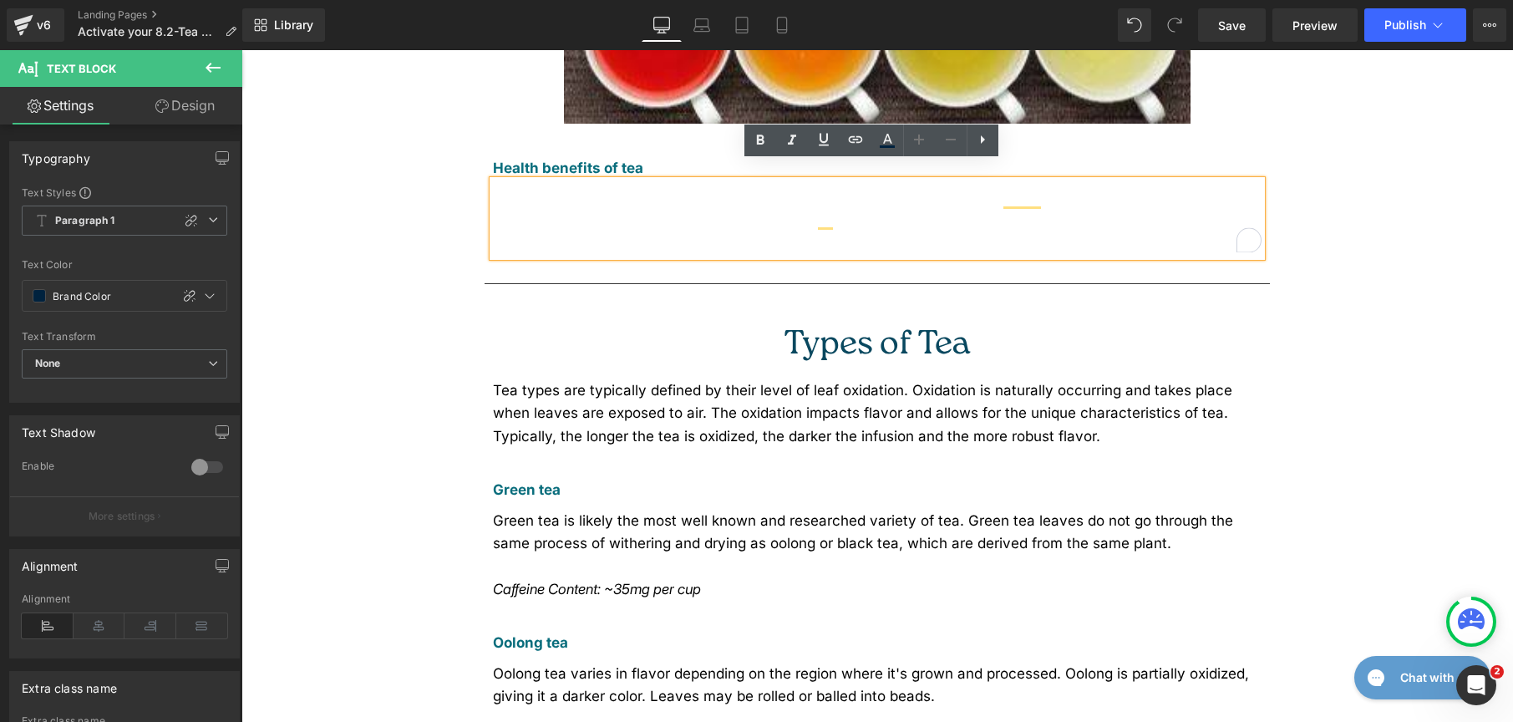
scroll to position [587, 0]
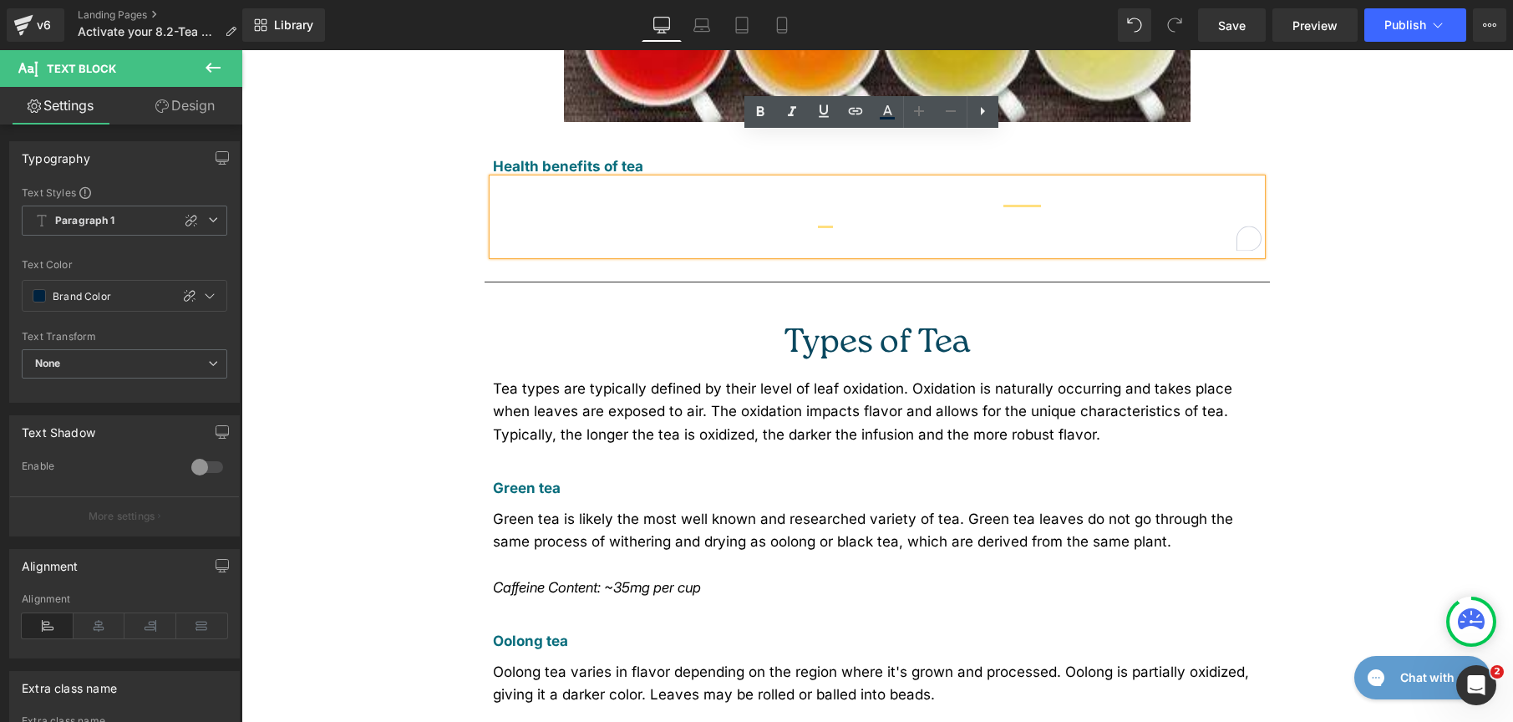
click at [555, 369] on div "Tea types are typically defined by their level of leaf oxidation. Oxidation is …" at bounding box center [877, 418] width 769 height 99
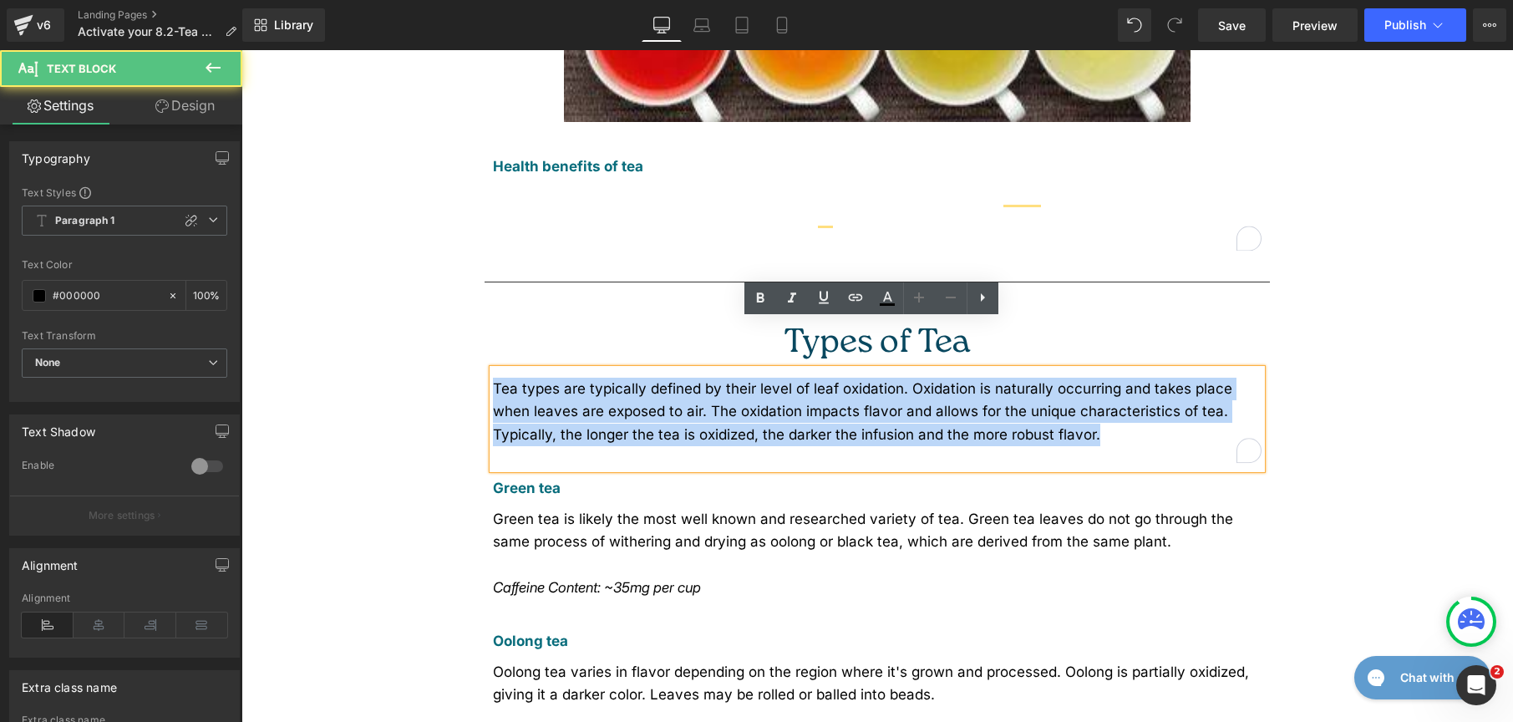
drag, startPoint x: 587, startPoint y: 342, endPoint x: 921, endPoint y: 385, distance: 336.3
click at [921, 385] on div "Tea types are typically defined by their level of leaf oxidation. Oxidation is …" at bounding box center [877, 418] width 769 height 99
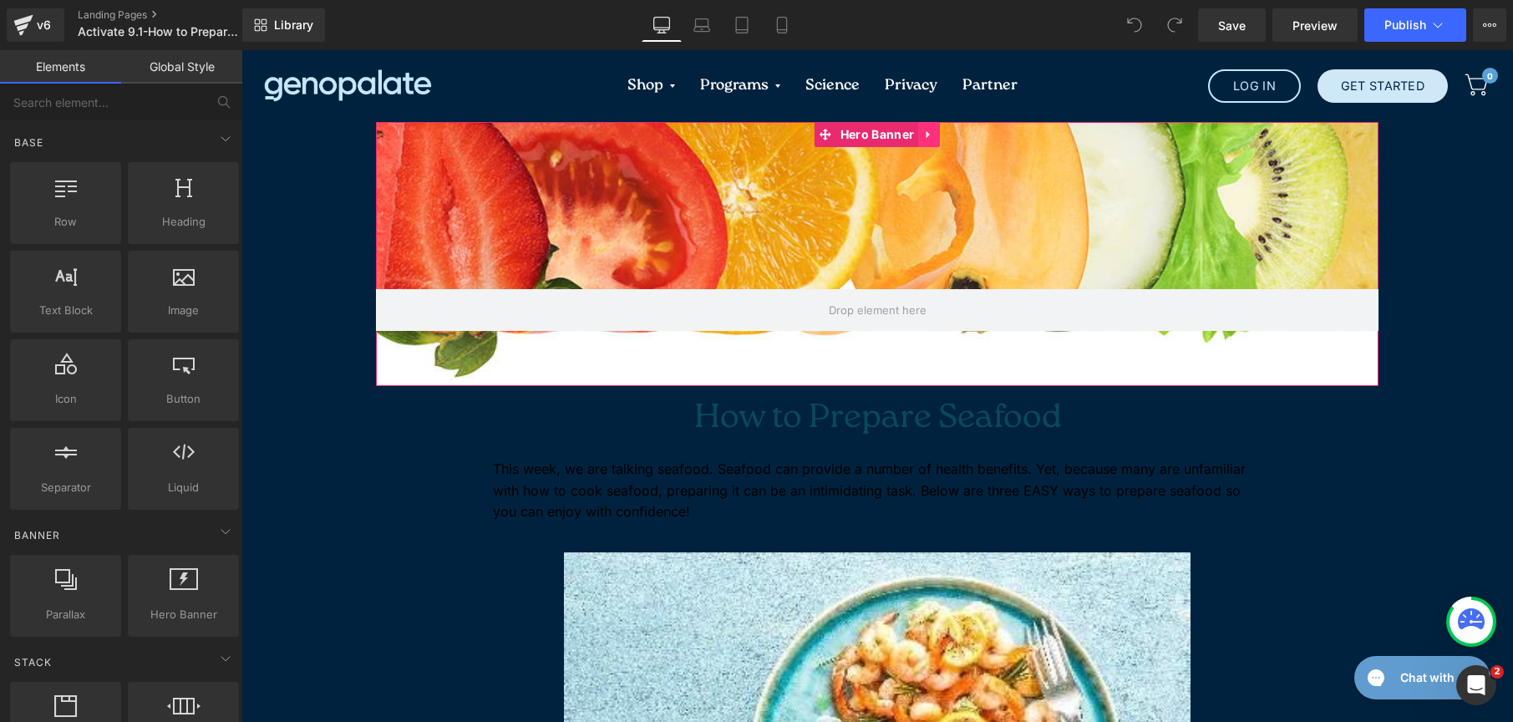
click at [923, 140] on icon at bounding box center [929, 135] width 12 height 13
click at [936, 135] on icon at bounding box center [940, 135] width 12 height 12
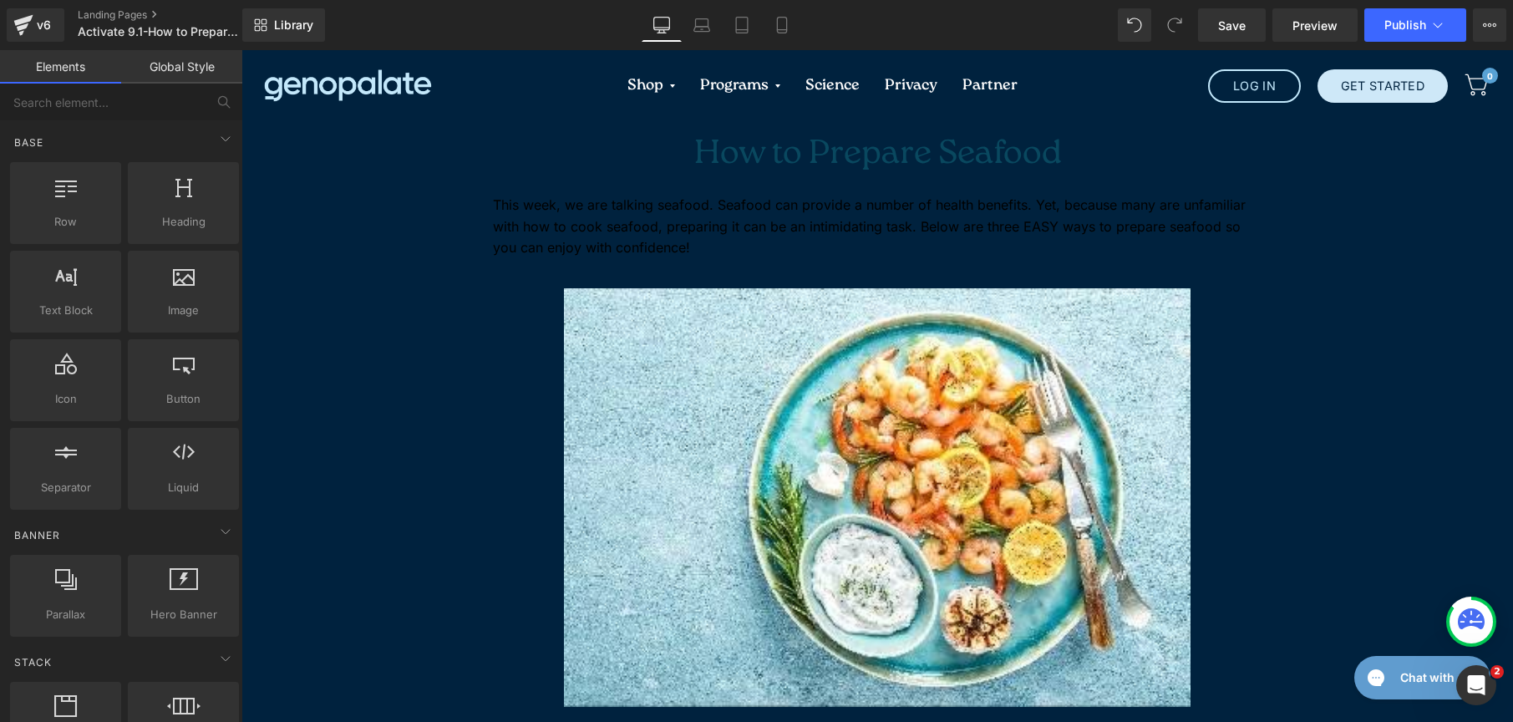
click at [206, 72] on link "Global Style" at bounding box center [181, 66] width 121 height 33
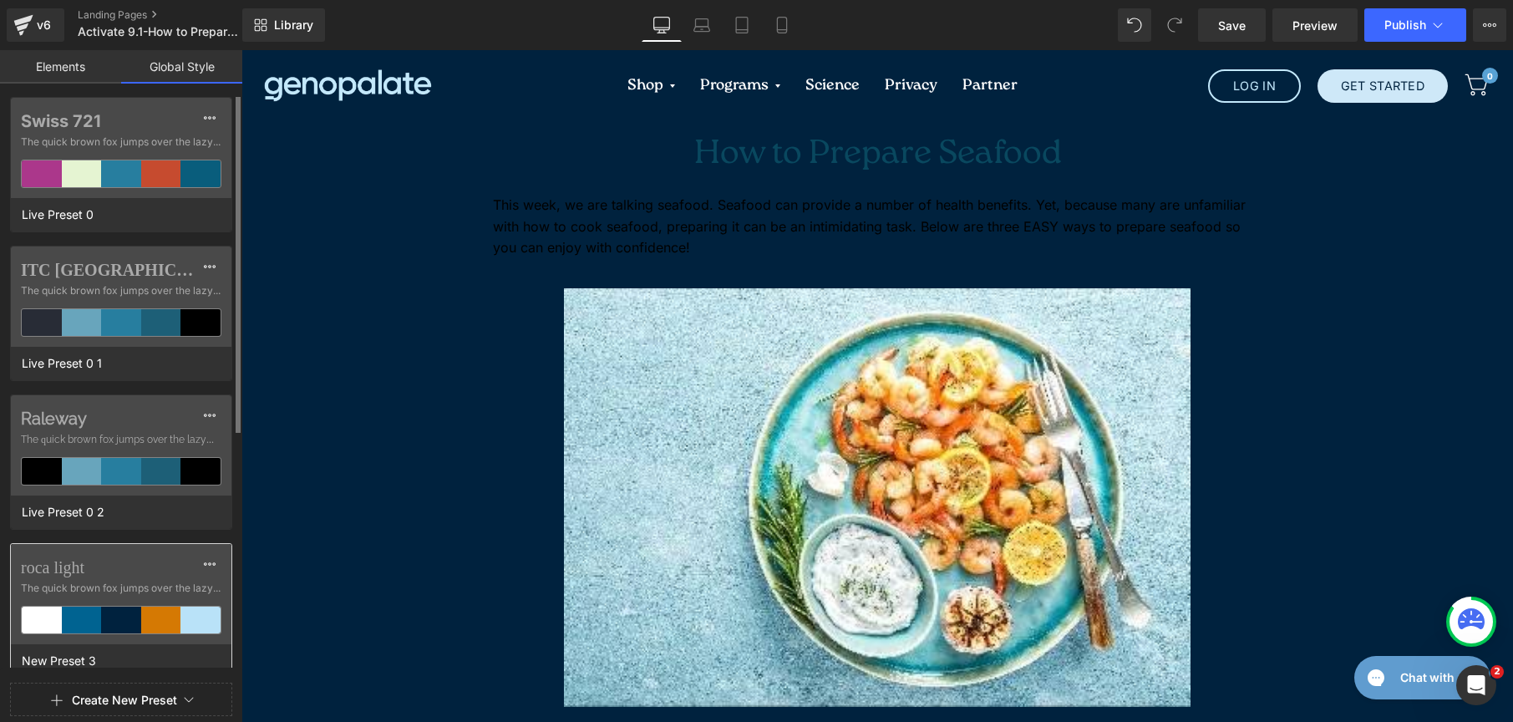
click at [180, 587] on span "The quick brown fox jumps over the lazy..." at bounding box center [121, 588] width 201 height 15
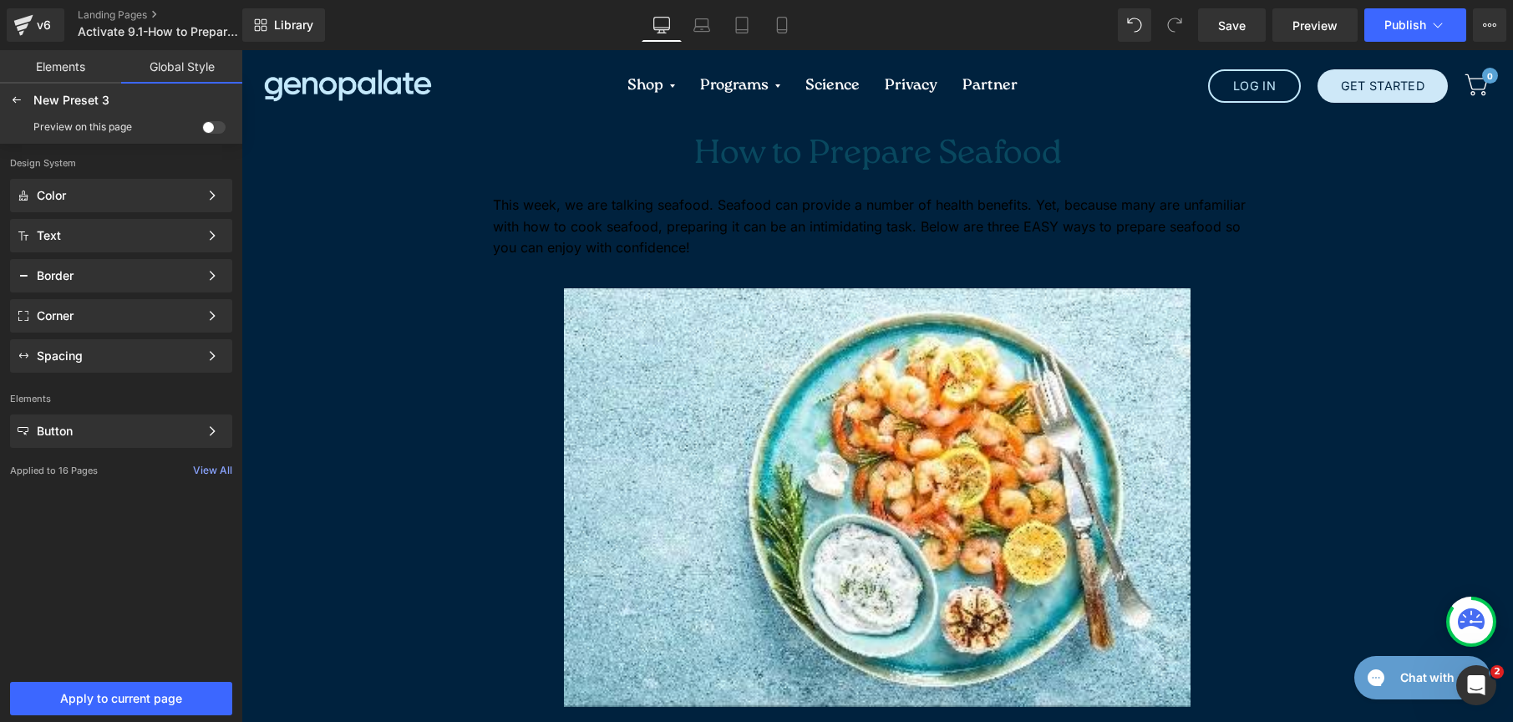
click at [216, 125] on span at bounding box center [213, 127] width 23 height 13
click at [202, 130] on input "checkbox" at bounding box center [202, 130] width 0 height 0
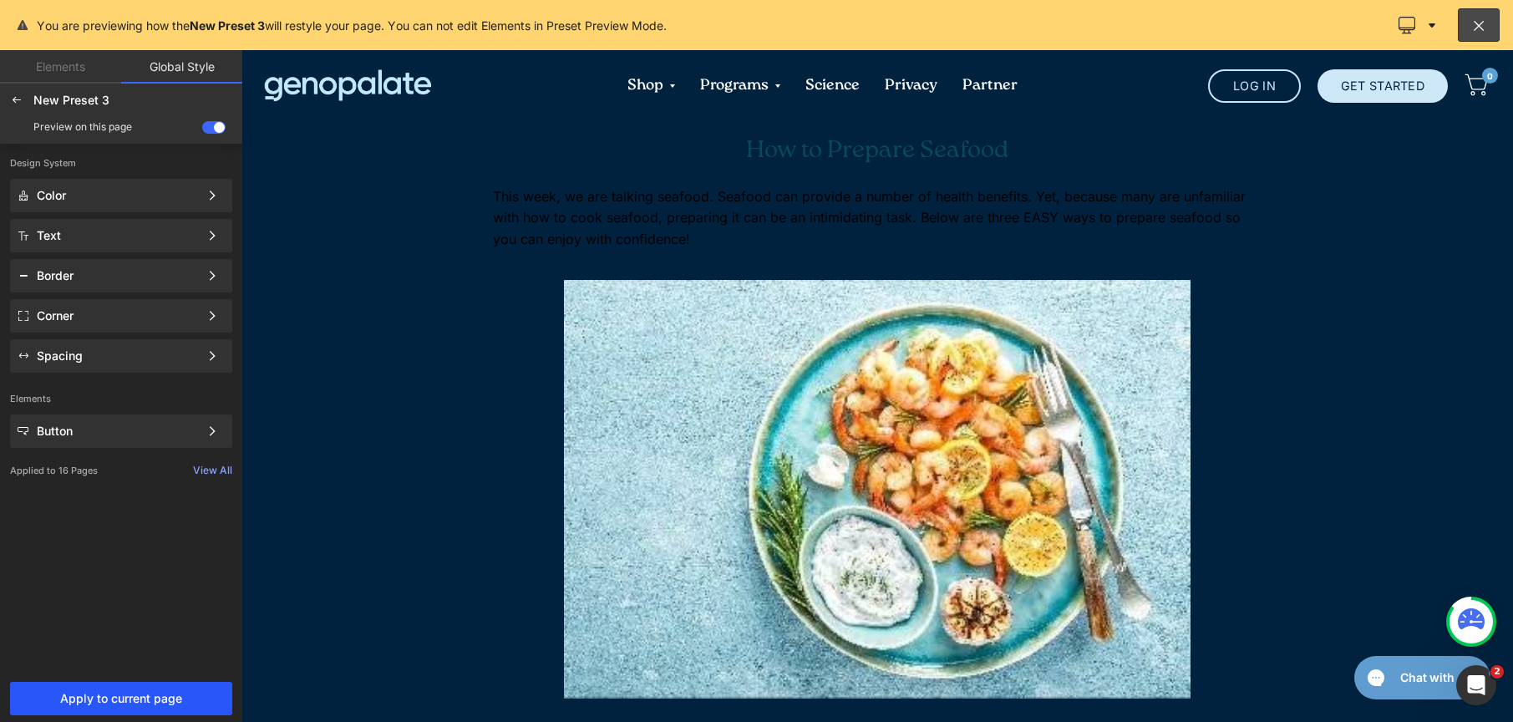
click at [134, 693] on span "Apply to current page" at bounding box center [121, 698] width 202 height 13
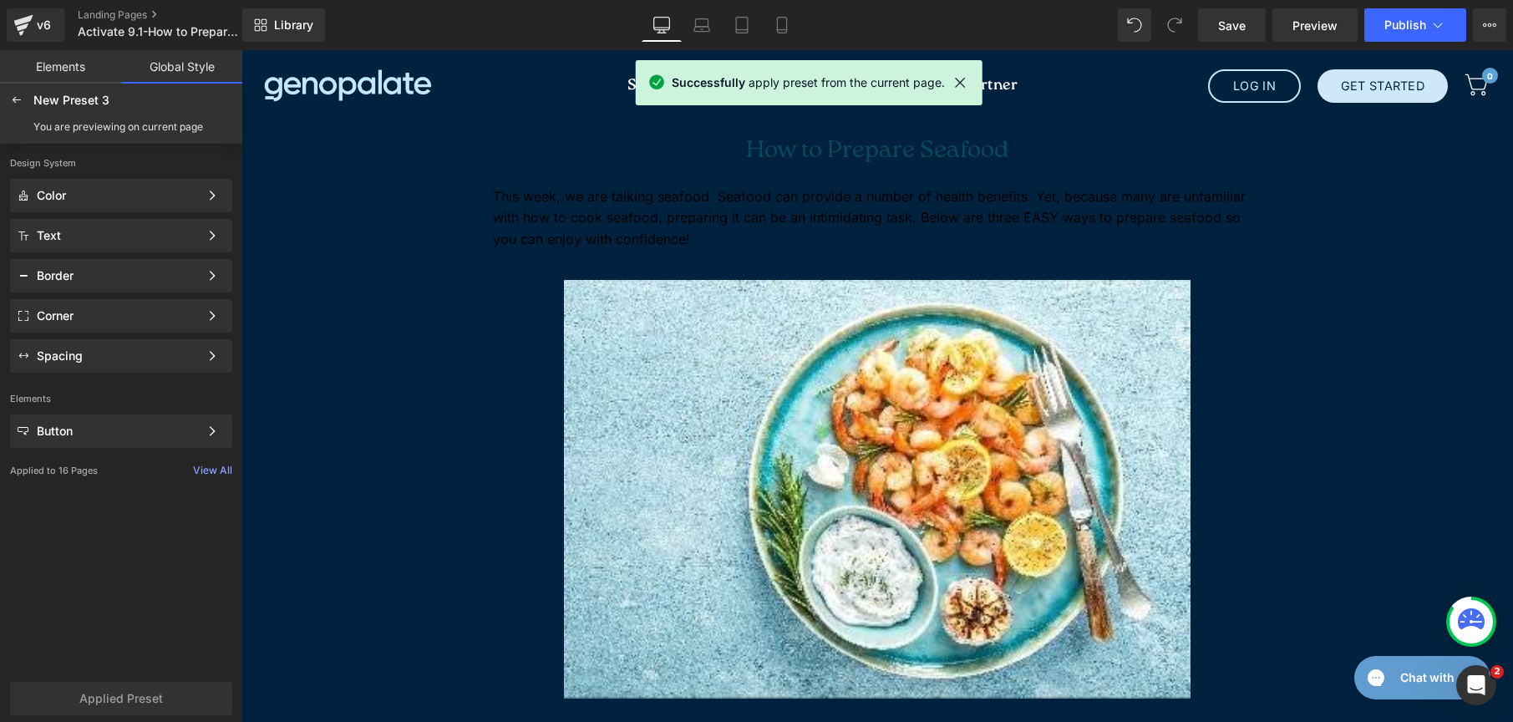
click at [38, 67] on link "Elements" at bounding box center [60, 66] width 121 height 33
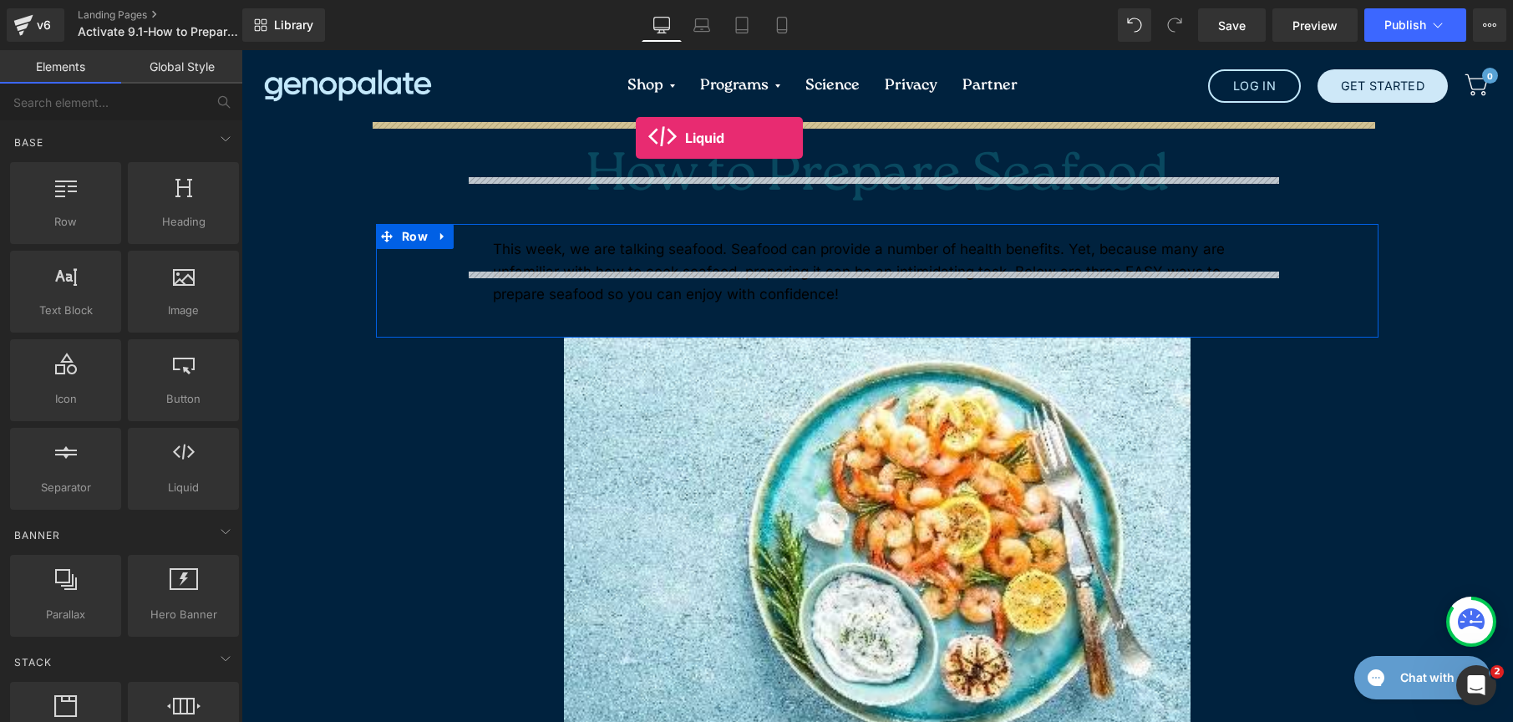
drag, startPoint x: 418, startPoint y: 522, endPoint x: 636, endPoint y: 138, distance: 442.0
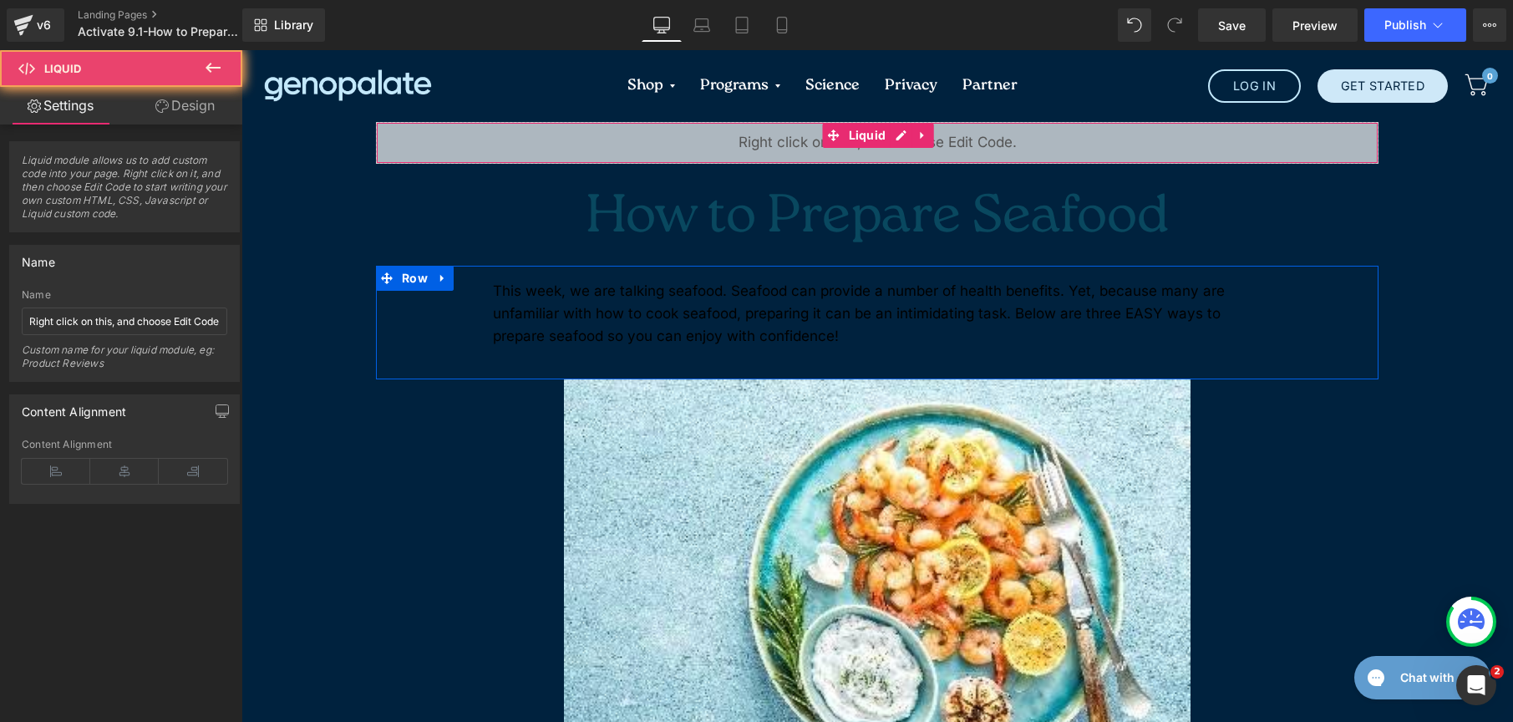
click at [763, 132] on div "Liquid" at bounding box center [877, 143] width 1003 height 42
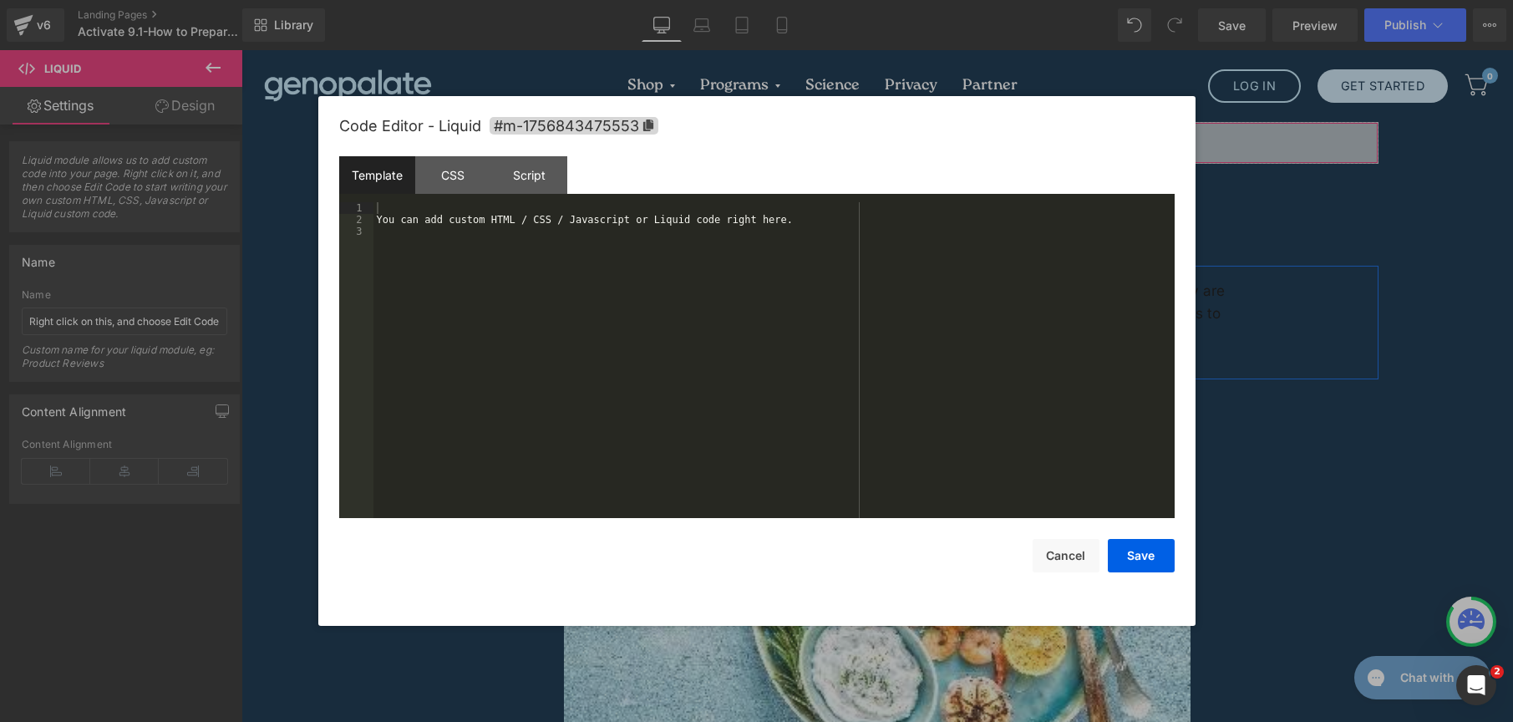
click at [740, 0] on div "Liquid You are previewing how the New Preset 3 will restyle your page. You can …" at bounding box center [756, 0] width 1513 height 0
click at [435, 178] on div "CSS" at bounding box center [453, 175] width 76 height 38
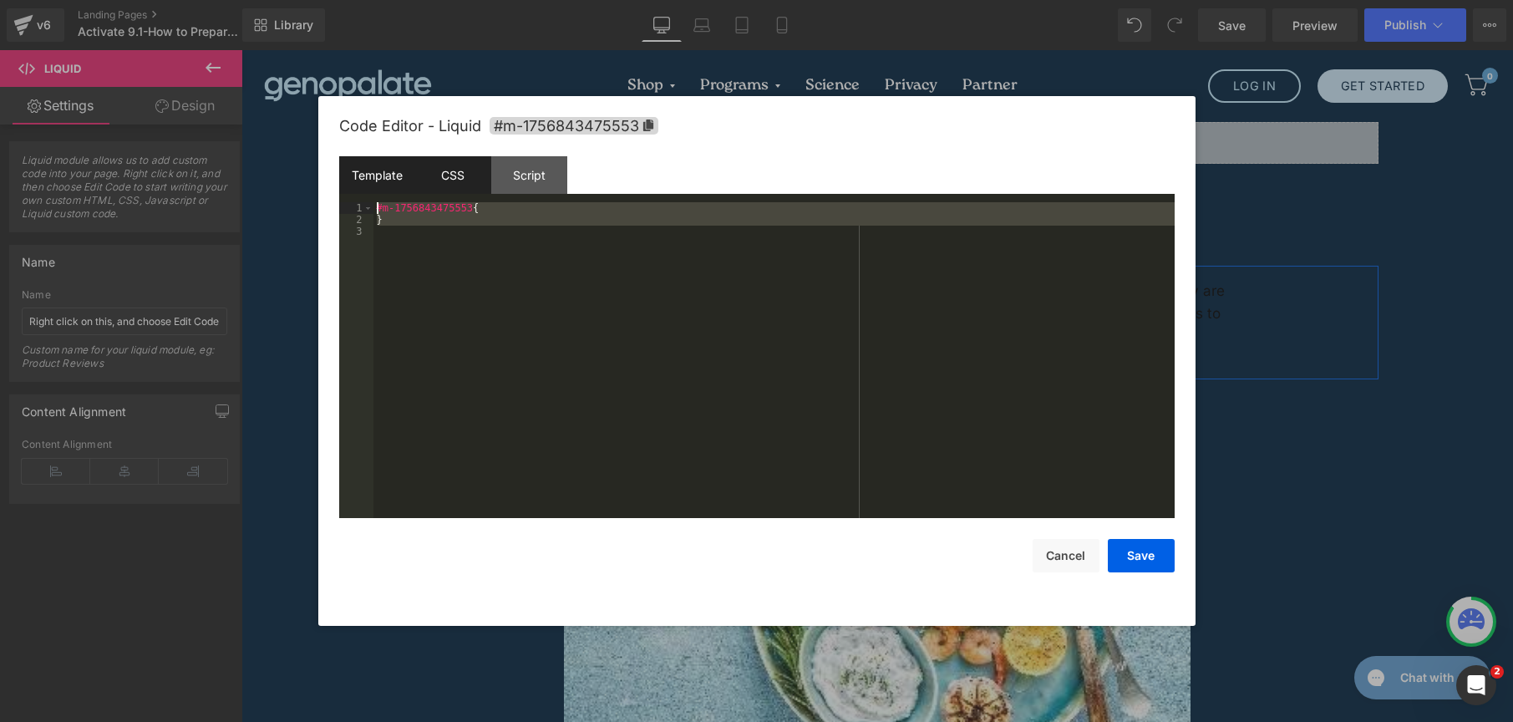
drag, startPoint x: 481, startPoint y: 268, endPoint x: 348, endPoint y: 165, distance: 168.5
click at [348, 165] on div "Template CSS Script Data 1 2 3 You can add custom HTML / CSS / Javascript or Li…" at bounding box center [757, 337] width 836 height 362
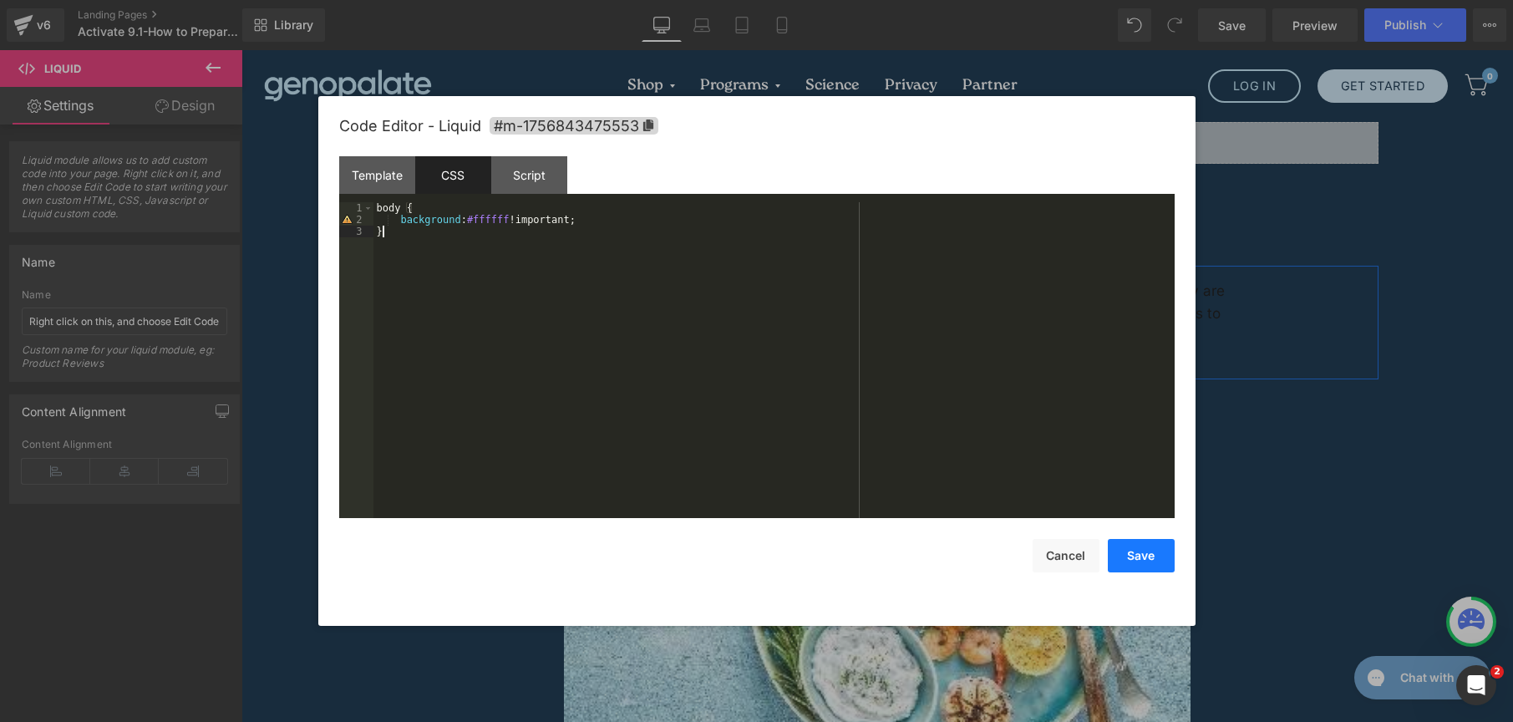
click at [1128, 542] on button "Save" at bounding box center [1141, 555] width 67 height 33
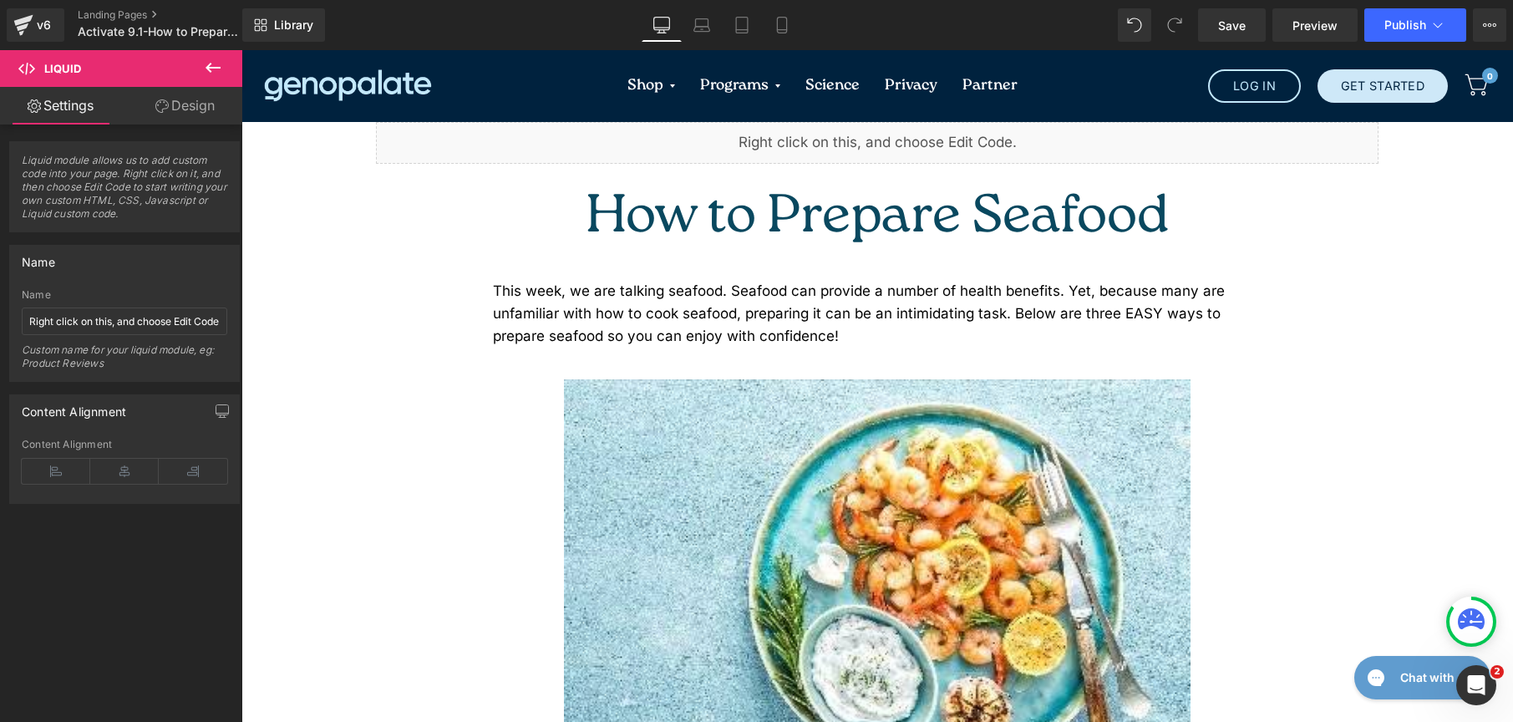
click at [892, 205] on link at bounding box center [901, 215] width 18 height 20
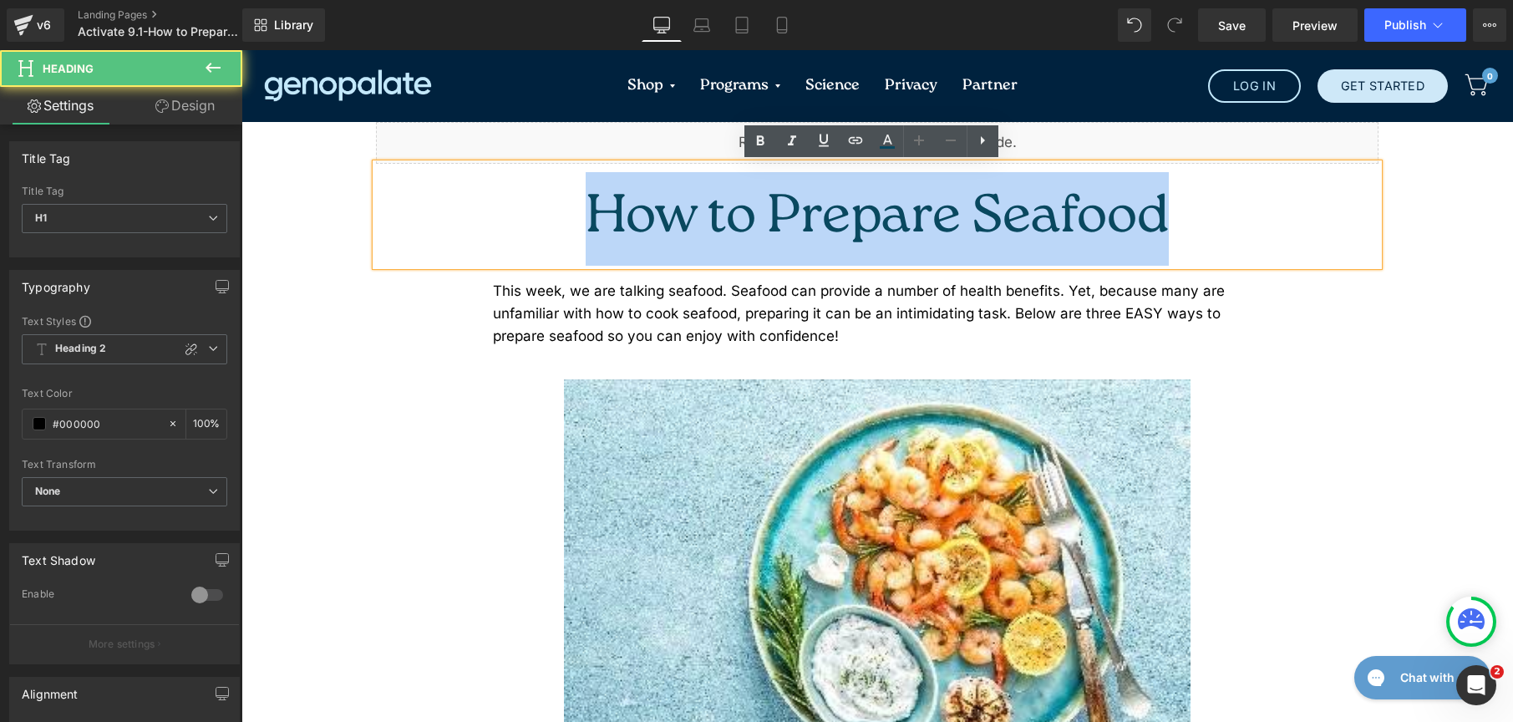
drag, startPoint x: 1045, startPoint y: 199, endPoint x: 647, endPoint y: 195, distance: 397.8
click at [647, 195] on h1 "How to Prepare Seafood" at bounding box center [877, 219] width 1003 height 94
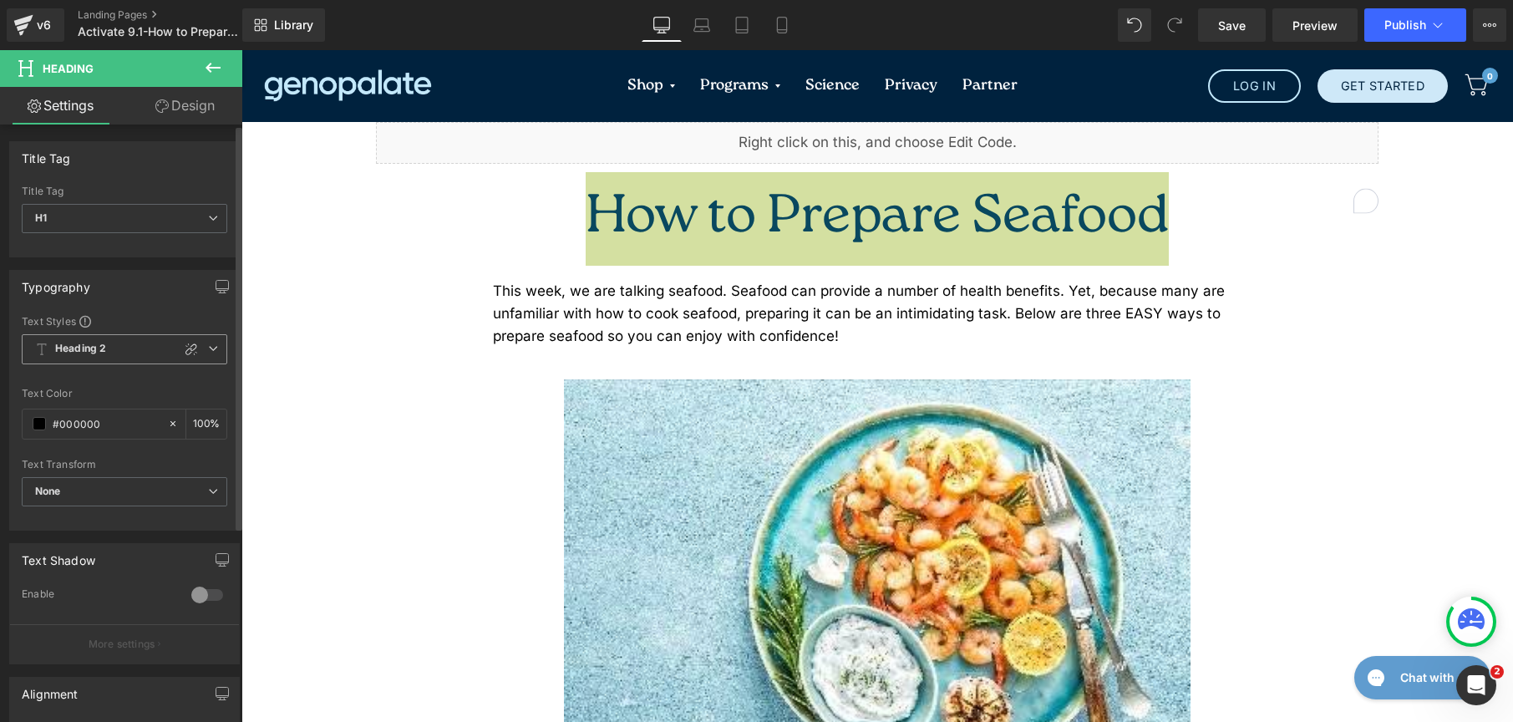
click at [104, 349] on b "Heading 2" at bounding box center [80, 349] width 51 height 14
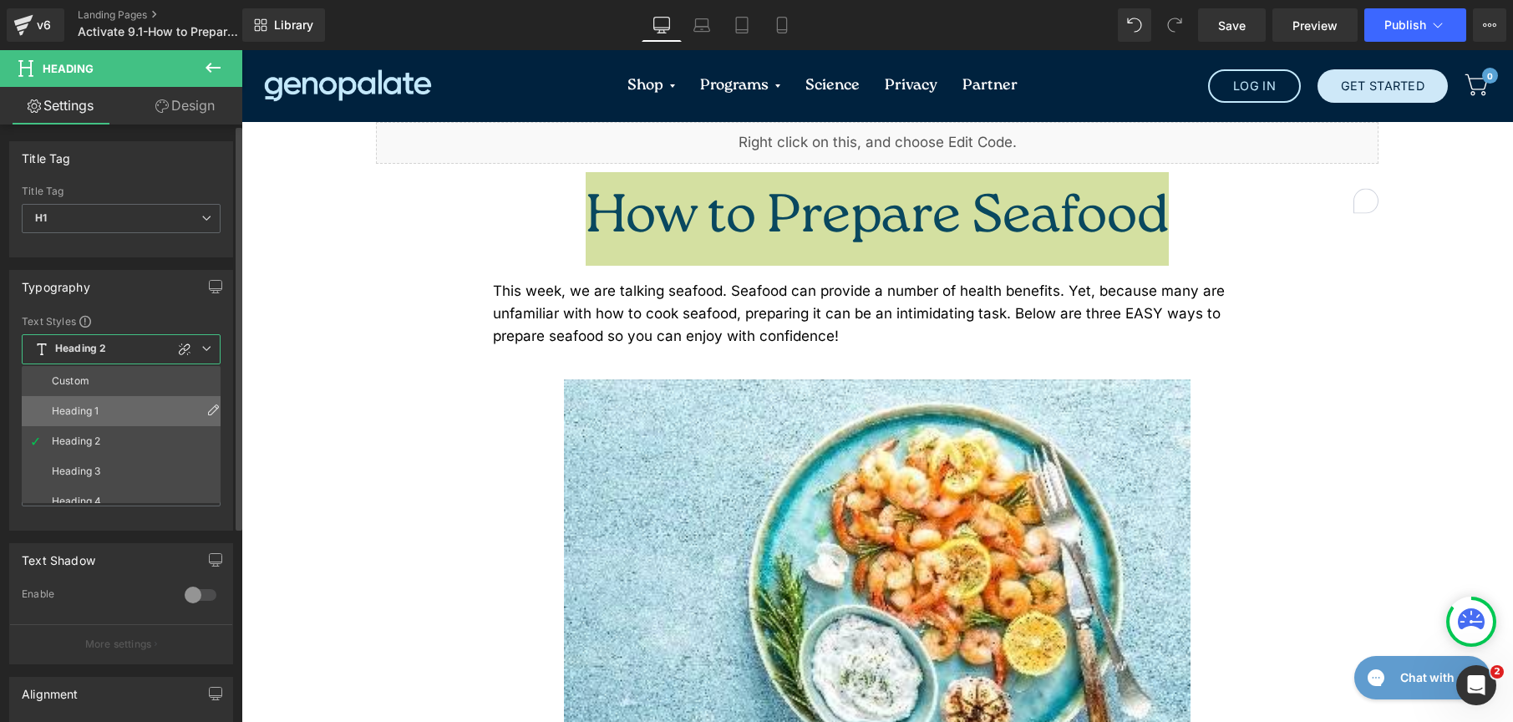
click at [108, 409] on li "Heading 1" at bounding box center [125, 411] width 206 height 30
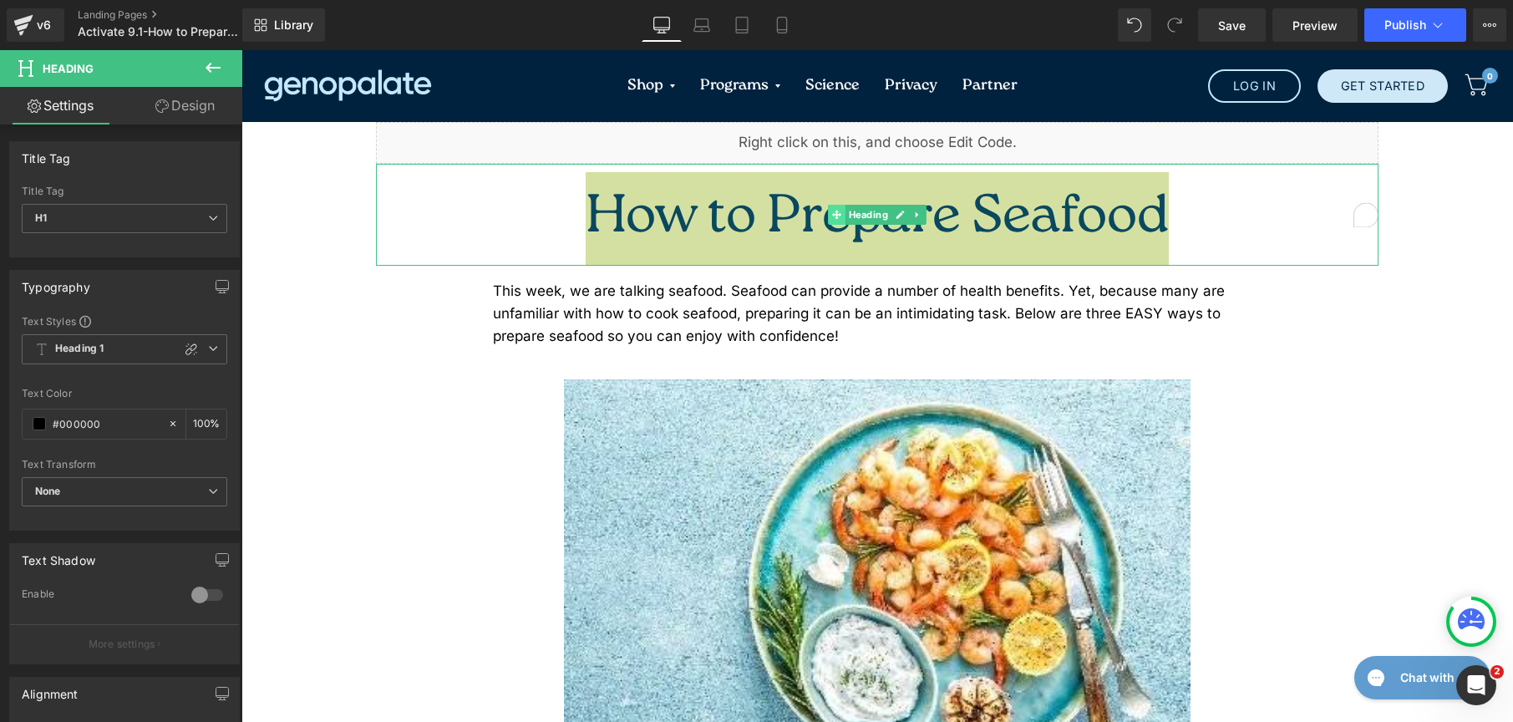
click at [832, 210] on icon at bounding box center [836, 214] width 9 height 9
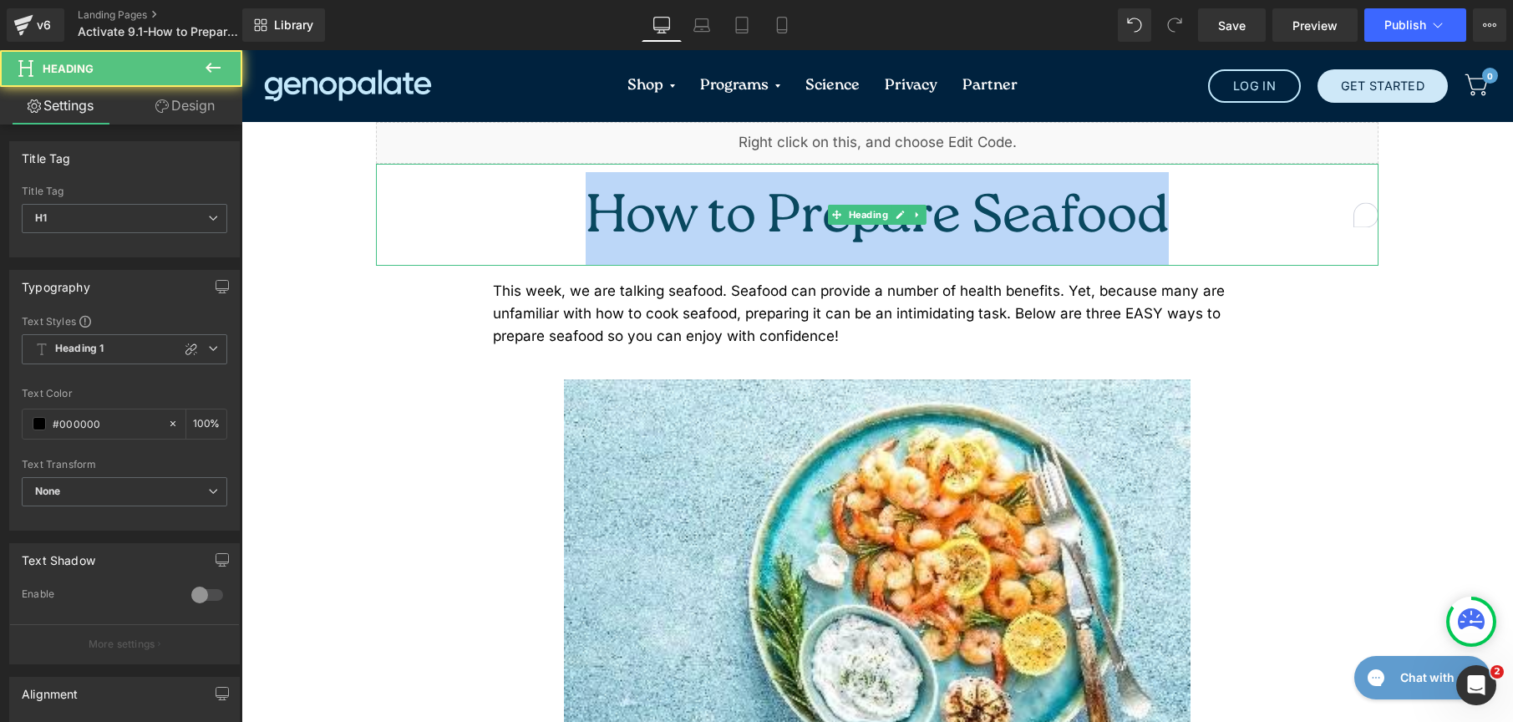
click at [804, 197] on span "How to Prepare Seafood" at bounding box center [877, 218] width 583 height 75
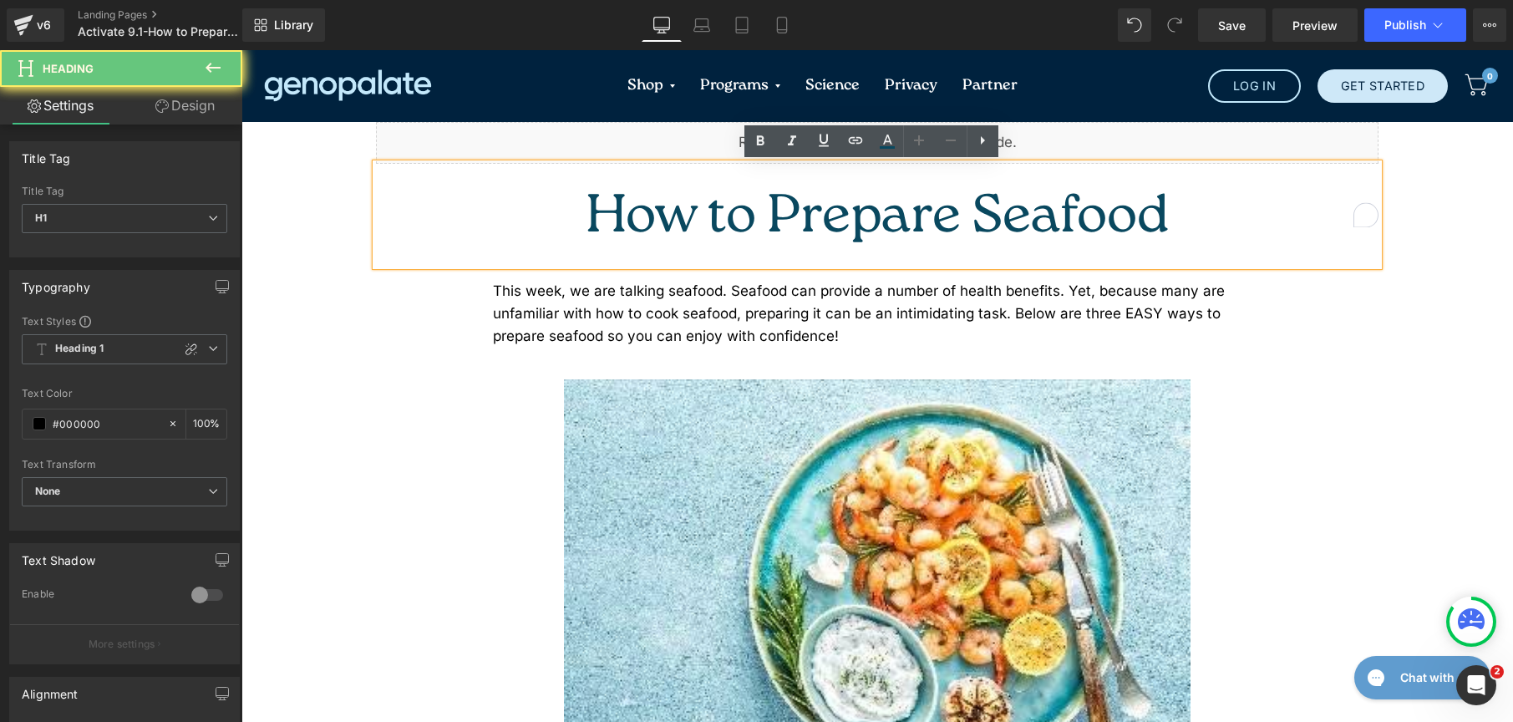
click at [816, 199] on span "How to Prepare Seafood" at bounding box center [877, 218] width 583 height 75
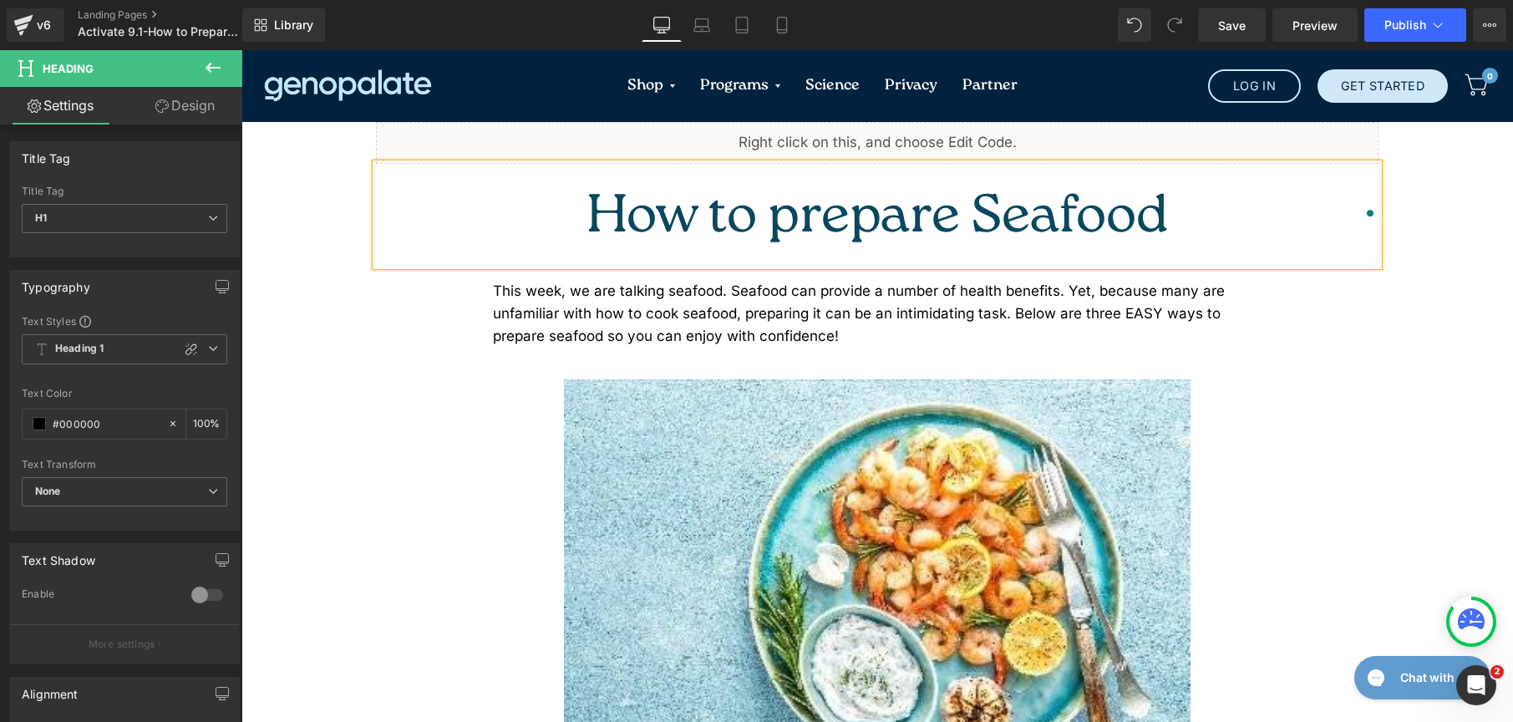
click at [945, 196] on span "How to prepare Seafood" at bounding box center [878, 218] width 582 height 75
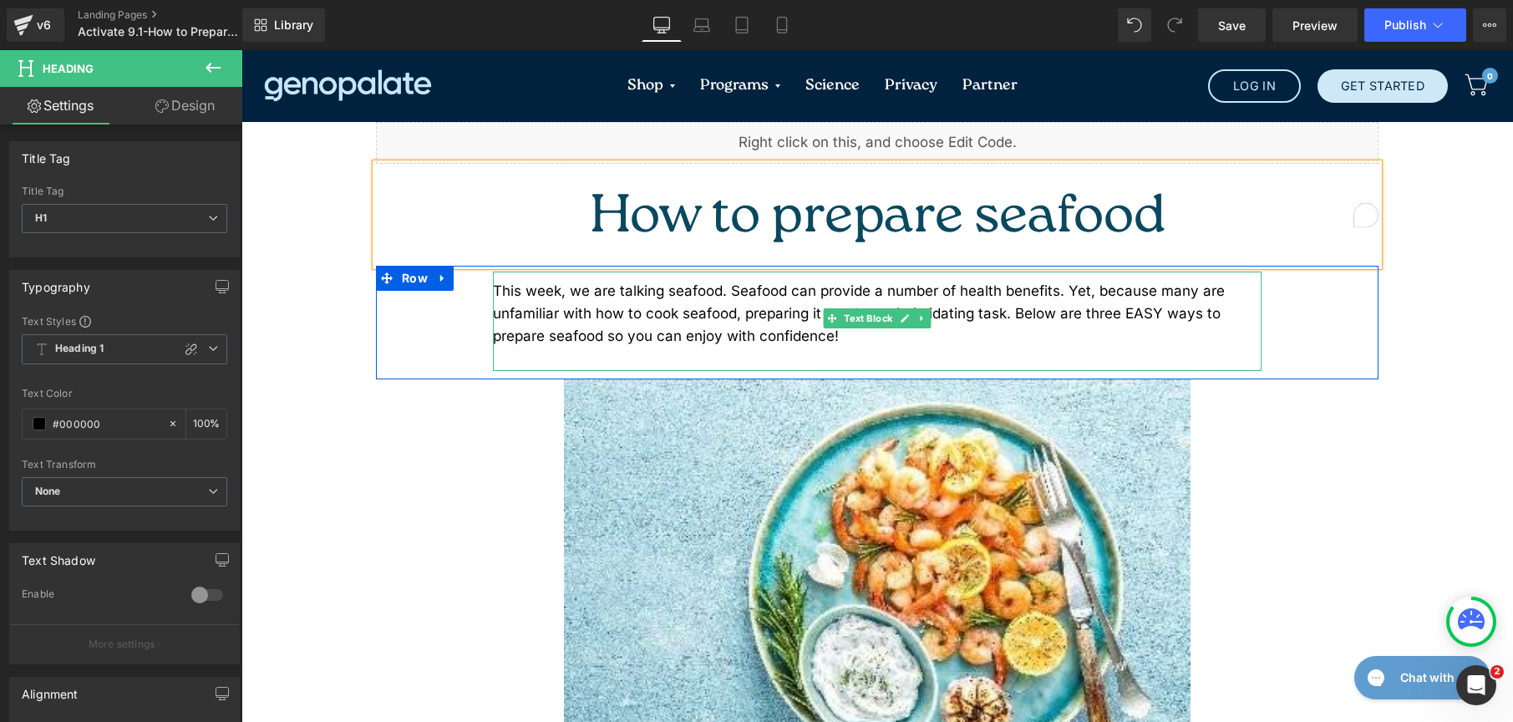
click at [698, 302] on div "This week, we are talking seafood. Seafood can provide a number of health benef…" at bounding box center [877, 314] width 769 height 69
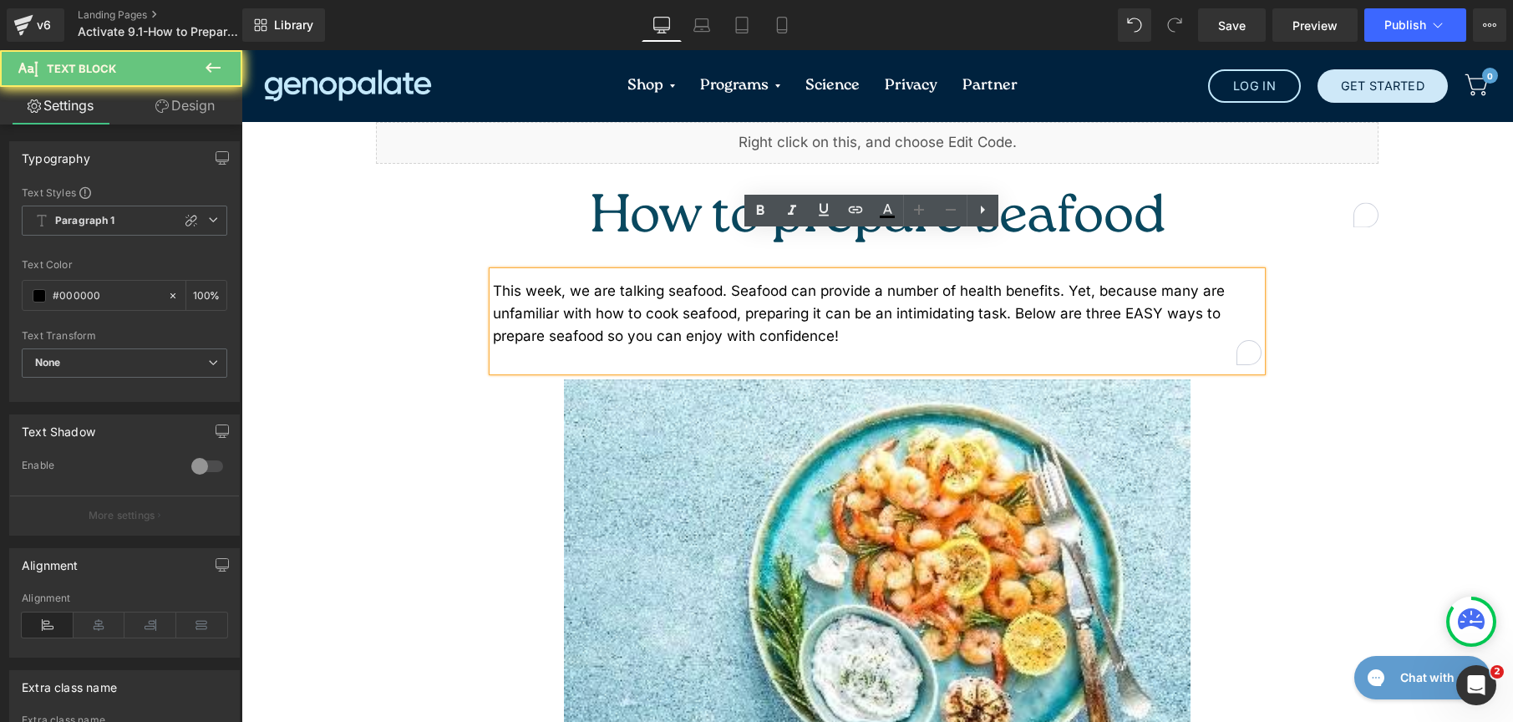
drag, startPoint x: 699, startPoint y: 303, endPoint x: 440, endPoint y: 236, distance: 268.4
click at [440, 266] on div "This week, we are talking seafood. Seafood can provide a number of health benef…" at bounding box center [877, 323] width 1003 height 114
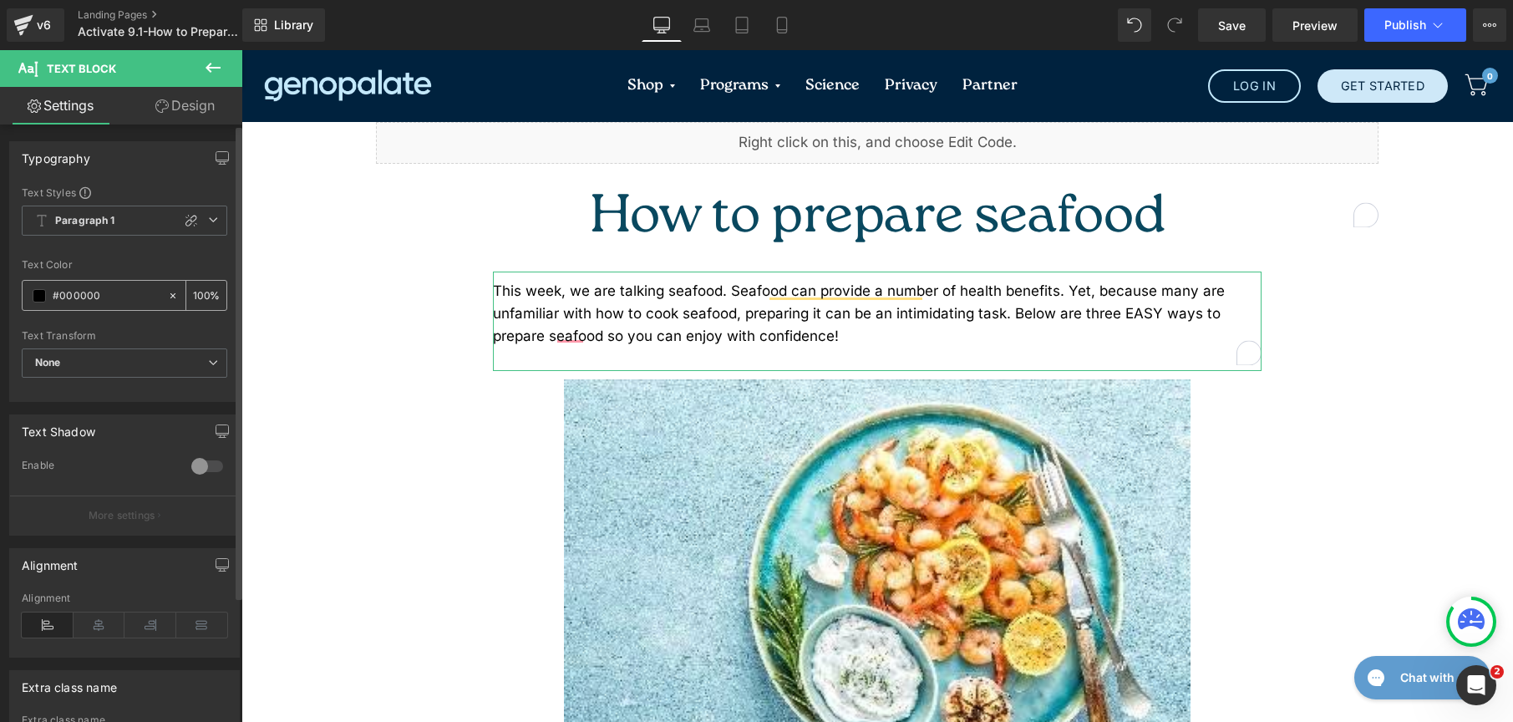
click at [35, 301] on span at bounding box center [39, 295] width 13 height 13
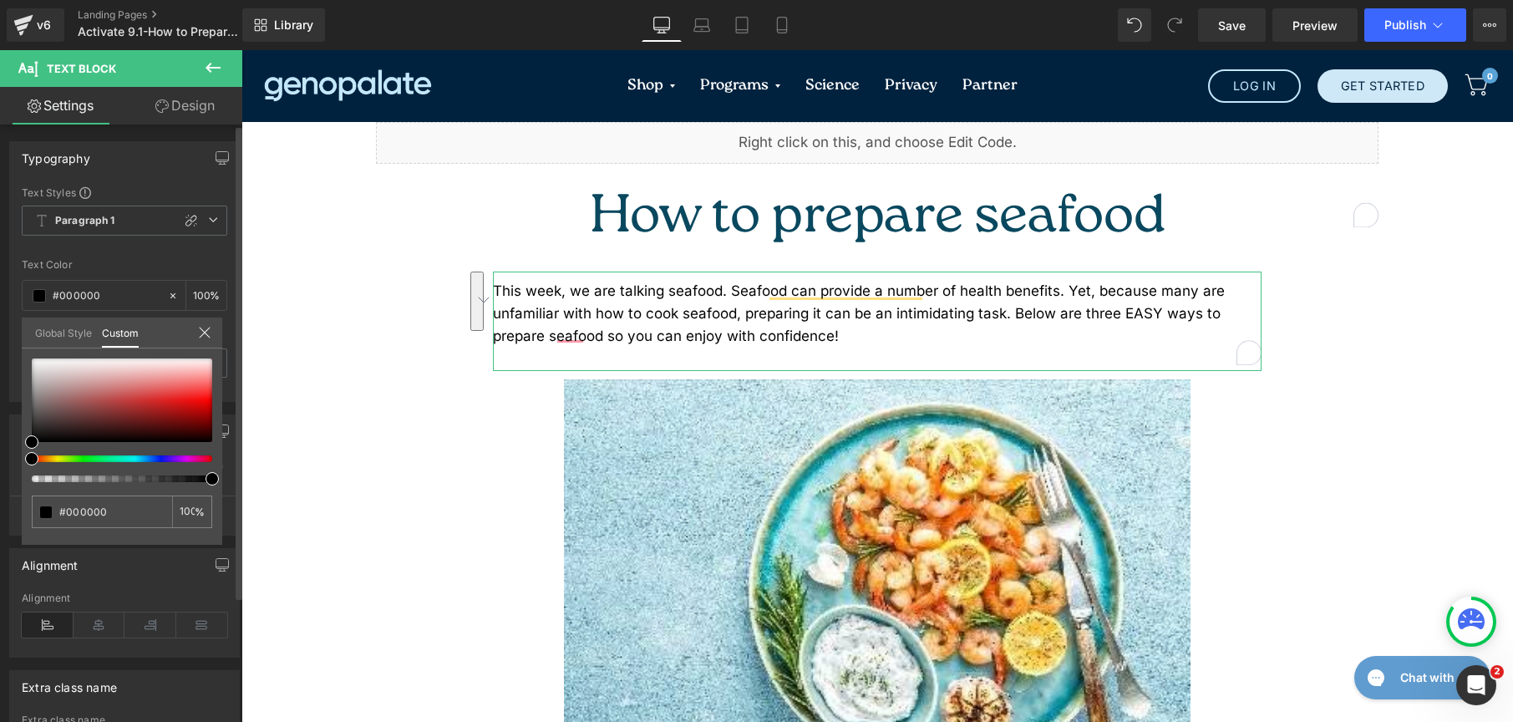
click at [68, 336] on link "Global Style" at bounding box center [63, 332] width 57 height 28
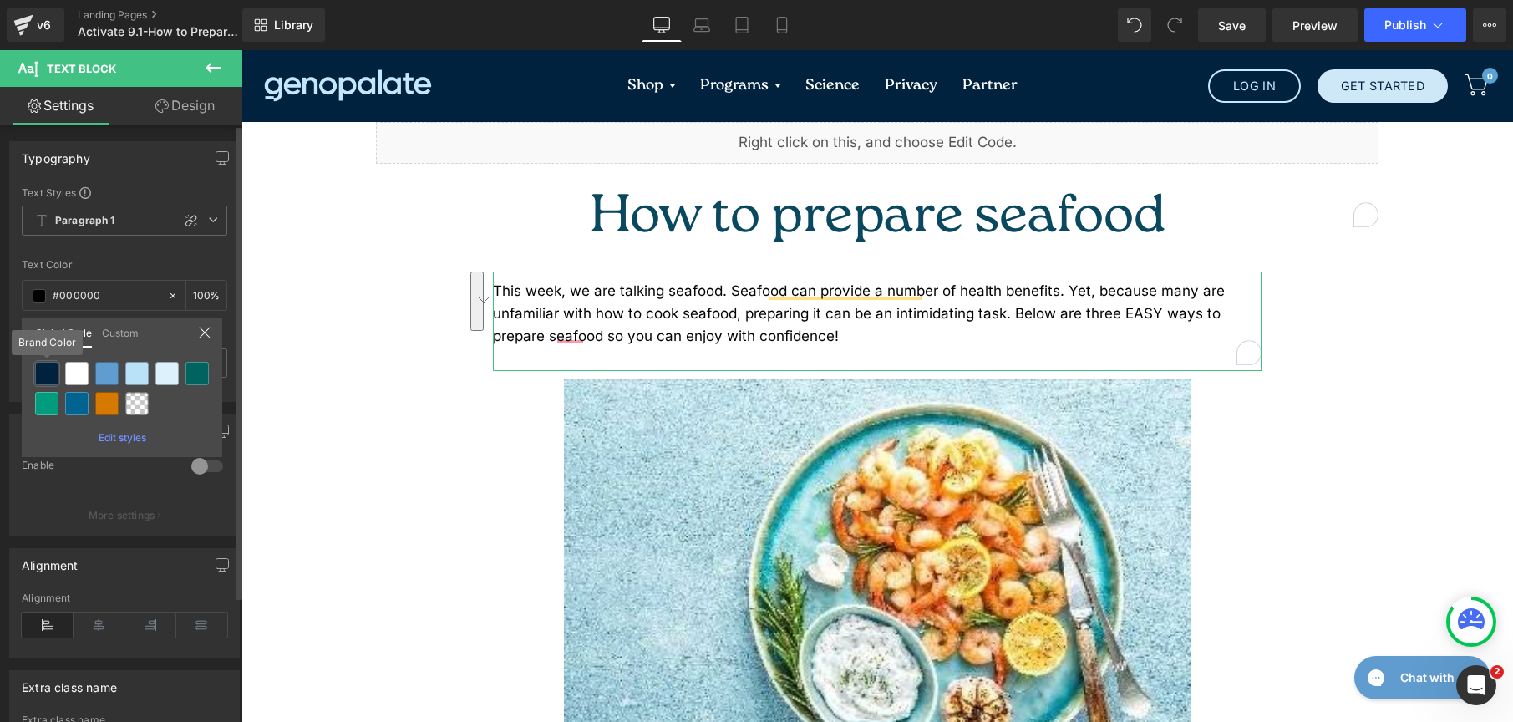
click at [48, 370] on div at bounding box center [46, 373] width 23 height 23
type input "Brand Color"
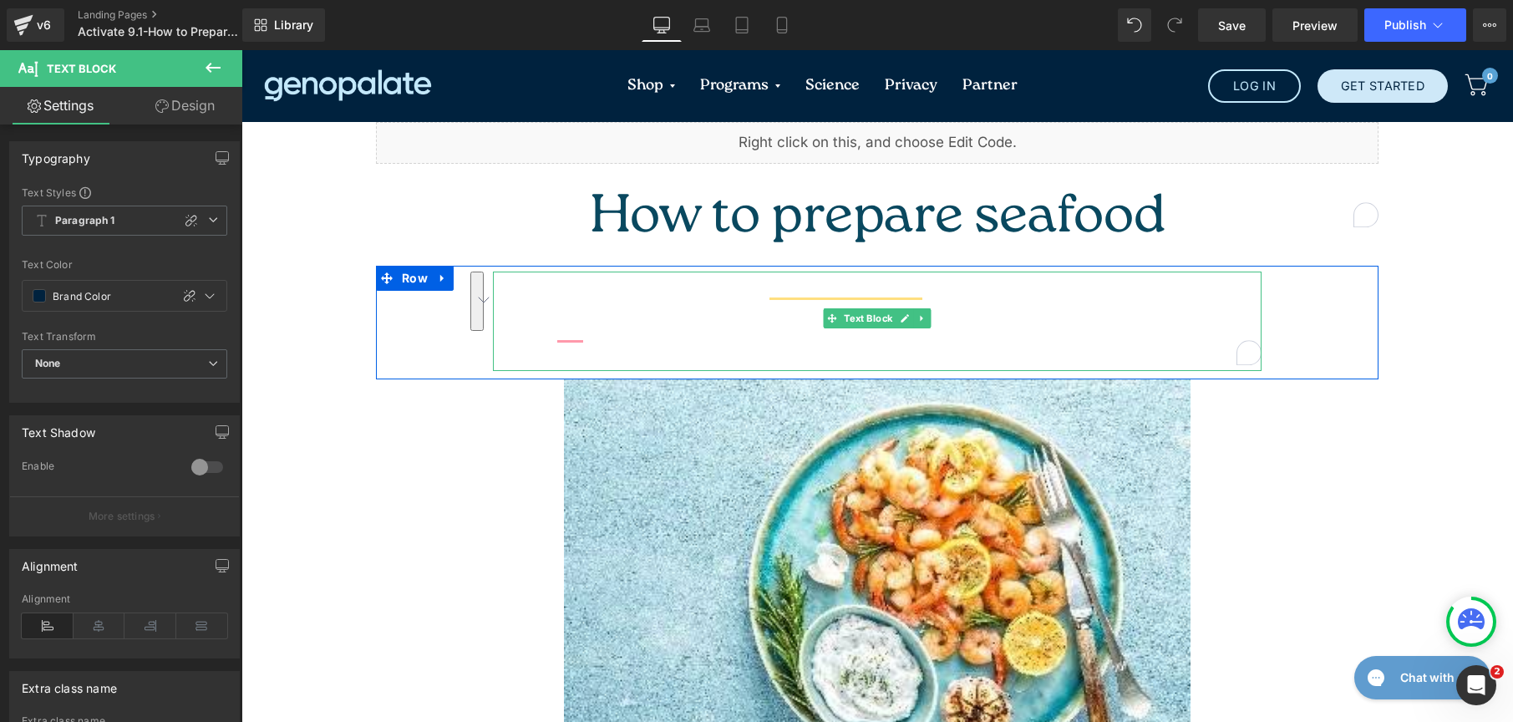
click at [581, 297] on div "This week, we are talking seafood. Seafood can provide a number of health benef…" at bounding box center [877, 314] width 769 height 69
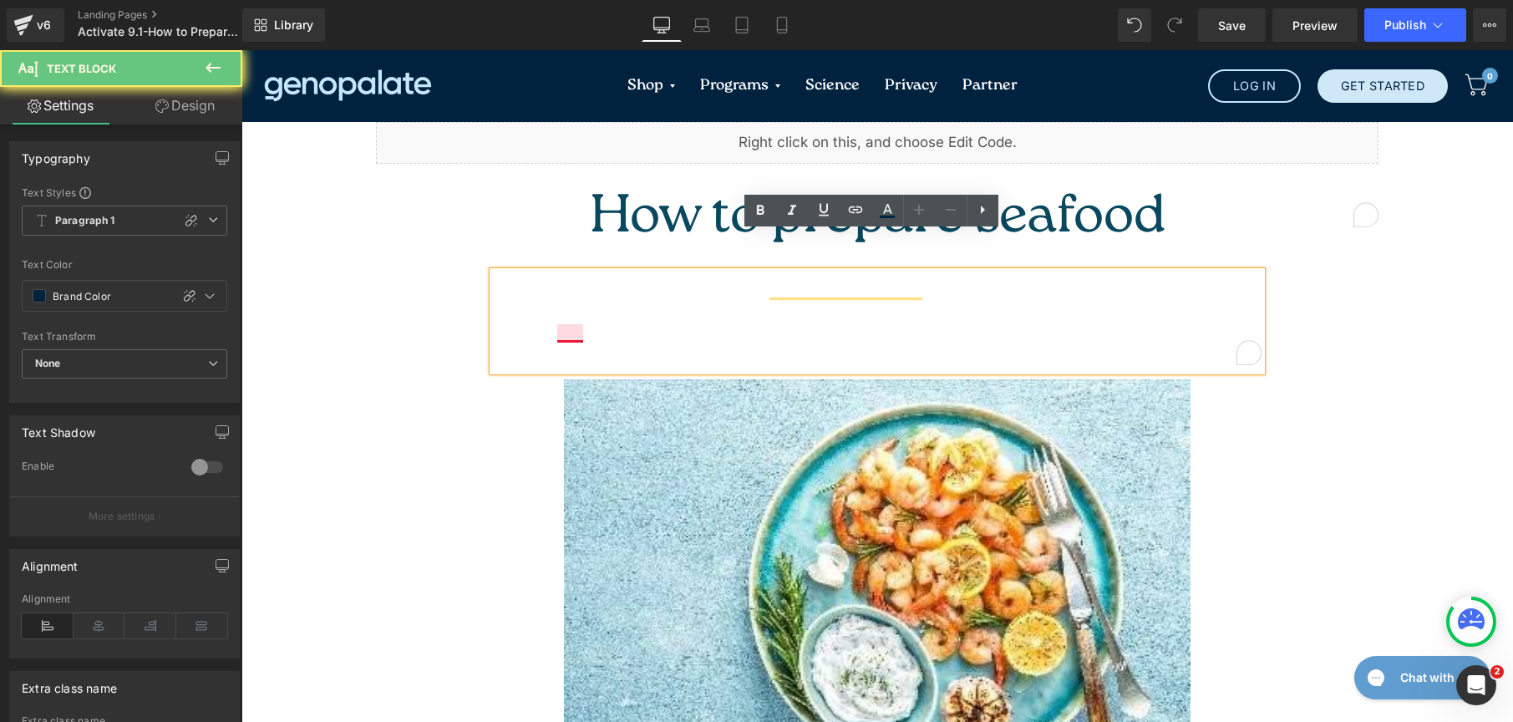
click at [573, 297] on div "This week, we are talking seafood. Seafood can provide a number of health benef…" at bounding box center [877, 314] width 769 height 69
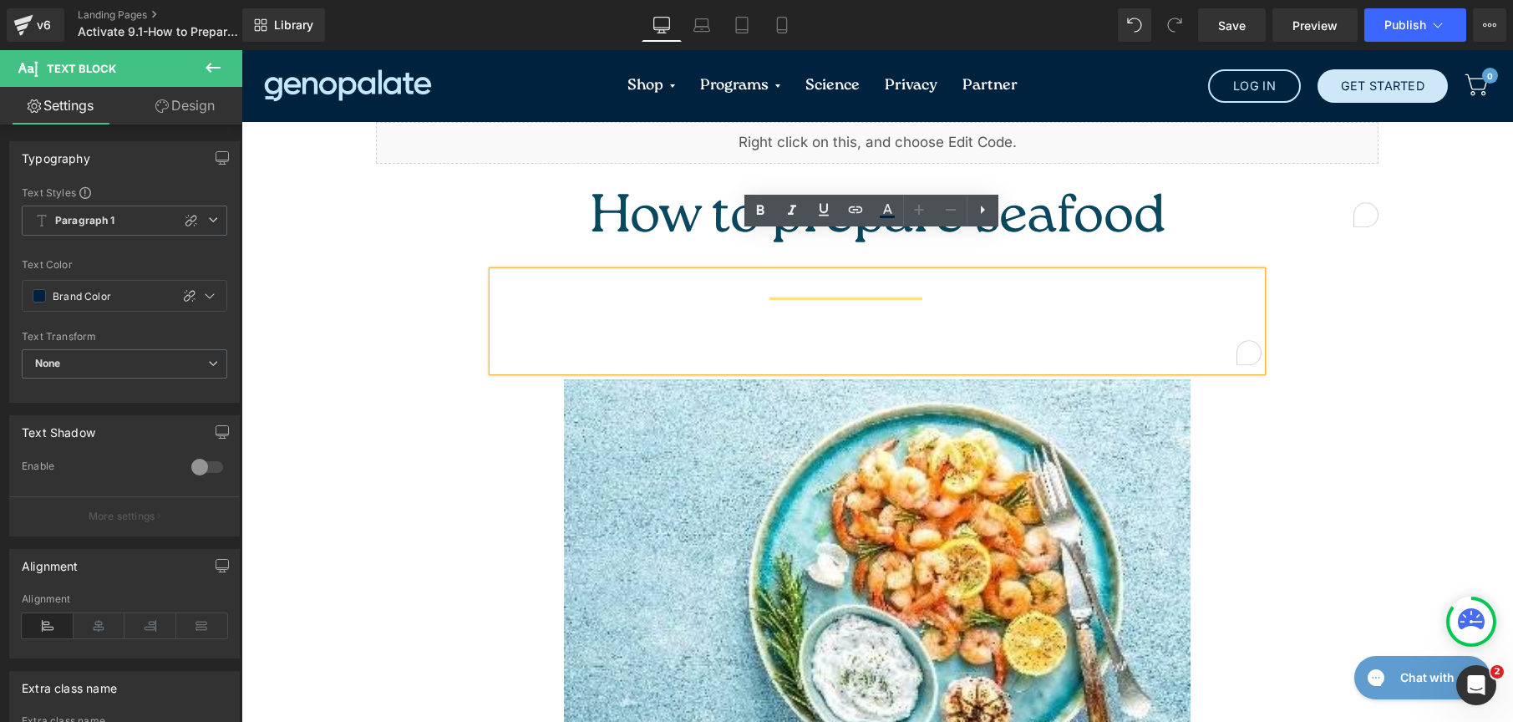
click at [501, 379] on div at bounding box center [877, 588] width 919 height 419
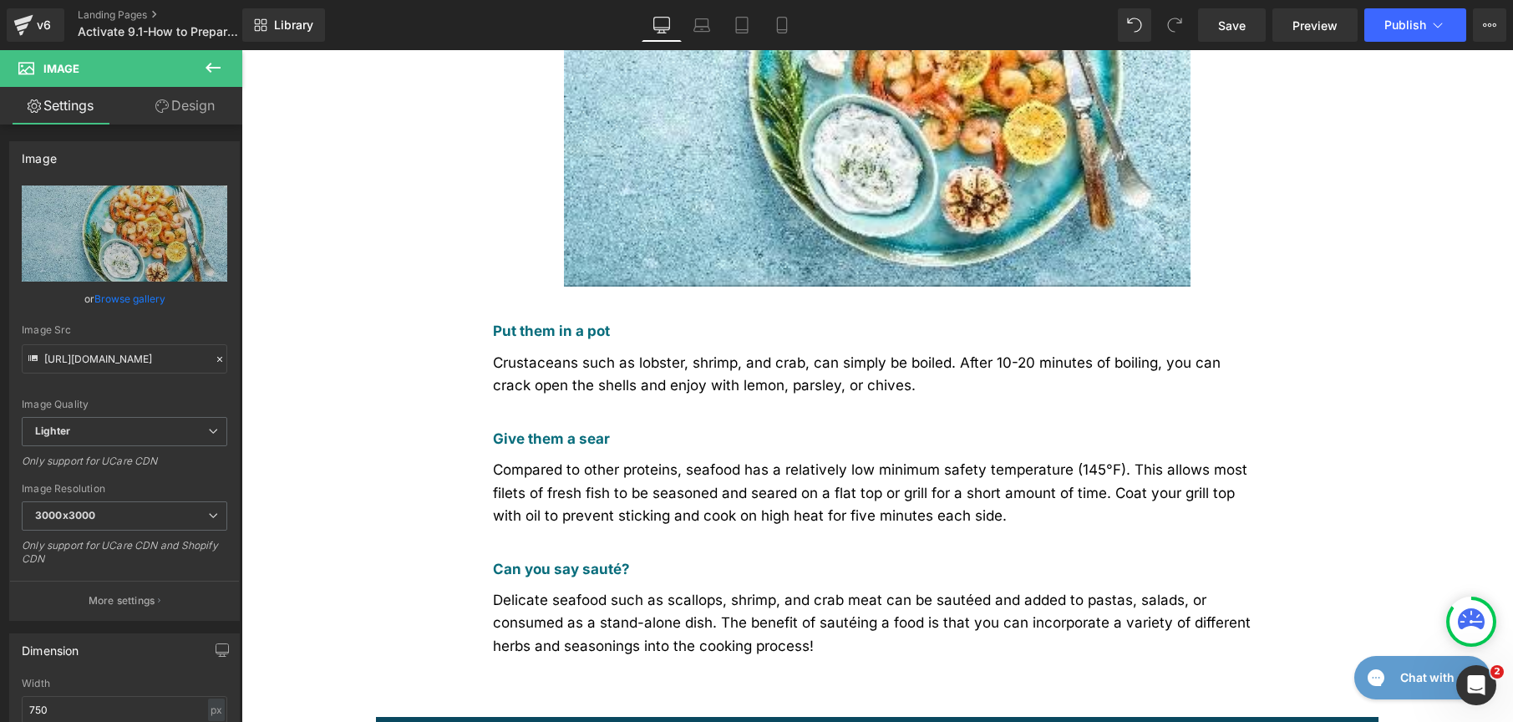
scroll to position [569, 0]
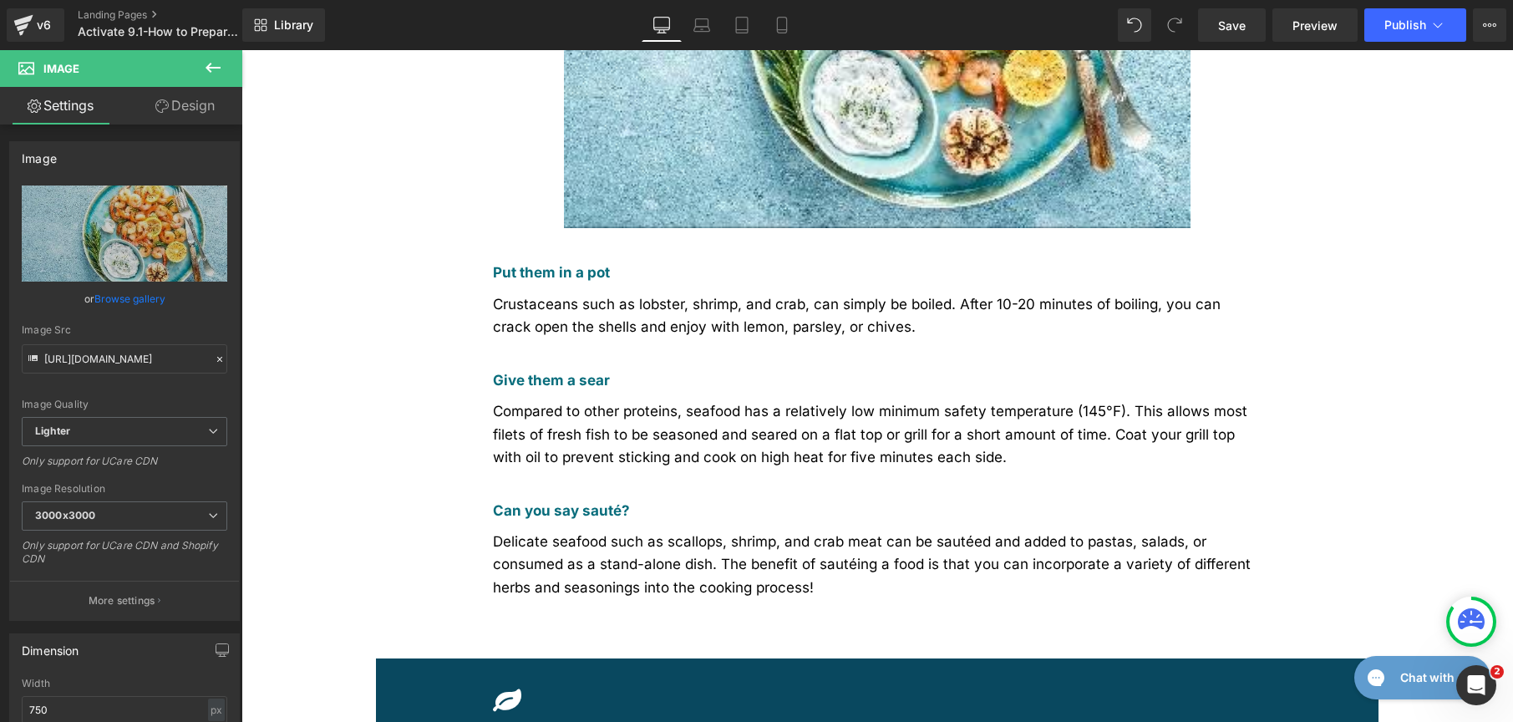
click at [640, 293] on div "Crustaceans such as lobster, shrimp, and crab, can simply be boiled. After 10-2…" at bounding box center [877, 315] width 769 height 45
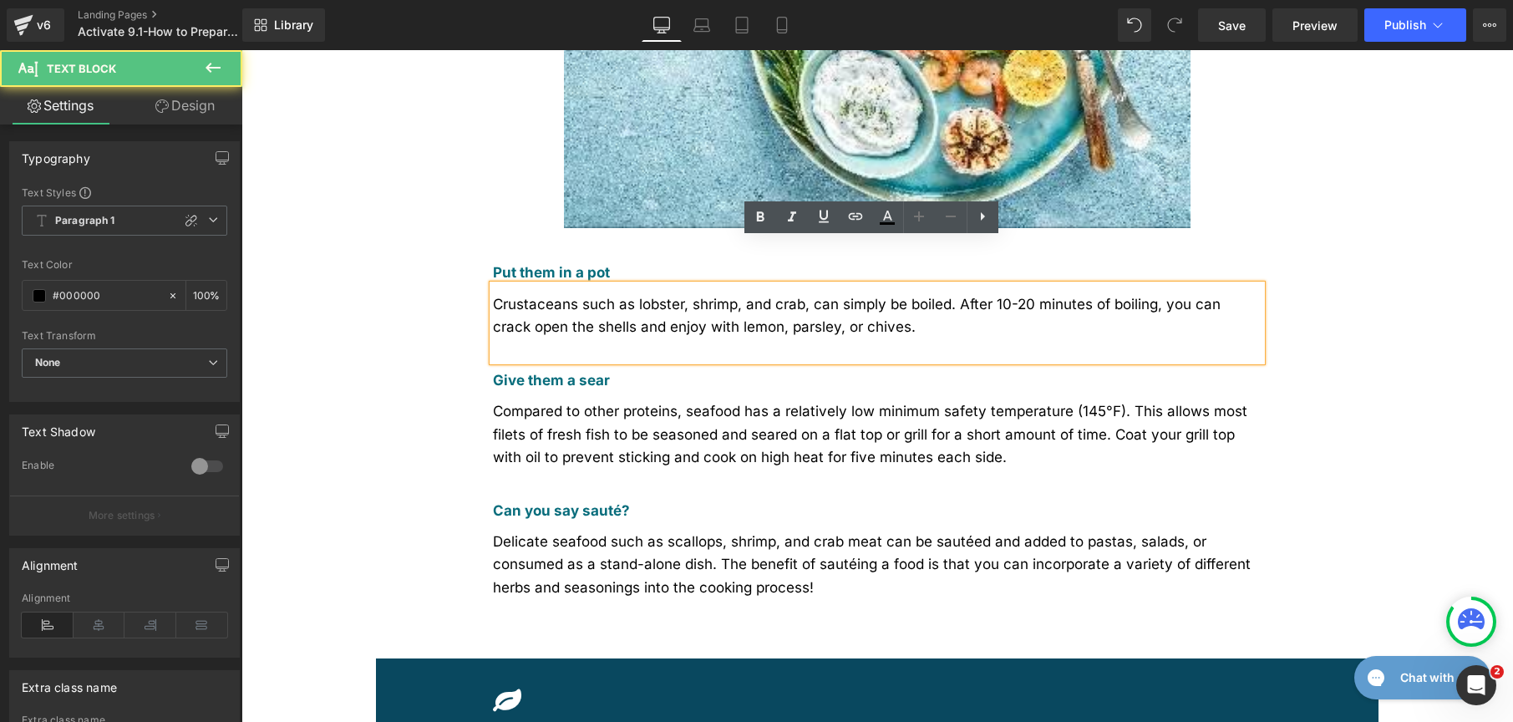
drag, startPoint x: 730, startPoint y: 282, endPoint x: 741, endPoint y: 281, distance: 10.9
click at [731, 296] on span "Crustaceans such as lobster, shrimp, and crab, can simply be boiled. After 10-2…" at bounding box center [857, 315] width 728 height 39
drag, startPoint x: 810, startPoint y: 286, endPoint x: 485, endPoint y: 247, distance: 327.3
click at [493, 285] on div "Crustaceans such as lobster, shrimp, and crab, can simply be boiled. After 10-2…" at bounding box center [877, 323] width 769 height 77
click at [765, 296] on span "Crustaceans such as lobster, shrimp, and crab, can simply be boiled. After 10-2…" at bounding box center [857, 315] width 728 height 39
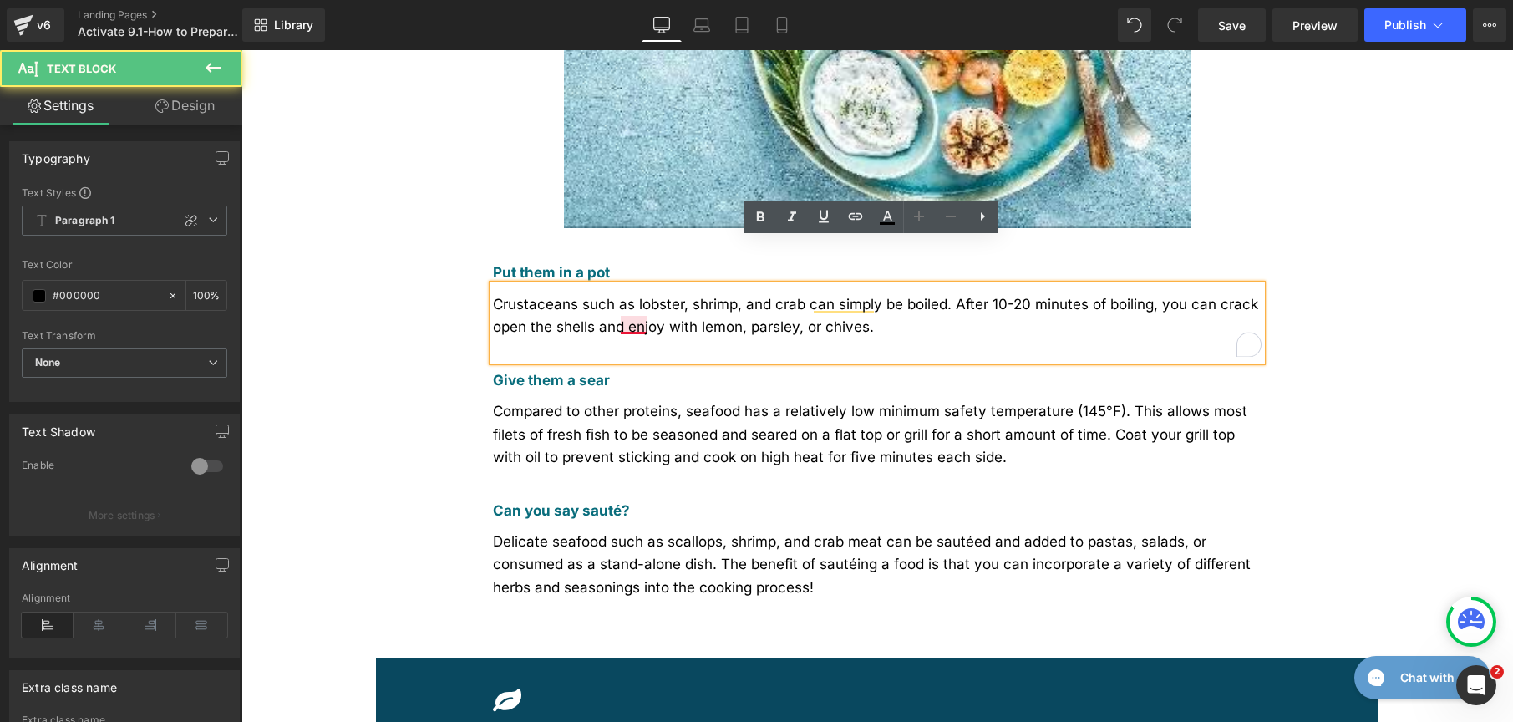
click at [628, 296] on span "Crustaceans such as lobster, shrimp, and crab can simply be boiled. After 10-20…" at bounding box center [875, 315] width 765 height 39
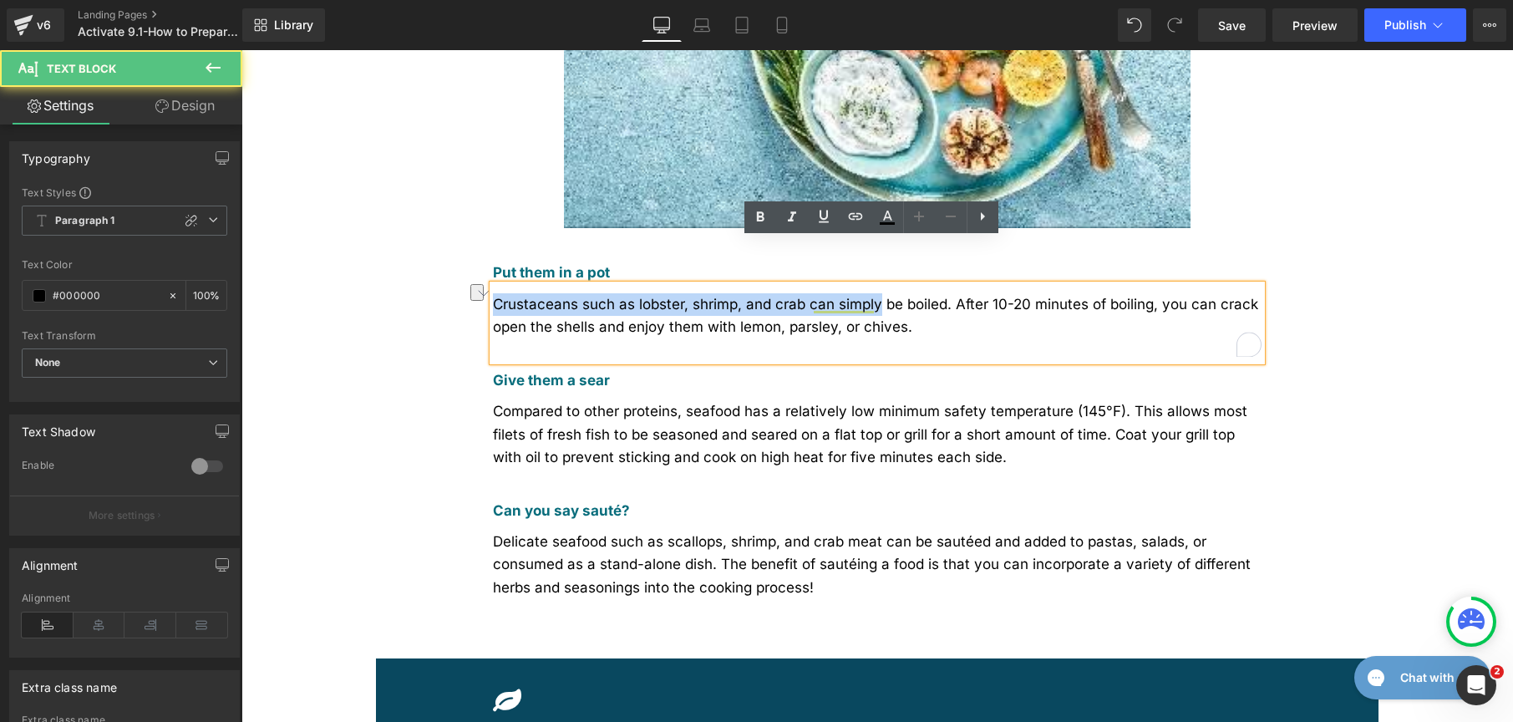
drag, startPoint x: 847, startPoint y: 268, endPoint x: 395, endPoint y: 250, distance: 452.5
click at [395, 250] on div "Put them in a pot Text Block Crustaceans such as lobster, shrimp, and crab can …" at bounding box center [877, 443] width 1003 height 430
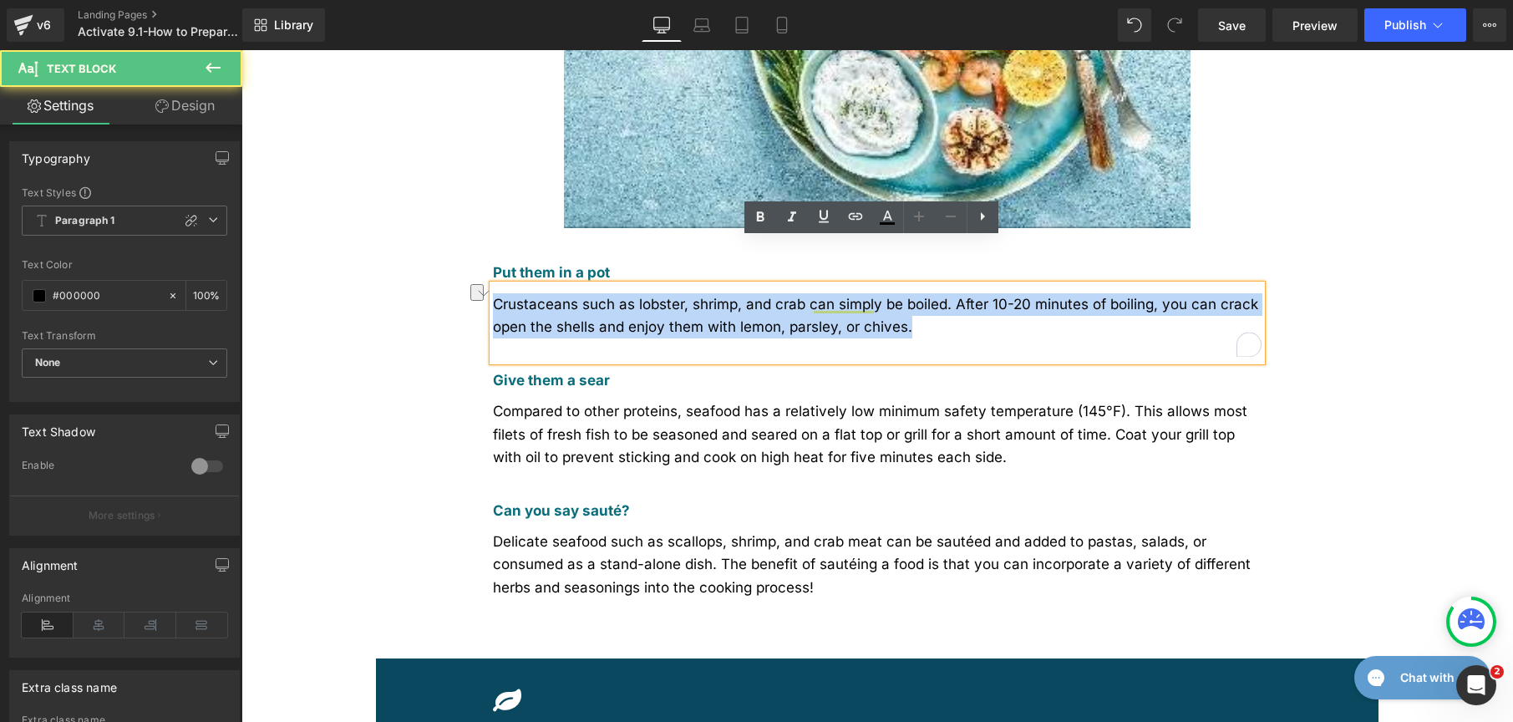
drag, startPoint x: 502, startPoint y: 259, endPoint x: 414, endPoint y: 247, distance: 88.6
click at [414, 247] on div "Put them in a pot Text Block Crustaceans such as lobster, shrimp, and crab can …" at bounding box center [877, 443] width 1003 height 430
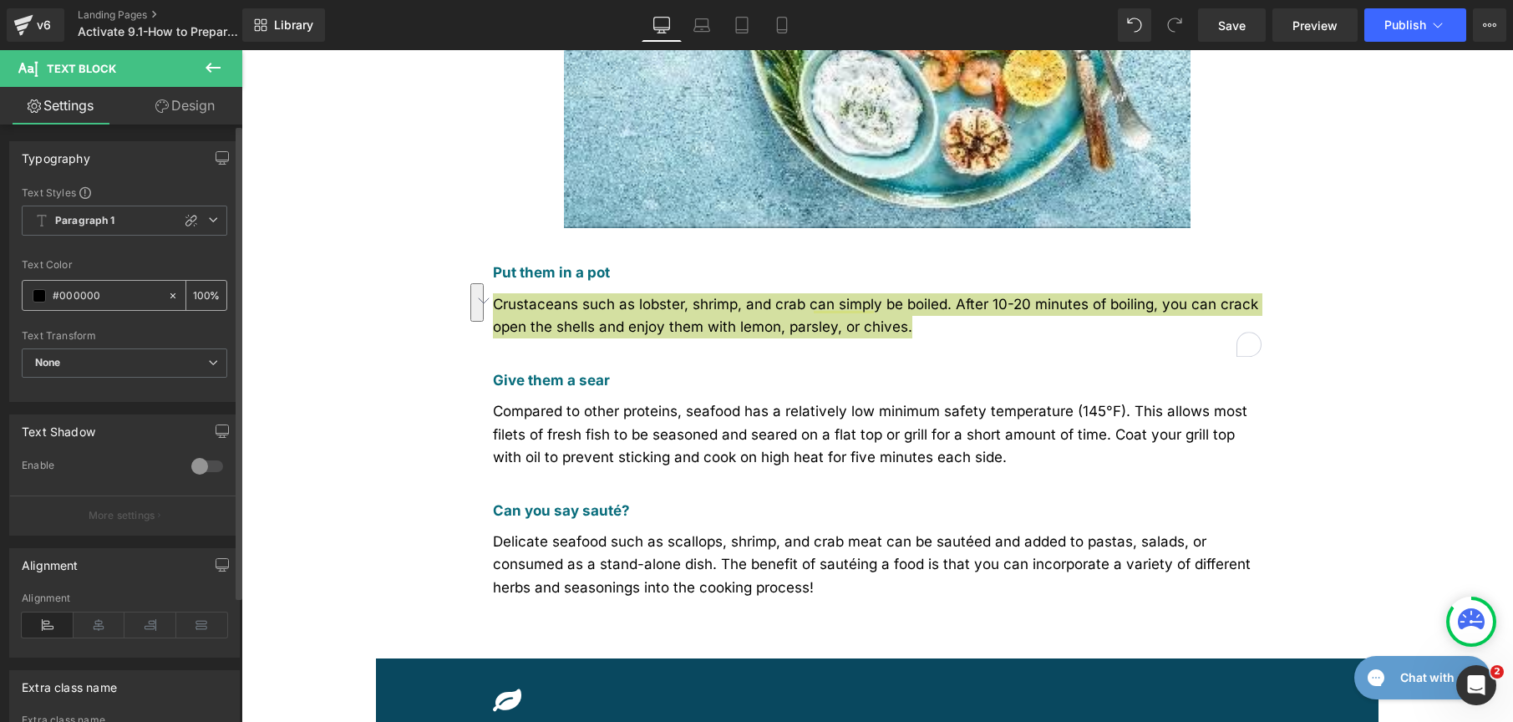
click at [43, 292] on span at bounding box center [39, 295] width 13 height 13
click at [29, 292] on div "#000000" at bounding box center [95, 295] width 145 height 29
click at [38, 294] on span at bounding box center [39, 295] width 13 height 13
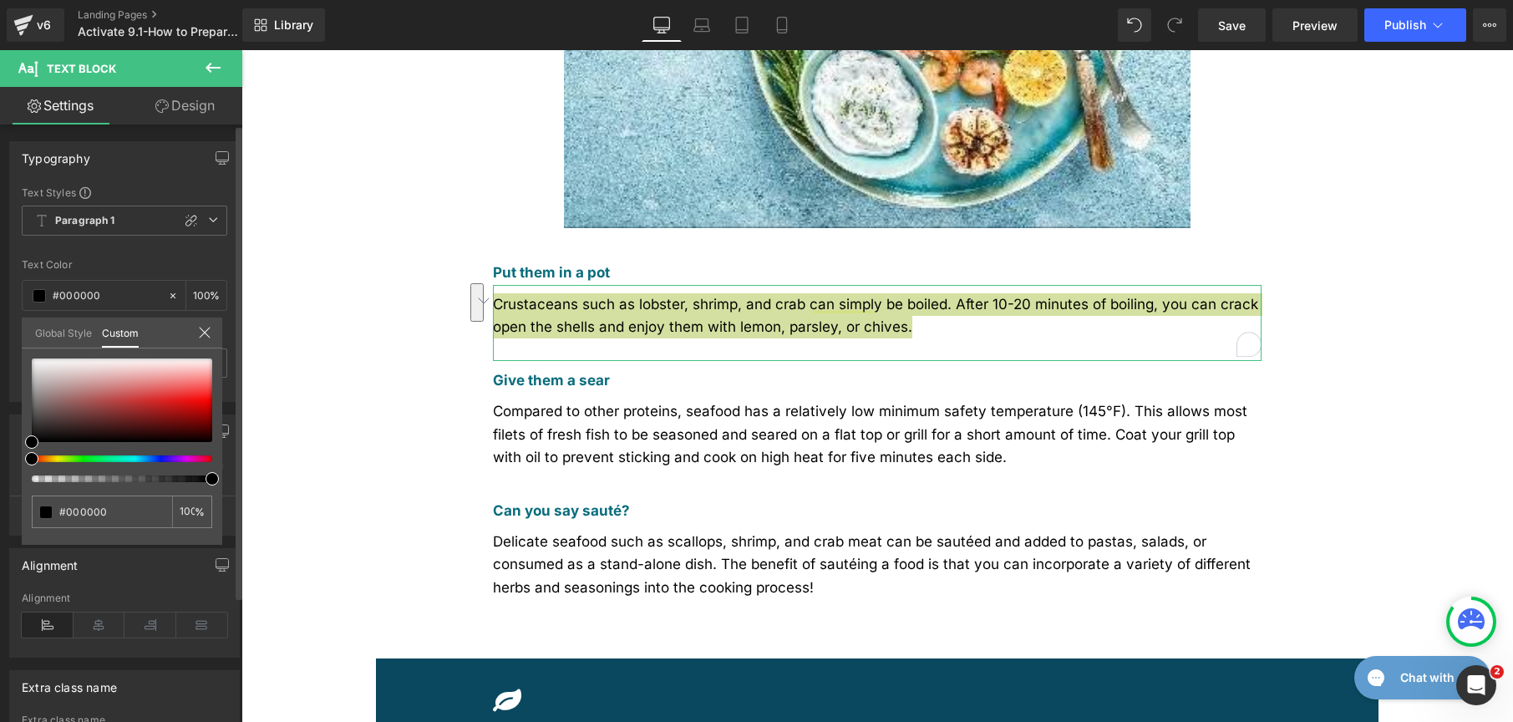
click at [58, 336] on link "Global Style" at bounding box center [63, 332] width 57 height 28
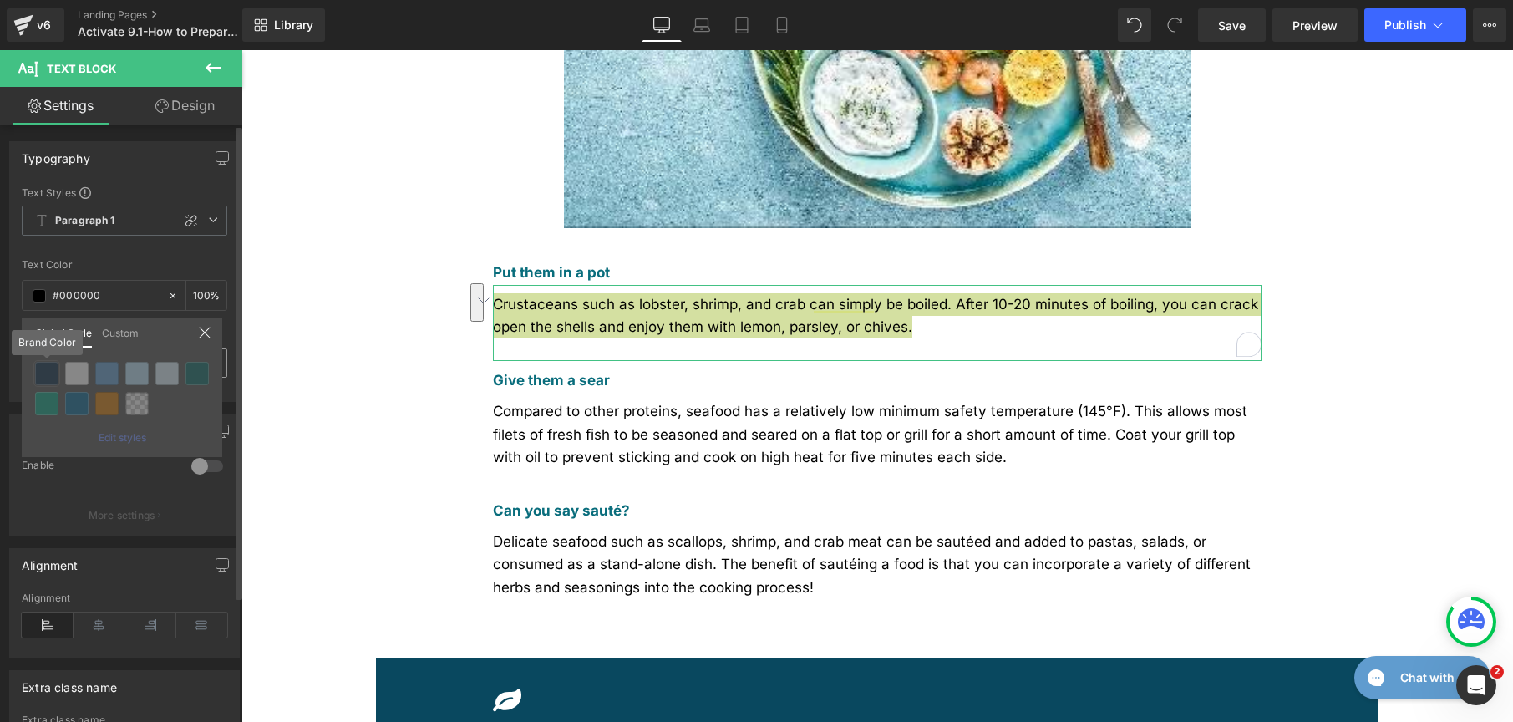
click at [47, 368] on div at bounding box center [46, 373] width 23 height 23
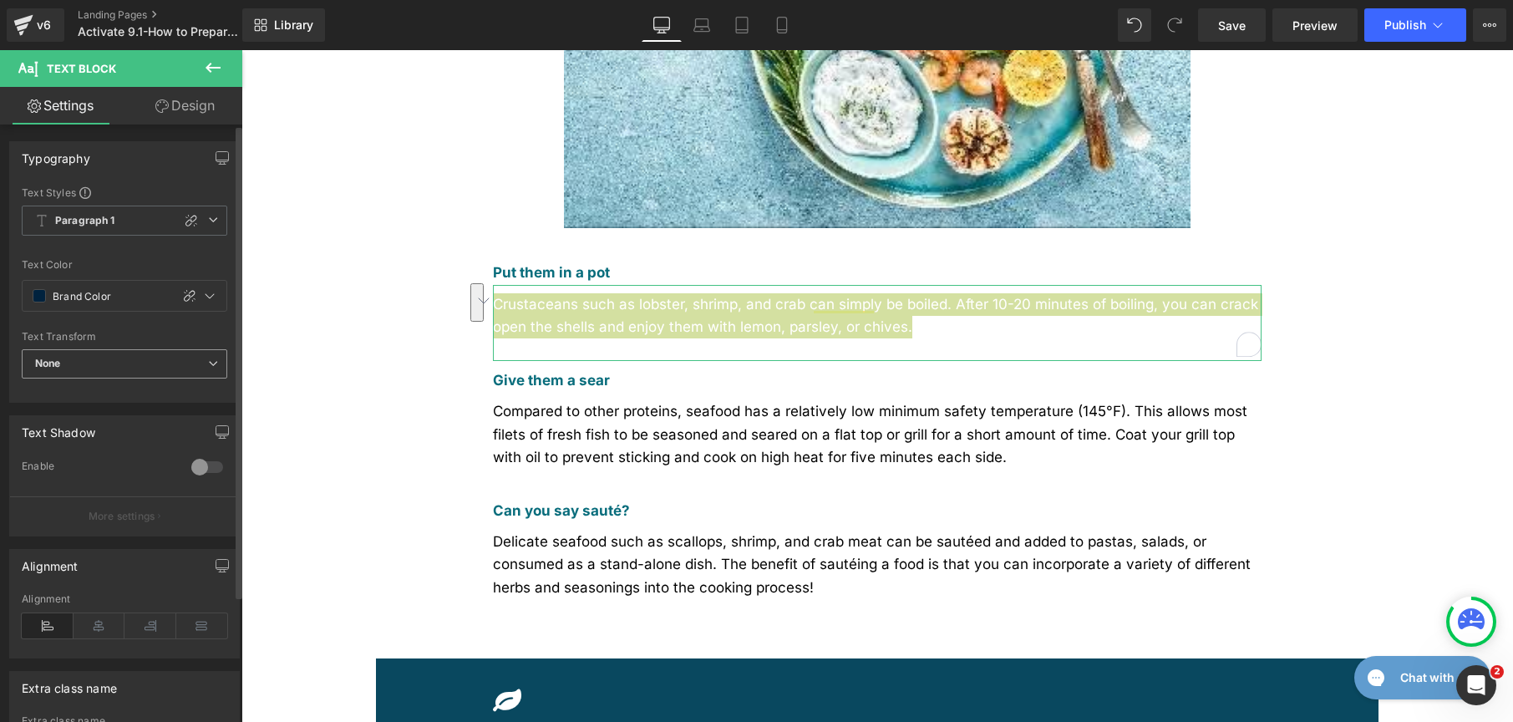
type input "Brand Color"
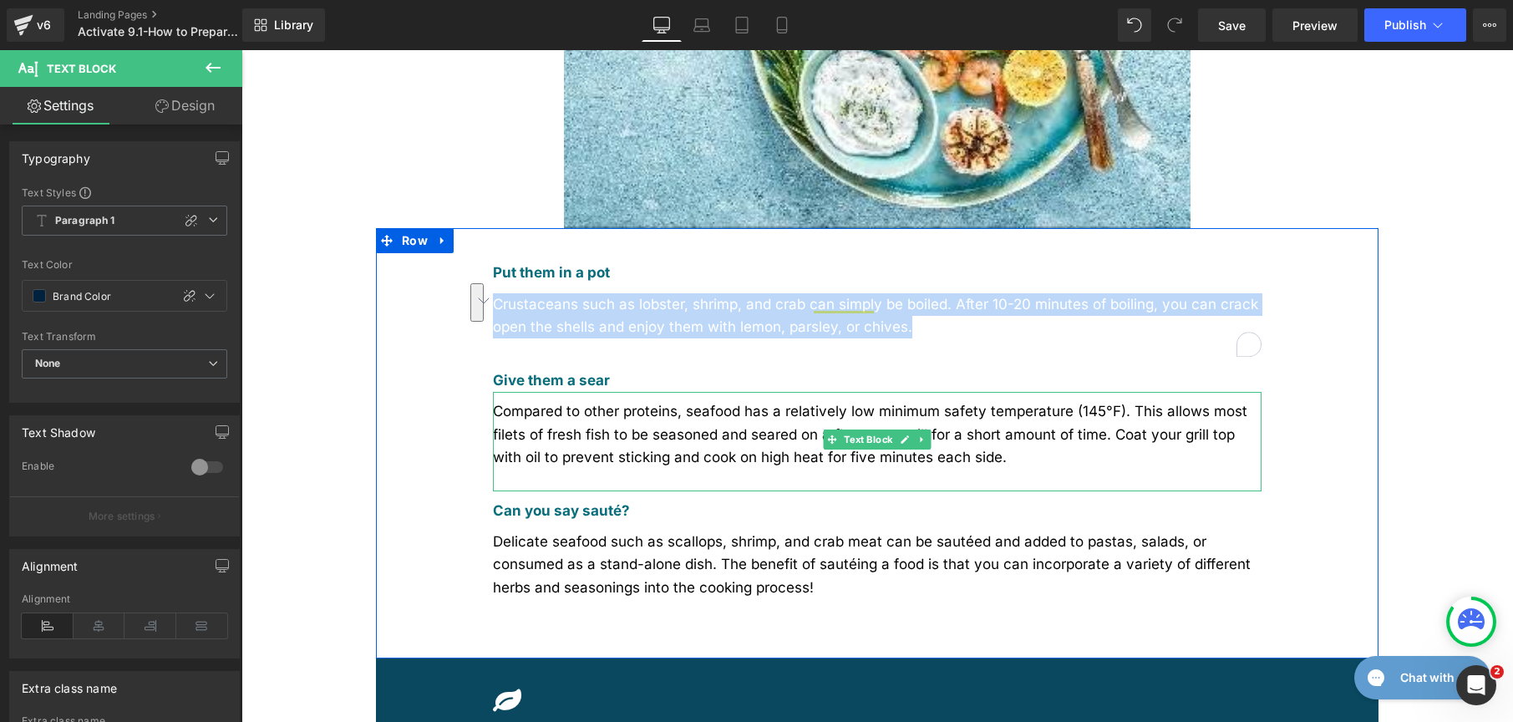
click at [709, 392] on div "Compared to other proteins, seafood has a relatively low minimum safety tempera…" at bounding box center [877, 441] width 769 height 99
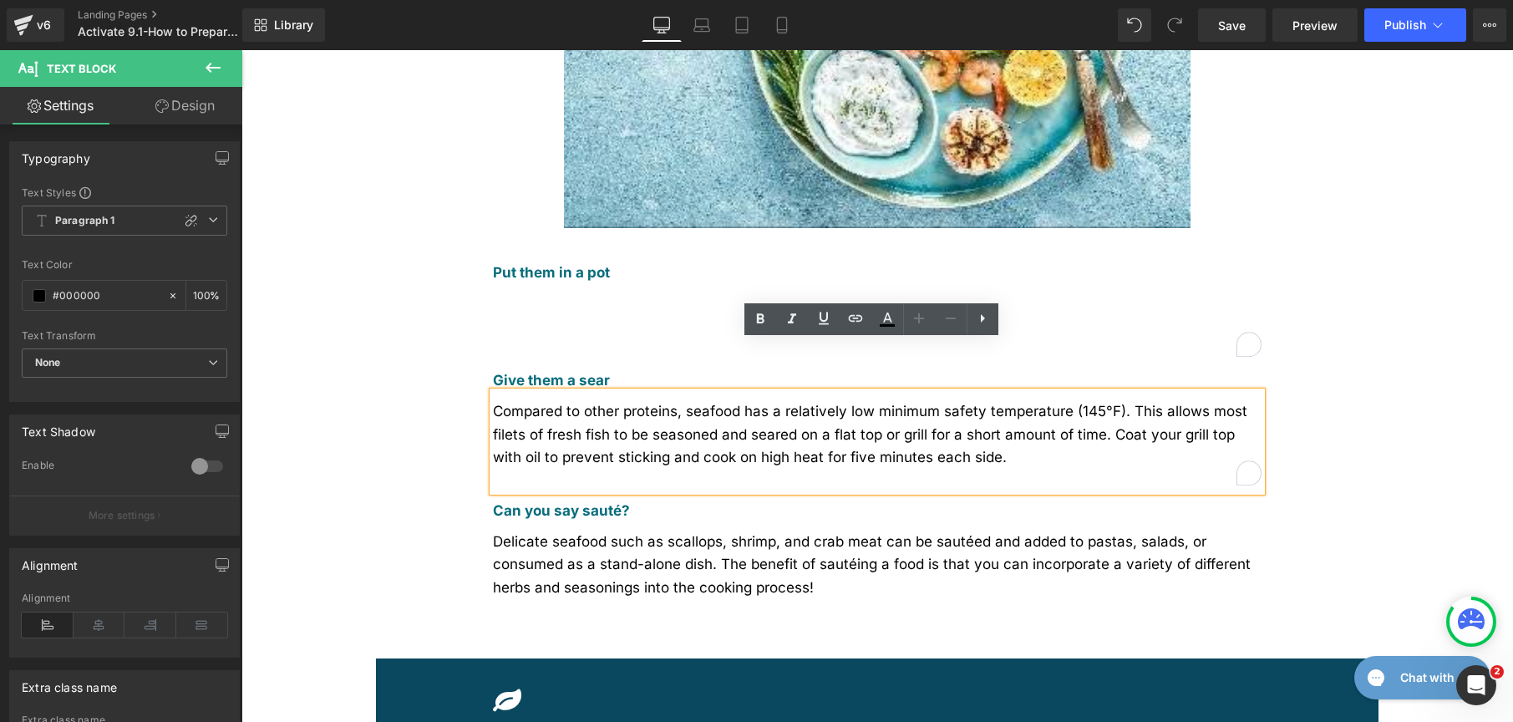
drag, startPoint x: 941, startPoint y: 409, endPoint x: 481, endPoint y: 359, distance: 462.3
click at [481, 359] on div "Put them in a pot Text Block Crustaceans such as lobster, shrimp, and crab can …" at bounding box center [878, 437] width 836 height 369
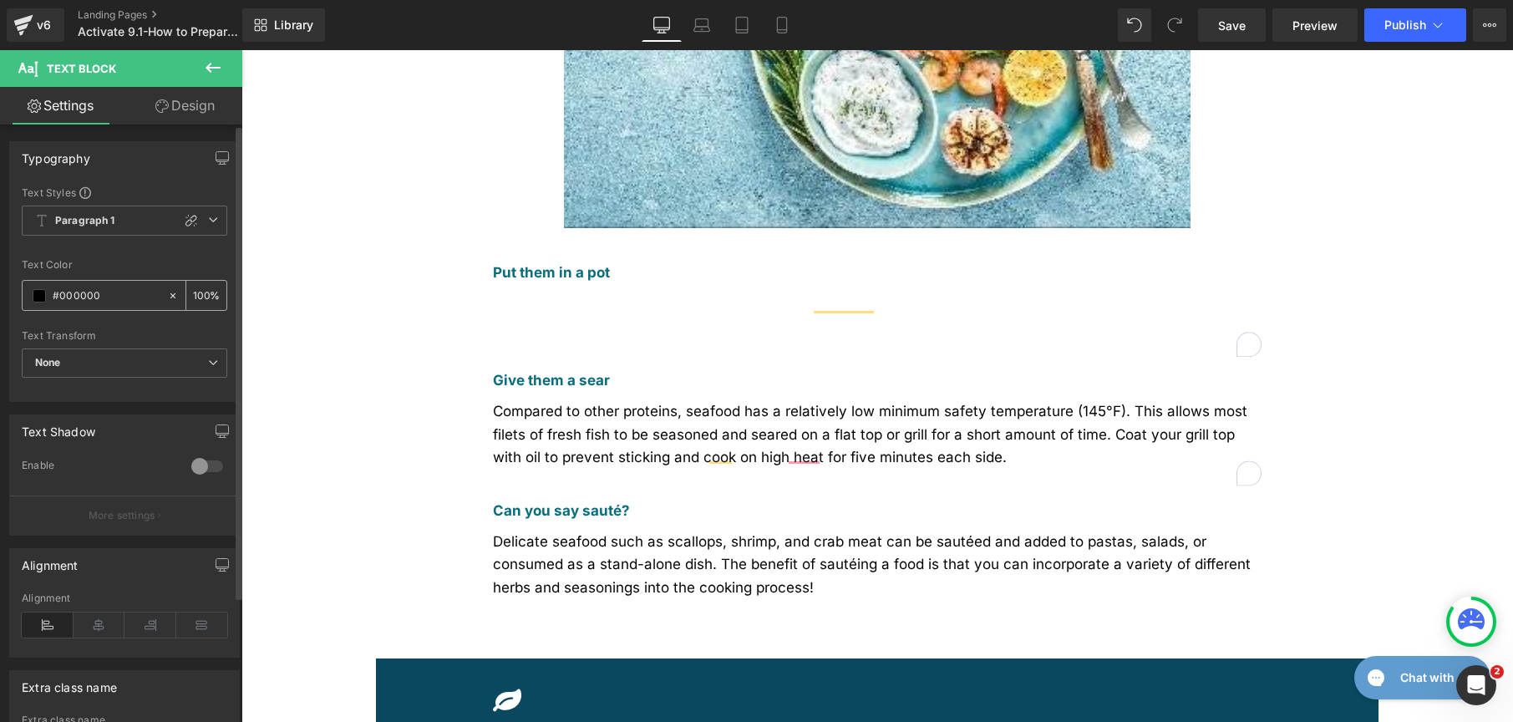
click at [36, 297] on span at bounding box center [39, 295] width 13 height 13
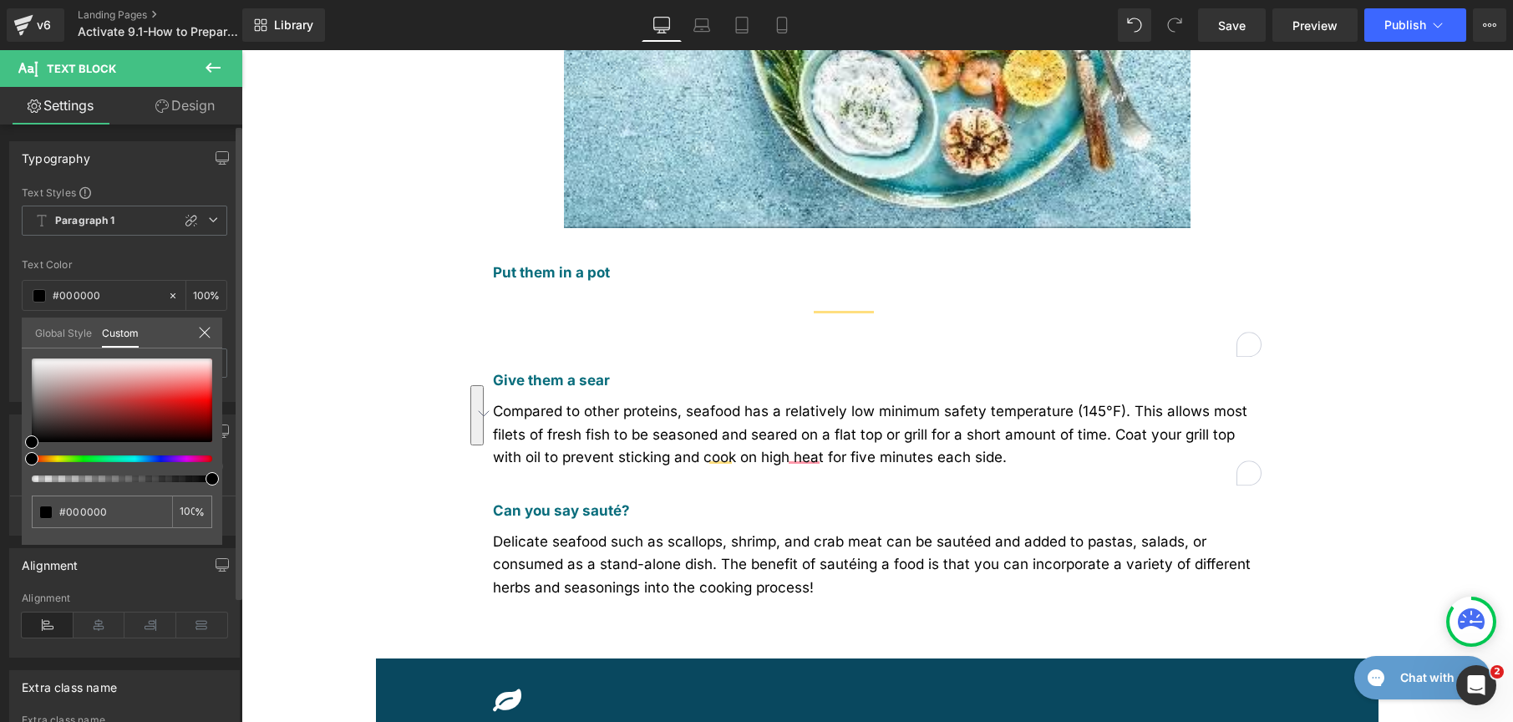
click at [39, 337] on link "Global Style" at bounding box center [63, 332] width 57 height 28
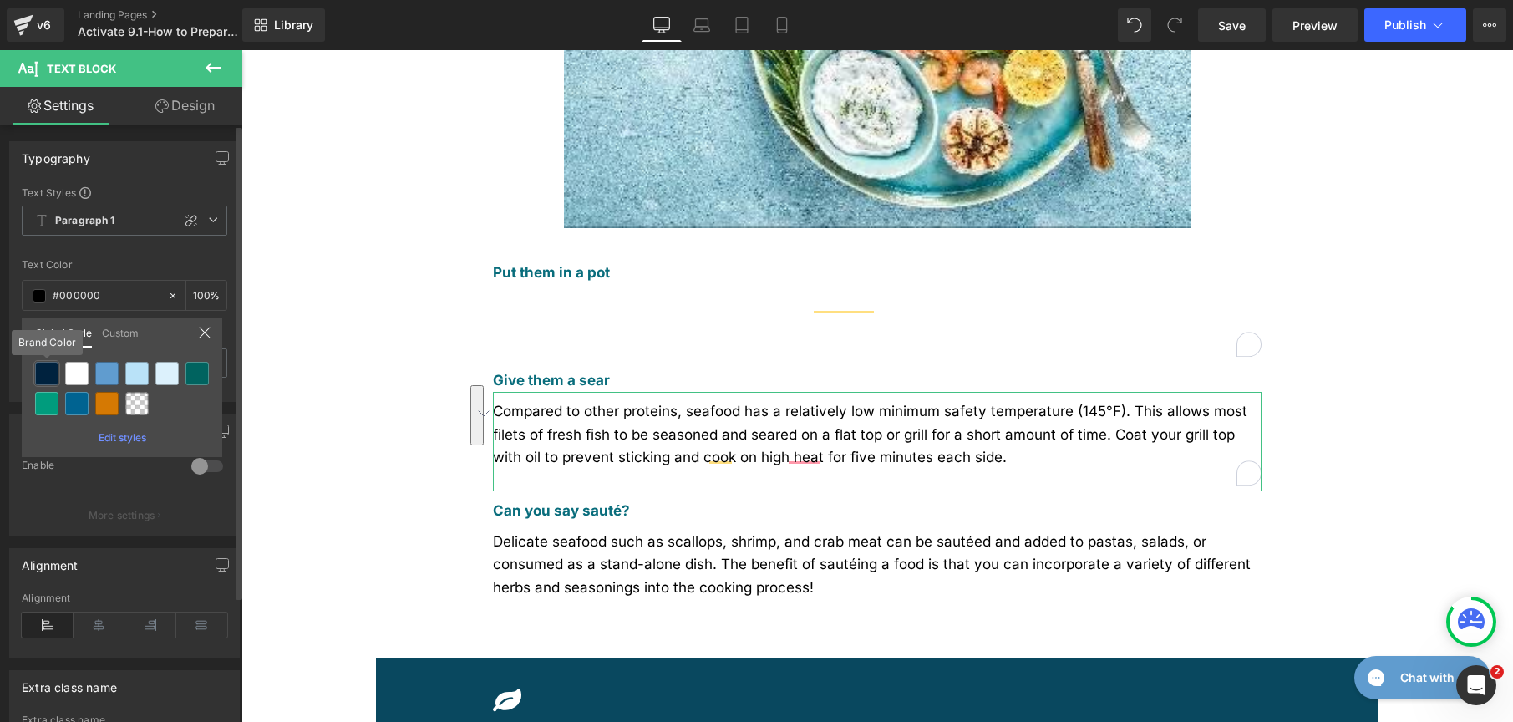
click at [39, 368] on div at bounding box center [46, 373] width 23 height 23
type input "Brand Color"
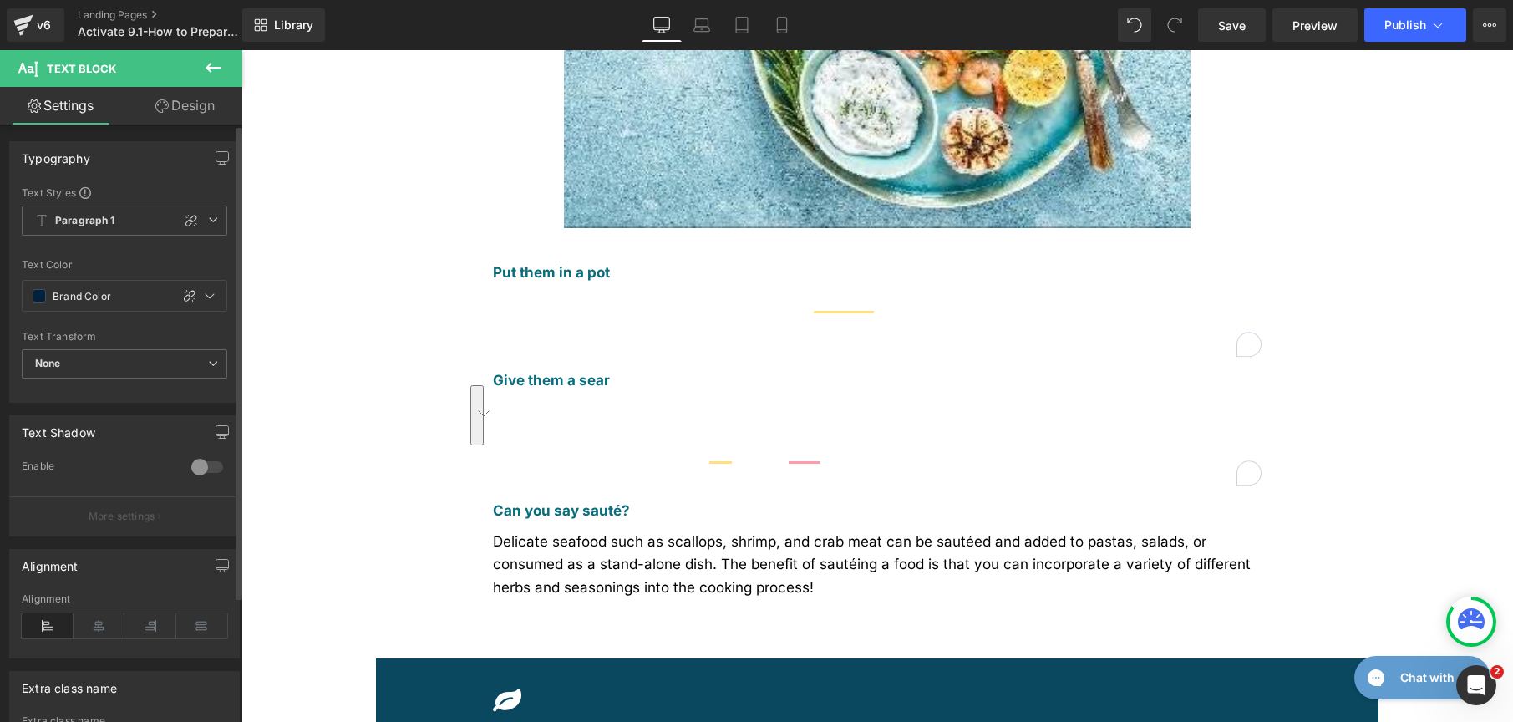
click at [540, 533] on span "Delicate seafood such as scallops, shrimp, and crab meat can be sautéed and add…" at bounding box center [872, 564] width 758 height 62
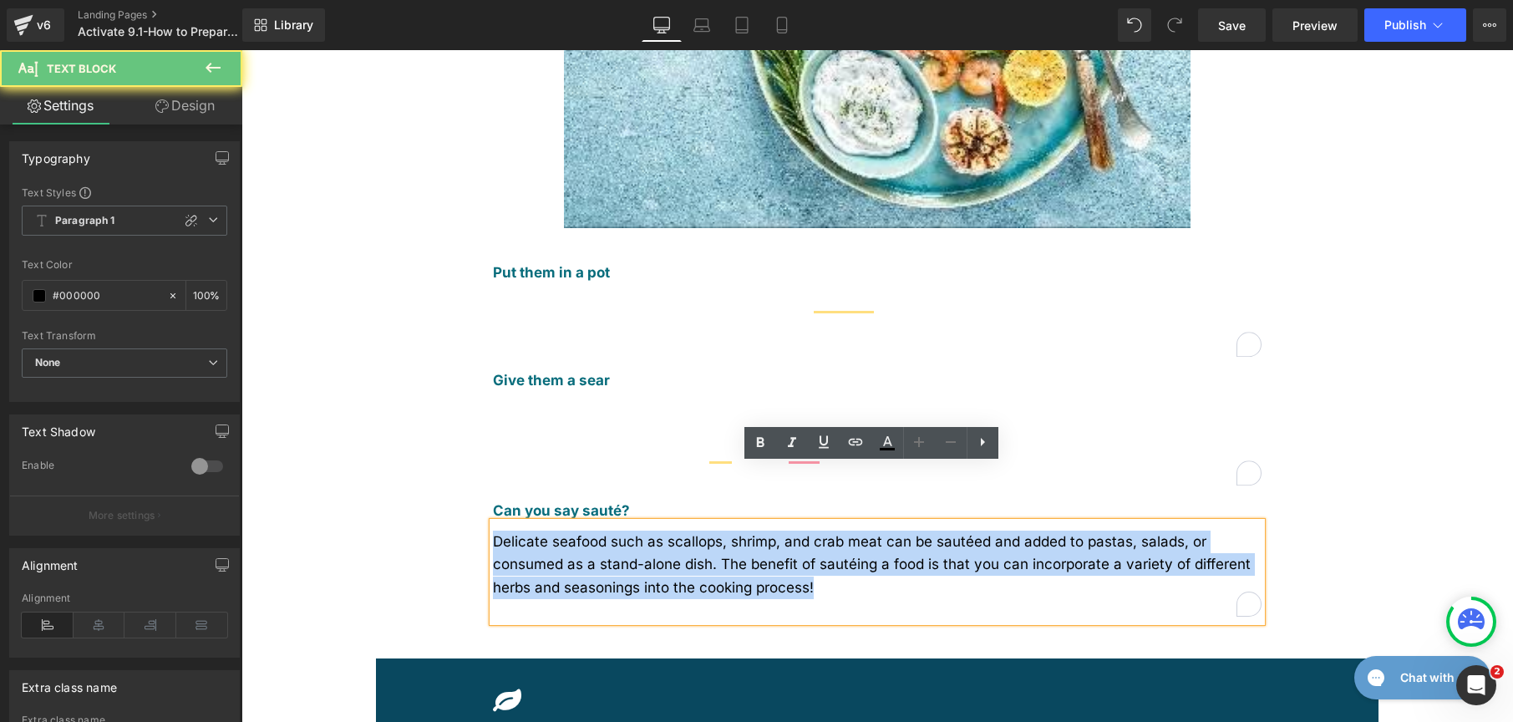
drag, startPoint x: 474, startPoint y: 470, endPoint x: 420, endPoint y: 460, distance: 54.3
click at [420, 460] on div "Put them in a pot Text Block Crustaceans such as lobster, shrimp, and crab can …" at bounding box center [877, 443] width 1003 height 430
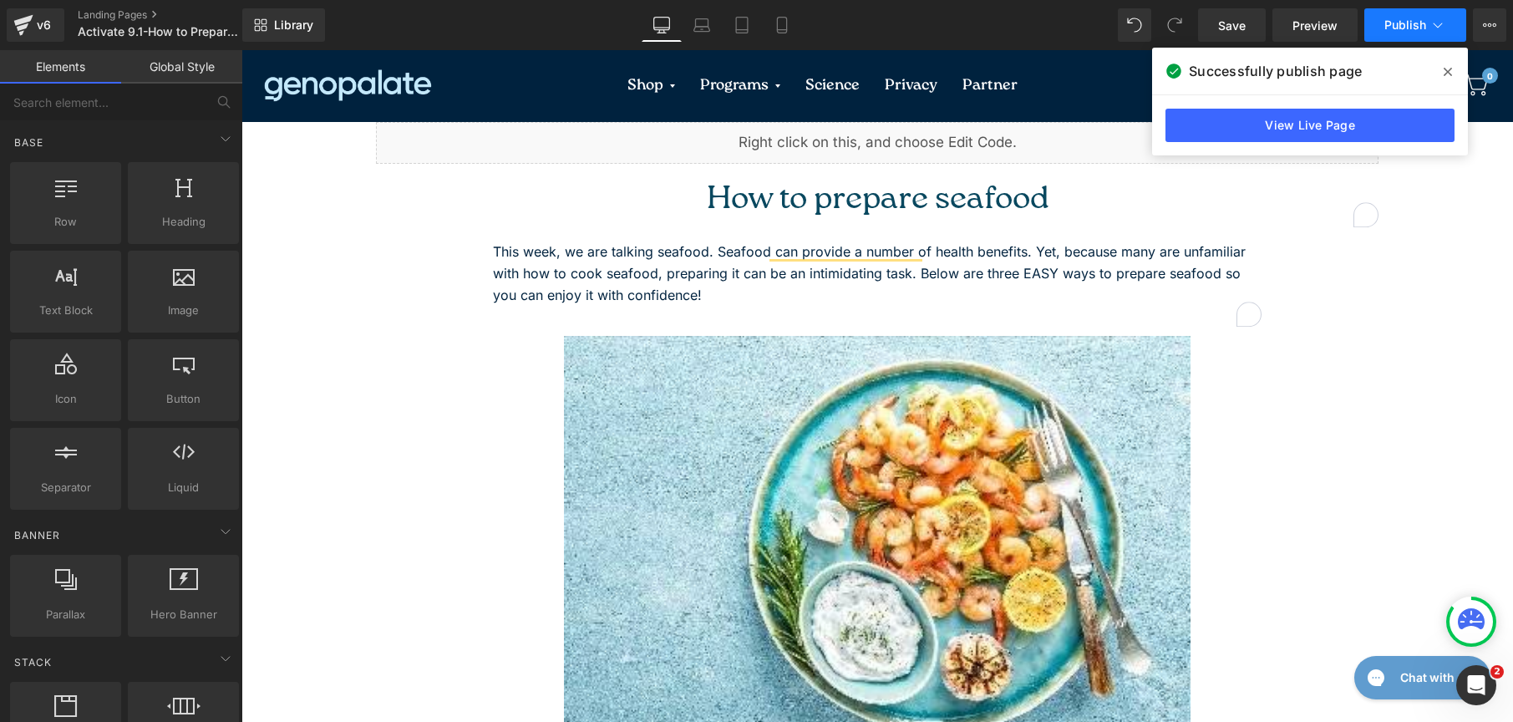
click at [1405, 18] on span "Publish" at bounding box center [1406, 24] width 42 height 13
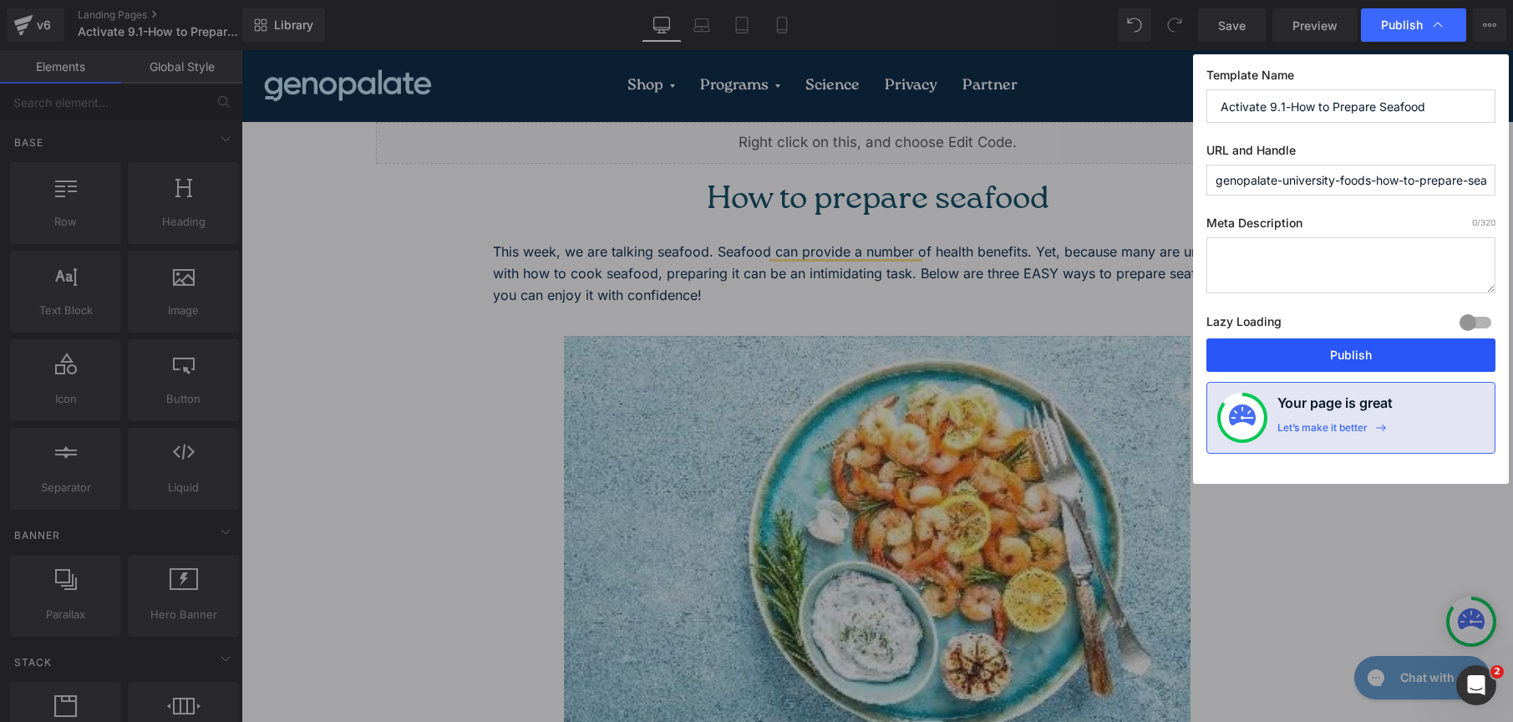
click at [1461, 356] on button "Publish" at bounding box center [1351, 354] width 289 height 33
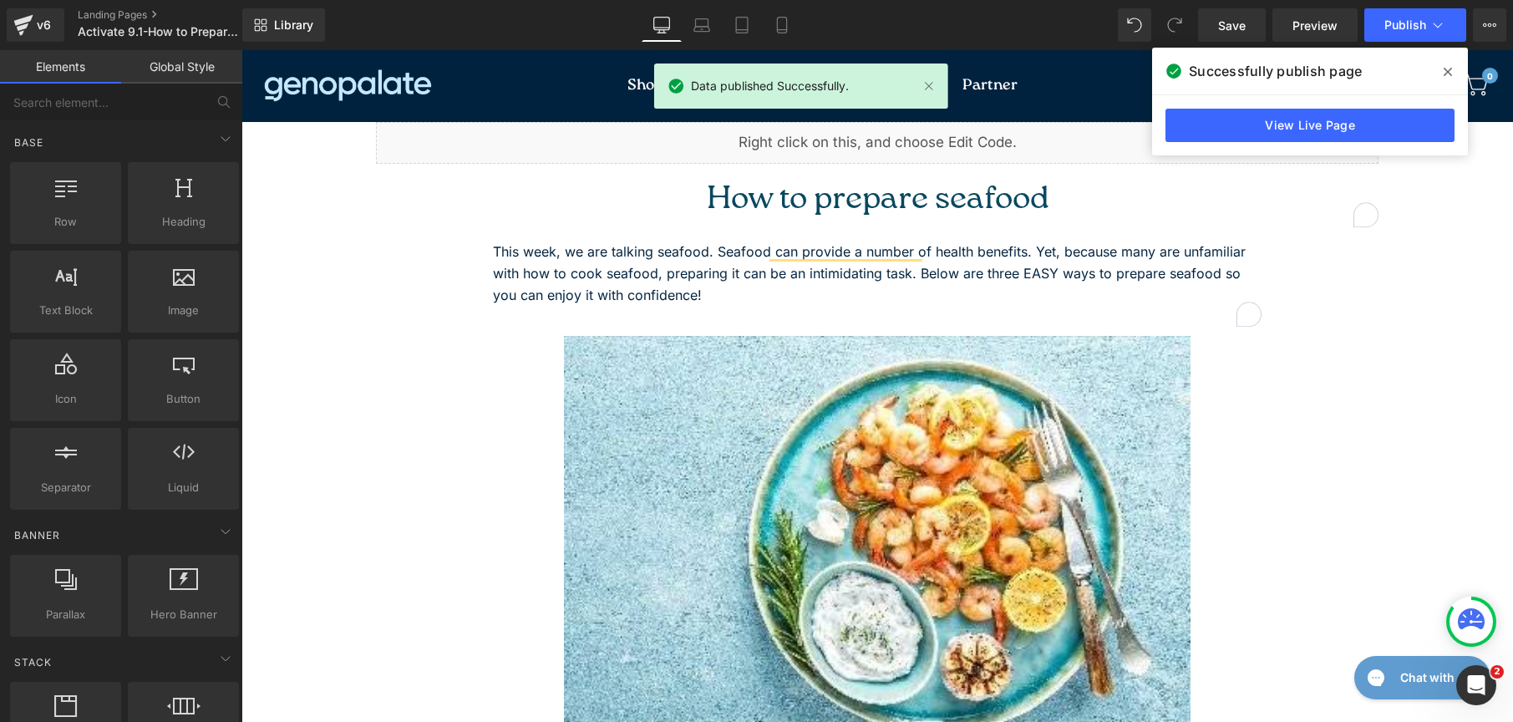
click at [1450, 69] on icon at bounding box center [1448, 71] width 8 height 13
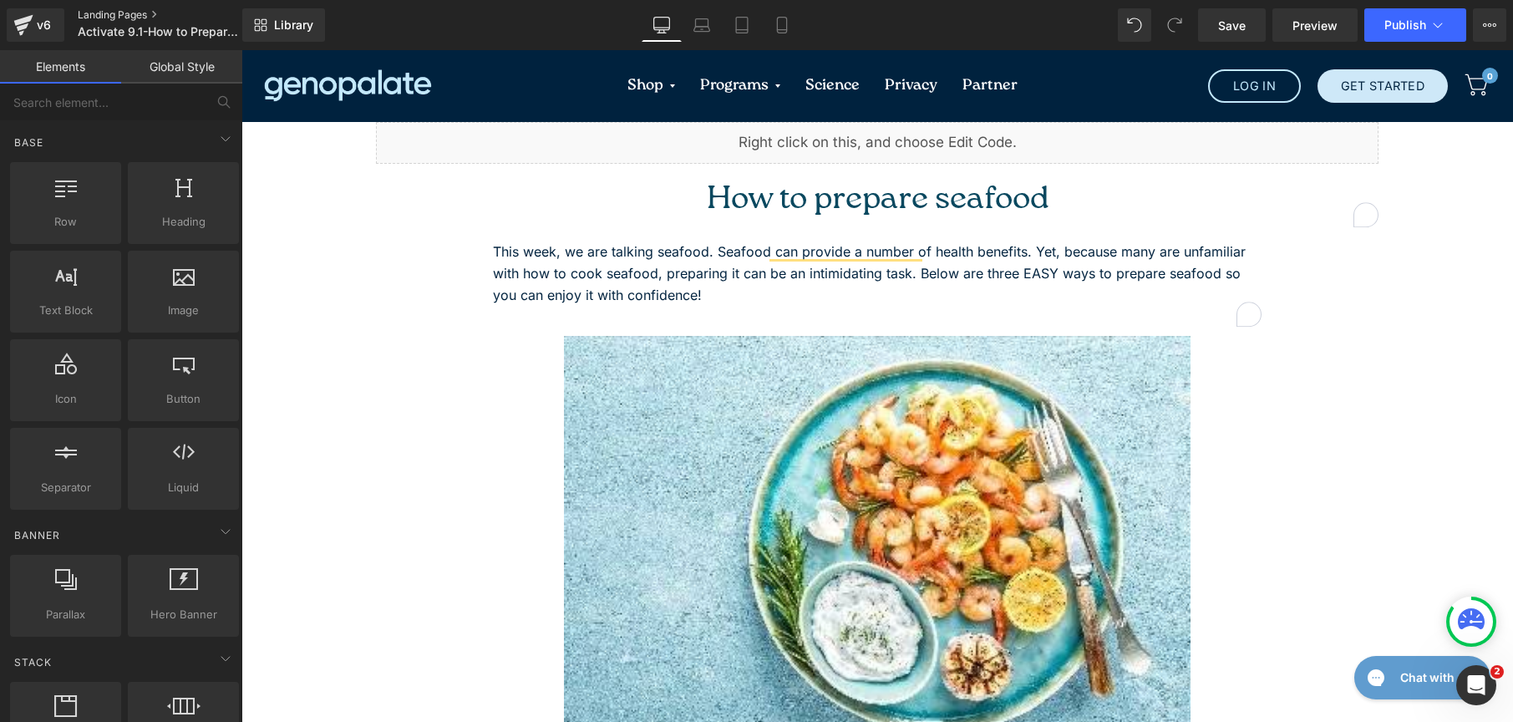
click at [125, 14] on link "Landing Pages" at bounding box center [174, 14] width 192 height 13
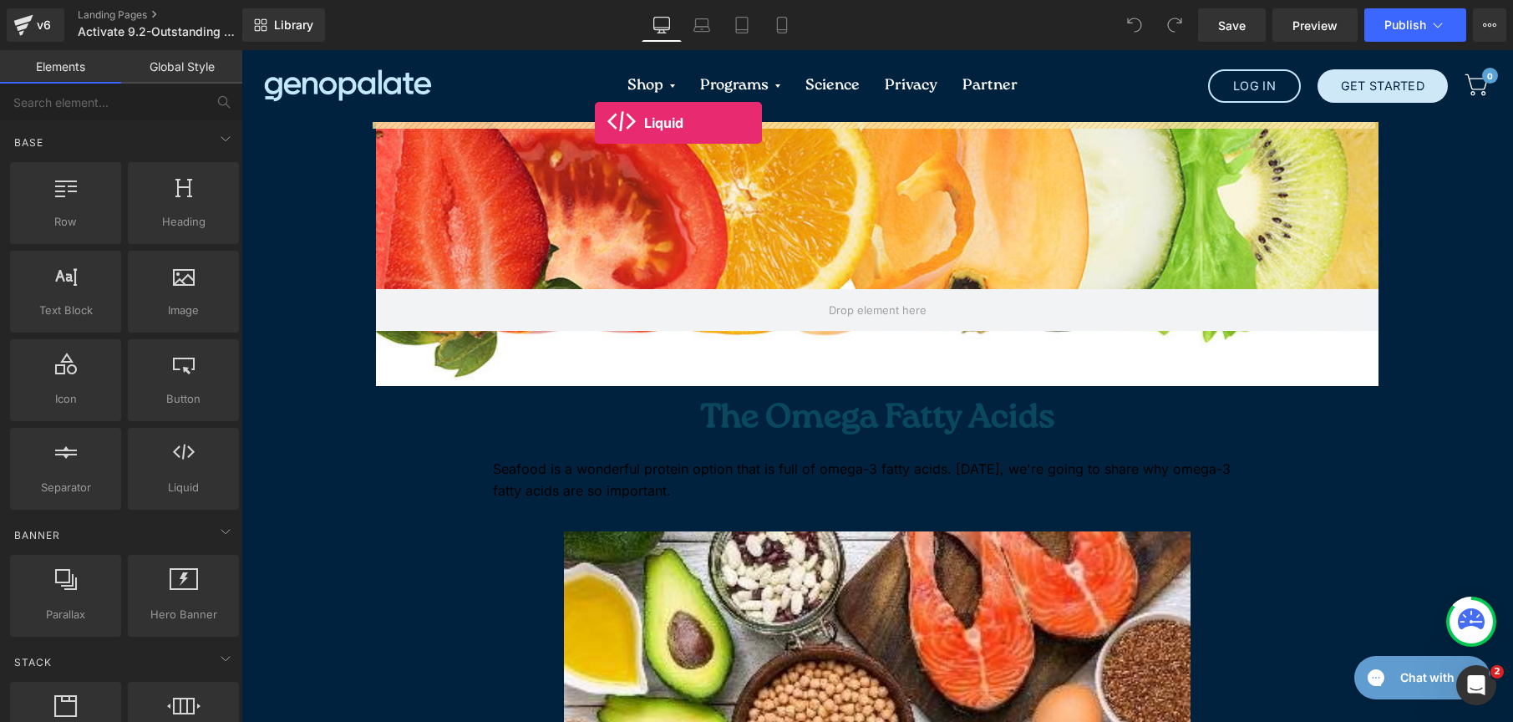
drag, startPoint x: 448, startPoint y: 499, endPoint x: 595, endPoint y: 123, distance: 403.8
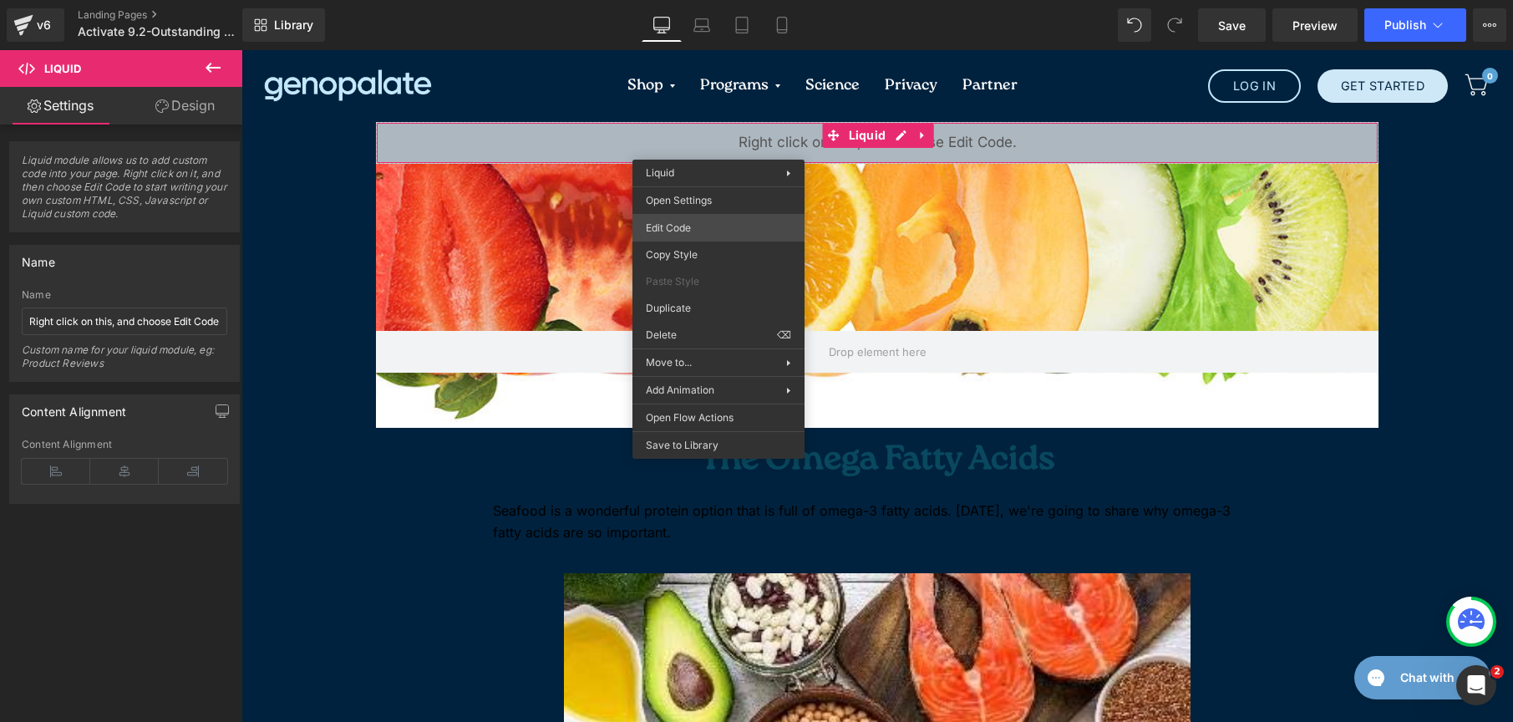
click at [707, 0] on div "Liquid You are previewing how the will restyle your page. You can not edit Elem…" at bounding box center [756, 0] width 1513 height 0
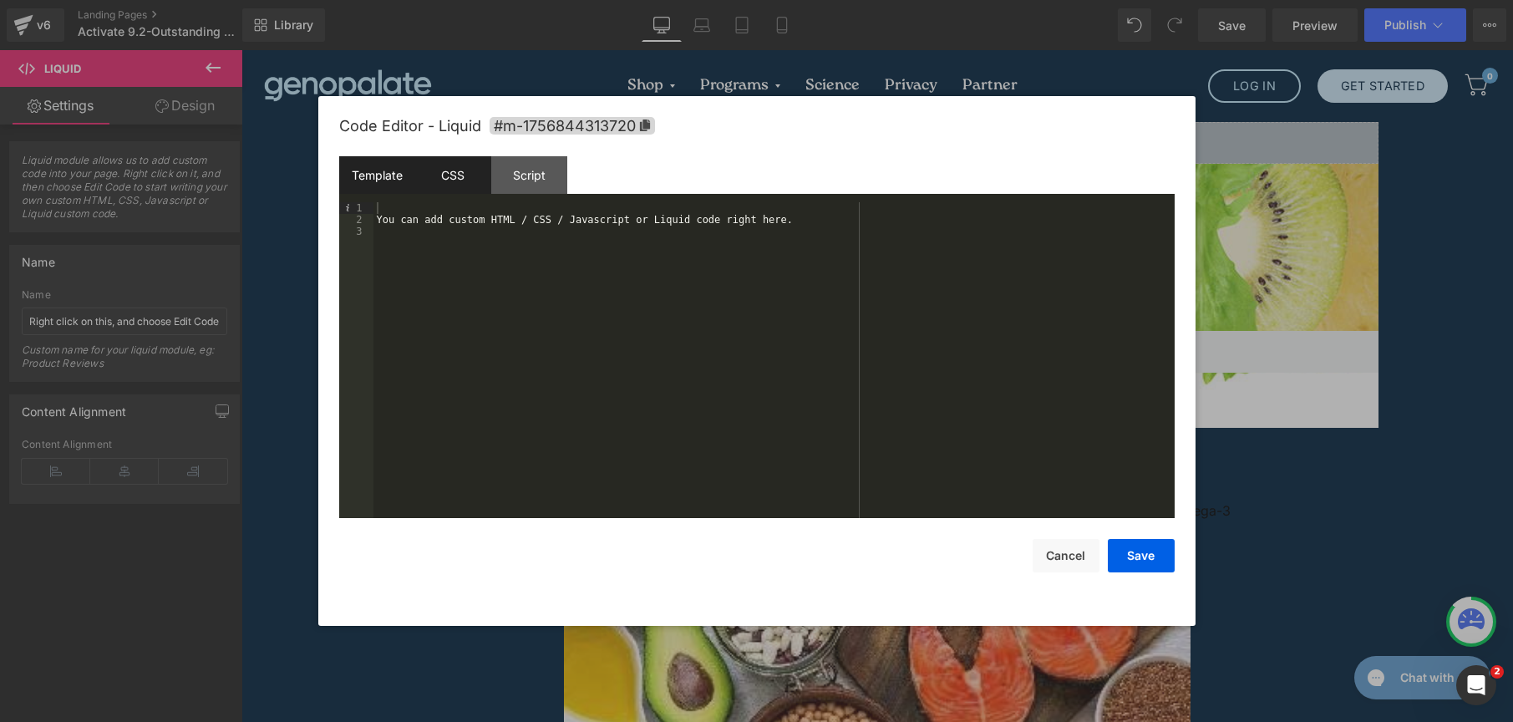
click at [465, 183] on div "CSS" at bounding box center [453, 175] width 76 height 38
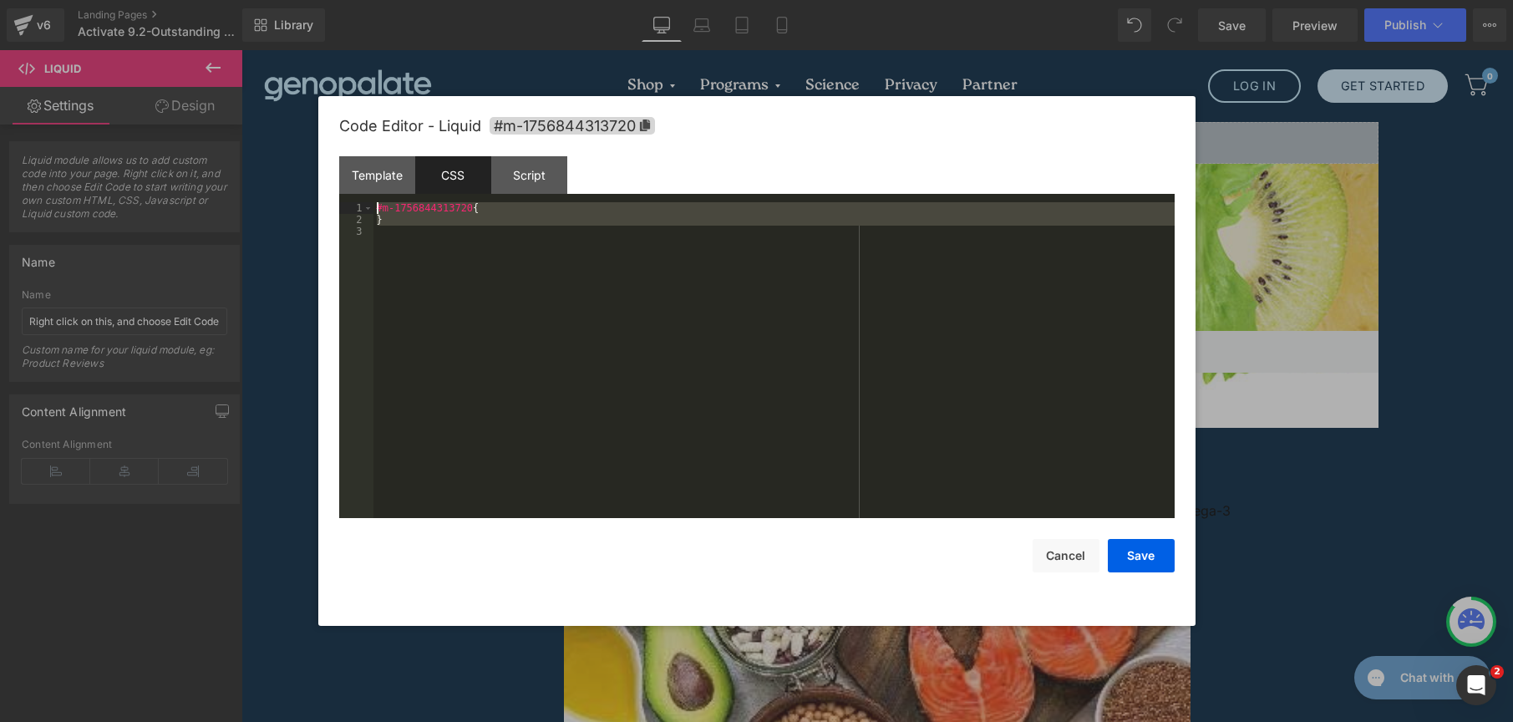
drag, startPoint x: 421, startPoint y: 276, endPoint x: 241, endPoint y: 170, distance: 209.0
click at [241, 170] on body "Liquid You are previewing how the will restyle your page. You can not edit Elem…" at bounding box center [756, 361] width 1513 height 722
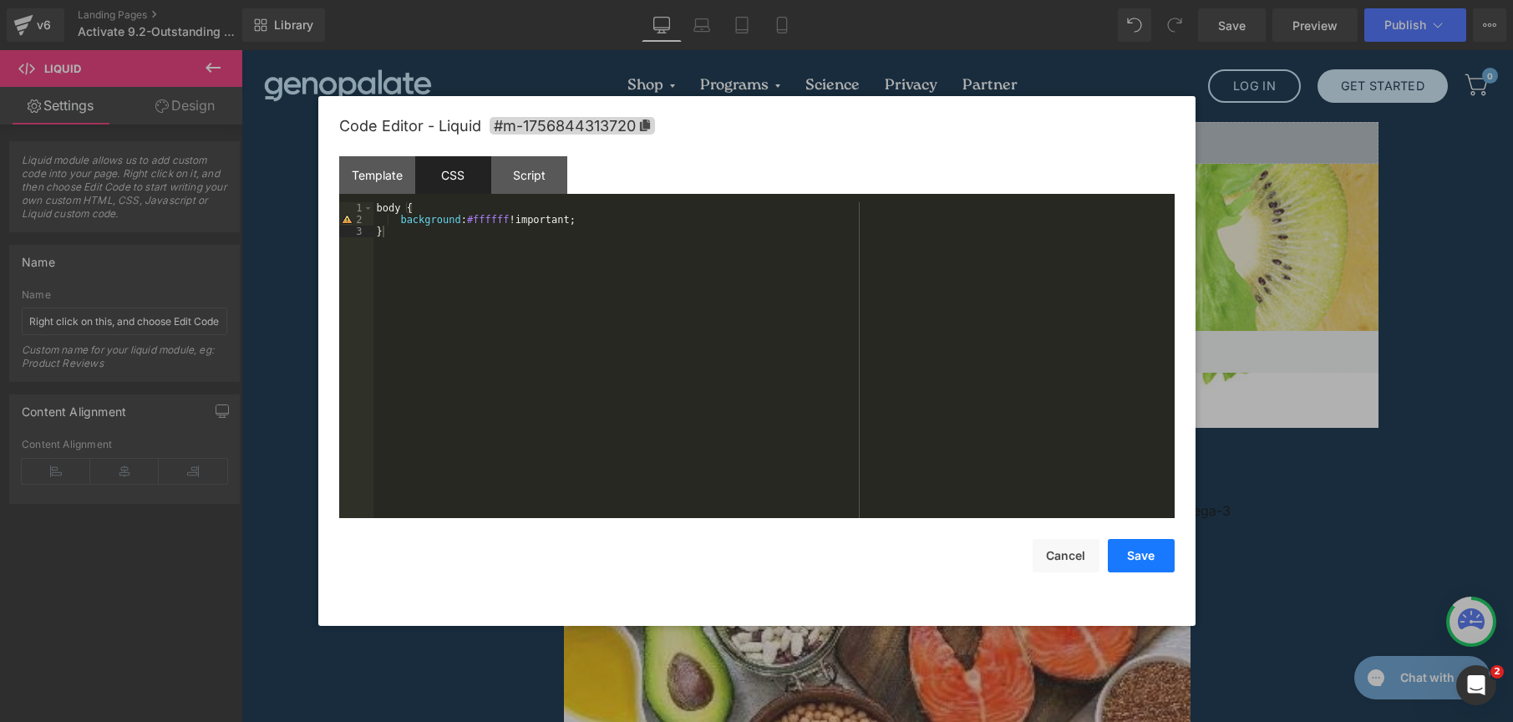
click at [1142, 563] on button "Save" at bounding box center [1141, 555] width 67 height 33
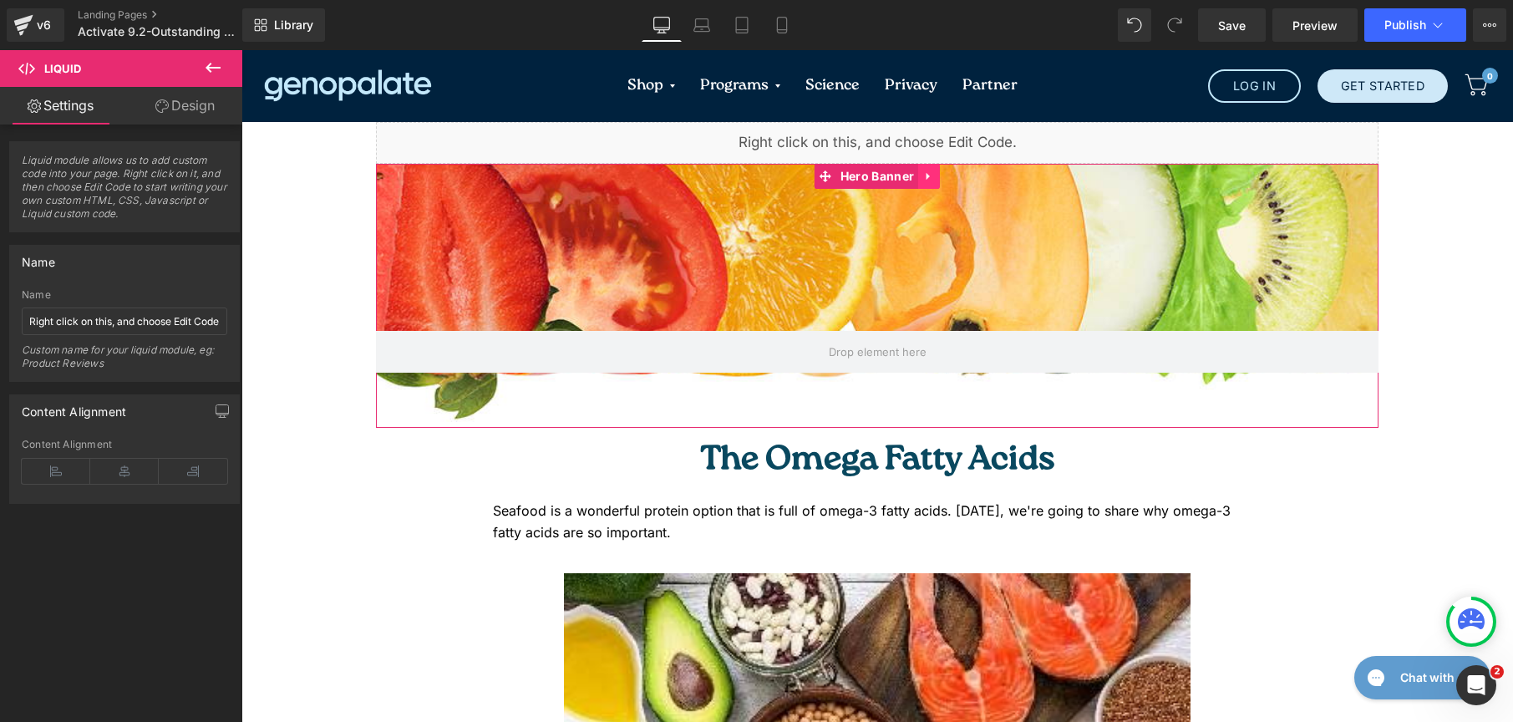
click at [918, 178] on link at bounding box center [929, 176] width 22 height 25
click at [934, 175] on icon at bounding box center [940, 176] width 12 height 13
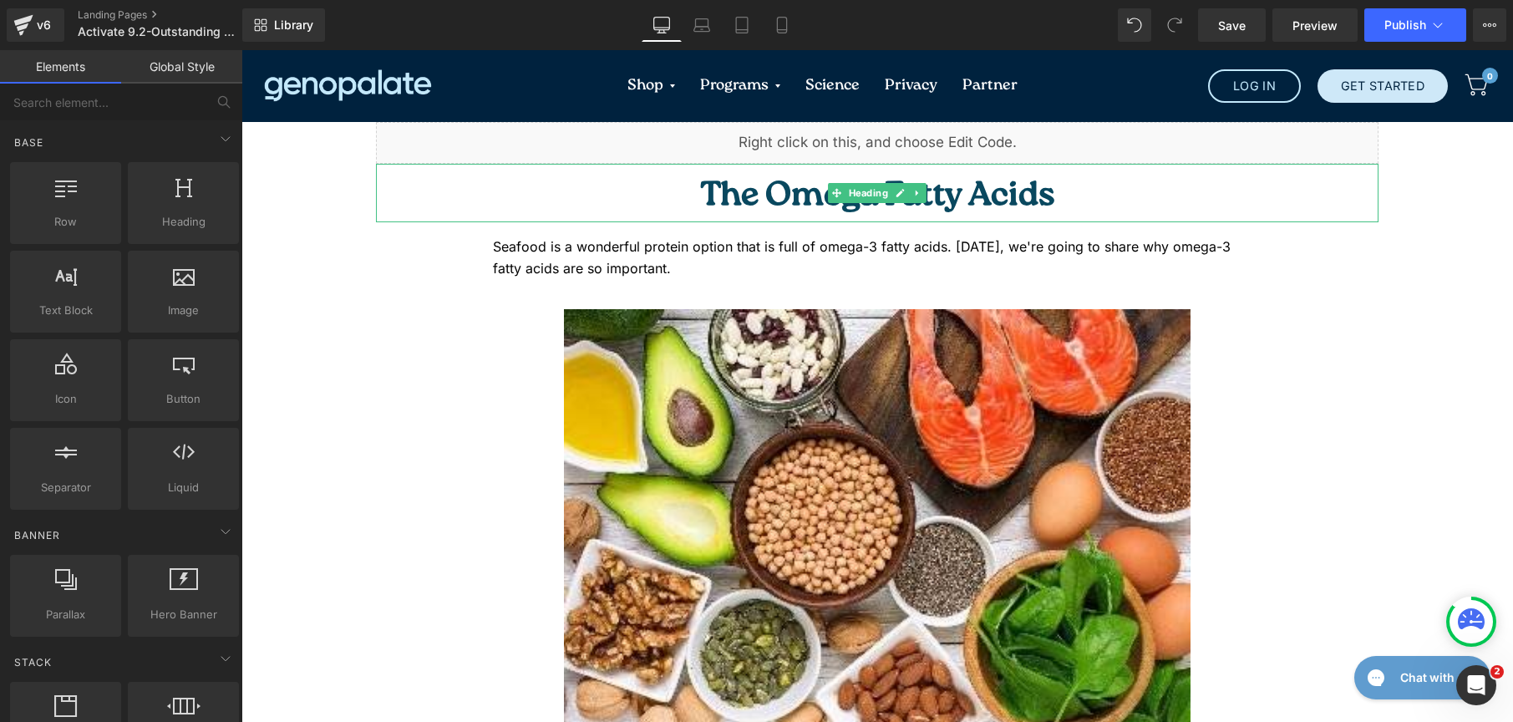
click at [1035, 172] on h1 "The Omega Fatty Acids" at bounding box center [877, 197] width 1003 height 50
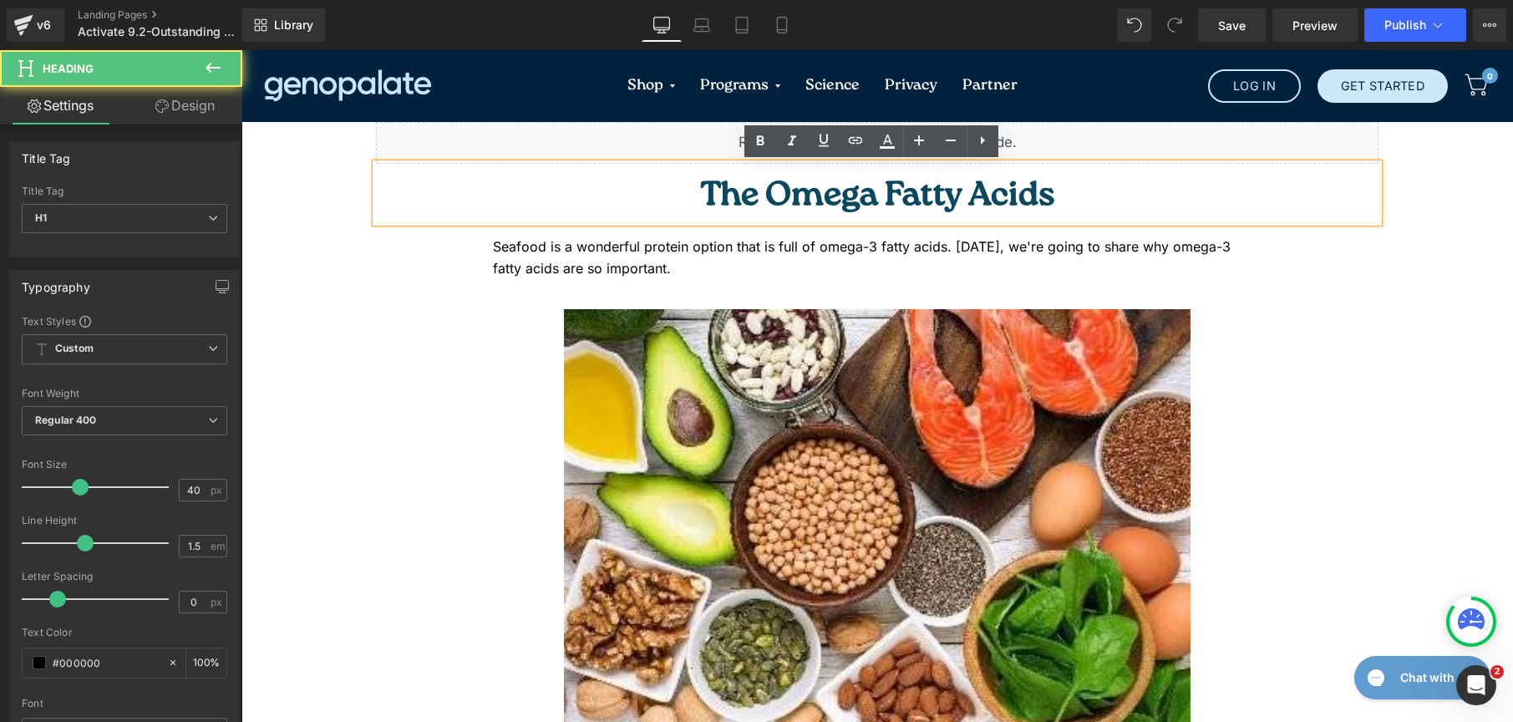
click at [1032, 184] on span "The Omega Fatty Acids" at bounding box center [877, 197] width 355 height 48
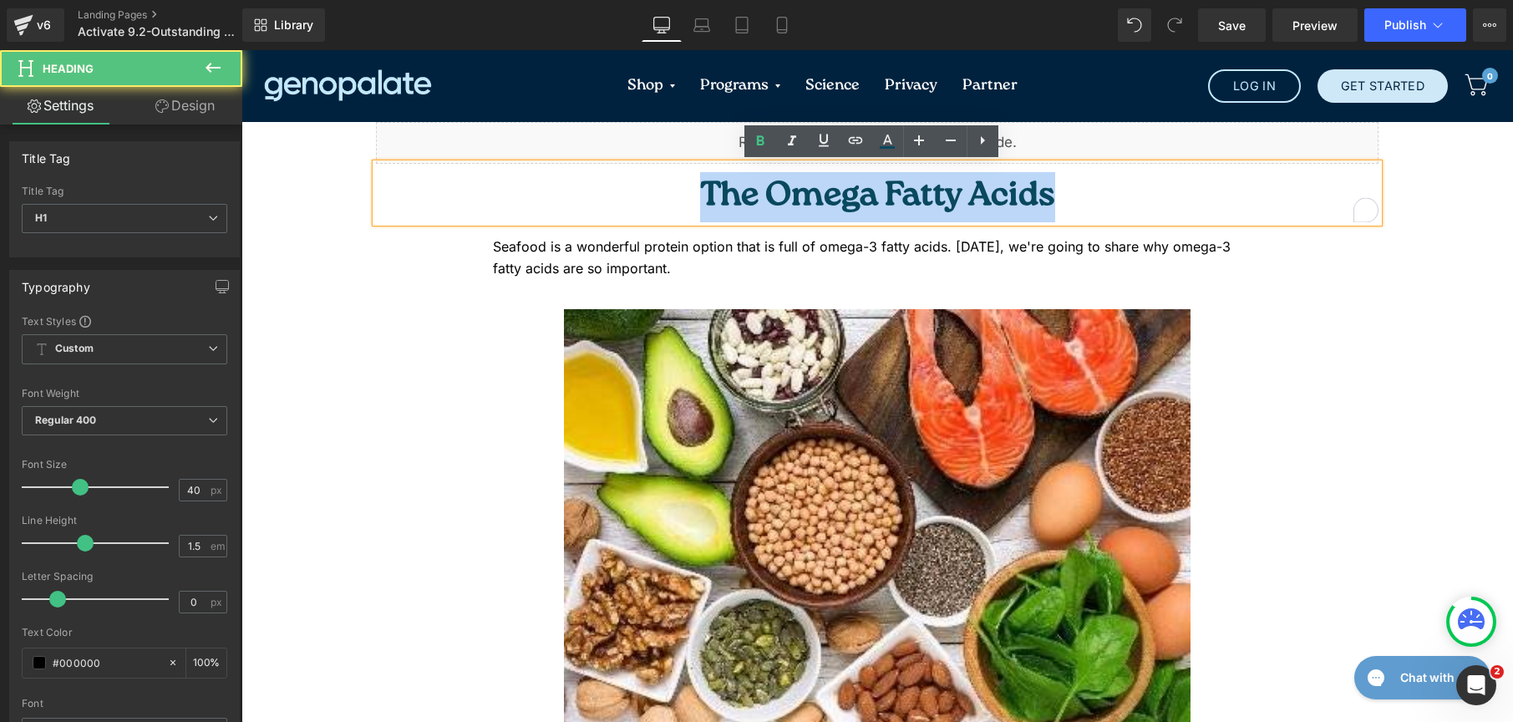
drag, startPoint x: 1074, startPoint y: 196, endPoint x: 528, endPoint y: 192, distance: 545.7
click at [528, 192] on h1 "The Omega Fatty Acids" at bounding box center [877, 197] width 1003 height 50
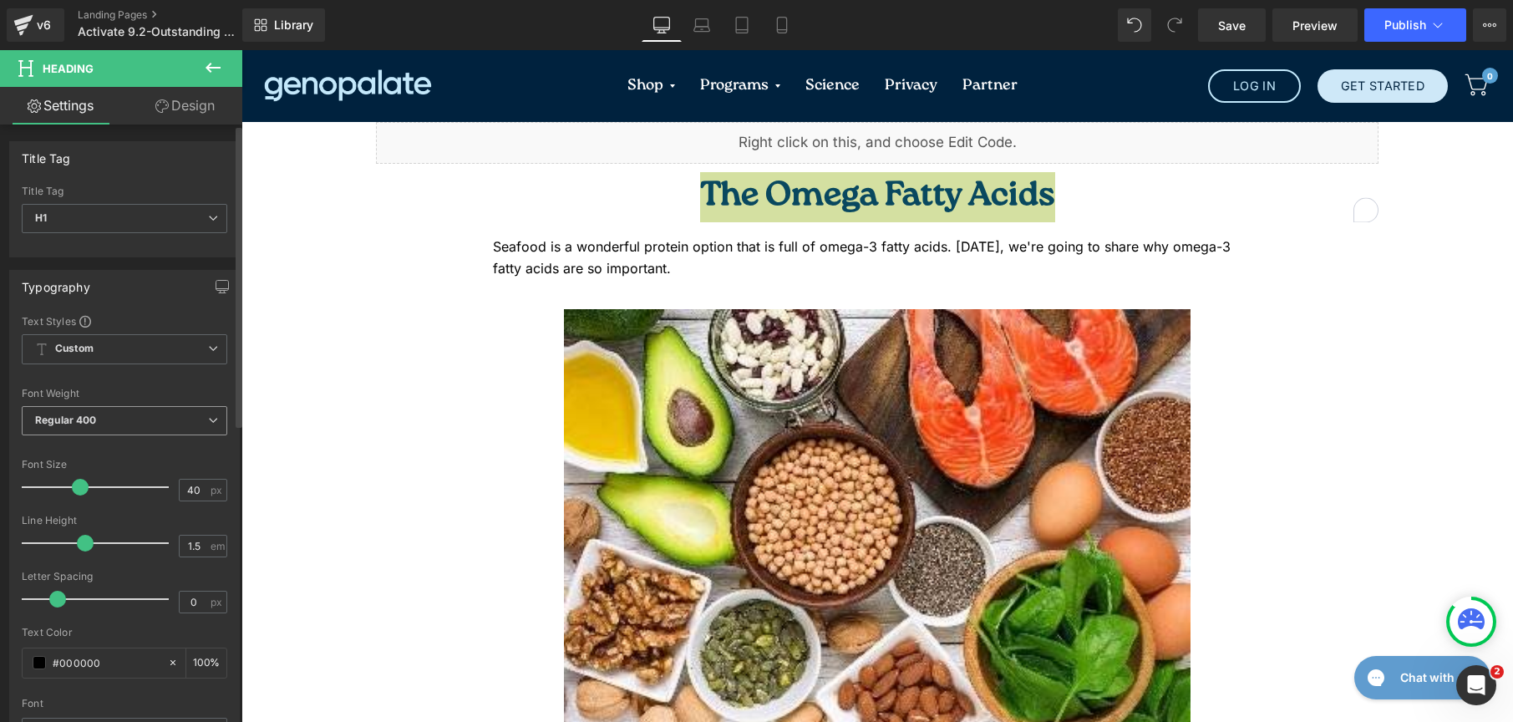
click at [114, 425] on span "Regular 400" at bounding box center [125, 420] width 206 height 29
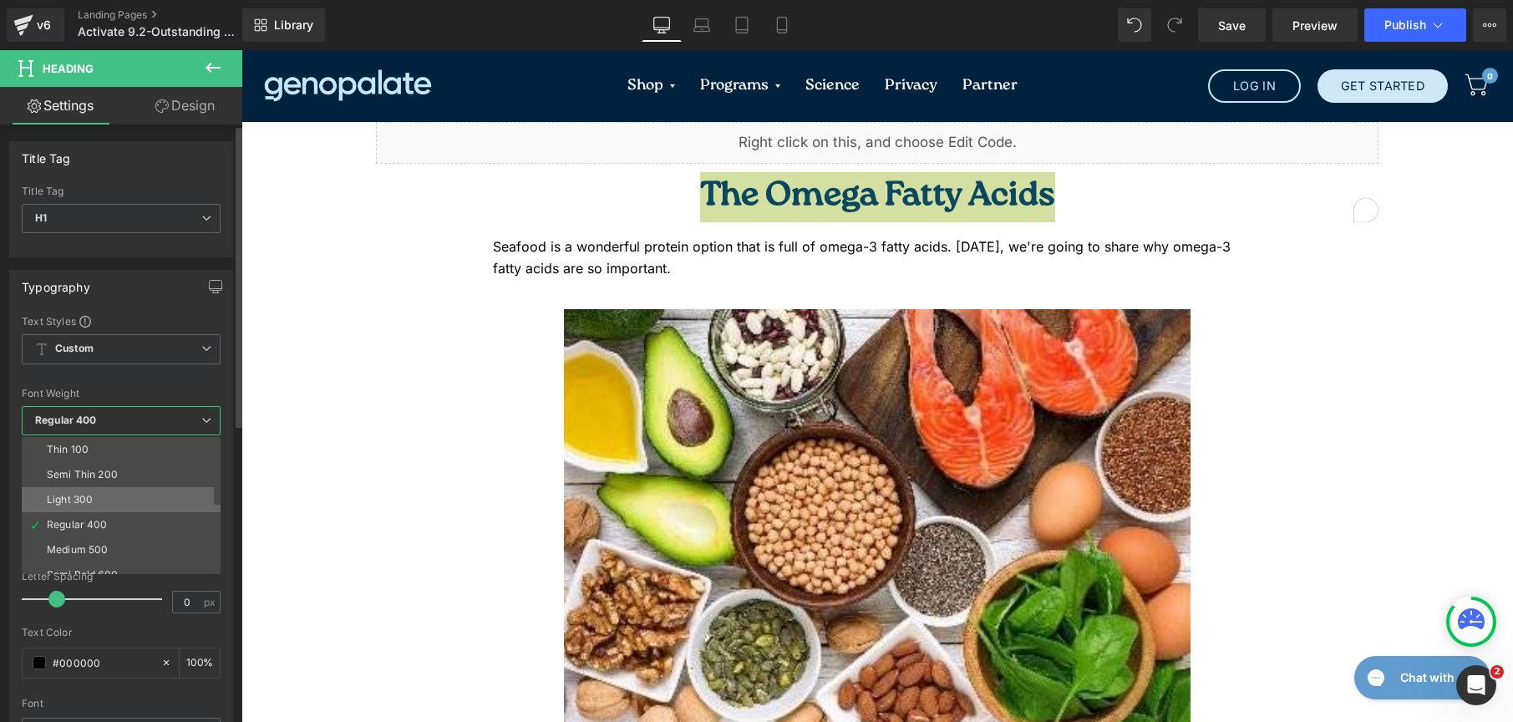
click at [116, 490] on li "Light 300" at bounding box center [125, 499] width 206 height 25
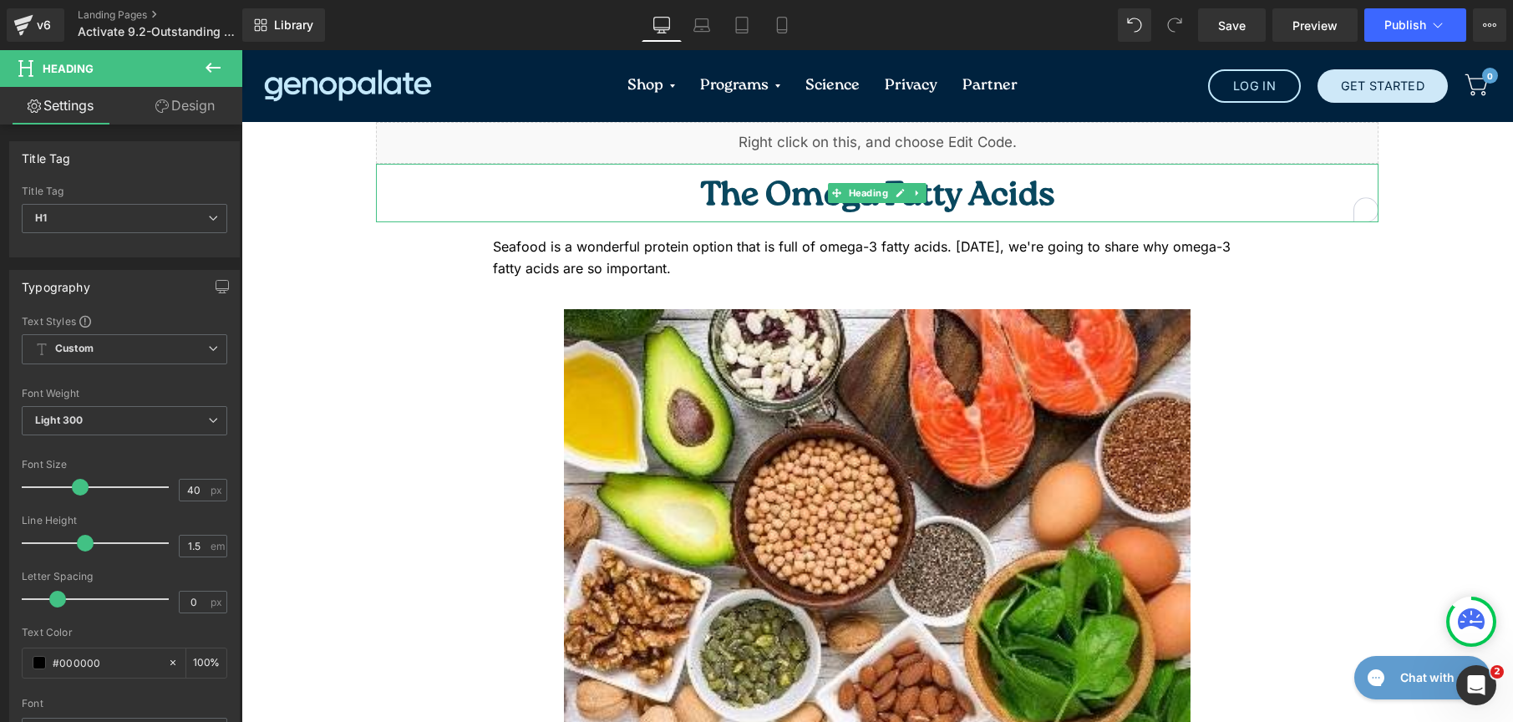
click at [861, 175] on span "The Omega Fatty Acids" at bounding box center [877, 197] width 355 height 48
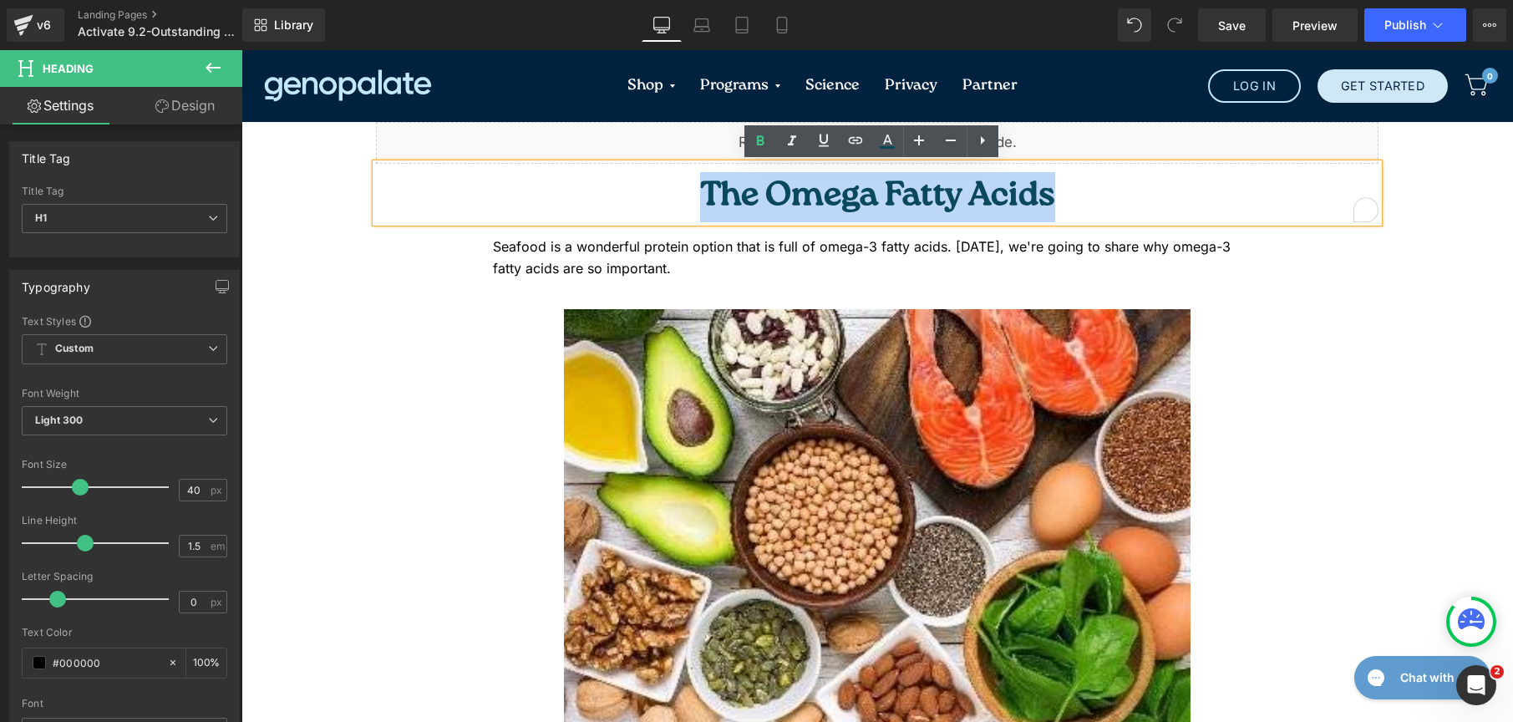
drag, startPoint x: 1105, startPoint y: 205, endPoint x: 673, endPoint y: 211, distance: 432.1
click at [673, 211] on h1 "The Omega Fatty Acids" at bounding box center [877, 197] width 1003 height 50
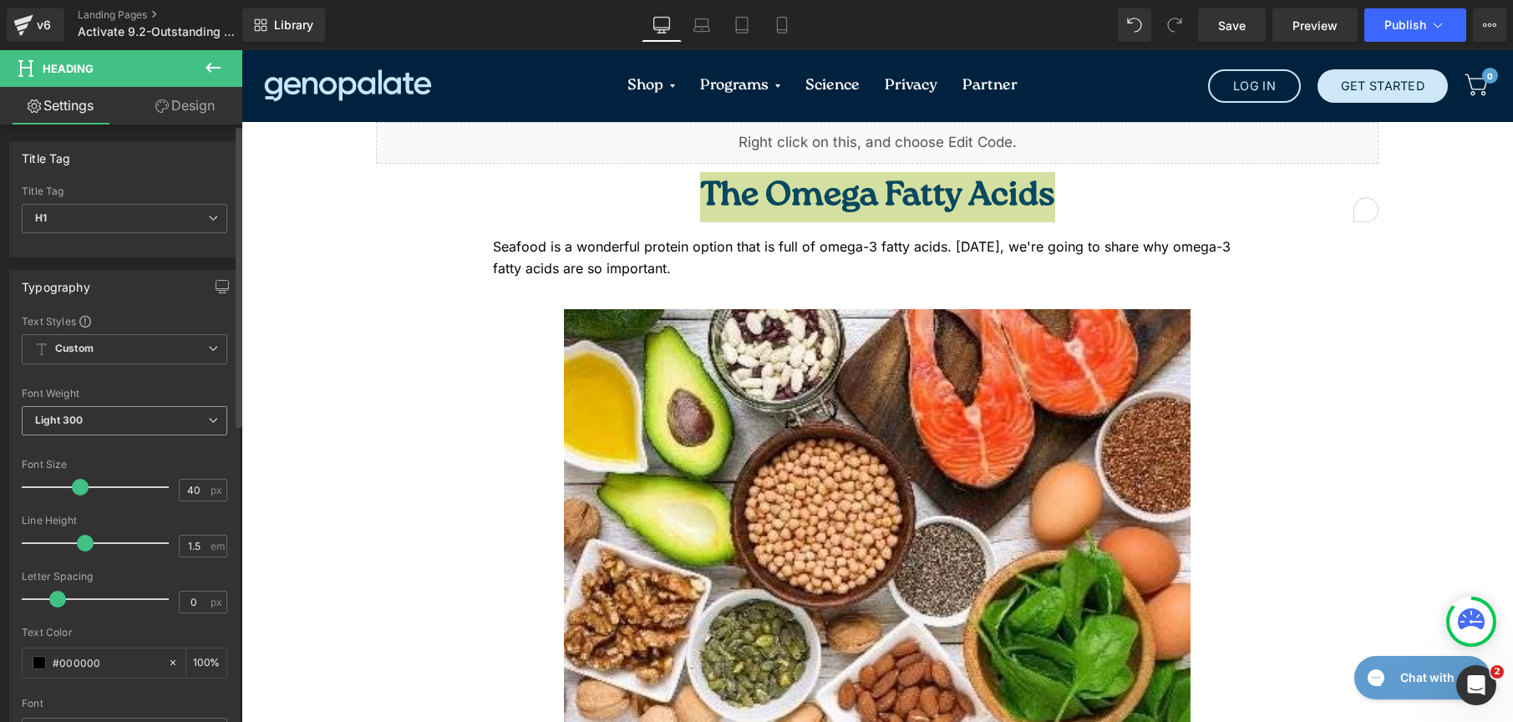
click at [132, 420] on span "Light 300" at bounding box center [125, 420] width 206 height 29
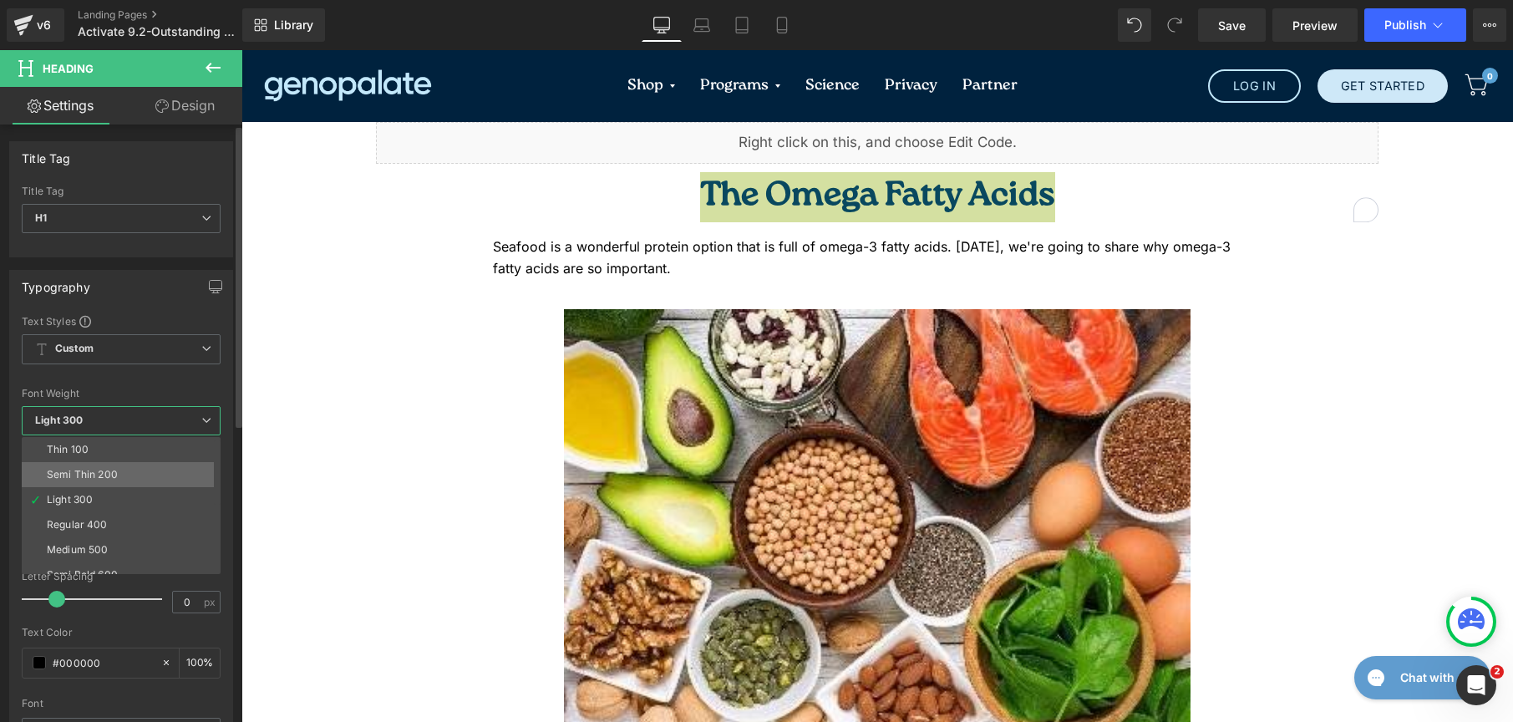
click at [124, 472] on li "Semi Thin 200" at bounding box center [125, 474] width 206 height 25
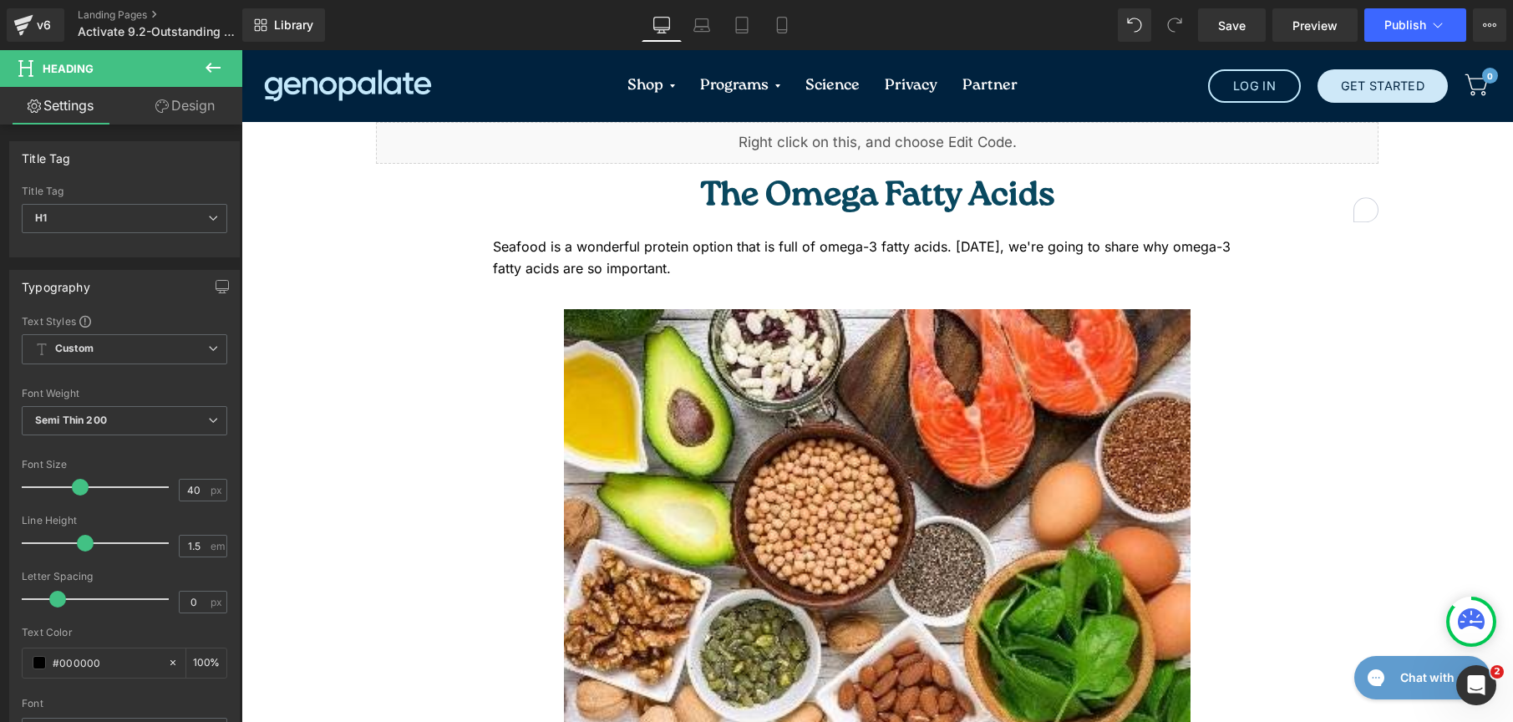
click at [909, 196] on link at bounding box center [918, 193] width 18 height 20
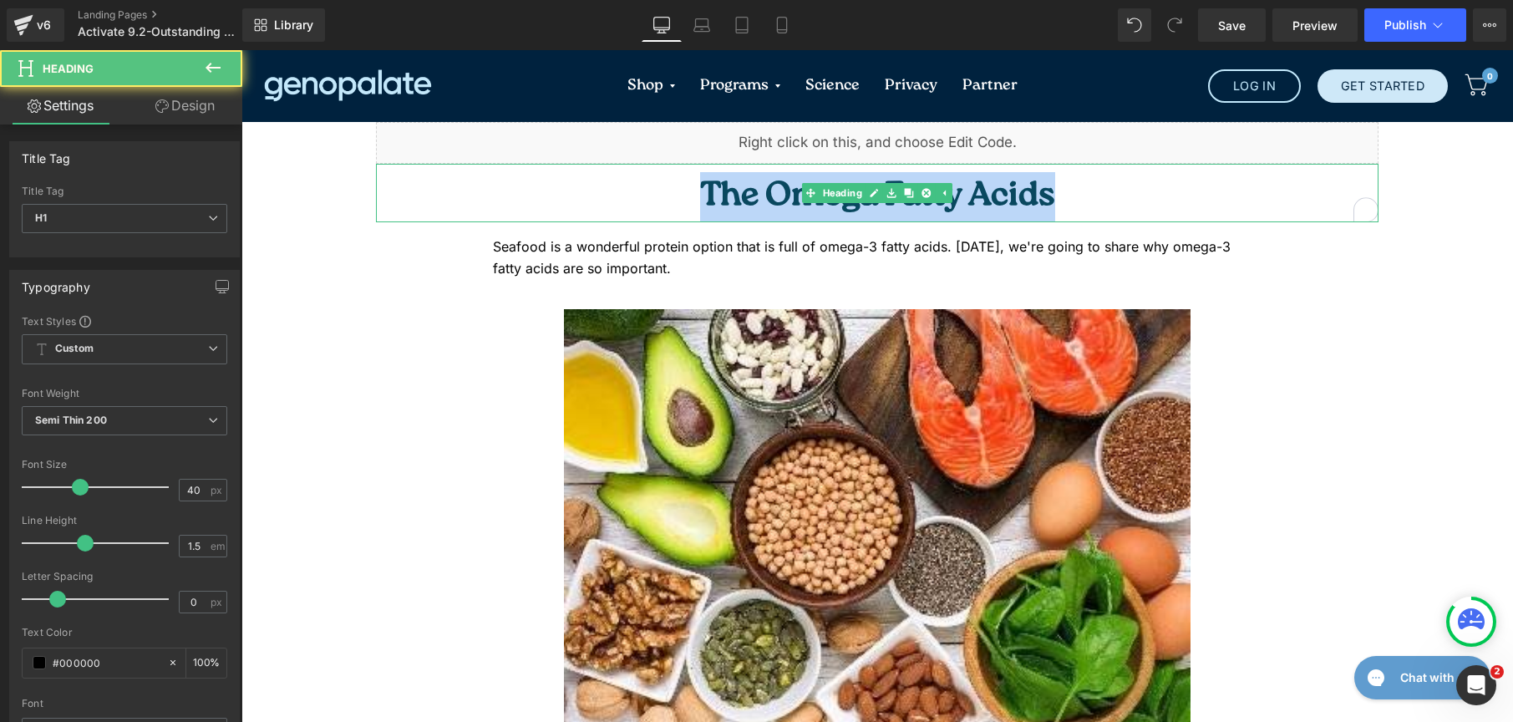
drag, startPoint x: 1088, startPoint y: 196, endPoint x: 659, endPoint y: 196, distance: 428.7
click at [659, 196] on h1 "The Omega Fatty Acids" at bounding box center [877, 197] width 1003 height 50
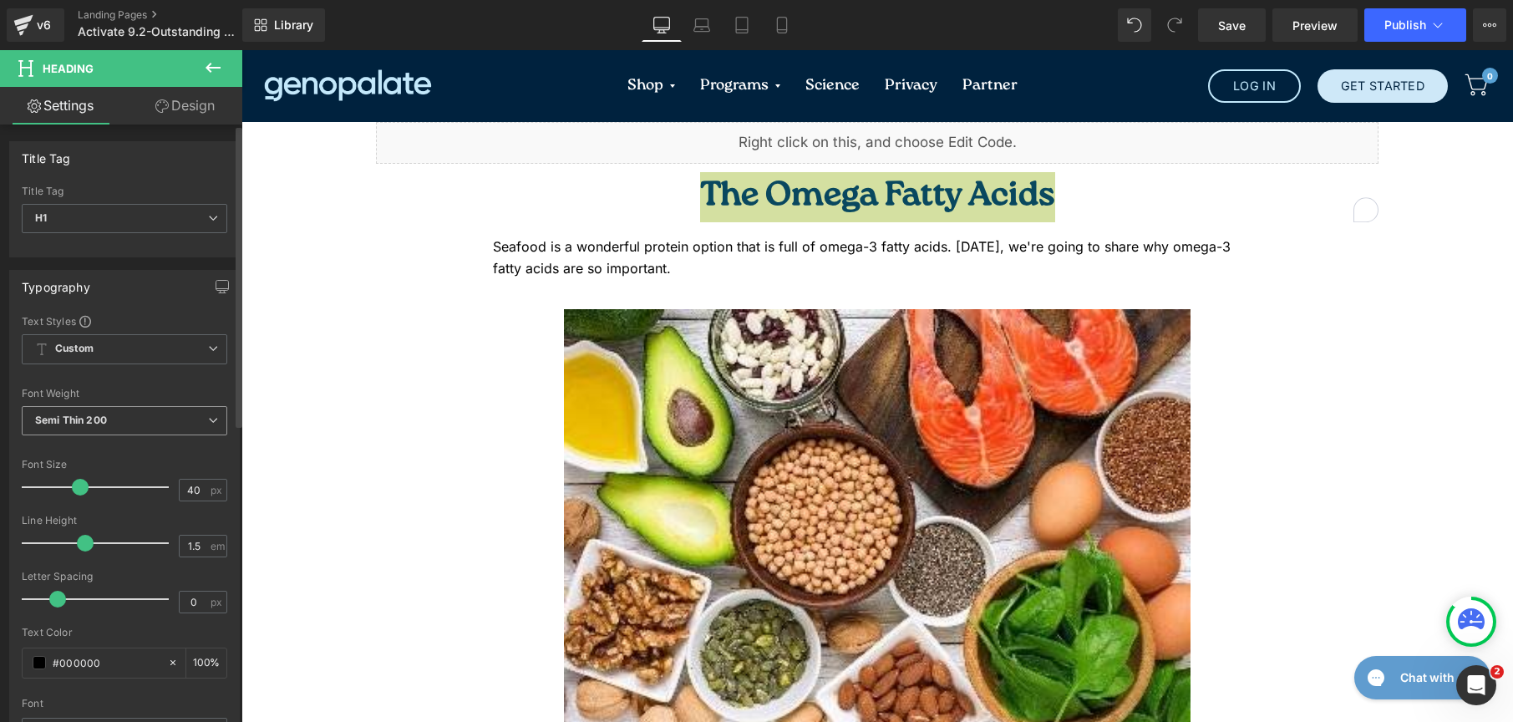
click at [159, 414] on span "Semi Thin 200" at bounding box center [125, 420] width 206 height 29
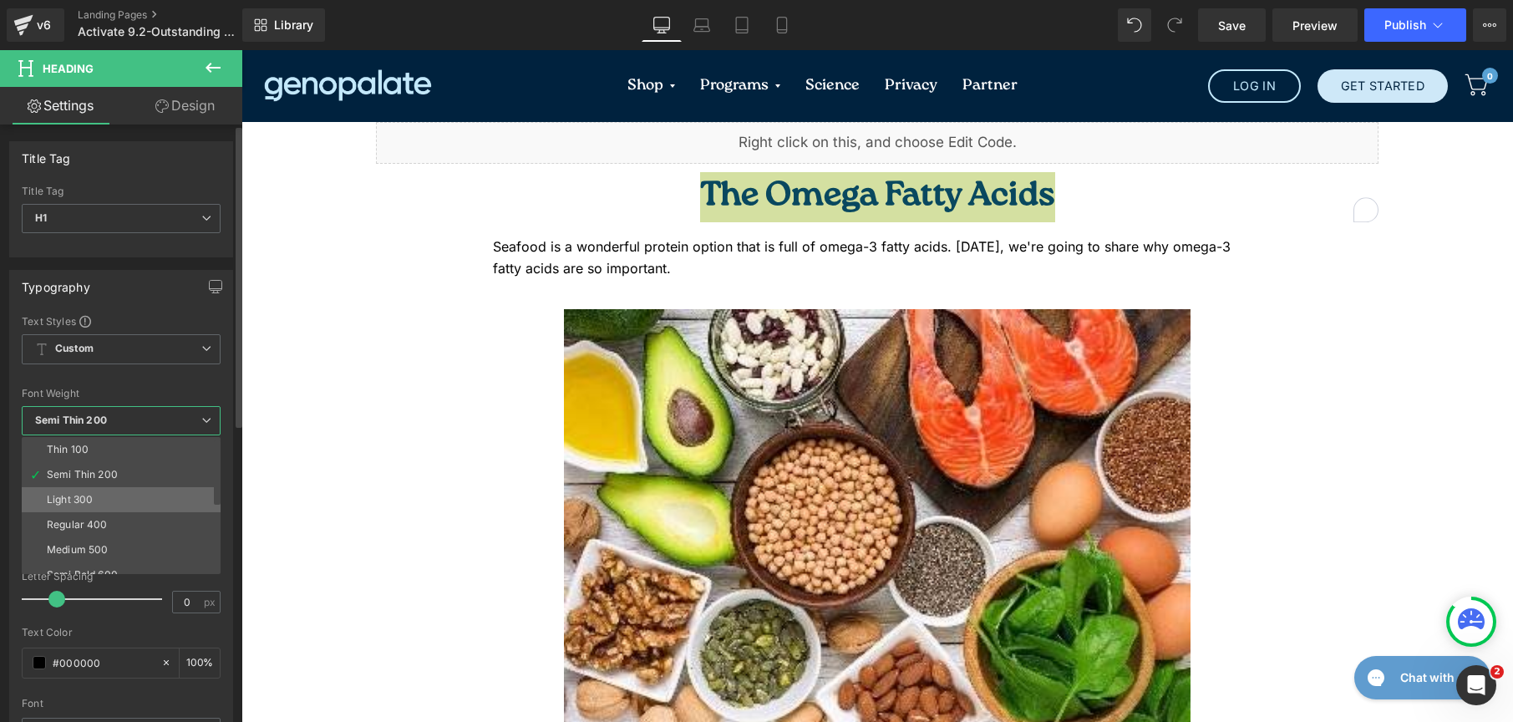
click at [112, 506] on li "Light 300" at bounding box center [125, 499] width 206 height 25
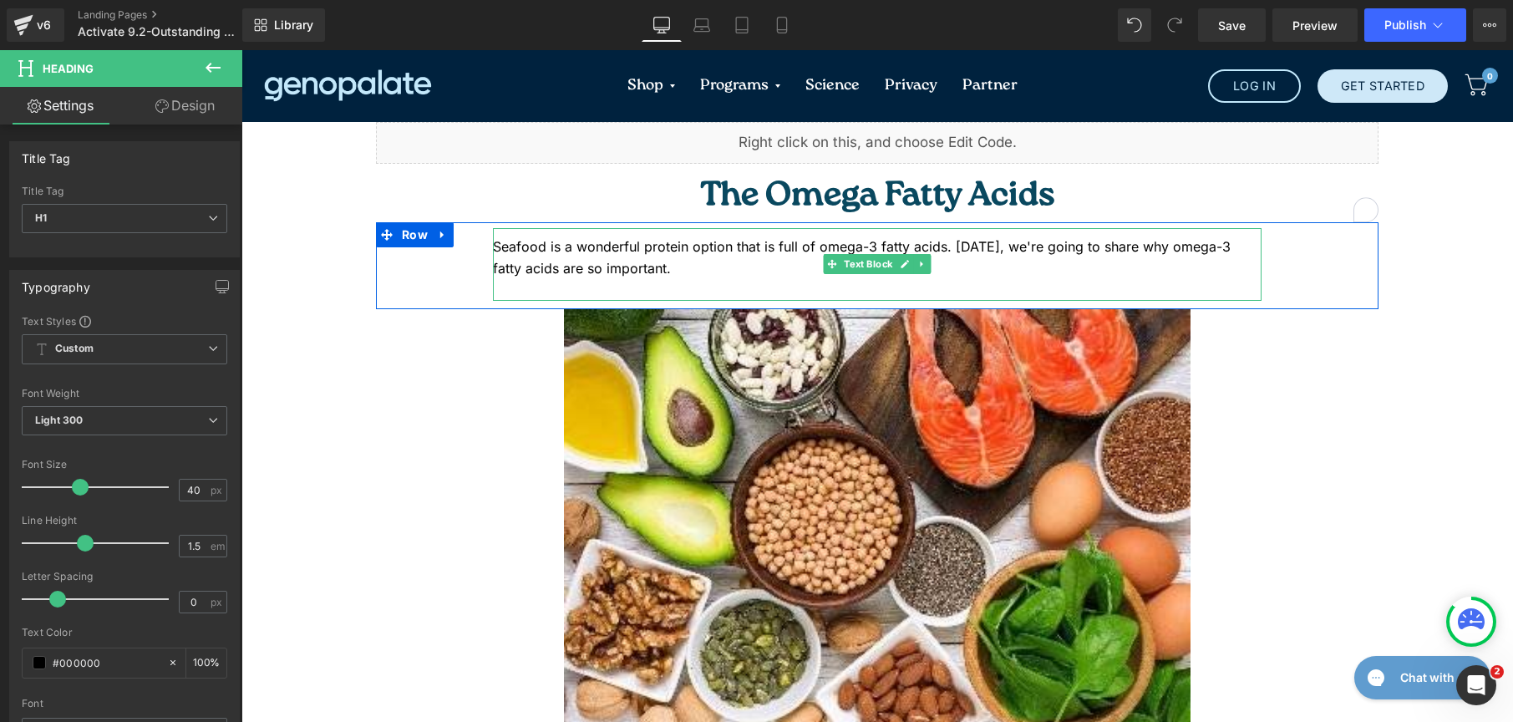
click at [640, 265] on div "Seafood is a wonderful protein option that is full of omega-3 fatty acids. [DAT…" at bounding box center [877, 257] width 769 height 43
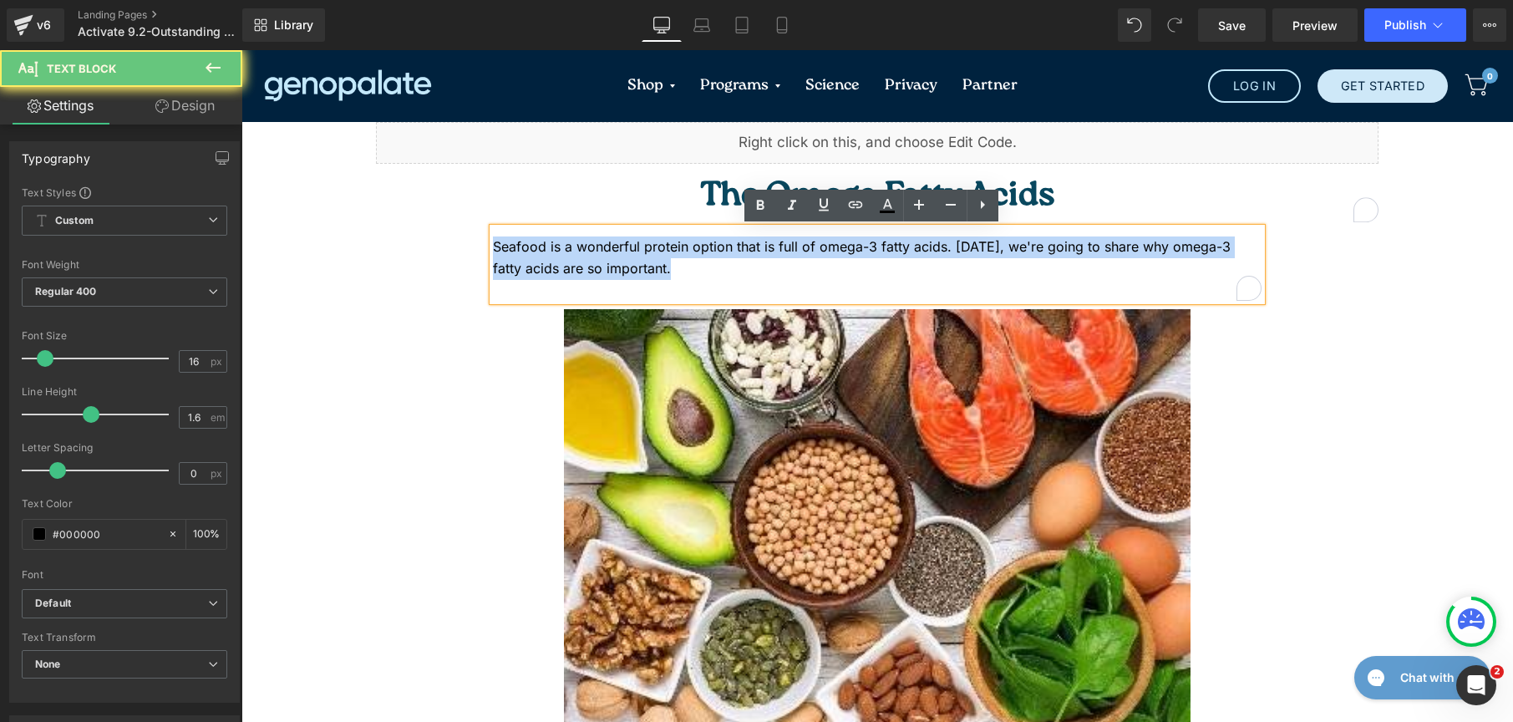
drag, startPoint x: 653, startPoint y: 276, endPoint x: 402, endPoint y: 212, distance: 259.4
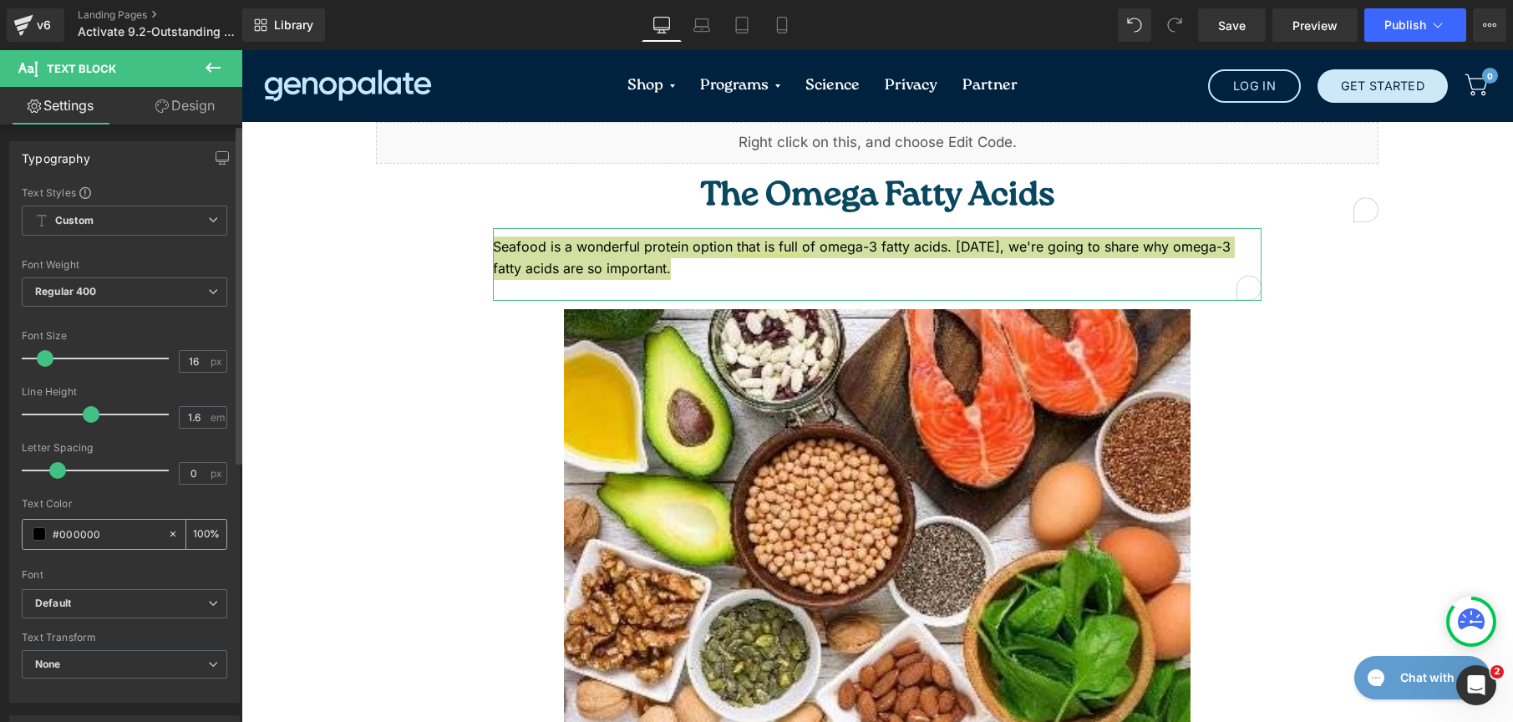
click at [44, 531] on span at bounding box center [39, 533] width 13 height 13
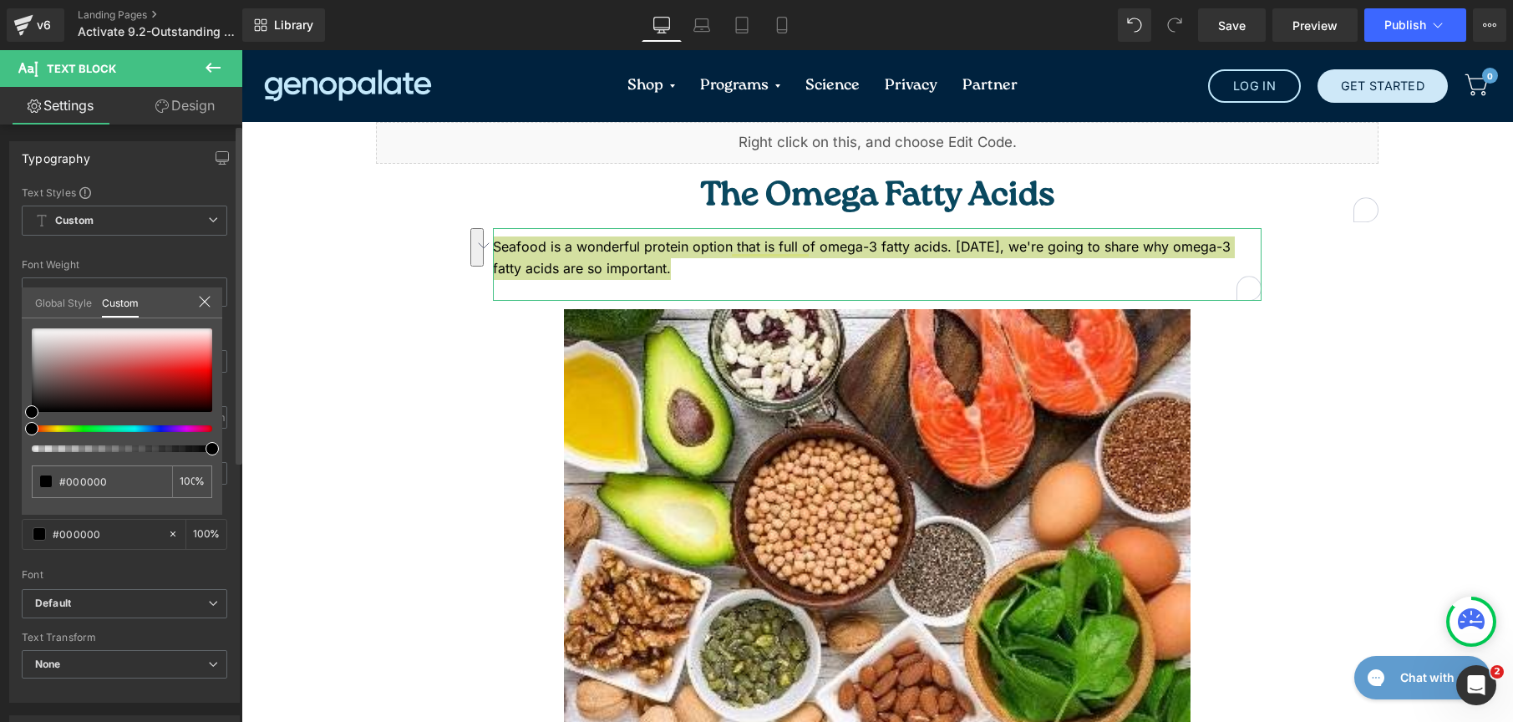
click at [47, 289] on link "Global Style" at bounding box center [63, 301] width 57 height 28
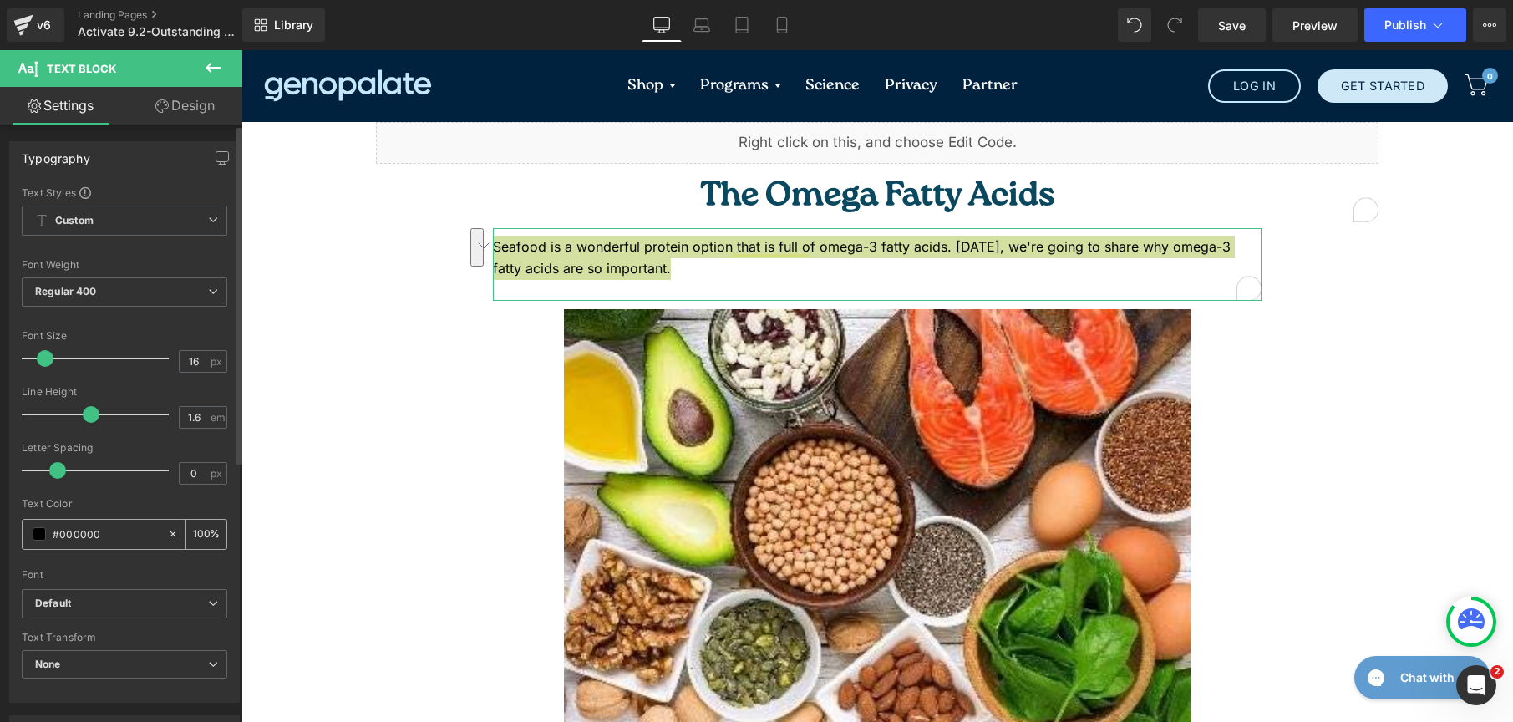
click at [41, 529] on span at bounding box center [39, 533] width 13 height 13
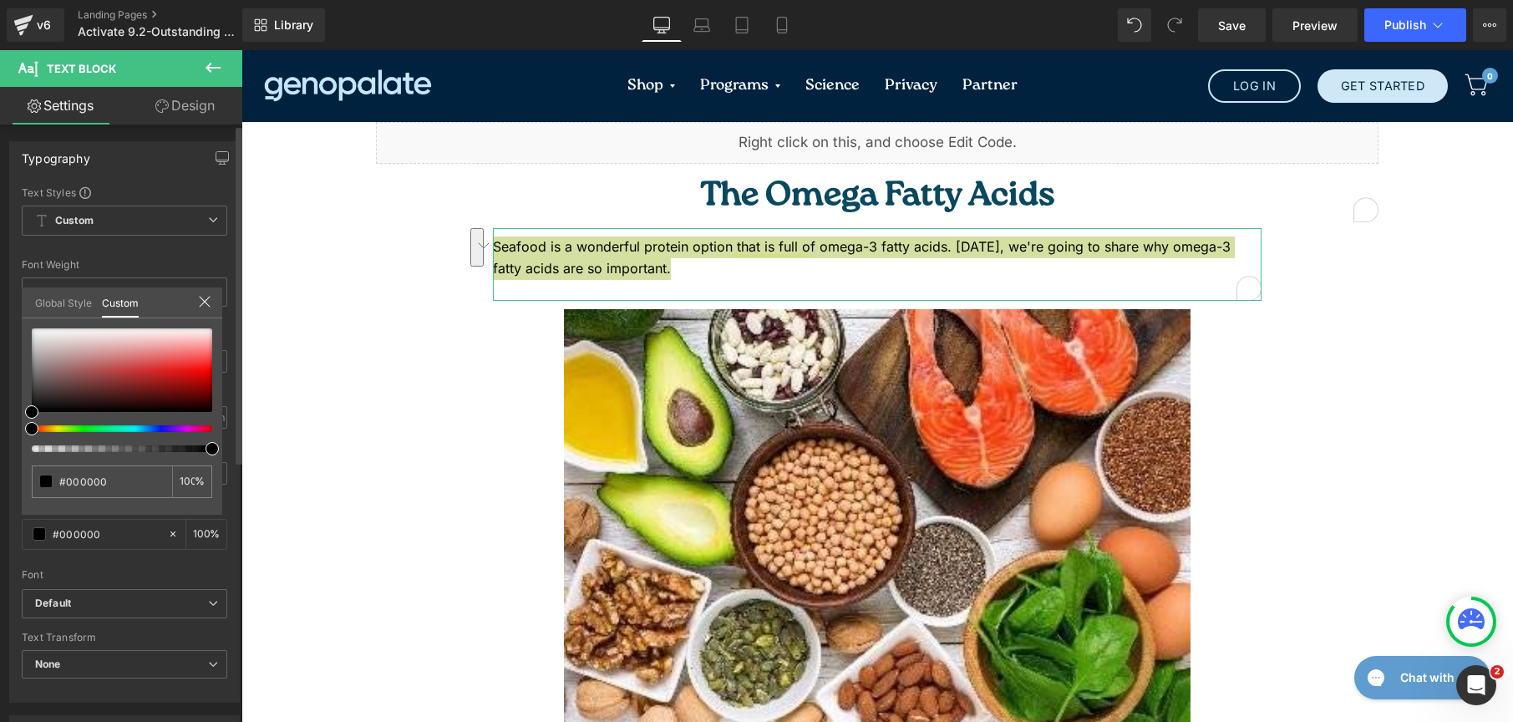
click at [43, 295] on link "Global Style" at bounding box center [63, 301] width 57 height 28
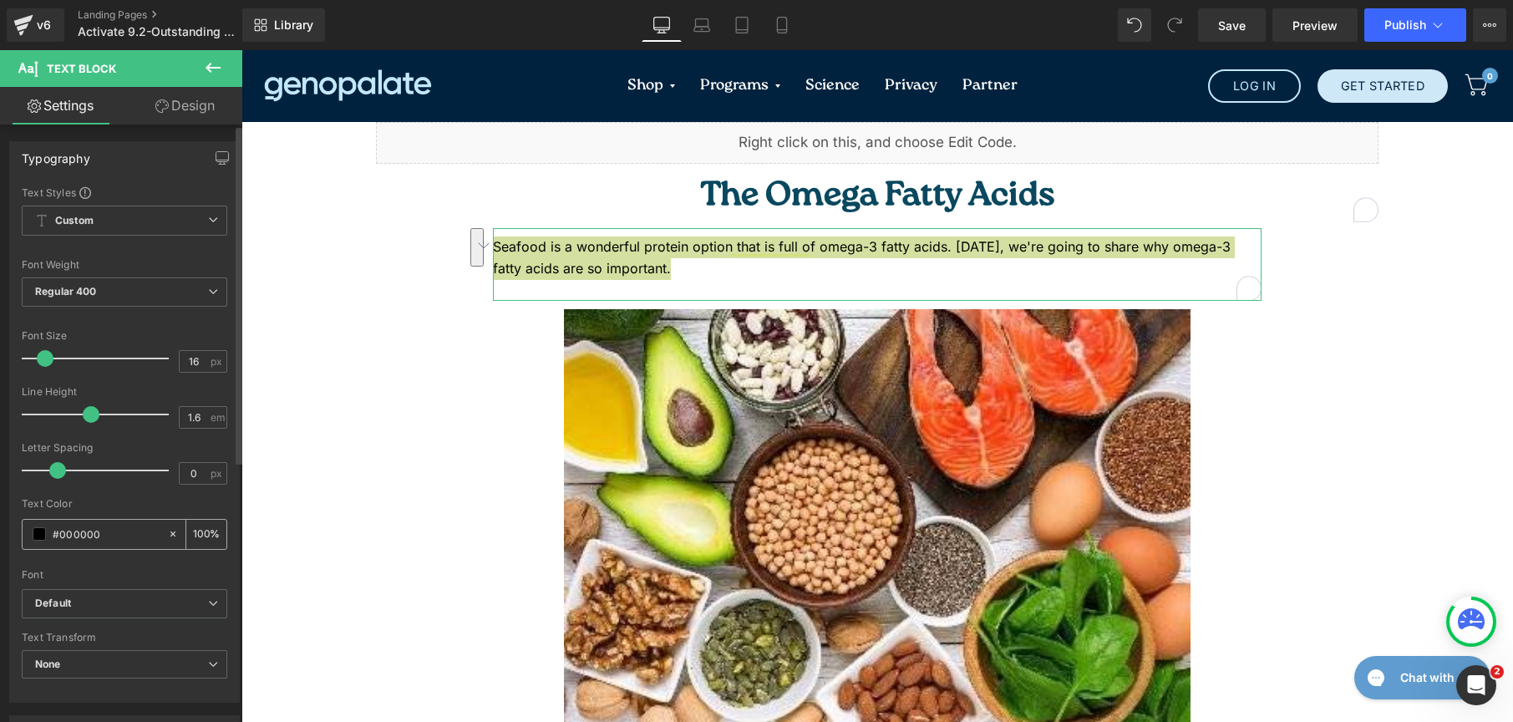
click at [38, 530] on span at bounding box center [39, 533] width 13 height 13
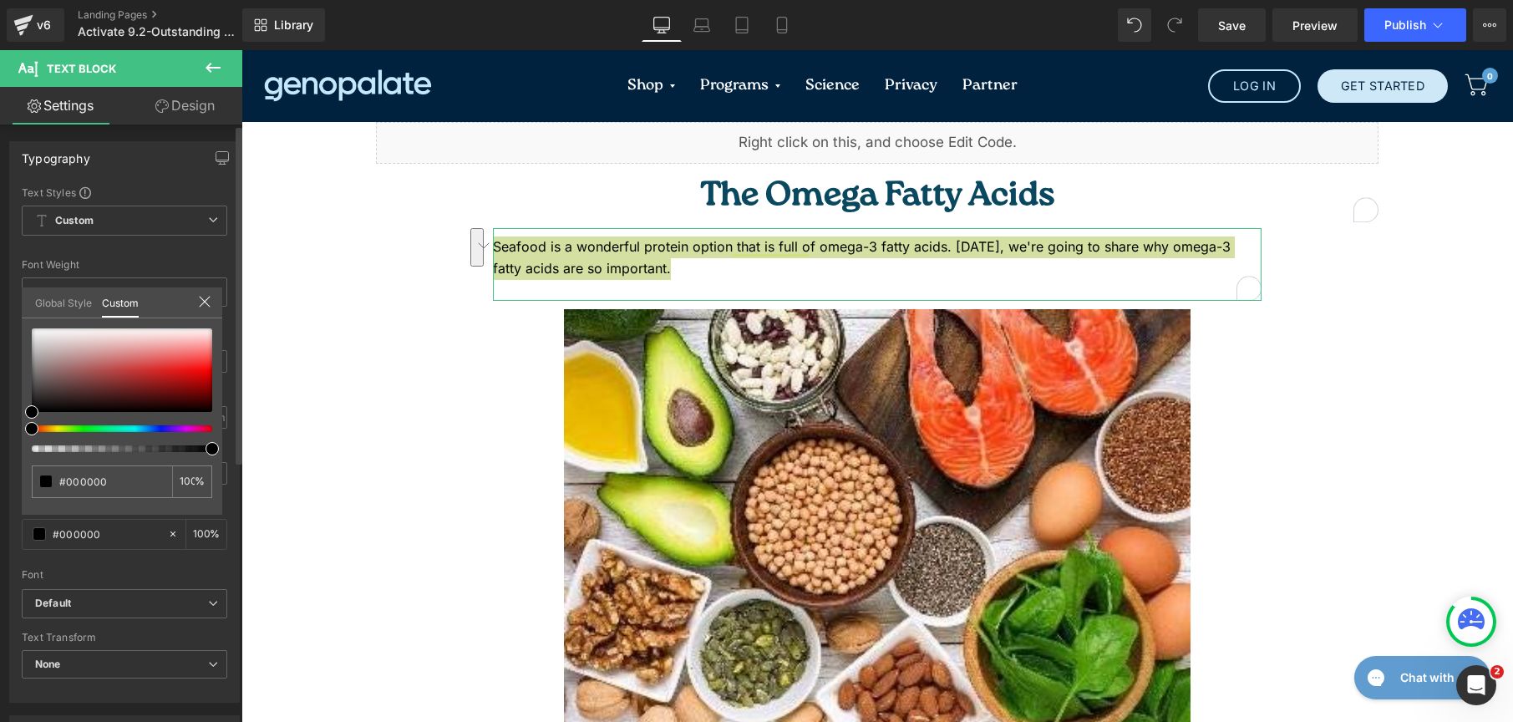
click at [68, 301] on link "Global Style" at bounding box center [63, 301] width 57 height 28
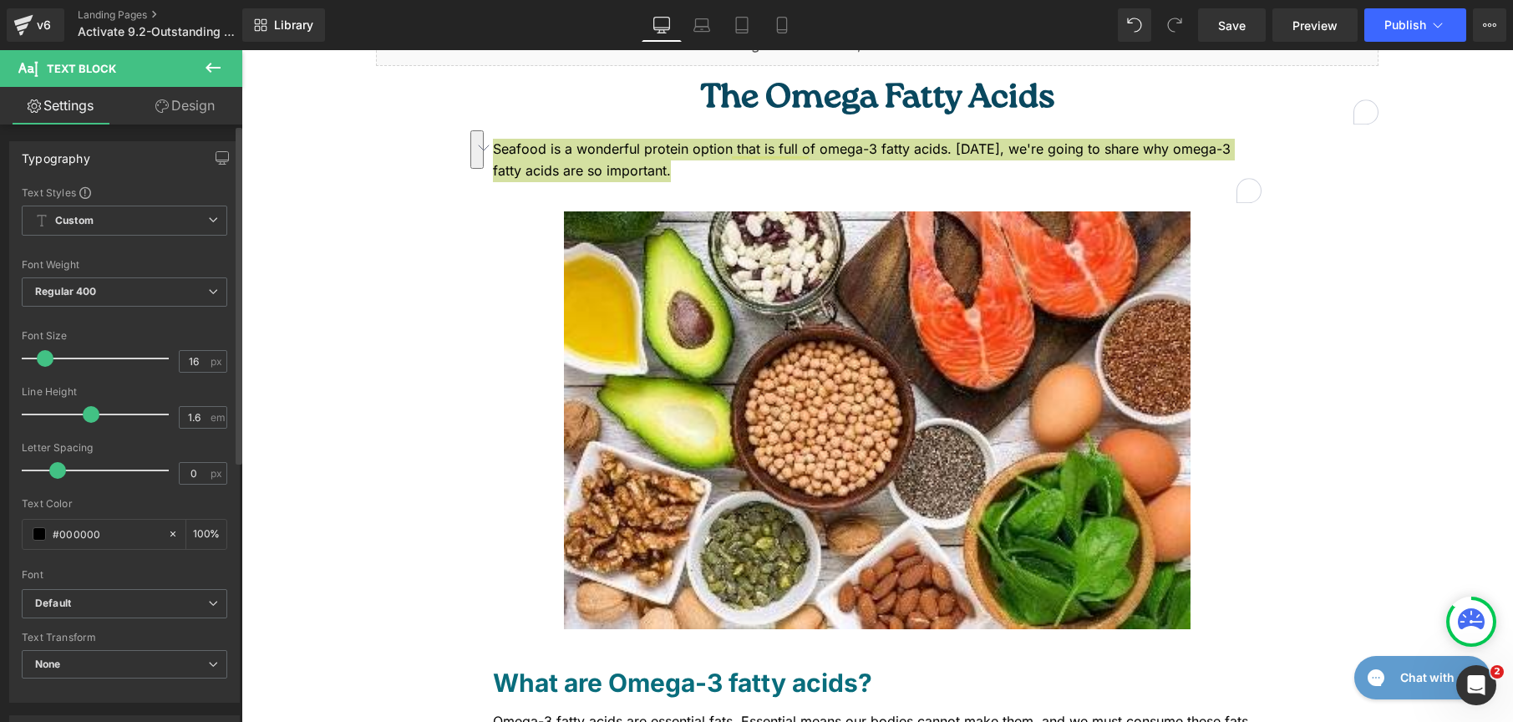
scroll to position [271, 0]
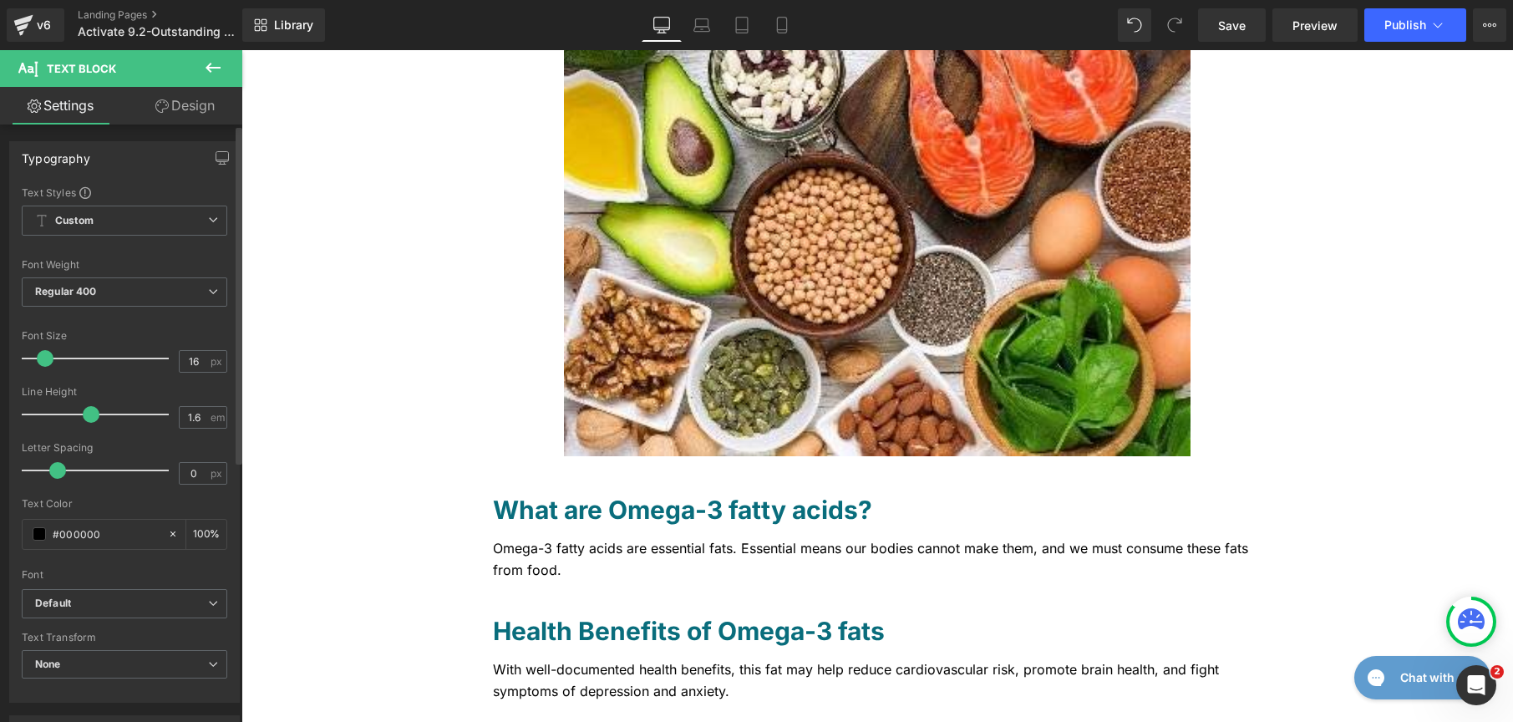
click at [179, 115] on link "Design" at bounding box center [185, 106] width 121 height 38
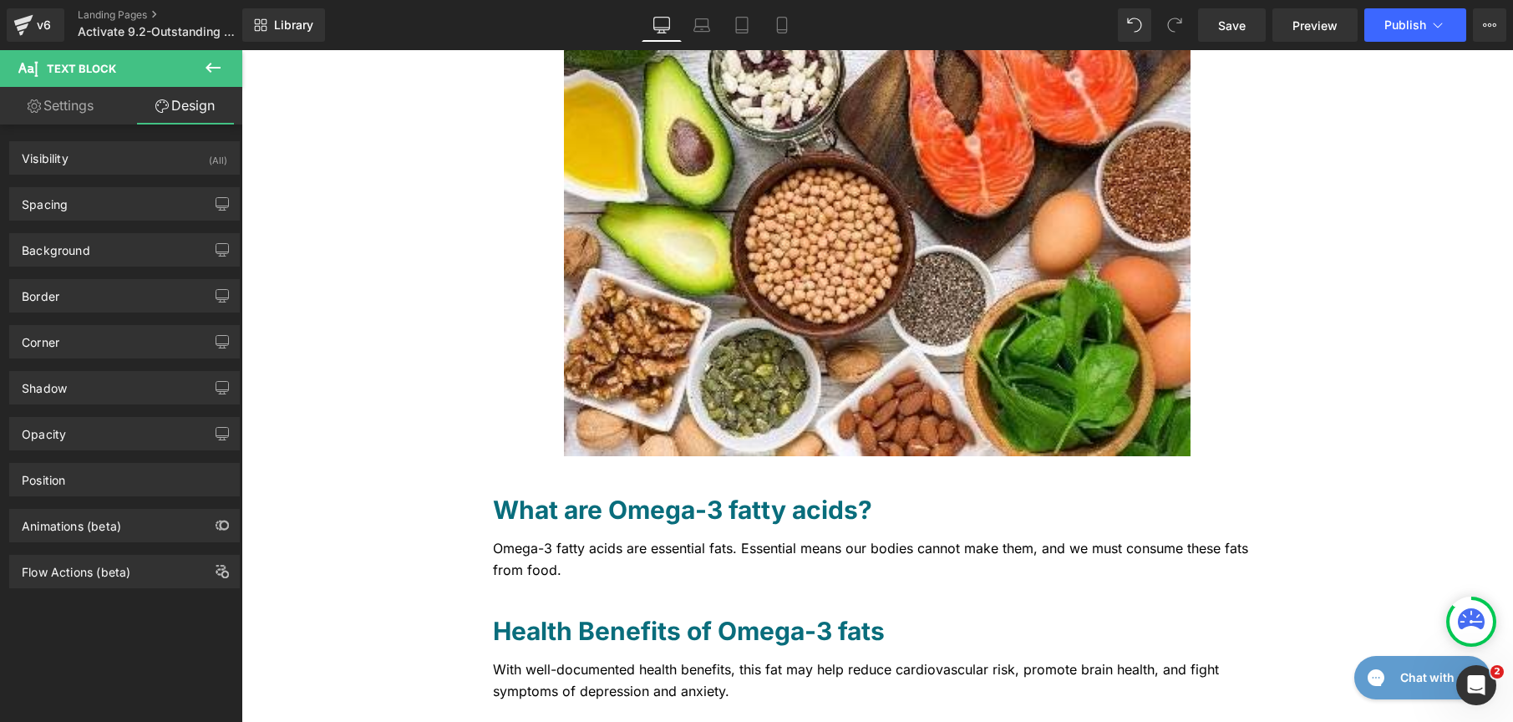
click at [211, 69] on icon at bounding box center [213, 68] width 20 height 20
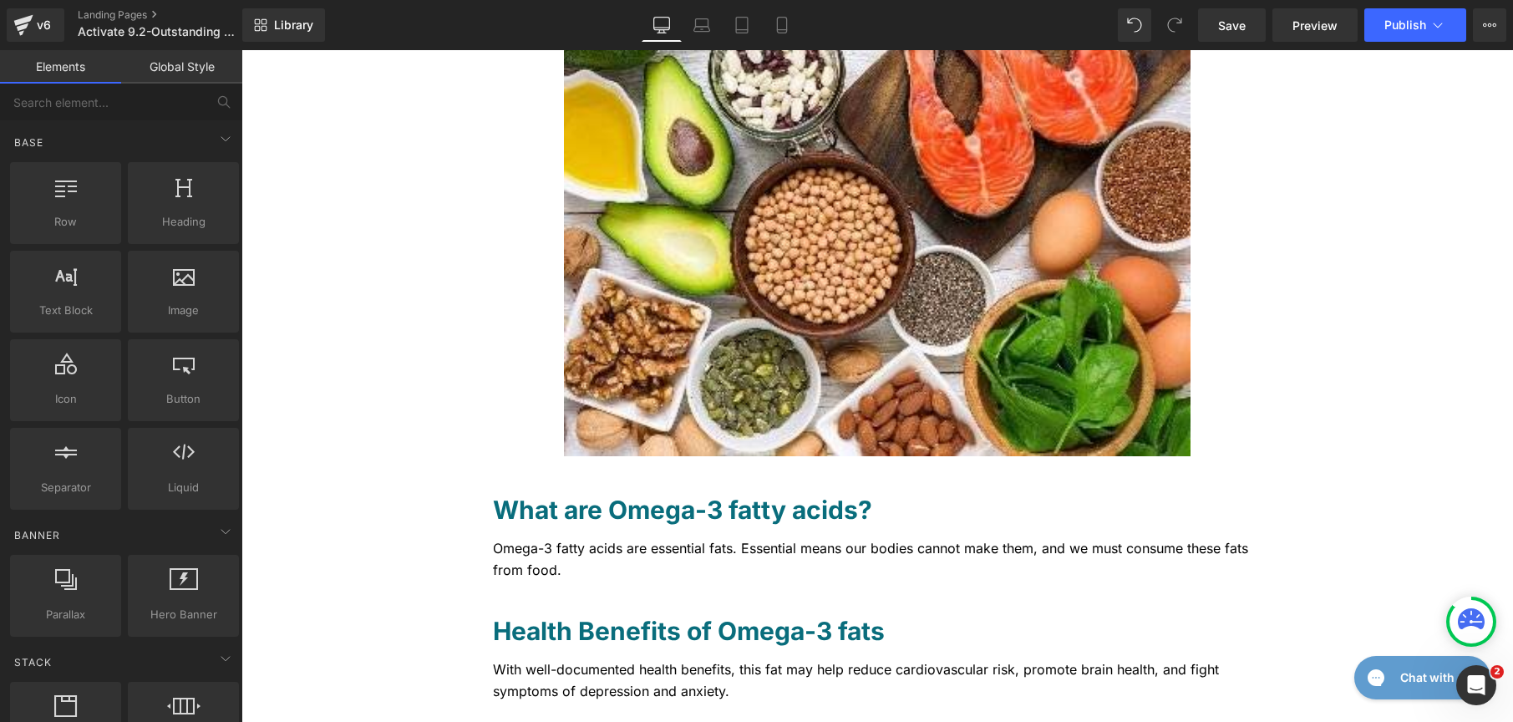
click at [191, 69] on link "Global Style" at bounding box center [181, 66] width 121 height 33
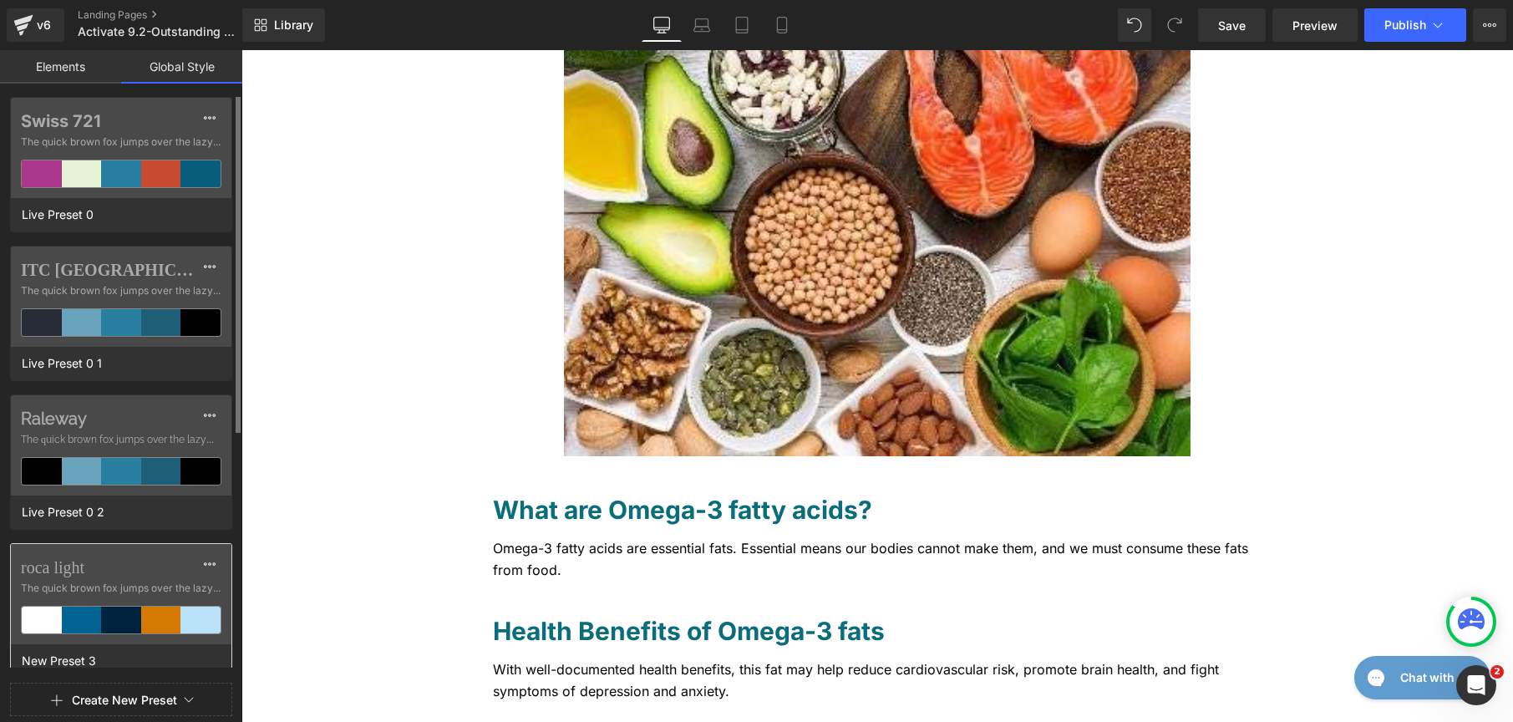
click at [186, 571] on label "roca light" at bounding box center [121, 567] width 201 height 20
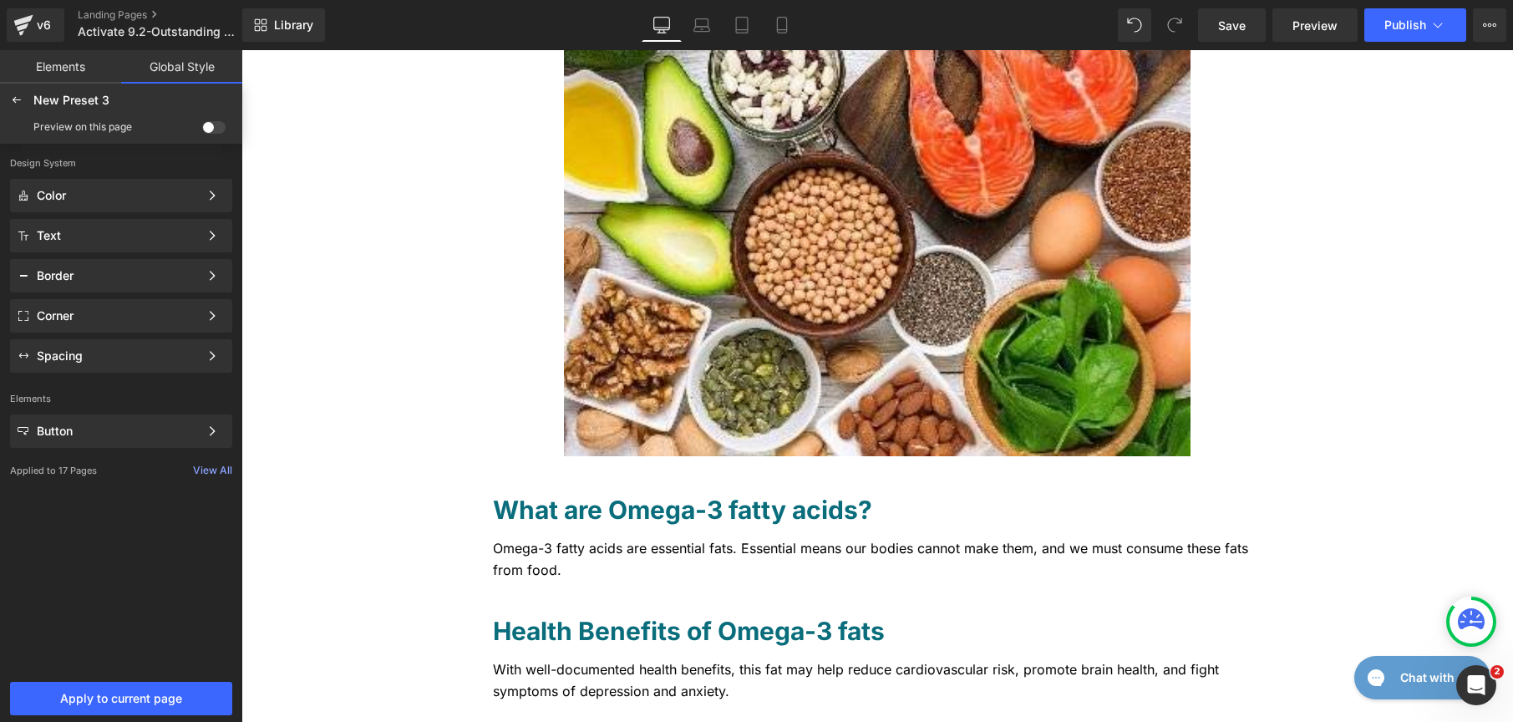
click at [206, 129] on span at bounding box center [213, 127] width 23 height 13
click at [202, 130] on input "checkbox" at bounding box center [202, 130] width 0 height 0
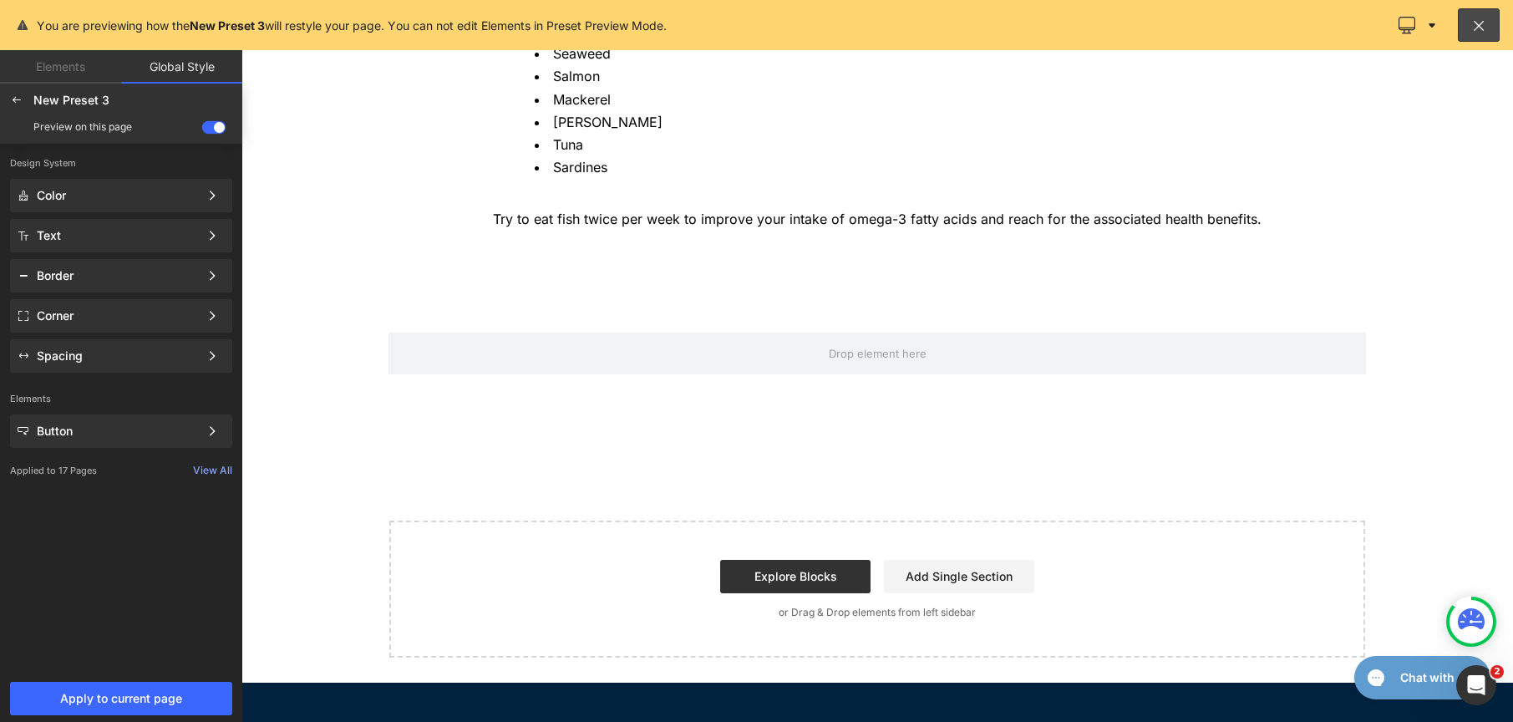
scroll to position [1045, 0]
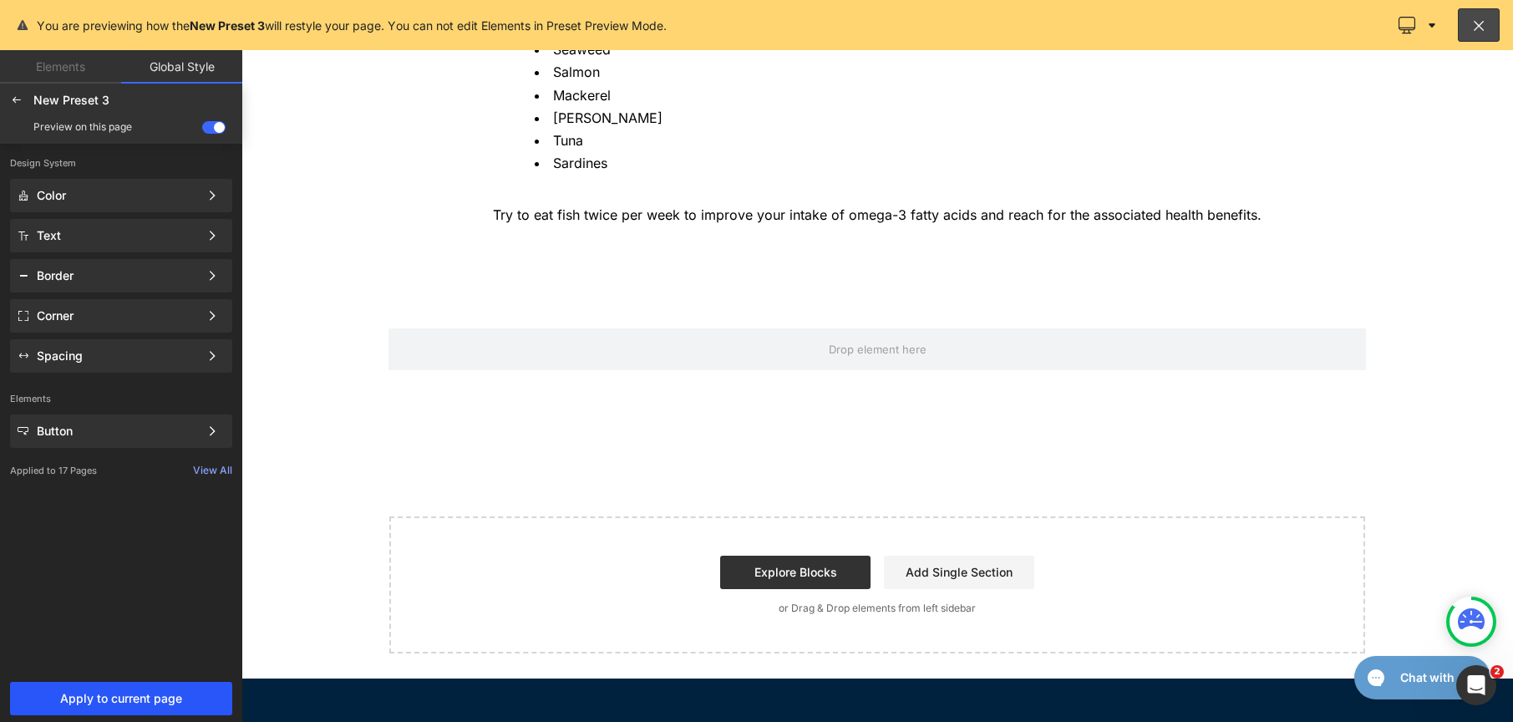
click at [124, 704] on span "Apply to current page" at bounding box center [121, 698] width 202 height 13
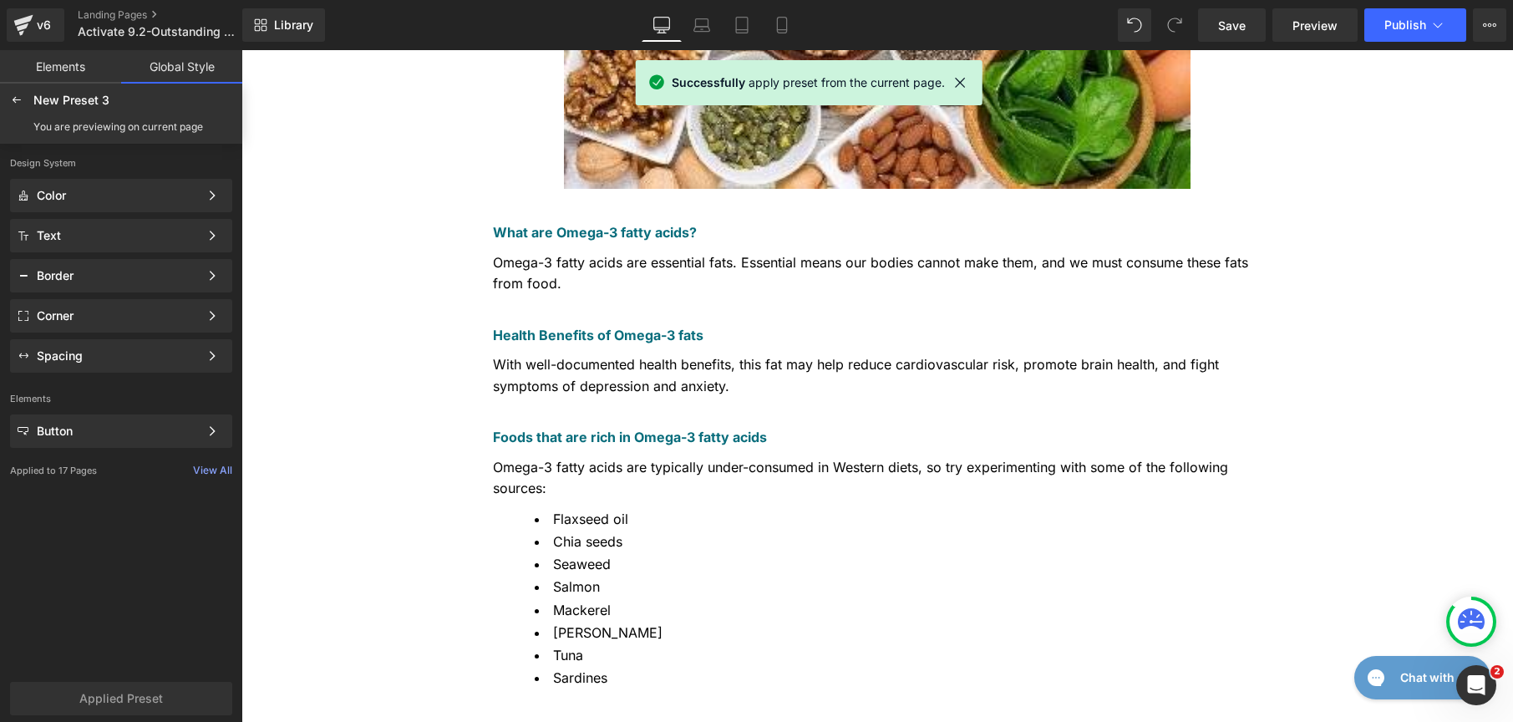
scroll to position [13, 0]
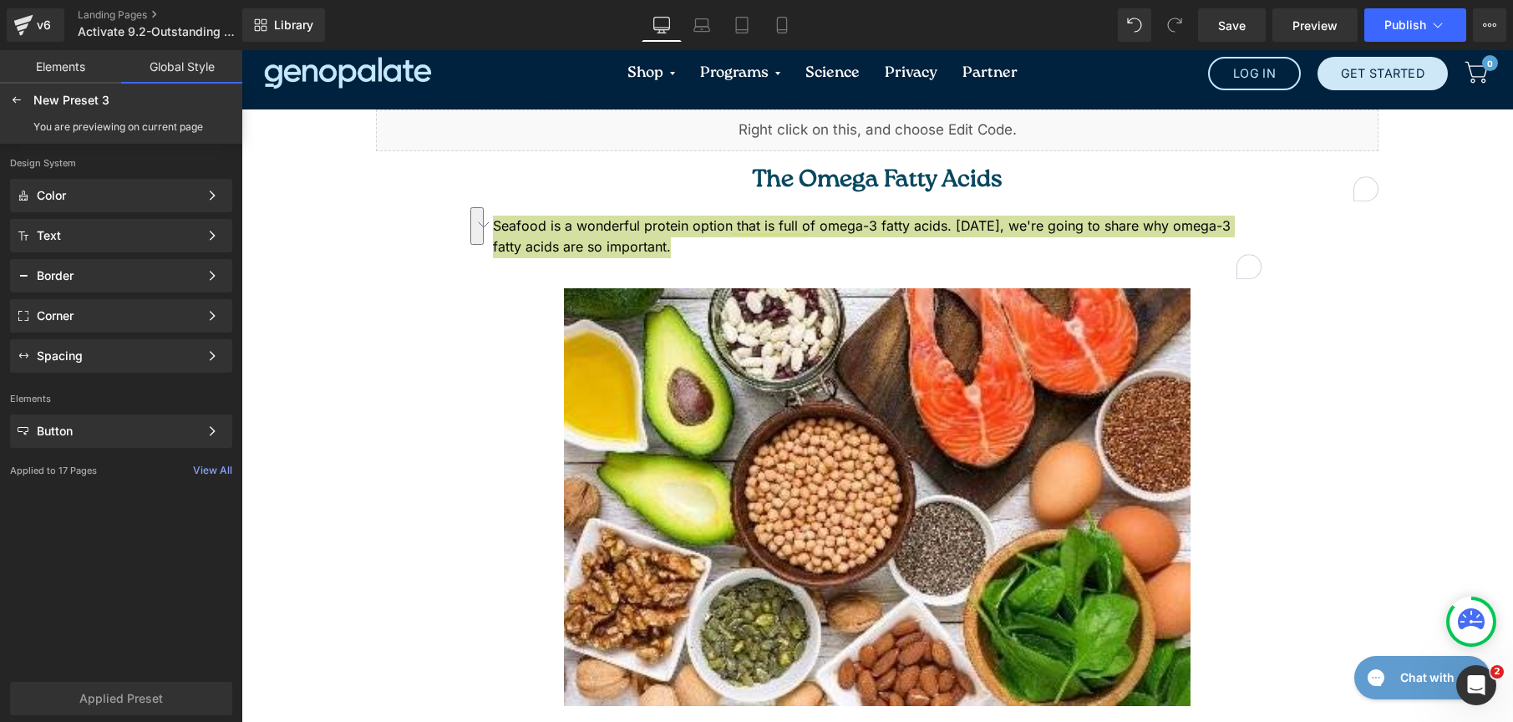
click at [88, 74] on link "Elements" at bounding box center [60, 66] width 121 height 33
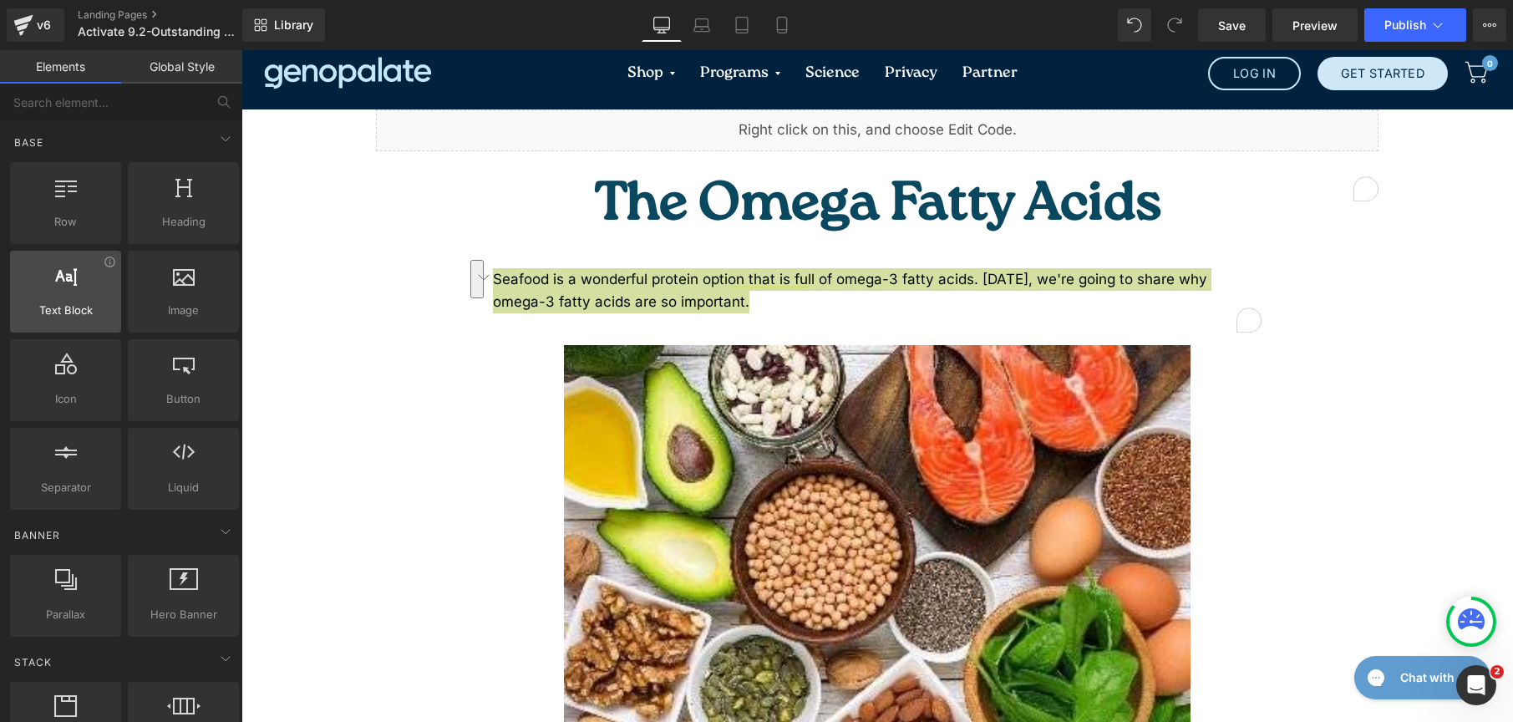
click at [85, 293] on div at bounding box center [65, 283] width 101 height 38
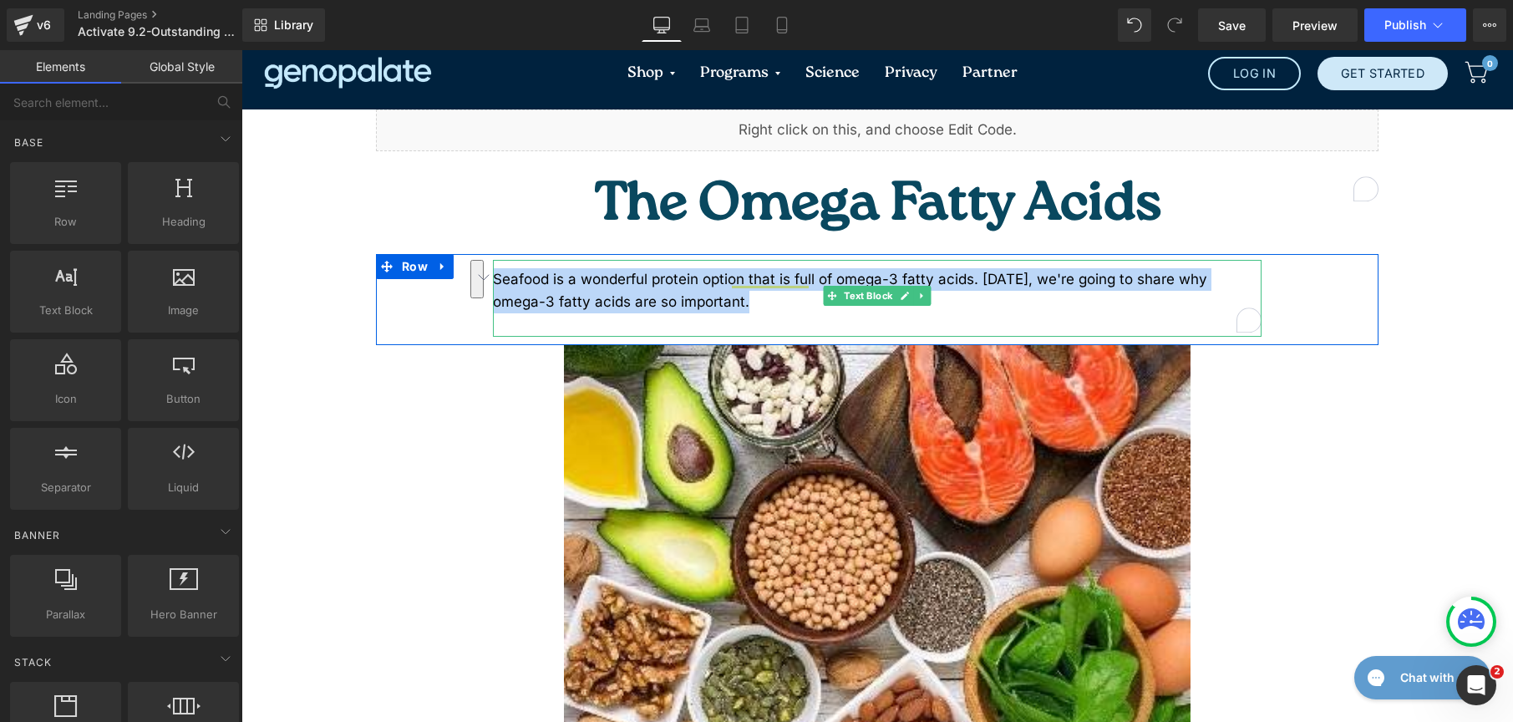
click at [509, 268] on div "Seafood is a wonderful protein option that is full of omega-3 fatty acids. [DAT…" at bounding box center [877, 290] width 769 height 45
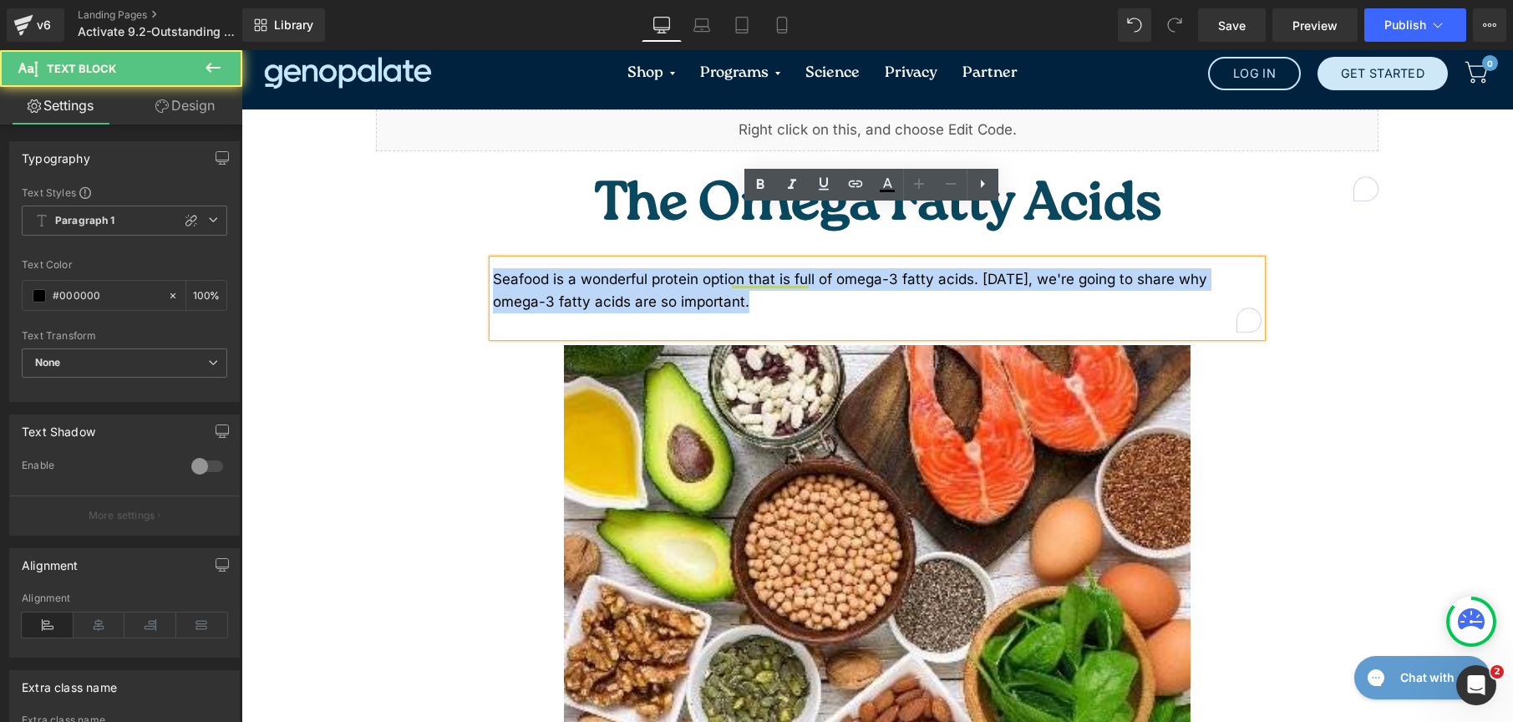
drag, startPoint x: 686, startPoint y: 262, endPoint x: 299, endPoint y: 188, distance: 394.0
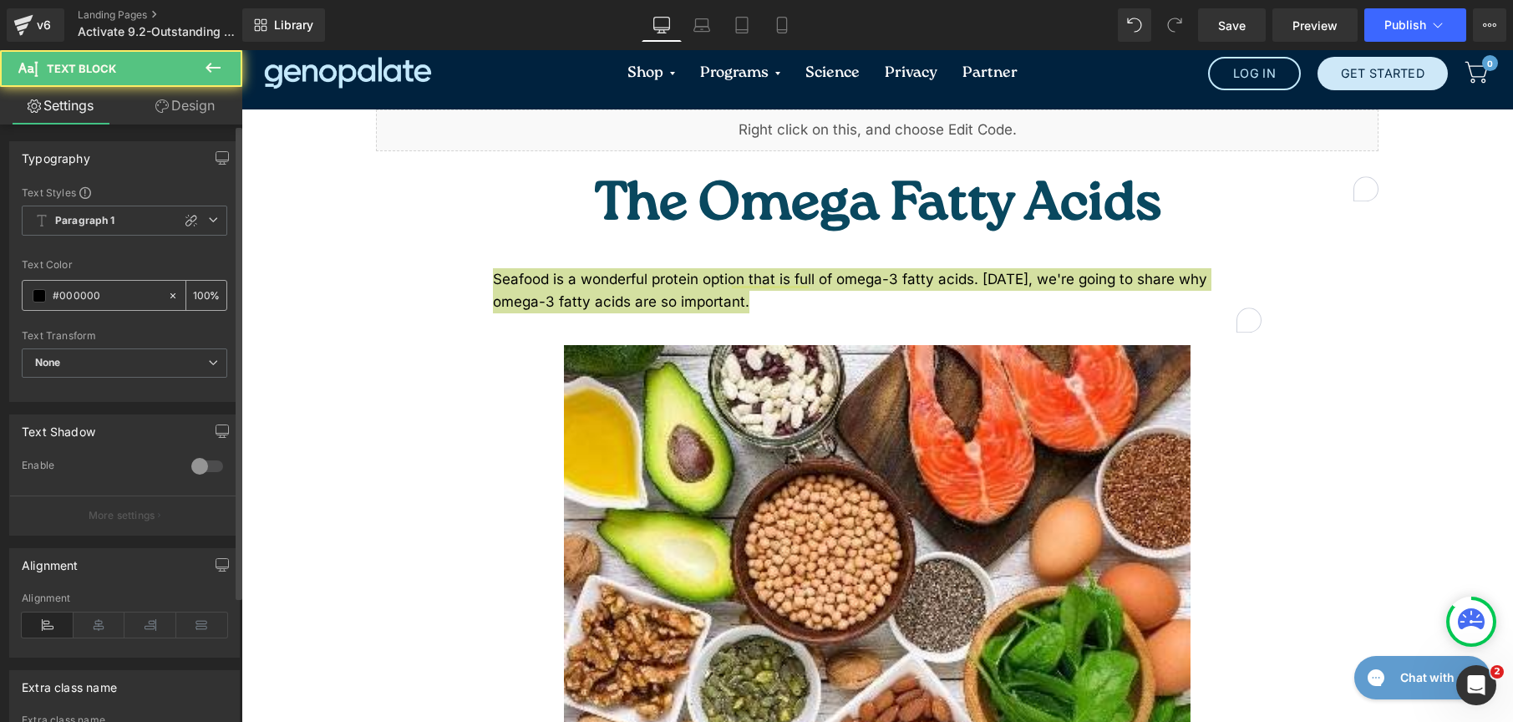
click at [41, 297] on span at bounding box center [39, 295] width 13 height 13
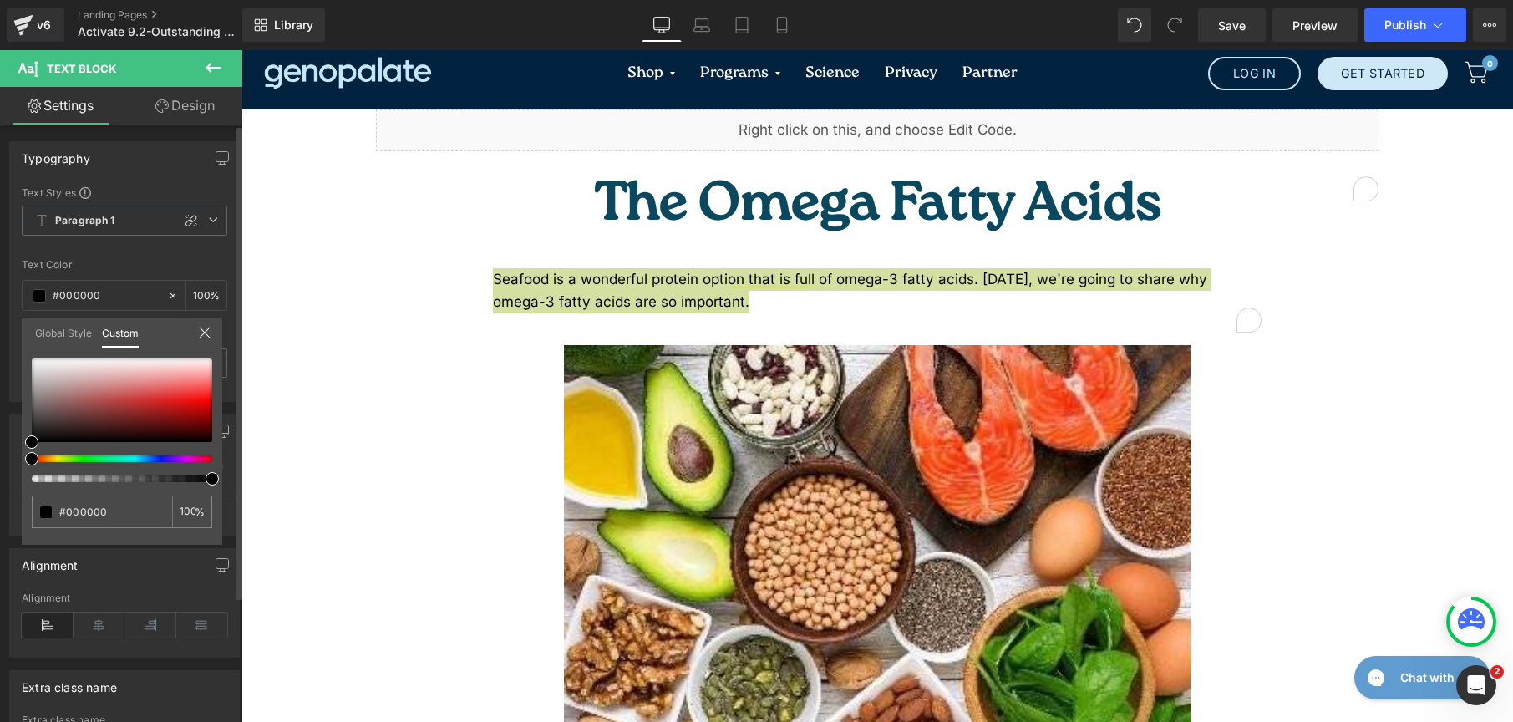
click at [53, 337] on link "Global Style" at bounding box center [63, 332] width 57 height 28
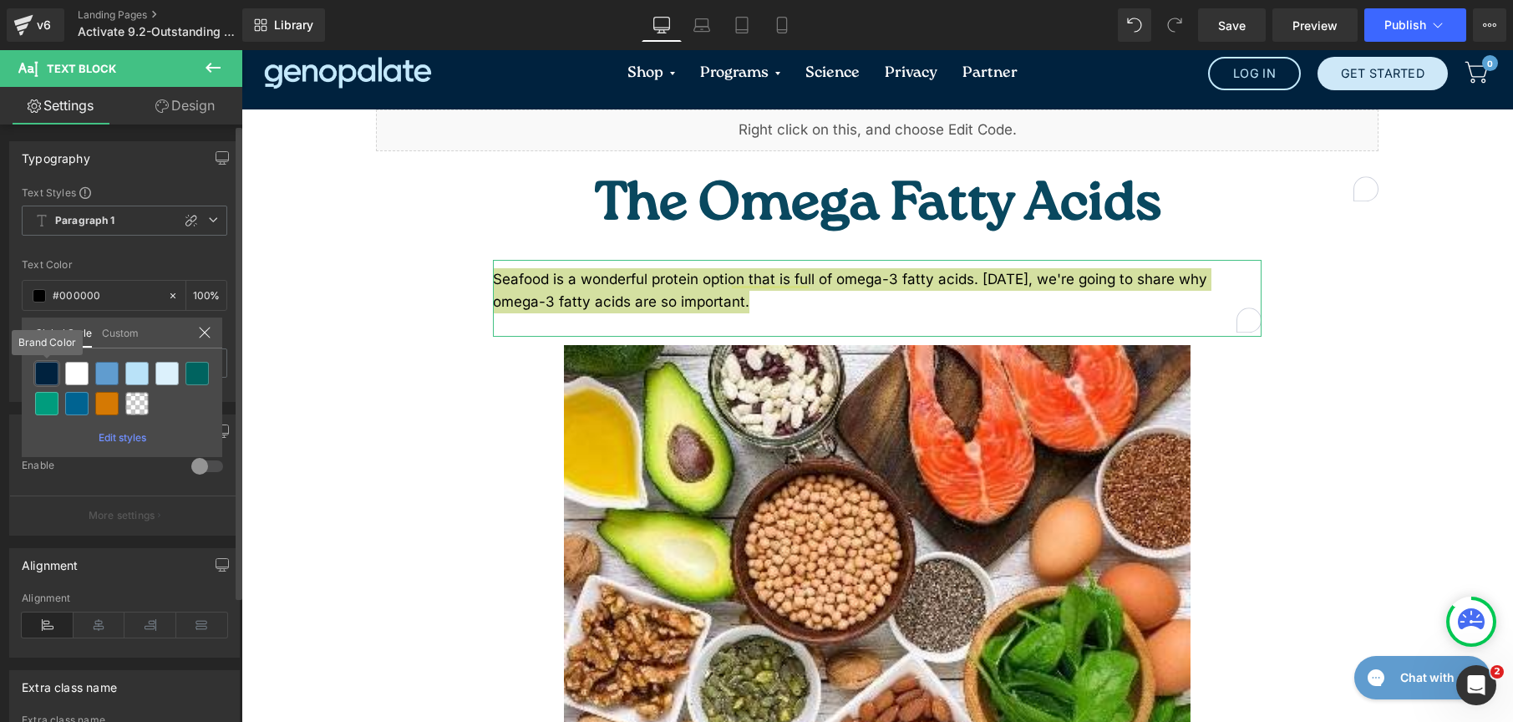
click at [52, 369] on div at bounding box center [46, 373] width 23 height 23
type input "Brand Color"
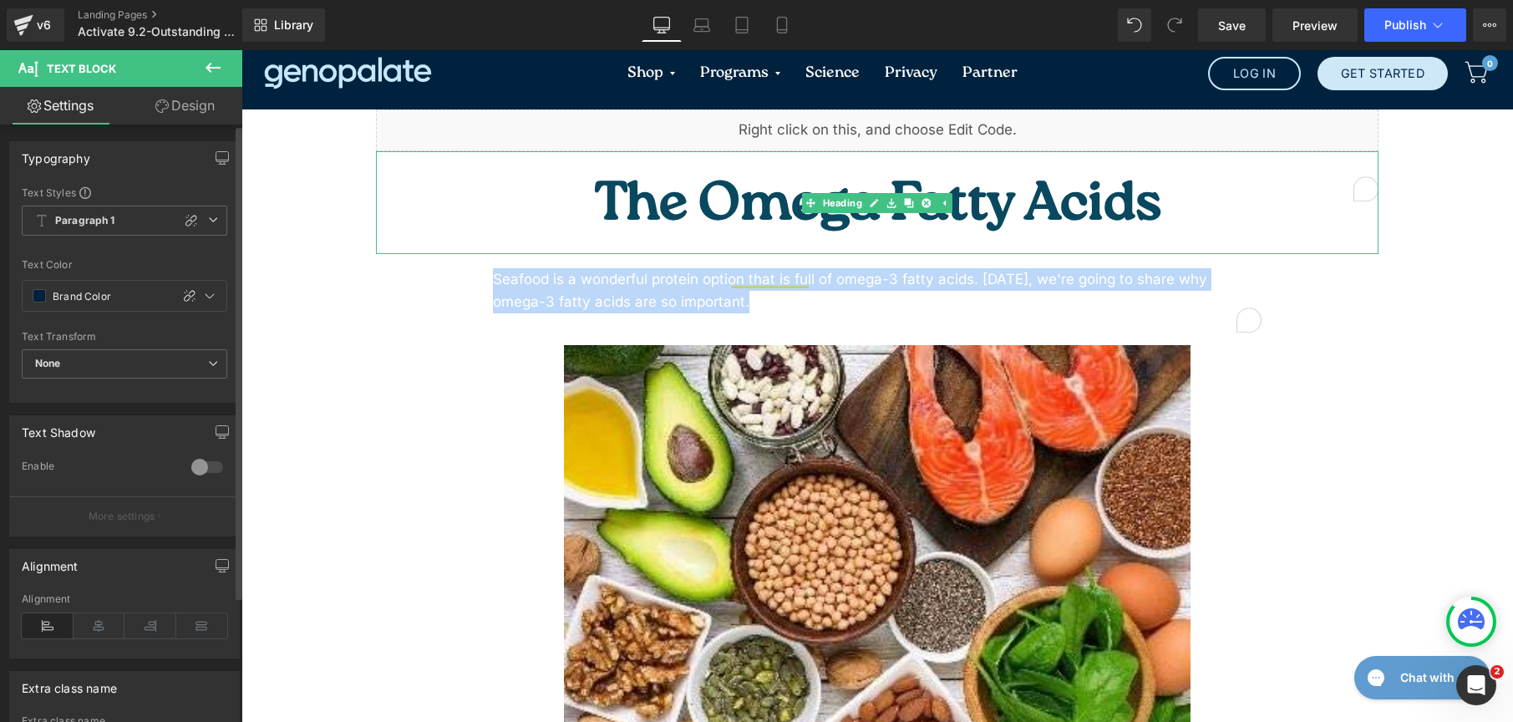
click at [785, 183] on span "The Omega Fatty Acids" at bounding box center [877, 207] width 567 height 77
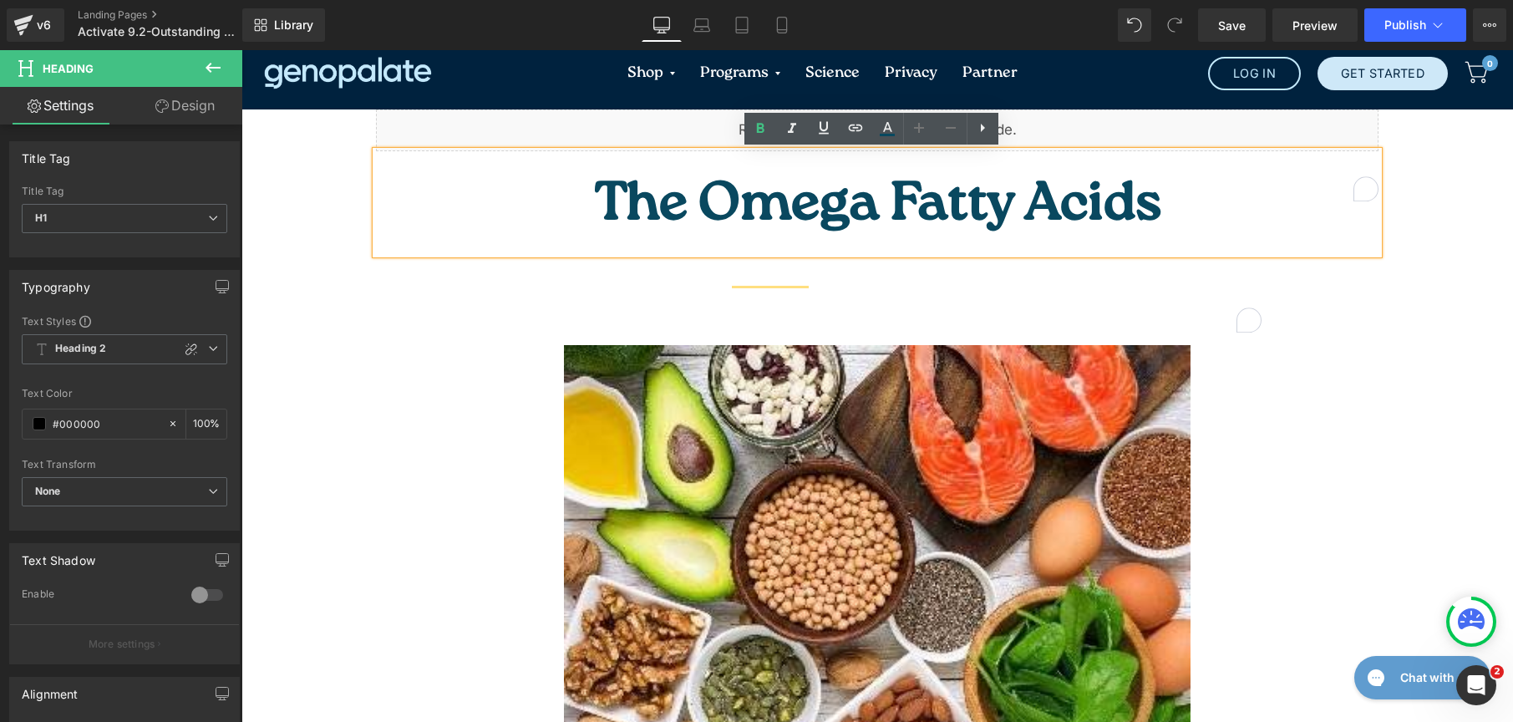
drag, startPoint x: 754, startPoint y: 180, endPoint x: 1055, endPoint y: 200, distance: 301.5
click at [1055, 200] on h1 "The Omega Fatty Acids" at bounding box center [877, 207] width 1003 height 94
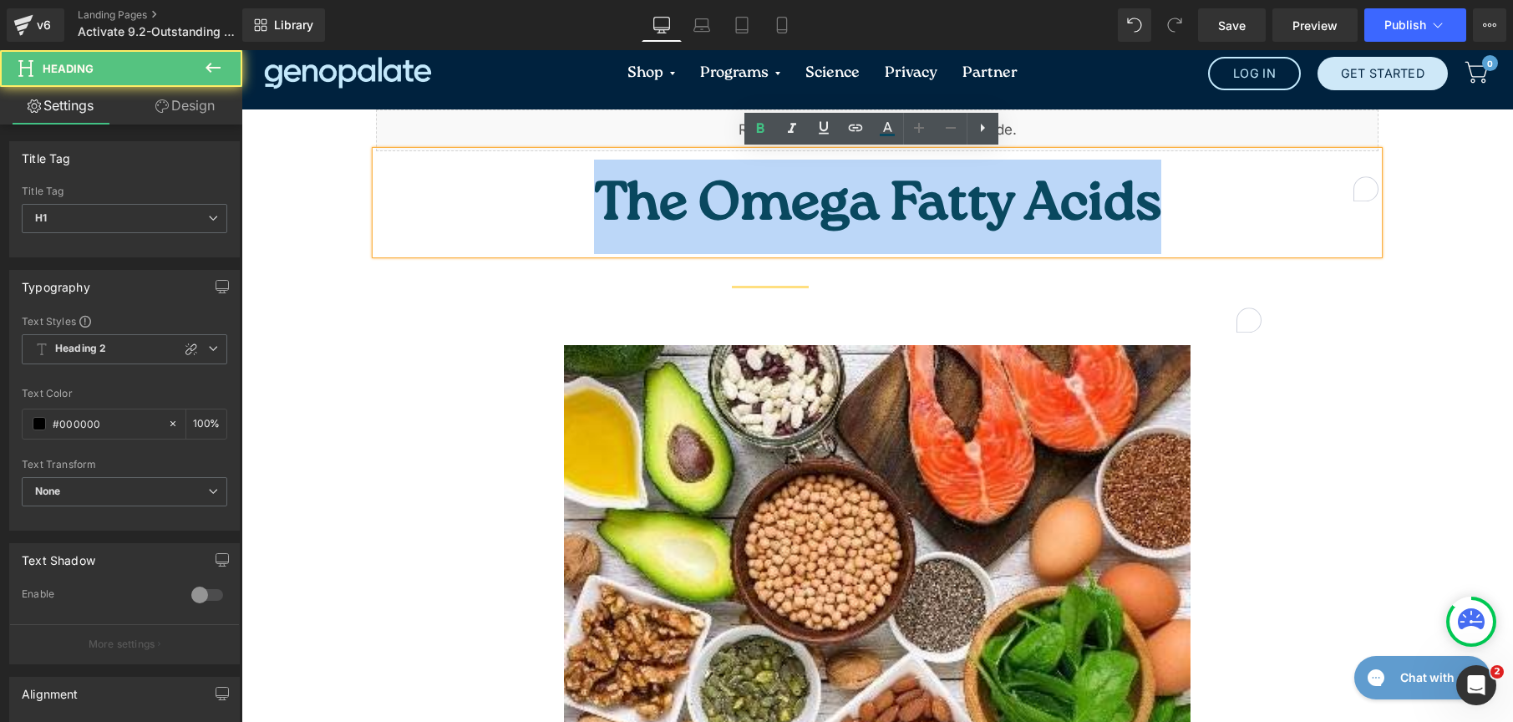
drag, startPoint x: 1030, startPoint y: 199, endPoint x: 652, endPoint y: 165, distance: 380.0
click at [652, 165] on h1 "The Omega Fatty Acids" at bounding box center [877, 207] width 1003 height 94
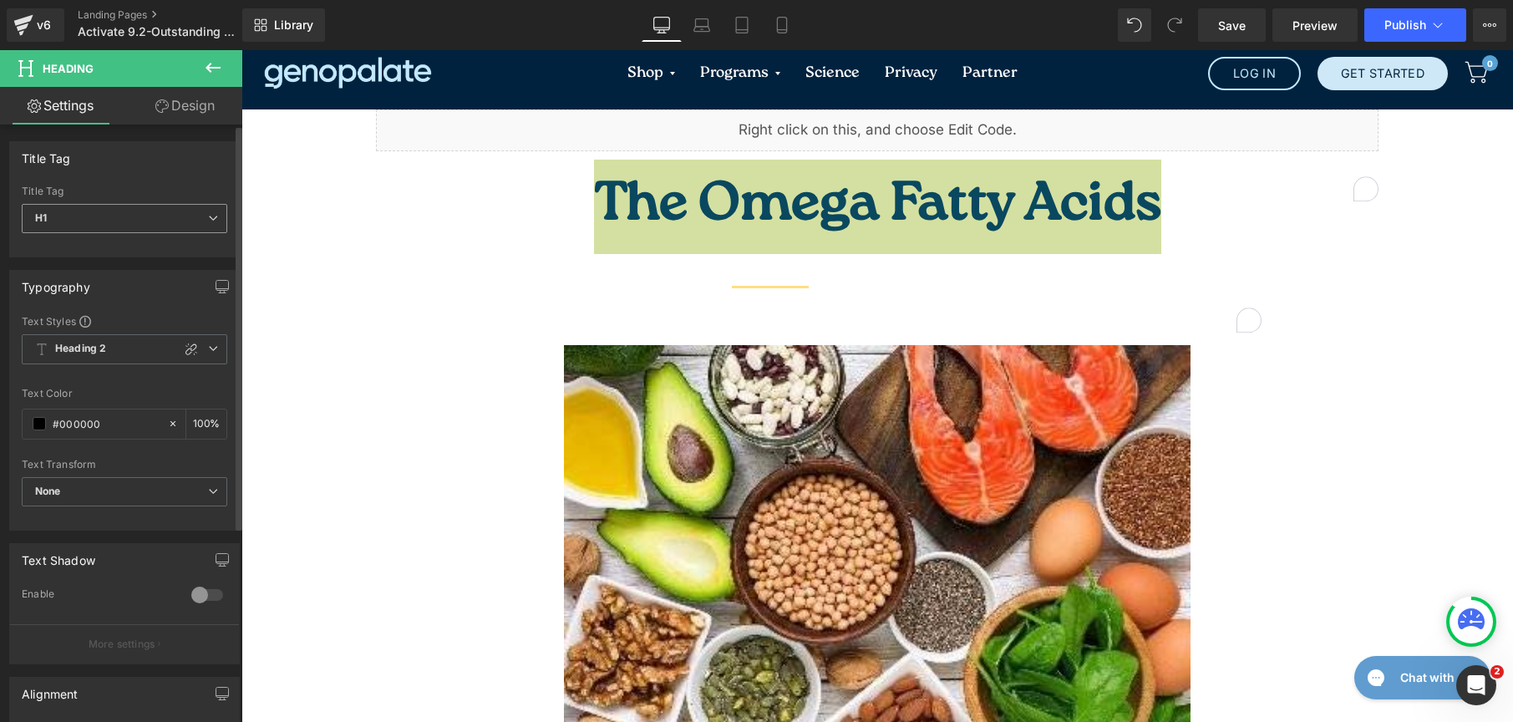
click at [165, 226] on span "H1" at bounding box center [125, 218] width 206 height 29
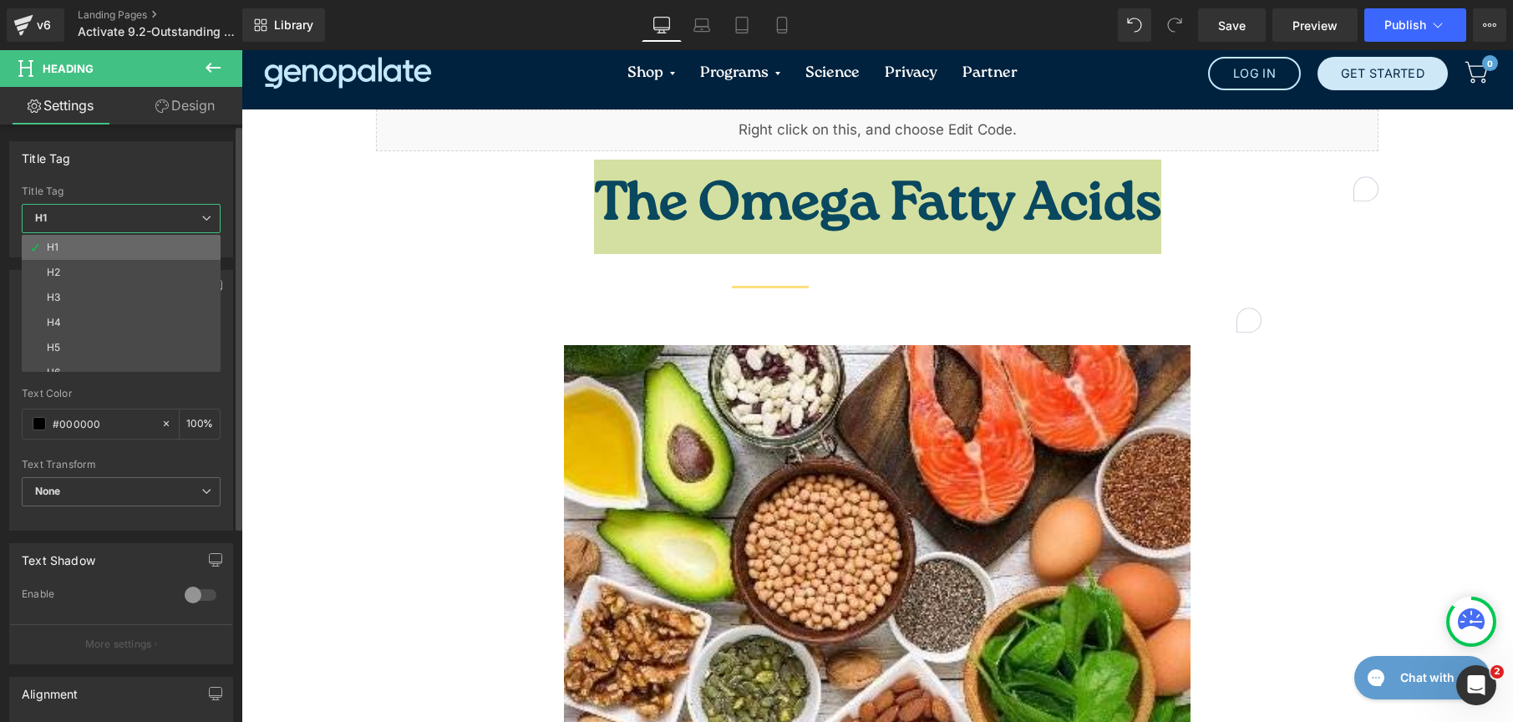
click at [147, 253] on li "H1" at bounding box center [125, 247] width 206 height 25
type input "100"
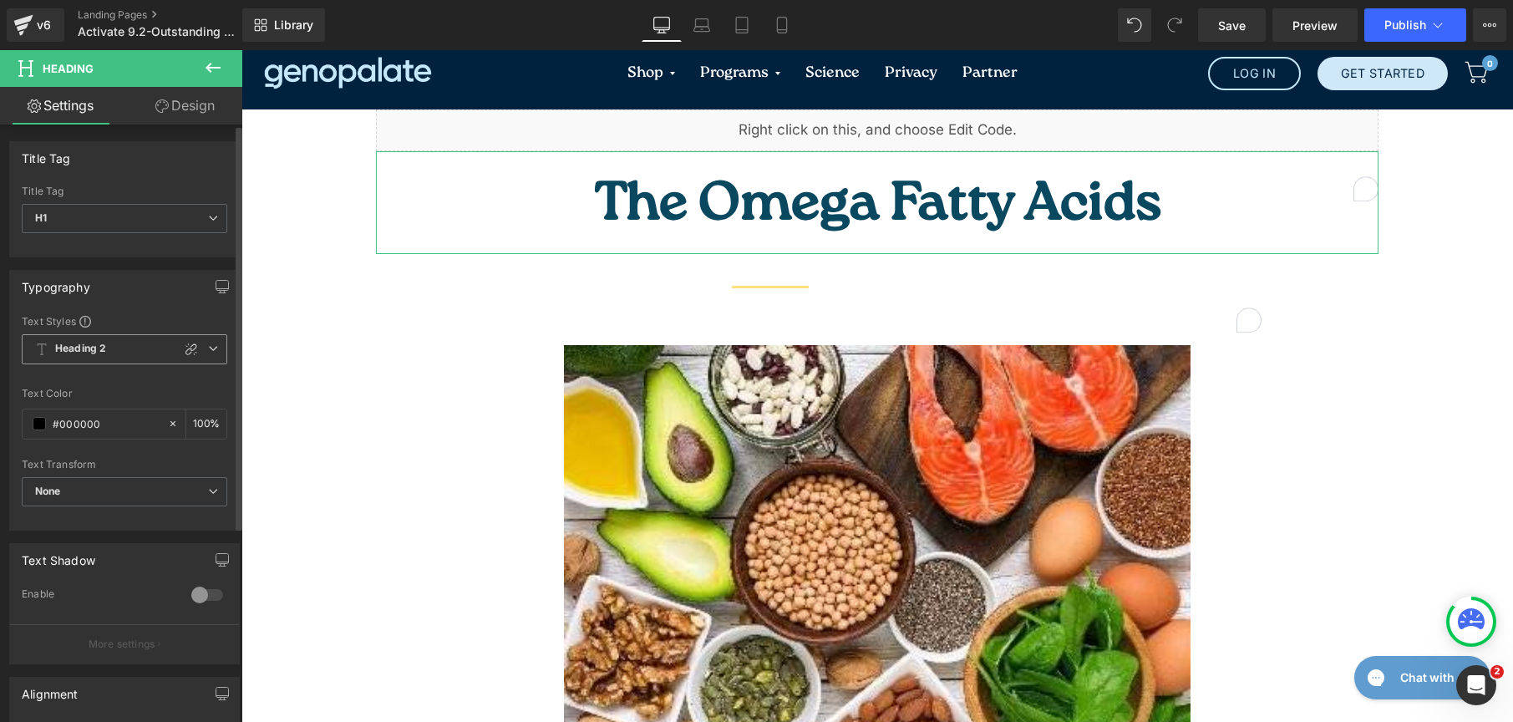
click at [99, 361] on span "Heading 2" at bounding box center [125, 349] width 206 height 30
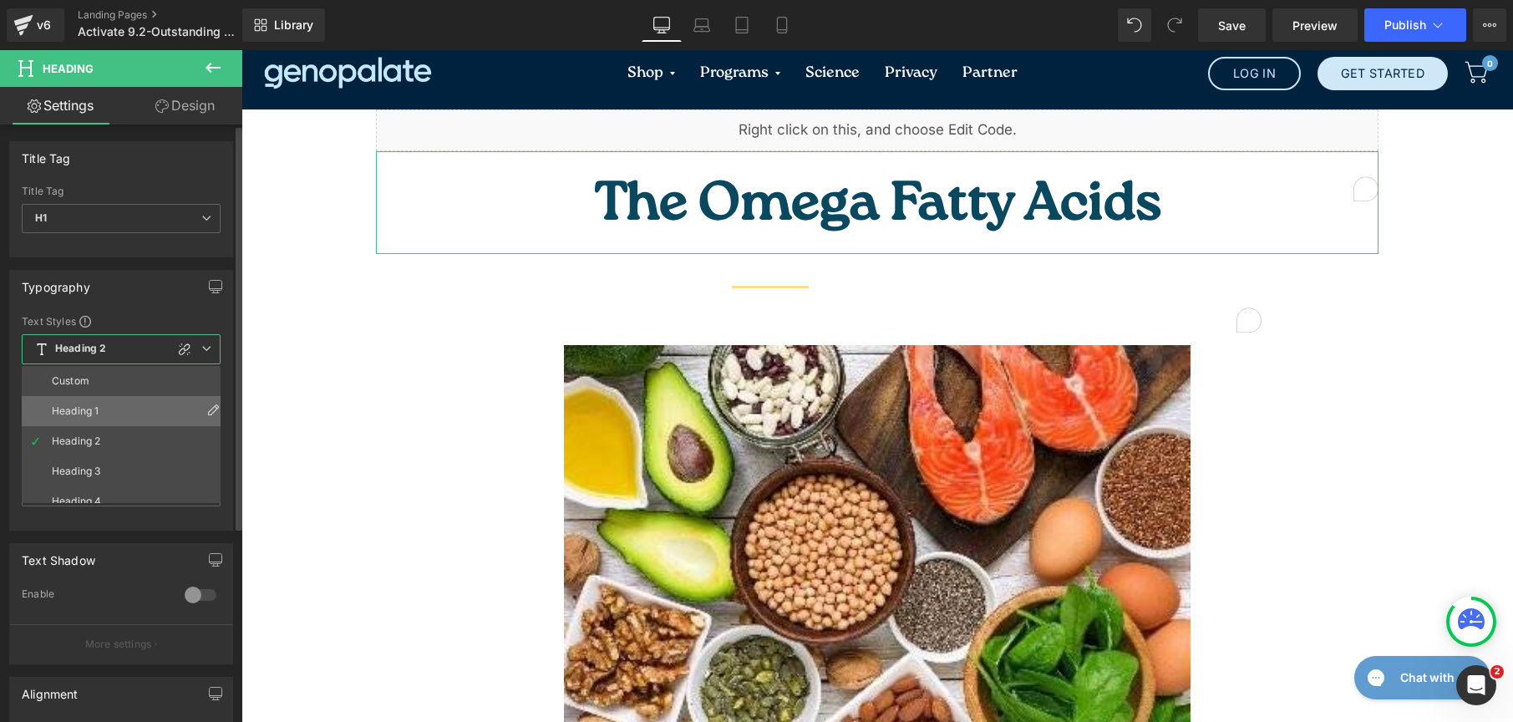
click at [80, 403] on li "Heading 1" at bounding box center [125, 411] width 206 height 30
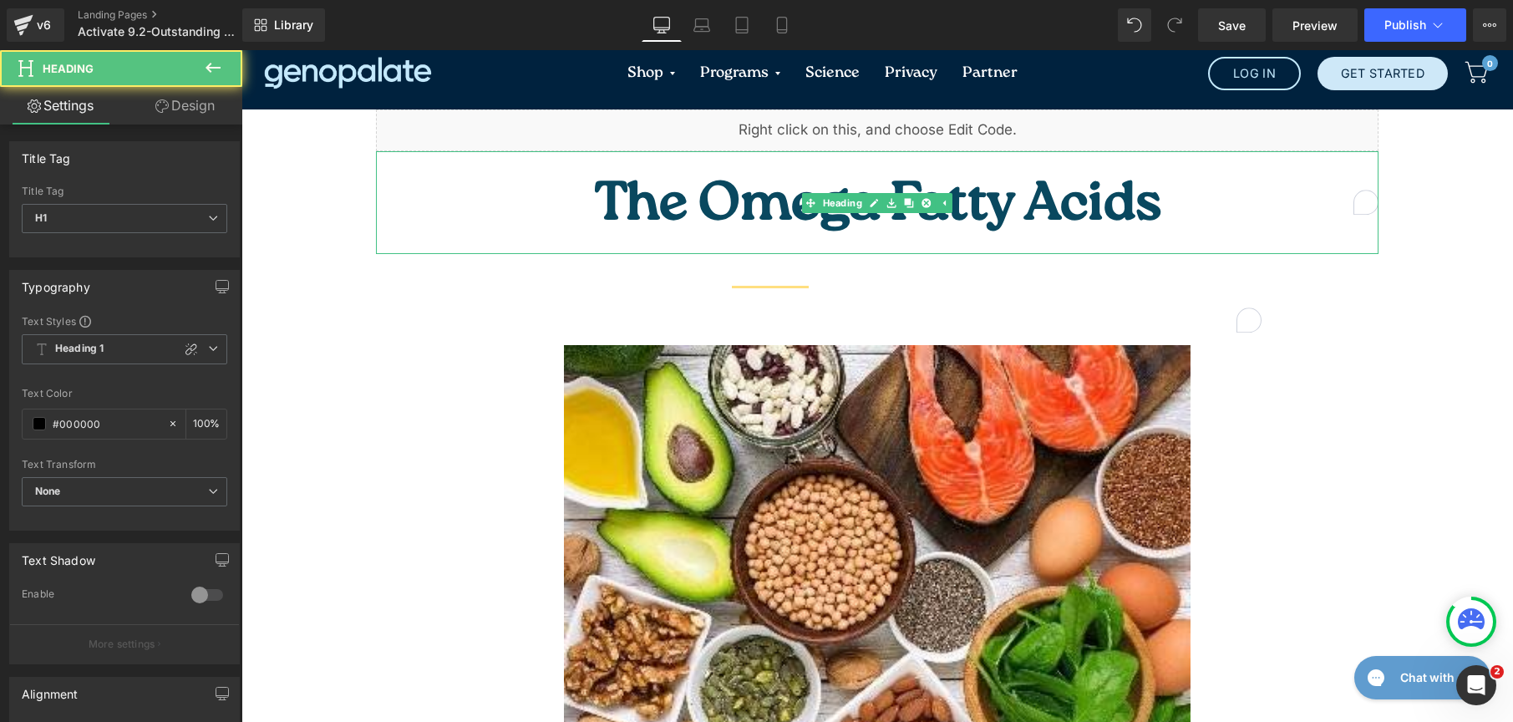
click at [784, 196] on span "The Omega Fatty Acids" at bounding box center [877, 207] width 567 height 77
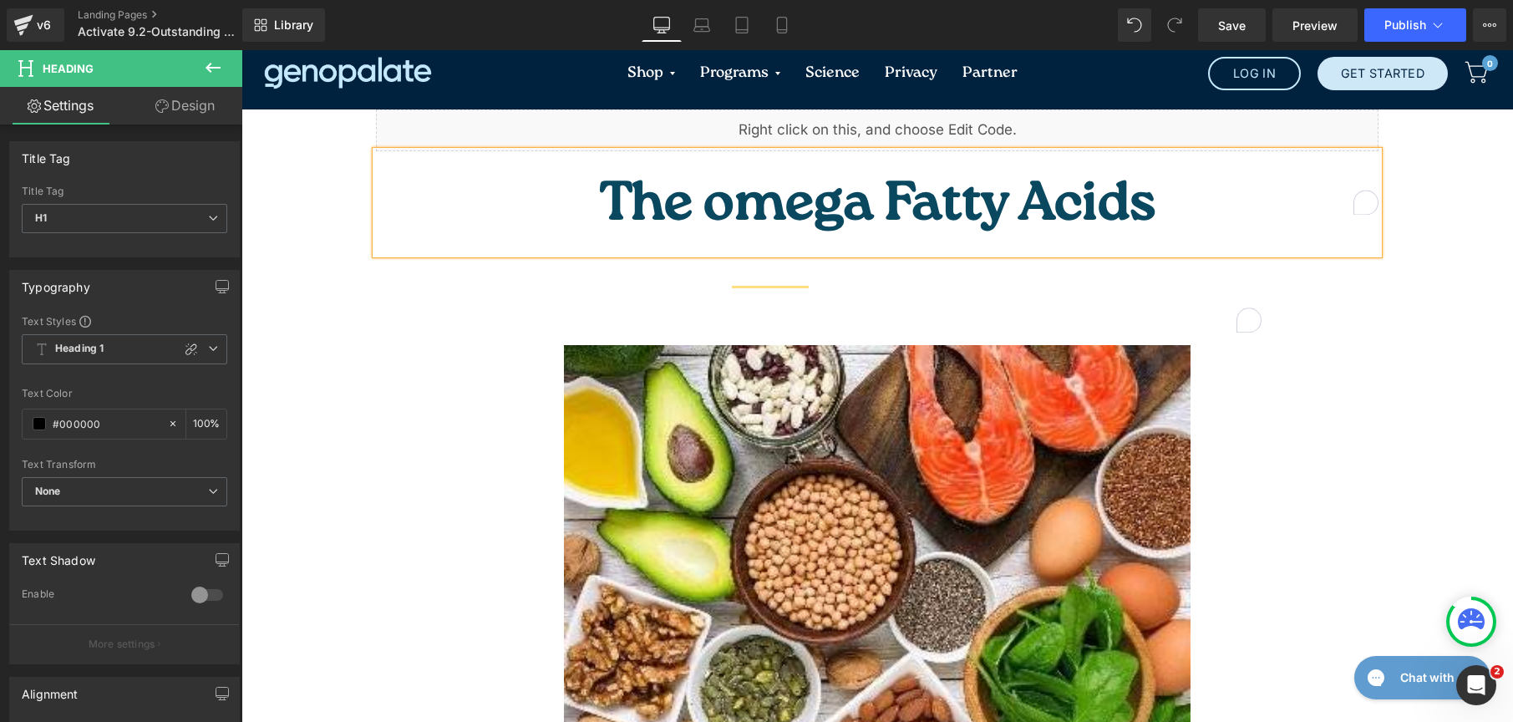
click at [888, 185] on span "The omega Fatty Acids" at bounding box center [877, 207] width 557 height 77
click at [967, 176] on span "The omega fatty Acids" at bounding box center [877, 207] width 548 height 77
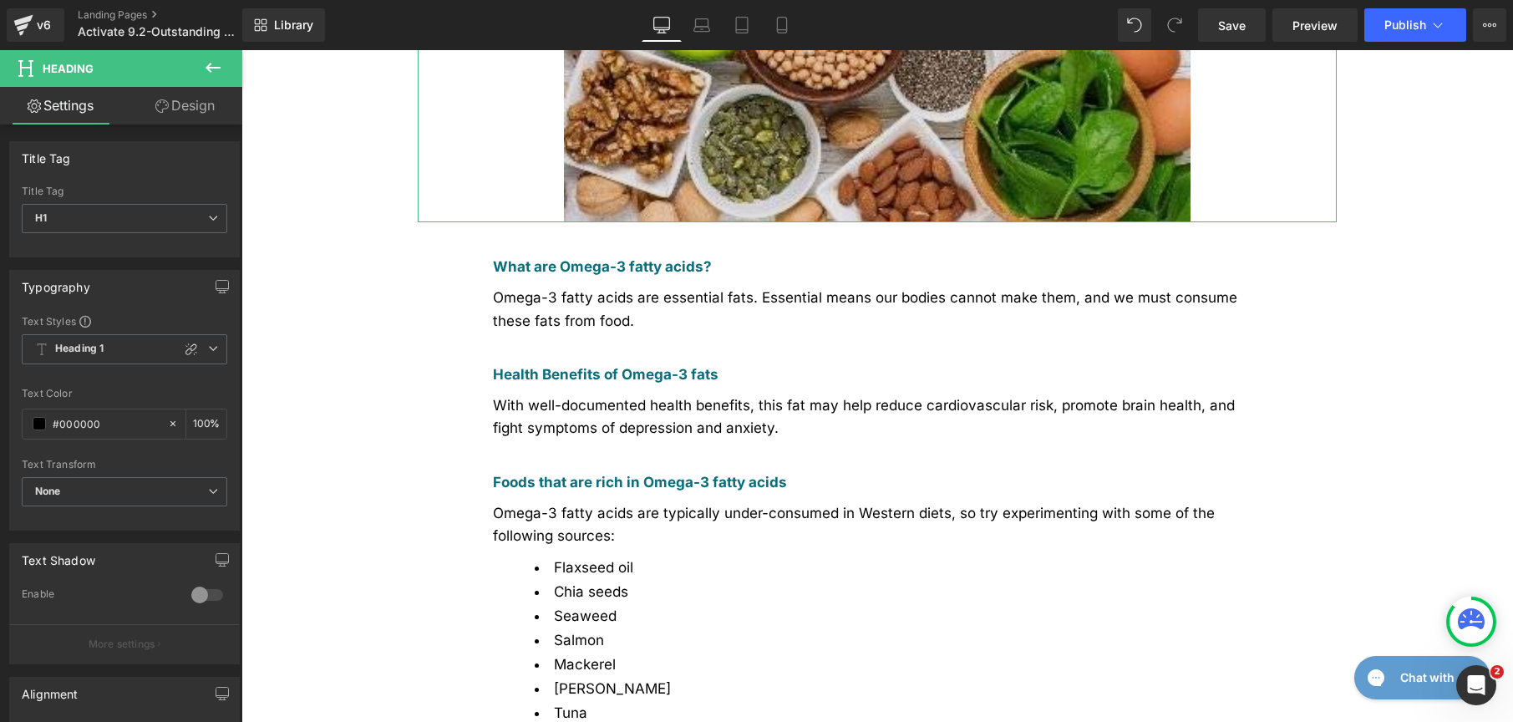
scroll to position [598, 0]
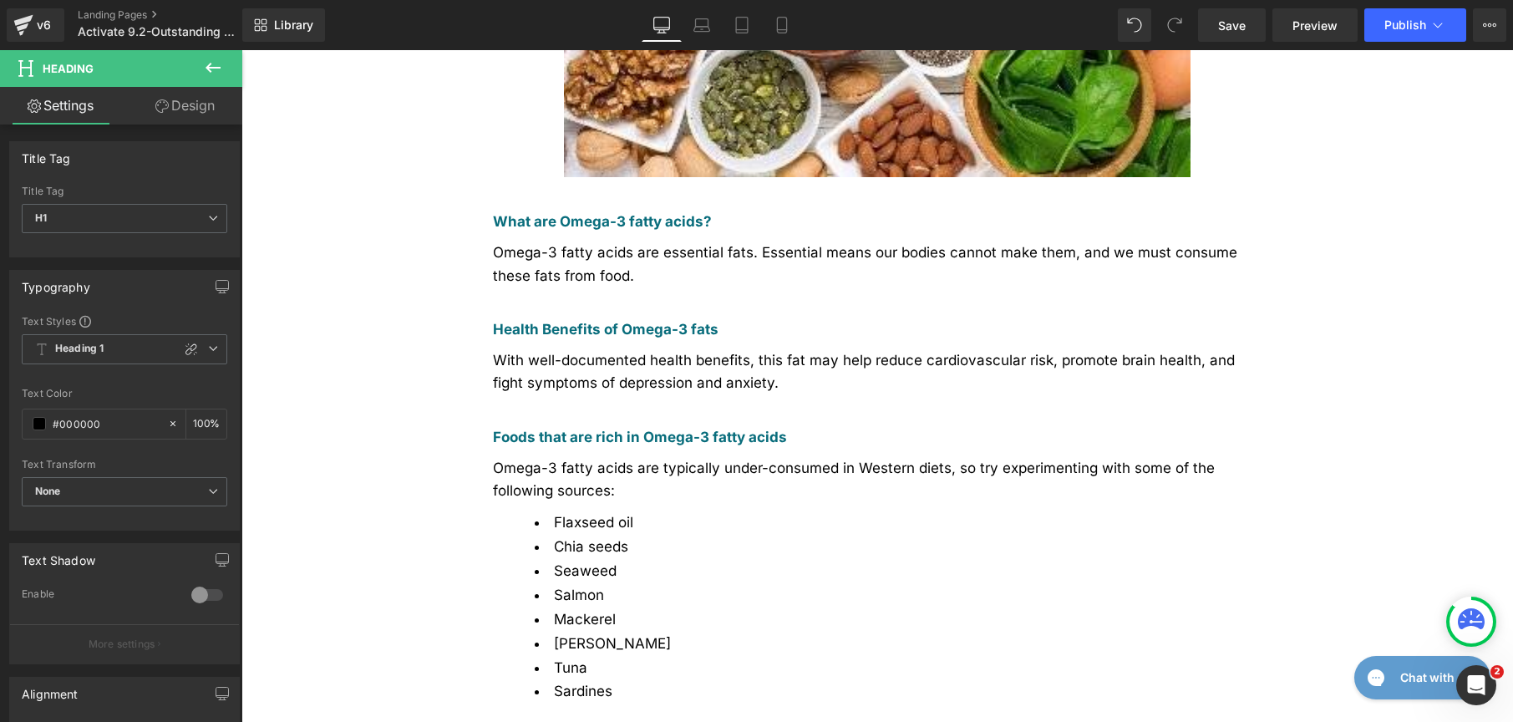
click at [582, 242] on div "Omega-3 fatty acids are essential fats. Essential means our bodies cannot make …" at bounding box center [877, 264] width 769 height 45
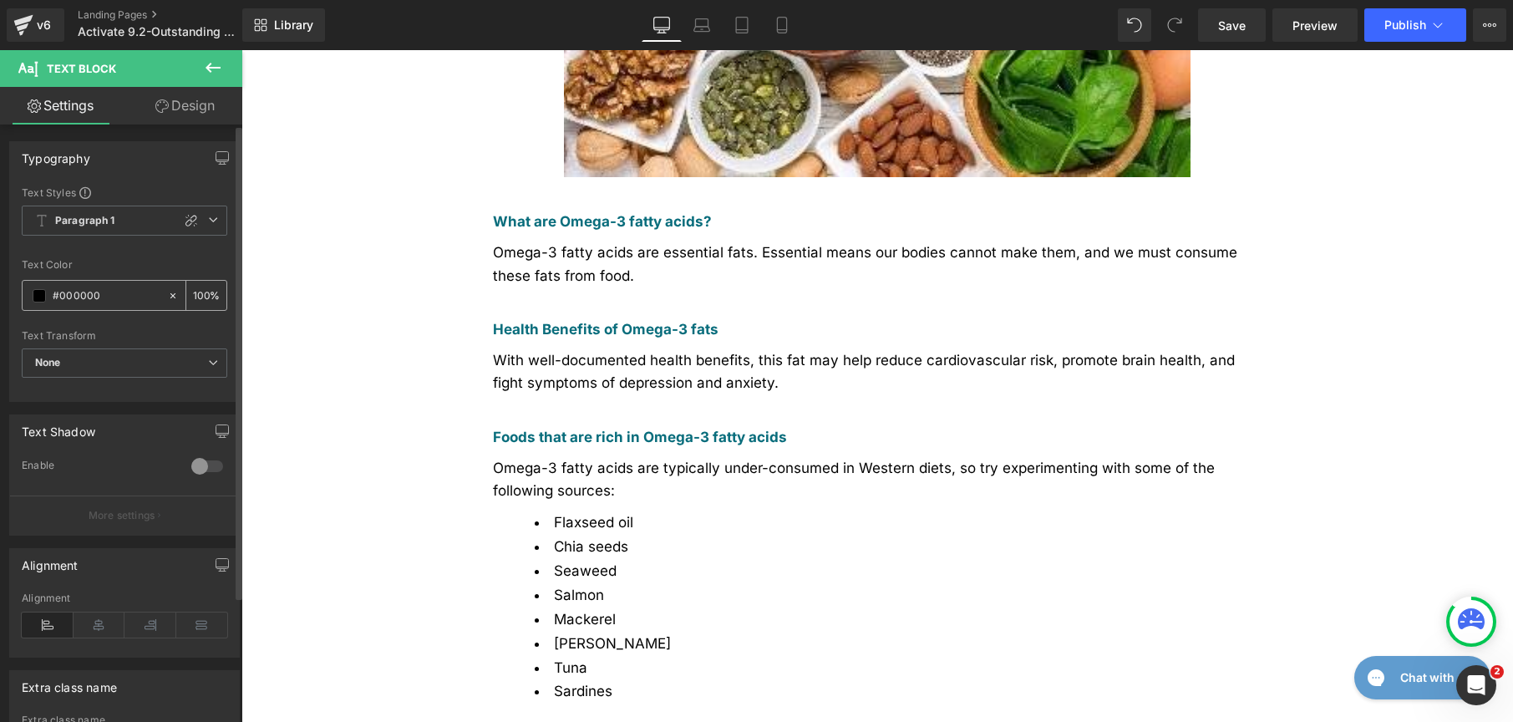
click at [37, 293] on span at bounding box center [39, 295] width 13 height 13
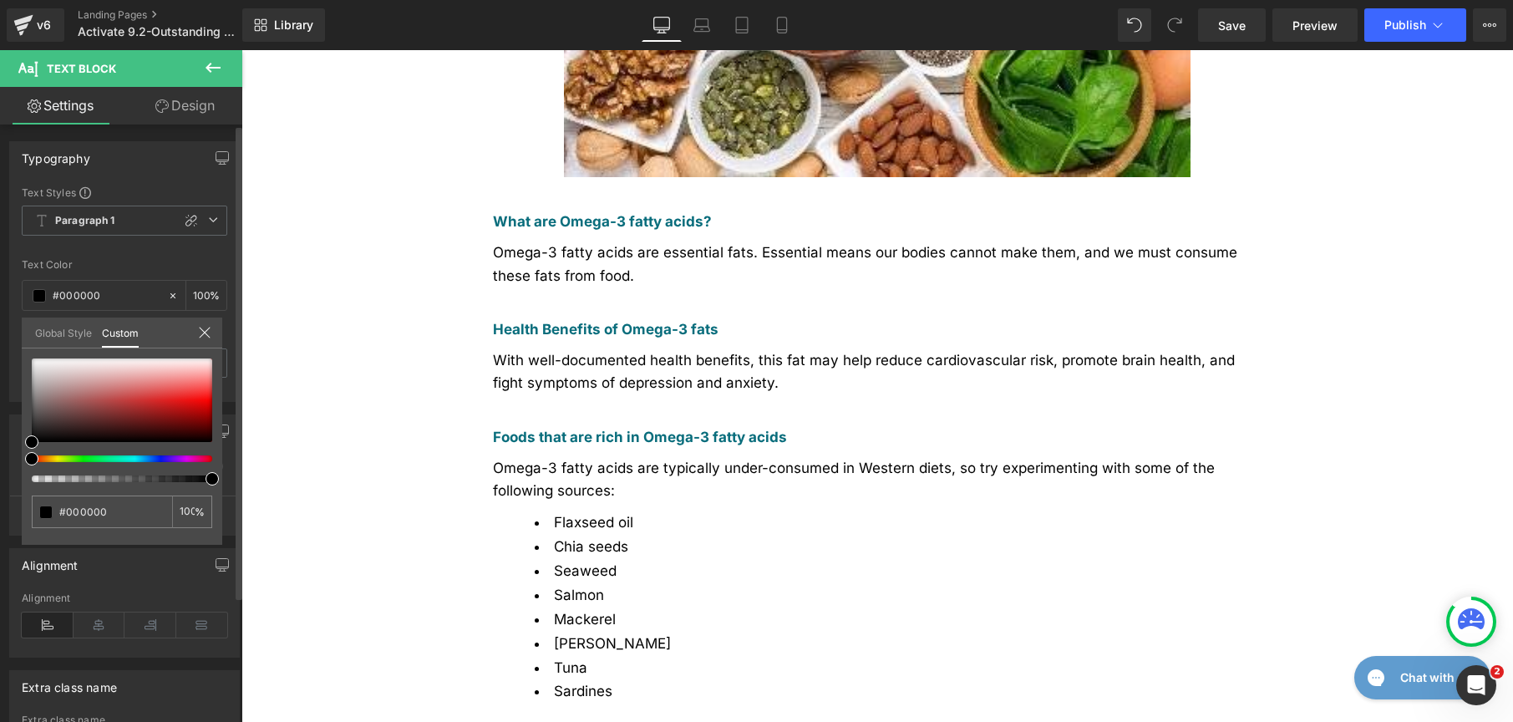
click at [38, 336] on link "Global Style" at bounding box center [63, 332] width 57 height 28
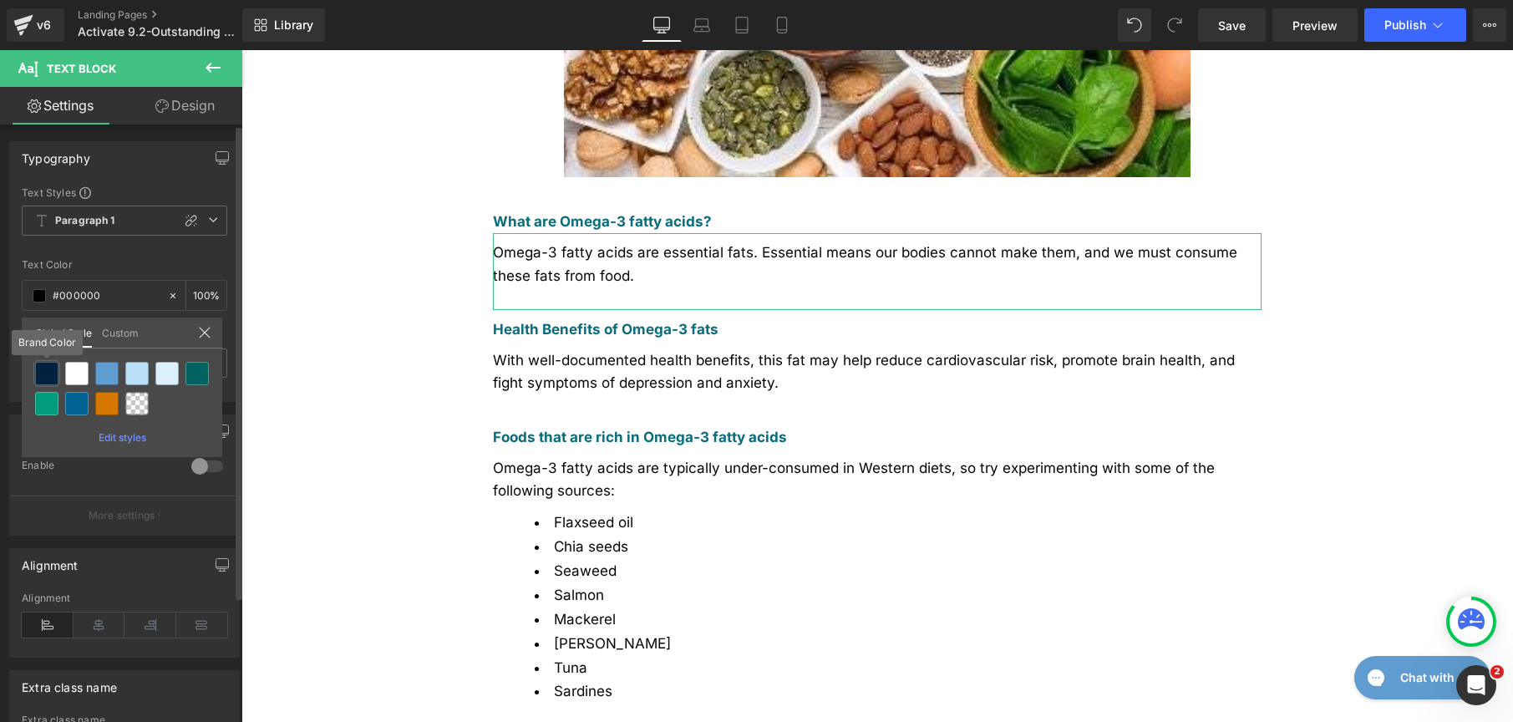
click at [50, 373] on div at bounding box center [46, 373] width 23 height 23
type input "Brand Color"
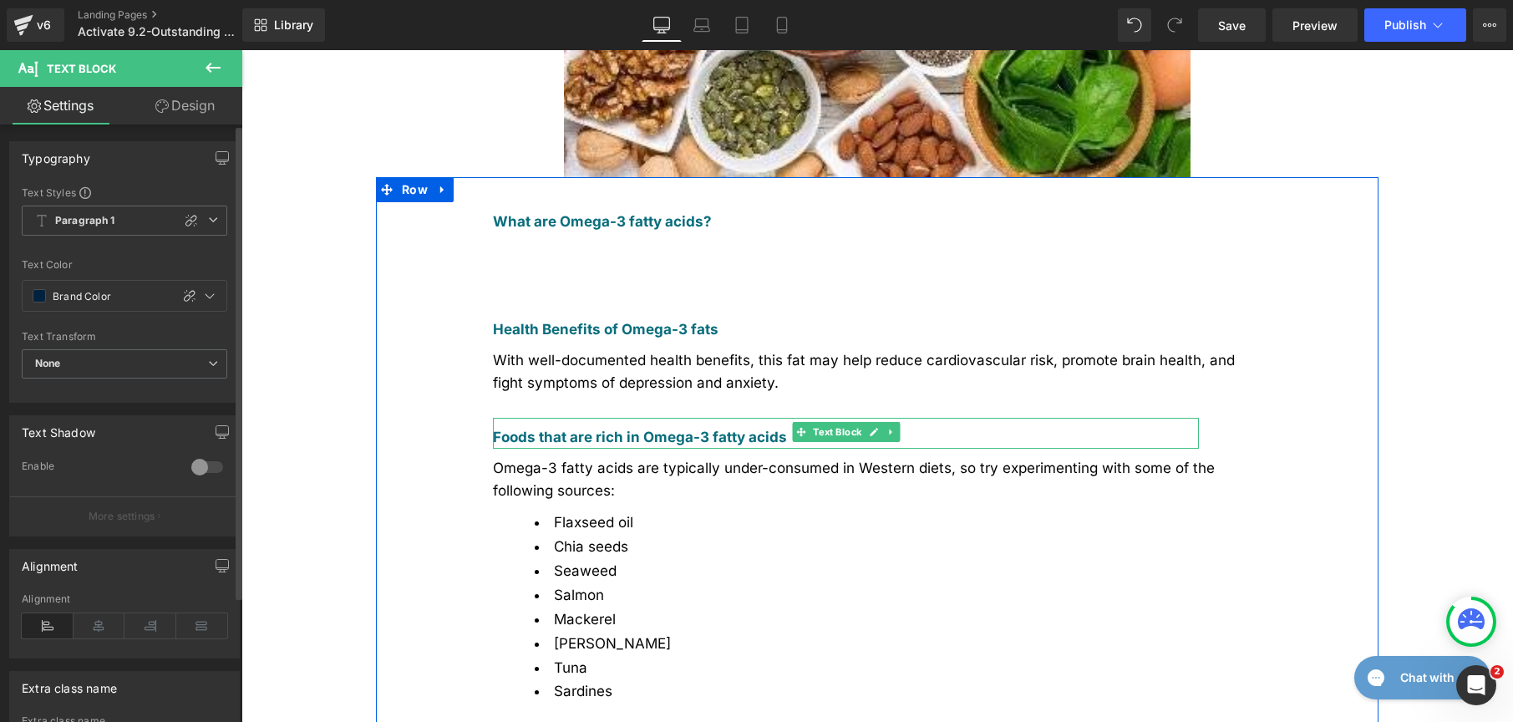
click at [569, 341] on div "With well-documented health benefits, this fat may help reduce cardiovascular r…" at bounding box center [877, 379] width 769 height 77
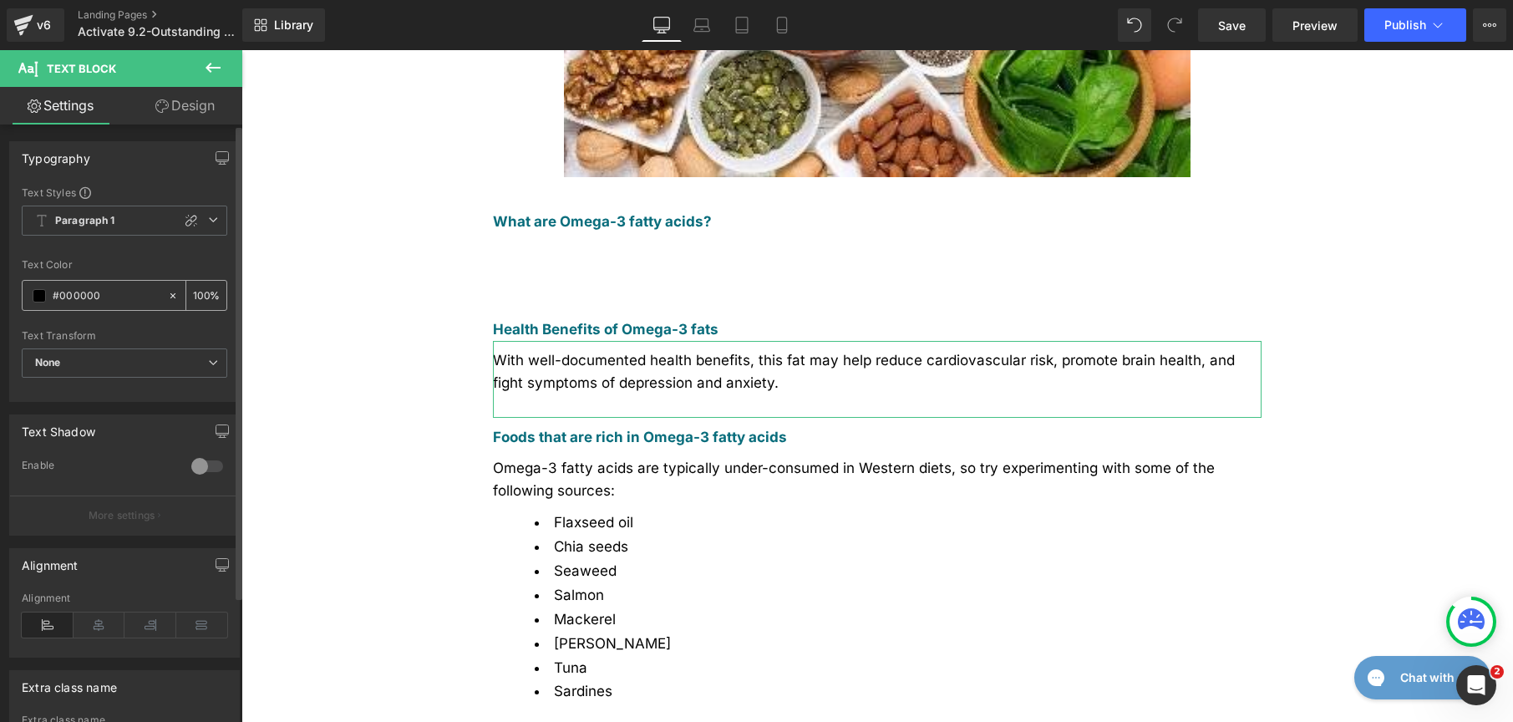
click at [33, 291] on span at bounding box center [39, 295] width 13 height 13
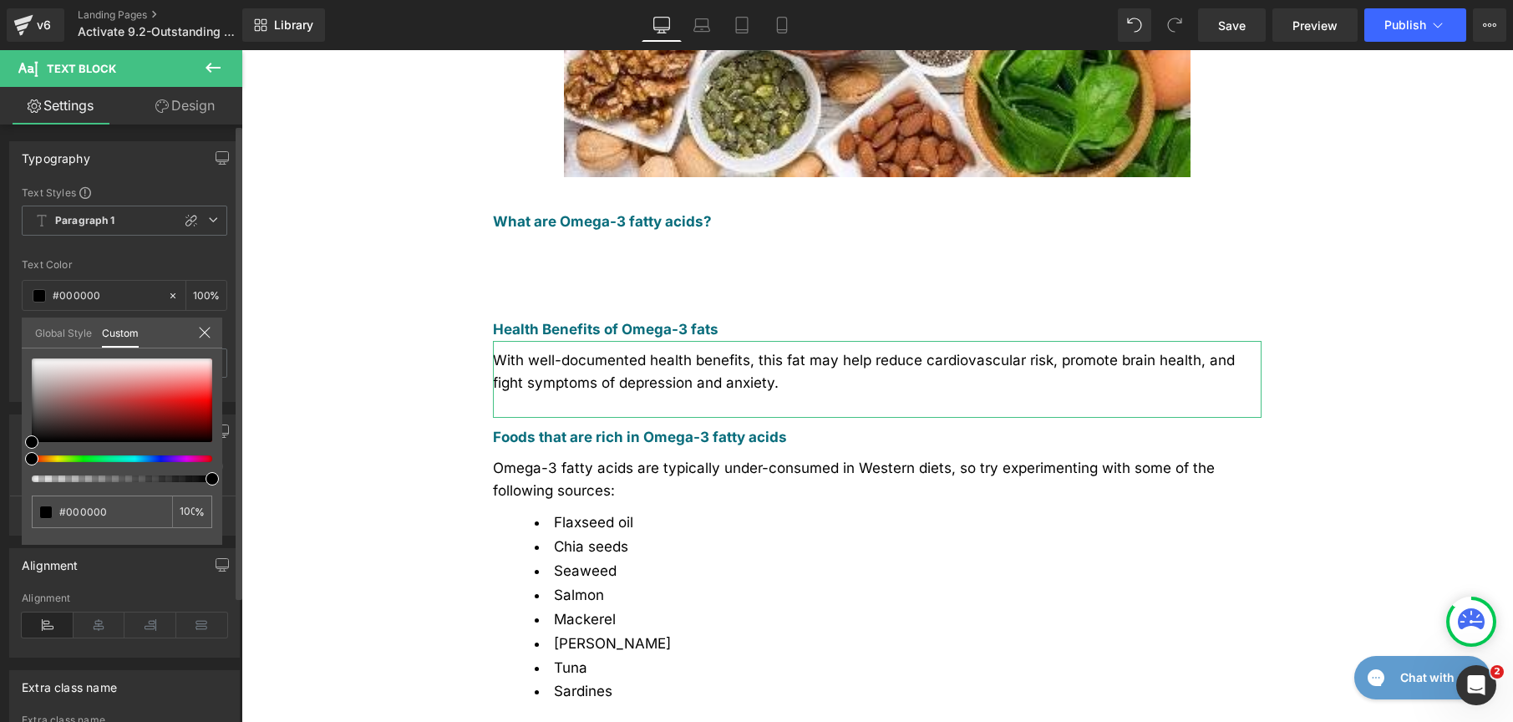
click at [65, 339] on link "Global Style" at bounding box center [63, 332] width 57 height 28
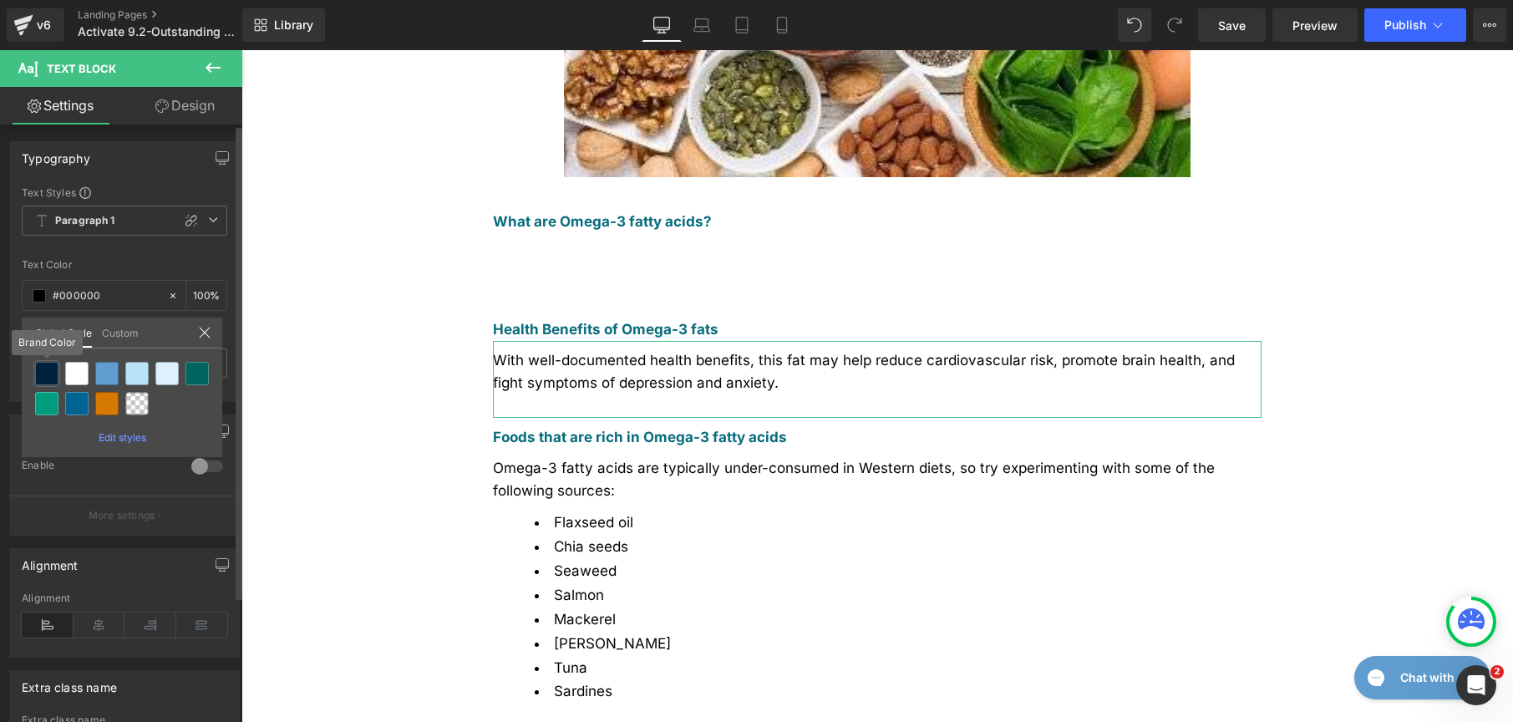
click at [51, 377] on div at bounding box center [46, 373] width 23 height 23
type input "Brand Color"
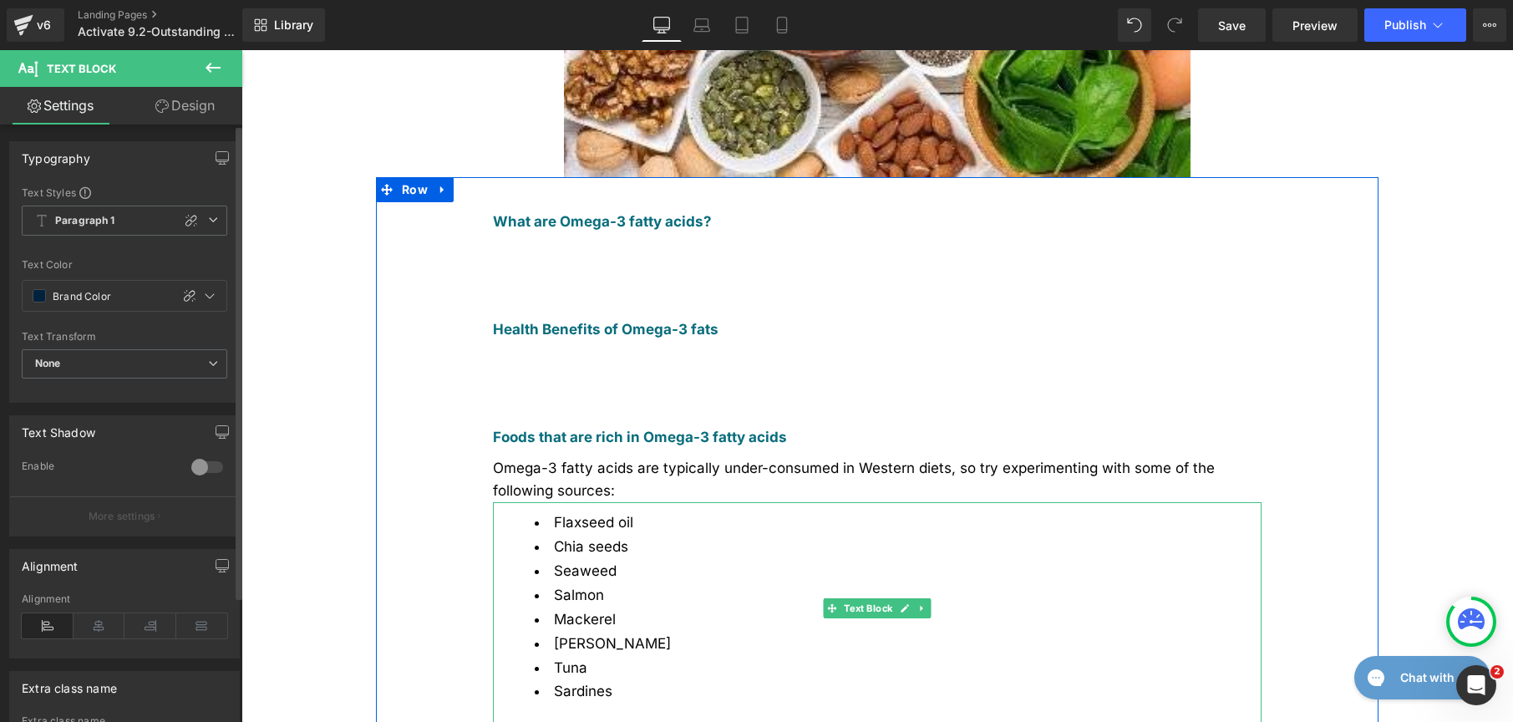
click at [628, 535] on li "Chia seeds" at bounding box center [898, 547] width 727 height 24
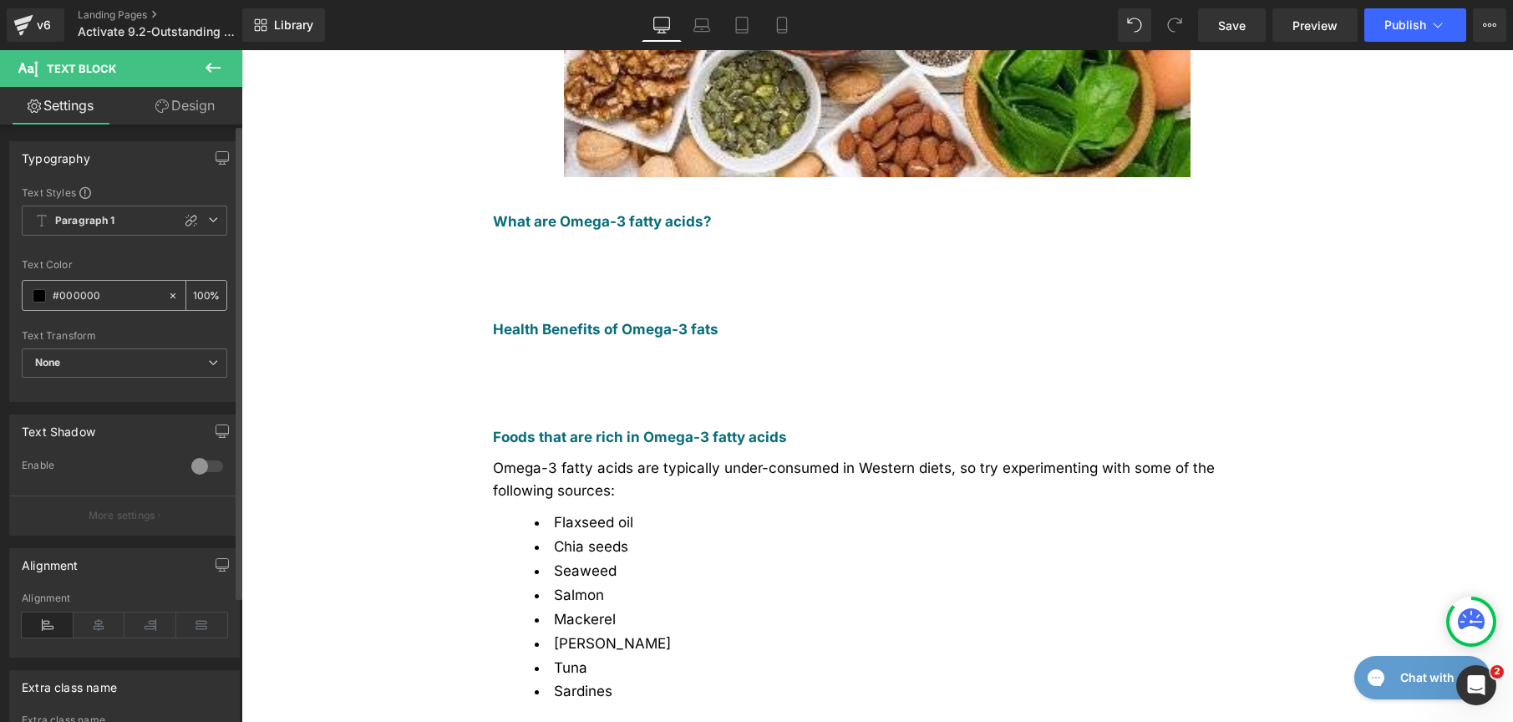
click at [38, 296] on span at bounding box center [39, 295] width 13 height 13
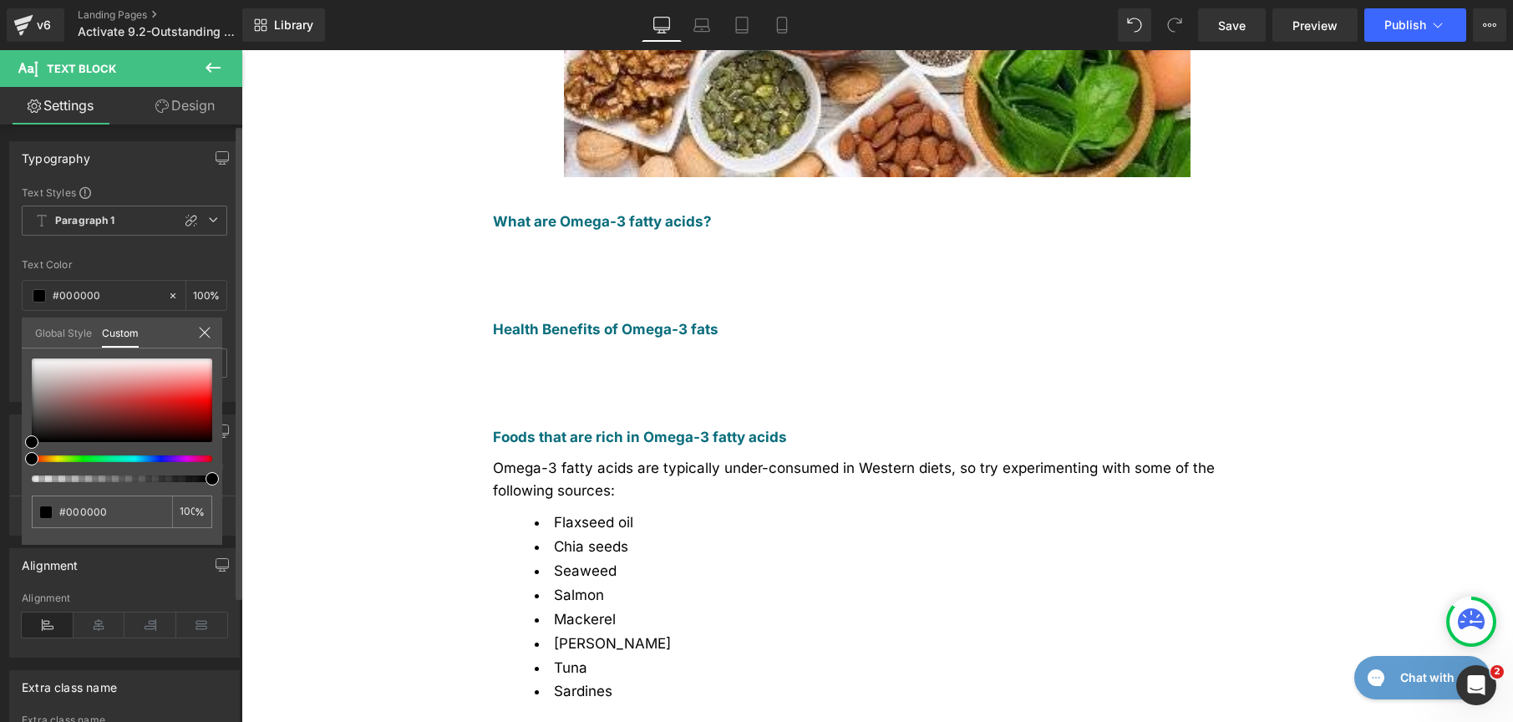
click at [58, 333] on link "Global Style" at bounding box center [63, 332] width 57 height 28
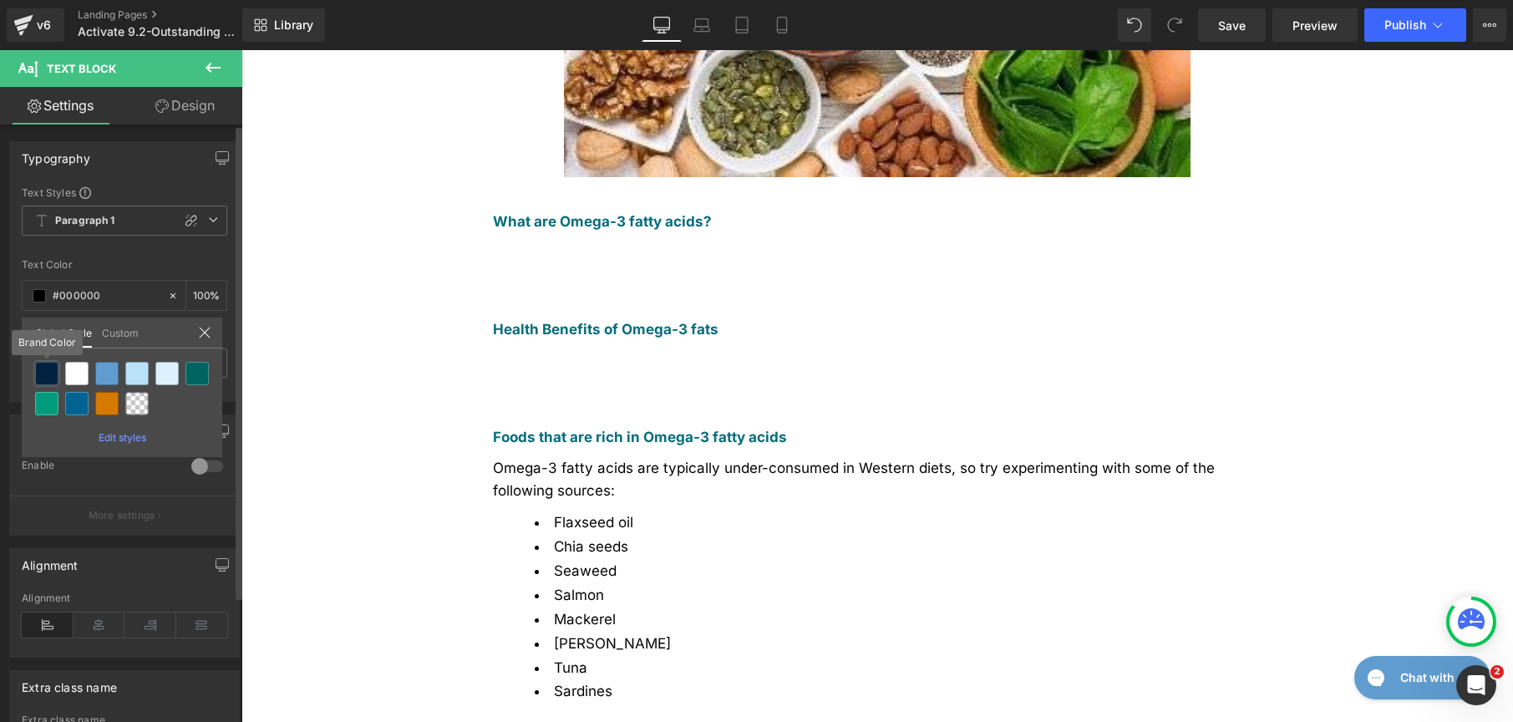
click at [43, 369] on div at bounding box center [46, 373] width 23 height 23
type input "Brand Color"
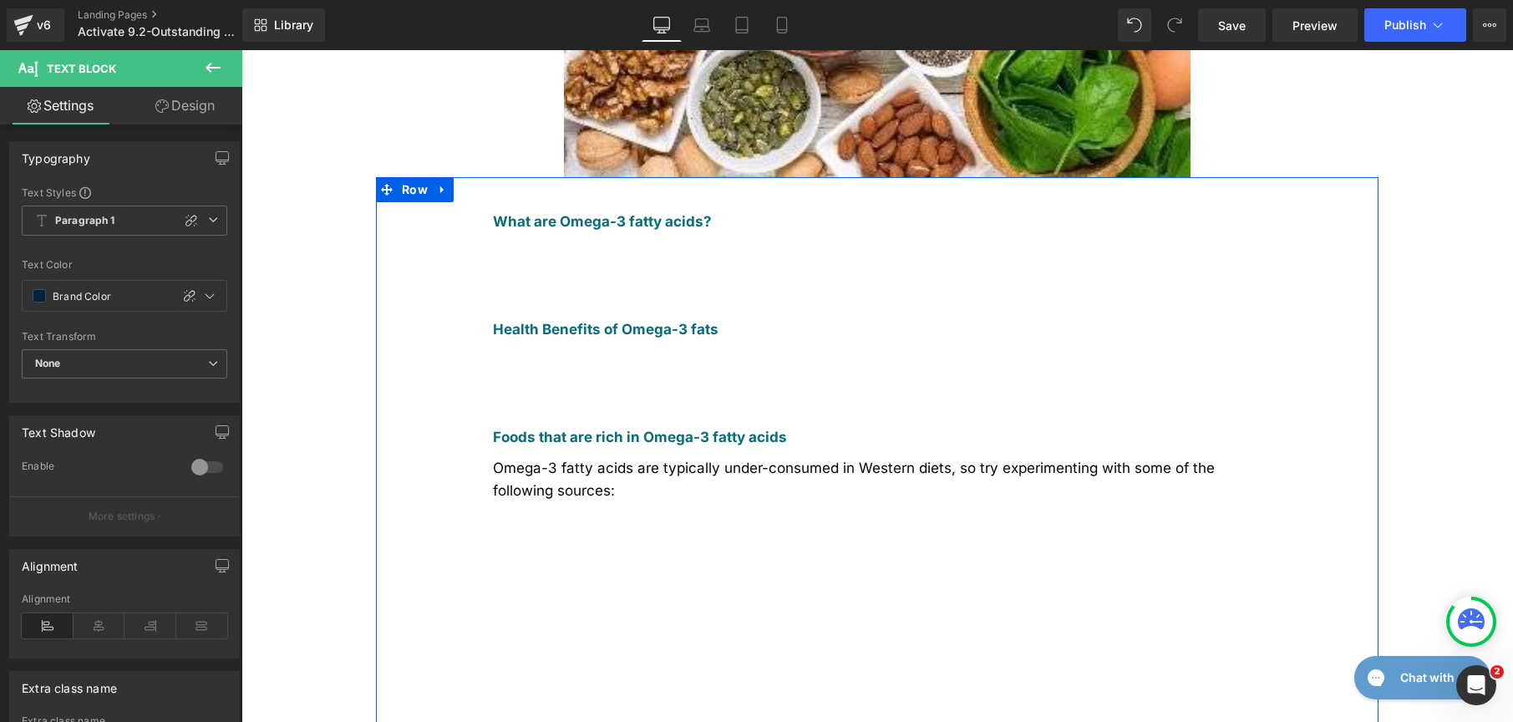
click at [517, 457] on div "Omega-3 fatty acids are typically under-consumed in Western diets, so try exper…" at bounding box center [877, 479] width 769 height 45
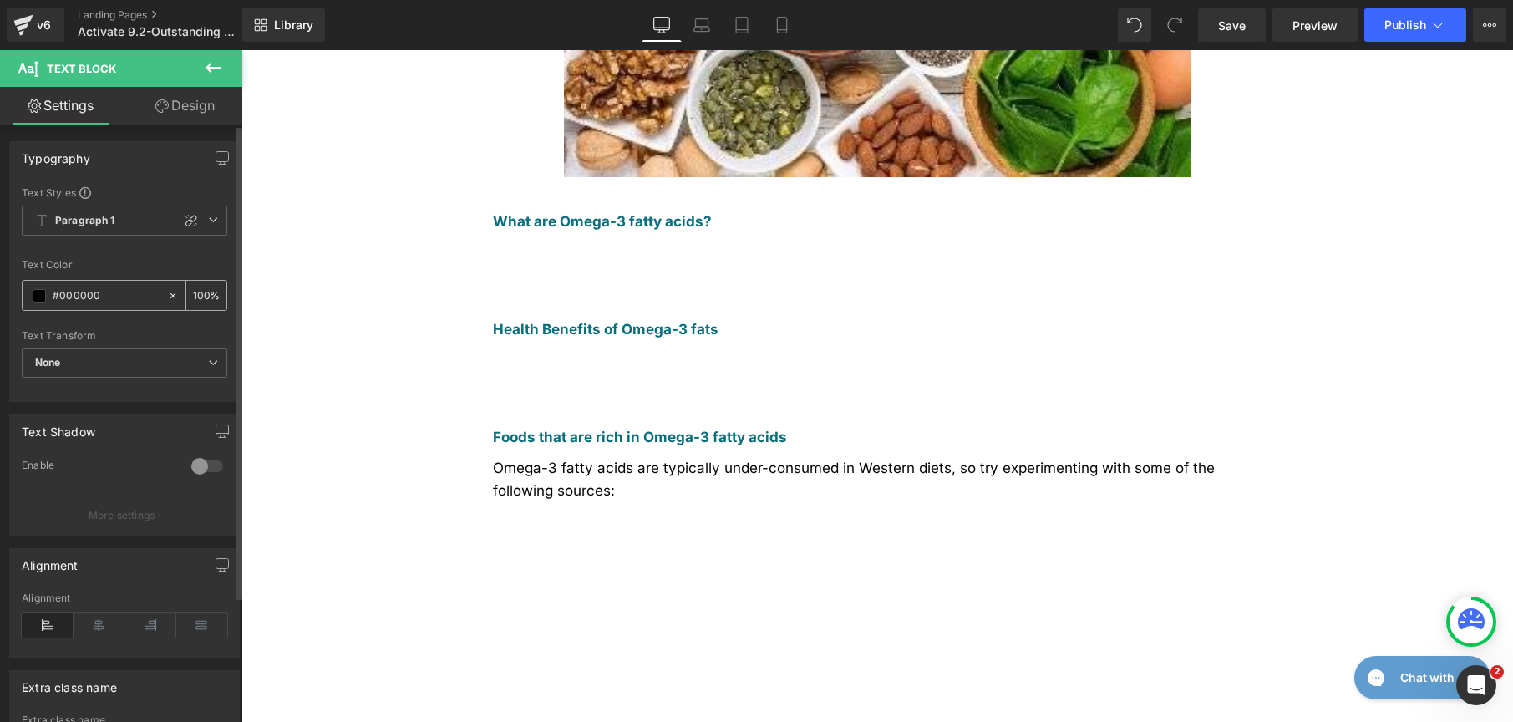
click at [41, 299] on span at bounding box center [39, 295] width 13 height 13
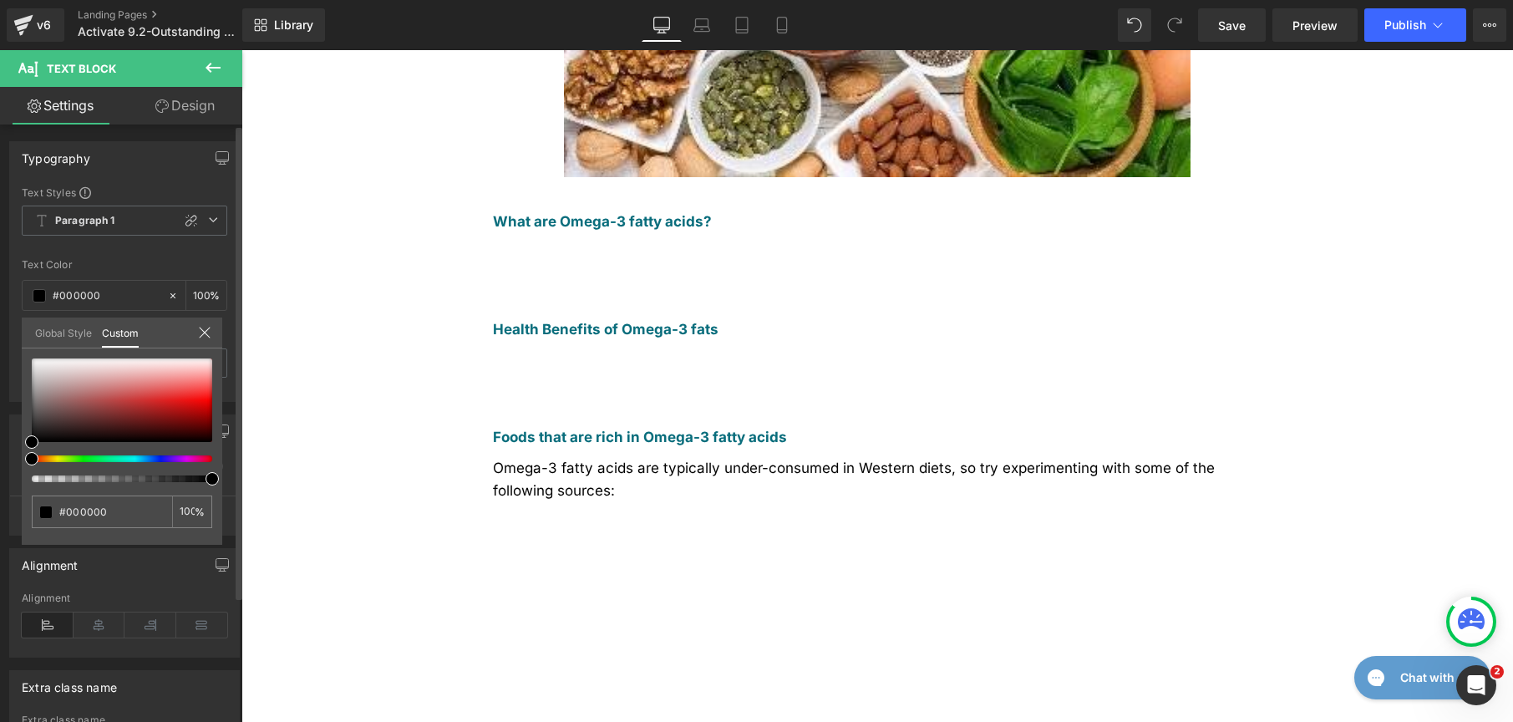
click at [64, 329] on link "Global Style" at bounding box center [63, 332] width 57 height 28
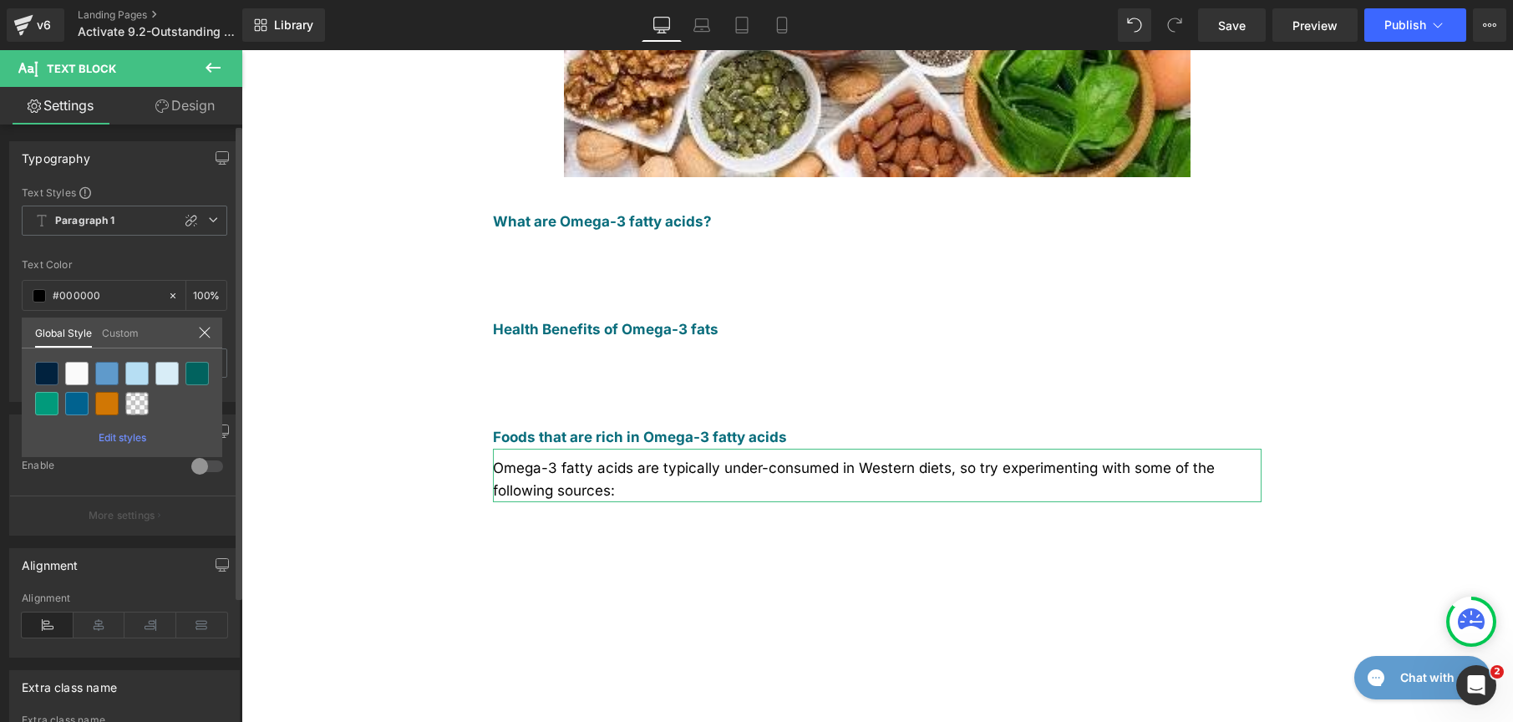
click at [43, 0] on div "Text Block You are previewing how the New Preset 3 will restyle your page. You …" at bounding box center [756, 0] width 1513 height 0
click at [589, 433] on body "Skip to content Shop Genetic Nutrition Analysis + Membership Nutrition Coaching…" at bounding box center [878, 559] width 1272 height 2215
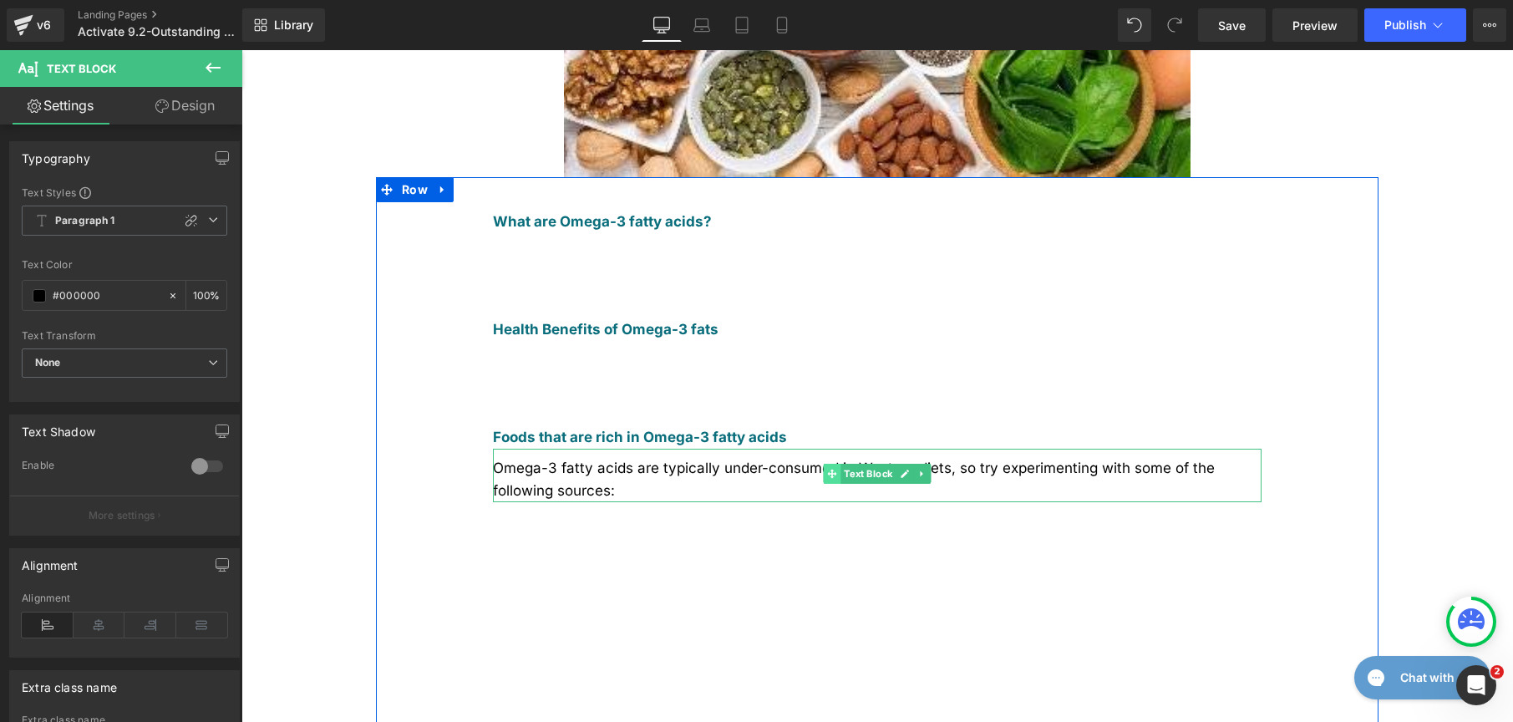
click at [827, 470] on icon at bounding box center [831, 474] width 9 height 9
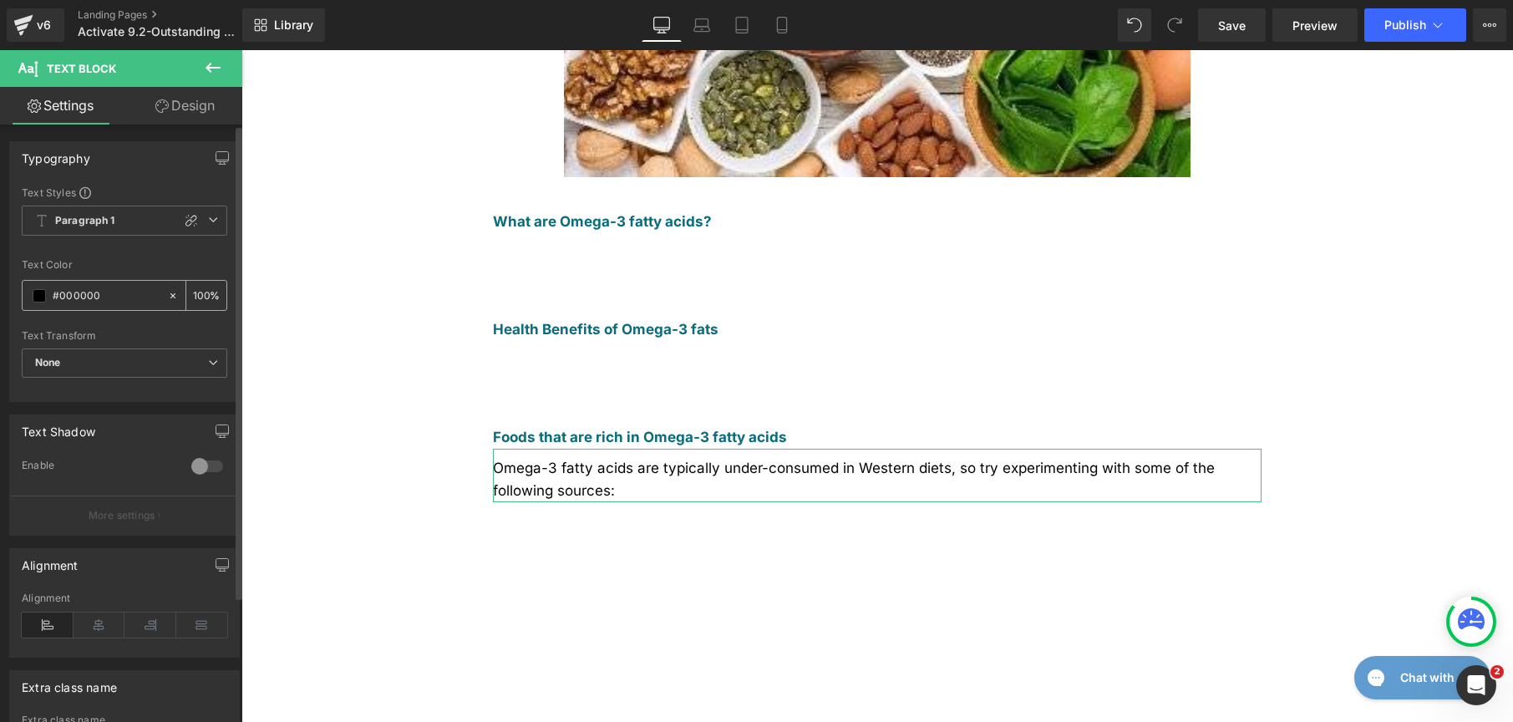
click at [50, 298] on div "#000000" at bounding box center [95, 295] width 145 height 29
click at [43, 297] on span at bounding box center [39, 295] width 13 height 13
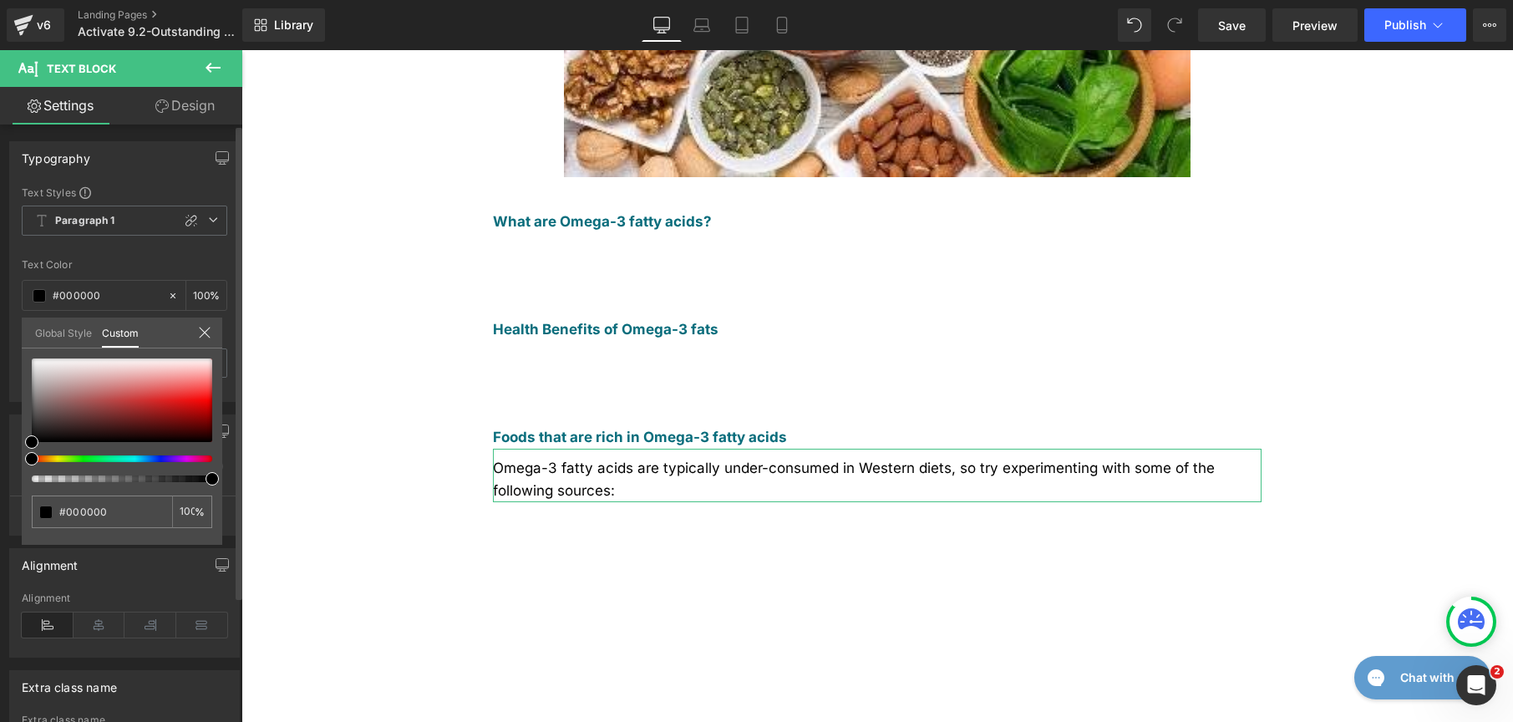
click at [50, 345] on link "Global Style" at bounding box center [63, 332] width 57 height 28
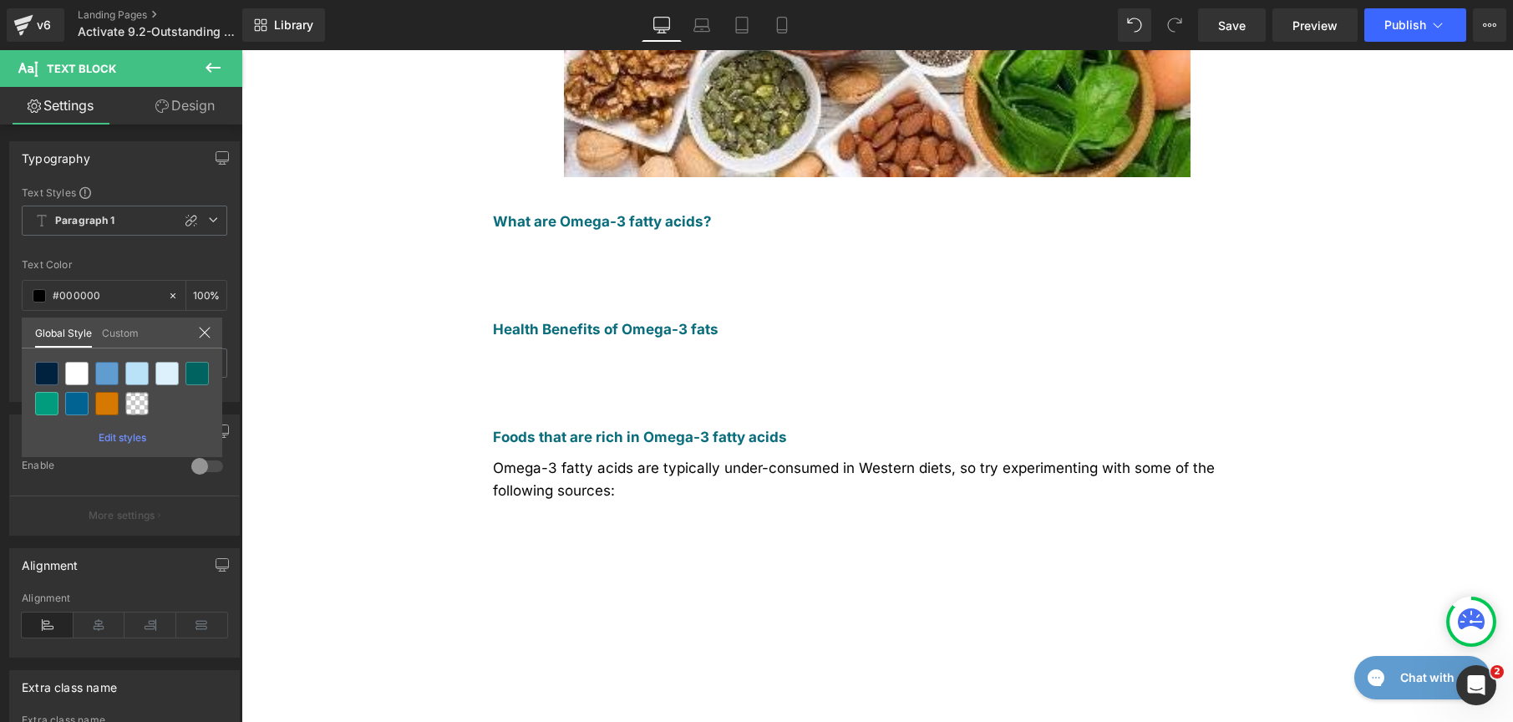
click at [505, 432] on body "Skip to content Shop Genetic Nutrition Analysis + Membership Nutrition Coaching…" at bounding box center [878, 559] width 1272 height 2215
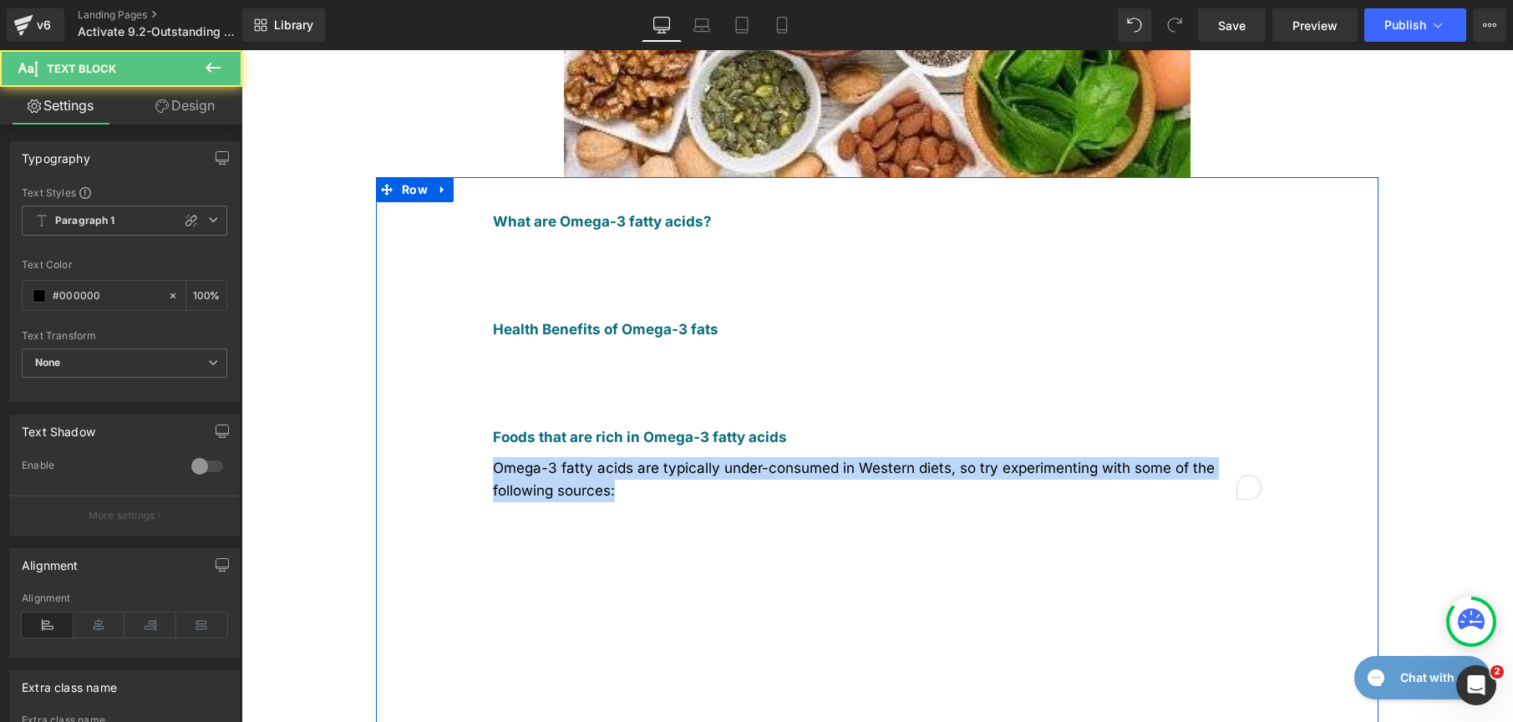
drag, startPoint x: 557, startPoint y: 438, endPoint x: 435, endPoint y: 399, distance: 128.7
click at [435, 399] on div "What are Omega-3 fatty acids? Text Block Omega-3 fatty acids are essential fats…" at bounding box center [877, 497] width 1003 height 640
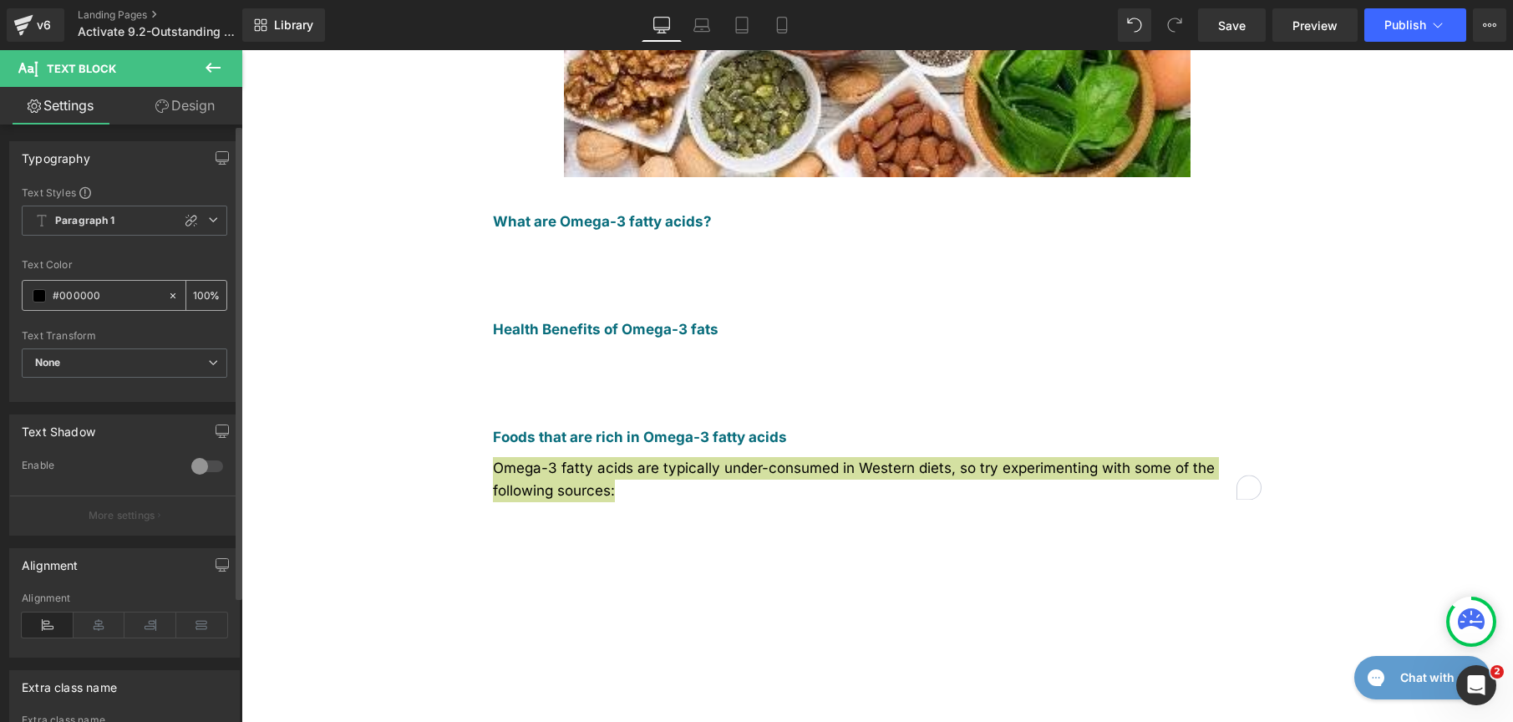
click at [42, 299] on span at bounding box center [39, 295] width 13 height 13
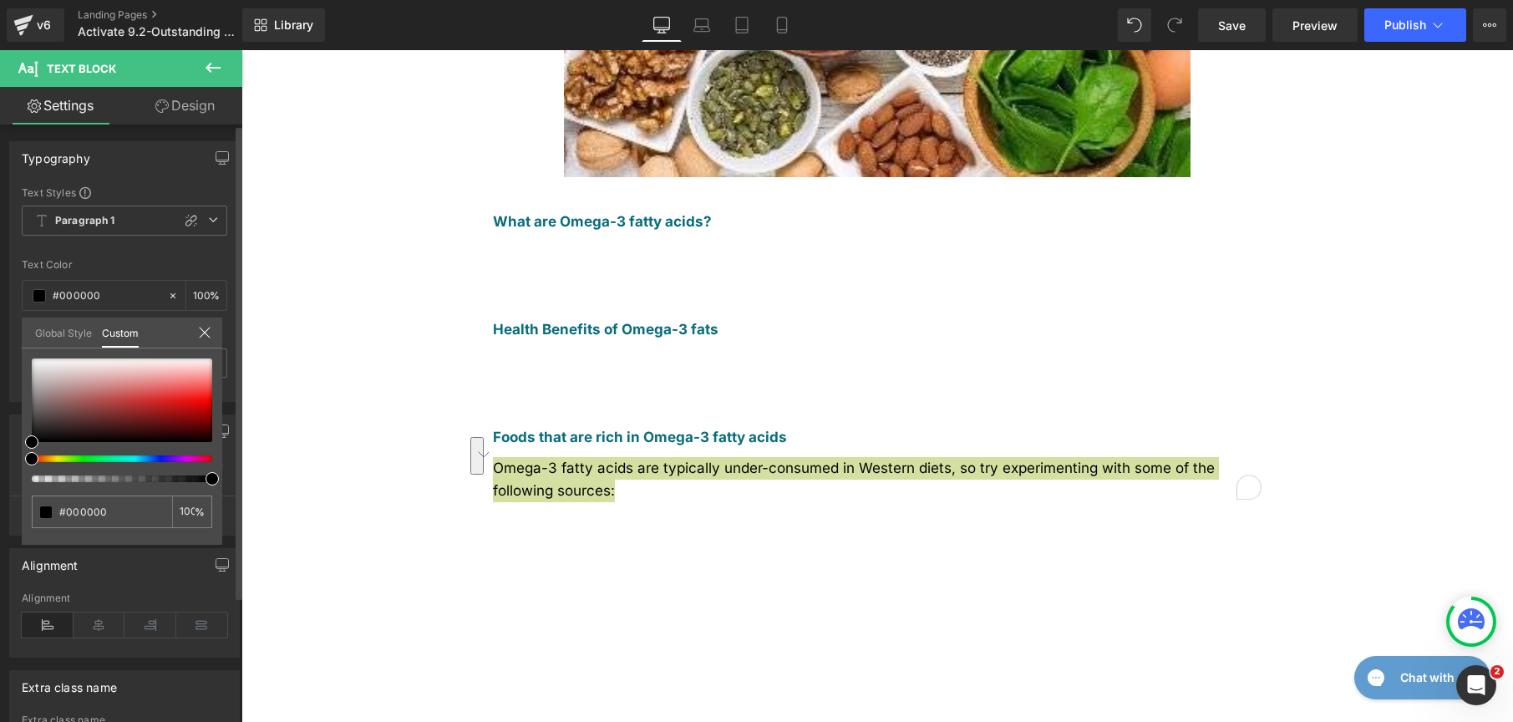
click at [58, 332] on link "Global Style" at bounding box center [63, 332] width 57 height 28
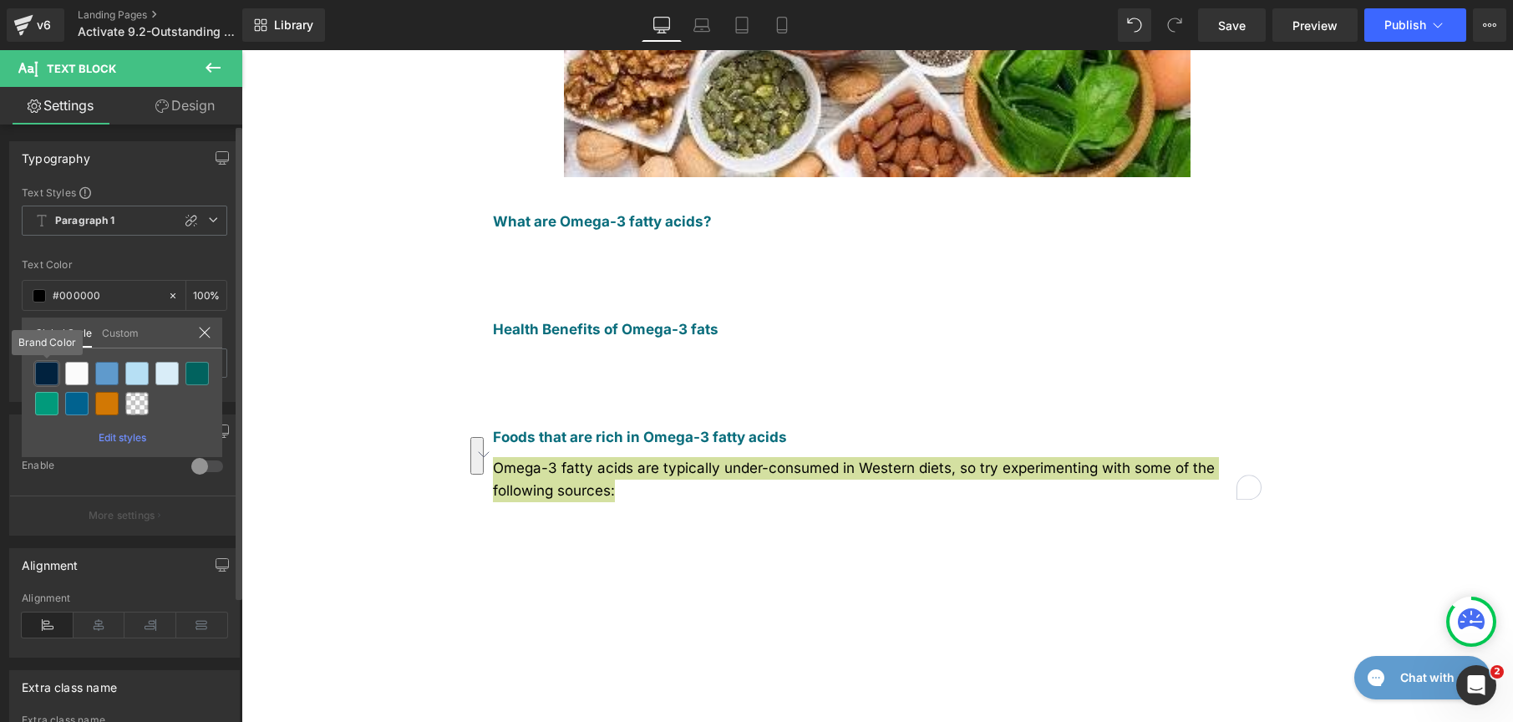
click at [44, 369] on div at bounding box center [46, 373] width 23 height 23
type input "Brand Color"
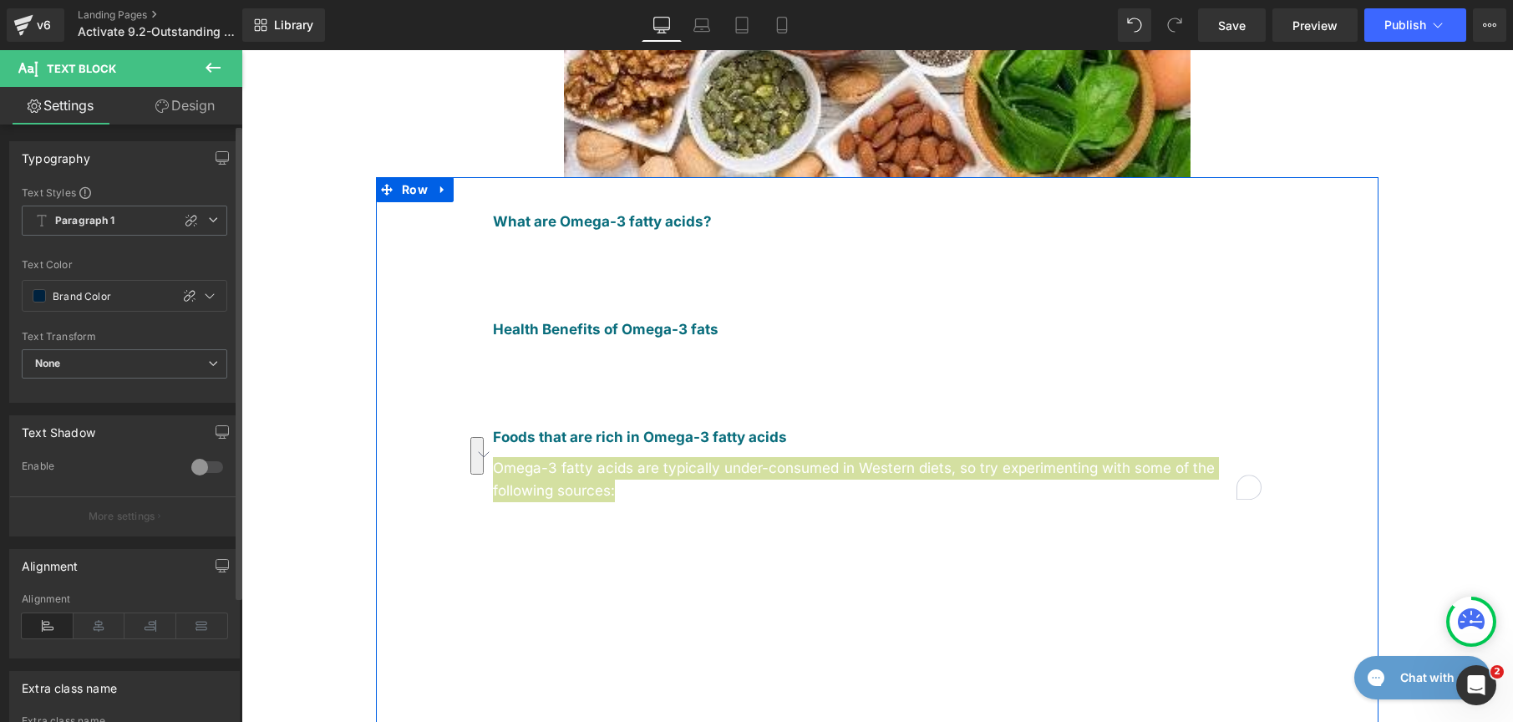
scroll to position [749, 0]
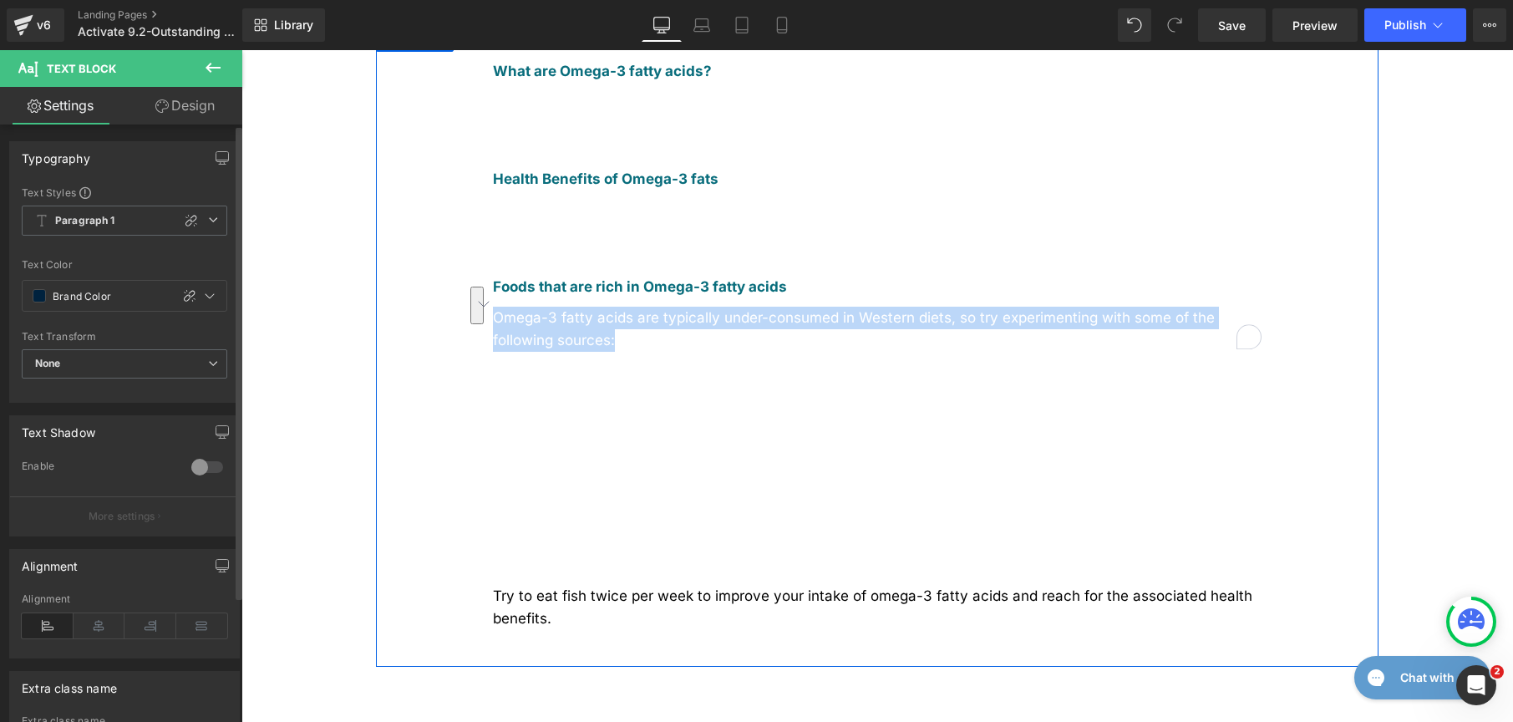
click at [569, 587] on span "Try to eat fish twice per week to improve your intake of omega-3 fatty acids an…" at bounding box center [873, 606] width 760 height 39
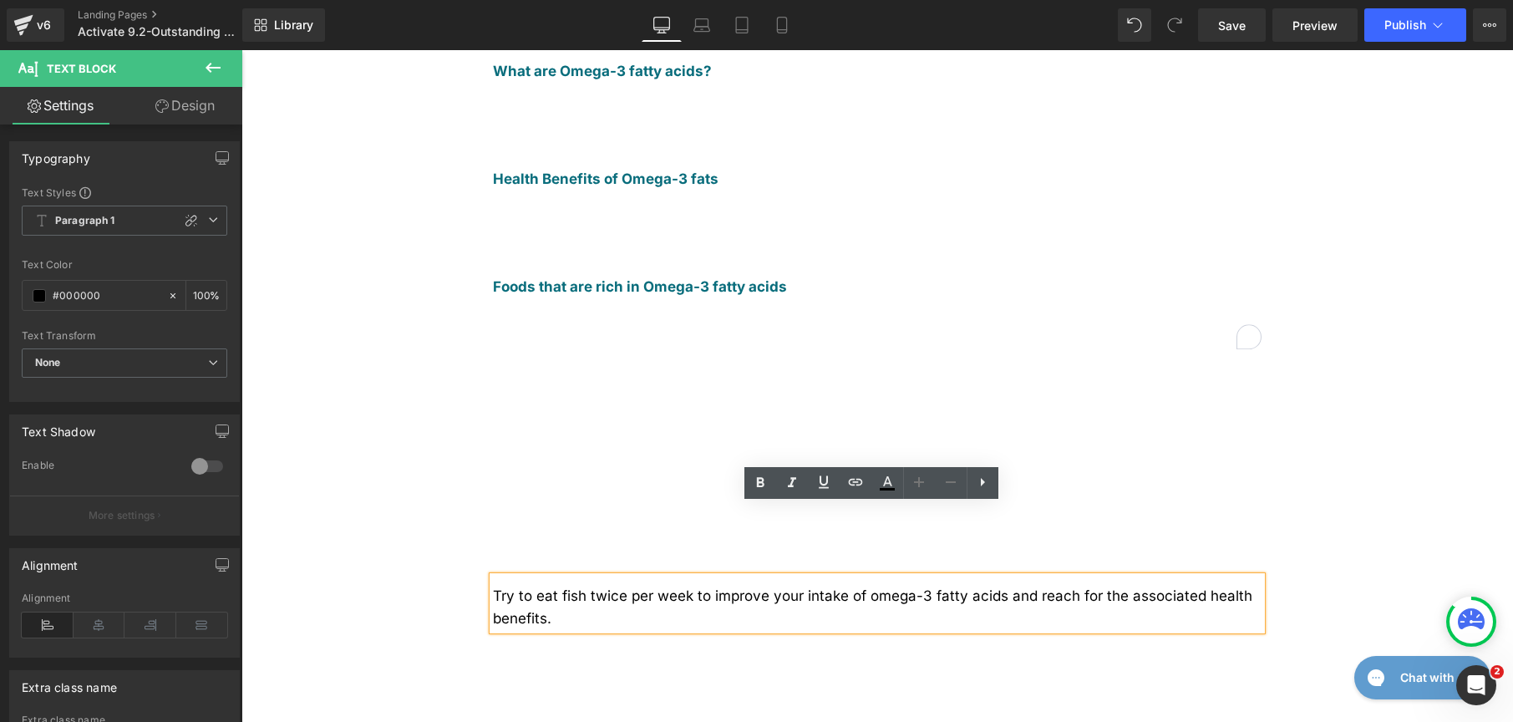
click at [746, 577] on div "Try to eat fish twice per week to improve your intake of omega-3 fatty acids an…" at bounding box center [877, 603] width 769 height 53
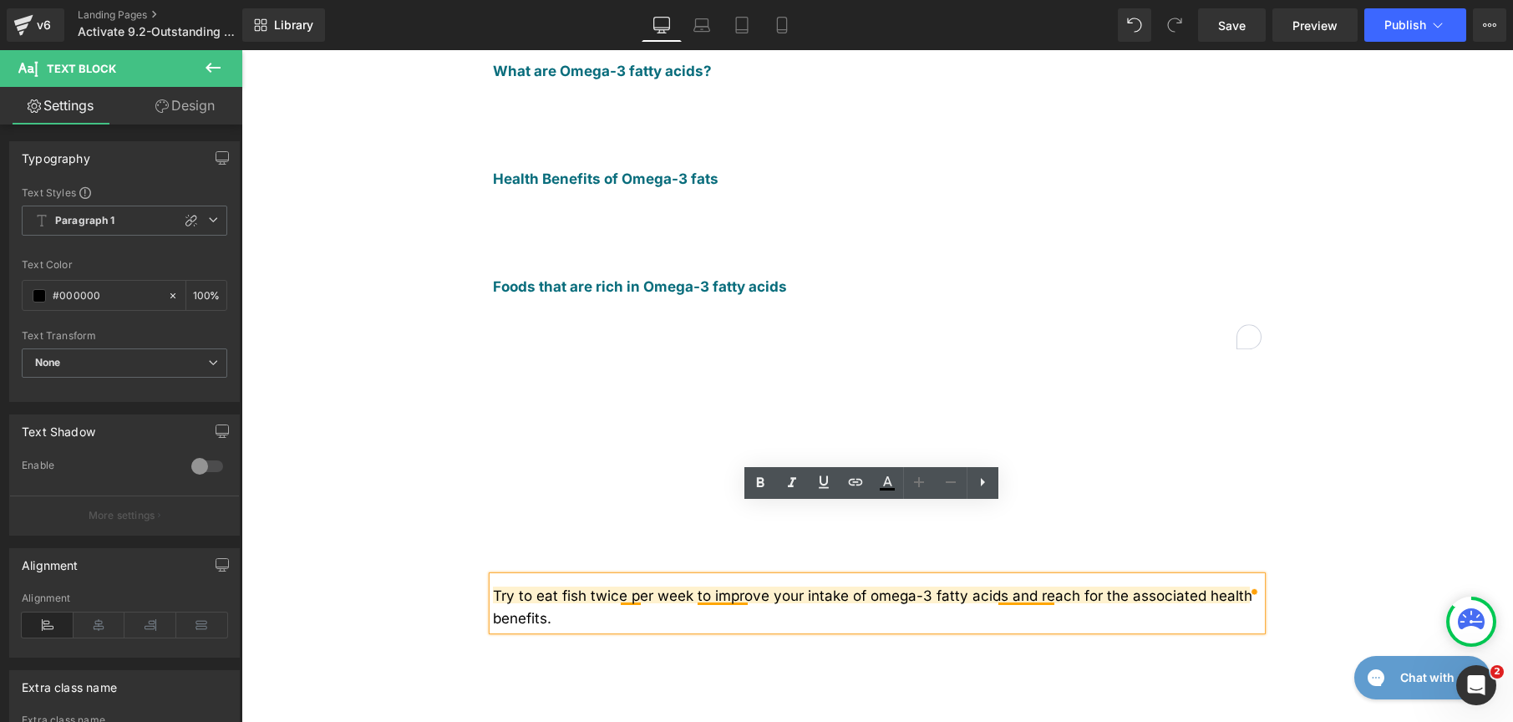
drag, startPoint x: 1245, startPoint y: 523, endPoint x: 1018, endPoint y: 526, distance: 227.3
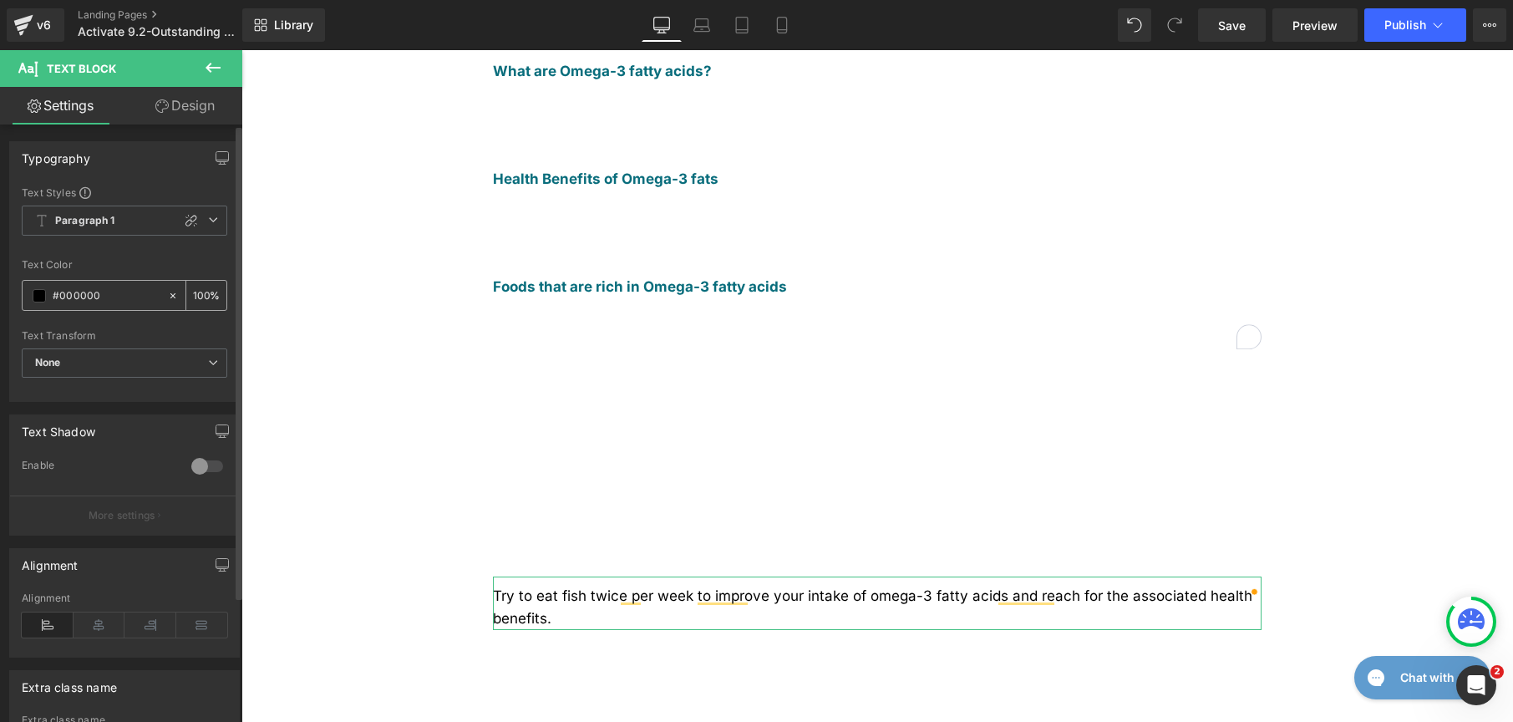
click at [46, 297] on div "#000000" at bounding box center [95, 295] width 145 height 29
click at [43, 296] on span at bounding box center [39, 295] width 13 height 13
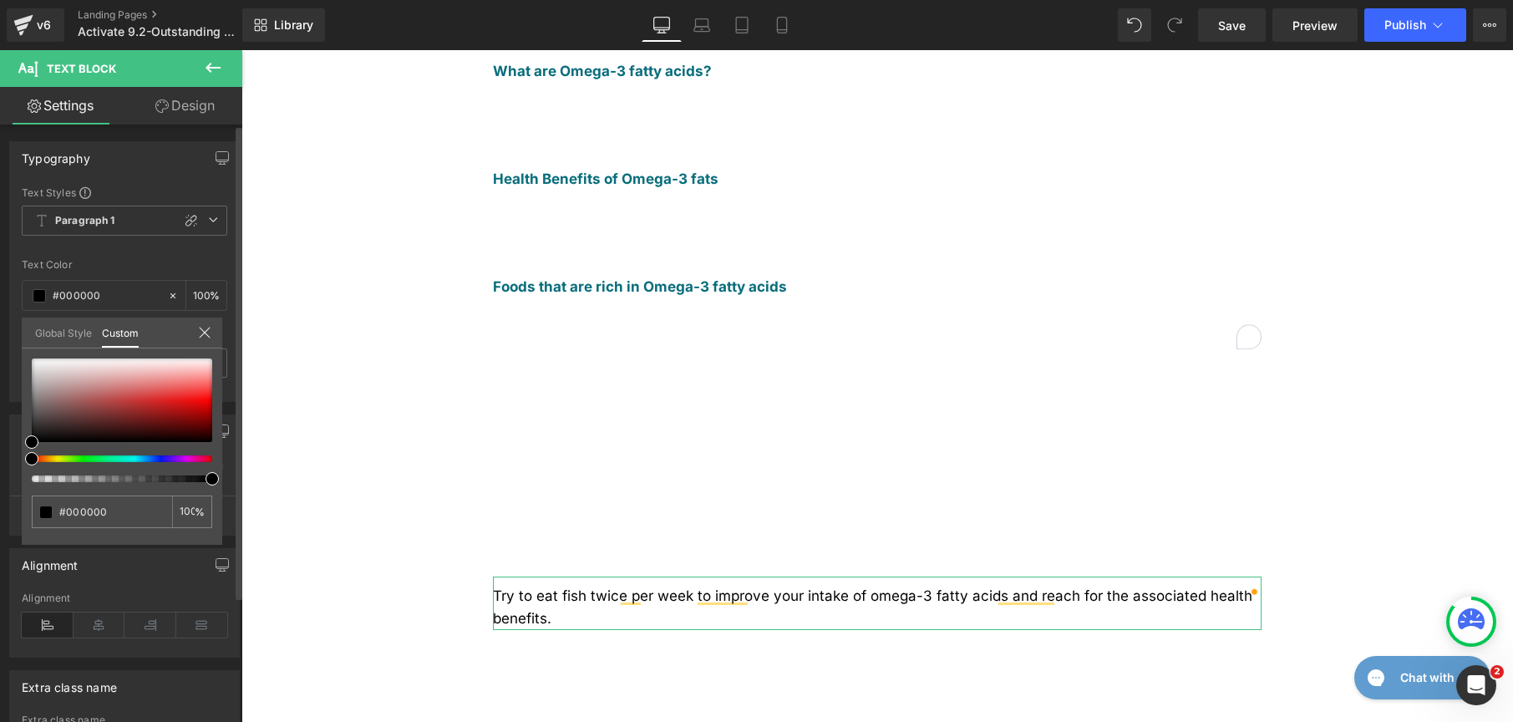
click at [56, 334] on link "Global Style" at bounding box center [63, 332] width 57 height 28
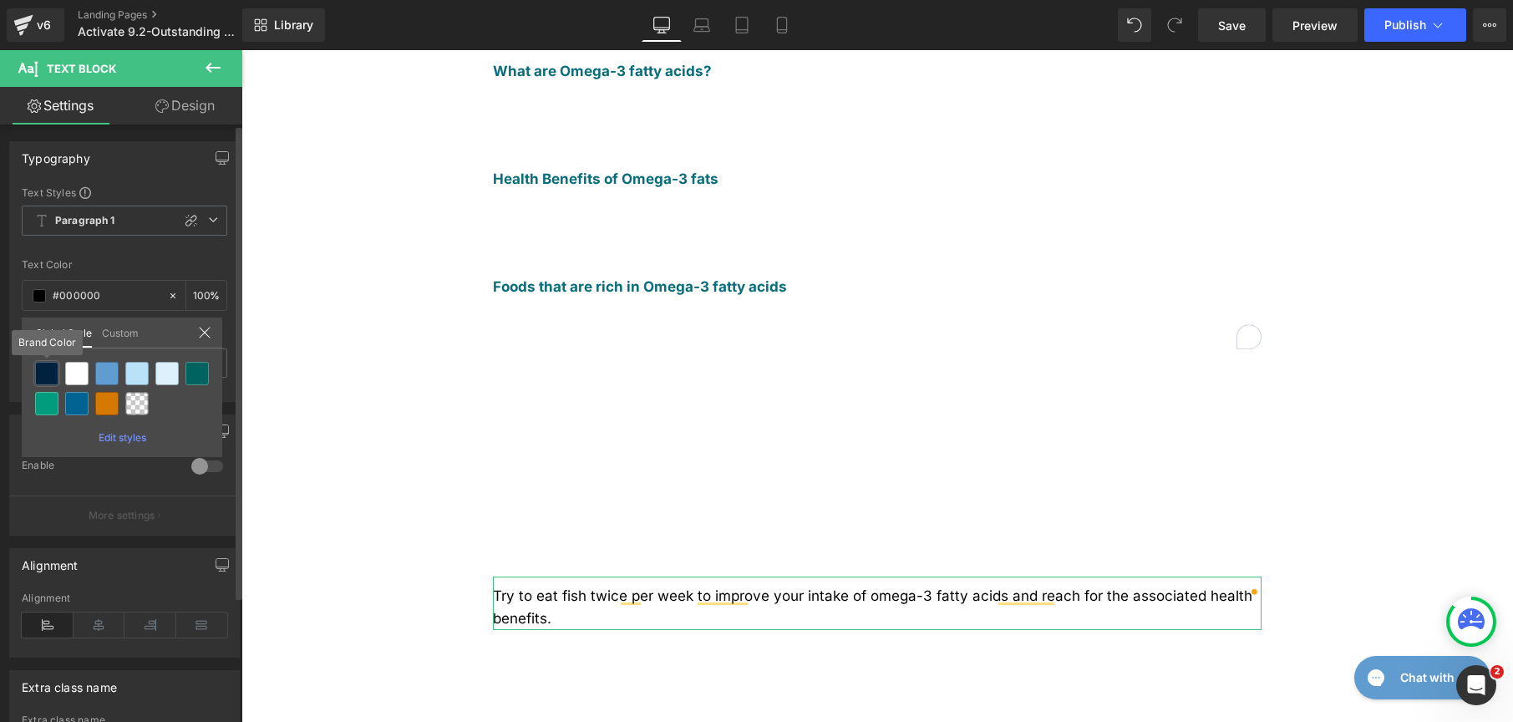
click at [56, 383] on div at bounding box center [46, 373] width 23 height 23
type input "Brand Color"
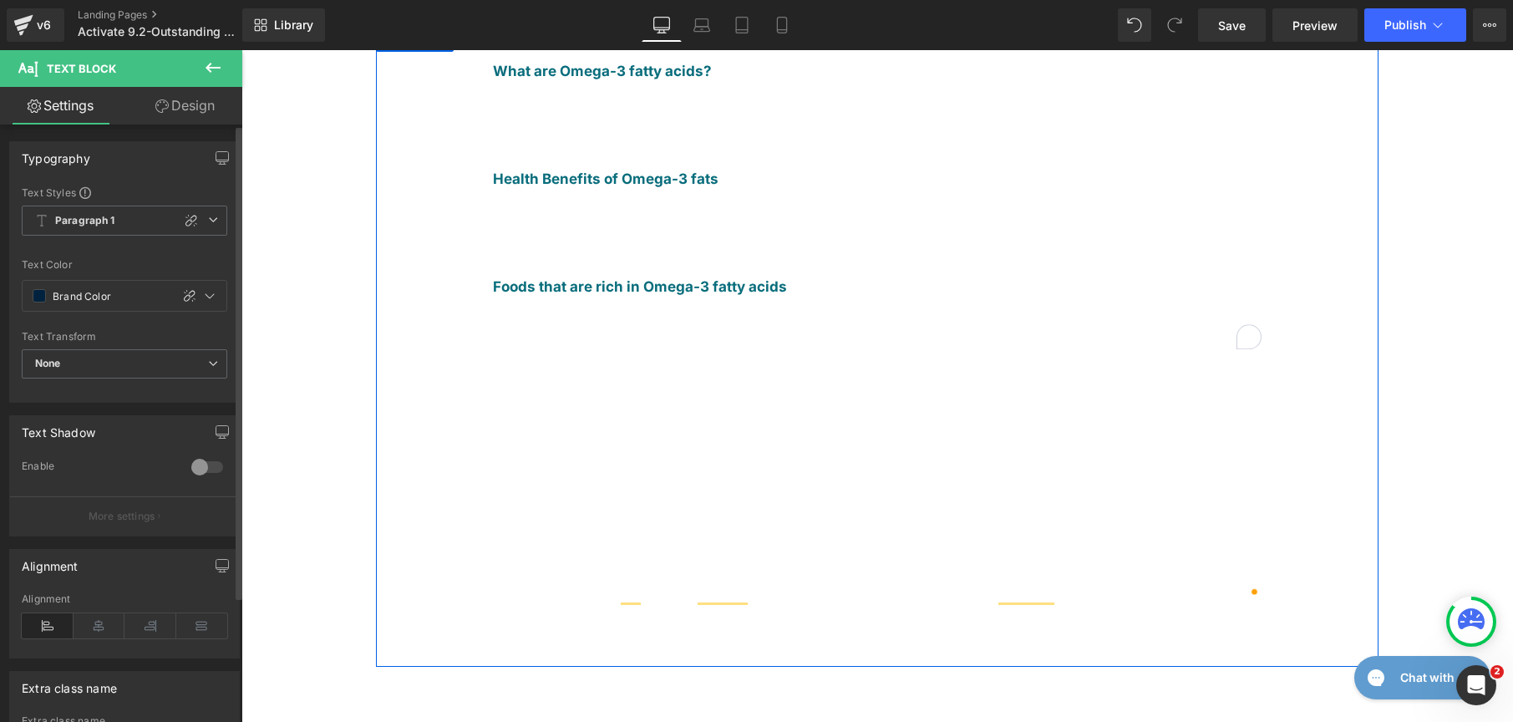
click at [376, 425] on div "What are Omega-3 fatty acids? Text Block Omega-3 fatty acids are essential fats…" at bounding box center [877, 347] width 1003 height 640
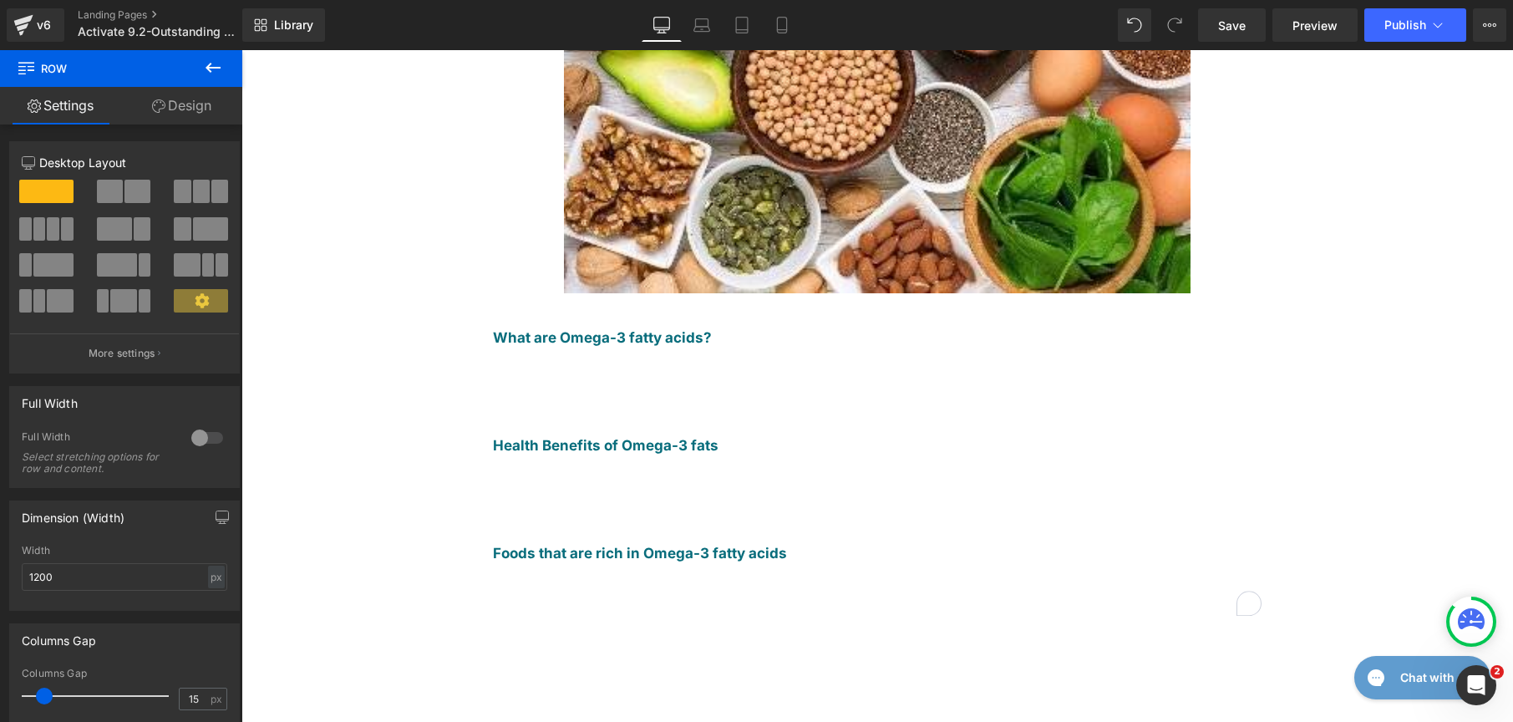
scroll to position [0, 0]
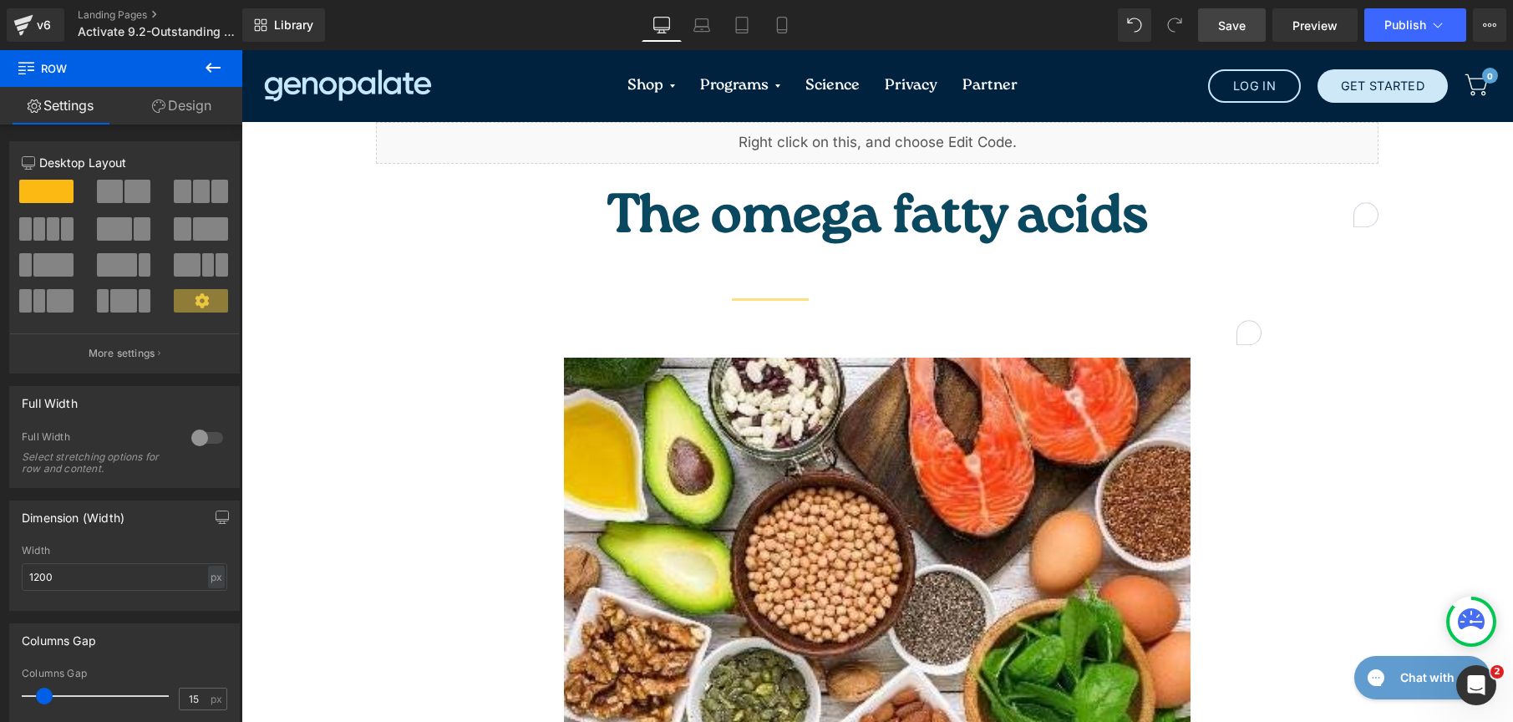
click at [1233, 22] on span "Save" at bounding box center [1232, 26] width 28 height 18
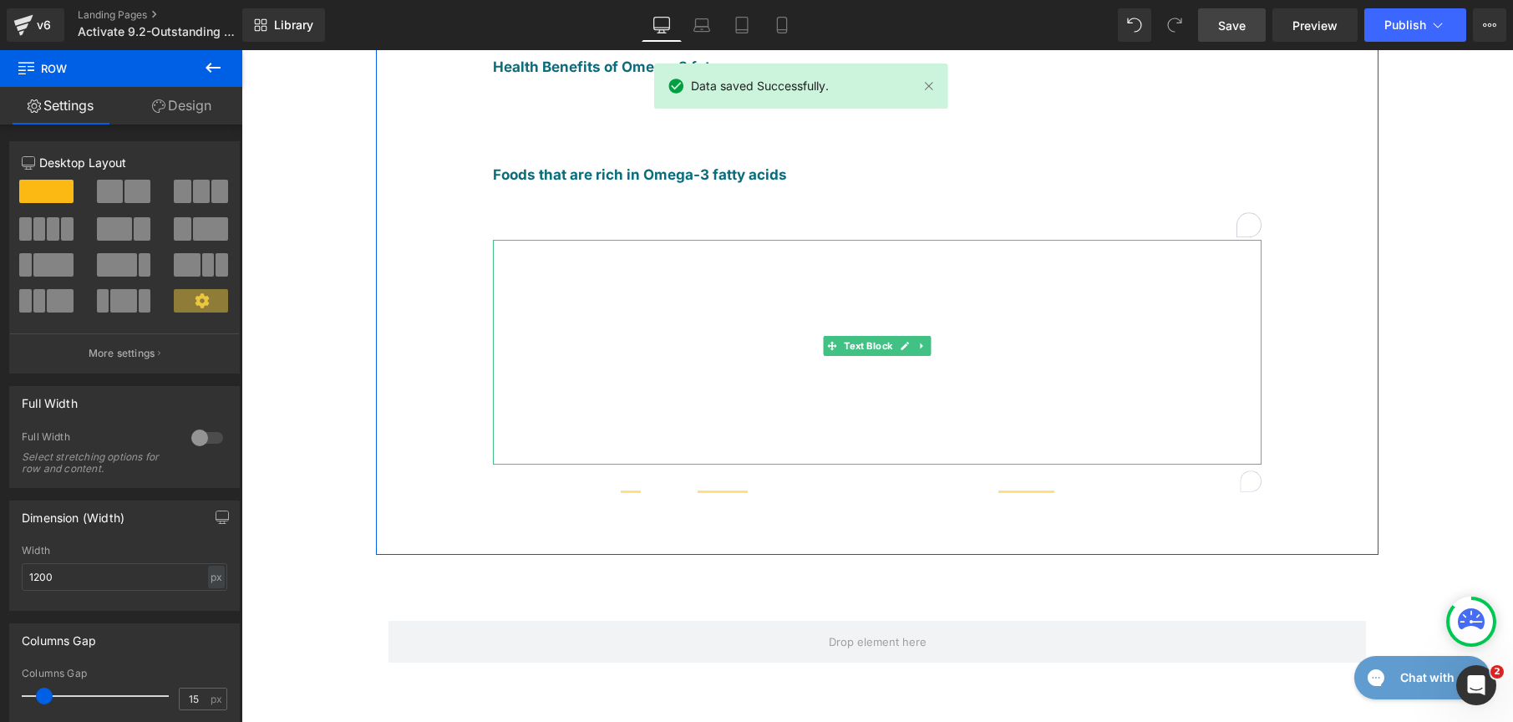
scroll to position [535, 0]
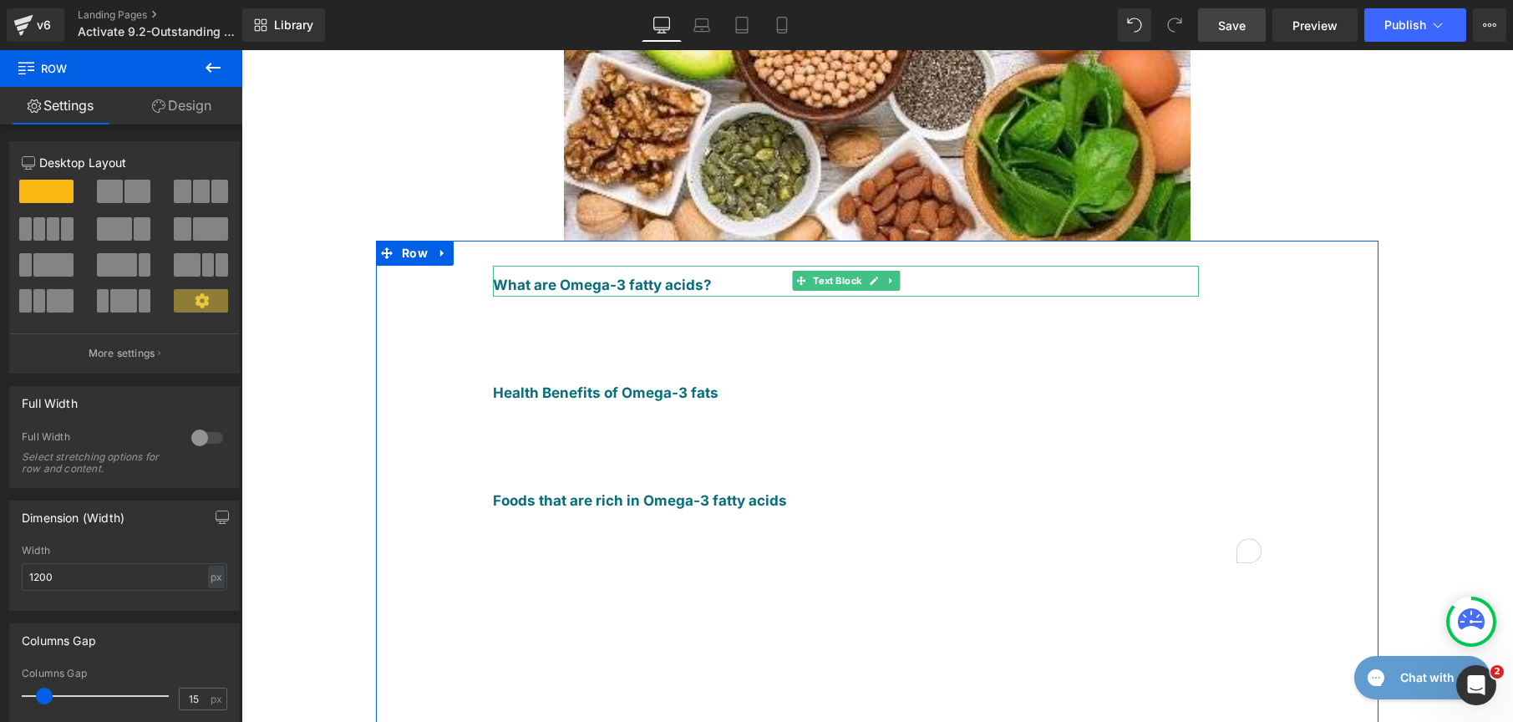
click at [563, 277] on b "What are Omega-3 fatty acids?" at bounding box center [602, 285] width 219 height 17
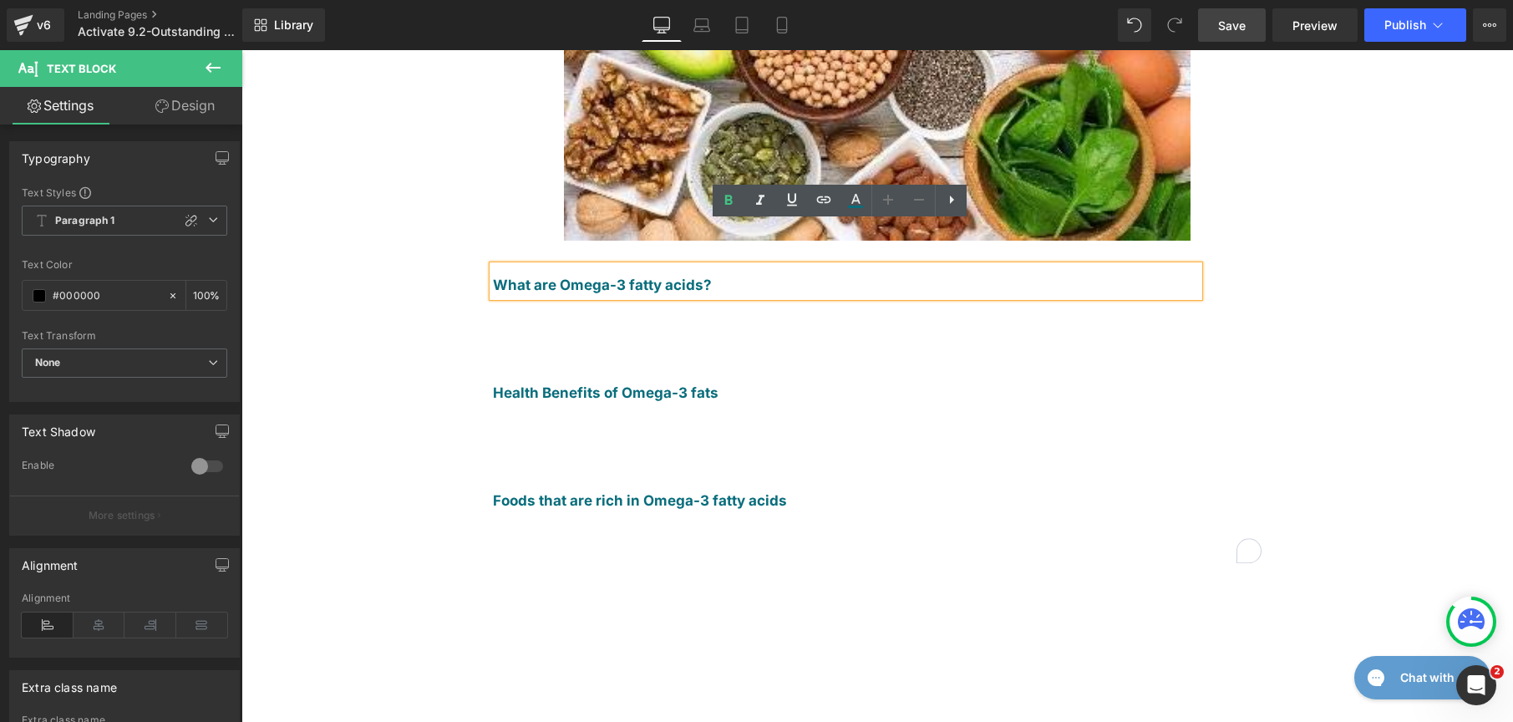
click at [557, 277] on b "What are Omega-3 fatty acids?" at bounding box center [602, 285] width 219 height 17
